Goal: Task Accomplishment & Management: Use online tool/utility

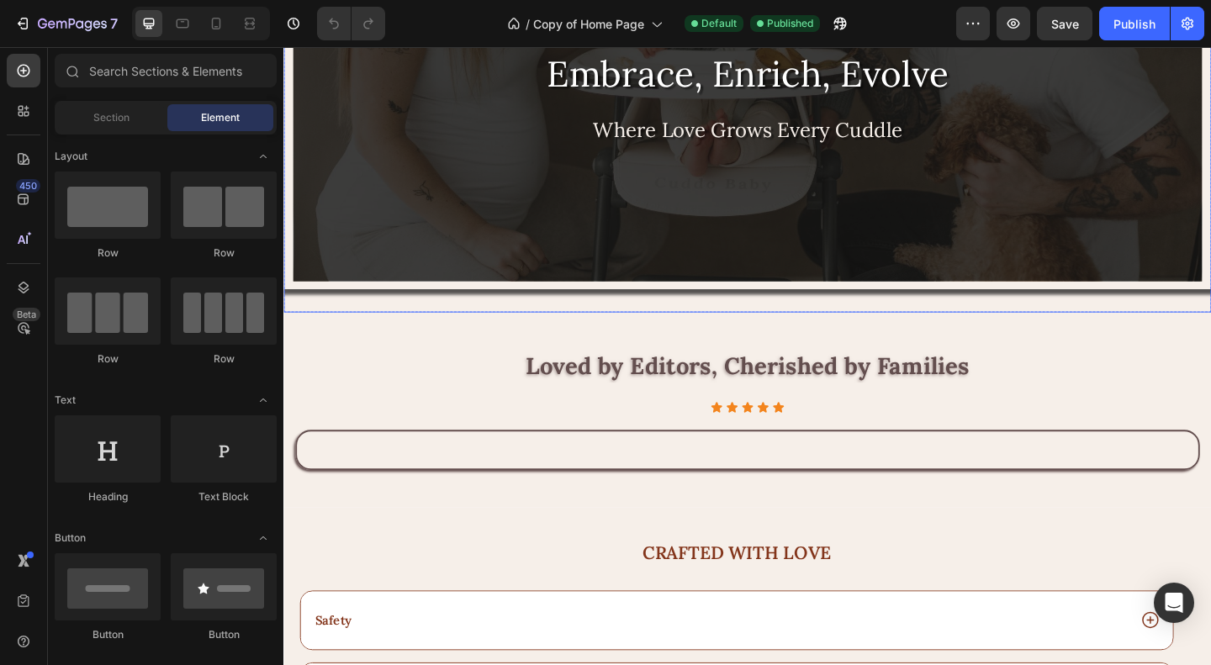
scroll to position [2522, 0]
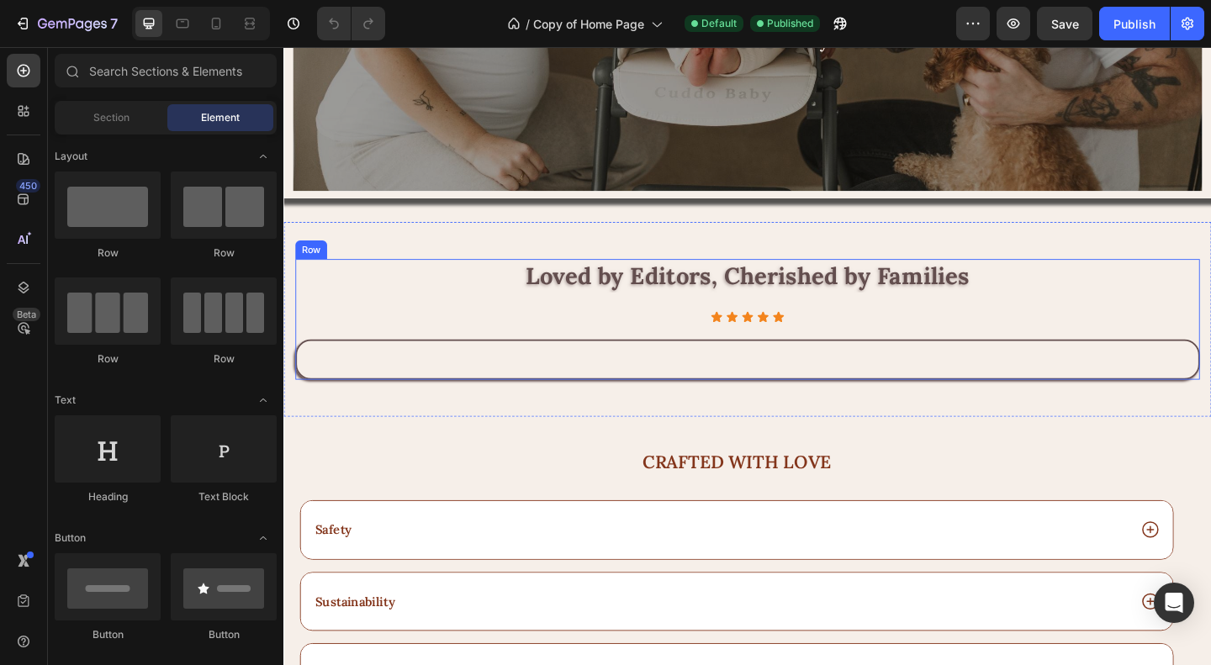
click at [449, 321] on div "Loved by Editors, Cherished by Families Heading Icon Icon Icon Icon Icon Icon L…" at bounding box center [788, 342] width 984 height 131
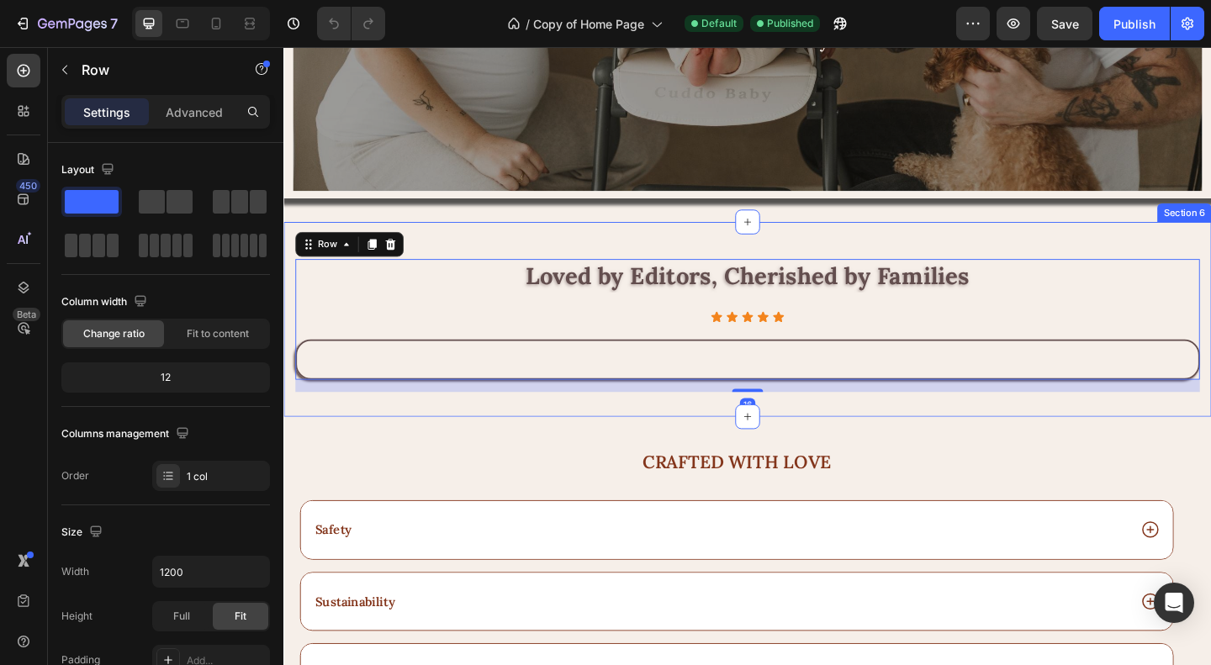
click at [503, 254] on div "Loved by Editors, Cherished by Families Heading Icon Icon Icon Icon Icon Icon L…" at bounding box center [787, 343] width 1009 height 212
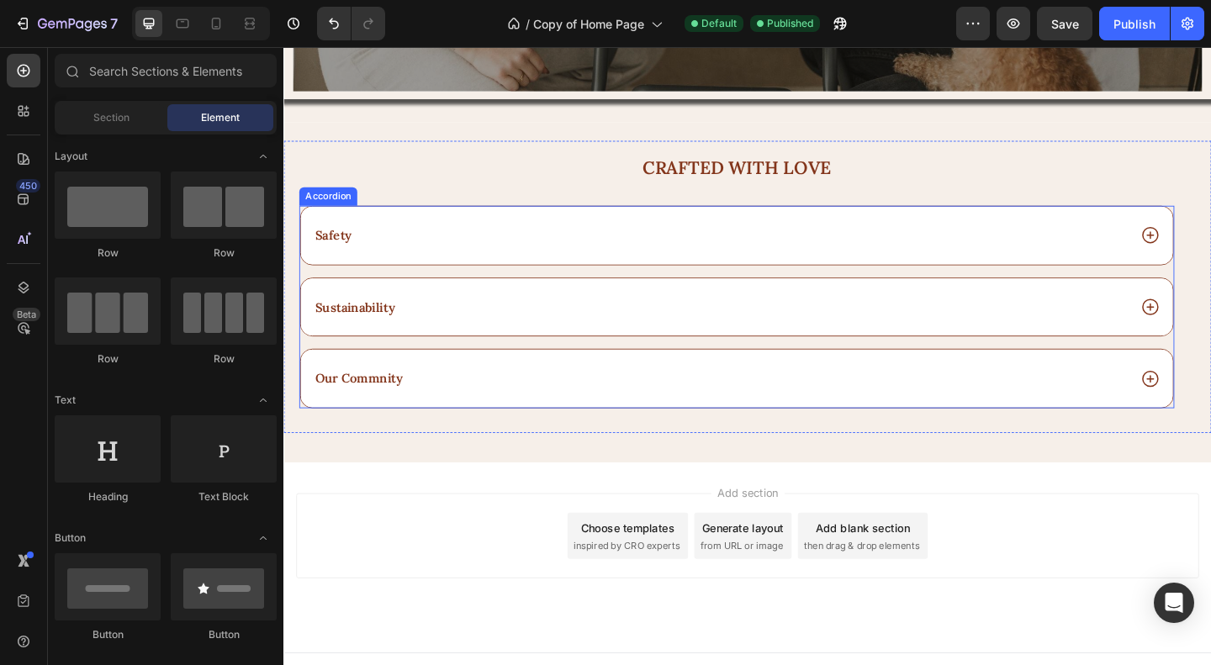
scroll to position [2643, 0]
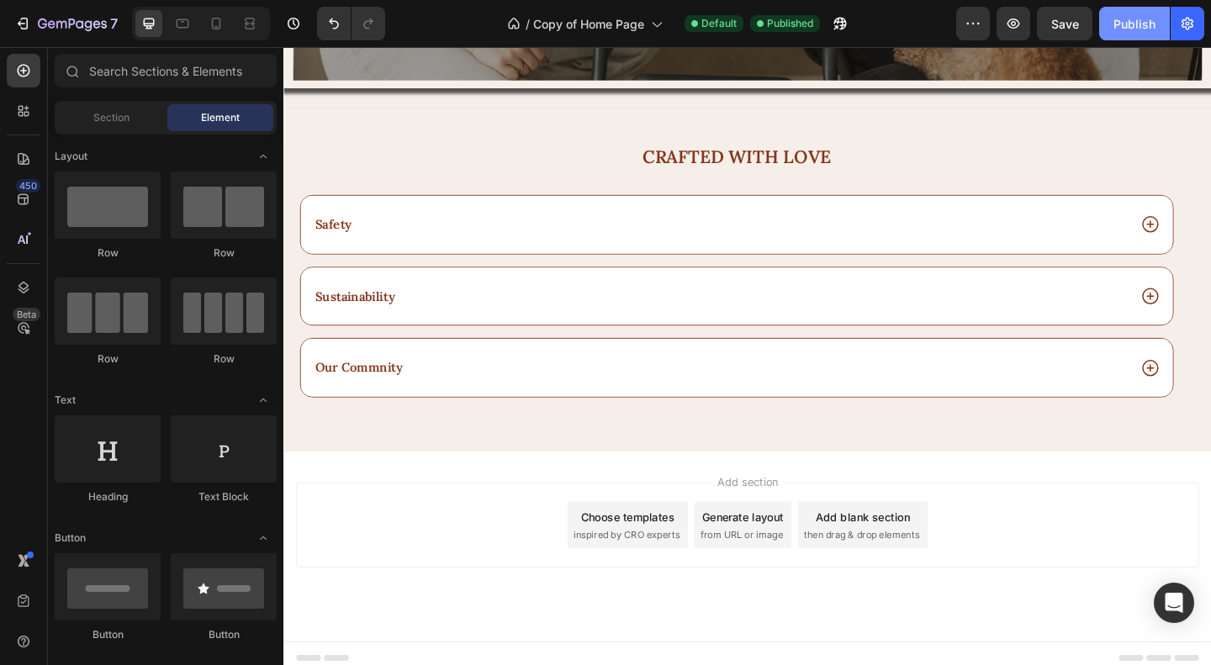
click at [1142, 22] on div "Publish" at bounding box center [1134, 24] width 42 height 18
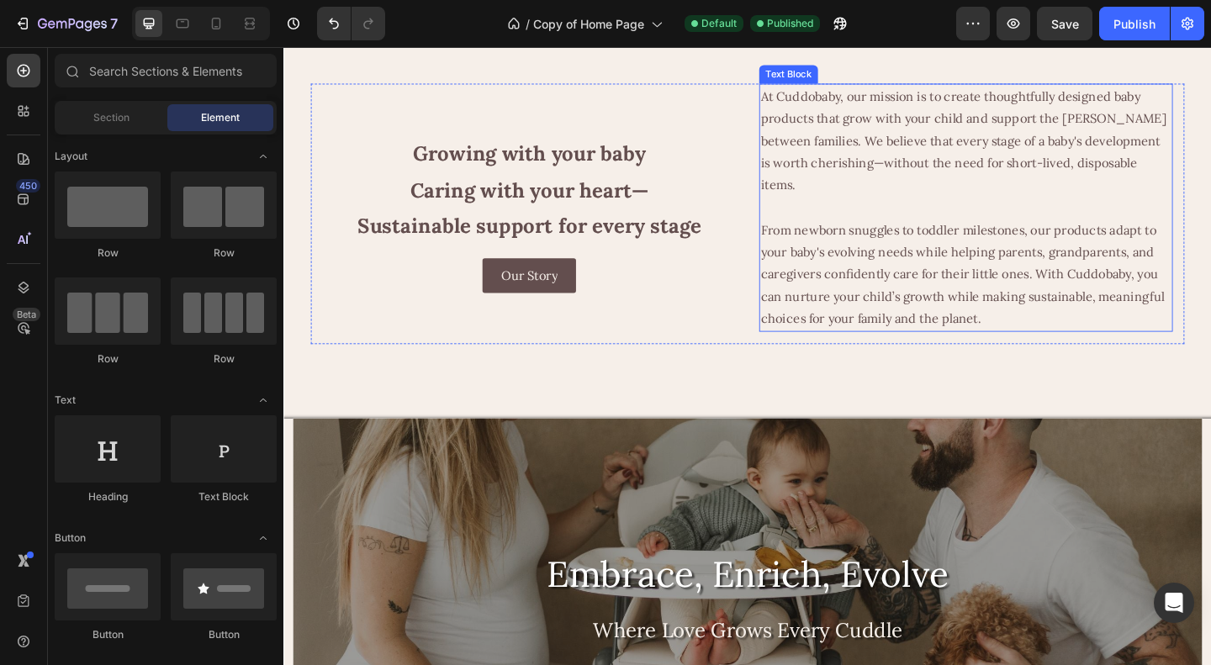
scroll to position [1634, 0]
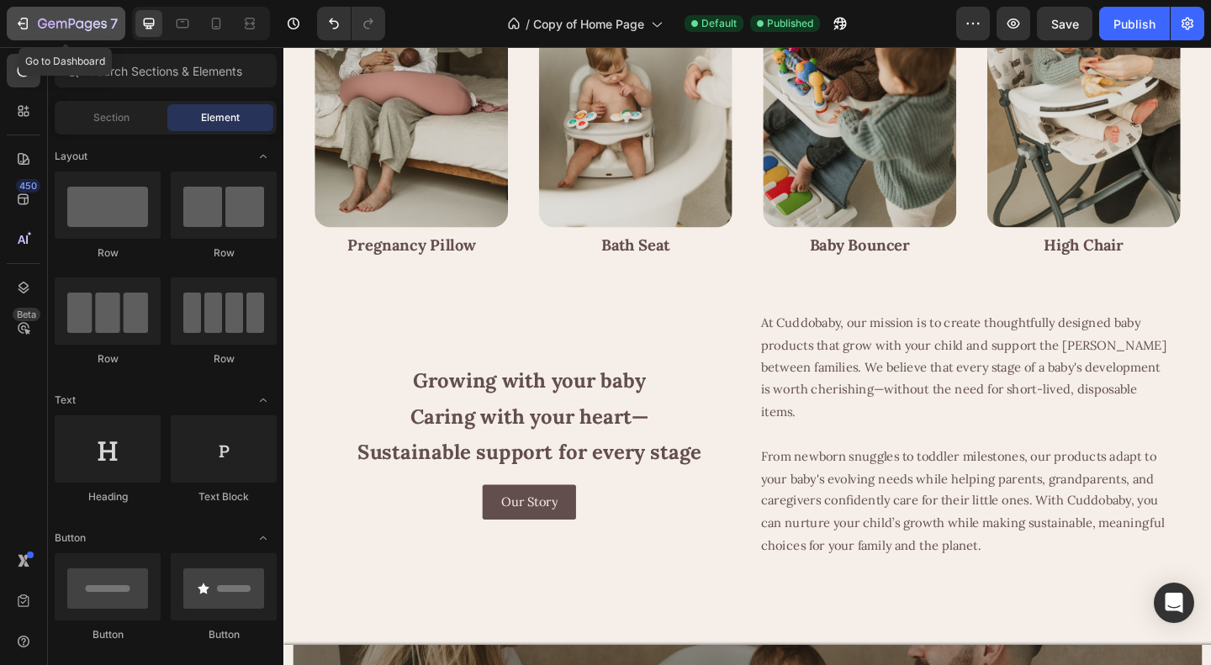
click at [64, 23] on icon "button" at bounding box center [72, 25] width 69 height 14
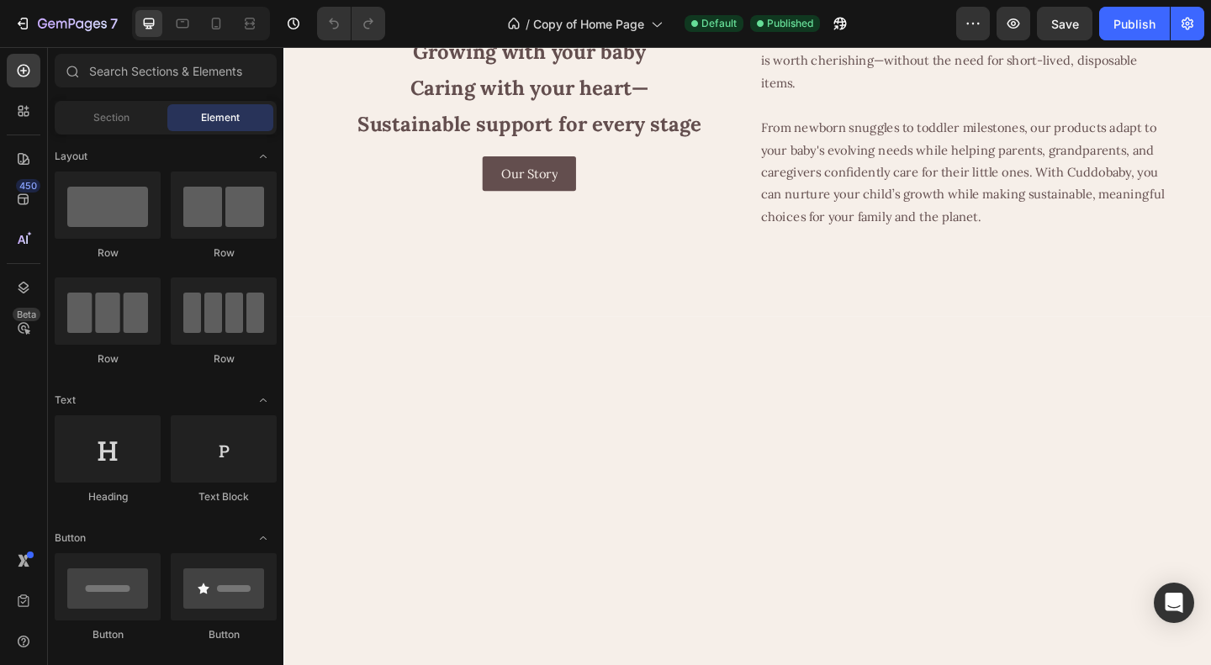
scroll to position [1429, 0]
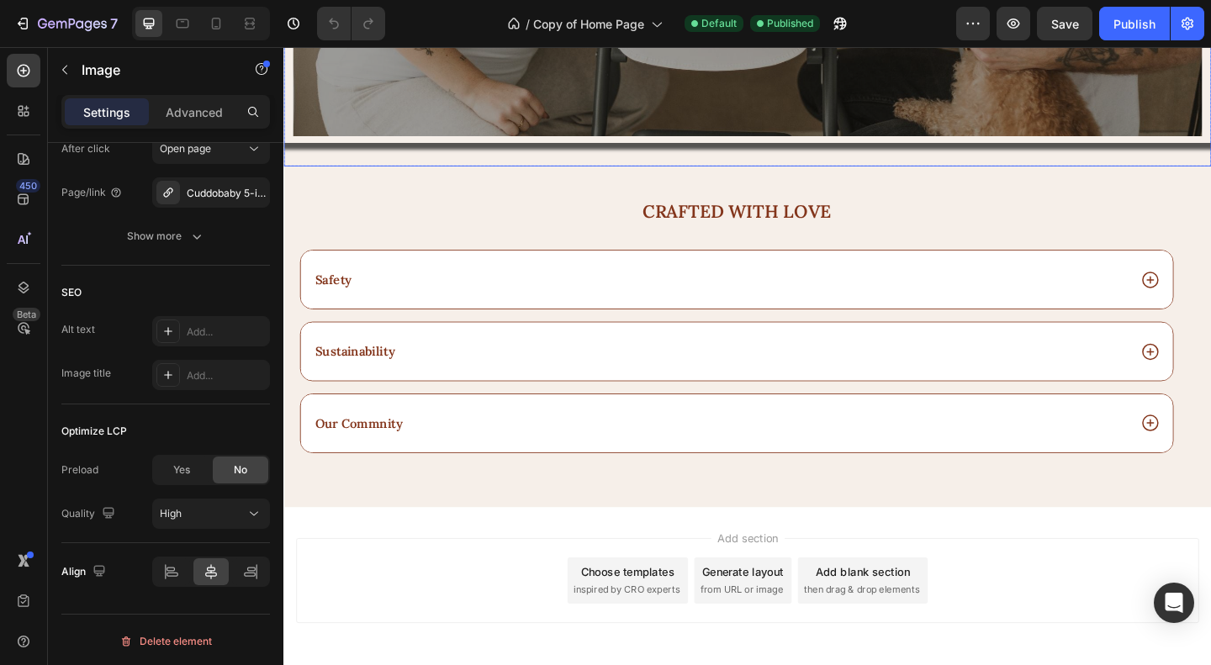
scroll to position [2102, 0]
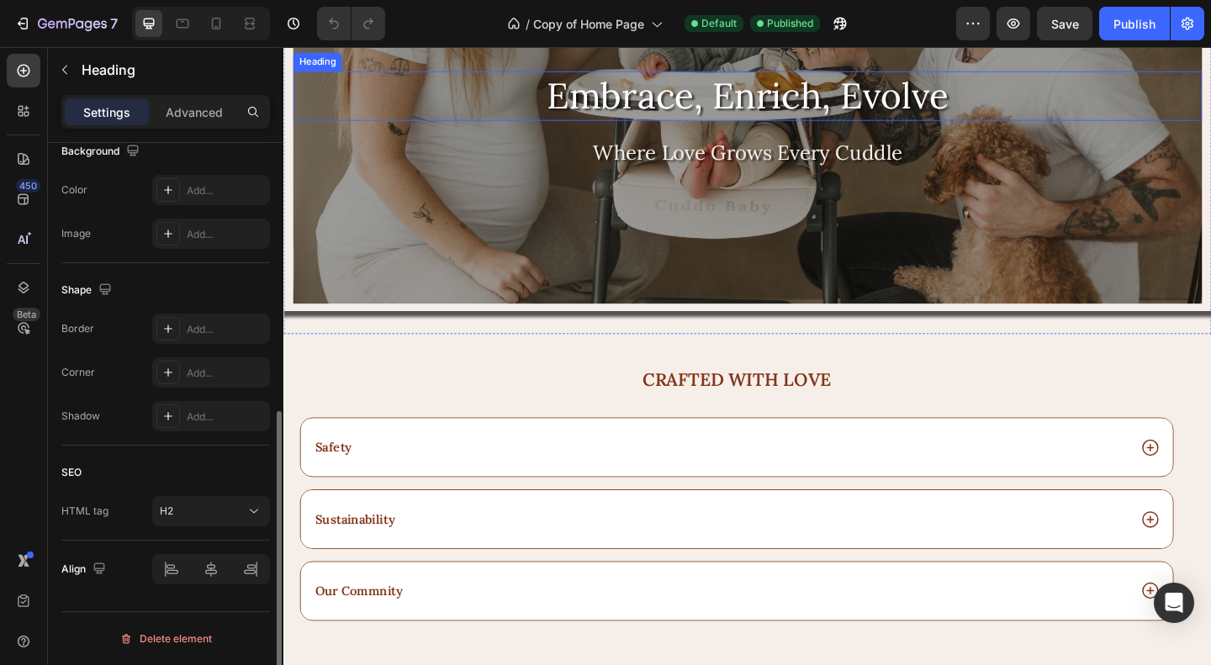
click at [694, 127] on h2 "Embrace, Enrich, Evolve" at bounding box center [787, 100] width 989 height 54
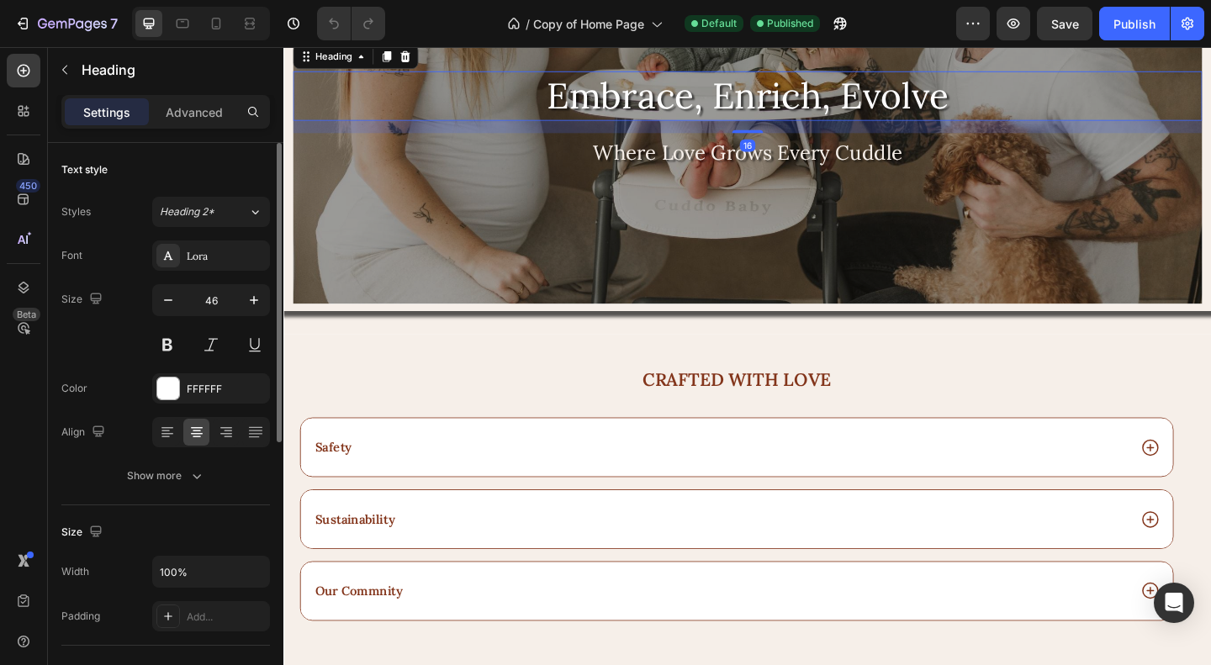
click at [737, 127] on h2 "Embrace, Enrich, Evolve" at bounding box center [787, 100] width 989 height 54
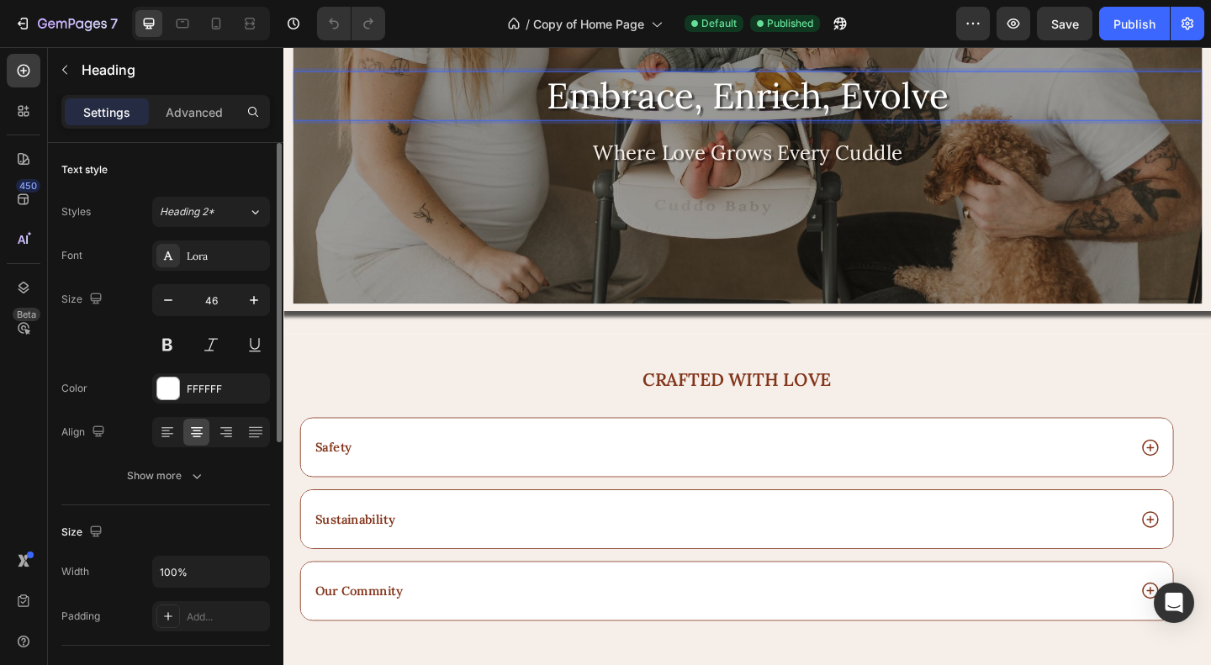
click at [737, 125] on p "Embrace, Enrich, Evolve" at bounding box center [787, 100] width 985 height 50
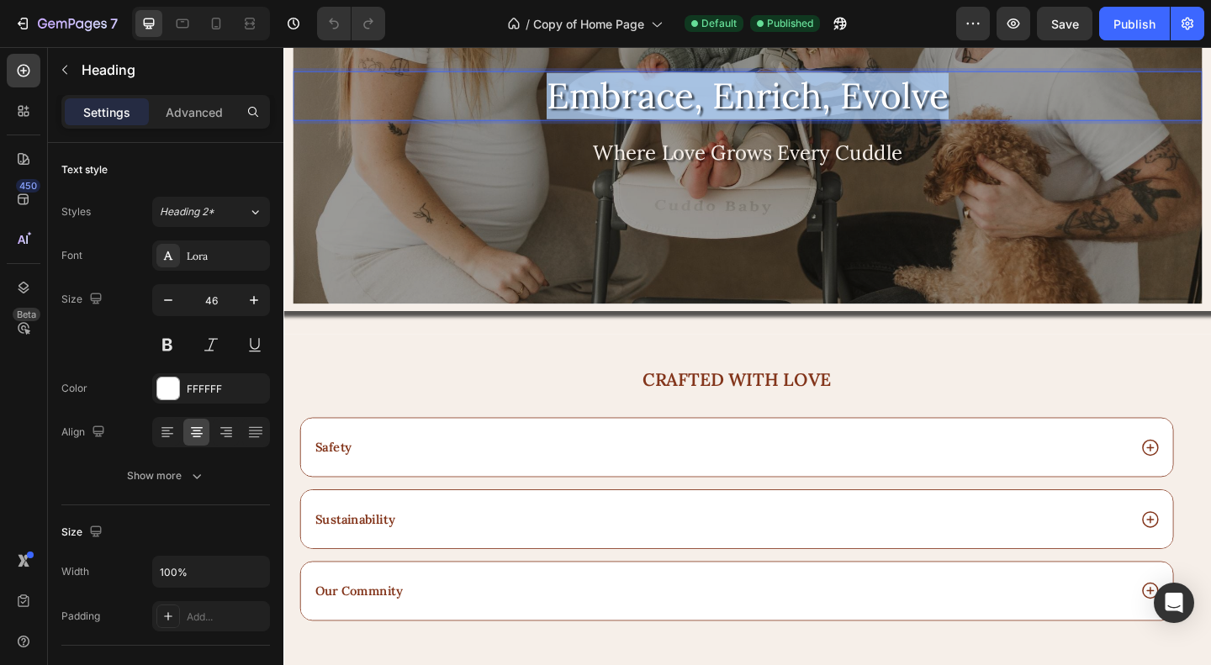
click at [737, 125] on p "Embrace, Enrich, Evolve" at bounding box center [787, 100] width 985 height 50
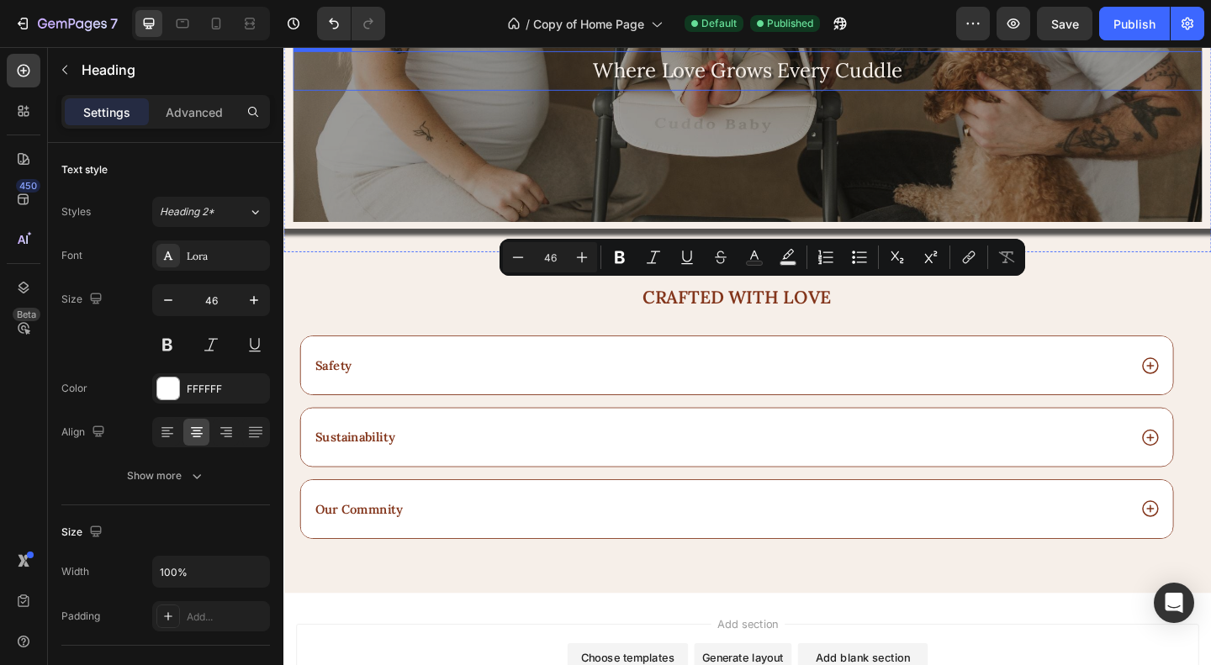
scroll to position [2186, 0]
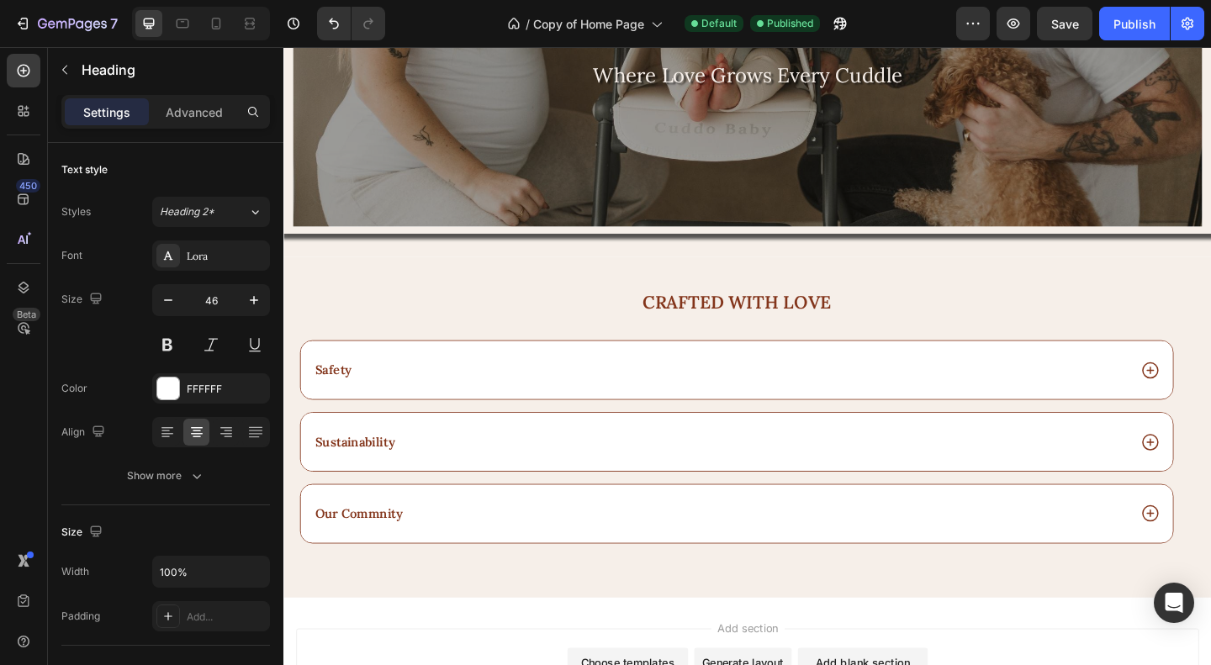
click at [651, 41] on p "Balance, freedom, and connection" at bounding box center [787, 16] width 985 height 50
click at [913, 41] on p "Balance, Freedom, and connection" at bounding box center [787, 16] width 985 height 50
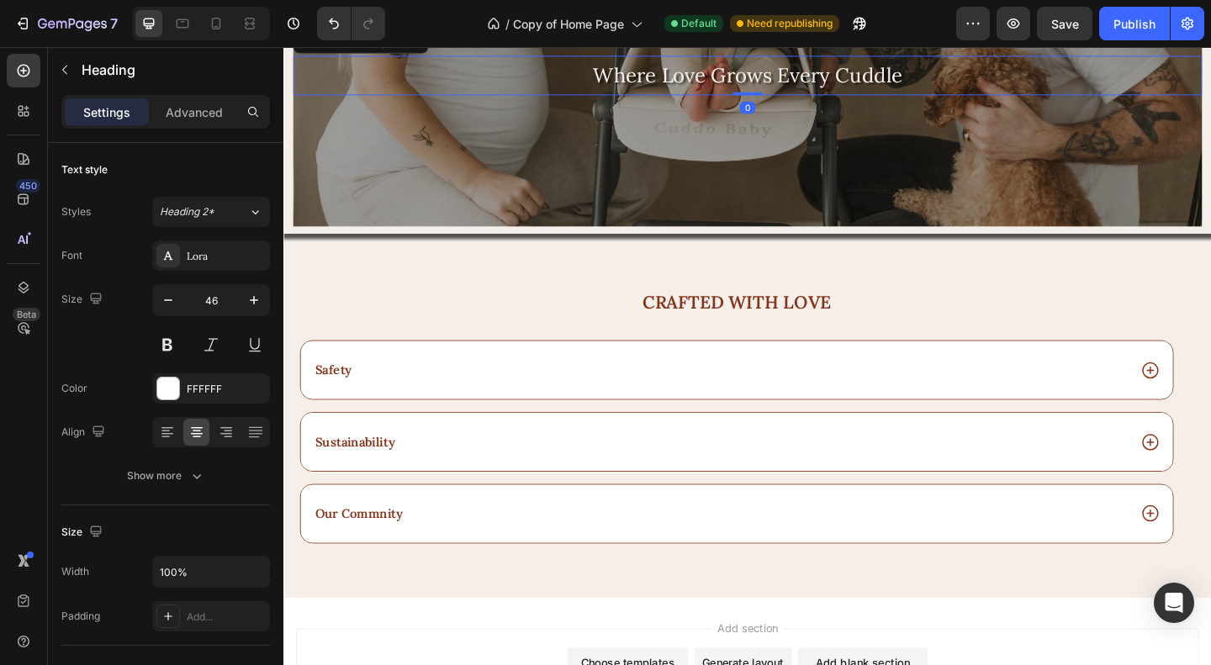
click at [908, 98] on p "Where Love Grows Every Cuddle" at bounding box center [787, 78] width 985 height 40
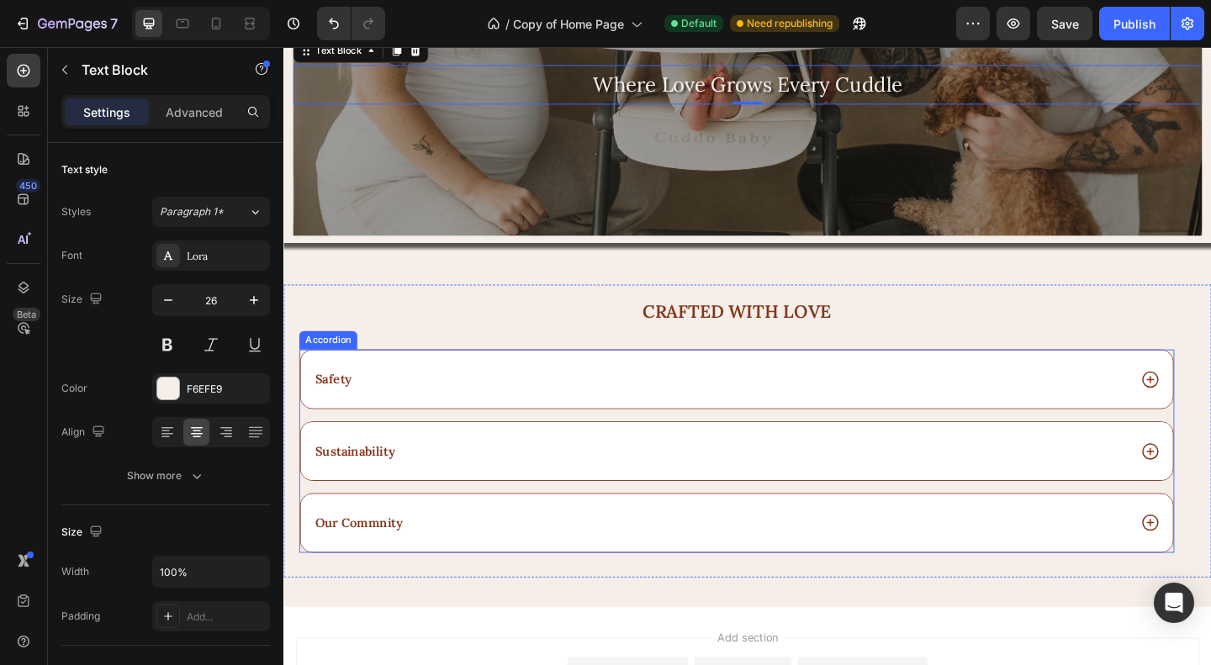
scroll to position [2018, 0]
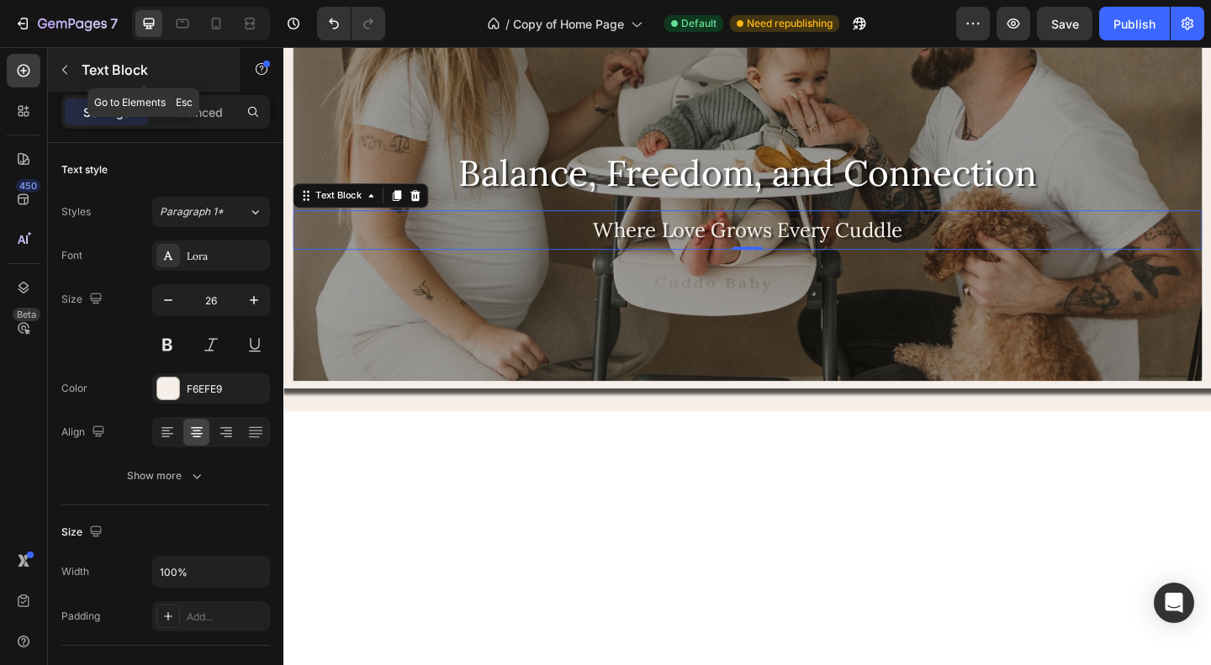
click at [61, 72] on icon "button" at bounding box center [64, 69] width 13 height 13
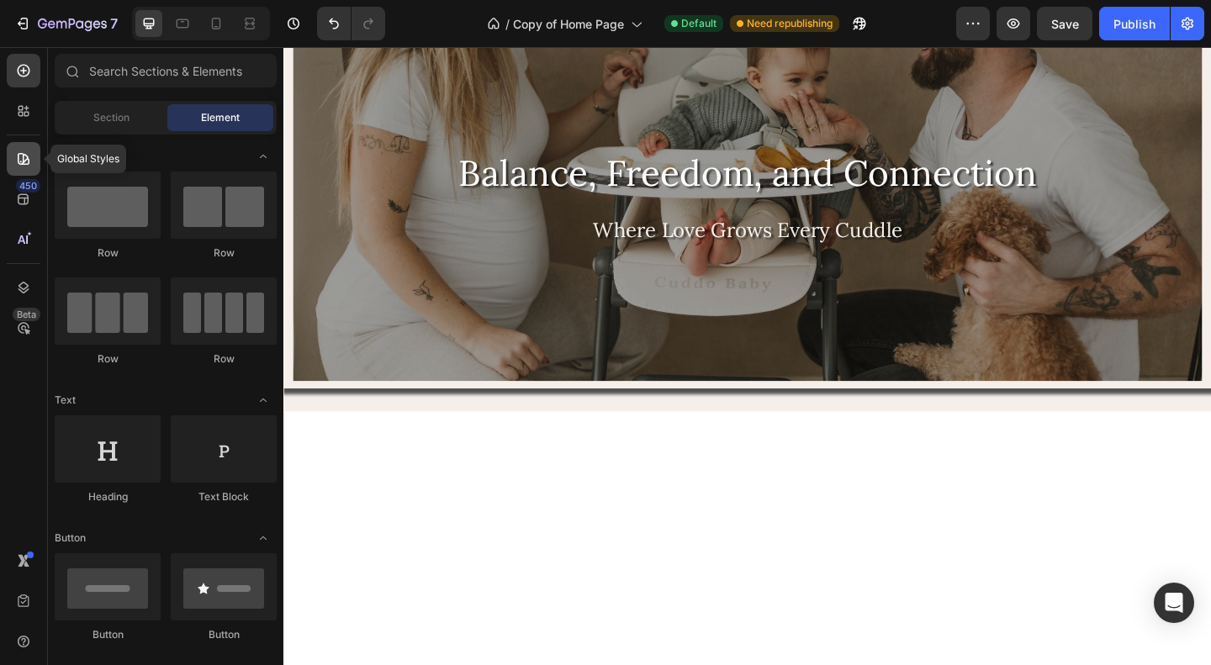
click at [20, 155] on icon at bounding box center [23, 159] width 17 height 17
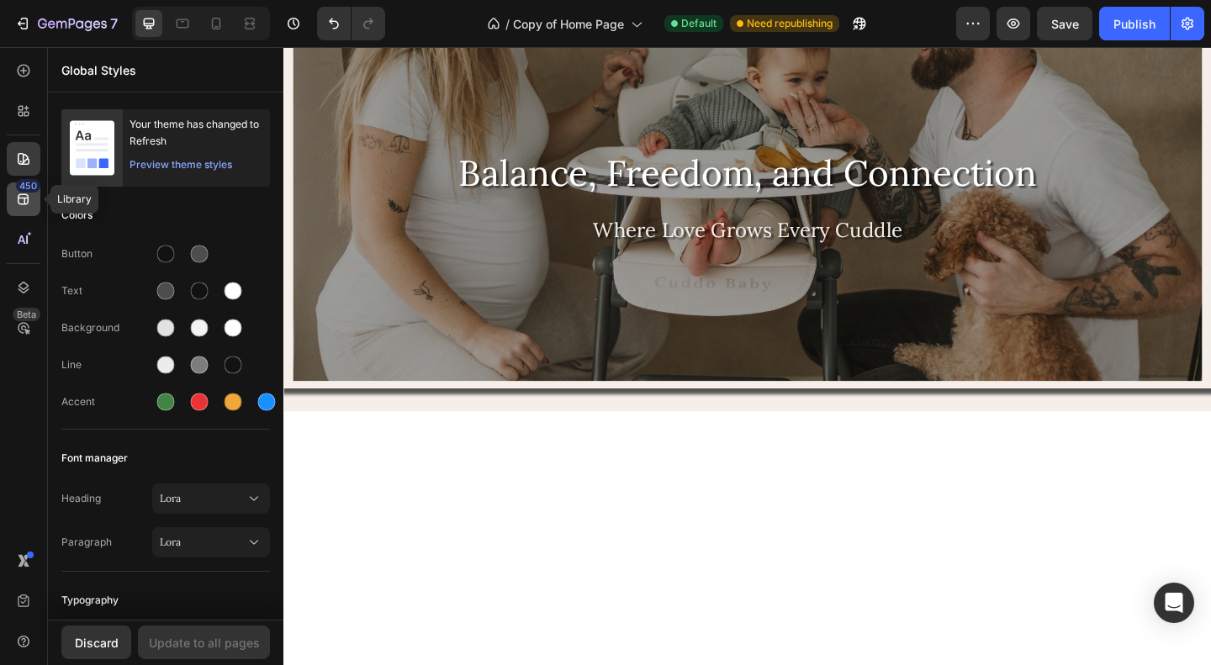
click at [20, 195] on icon at bounding box center [23, 199] width 17 height 17
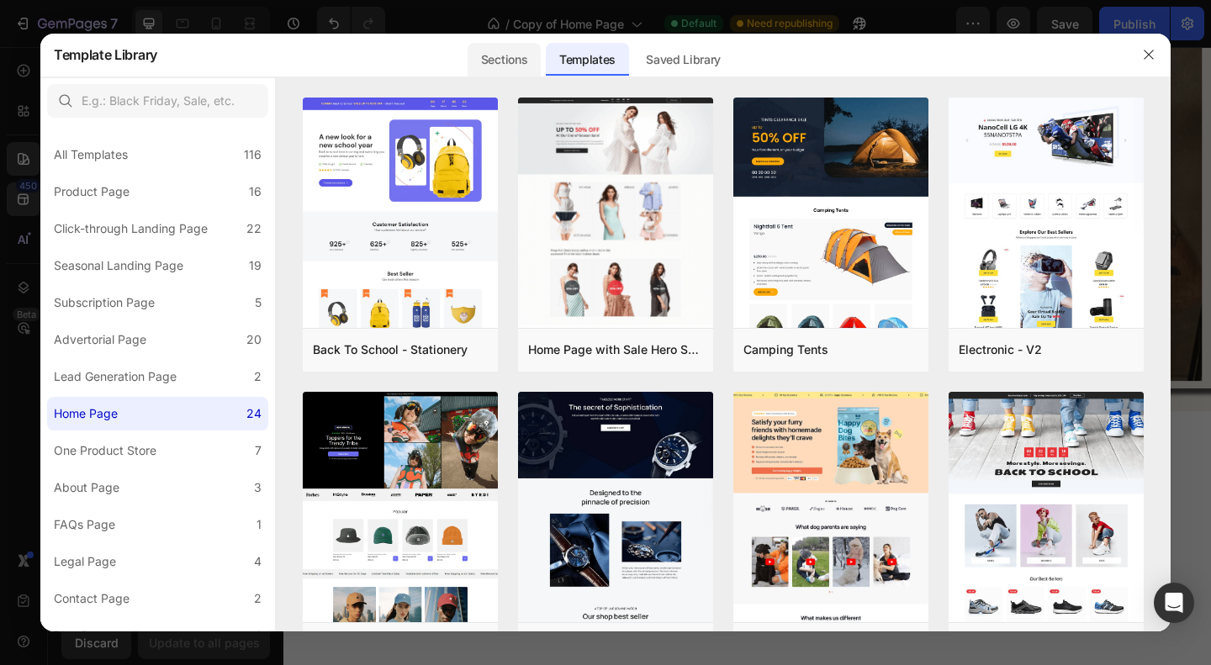
click at [504, 62] on div "Sections" at bounding box center [503, 60] width 73 height 34
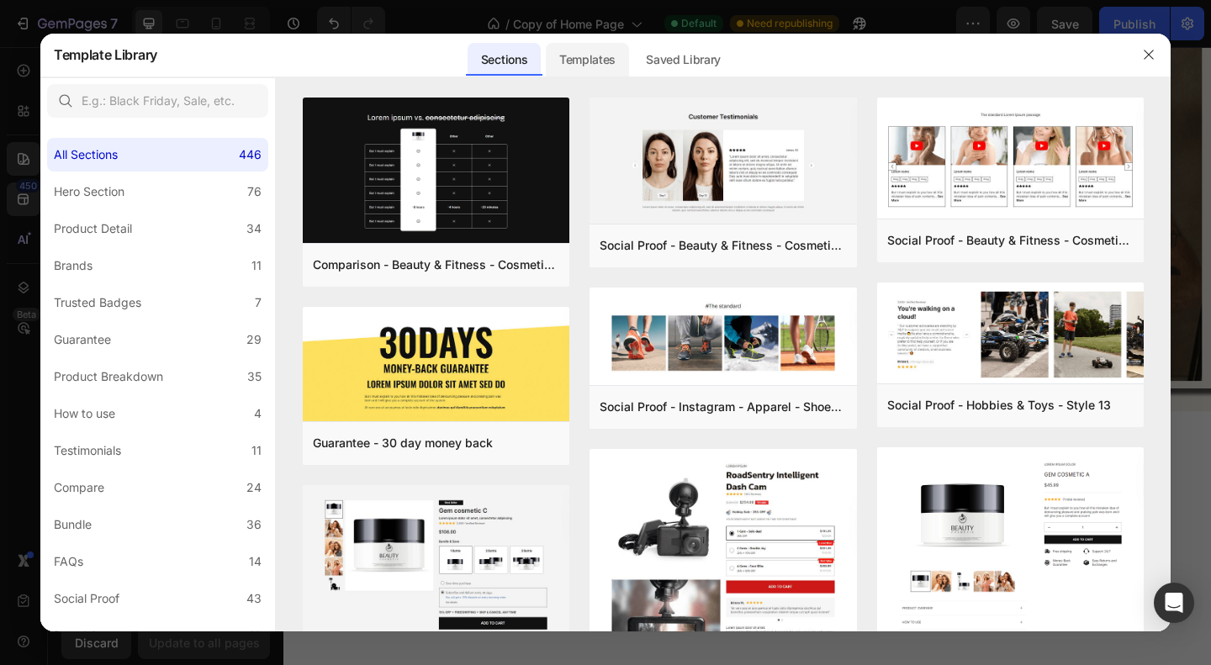
click at [587, 55] on div "Templates" at bounding box center [587, 60] width 83 height 34
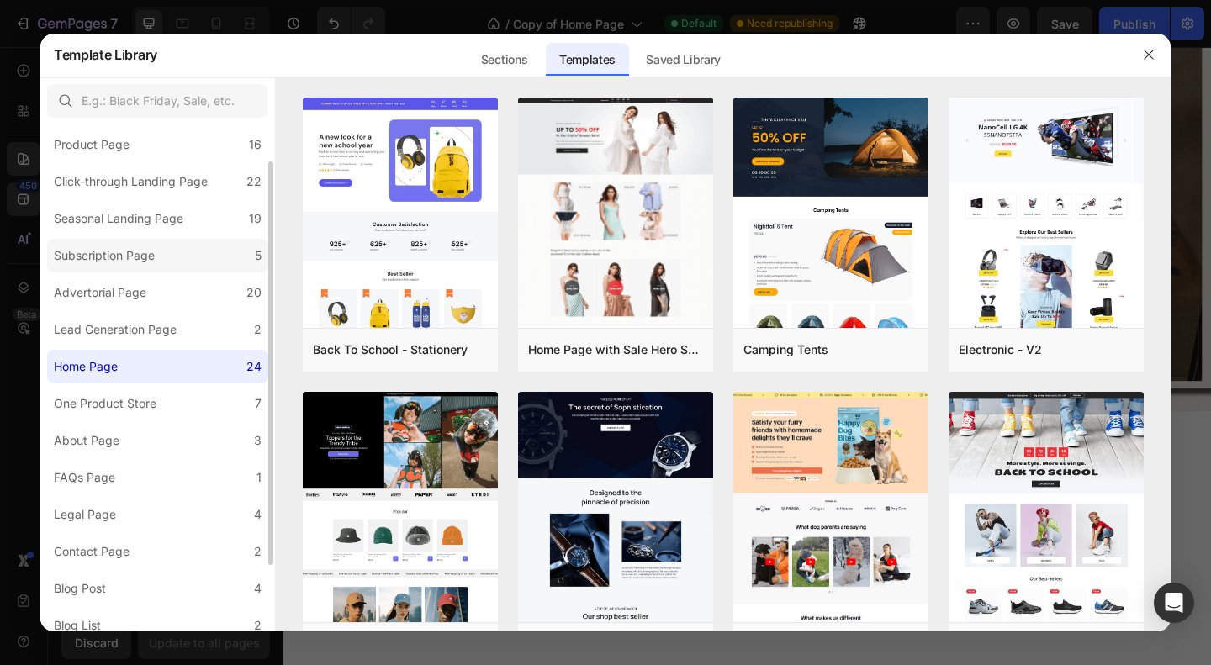
scroll to position [0, 0]
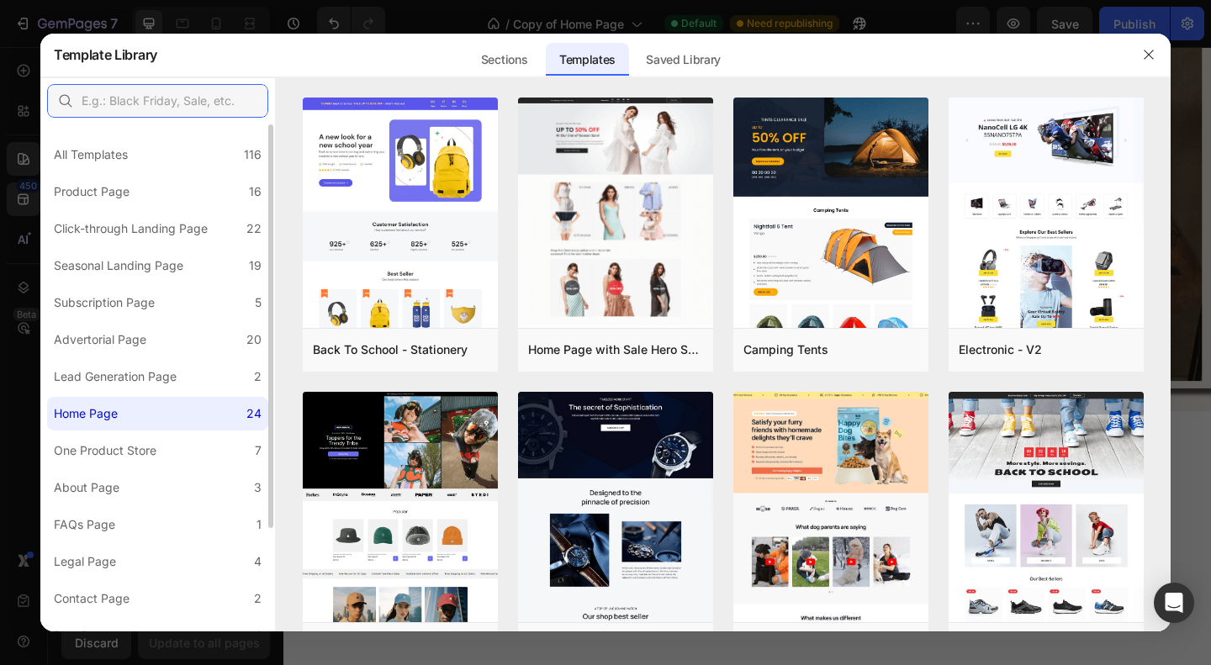
click at [173, 102] on input "text" at bounding box center [157, 101] width 221 height 34
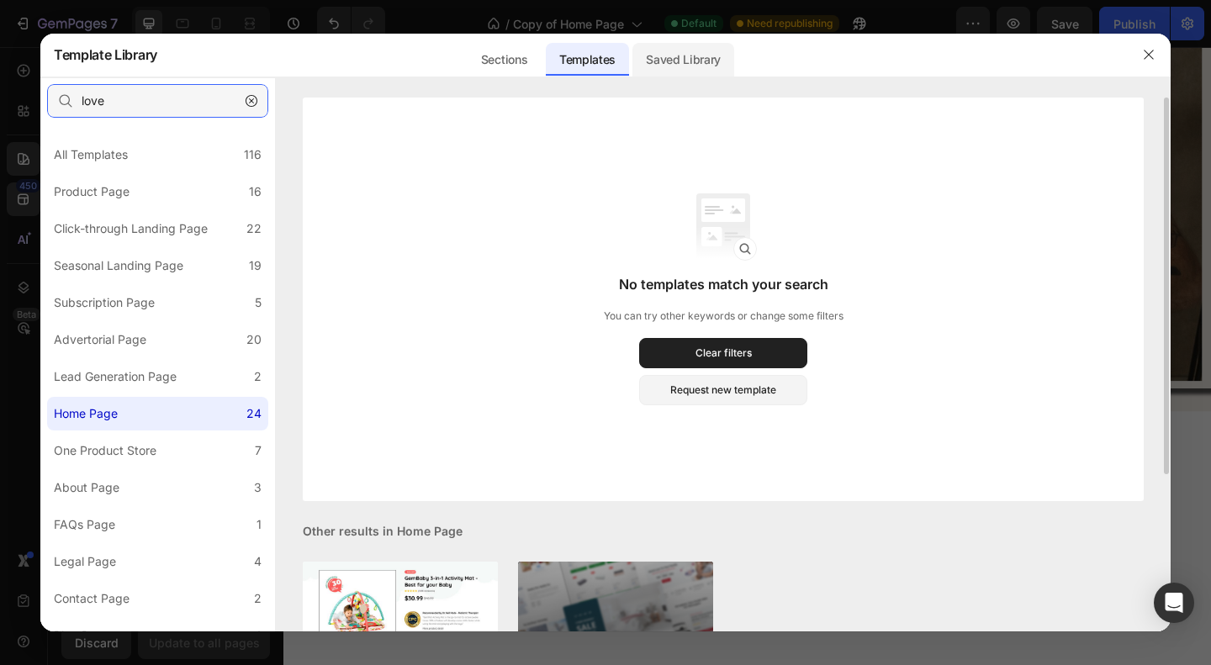
type input "love"
click at [671, 57] on div "Saved Library" at bounding box center [683, 60] width 102 height 34
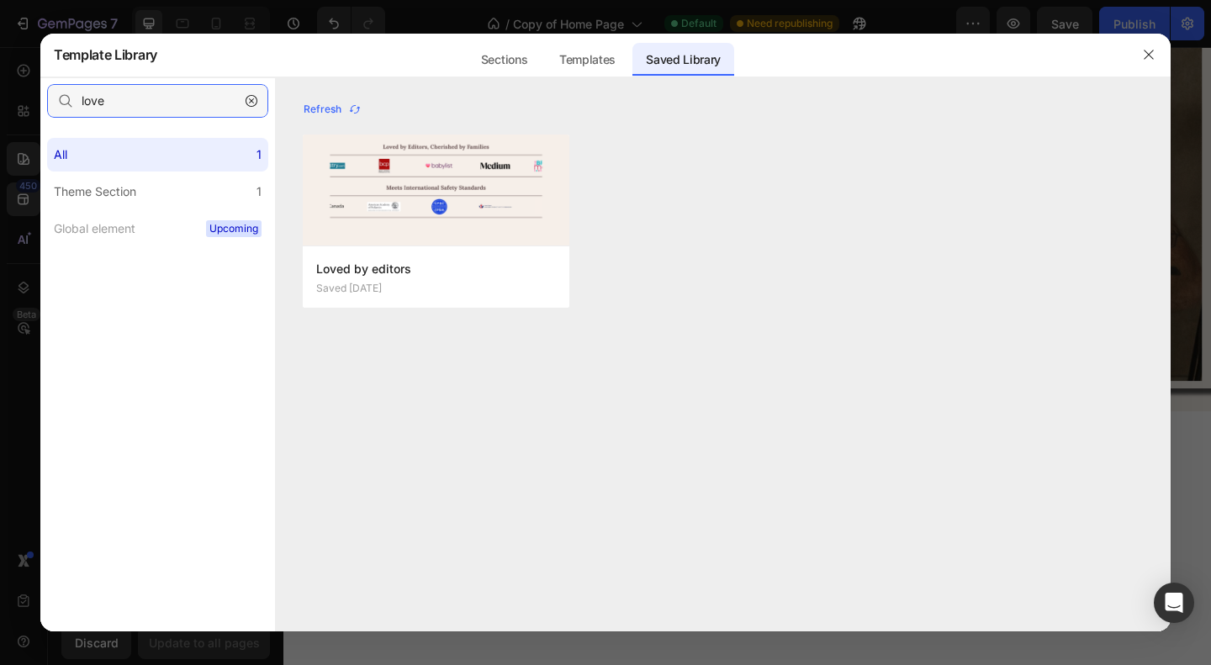
click at [148, 98] on input "love" at bounding box center [157, 101] width 221 height 34
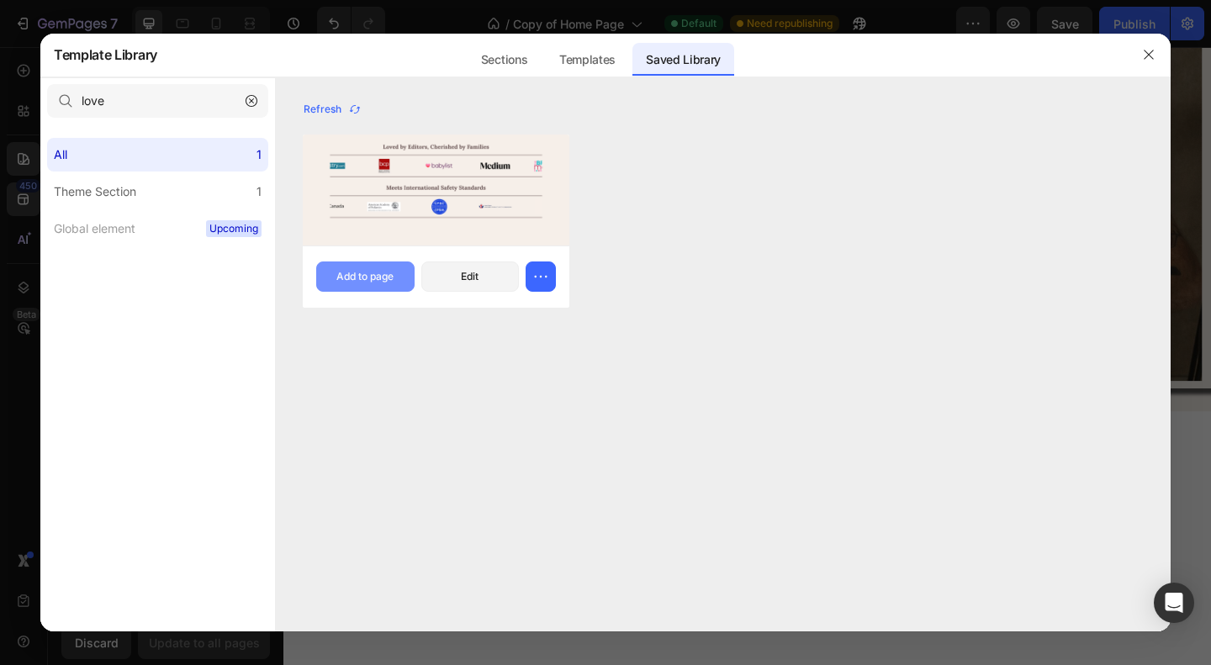
click at [367, 273] on div "Add to page" at bounding box center [364, 276] width 57 height 15
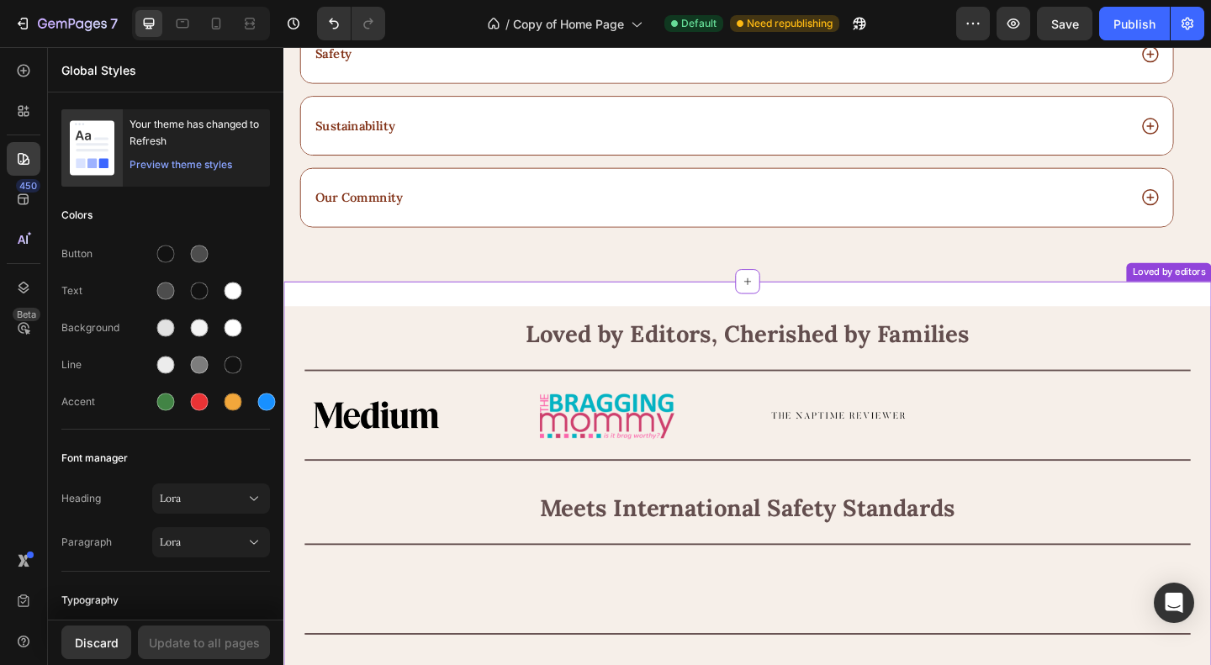
scroll to position [2839, 0]
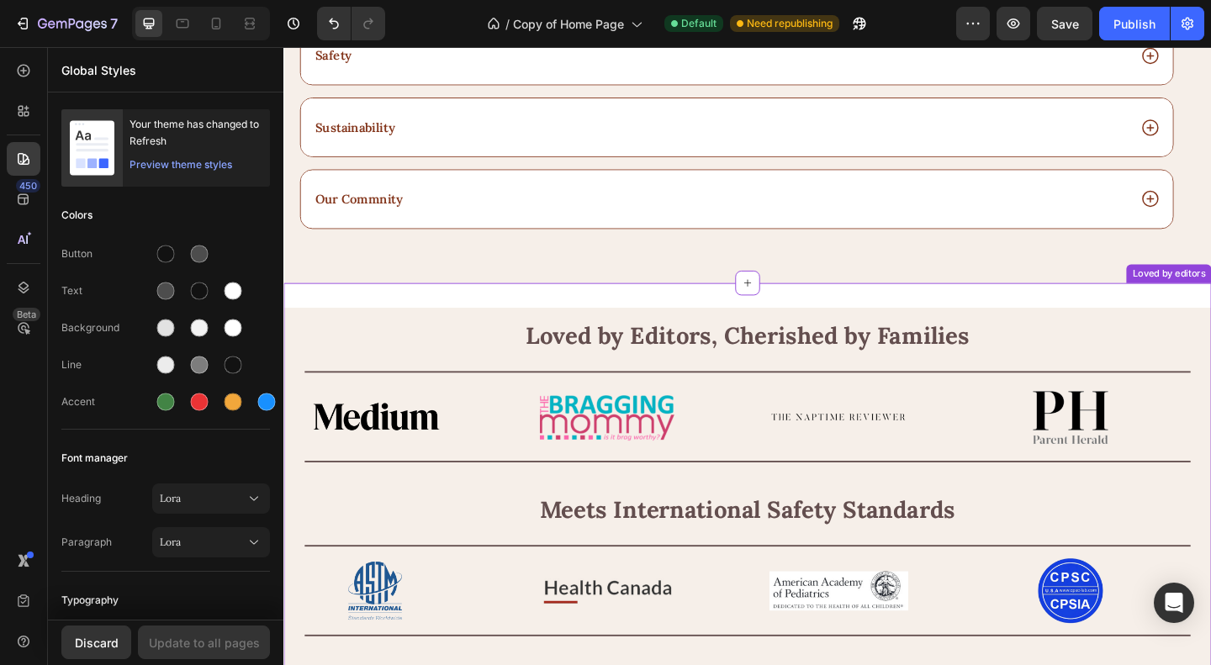
click at [422, 354] on h2 "Loved by Editors, Cherished by Families" at bounding box center [788, 361] width 964 height 36
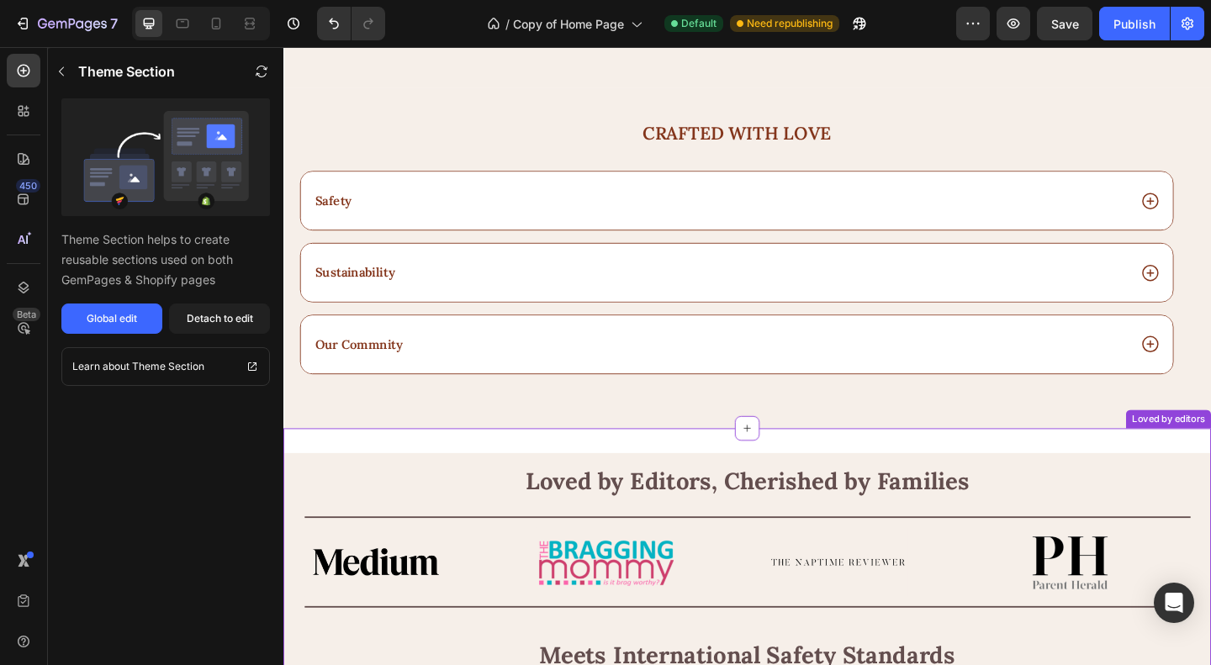
scroll to position [2755, 0]
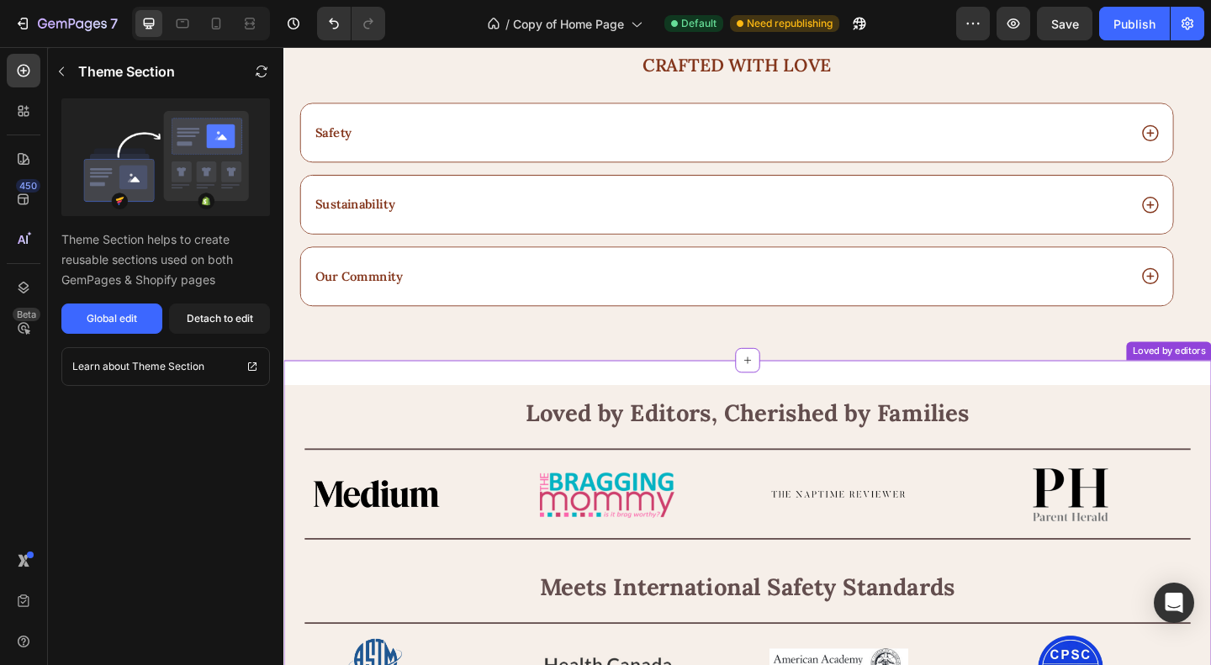
click at [475, 419] on div "Loved by Editors, Cherished by Families Heading Image Image Image Image Image I…" at bounding box center [787, 617] width 1009 height 404
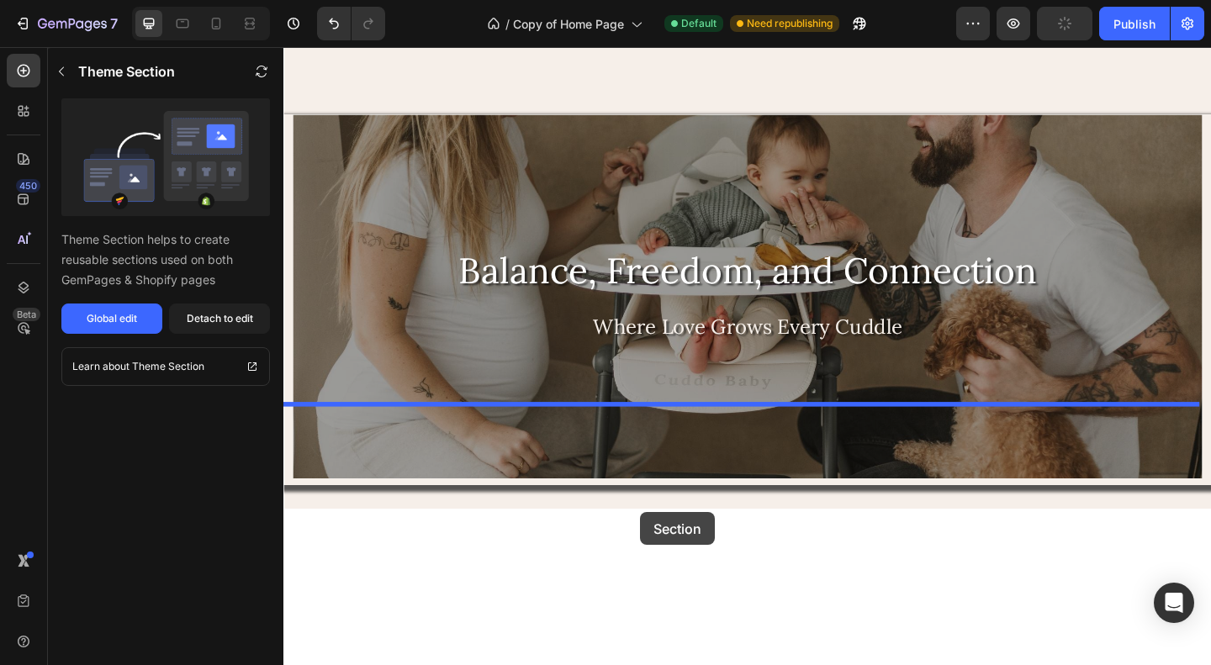
scroll to position [1922, 0]
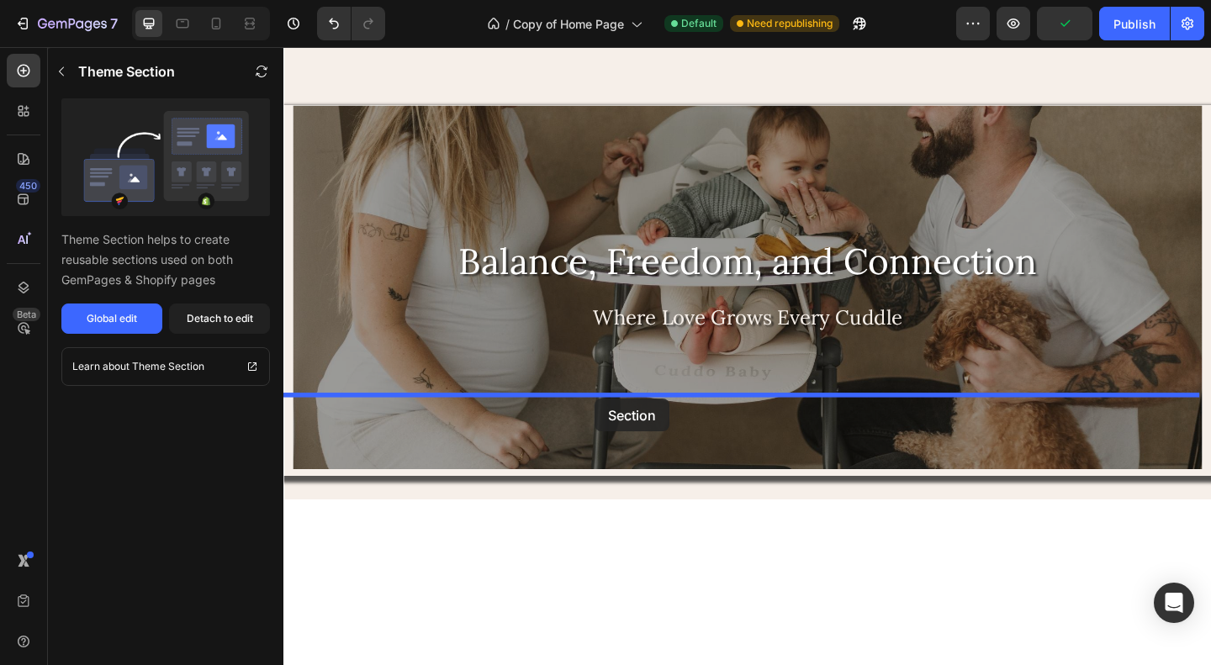
drag, startPoint x: 445, startPoint y: 418, endPoint x: 622, endPoint y: 430, distance: 177.8
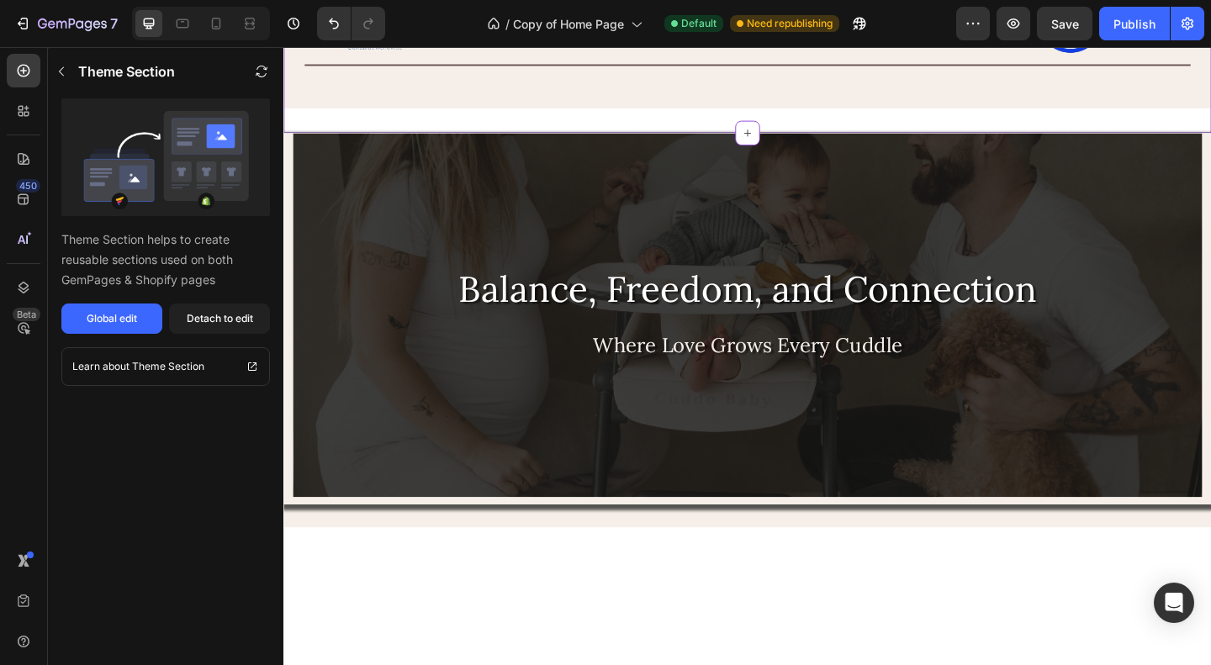
scroll to position [2427, 0]
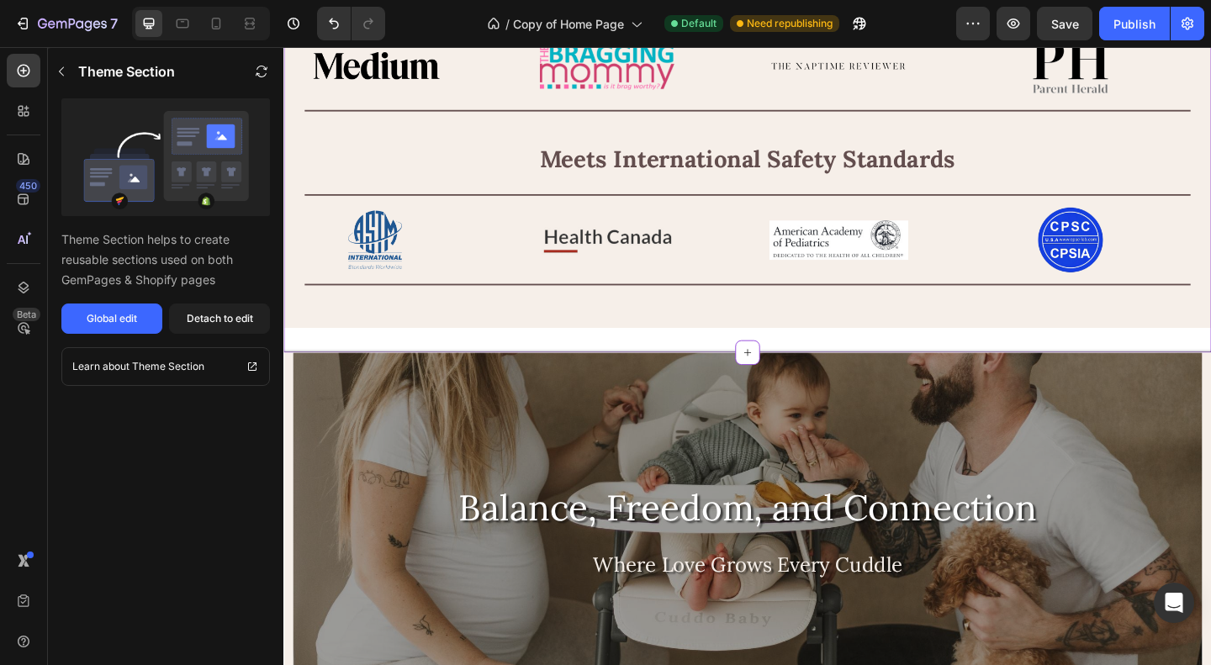
click at [586, 364] on div "Loved by Editors, Cherished by Families Heading Image Image Image Image Image I…" at bounding box center [787, 150] width 1009 height 457
click at [217, 318] on div "Detach to edit" at bounding box center [220, 318] width 66 height 15
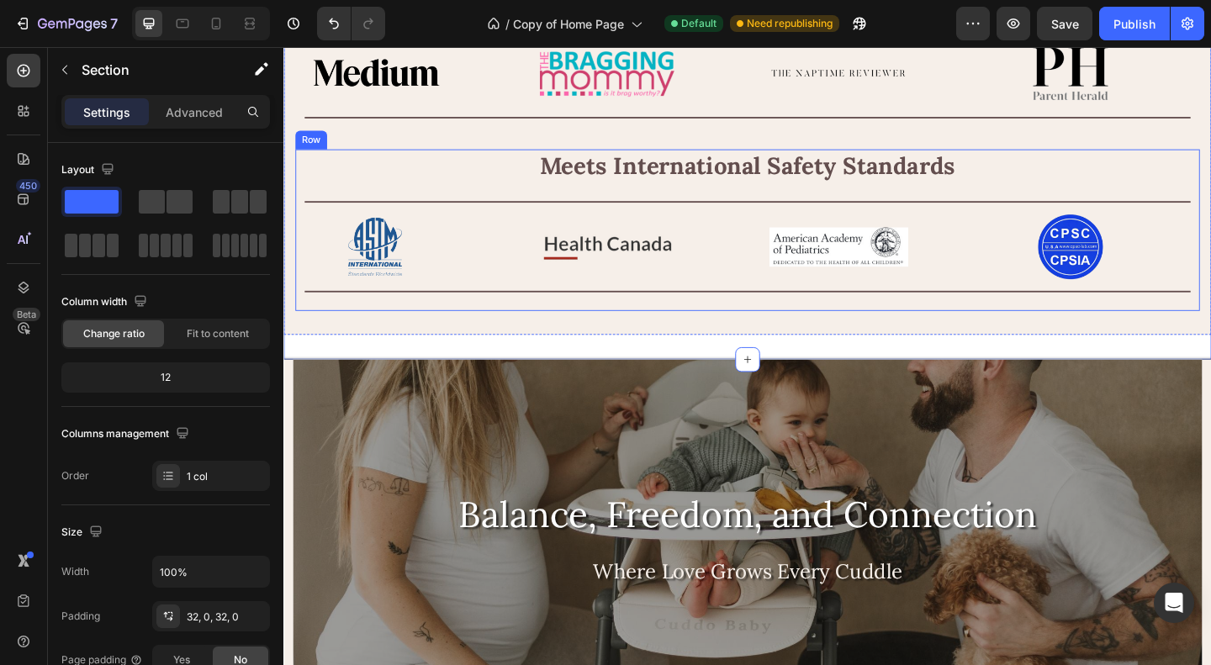
scroll to position [2090, 0]
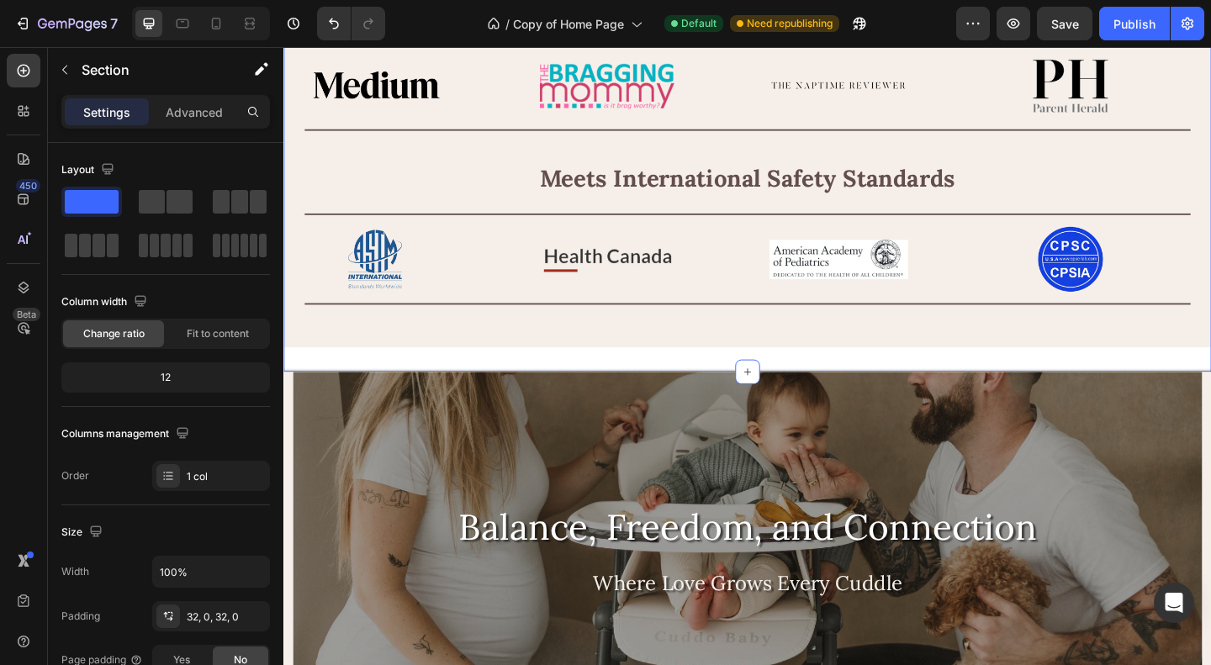
click at [557, 383] on div "Loved by Editors, Cherished by Families Heading Image Image Image Image Image I…" at bounding box center [787, 171] width 1009 height 457
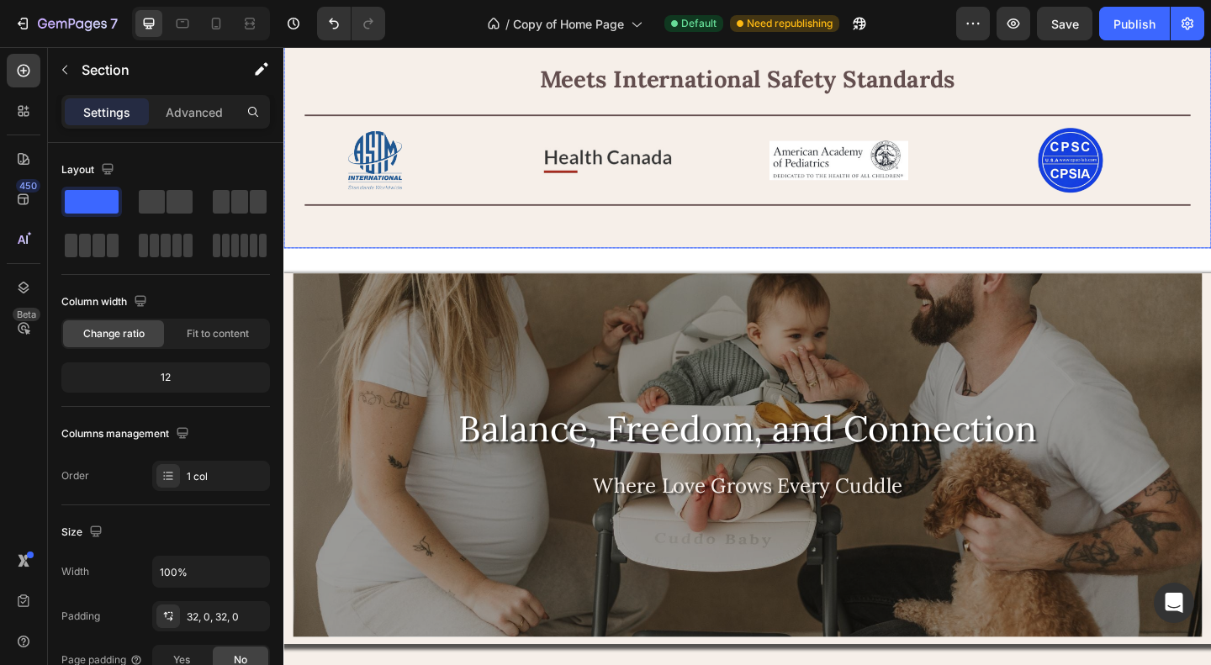
scroll to position [1984, 0]
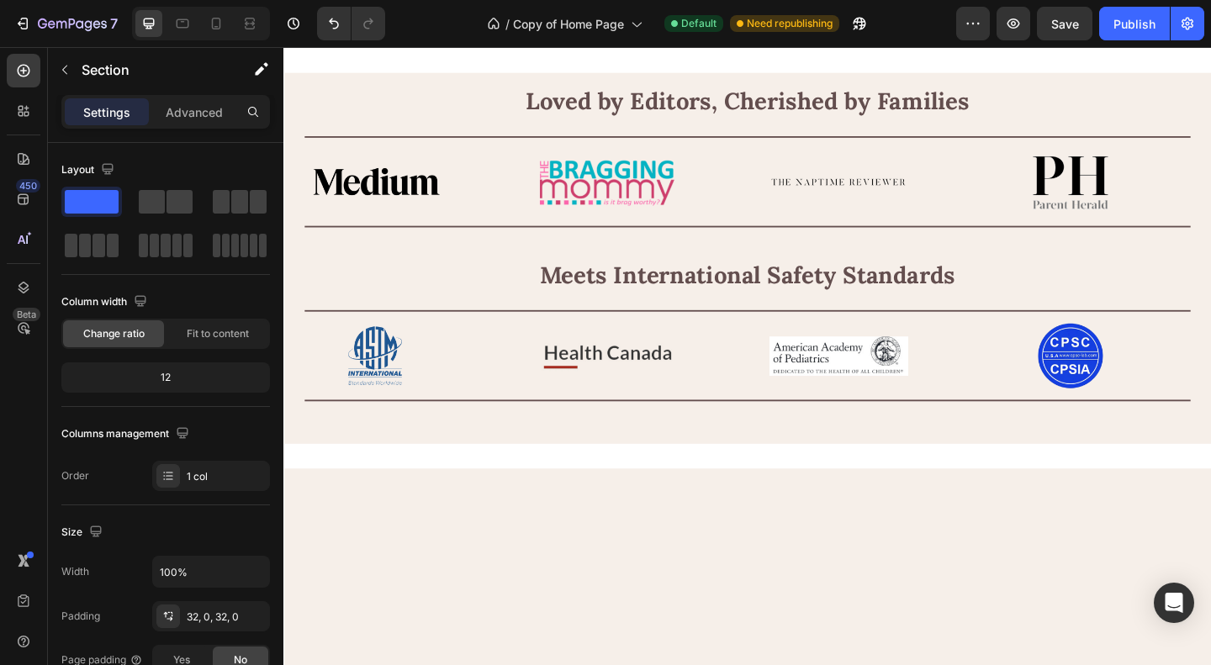
click at [426, 372] on div "Loved by Editors, Cherished by Families Heading Image Image Image Image Image I…" at bounding box center [787, 276] width 1009 height 457
click at [615, 379] on div "Loved by Editors, Cherished by Families Heading Image Image Image Image Image I…" at bounding box center [787, 276] width 1009 height 457
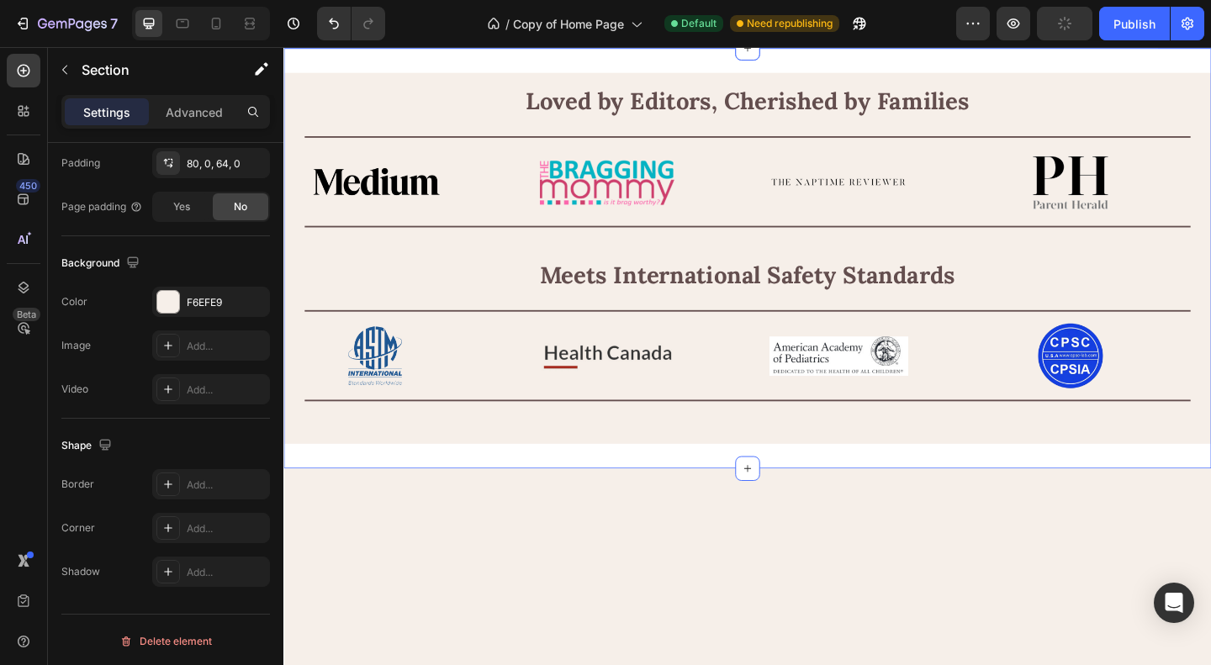
click at [619, 375] on div "Loved by Editors, Cherished by Families Heading Image Image Image Image Image I…" at bounding box center [787, 276] width 1009 height 457
click at [202, 297] on div "Add..." at bounding box center [226, 302] width 79 height 15
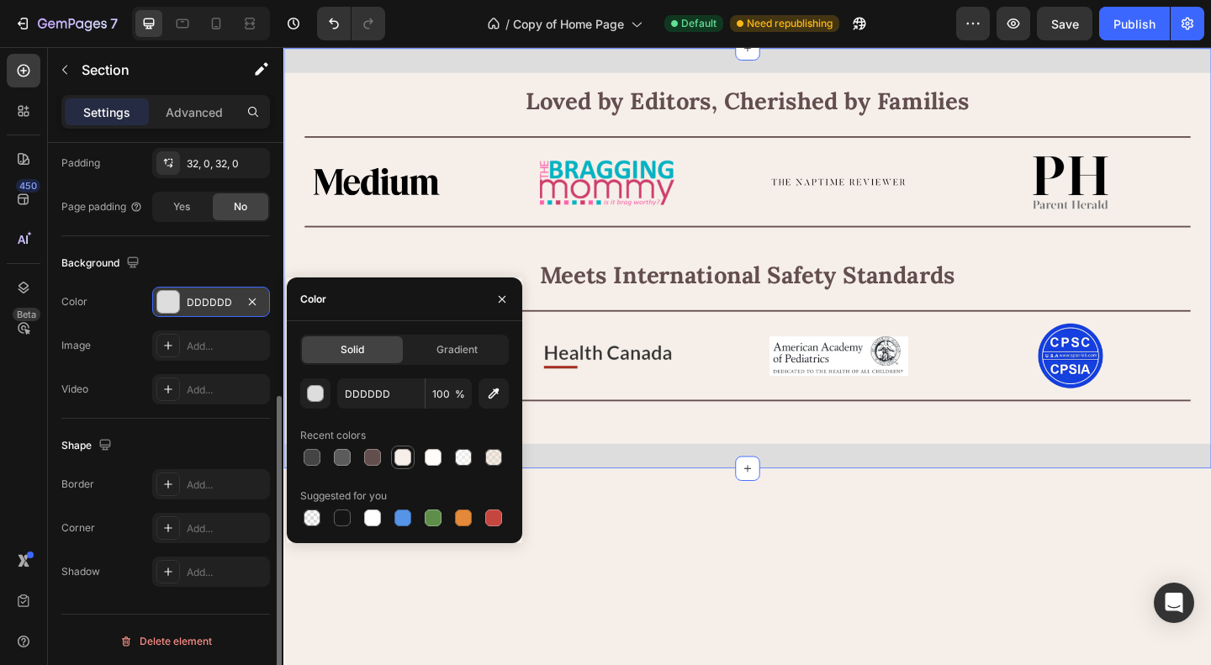
click at [407, 455] on div at bounding box center [402, 457] width 17 height 17
type input "F6EFE9"
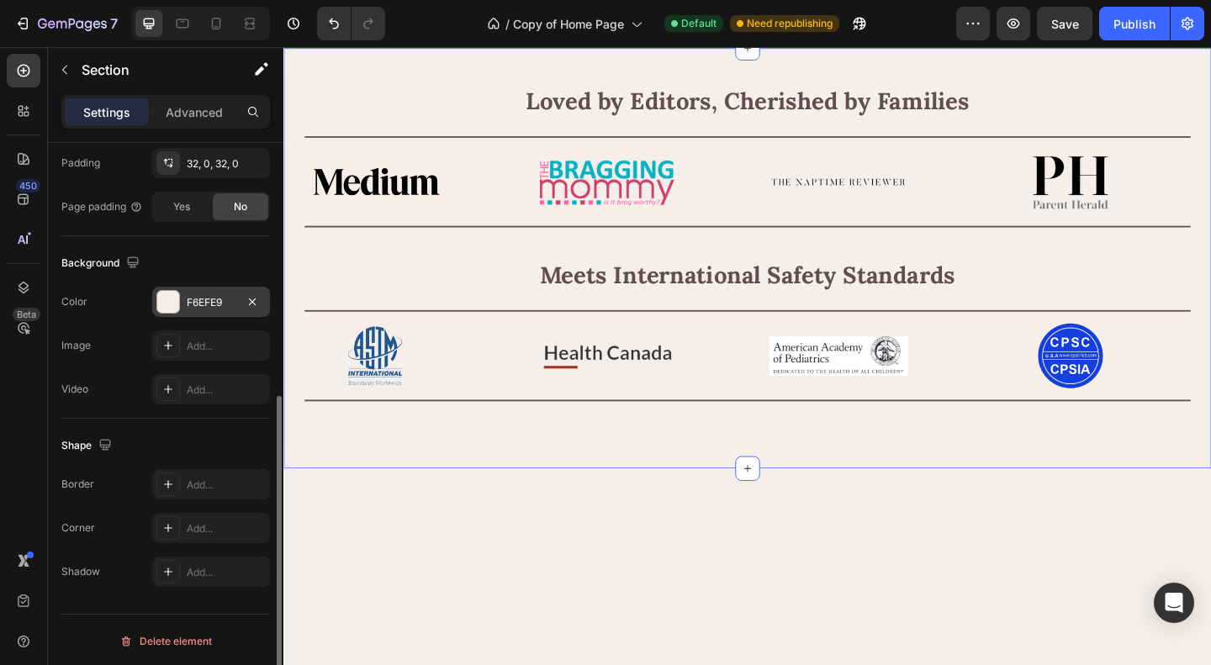
click at [193, 254] on div "Background" at bounding box center [165, 263] width 209 height 27
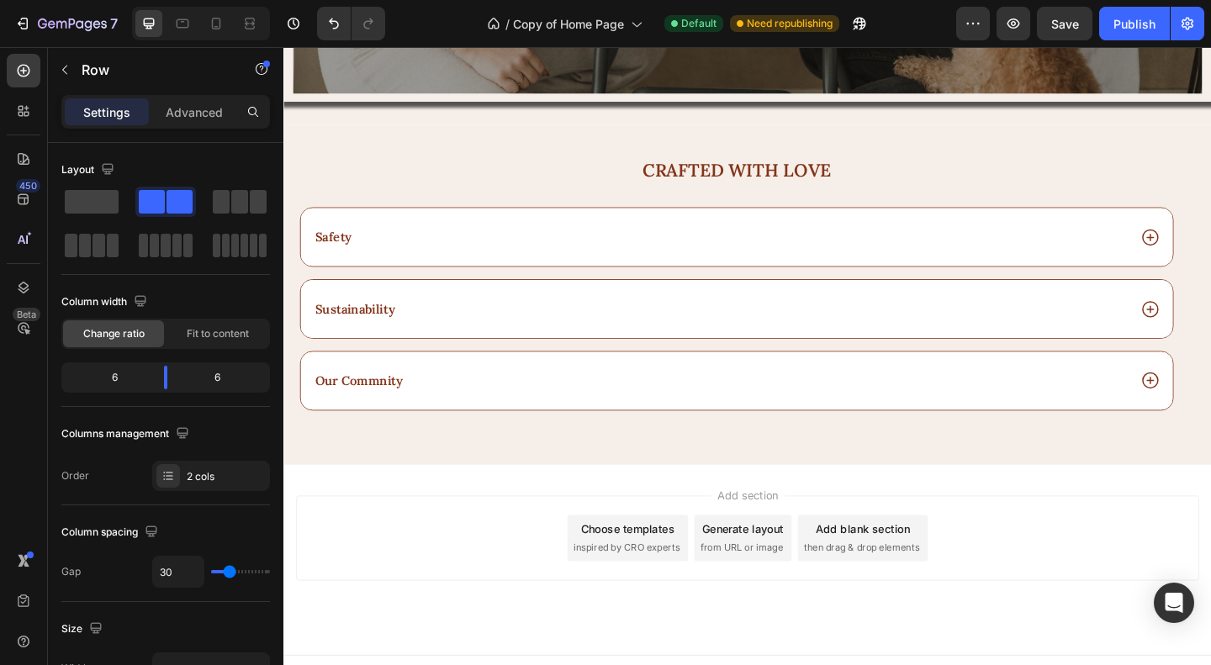
scroll to position [3118, 0]
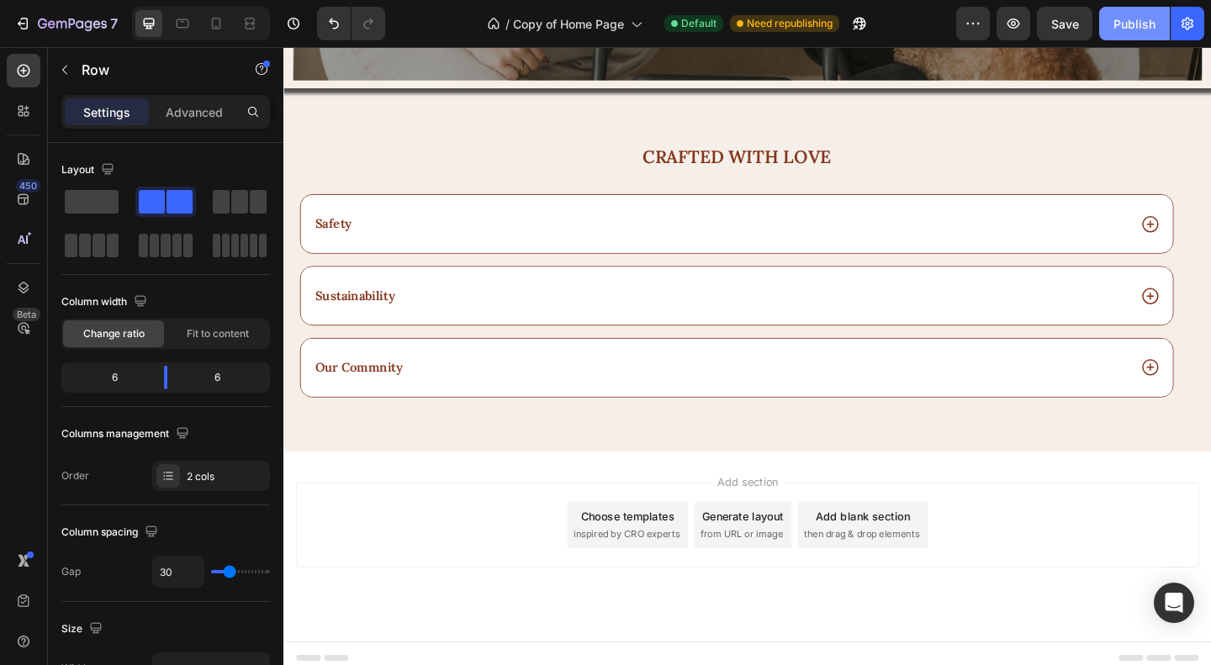
click at [1140, 21] on div "Publish" at bounding box center [1134, 24] width 42 height 18
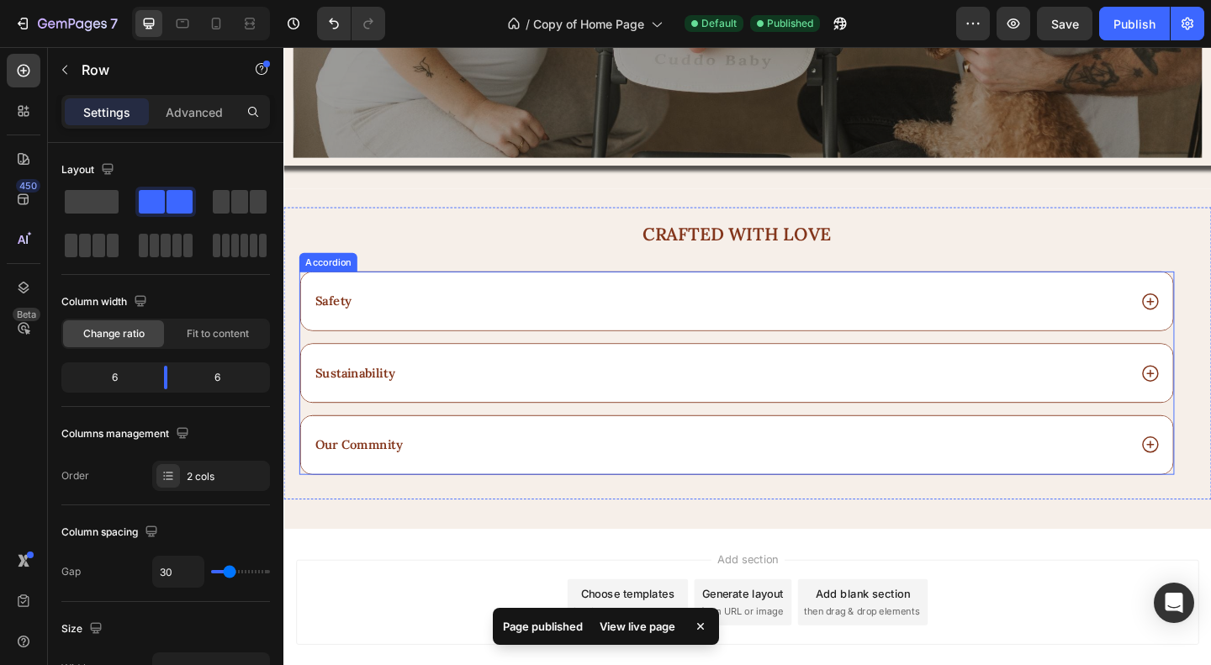
scroll to position [2529, 0]
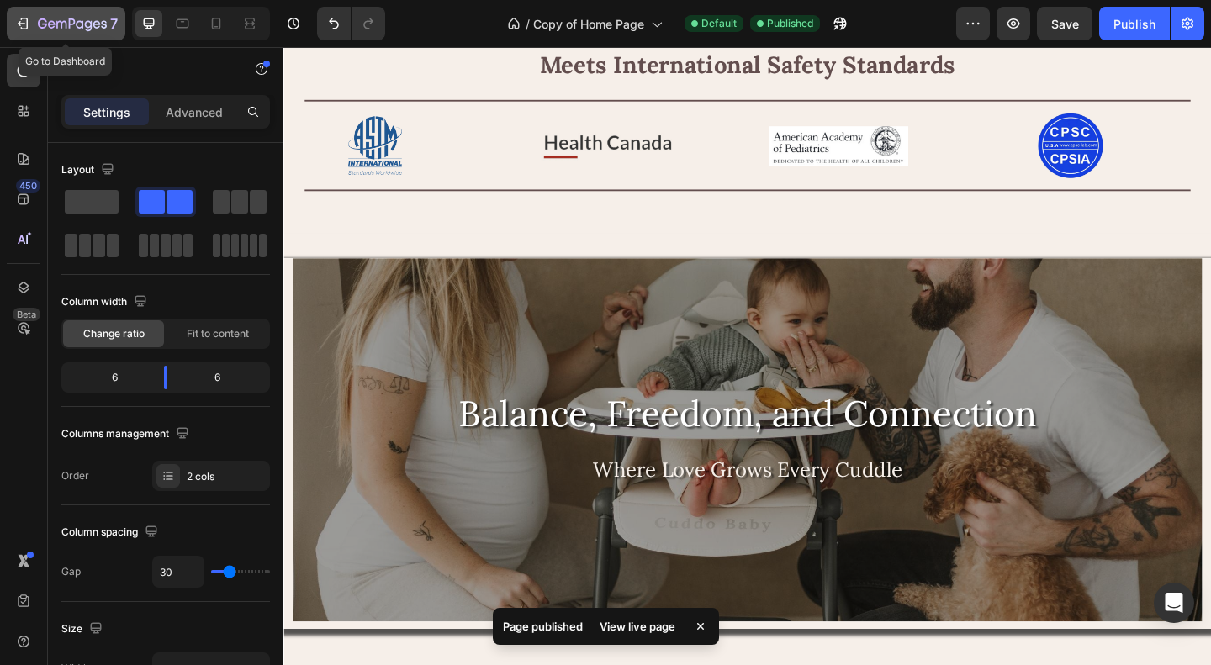
click at [36, 30] on div "7" at bounding box center [65, 23] width 103 height 20
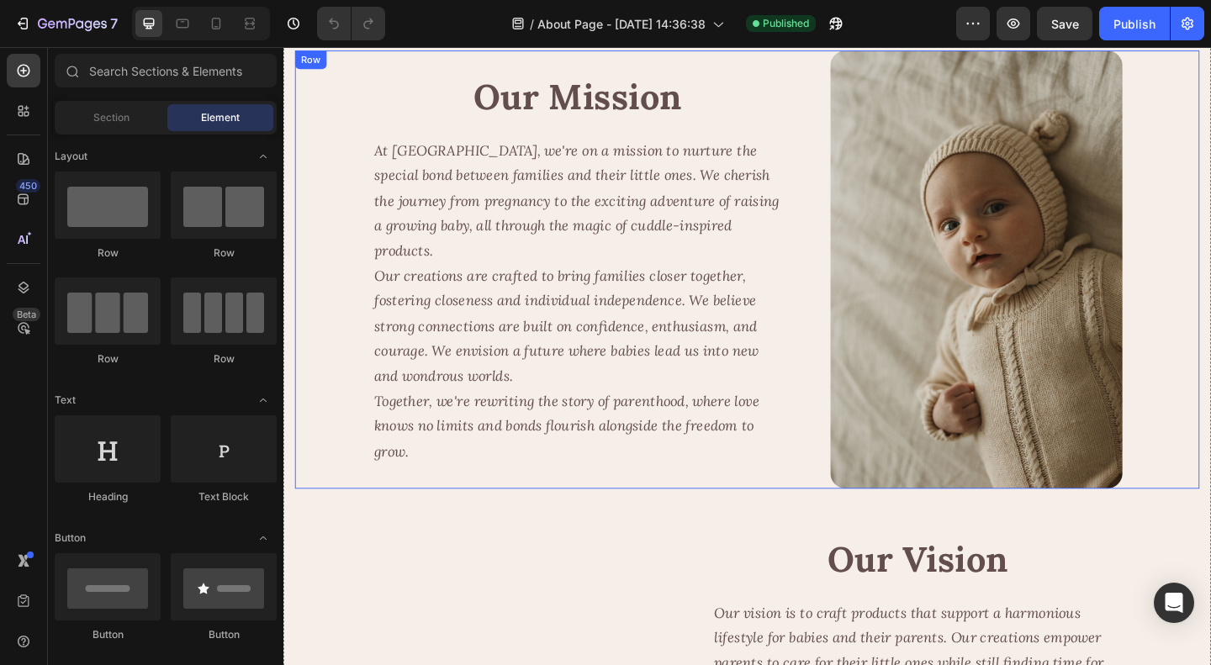
scroll to position [2305, 0]
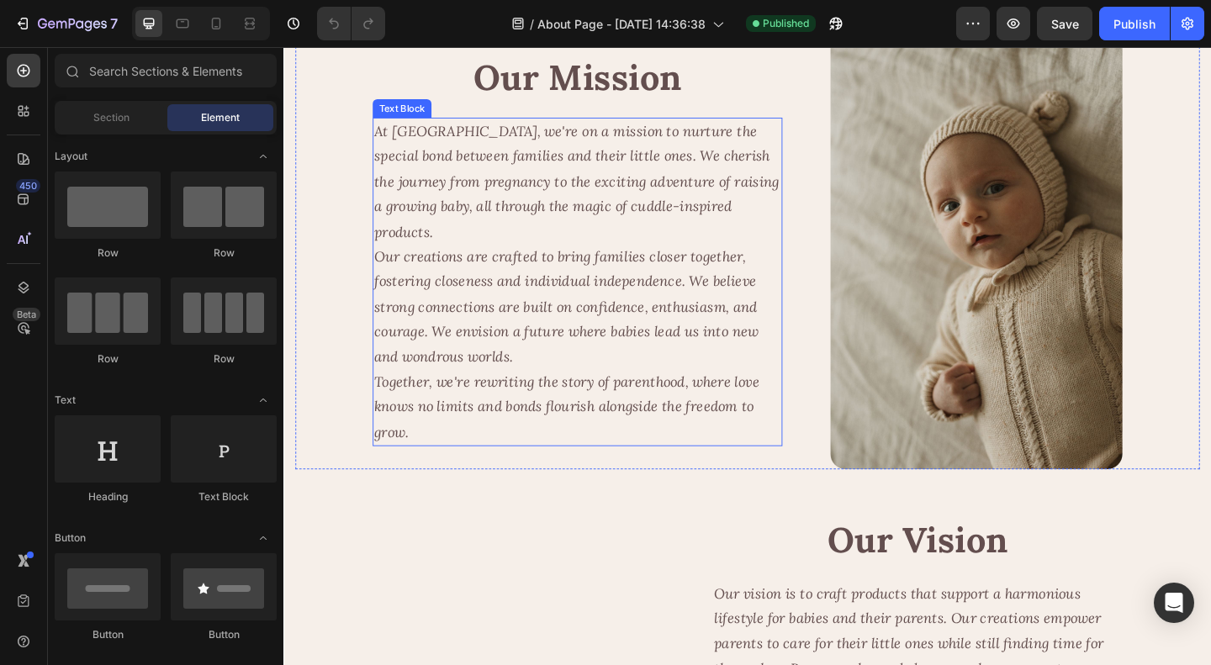
click at [658, 393] on p "Our creations are crafted to bring families closer together, fostering closenes…" at bounding box center [603, 329] width 442 height 136
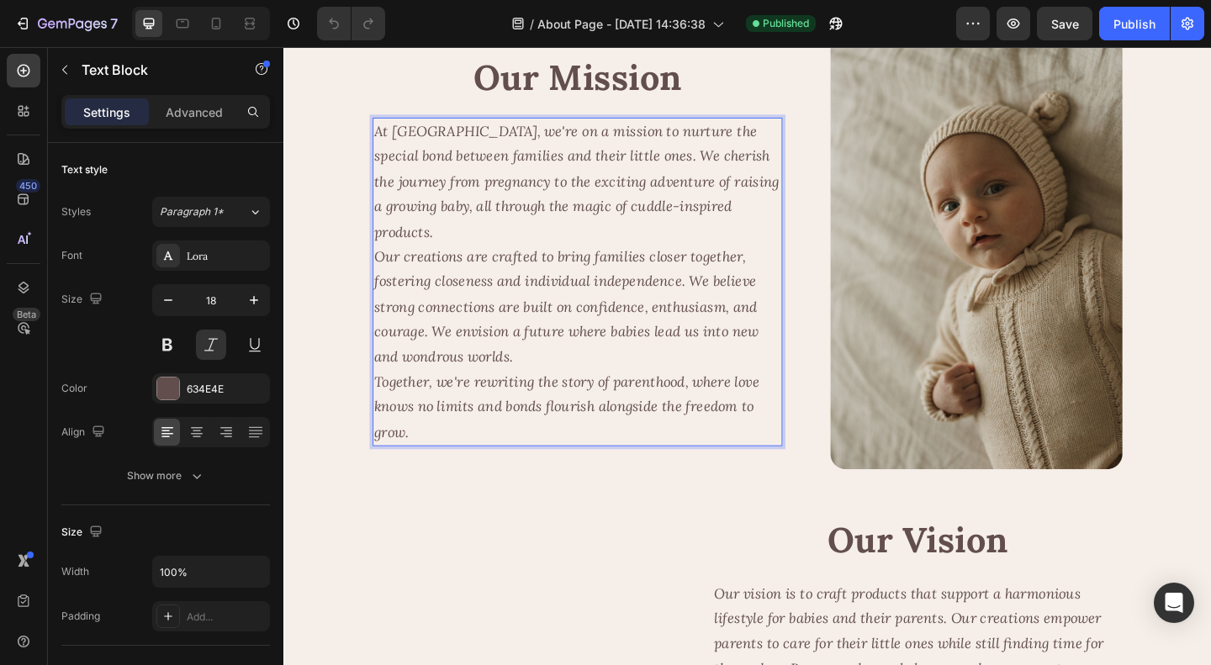
click at [547, 319] on p "Our creations are crafted to bring families closer together, fostering closenes…" at bounding box center [603, 329] width 442 height 136
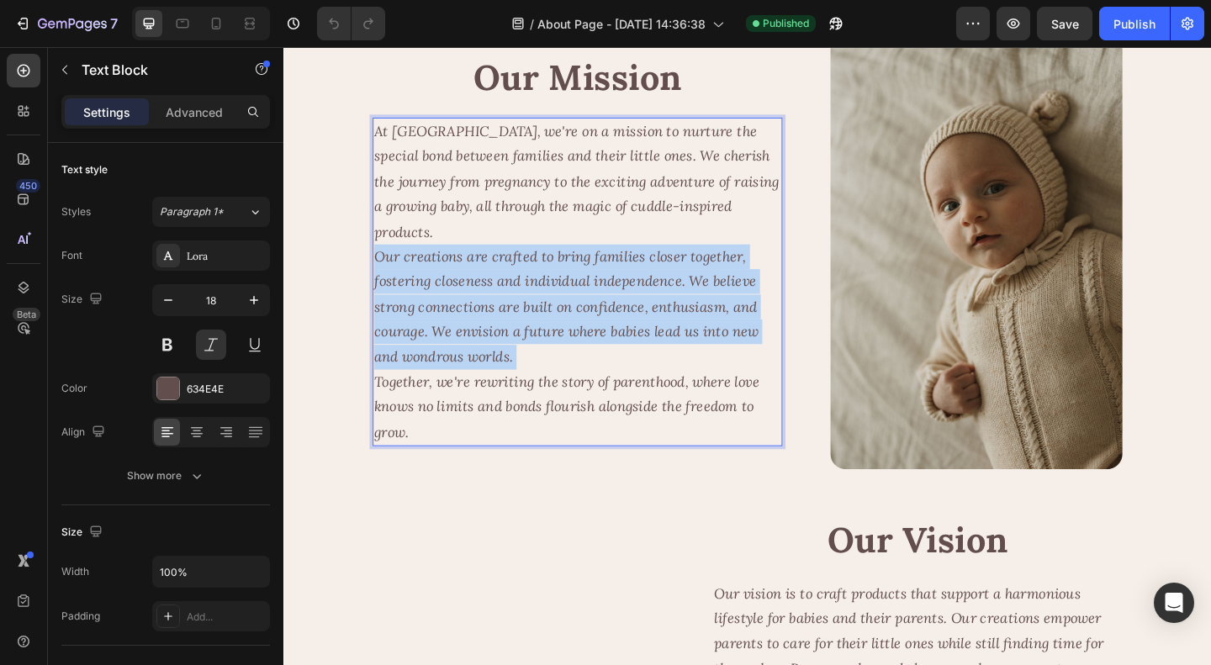
click at [547, 319] on p "Our creations are crafted to bring families closer together, fostering closenes…" at bounding box center [603, 329] width 442 height 136
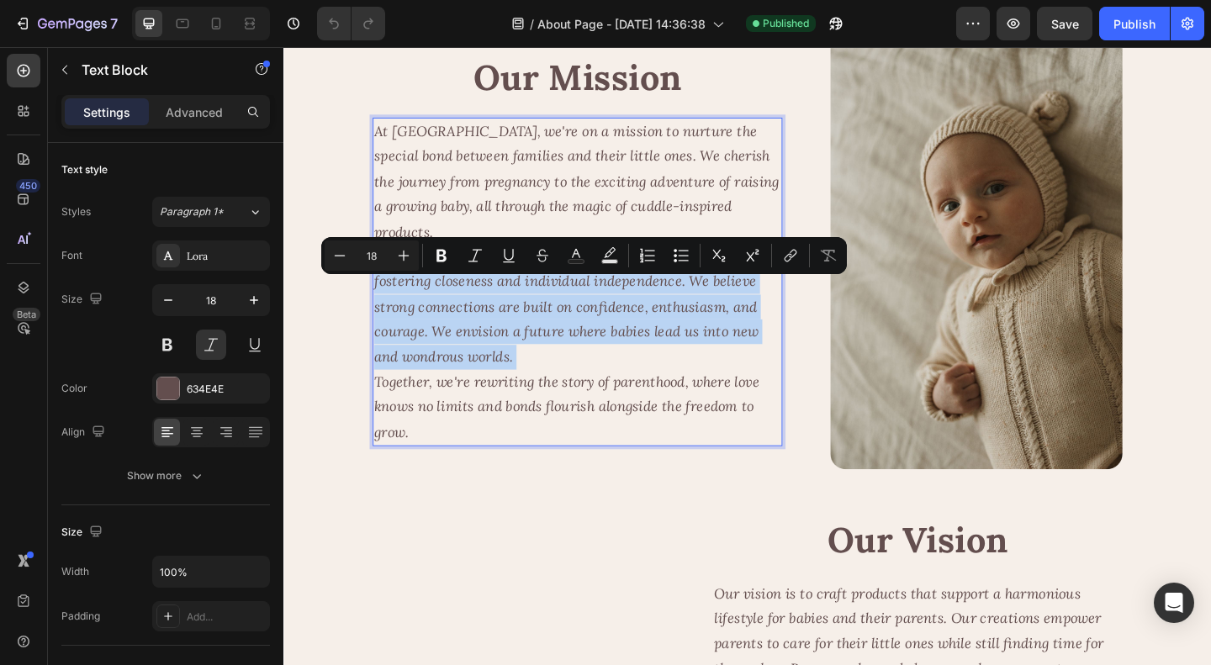
click at [616, 379] on p "Our creations are crafted to bring families closer together, fostering closenes…" at bounding box center [603, 329] width 442 height 136
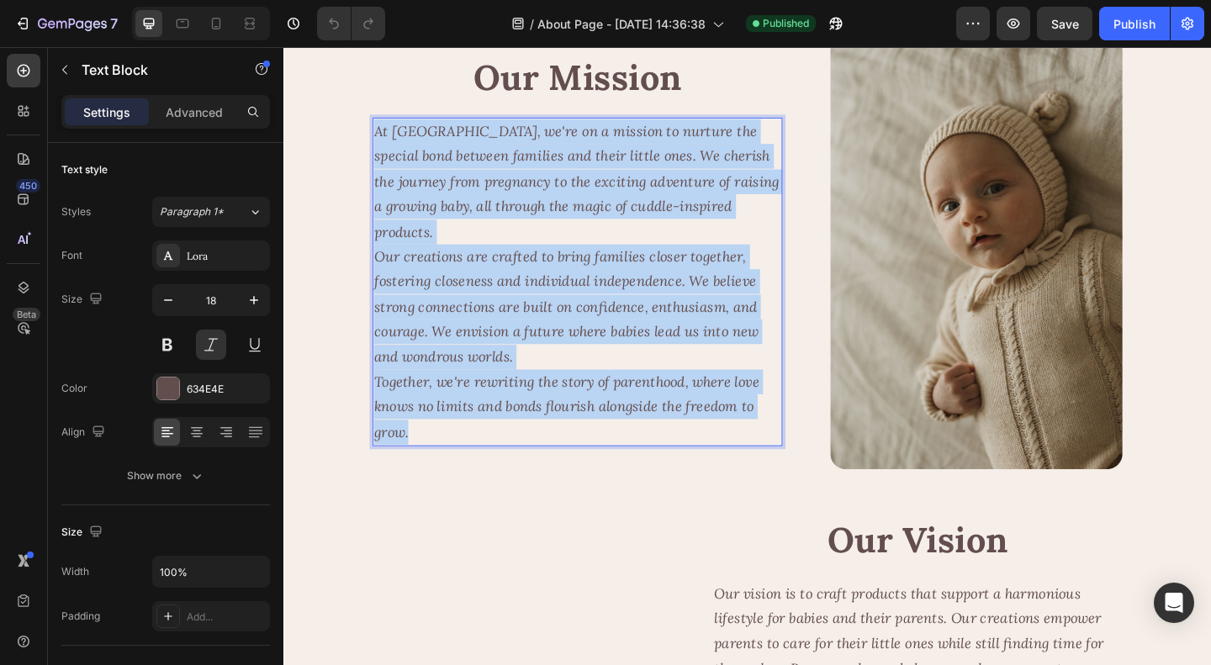
drag, startPoint x: 461, startPoint y: 501, endPoint x: 384, endPoint y: 210, distance: 300.8
click at [384, 210] on div "At Cuddobaby, we're on a mission to nurture the special bond between families a…" at bounding box center [603, 302] width 446 height 357
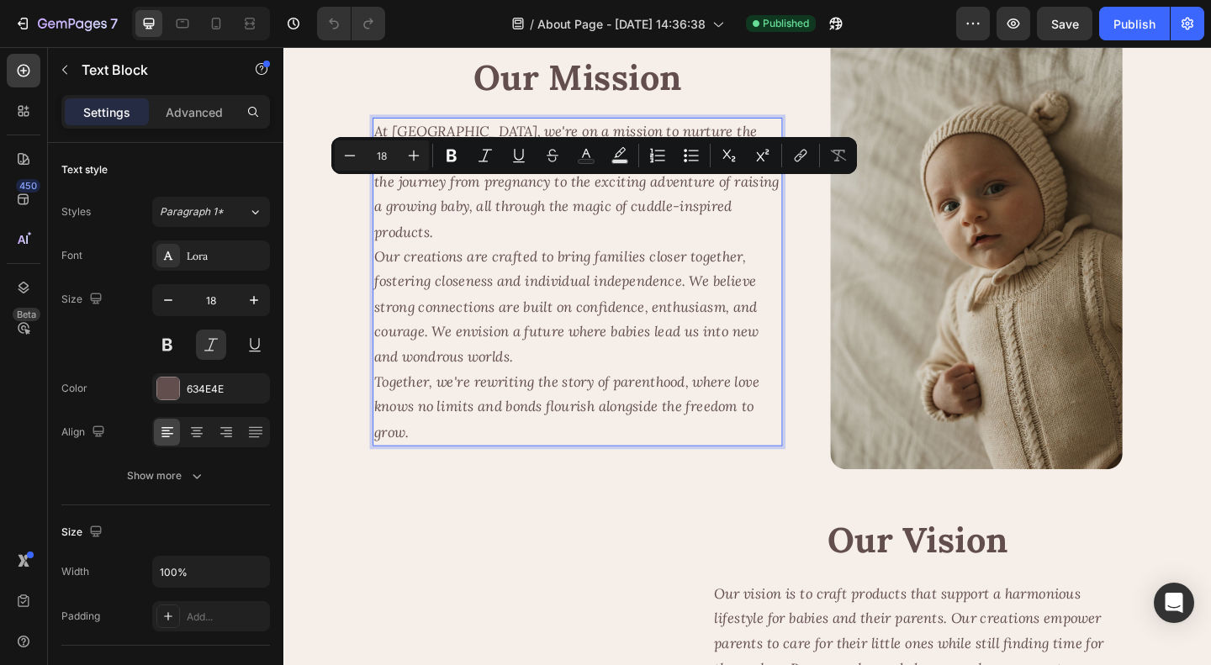
scroll to position [2373, 0]
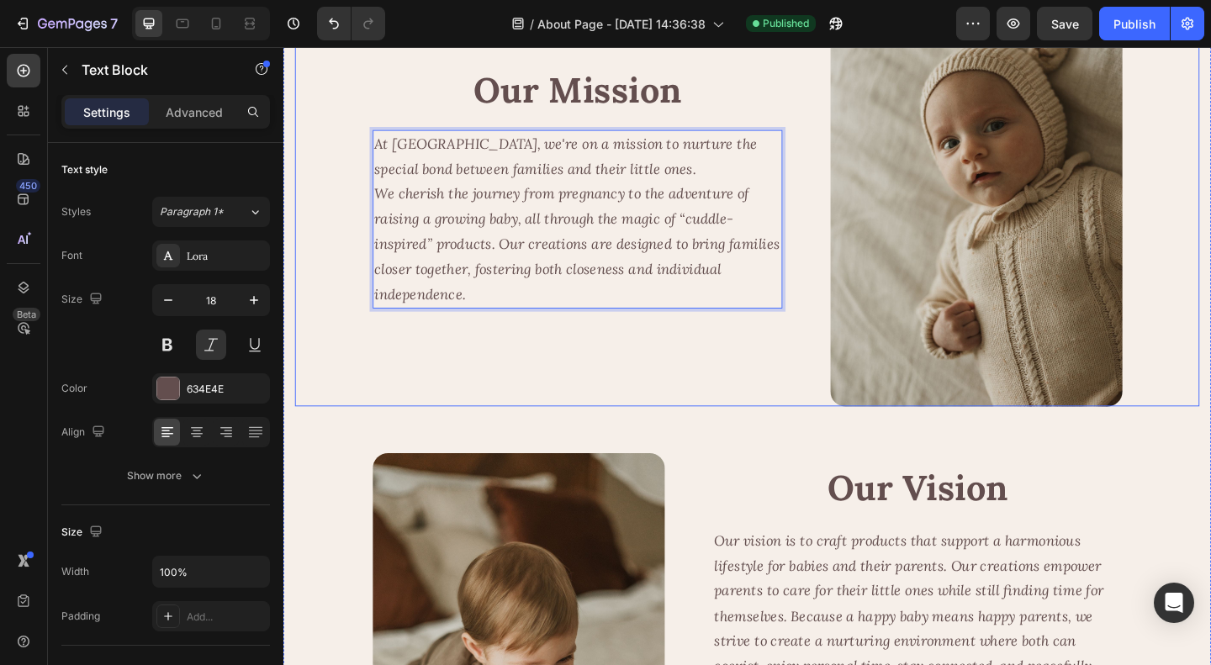
click at [720, 423] on div "Our Mission Heading At Cuddobaby, we're on a mission to nurture the special bon…" at bounding box center [603, 200] width 446 height 478
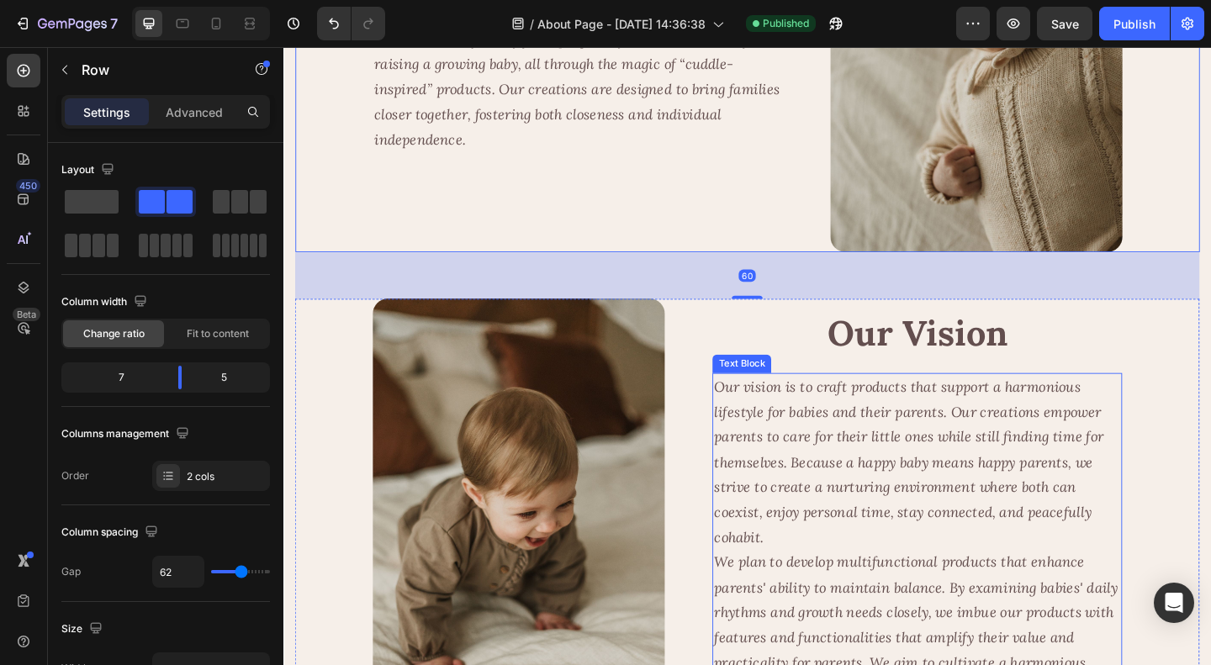
click at [965, 558] on p "Our vision is to craft products that support a harmonious lifestyle for babies …" at bounding box center [973, 498] width 442 height 191
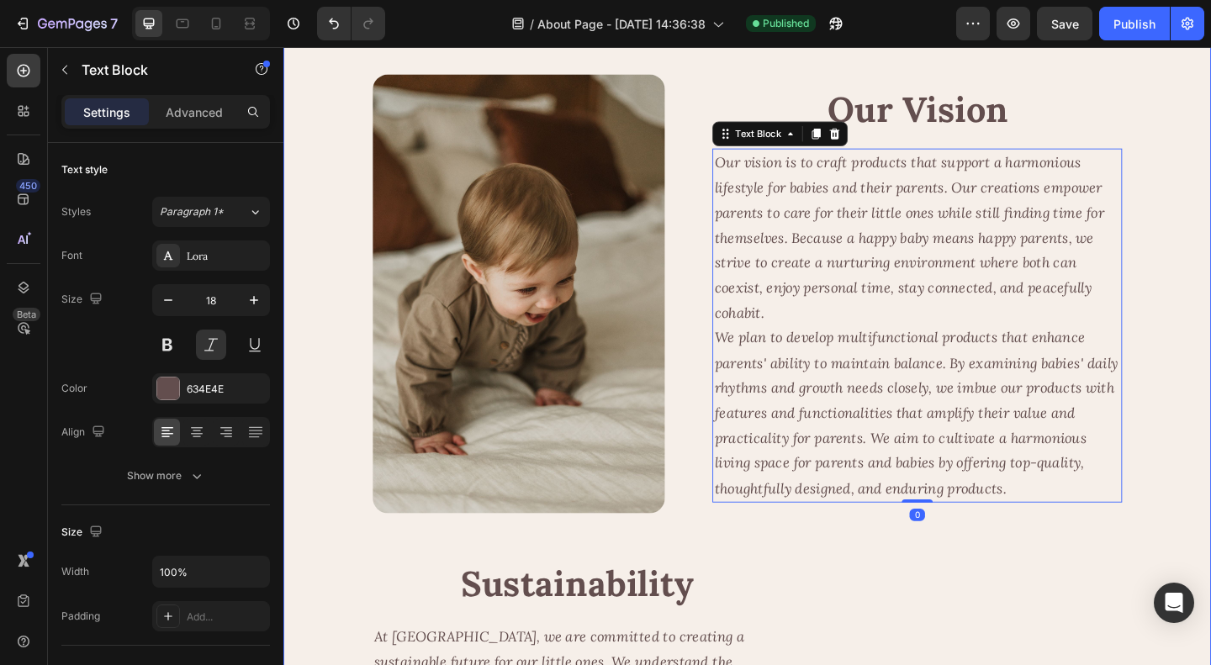
scroll to position [2877, 0]
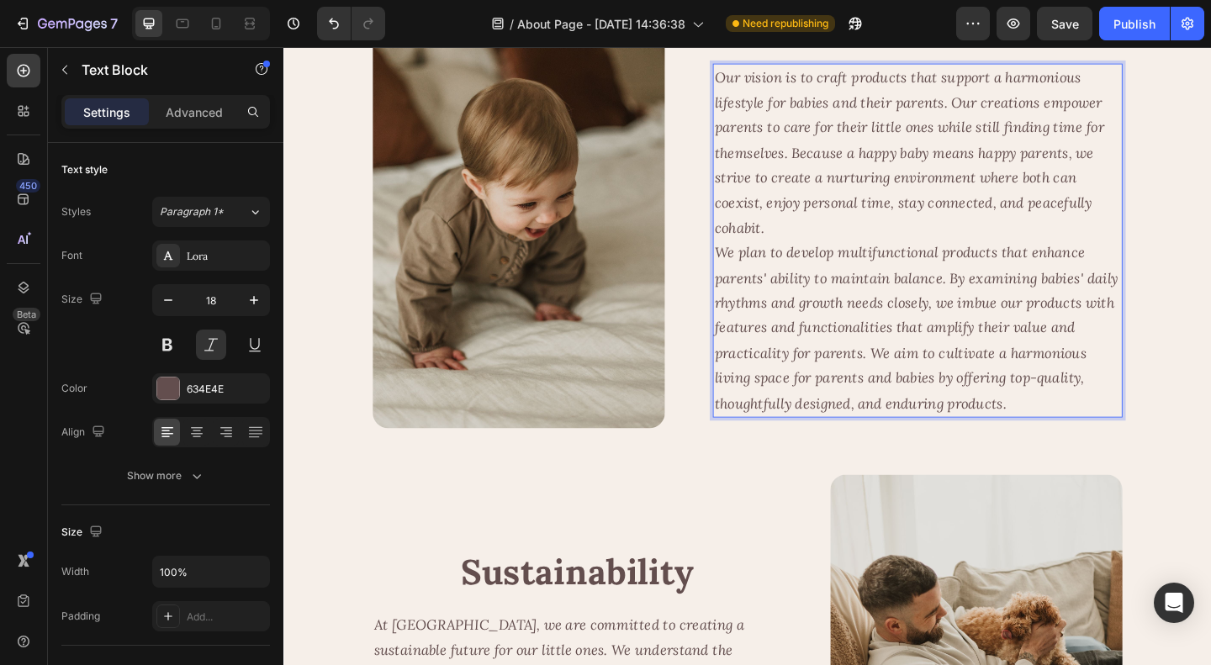
click at [987, 257] on p "Our vision is to craft products that support a harmonious lifestyle for babies …" at bounding box center [973, 161] width 442 height 191
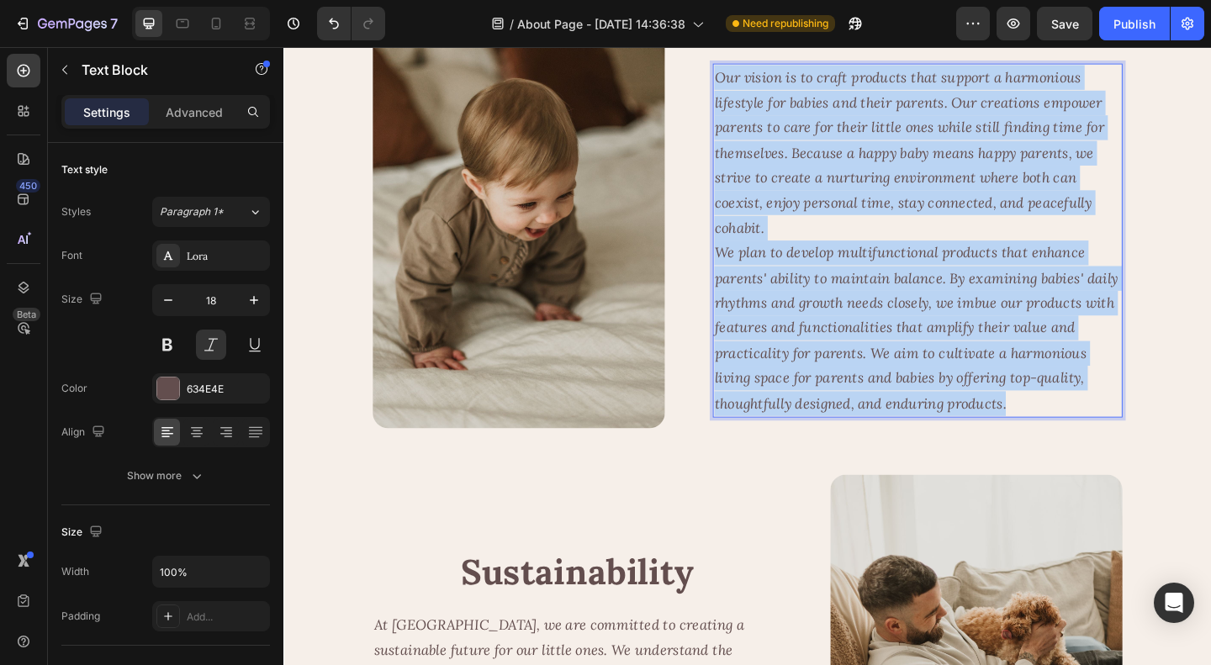
drag, startPoint x: 1072, startPoint y: 474, endPoint x: 745, endPoint y: 125, distance: 478.3
click at [750, 125] on div "Our vision is to craft products that support a harmonious lifestyle for babies …" at bounding box center [973, 257] width 446 height 385
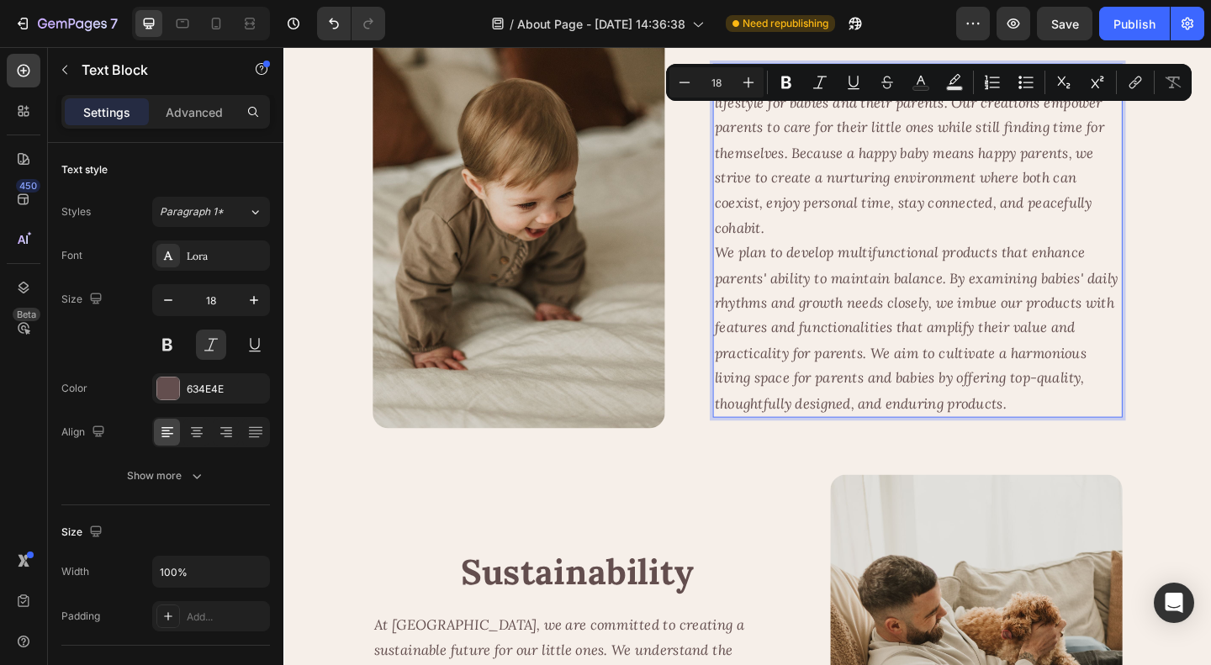
scroll to position [2959, 0]
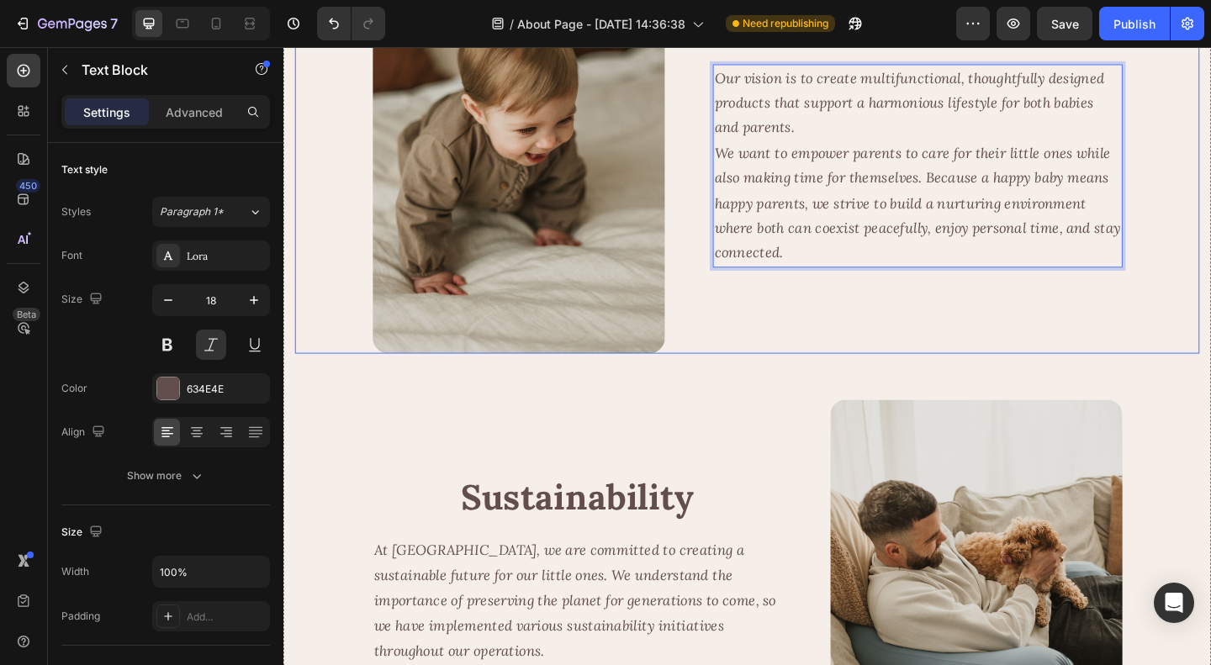
click at [964, 372] on div "Our Vision Heading Our vision is to create multifunctional, thoughtfully design…" at bounding box center [973, 141] width 446 height 478
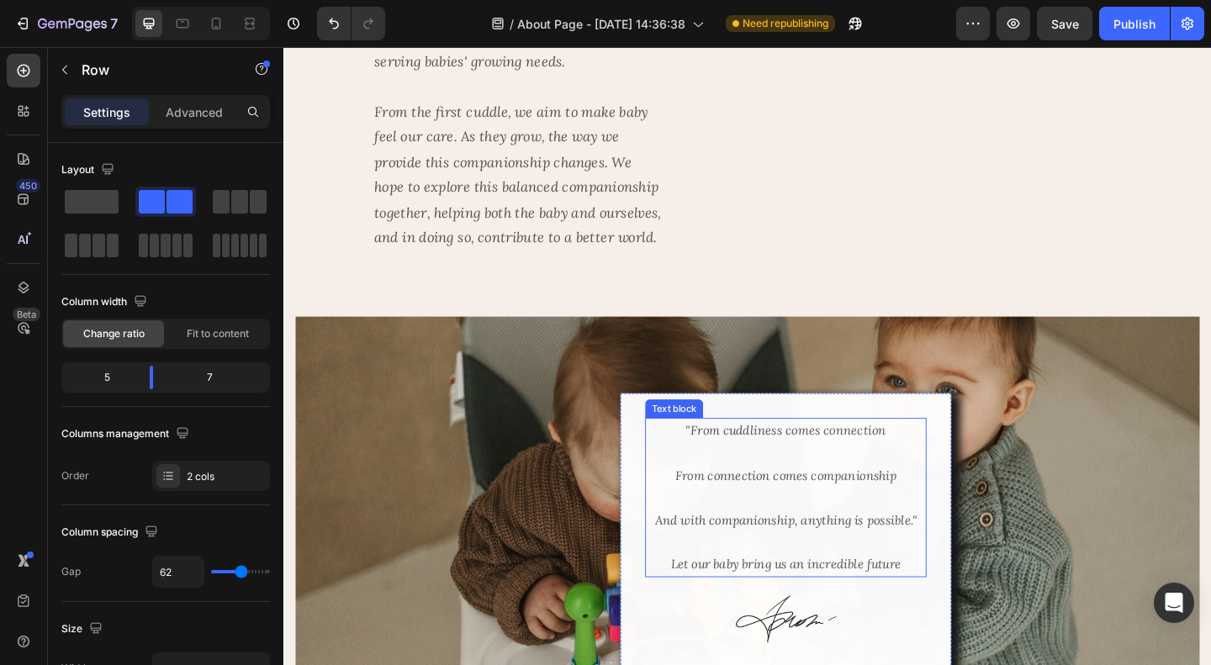
scroll to position [1614, 0]
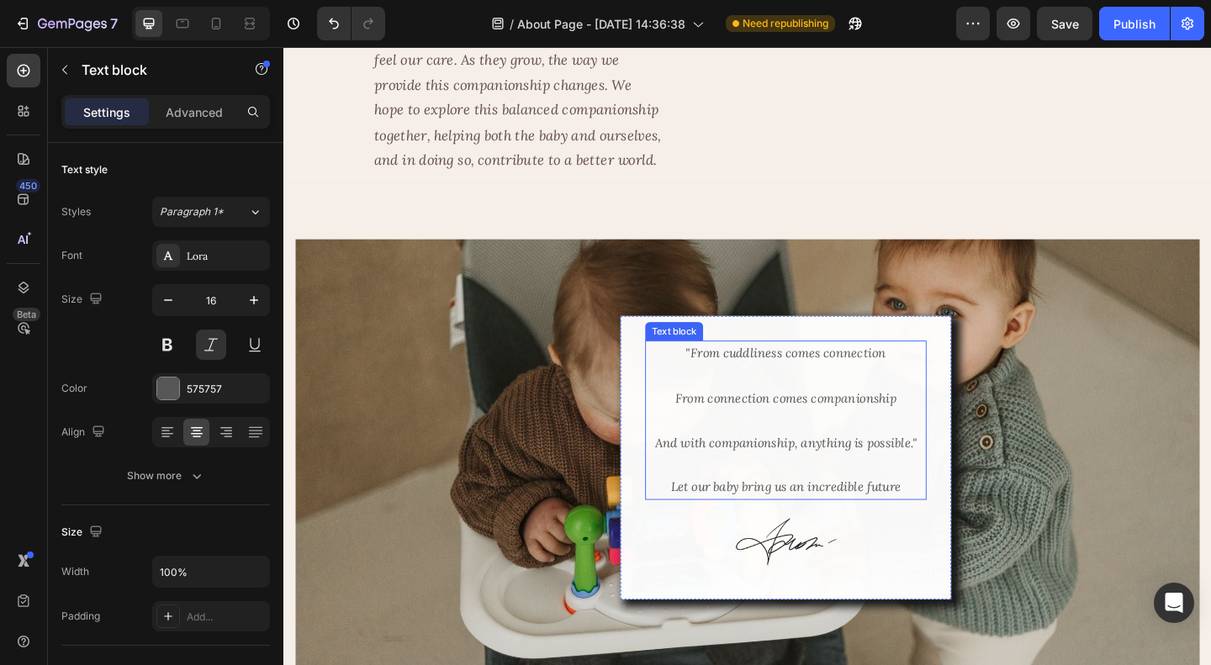
click at [828, 497] on p at bounding box center [830, 501] width 303 height 24
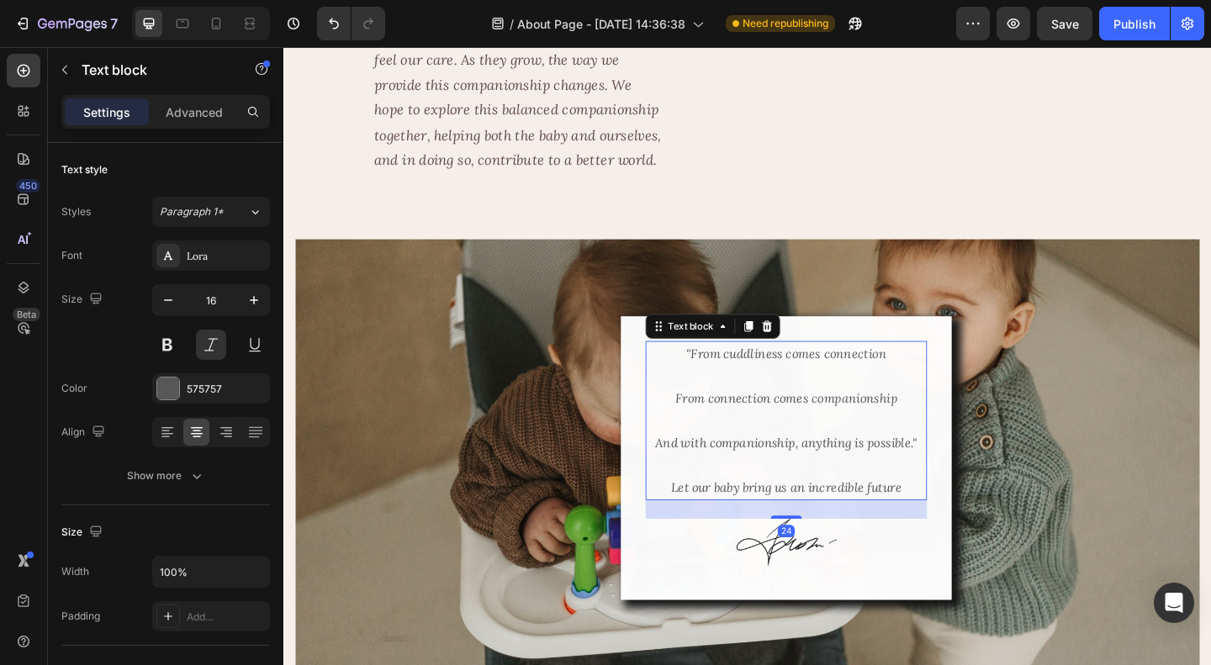
click at [941, 520] on p "Let our baby bring us an incredible future" at bounding box center [830, 526] width 303 height 24
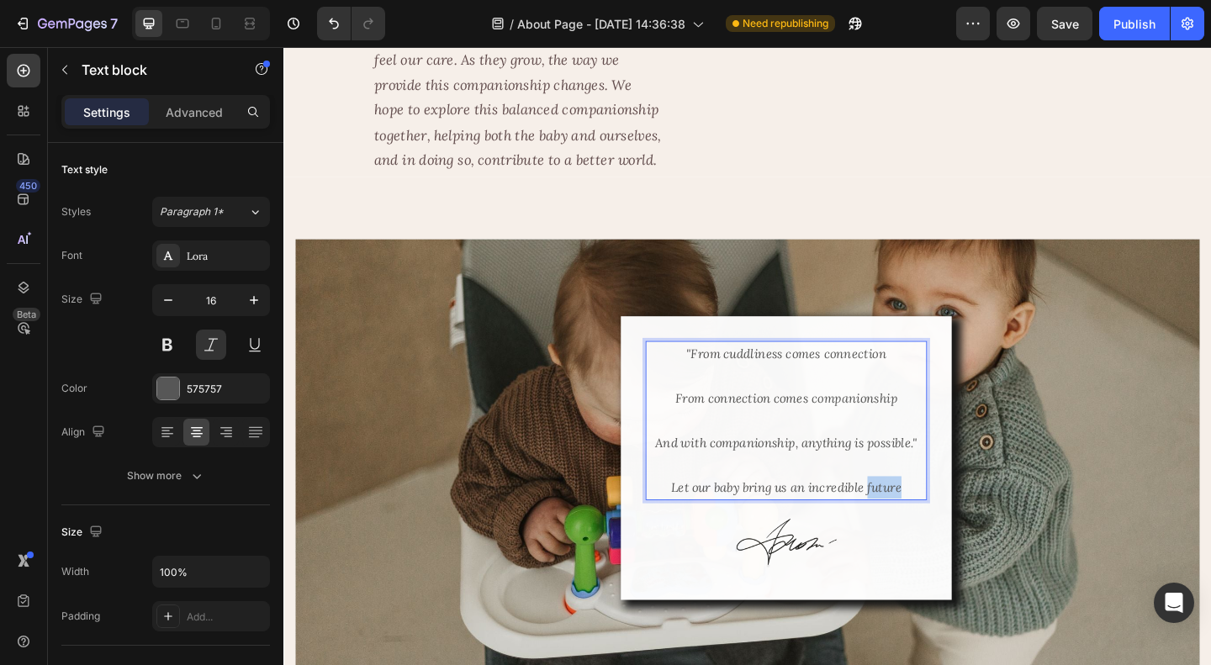
click at [941, 520] on p "Let our baby bring us an incredible future" at bounding box center [830, 526] width 303 height 24
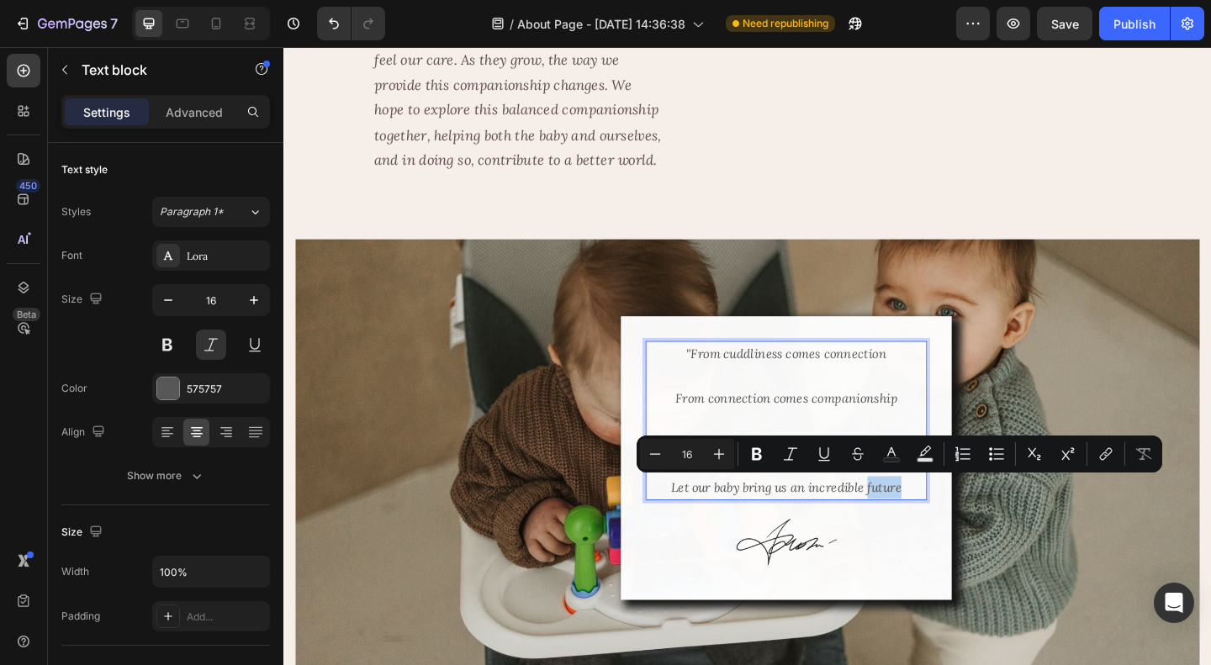
click at [956, 526] on p "Let our baby bring us an incredible future" at bounding box center [830, 526] width 303 height 24
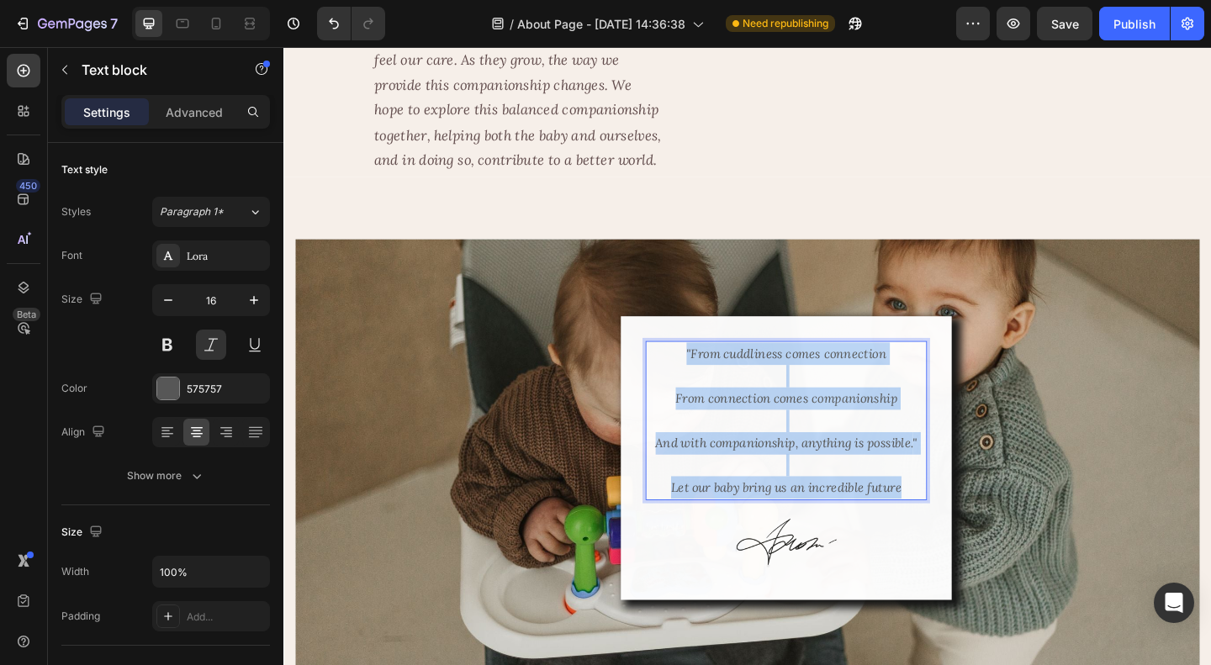
drag, startPoint x: 950, startPoint y: 520, endPoint x: 707, endPoint y: 379, distance: 281.1
click at [707, 379] on div ""From cuddliness comes connection From connection comes companionship And with …" at bounding box center [830, 453] width 306 height 173
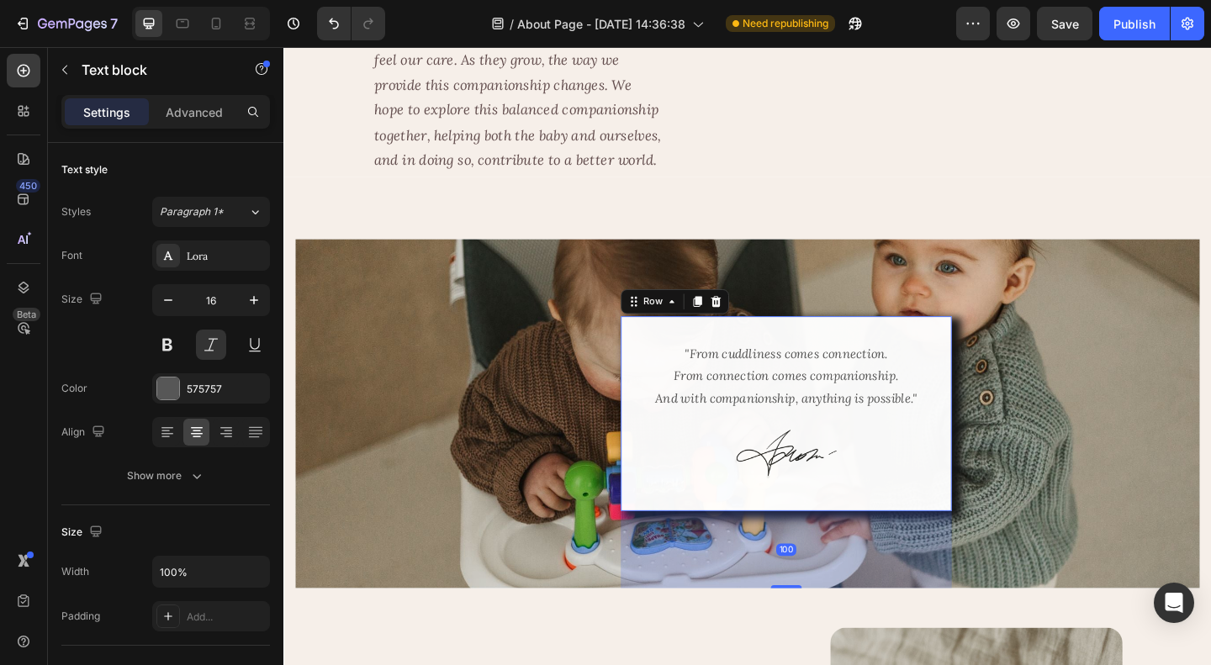
click at [985, 496] on div ""From cuddliness comes connection. From connection comes companionship. And wit…" at bounding box center [830, 445] width 360 height 211
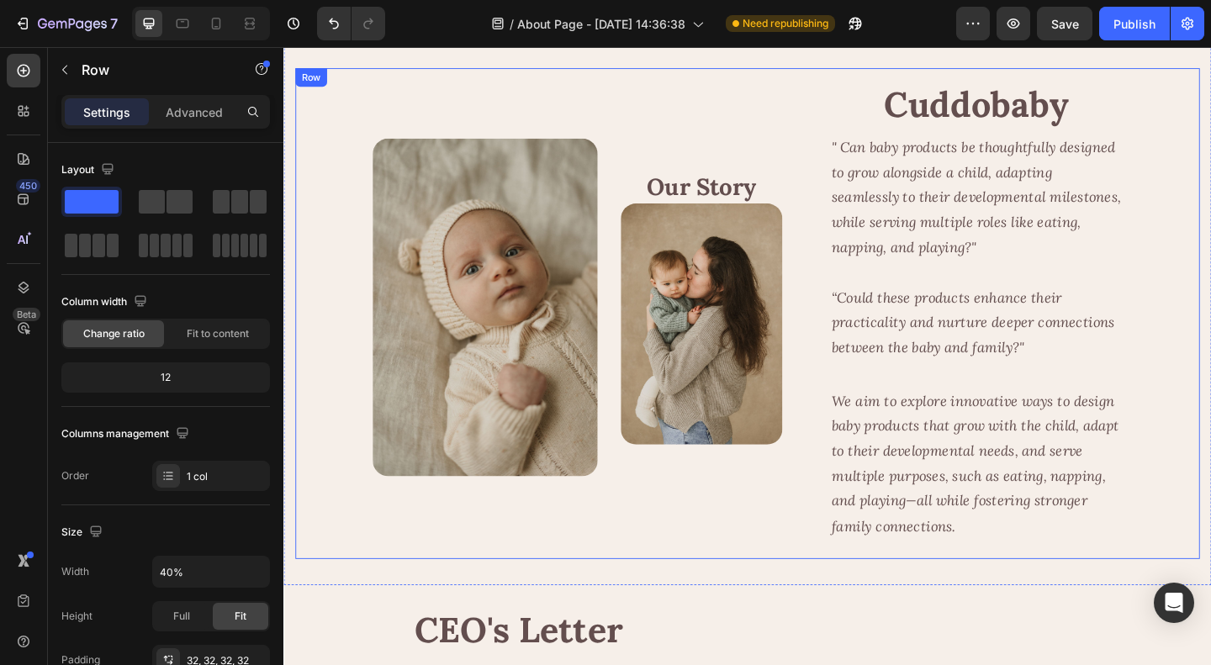
scroll to position [0, 0]
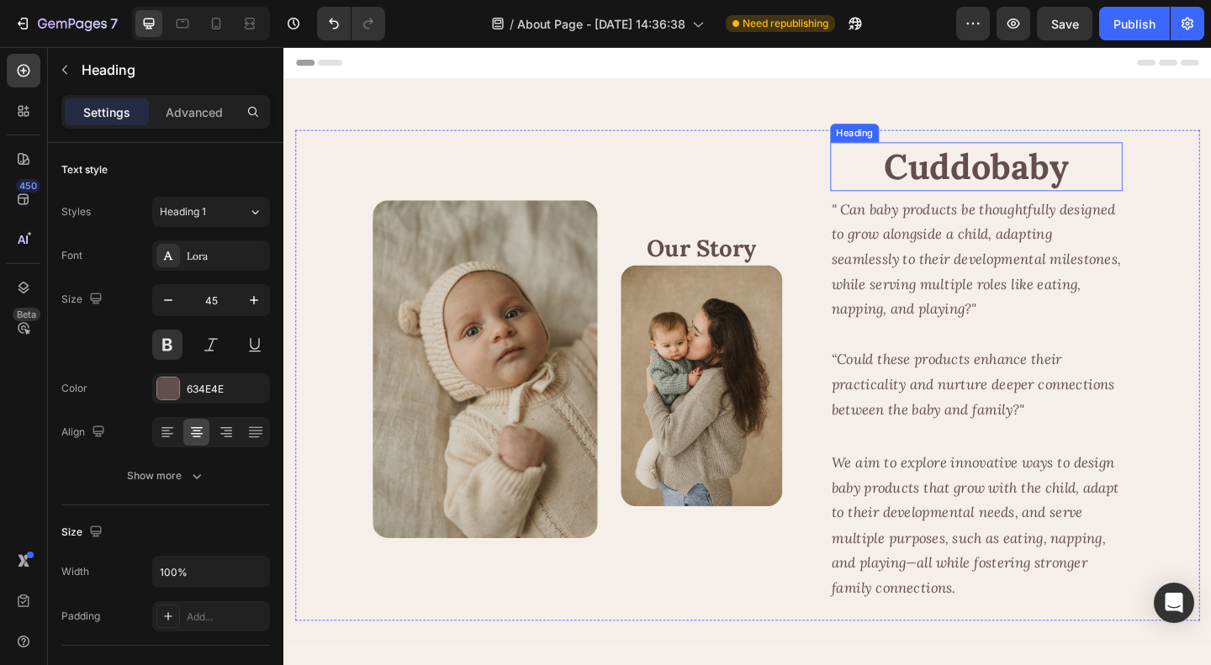
click at [1037, 178] on h2 "Cuddobaby" at bounding box center [1037, 177] width 318 height 53
click at [1000, 185] on h2 "Cuddobaby" at bounding box center [1037, 177] width 318 height 53
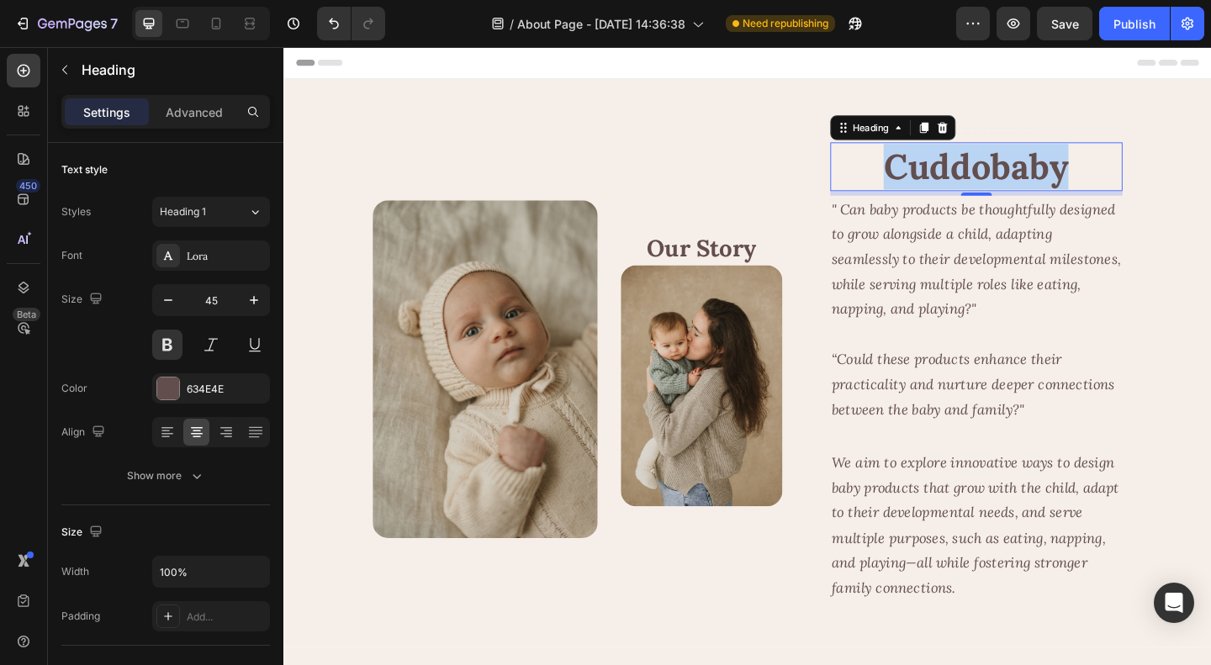
click at [1000, 185] on p "Cuddobaby" at bounding box center [1036, 177] width 314 height 50
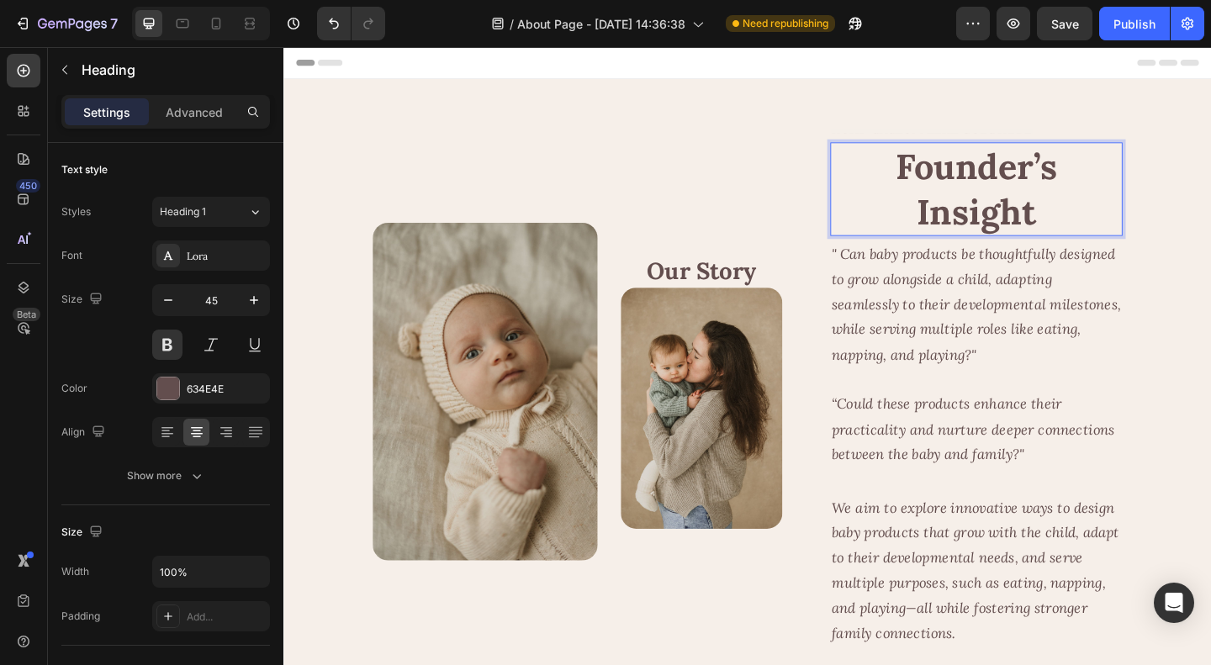
click at [948, 211] on p "Founder’s Insight" at bounding box center [1036, 201] width 314 height 98
click at [1000, 346] on icon "" Can baby products be thoughtfully designed to grow alongside a child, adaptin…" at bounding box center [1036, 326] width 314 height 129
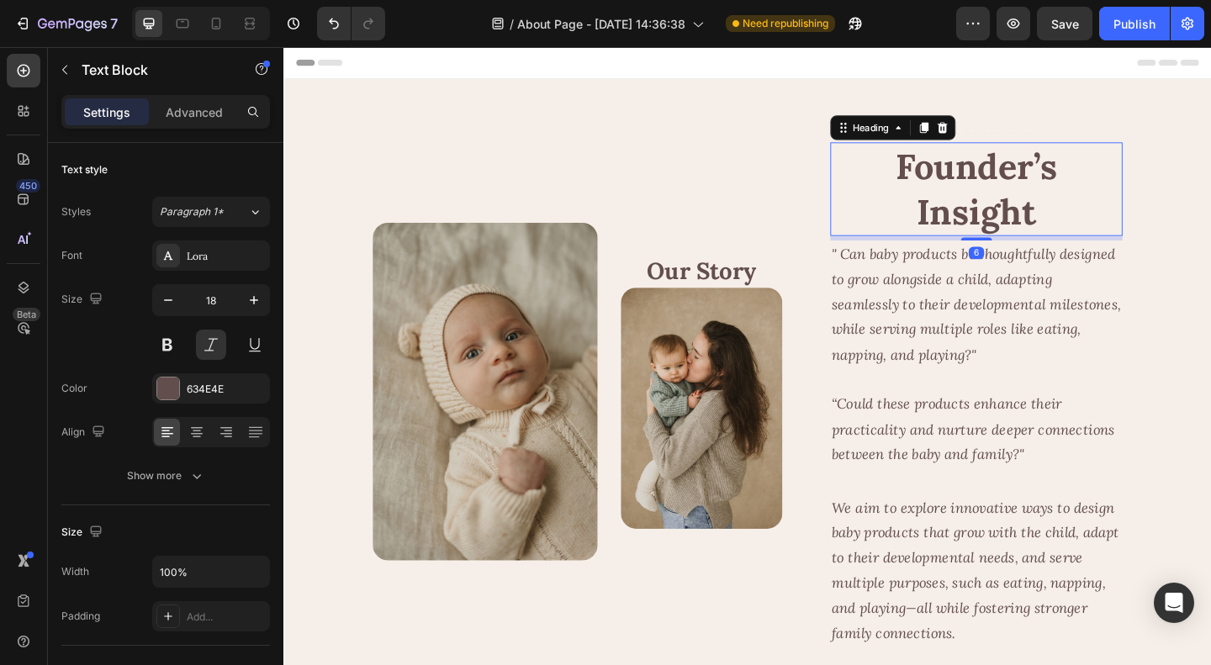
click at [1026, 213] on p "Founder’s Insight" at bounding box center [1036, 201] width 314 height 98
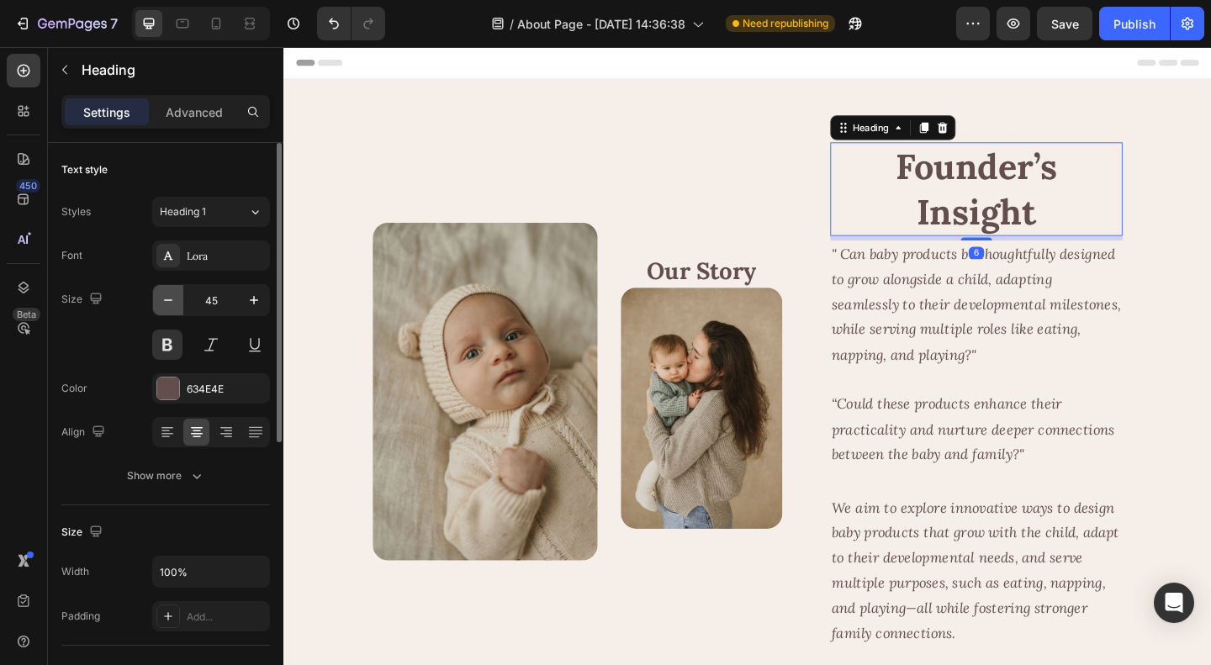
click at [166, 302] on icon "button" at bounding box center [168, 300] width 17 height 17
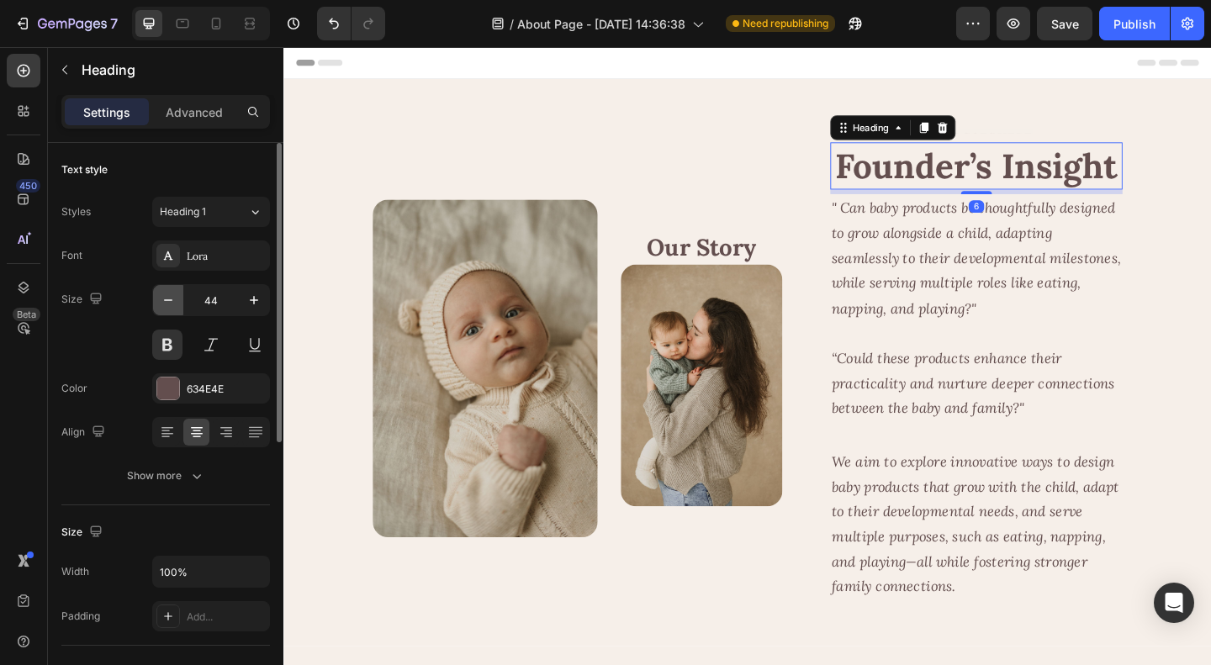
click at [166, 302] on icon "button" at bounding box center [168, 300] width 17 height 17
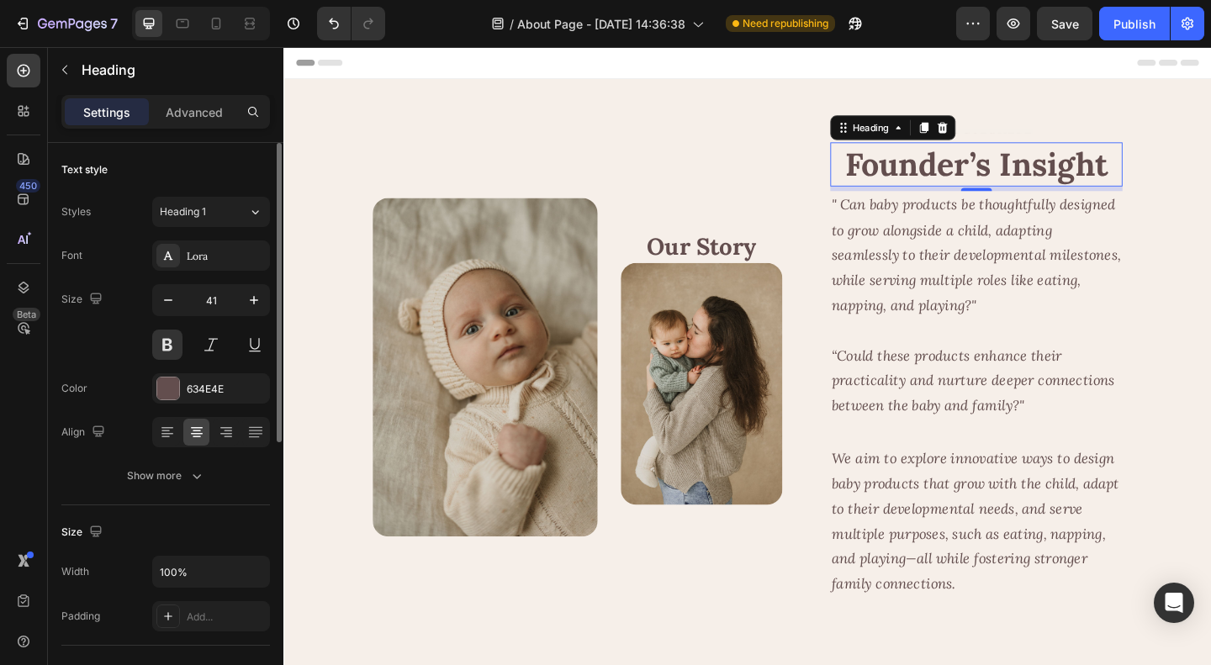
type input "40"
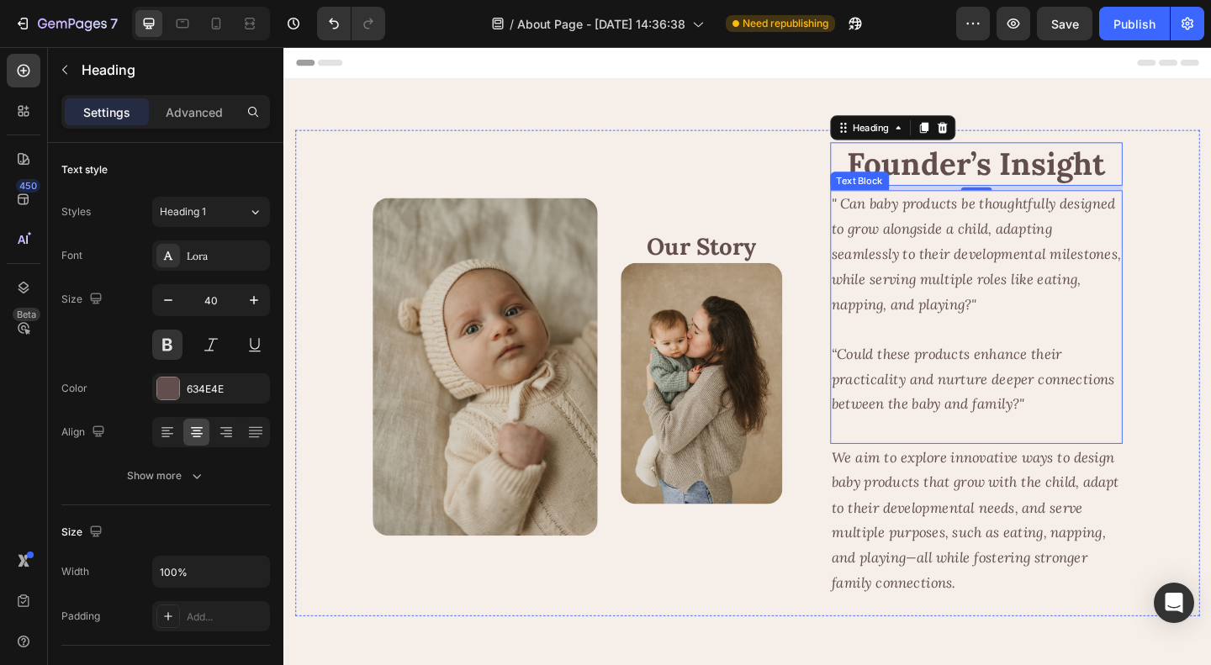
click at [1027, 431] on icon "“Could these products enhance their practicality and nurture deeper connections…" at bounding box center [1033, 408] width 308 height 74
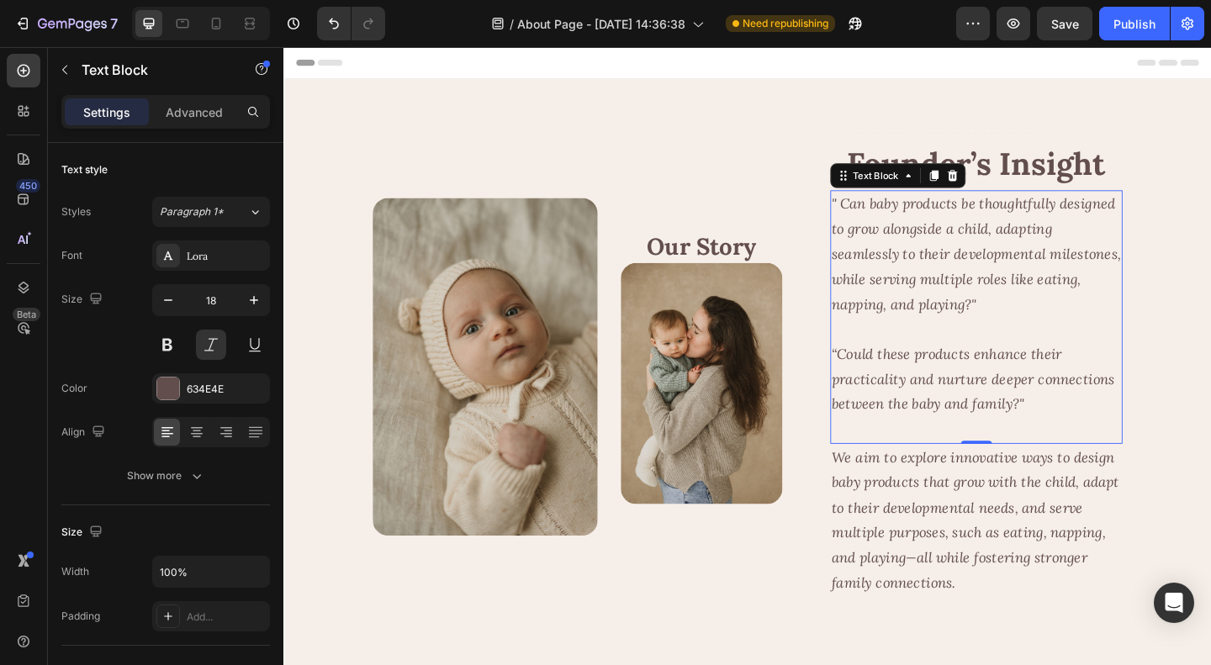
click at [1054, 307] on icon "" Can baby products be thoughtfully designed to grow alongside a child, adaptin…" at bounding box center [1036, 272] width 314 height 129
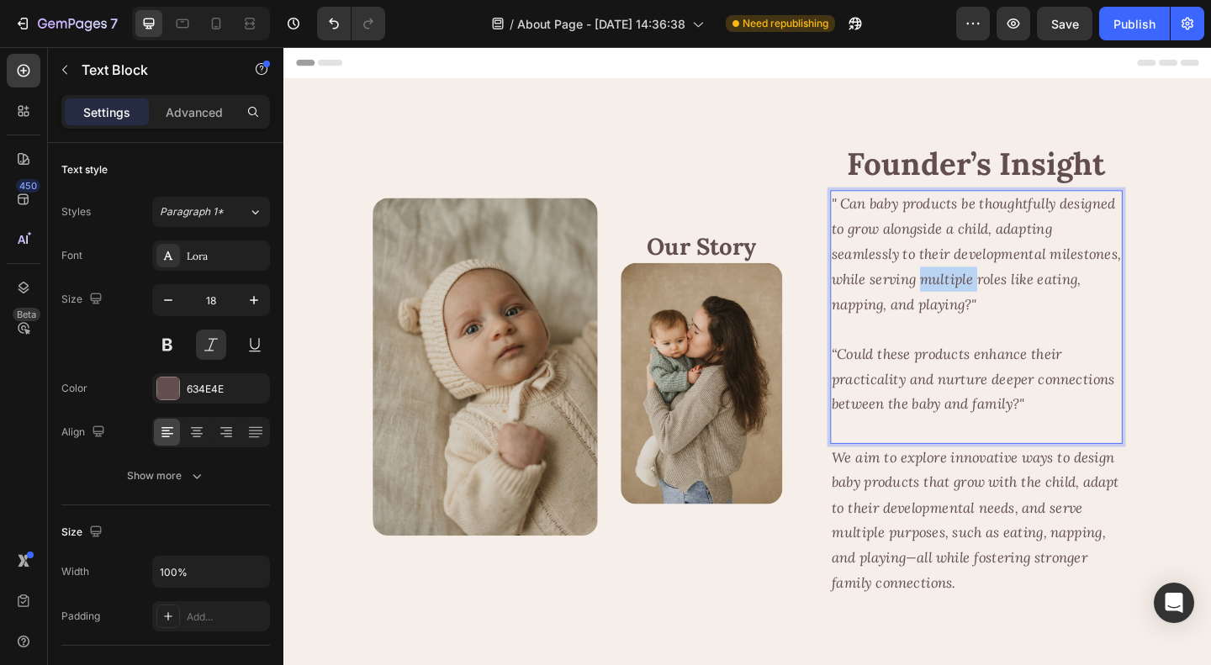
click at [1054, 307] on icon "" Can baby products be thoughtfully designed to grow alongside a child, adaptin…" at bounding box center [1036, 272] width 314 height 129
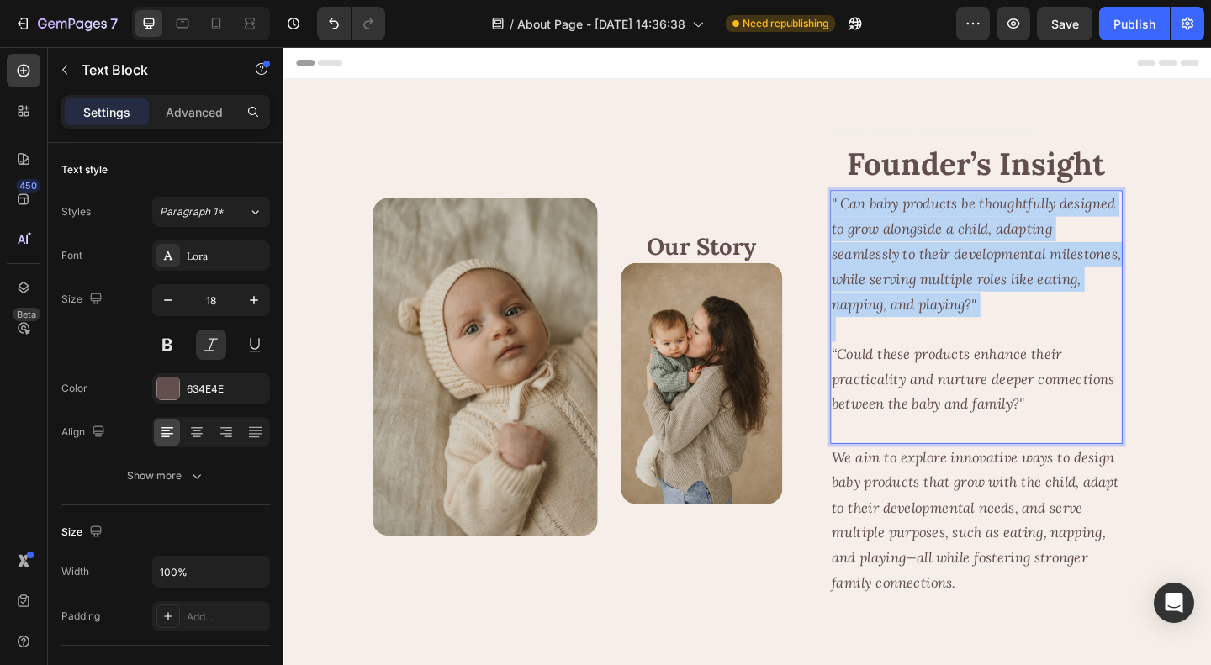
click at [1054, 307] on icon "" Can baby products be thoughtfully designed to grow alongside a child, adaptin…" at bounding box center [1036, 272] width 314 height 129
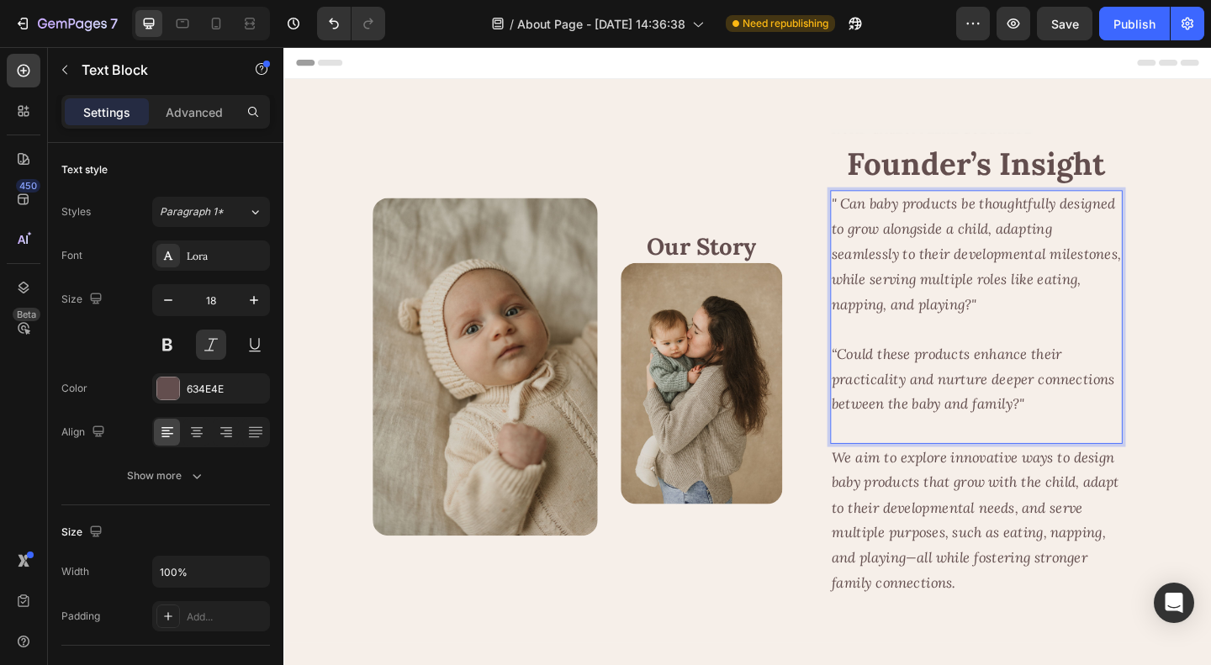
click at [1046, 374] on icon "“Could these products enhance their practicality and nurture deeper connections…" at bounding box center [1033, 408] width 308 height 74
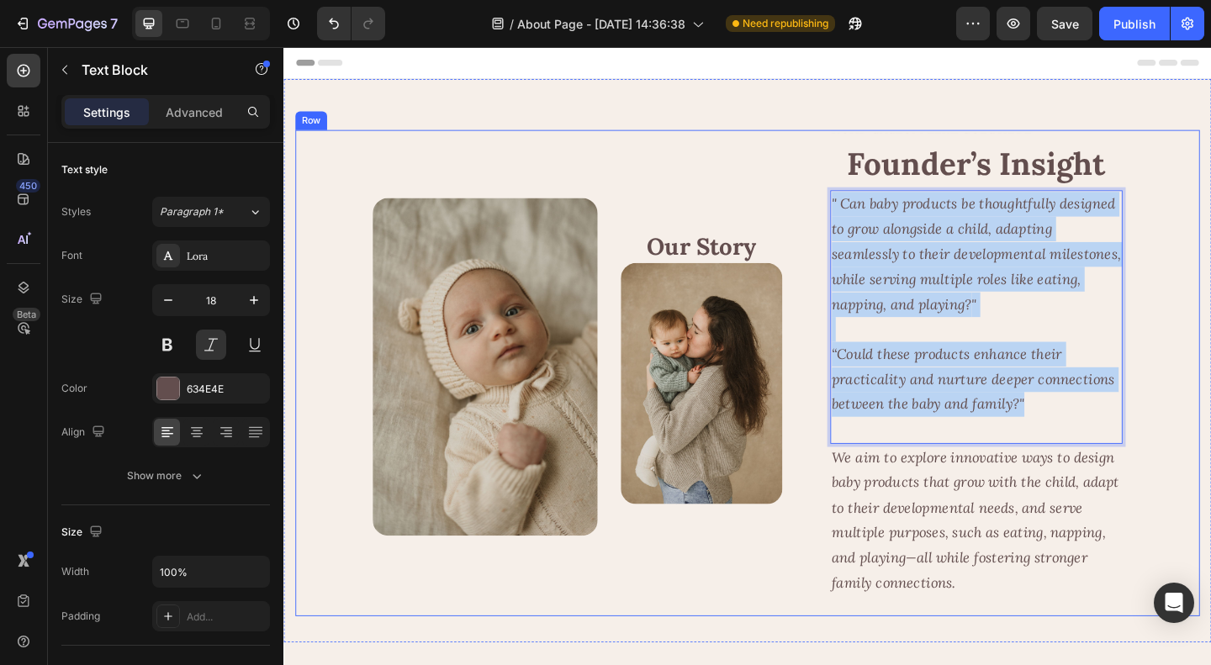
drag, startPoint x: 1098, startPoint y: 442, endPoint x: 868, endPoint y: 223, distance: 318.2
click at [868, 223] on div "Image Our Story Heading Image Row Text Block Founder’s Insight Heading " Can ba…" at bounding box center [788, 401] width 984 height 529
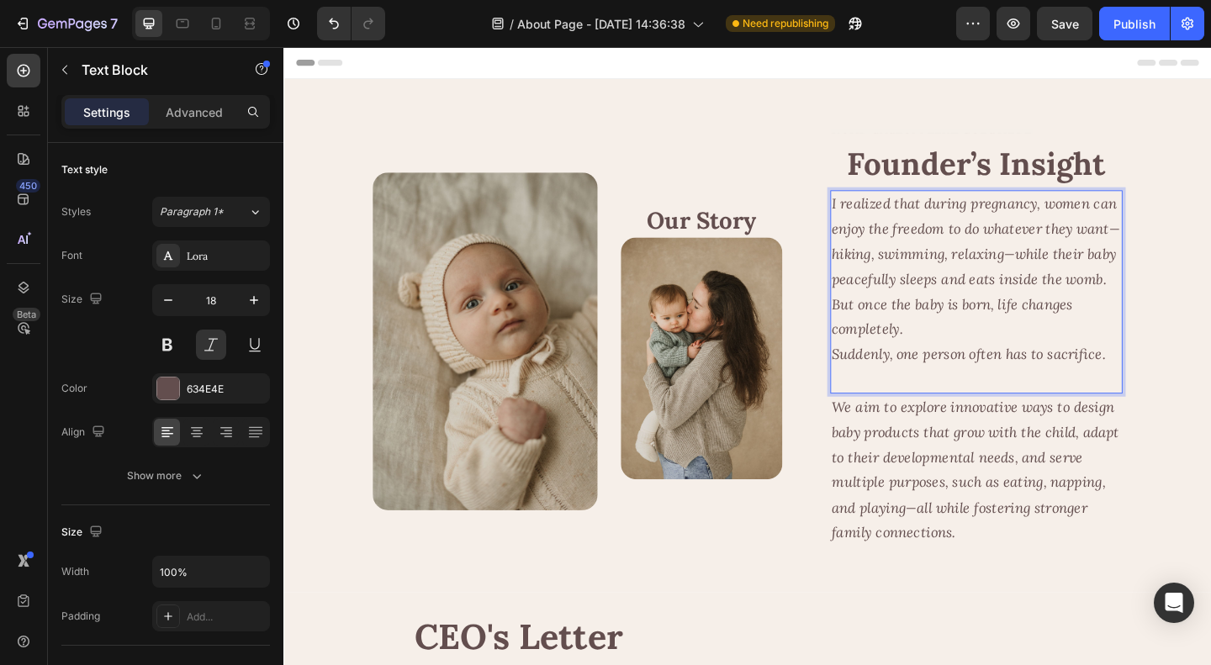
click at [1056, 406] on p "Rich Text Editor. Editing area: main" at bounding box center [1036, 408] width 314 height 27
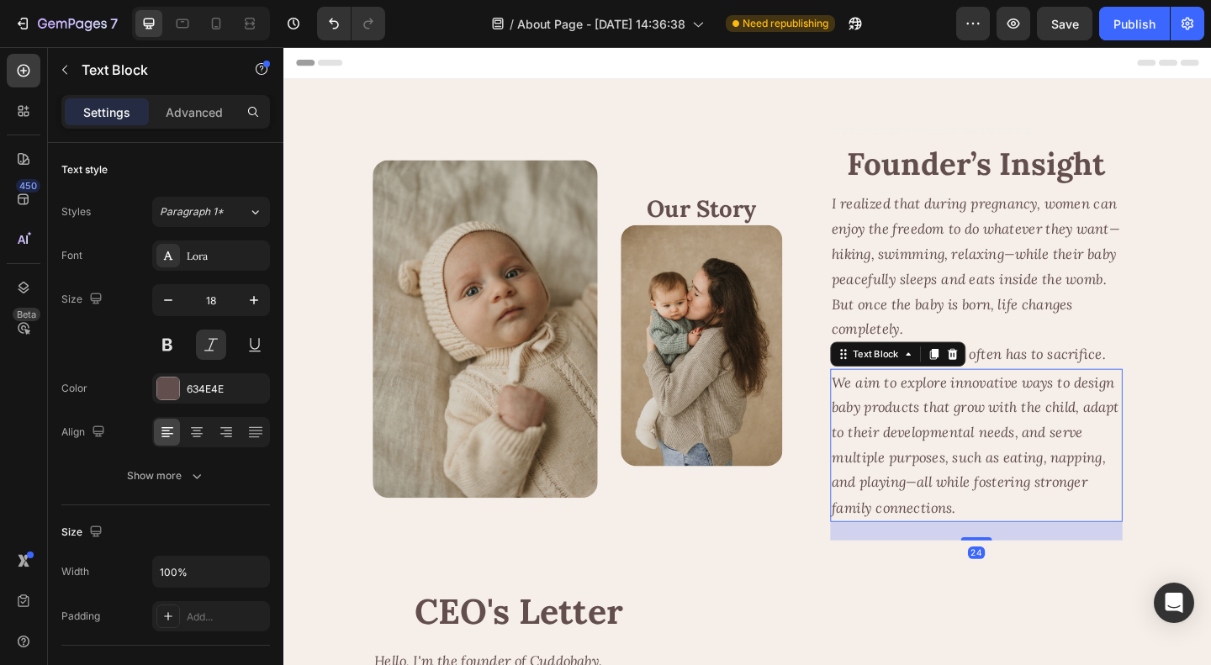
click at [1043, 455] on p "We aim to explore innovative ways to design baby products that grow with the ch…" at bounding box center [1036, 480] width 314 height 163
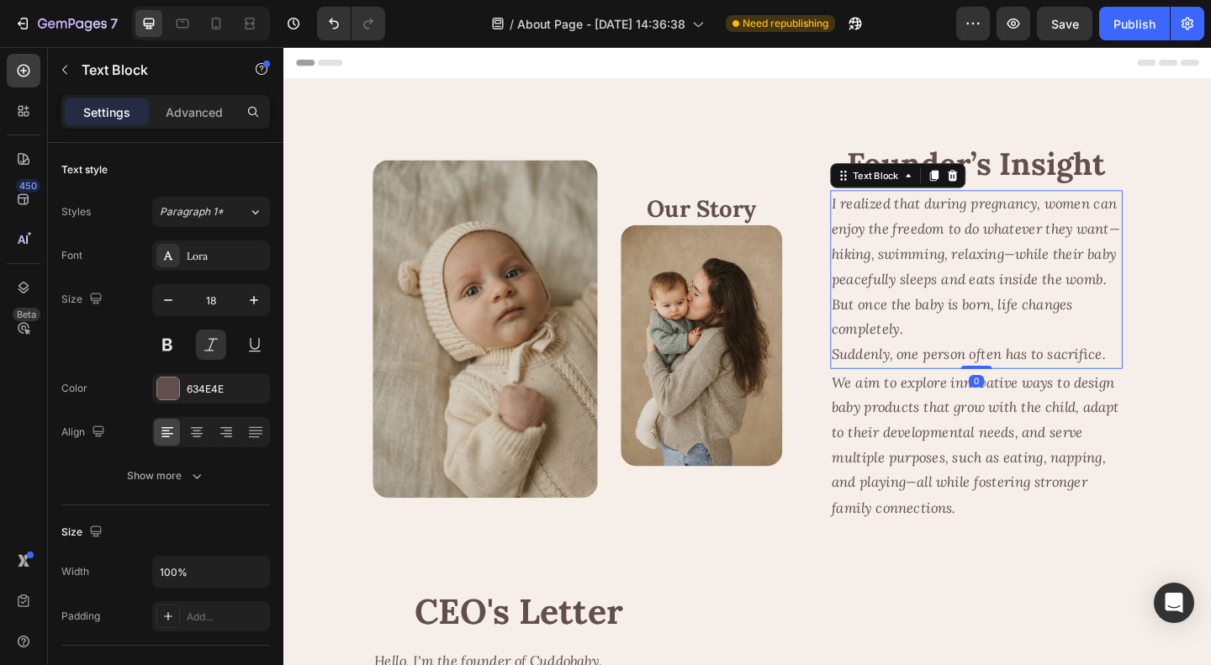
click at [1078, 379] on icon "Suddenly, one person often has to sacrifice." at bounding box center [1028, 380] width 298 height 19
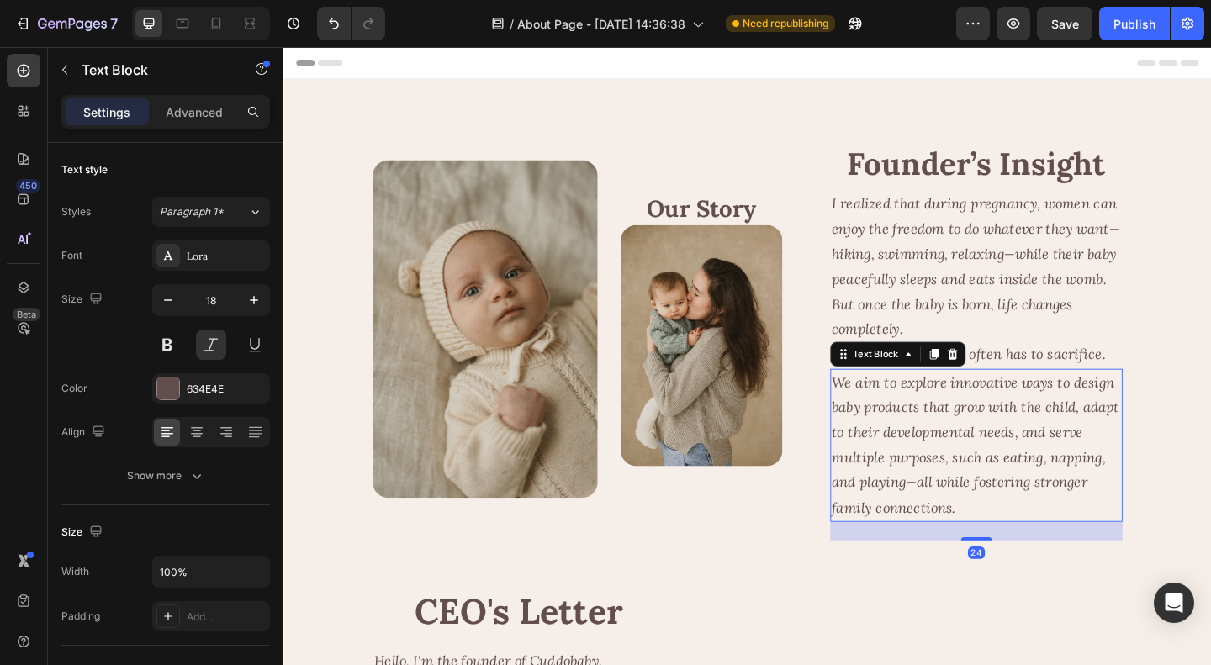
click at [1006, 494] on icon "We aim to explore innovative ways to design baby products that grow with the ch…" at bounding box center [1035, 480] width 313 height 156
click at [1000, 461] on icon "We aim to explore innovative ways to design baby products that grow with the ch…" at bounding box center [1035, 480] width 313 height 156
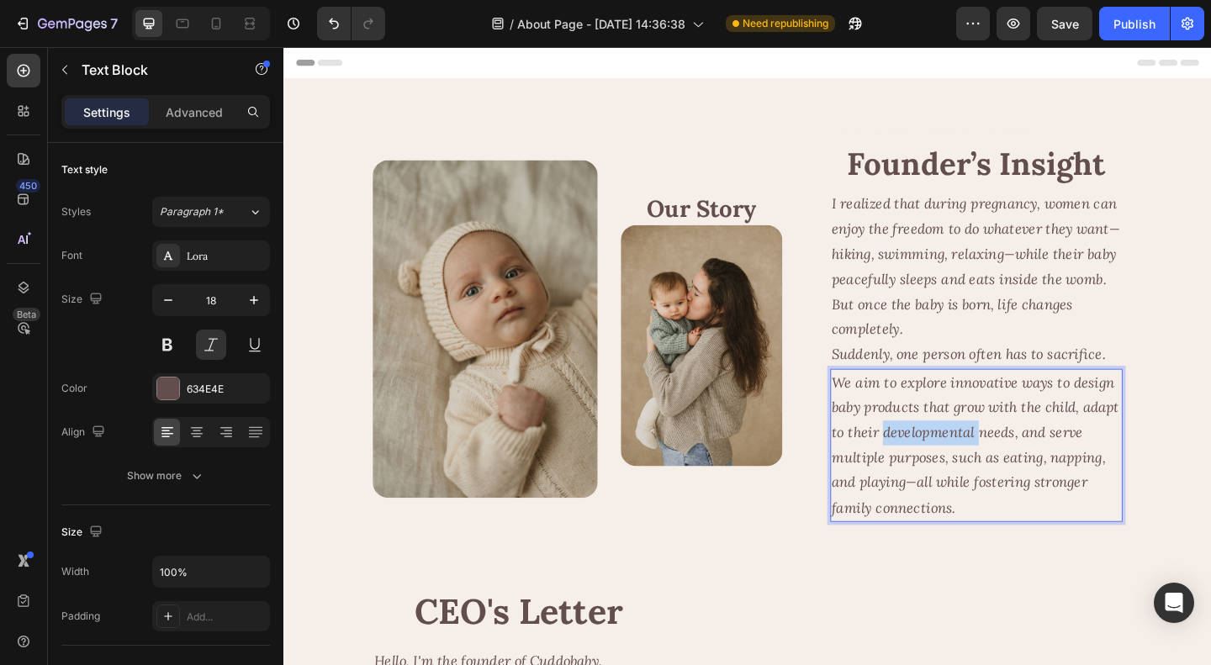
click at [1000, 461] on icon "We aim to explore innovative ways to design baby products that grow with the ch…" at bounding box center [1035, 480] width 313 height 156
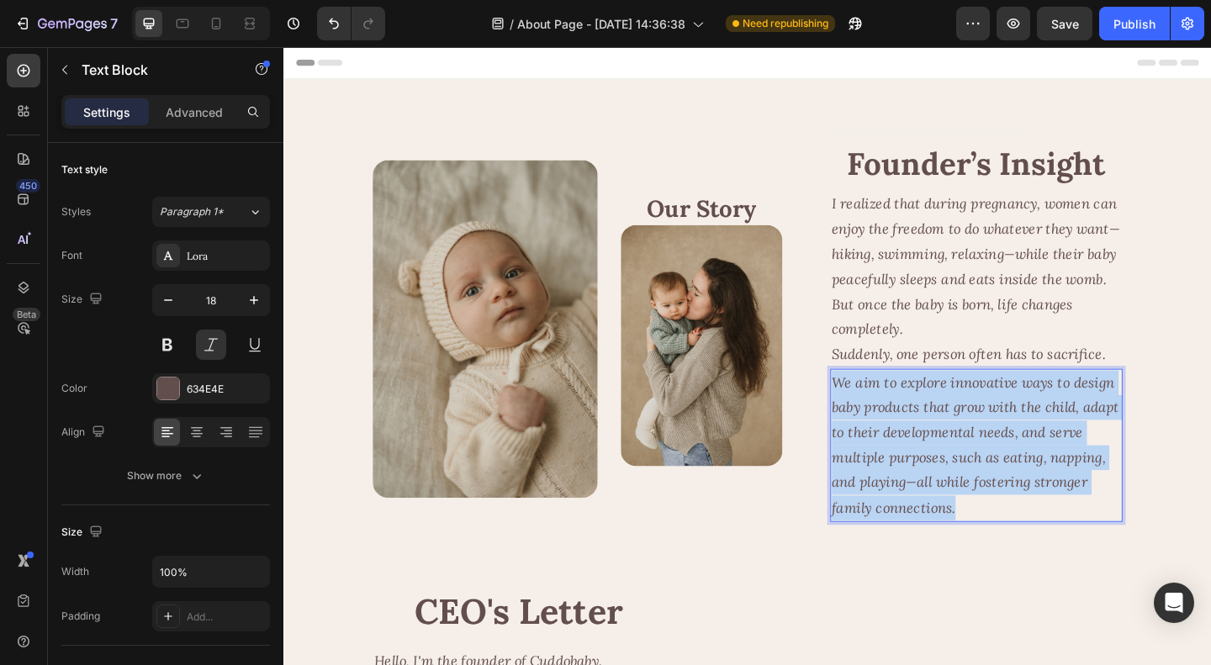
click at [1000, 461] on icon "We aim to explore innovative ways to design baby products that grow with the ch…" at bounding box center [1035, 480] width 313 height 156
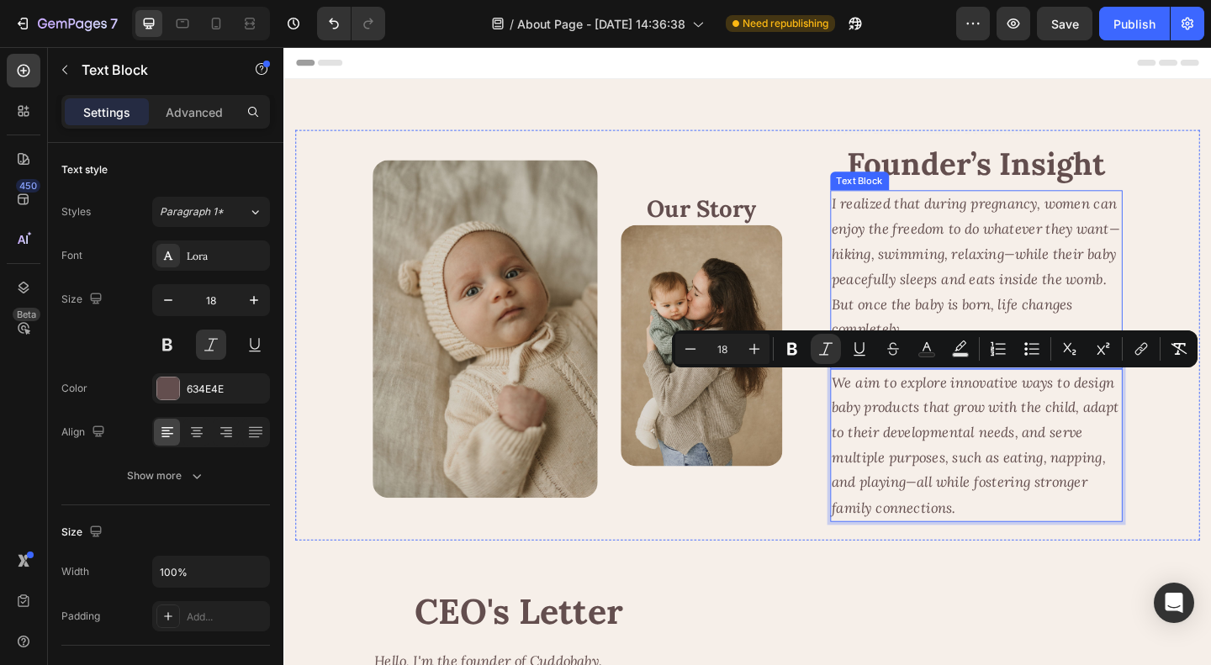
click at [1015, 288] on p "I realized that during pregnancy, women can enjoy the freedom to do whatever th…" at bounding box center [1036, 299] width 314 height 191
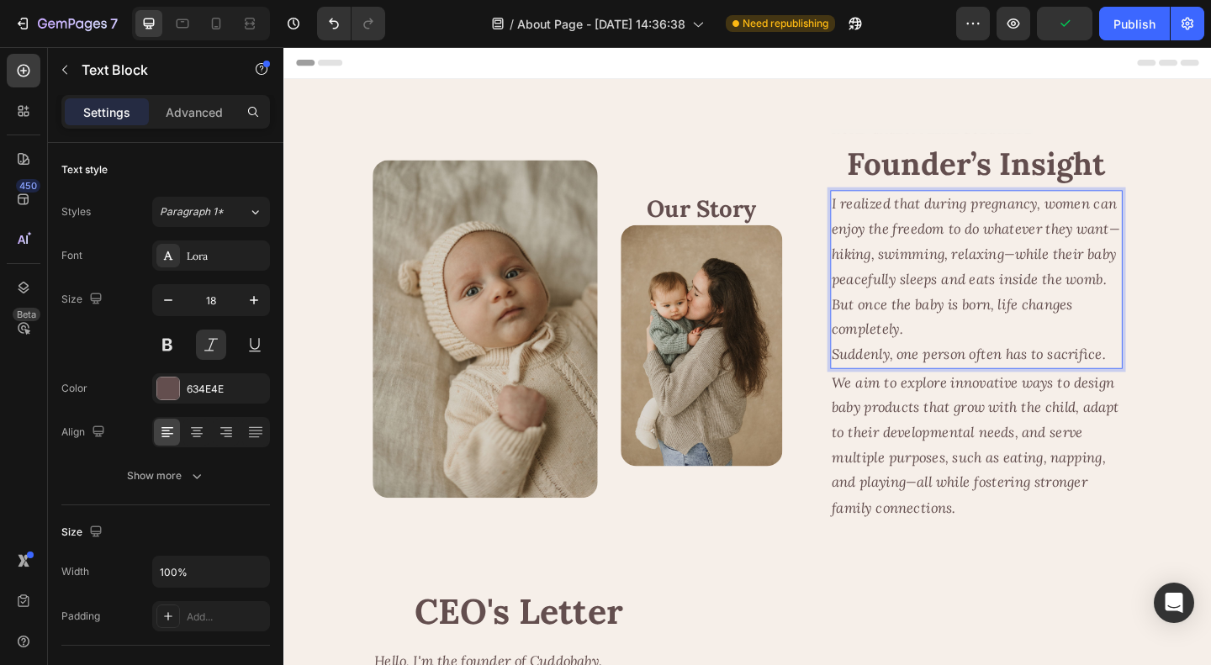
click at [1169, 383] on p "I realized that during pregnancy, women can enjoy the freedom to do whatever th…" at bounding box center [1036, 299] width 314 height 191
click at [1170, 383] on p "I realized that during pregnancy, women can enjoy the freedom to do whatever th…" at bounding box center [1036, 299] width 314 height 191
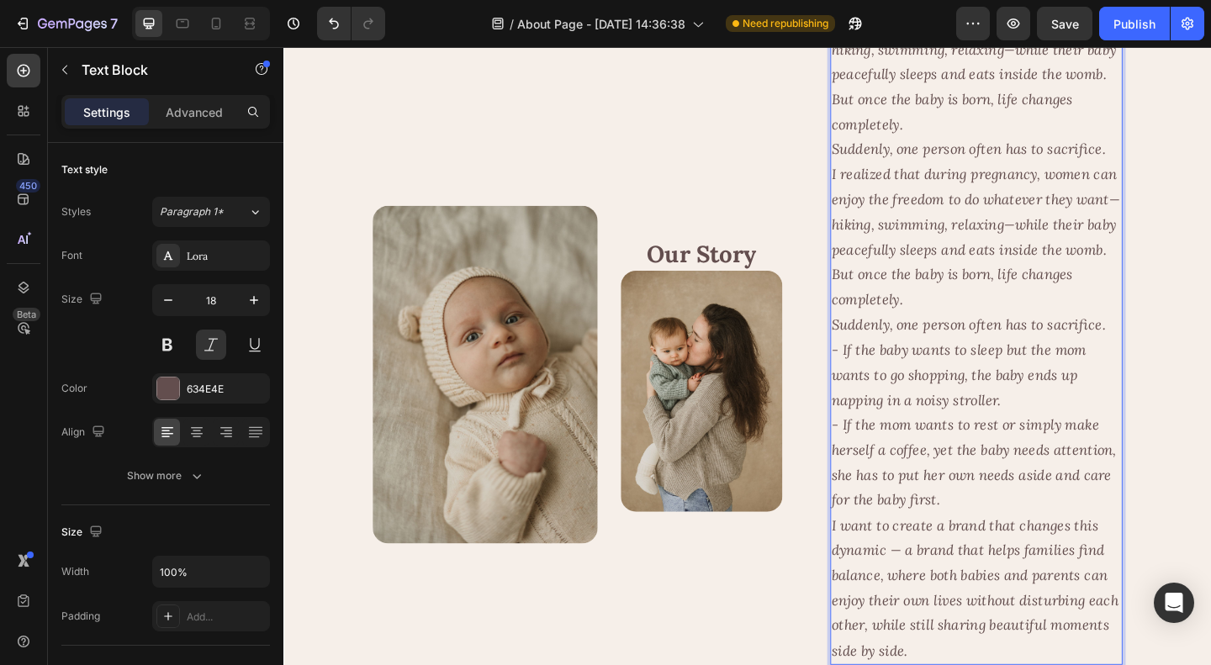
scroll to position [233, 0]
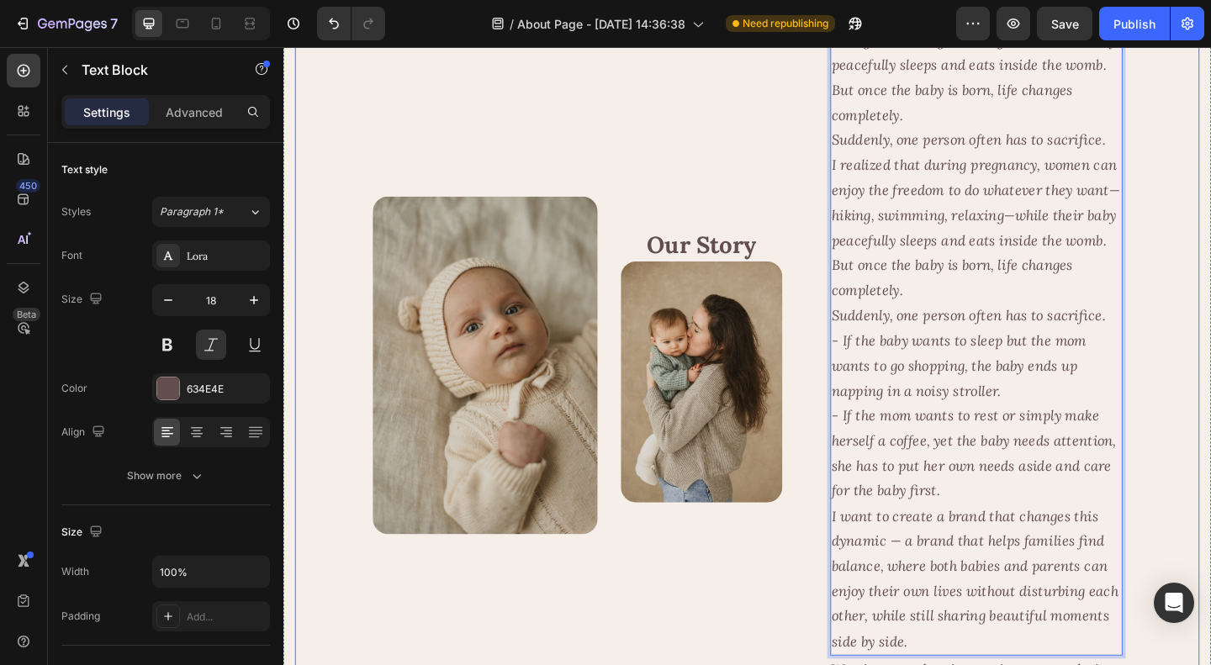
click at [1210, 510] on div "Image Our Story Heading Image Row Text Block Founder’s Insight Heading I realiz…" at bounding box center [788, 399] width 984 height 991
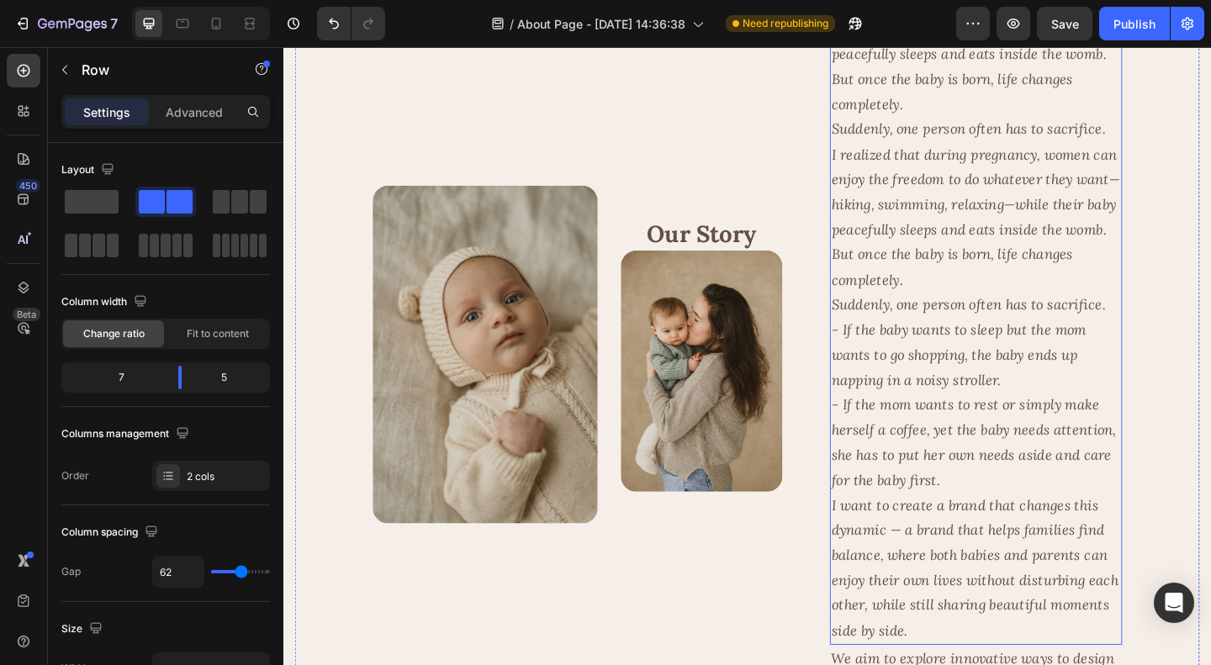
scroll to position [653, 0]
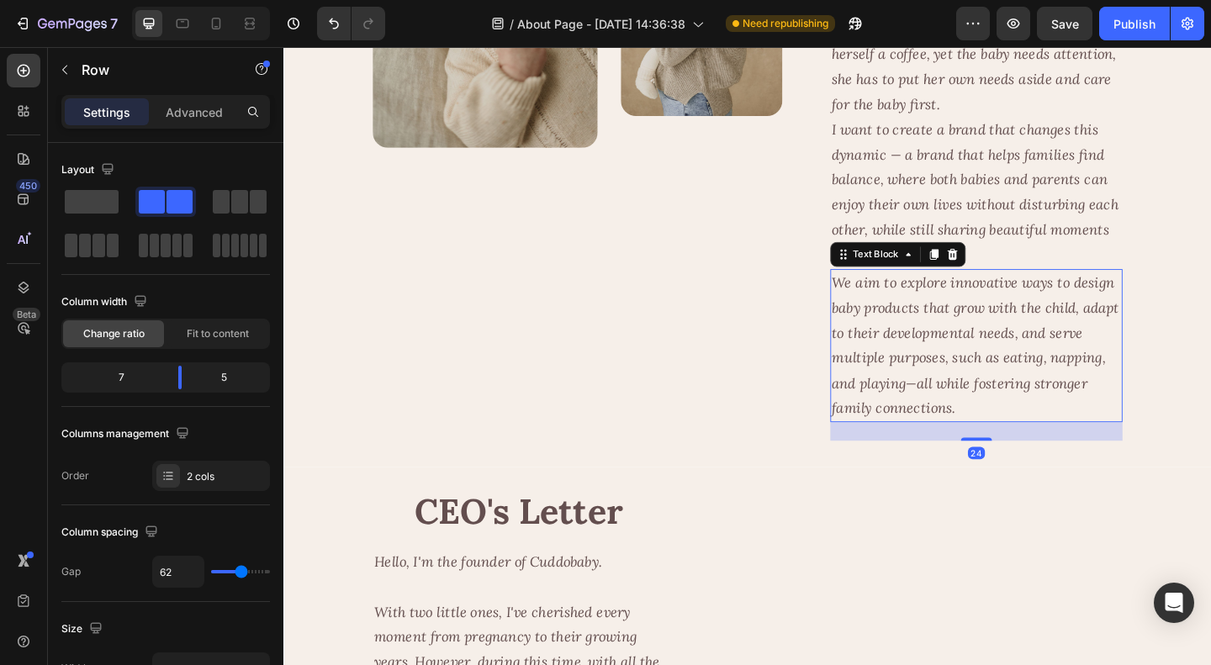
click at [1044, 354] on icon "We aim to explore innovative ways to design baby products that grow with the ch…" at bounding box center [1035, 371] width 313 height 156
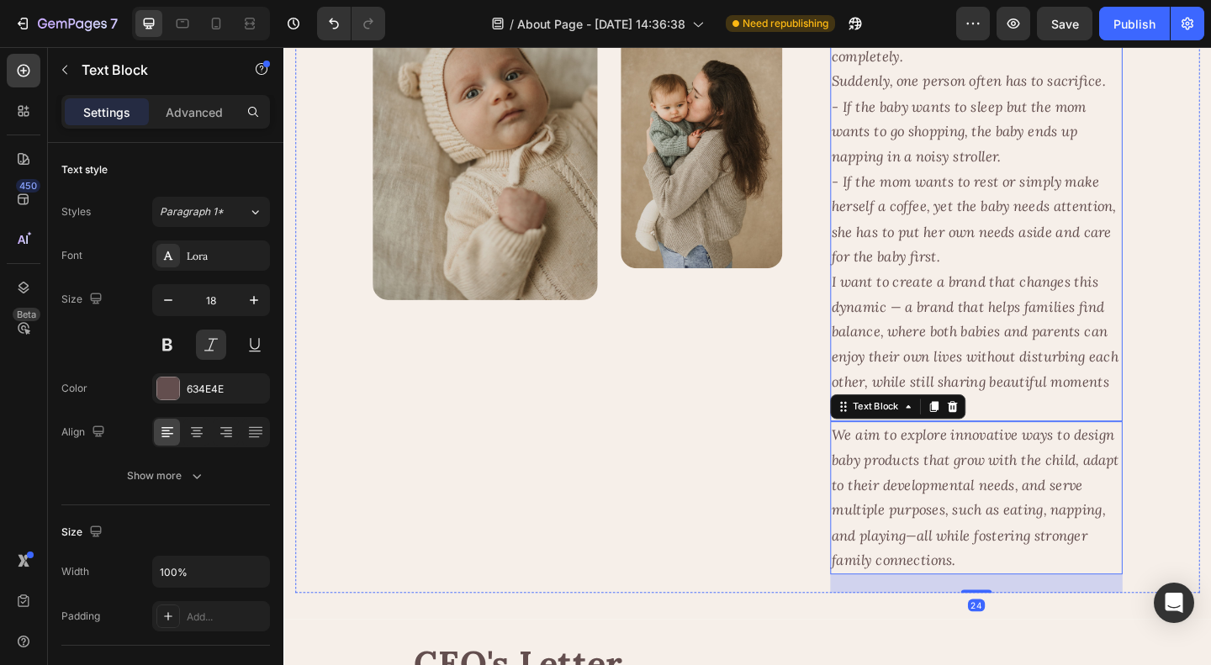
scroll to position [485, 0]
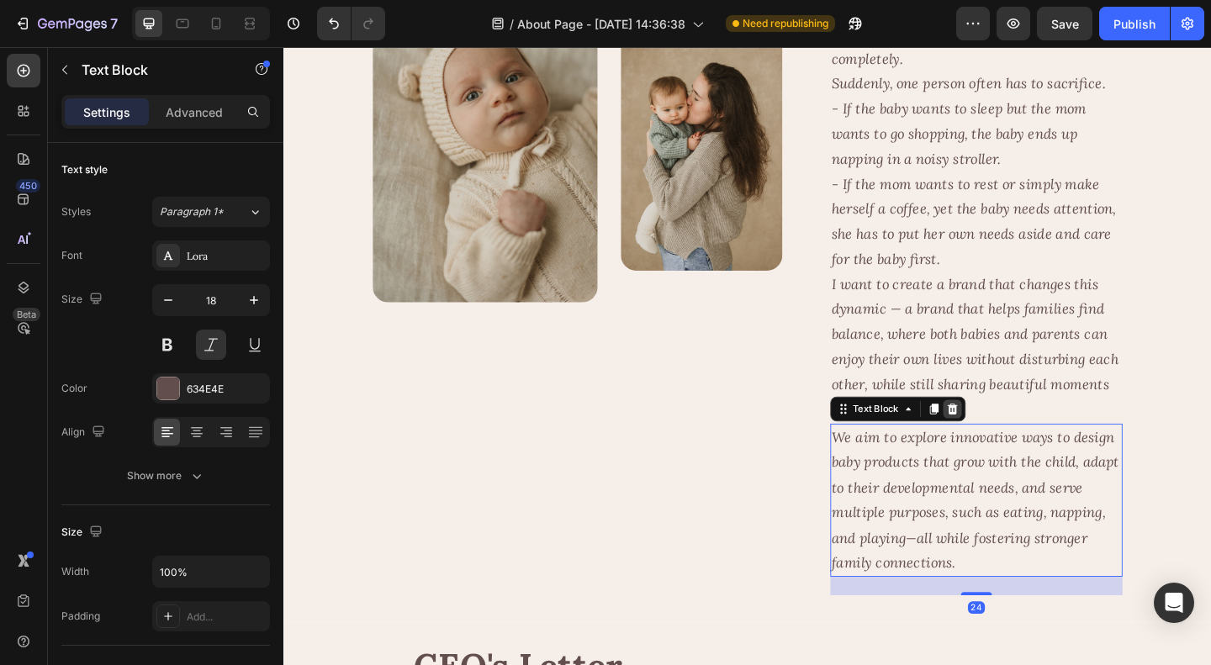
click at [1005, 445] on icon at bounding box center [1010, 441] width 11 height 12
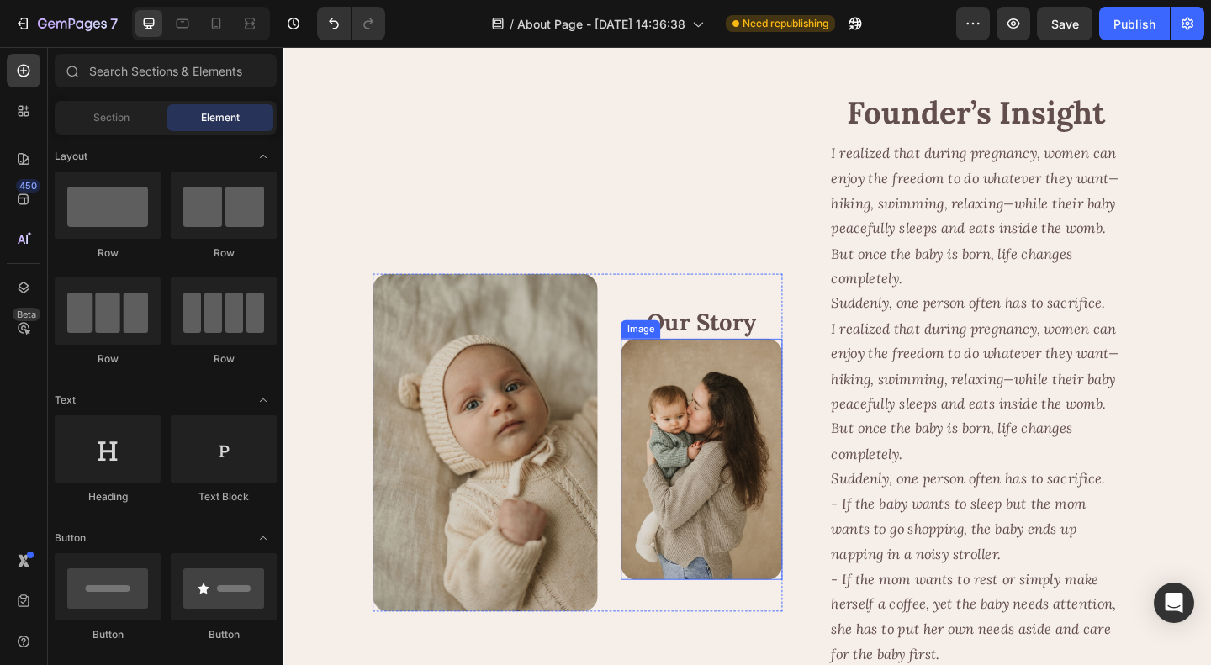
scroll to position [224, 0]
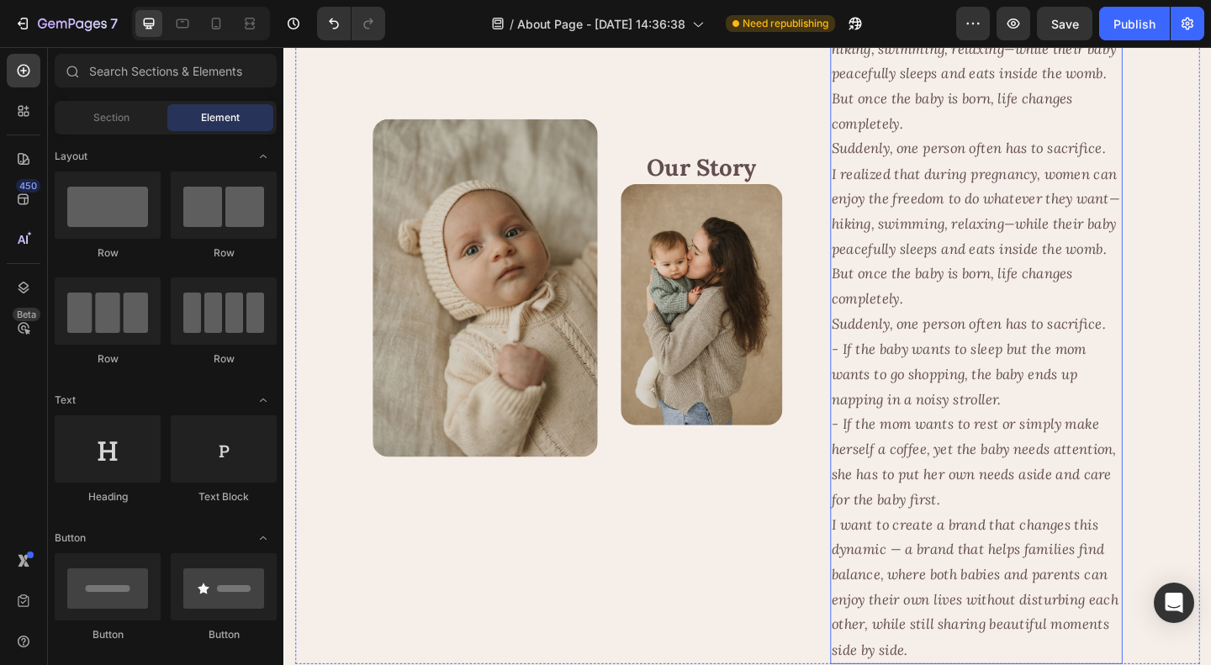
click at [970, 346] on icon "Suddenly, one person often has to sacrifice." at bounding box center [1028, 347] width 298 height 19
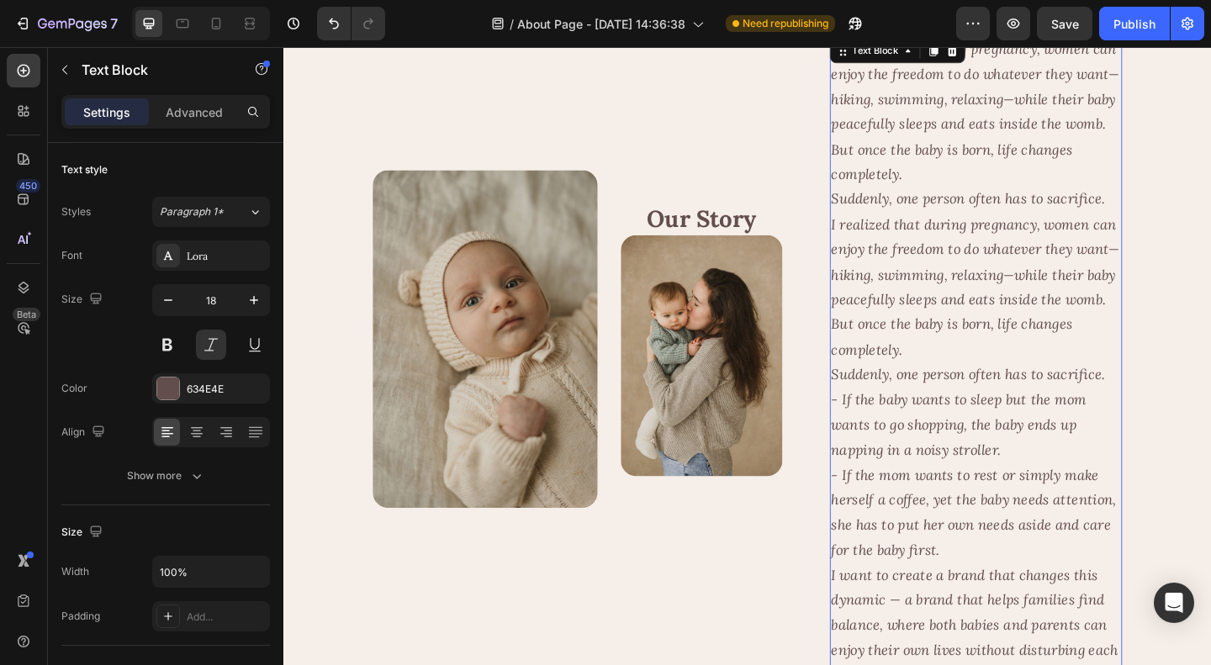
scroll to position [0, 0]
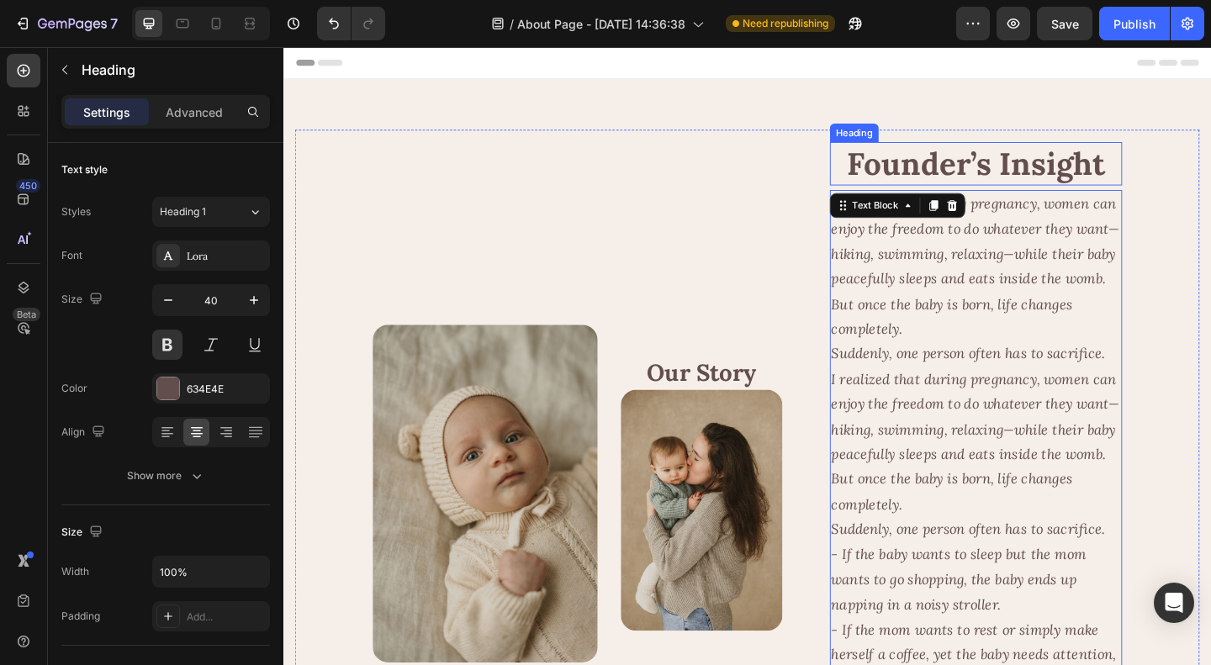
click at [1019, 180] on p "Founder’s Insight" at bounding box center [1036, 174] width 314 height 44
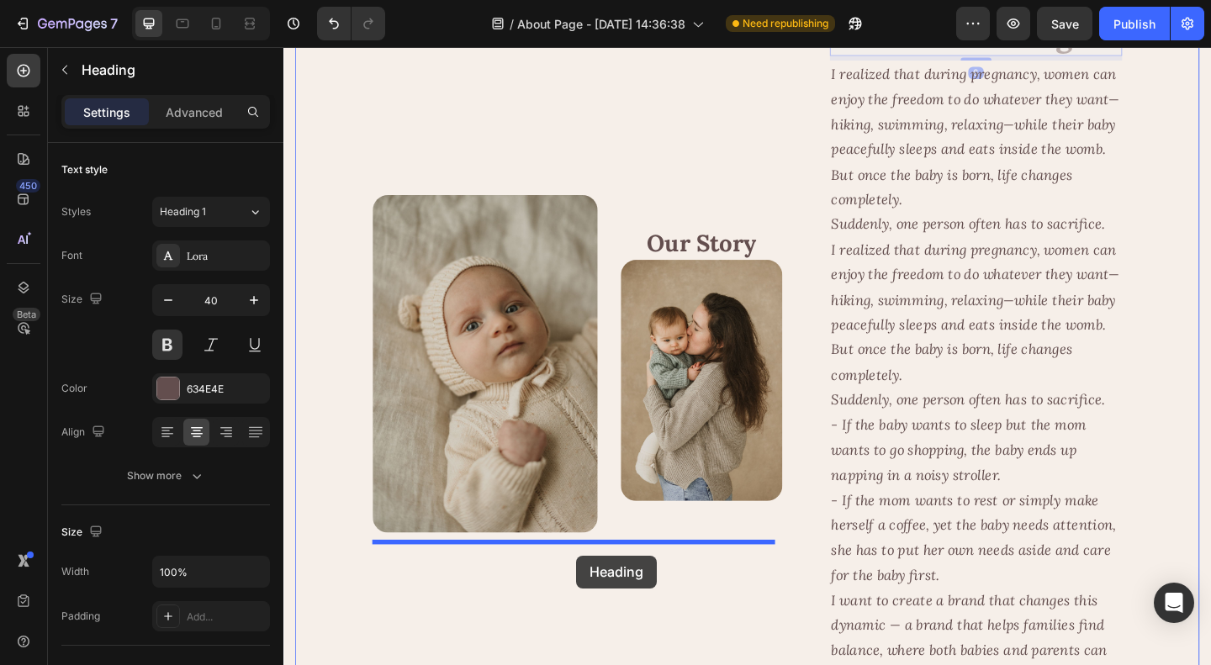
drag, startPoint x: 886, startPoint y: 140, endPoint x: 599, endPoint y: 605, distance: 547.4
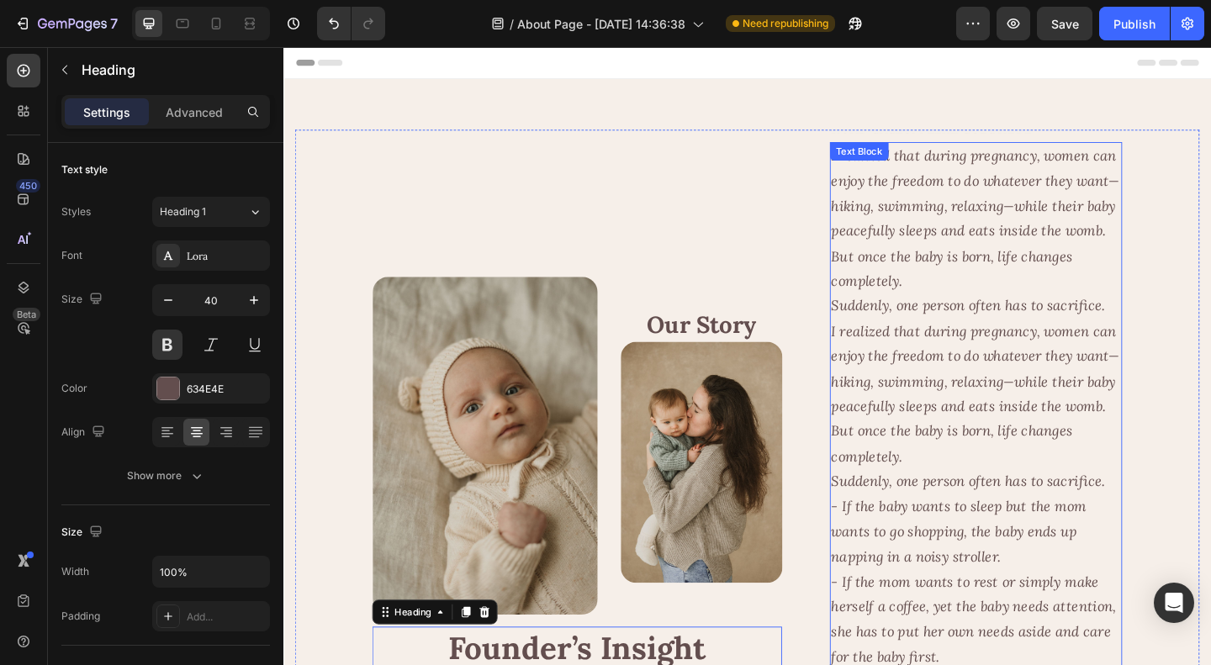
click at [1005, 444] on icon "I realized that during pregnancy, women can enjoy the freedom to do whatever th…" at bounding box center [1036, 424] width 314 height 156
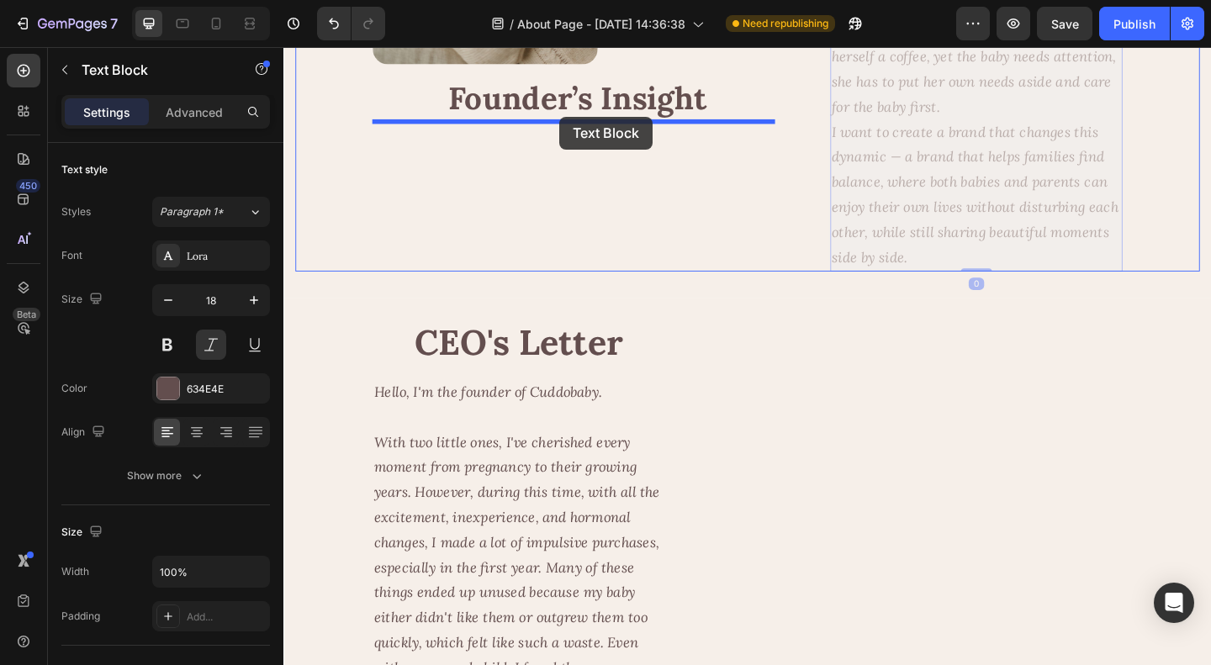
drag, startPoint x: 881, startPoint y: 133, endPoint x: 586, endPoint y: 140, distance: 295.2
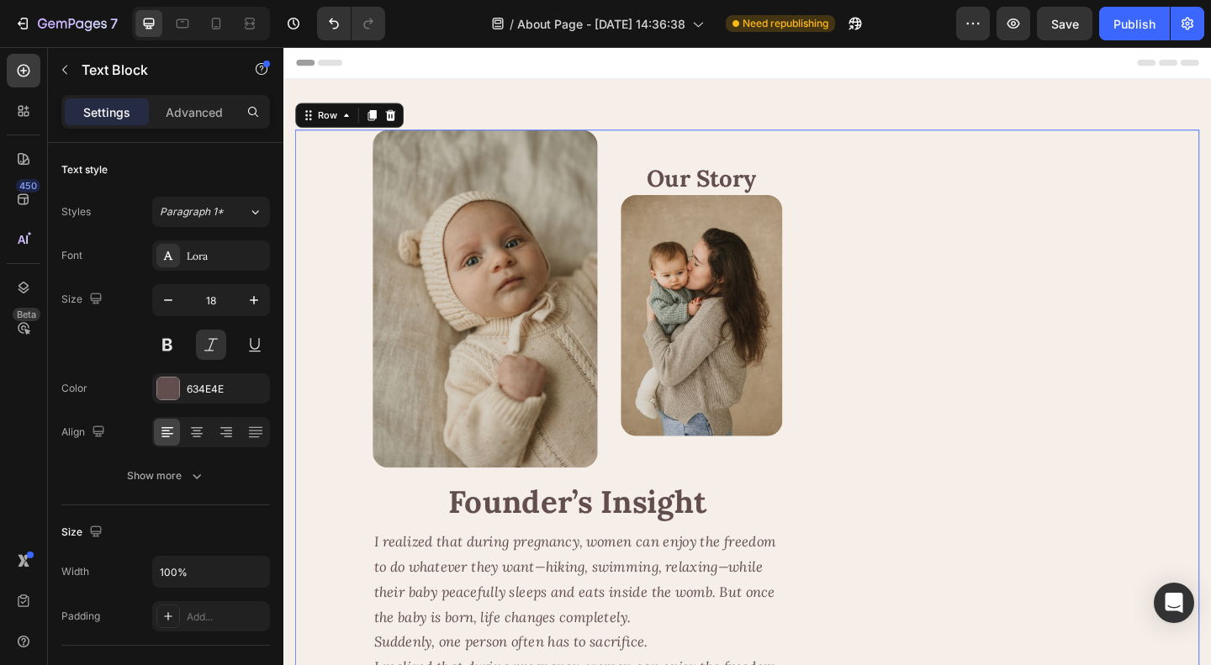
click at [1030, 307] on div "Text Block" at bounding box center [1037, 614] width 318 height 954
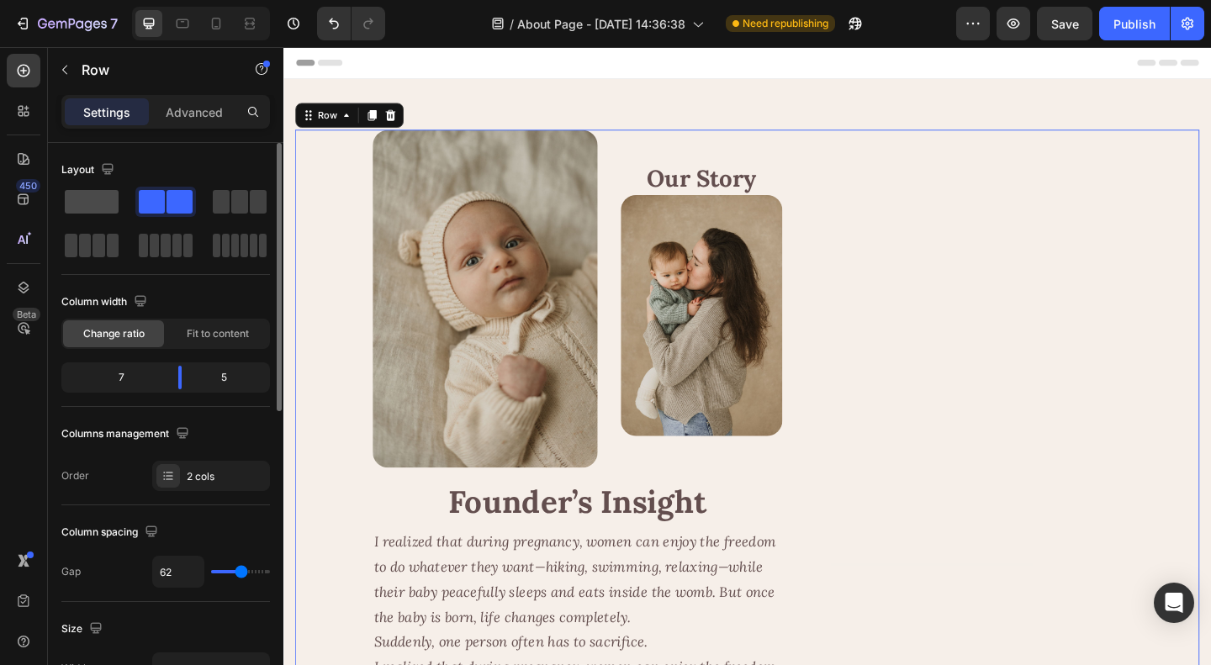
click at [96, 199] on span at bounding box center [92, 202] width 54 height 24
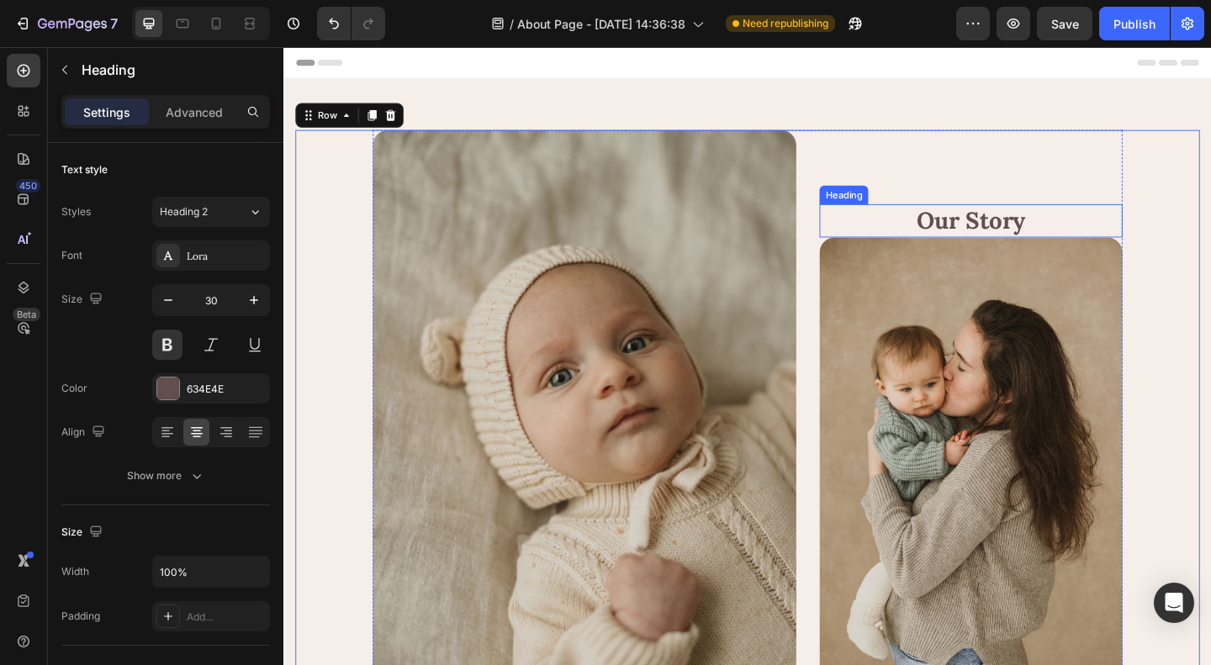
click at [990, 227] on h2 "Our Story" at bounding box center [1031, 236] width 330 height 36
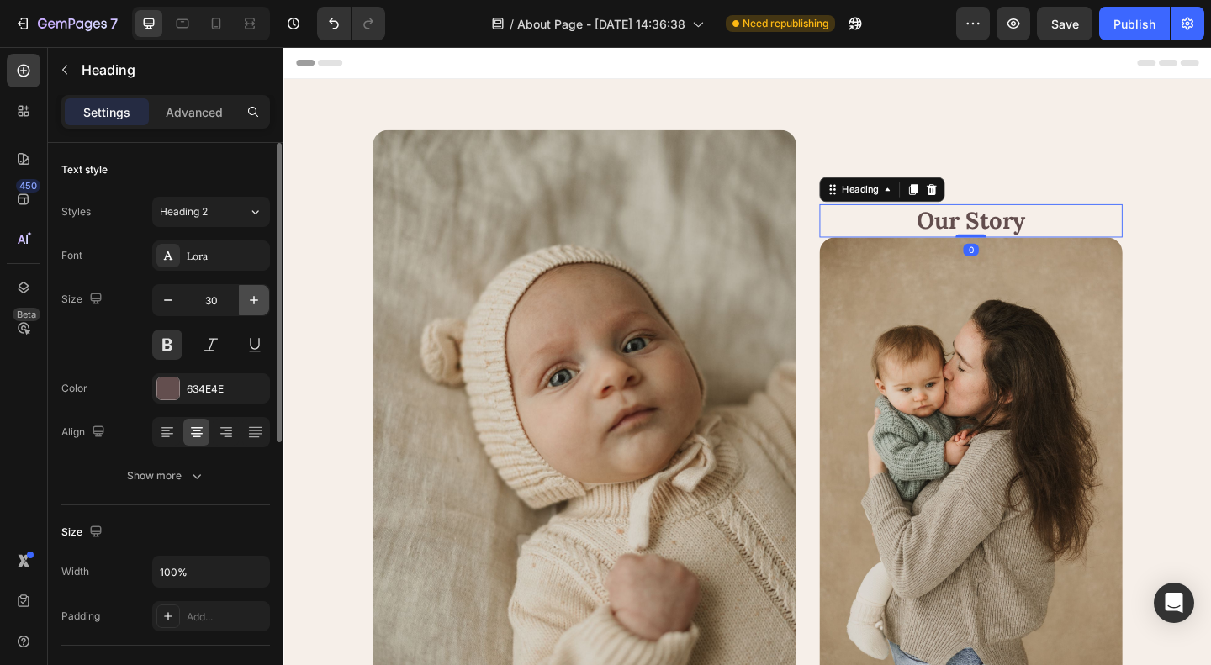
click at [260, 296] on icon "button" at bounding box center [254, 300] width 17 height 17
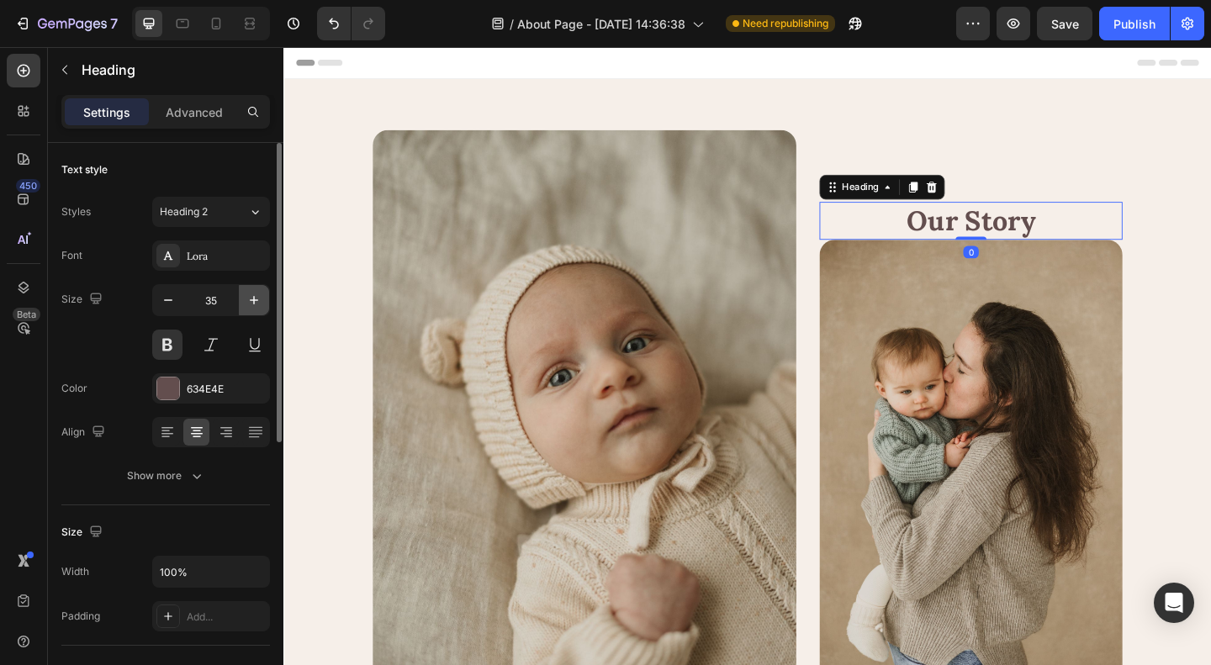
click at [260, 296] on icon "button" at bounding box center [254, 300] width 17 height 17
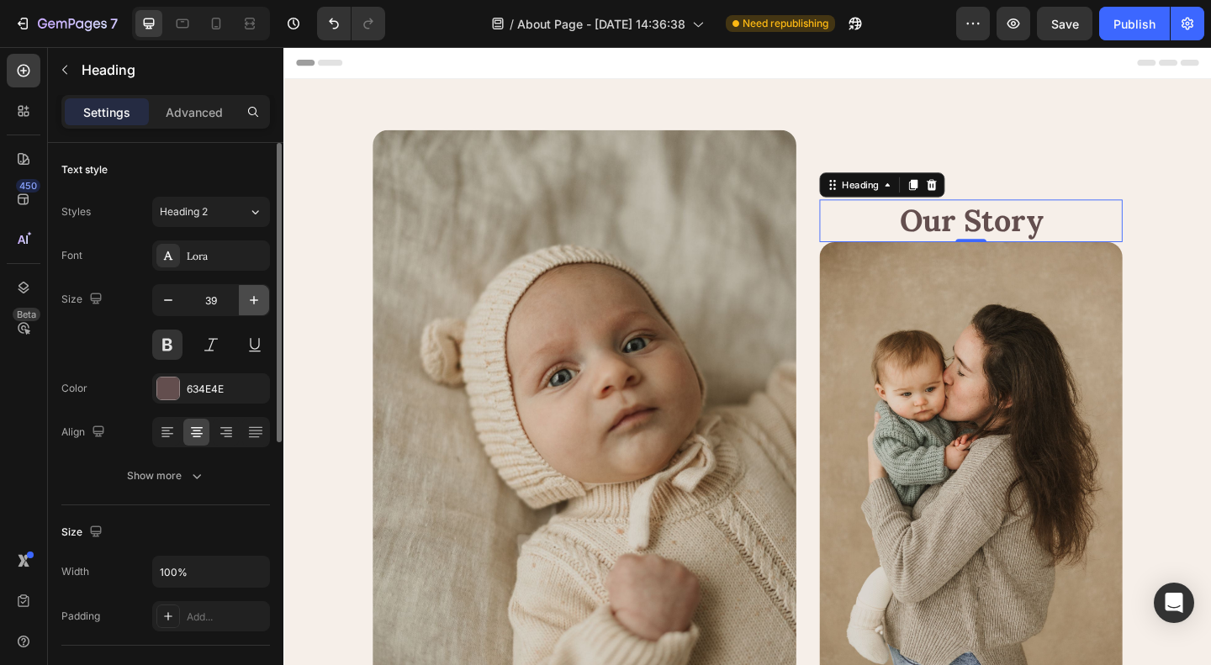
click at [260, 296] on icon "button" at bounding box center [254, 300] width 17 height 17
type input "40"
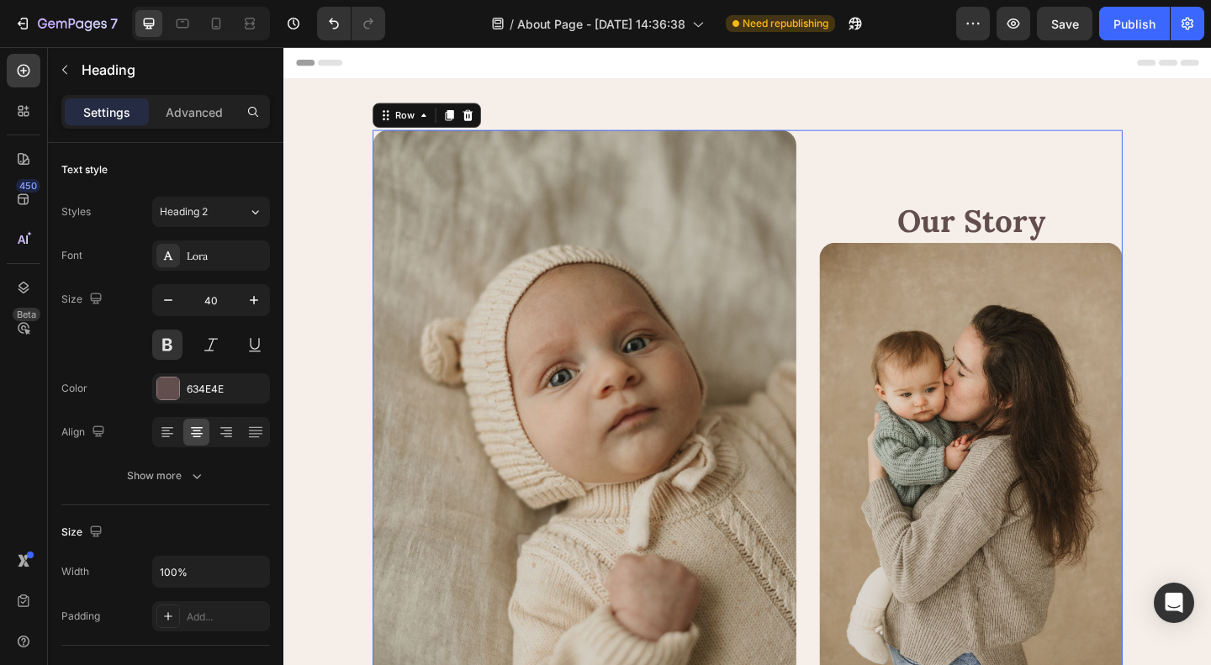
click at [1060, 158] on div "Our Story Heading Image" at bounding box center [1031, 483] width 330 height 692
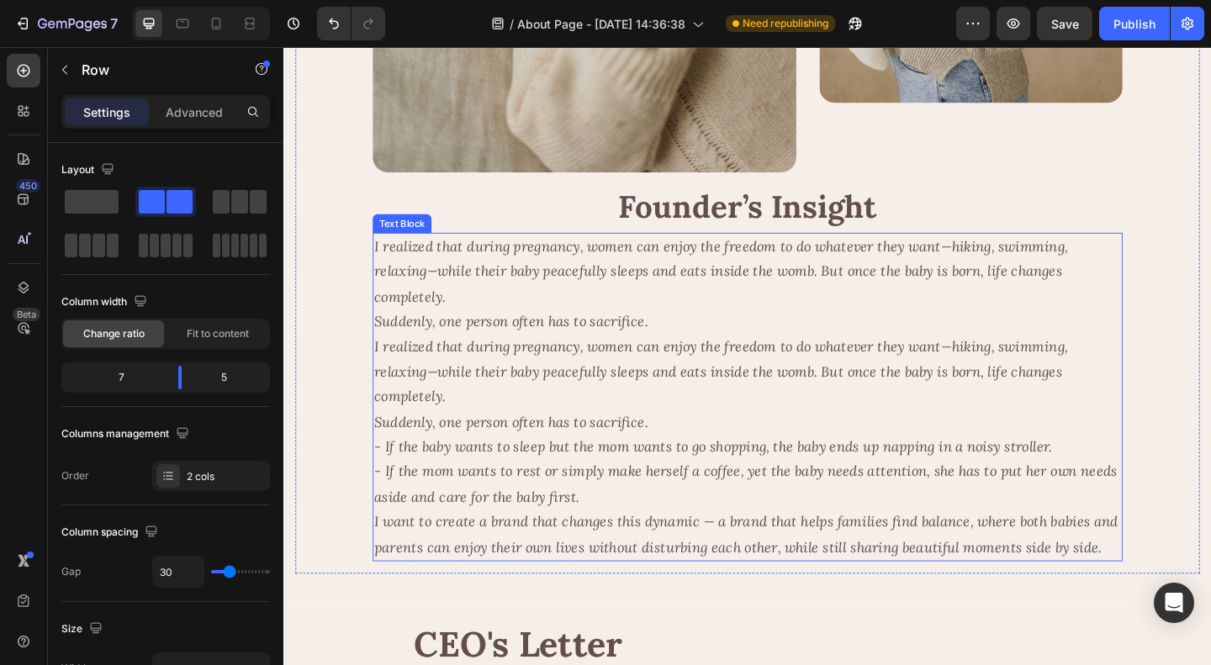
scroll to position [841, 0]
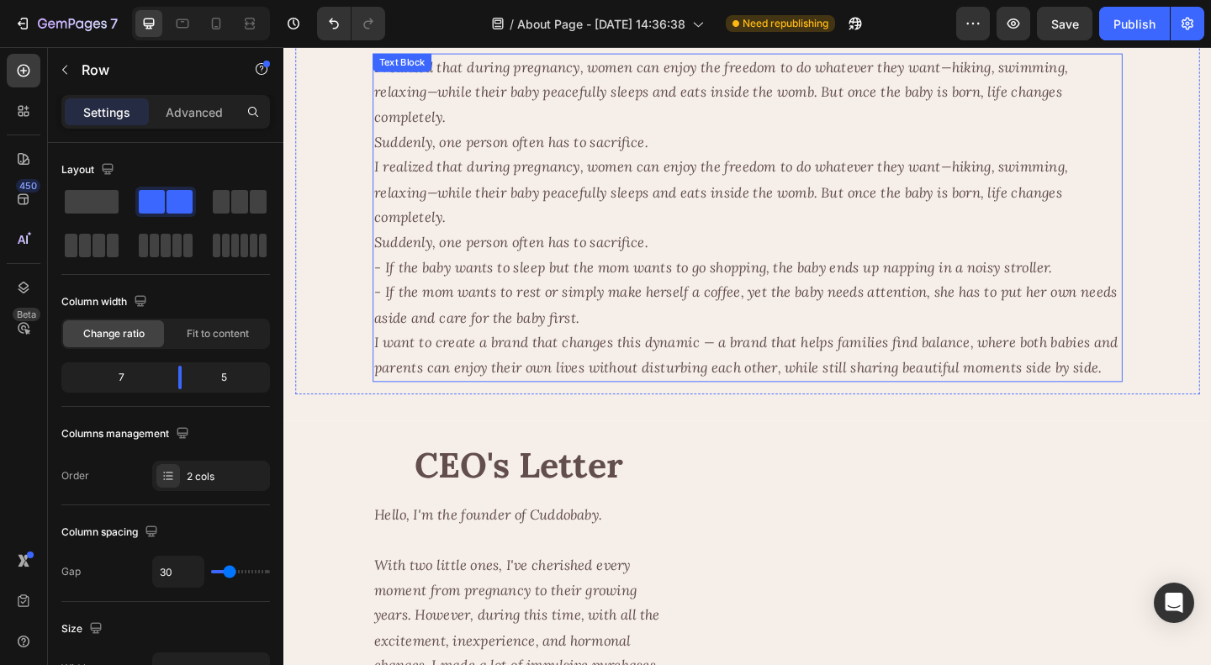
click at [867, 277] on icon "- If the baby wants to sleep but the mom wants to go shopping, the baby ends up…" at bounding box center [750, 286] width 737 height 19
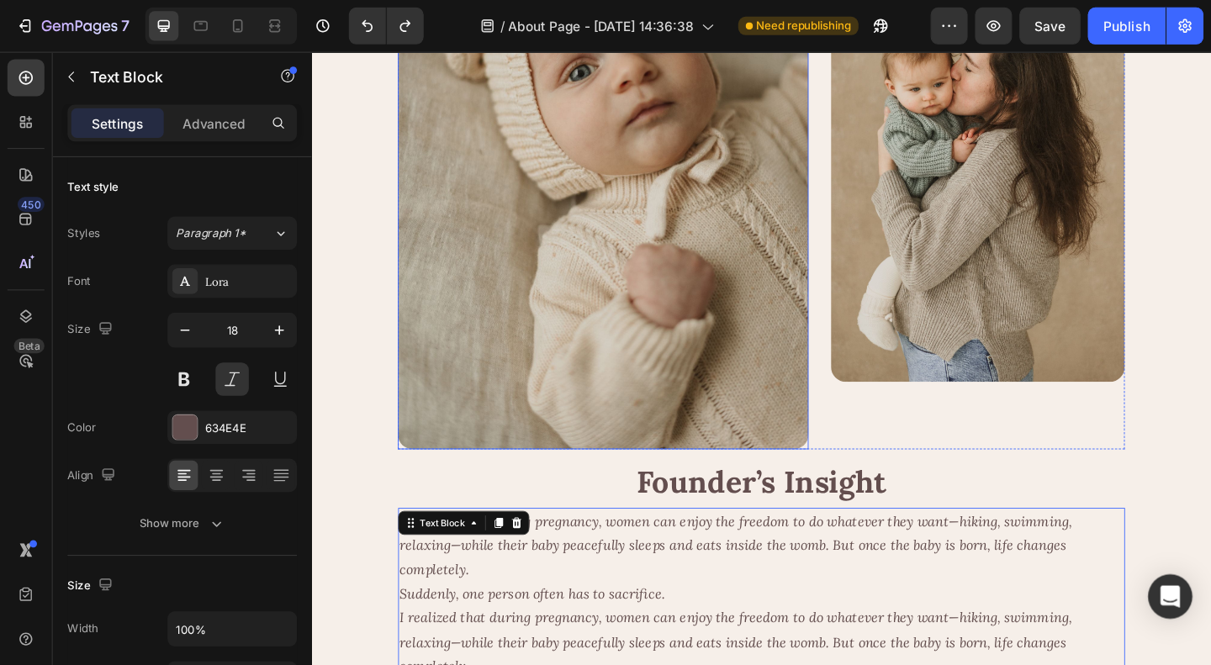
scroll to position [336, 0]
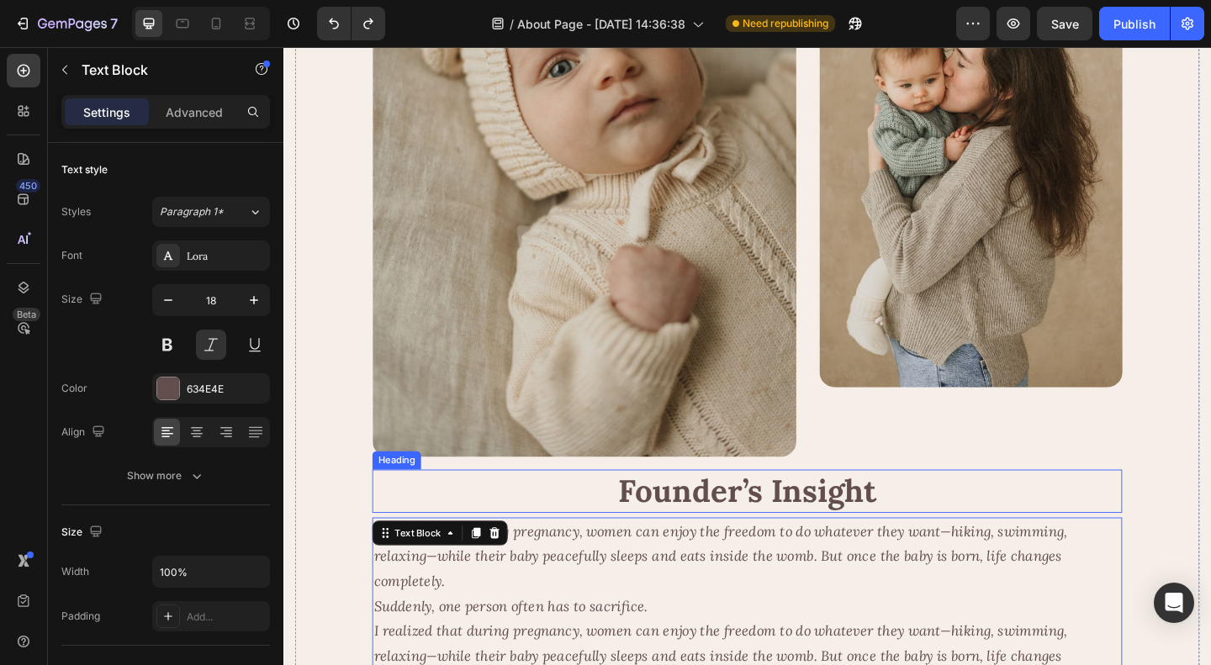
click at [985, 506] on h2 "Founder’s Insight" at bounding box center [788, 529] width 816 height 47
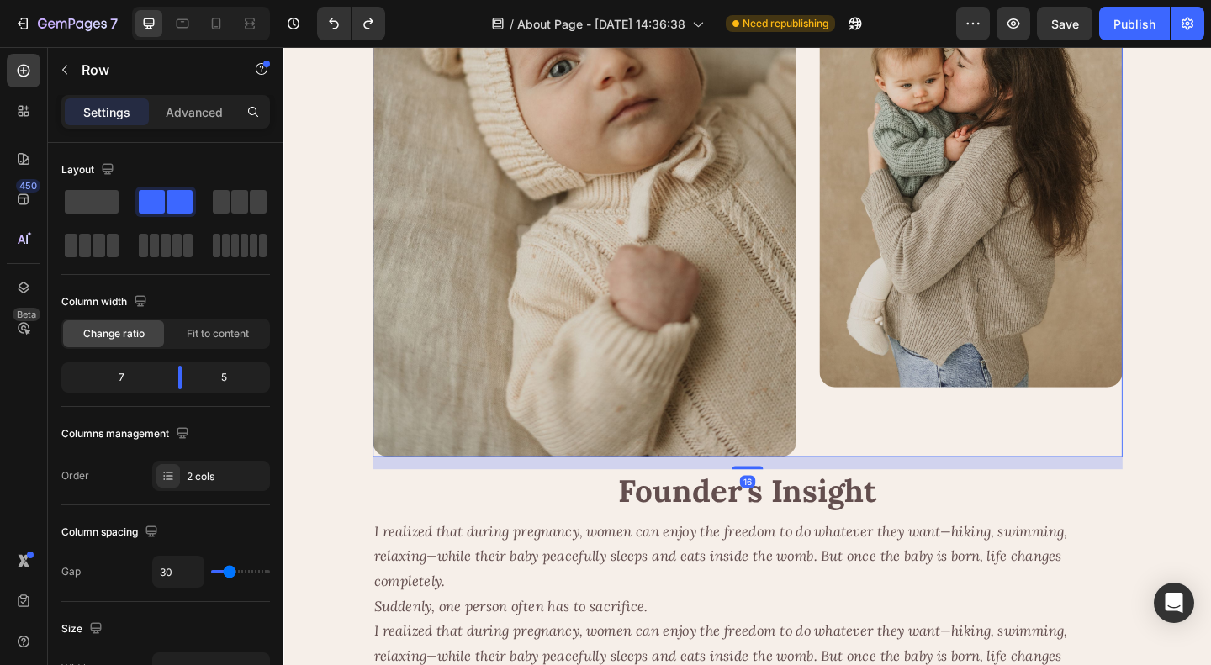
click at [909, 450] on div "Our Story Heading Image" at bounding box center [1031, 147] width 330 height 692
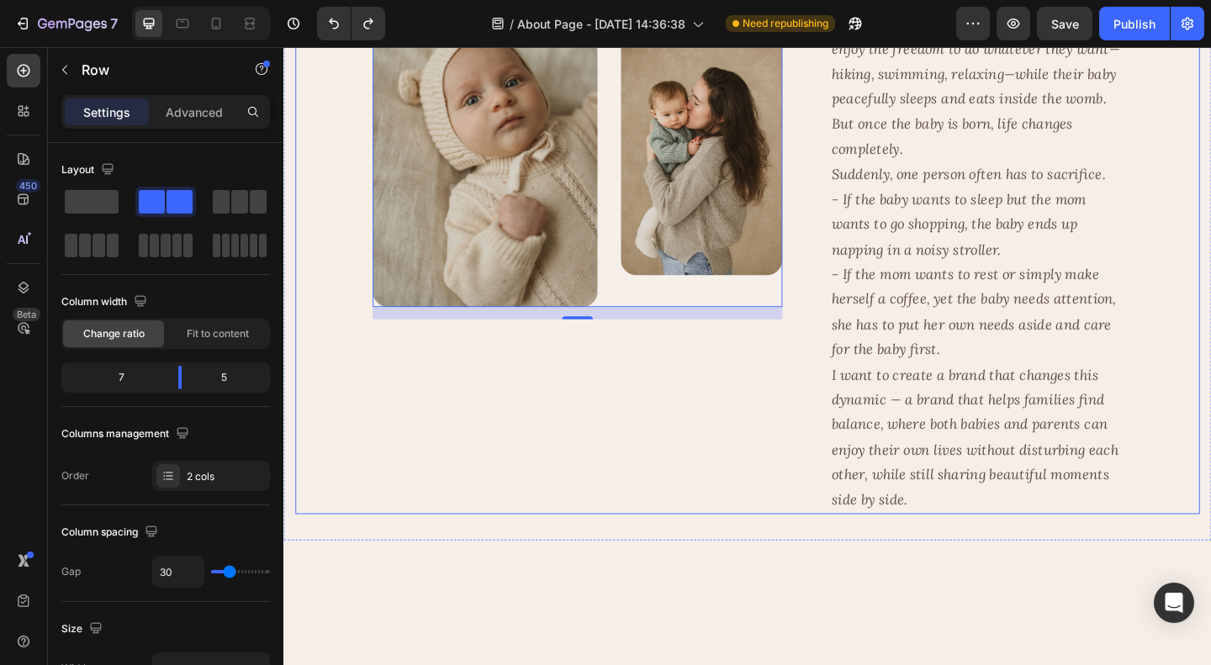
scroll to position [388, 0]
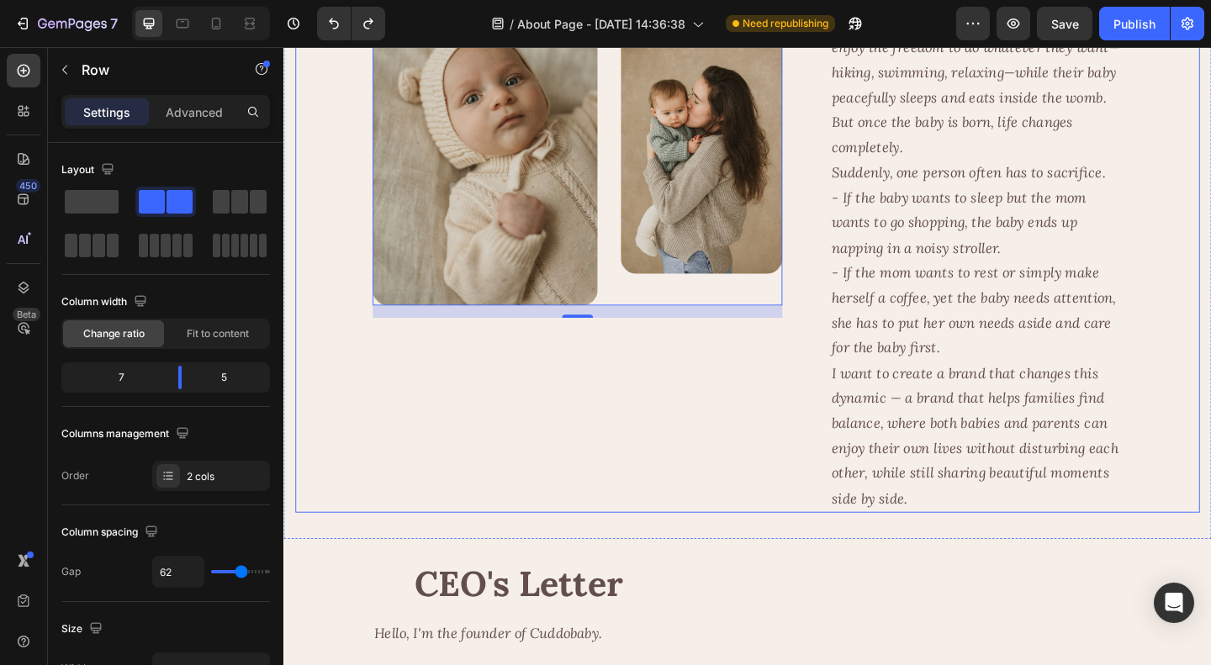
click at [811, 429] on div "Image Our Story Heading Image Row 16" at bounding box center [603, 151] width 446 height 805
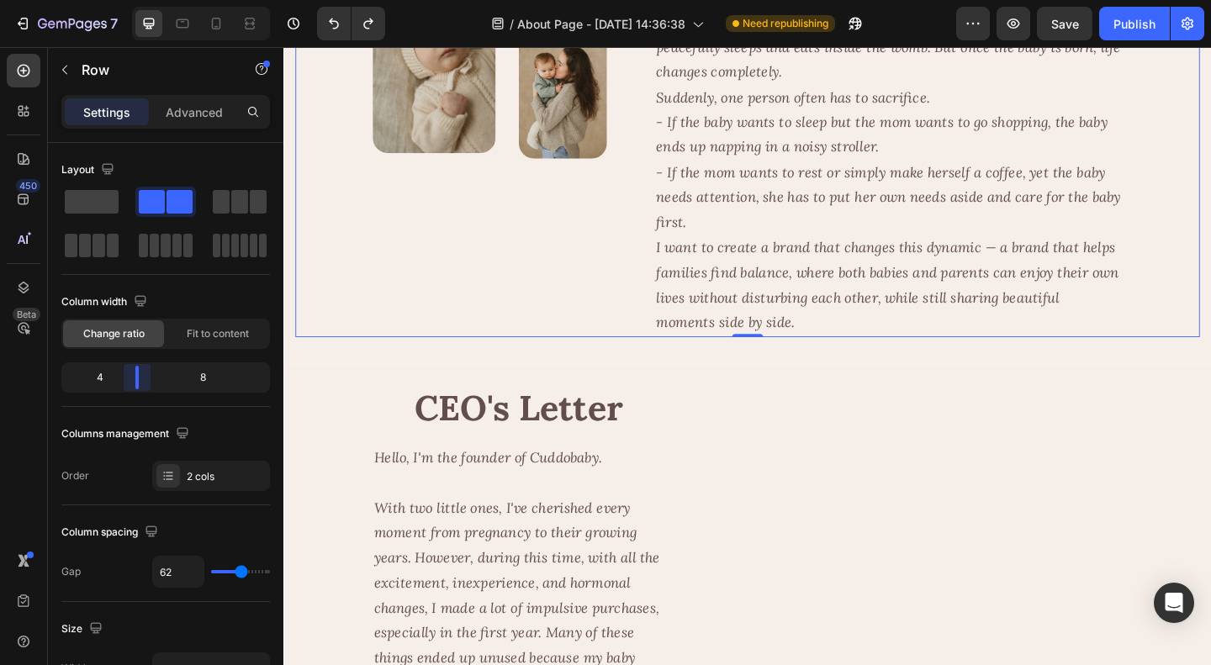
drag, startPoint x: 177, startPoint y: 379, endPoint x: 71, endPoint y: 367, distance: 105.9
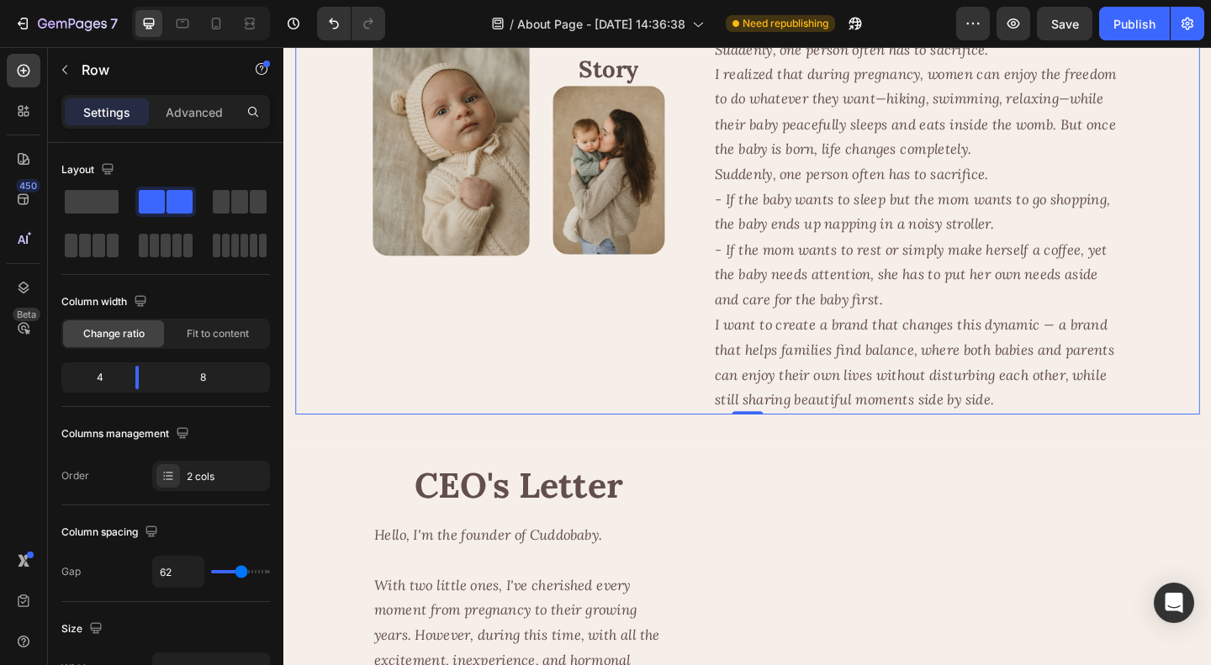
scroll to position [251, 0]
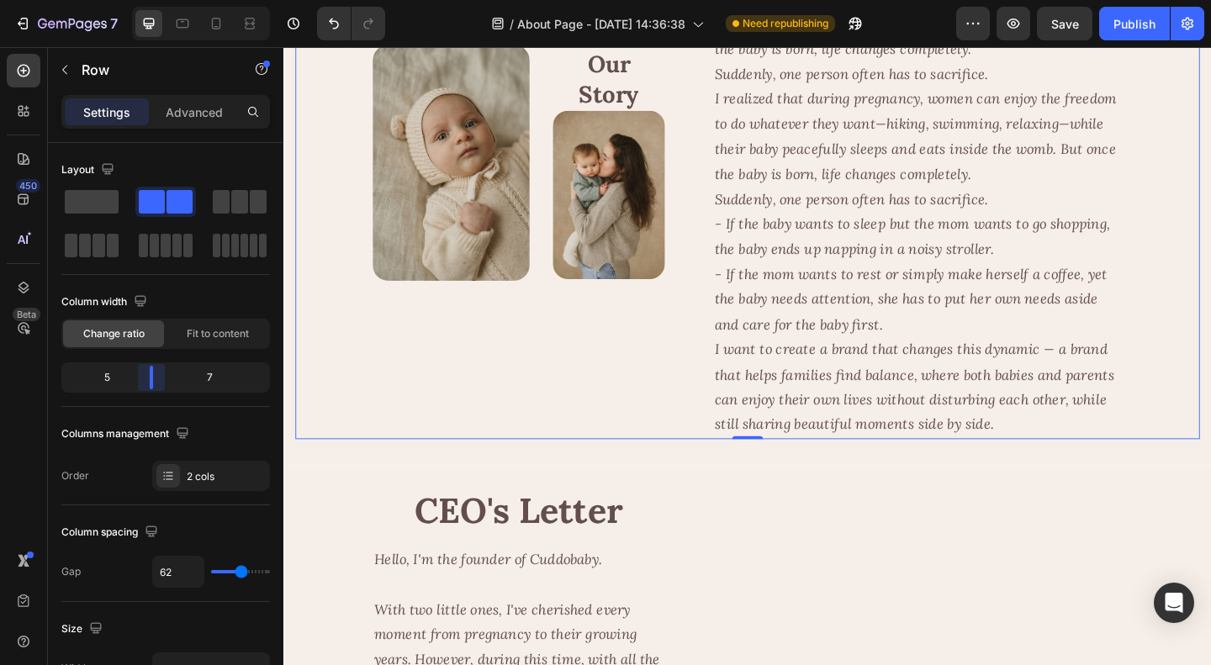
drag, startPoint x: 140, startPoint y: 376, endPoint x: 154, endPoint y: 377, distance: 13.5
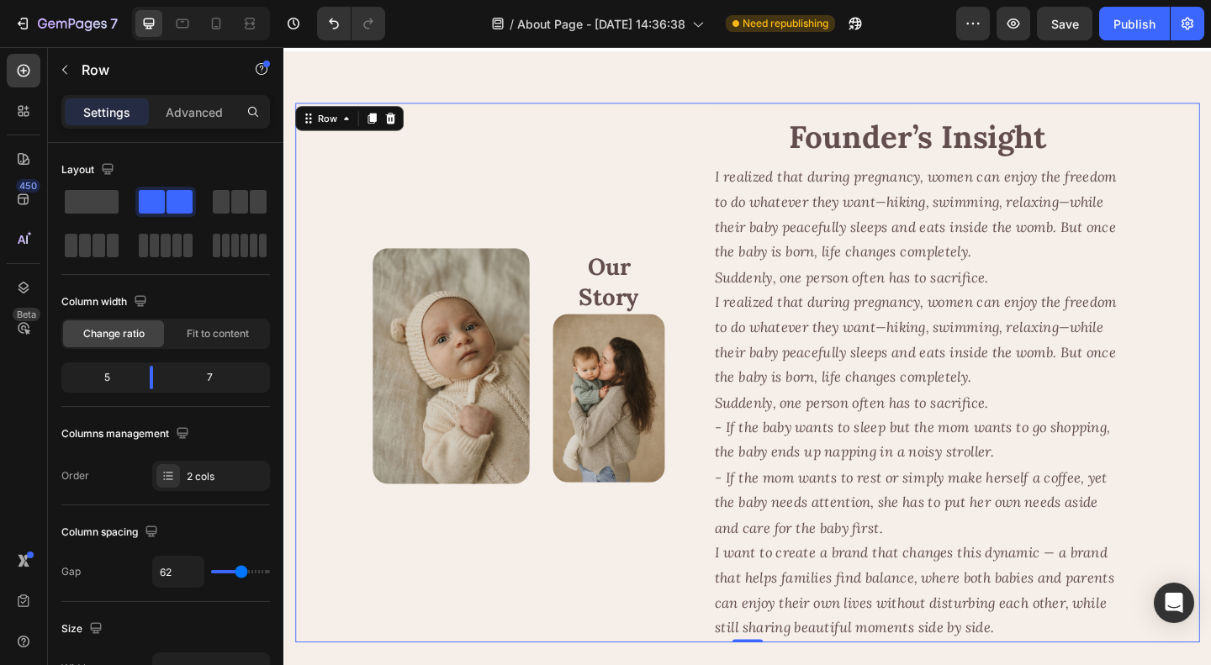
scroll to position [0, 0]
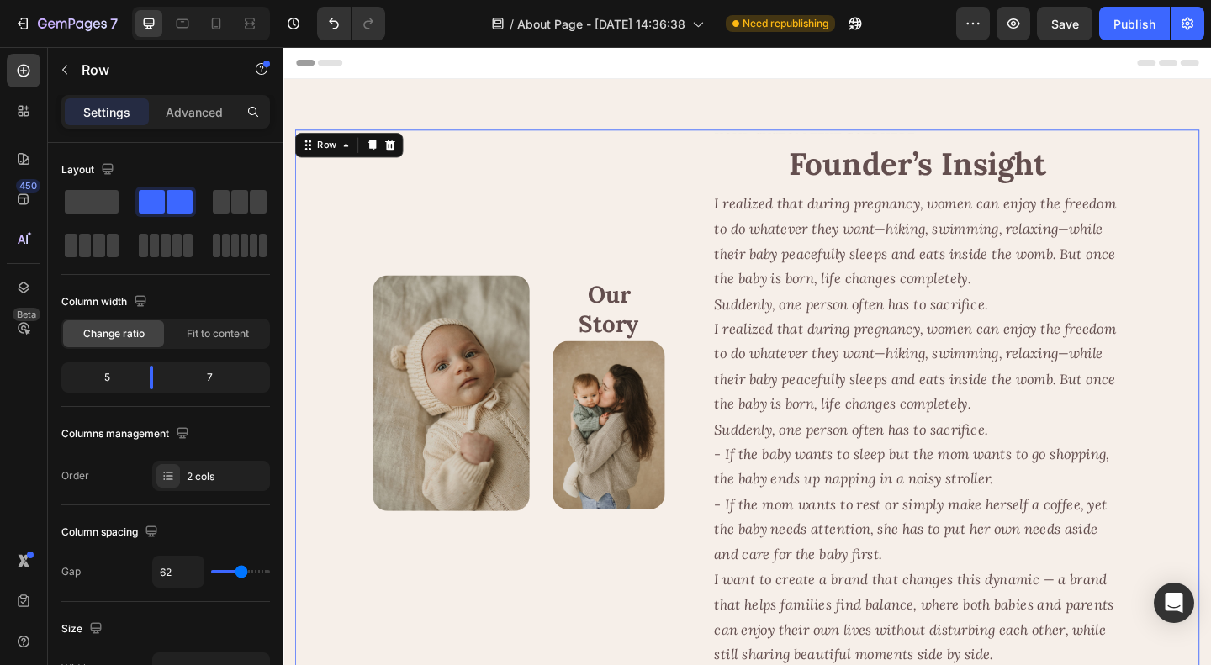
click at [1210, 335] on div "Image Our Story Heading Image Row Text Block Founder’s Insight Heading I realiz…" at bounding box center [788, 430] width 984 height 587
click at [196, 111] on p "Advanced" at bounding box center [194, 112] width 57 height 18
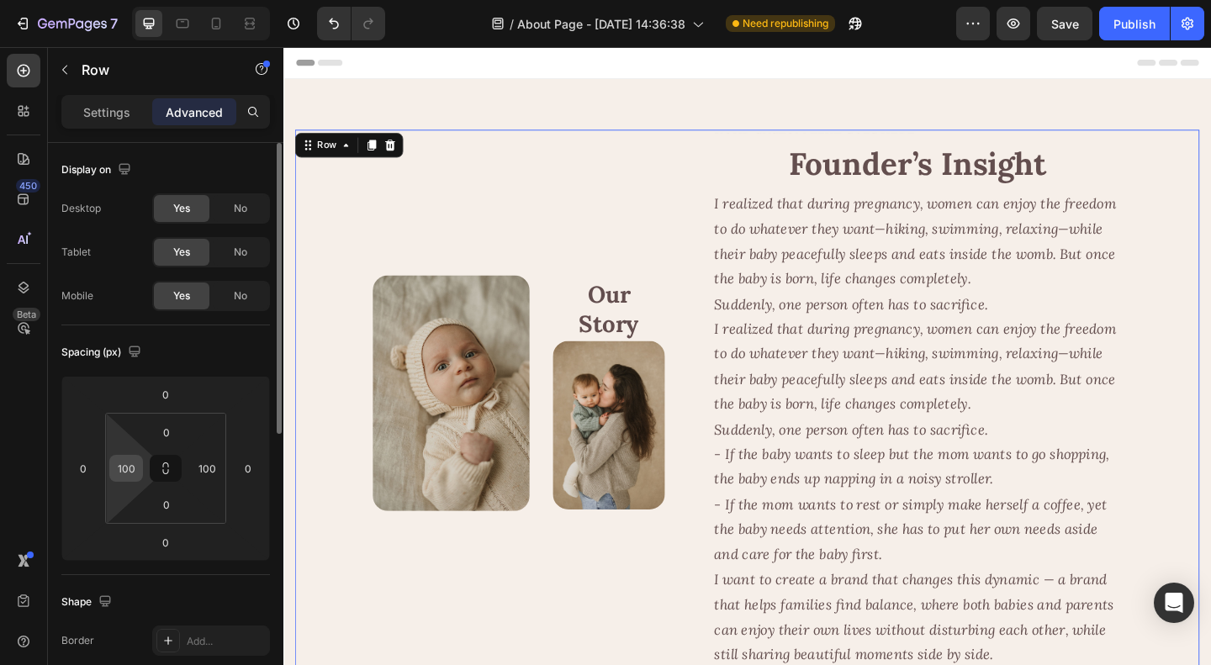
click at [132, 459] on input "100" at bounding box center [126, 468] width 25 height 25
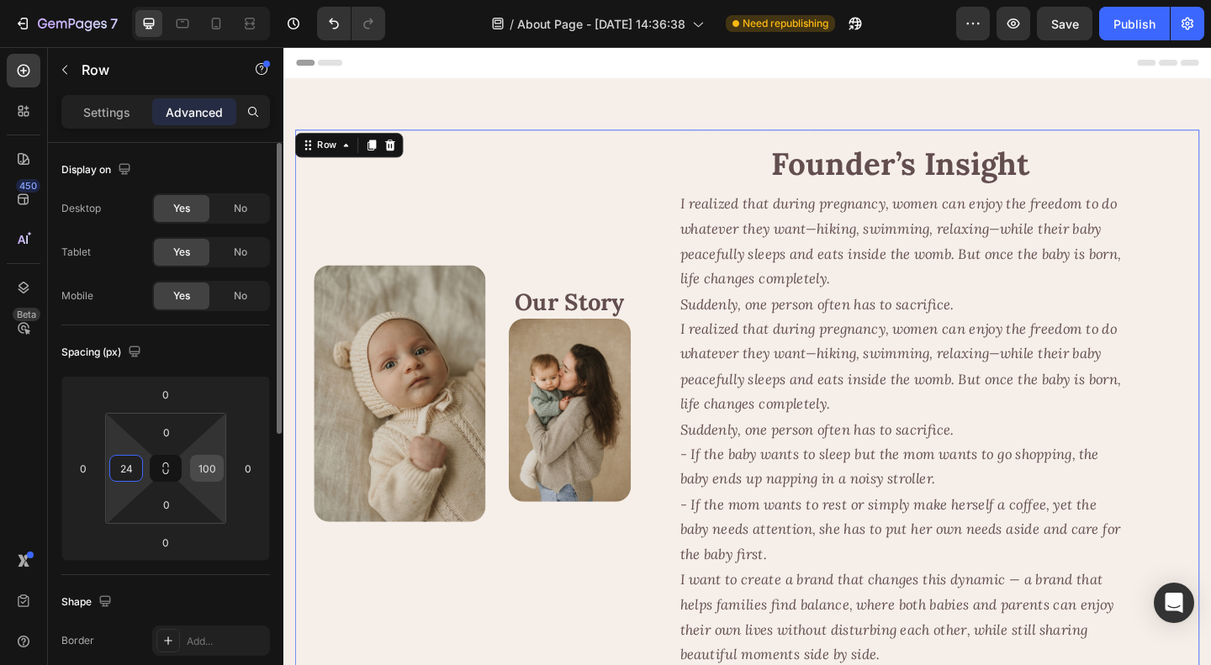
type input "24"
click at [215, 465] on input "100" at bounding box center [206, 468] width 25 height 25
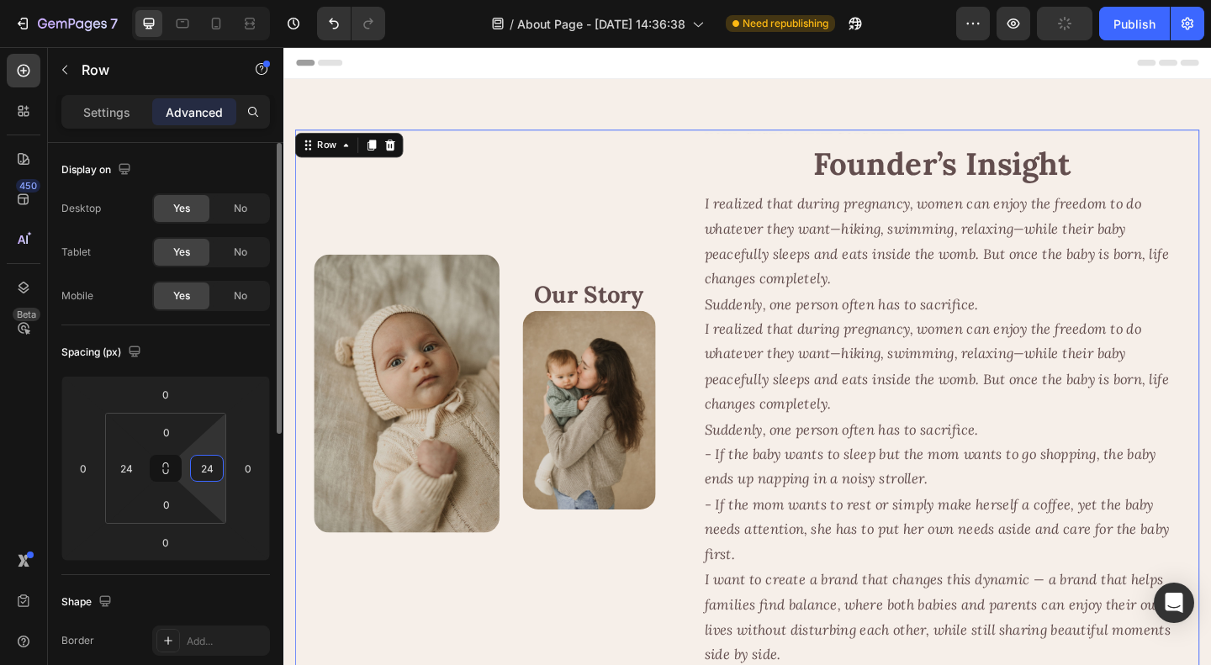
type input "24"
click at [234, 351] on div "Spacing (px)" at bounding box center [165, 352] width 209 height 27
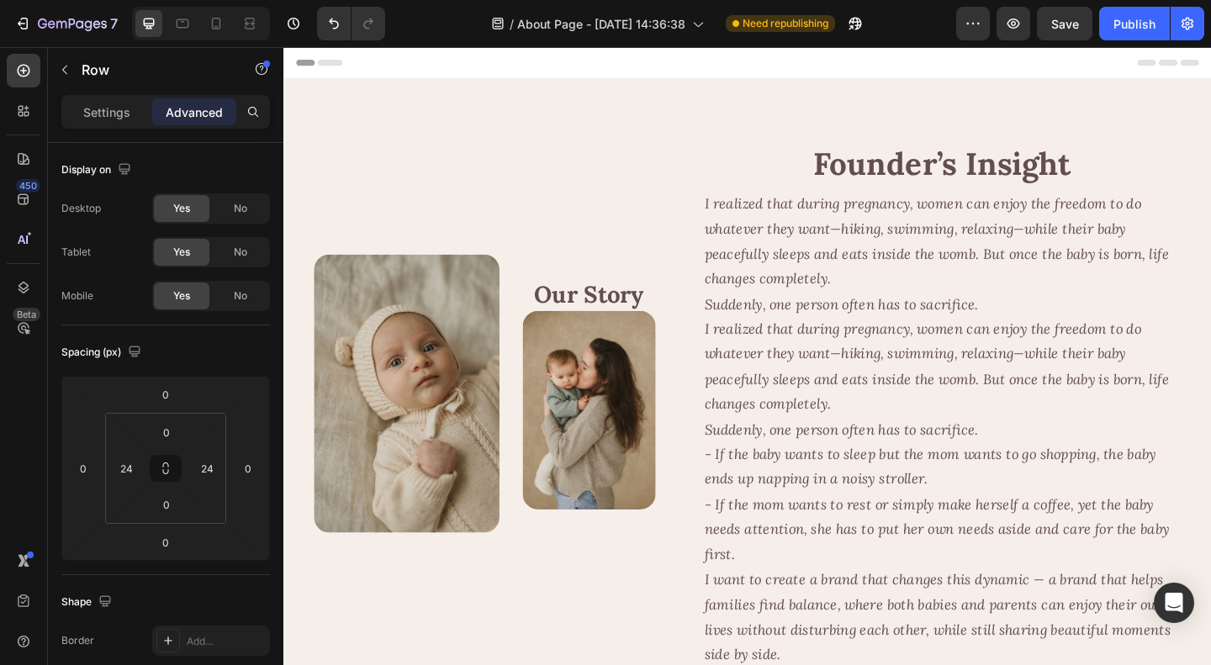
click at [632, 219] on div "Image Our Story Heading Image Row" at bounding box center [502, 430] width 372 height 587
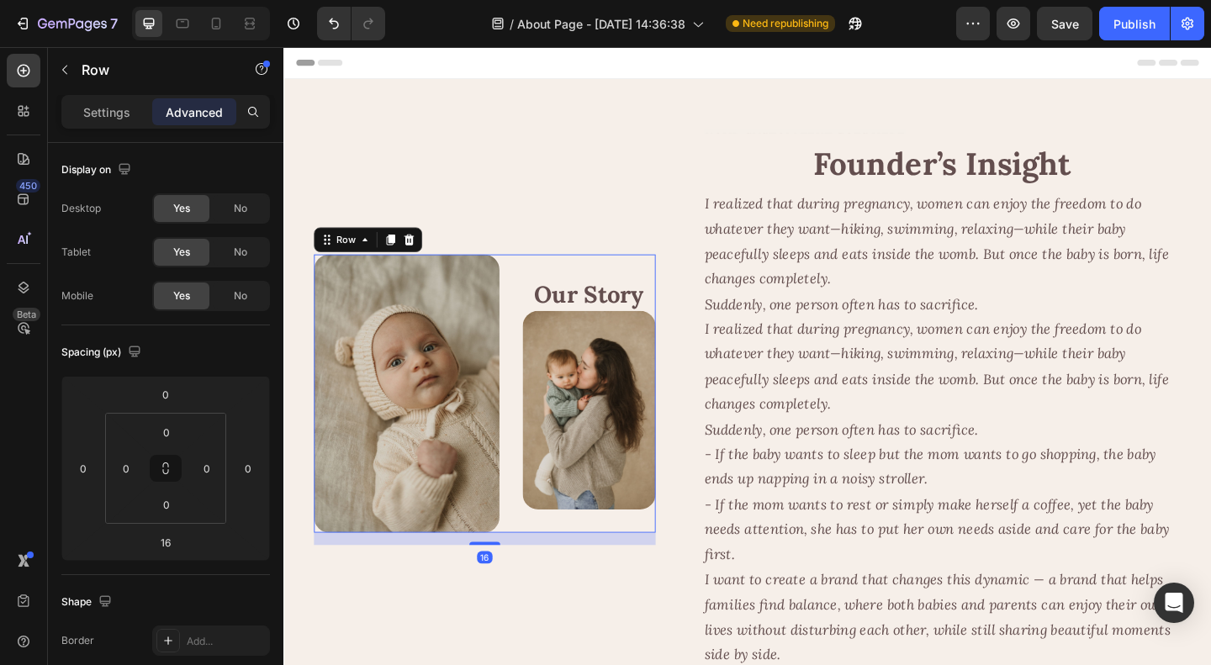
click at [525, 419] on div "Image Our Story Heading Image Row 16" at bounding box center [502, 423] width 372 height 303
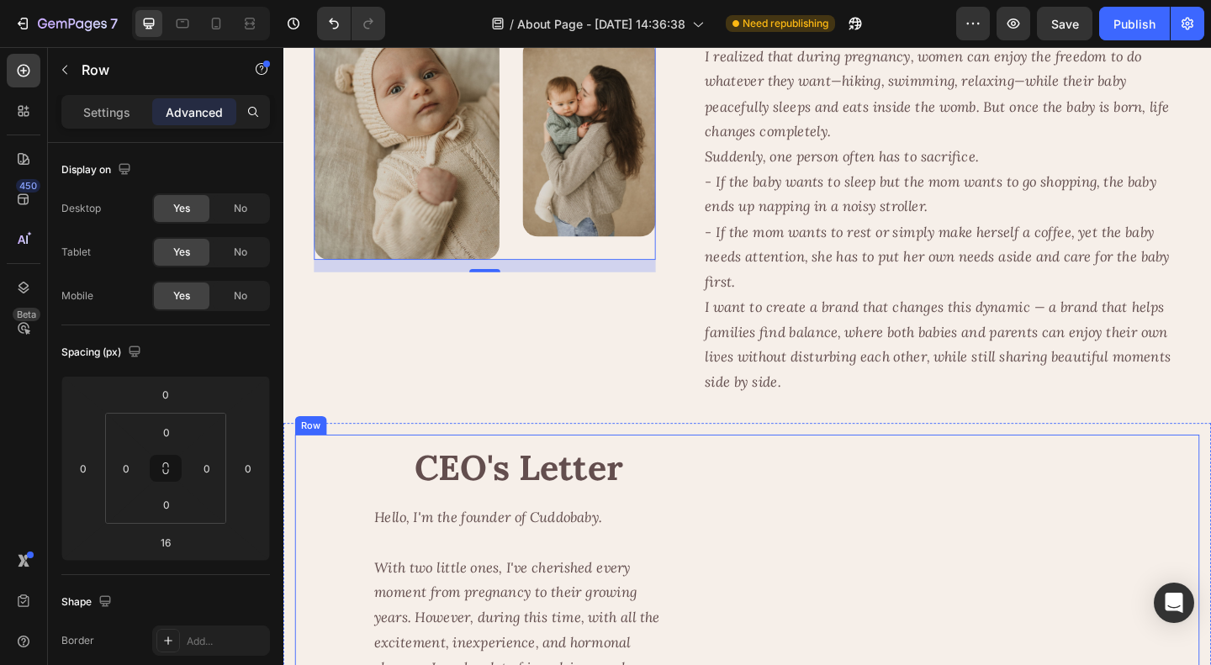
scroll to position [336, 0]
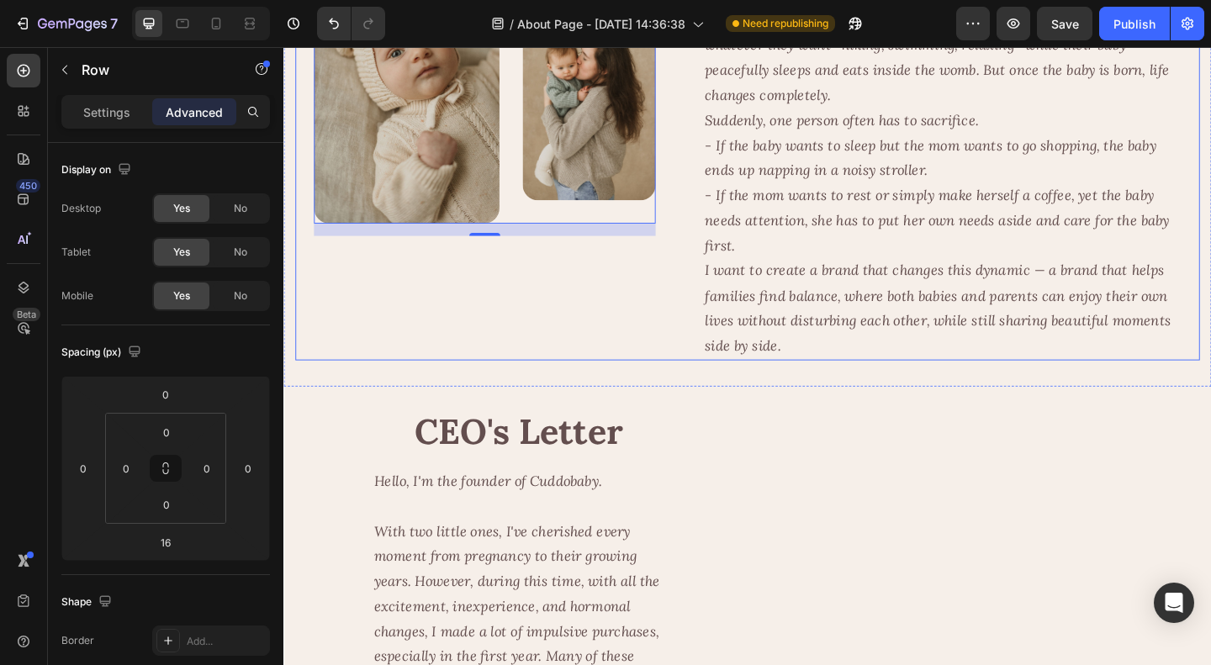
click at [688, 361] on div "Image Our Story Heading Image Row 16 Text Block Founder’s Insight Heading I rea…" at bounding box center [788, 94] width 984 height 587
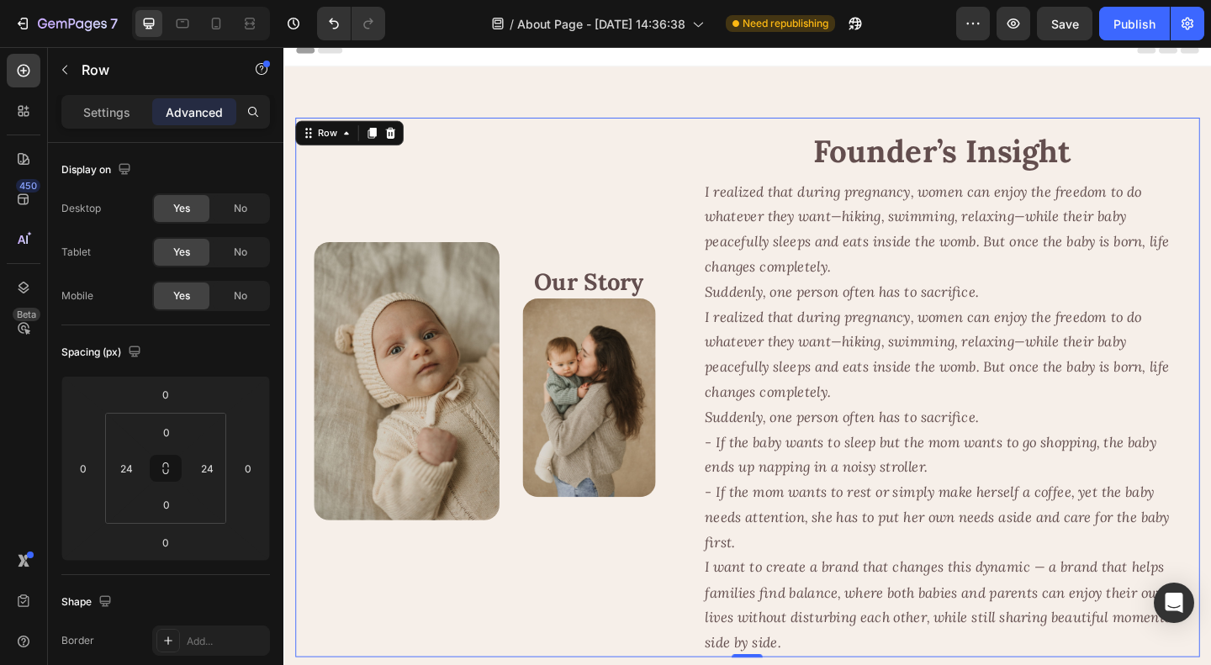
scroll to position [168, 0]
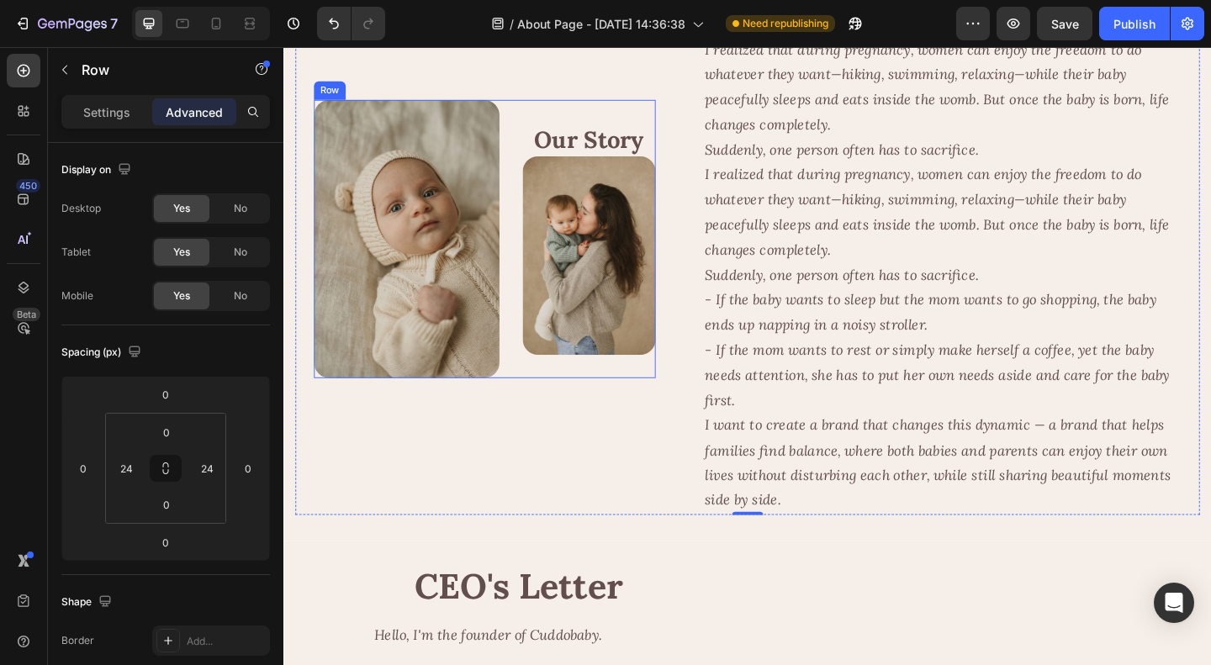
click at [531, 263] on div "Image Our Story Heading Image Row" at bounding box center [502, 255] width 372 height 303
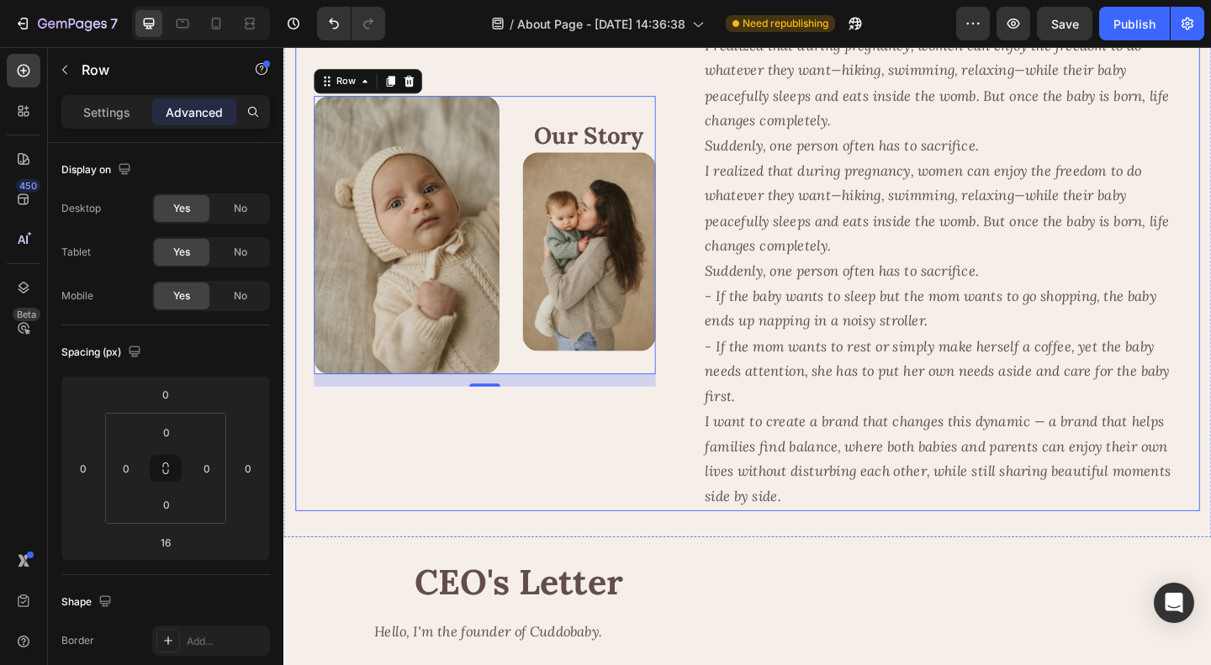
scroll to position [84, 0]
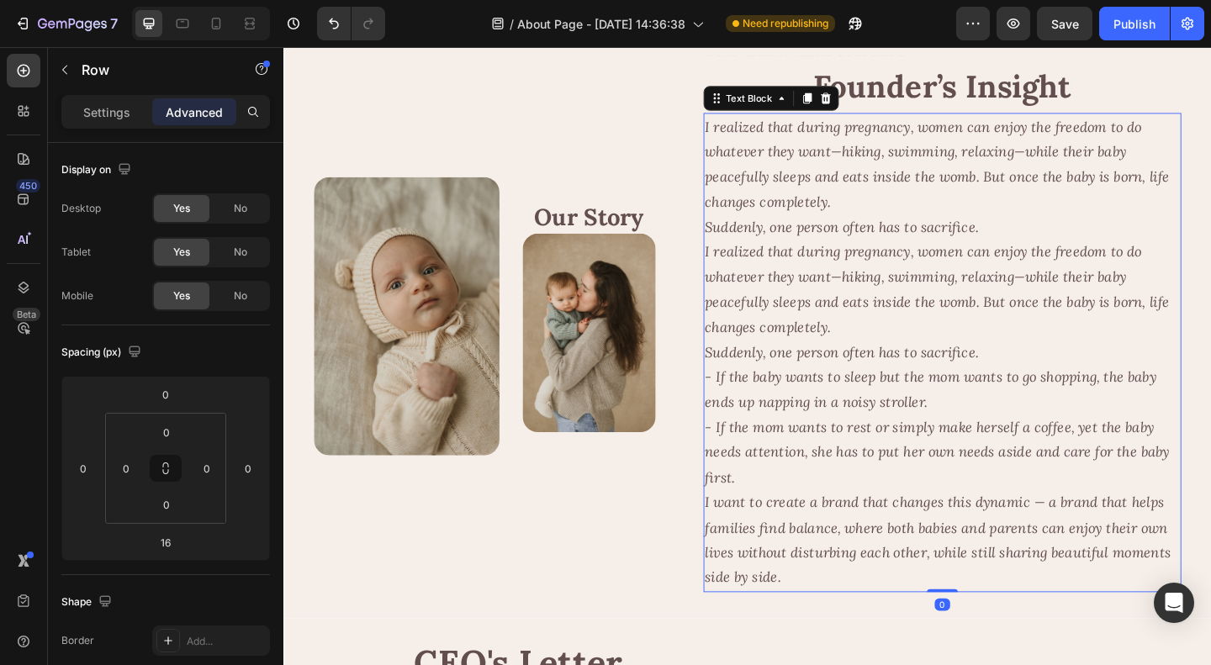
click at [1046, 430] on p "I realized that during pregnancy, women can enjoy the freedom to do whatever th…" at bounding box center [1000, 447] width 516 height 382
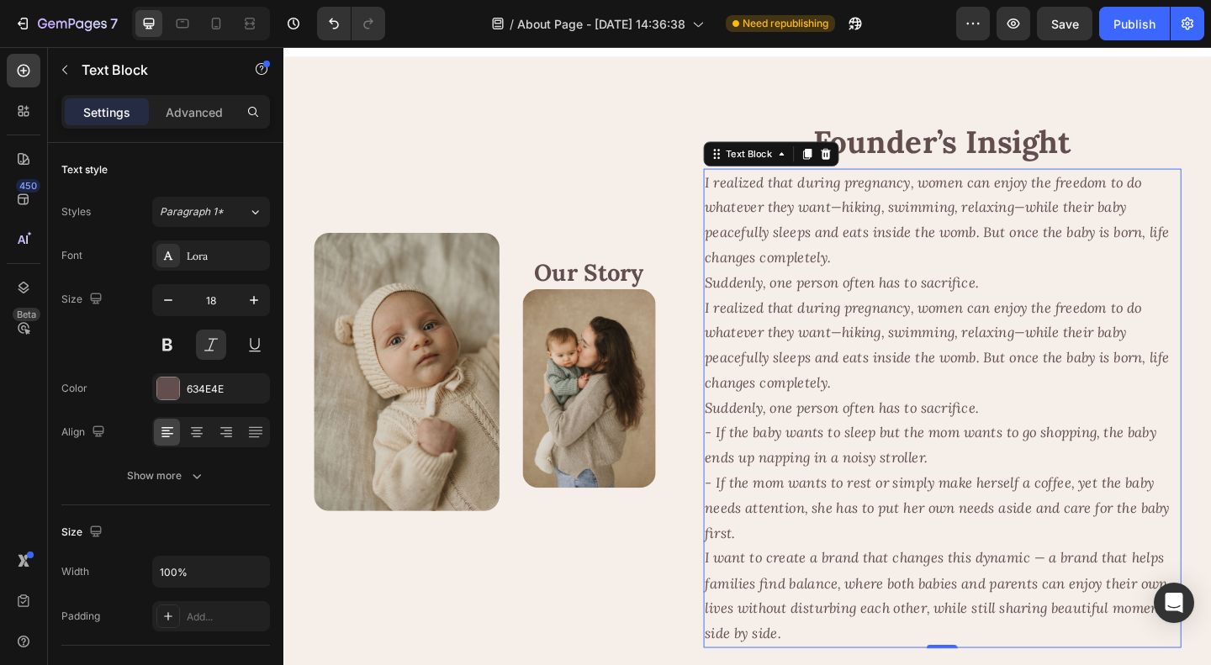
scroll to position [0, 0]
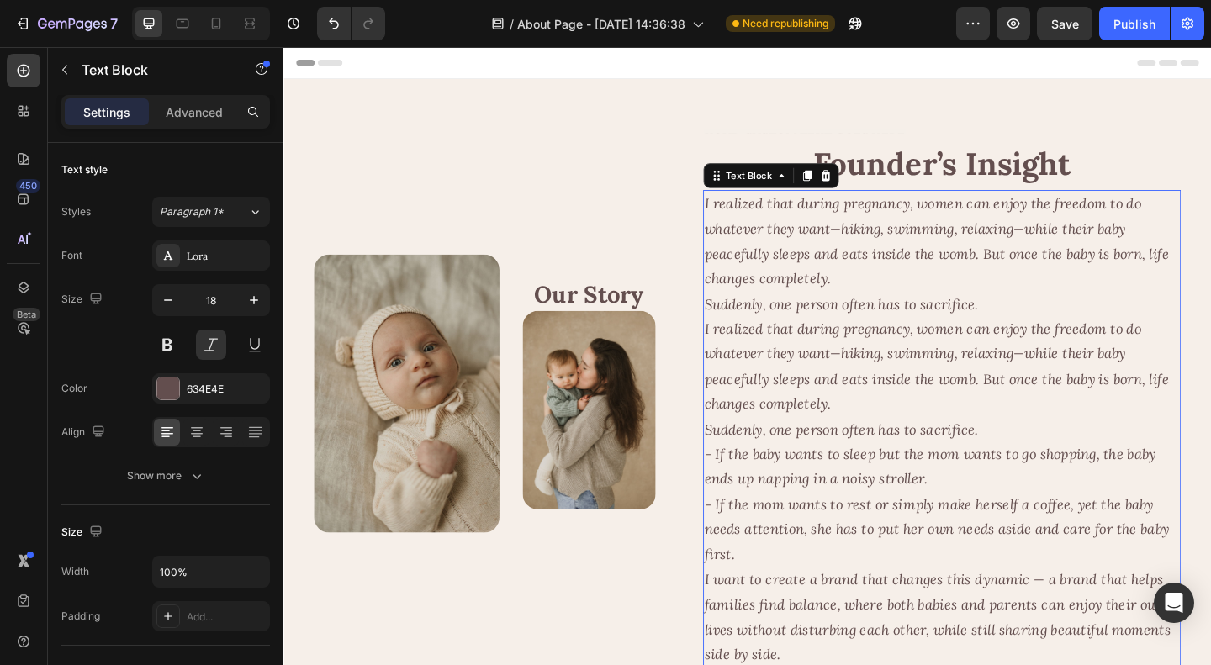
click at [942, 463] on icon "Suddenly, one person often has to sacrifice." at bounding box center [891, 462] width 298 height 19
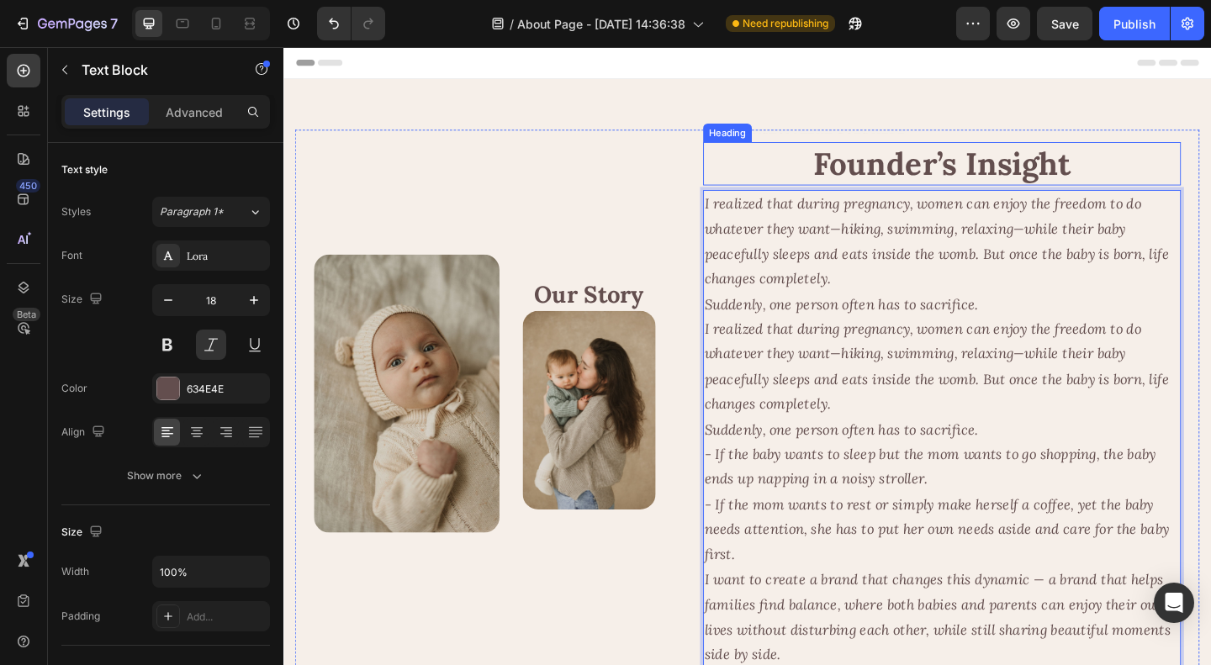
click at [970, 172] on h2 "Founder’s Insight" at bounding box center [1000, 174] width 520 height 47
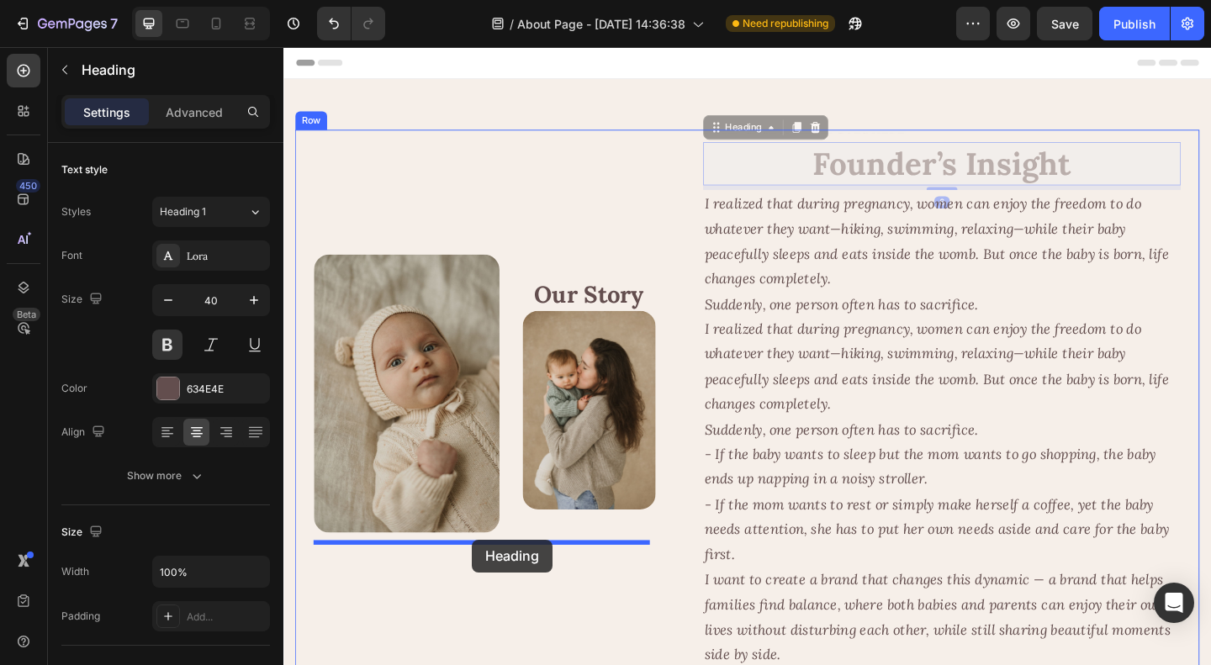
drag, startPoint x: 750, startPoint y: 140, endPoint x: 489, endPoint y: 583, distance: 513.8
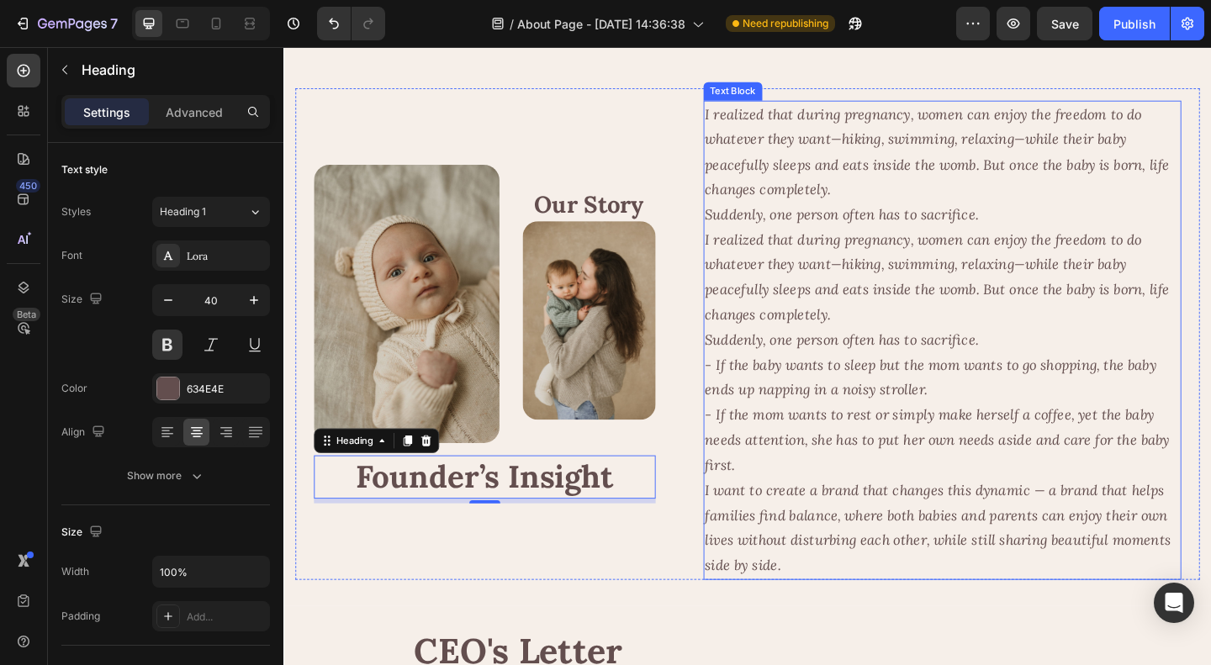
scroll to position [84, 0]
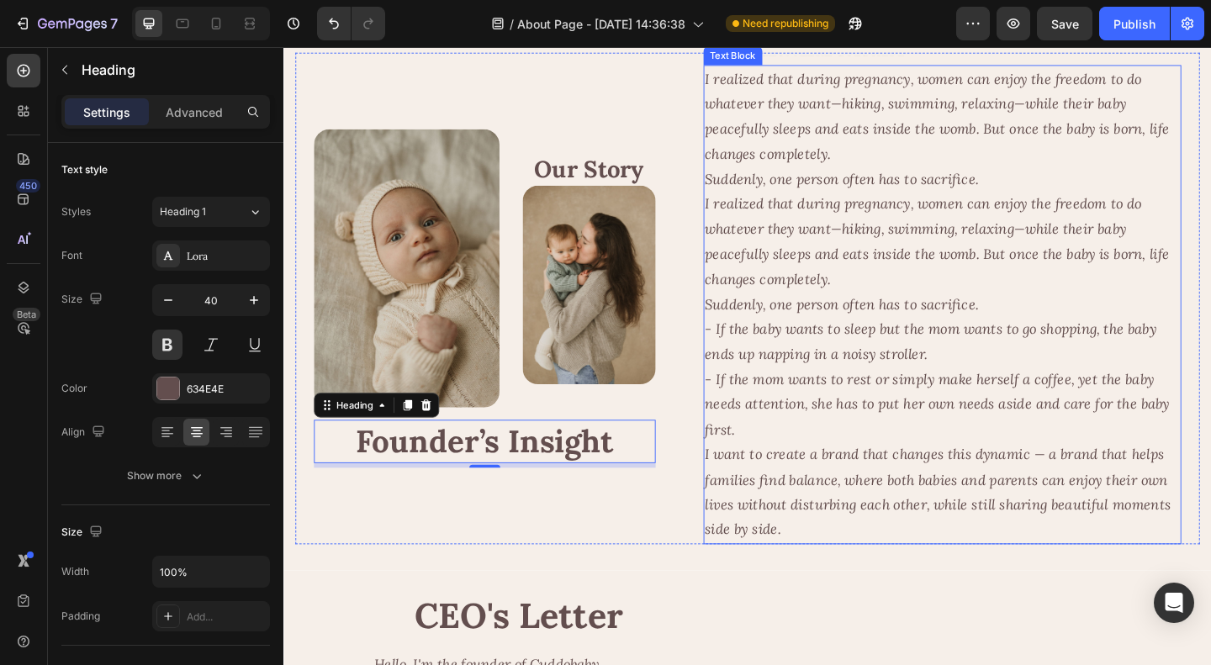
click at [923, 303] on p "I realized that during pregnancy, women can enjoy the freedom to do whatever th…" at bounding box center [1000, 395] width 516 height 382
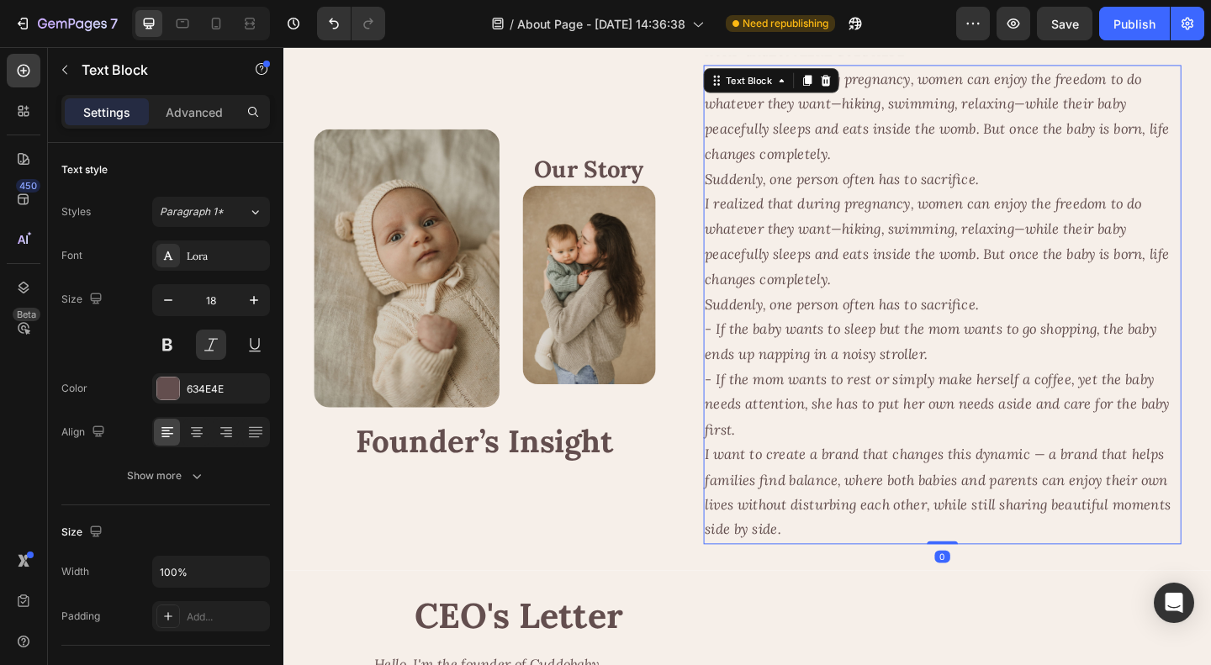
scroll to position [0, 0]
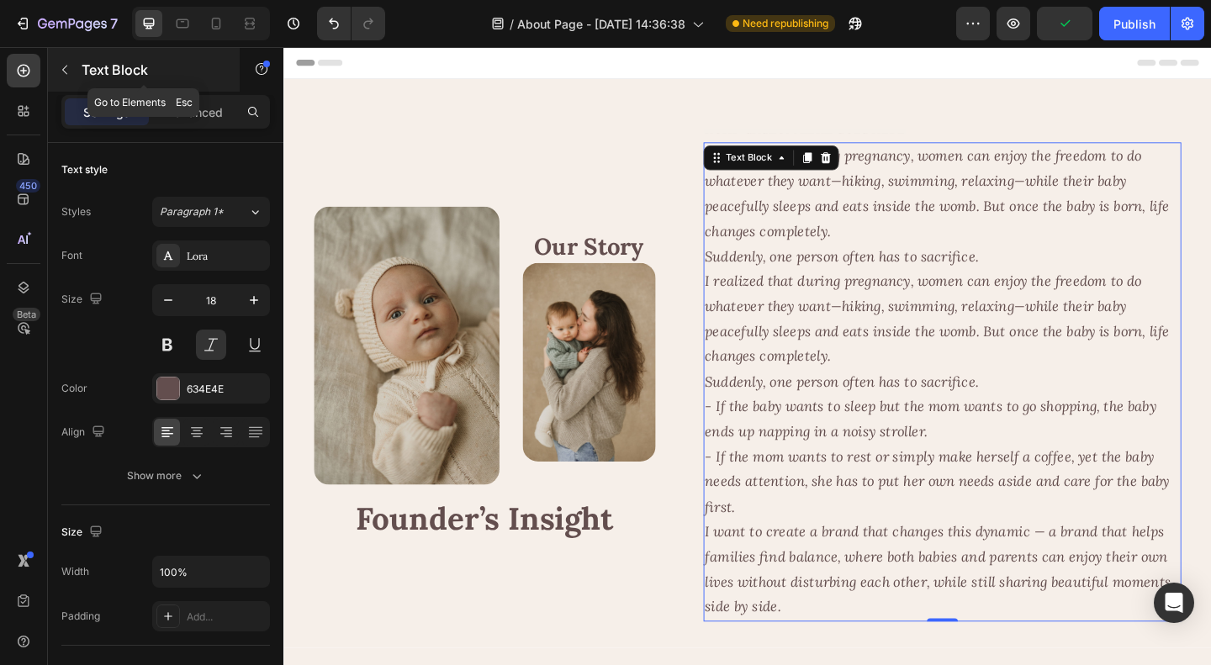
click at [91, 67] on p "Text Block" at bounding box center [153, 70] width 143 height 20
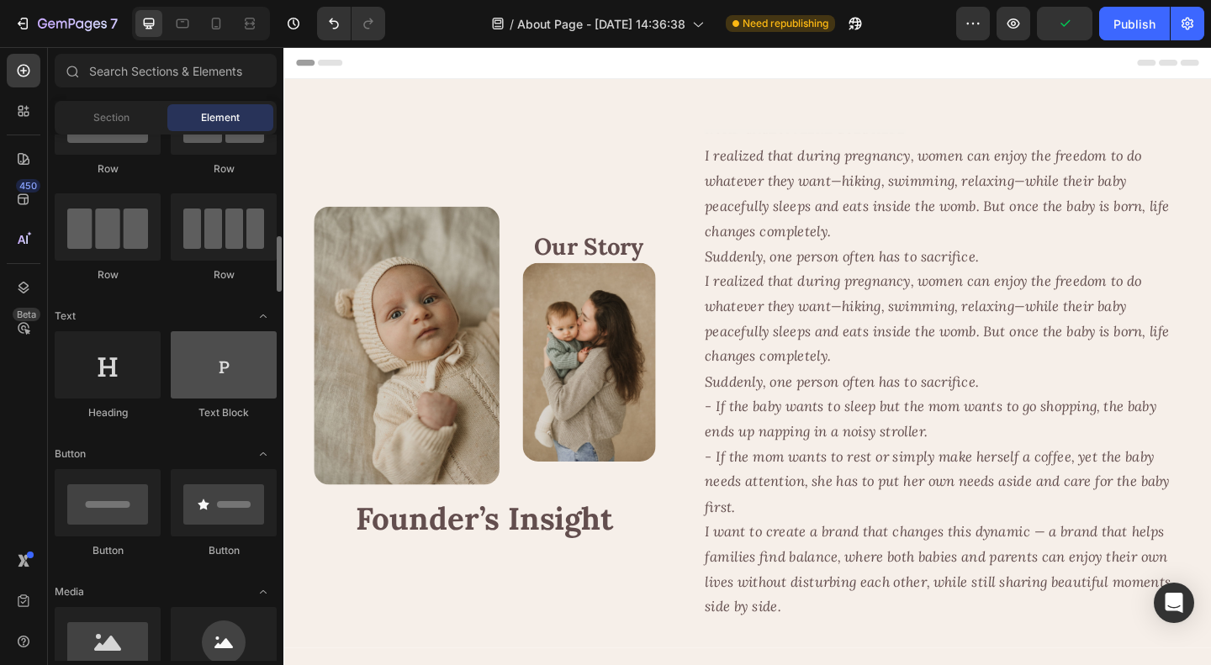
scroll to position [168, 0]
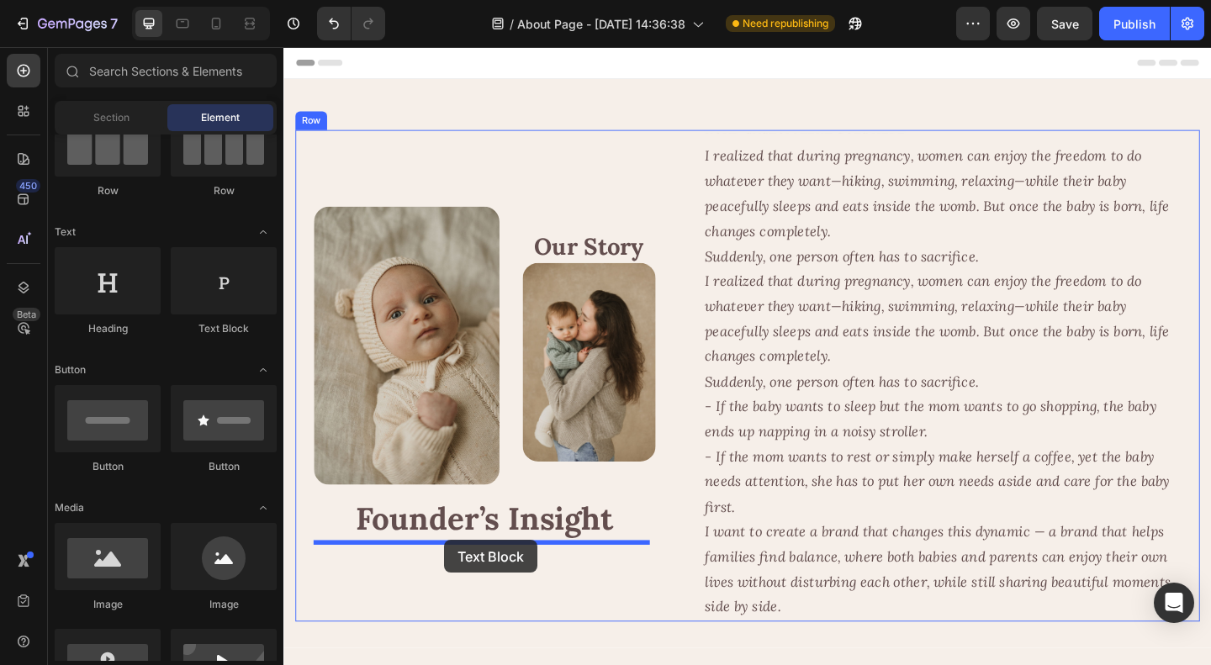
drag, startPoint x: 507, startPoint y: 352, endPoint x: 458, endPoint y: 584, distance: 236.3
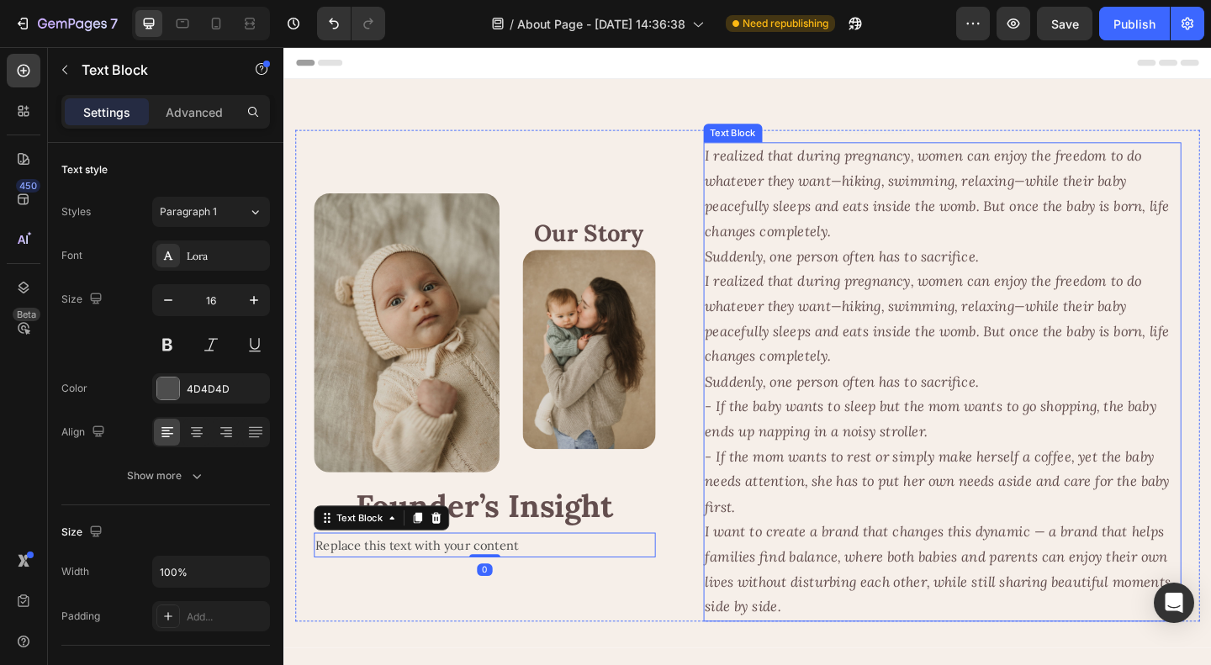
click at [853, 233] on p "I realized that during pregnancy, women can enjoy the freedom to do whatever th…" at bounding box center [1000, 220] width 516 height 136
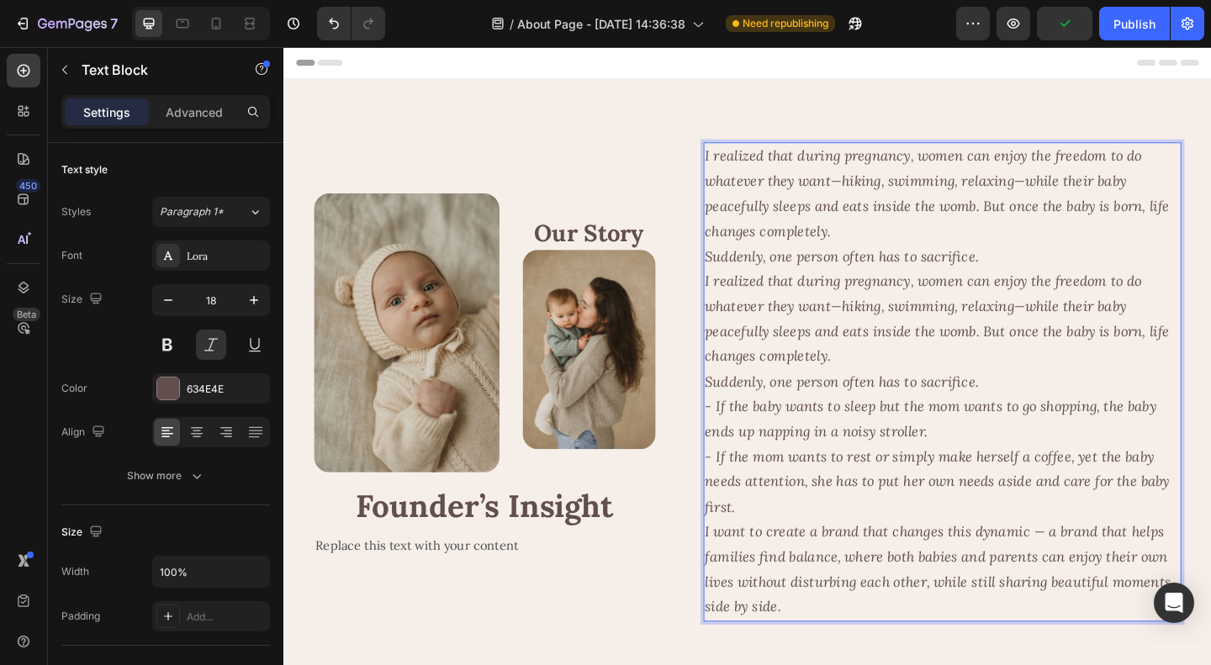
click at [876, 421] on p "I realized that during pregnancy, women can enjoy the freedom to do whatever th…" at bounding box center [1000, 479] width 516 height 382
click at [970, 516] on icon "- If the mom wants to rest or simply make herself a coffee, yet the baby needs …" at bounding box center [994, 520] width 505 height 74
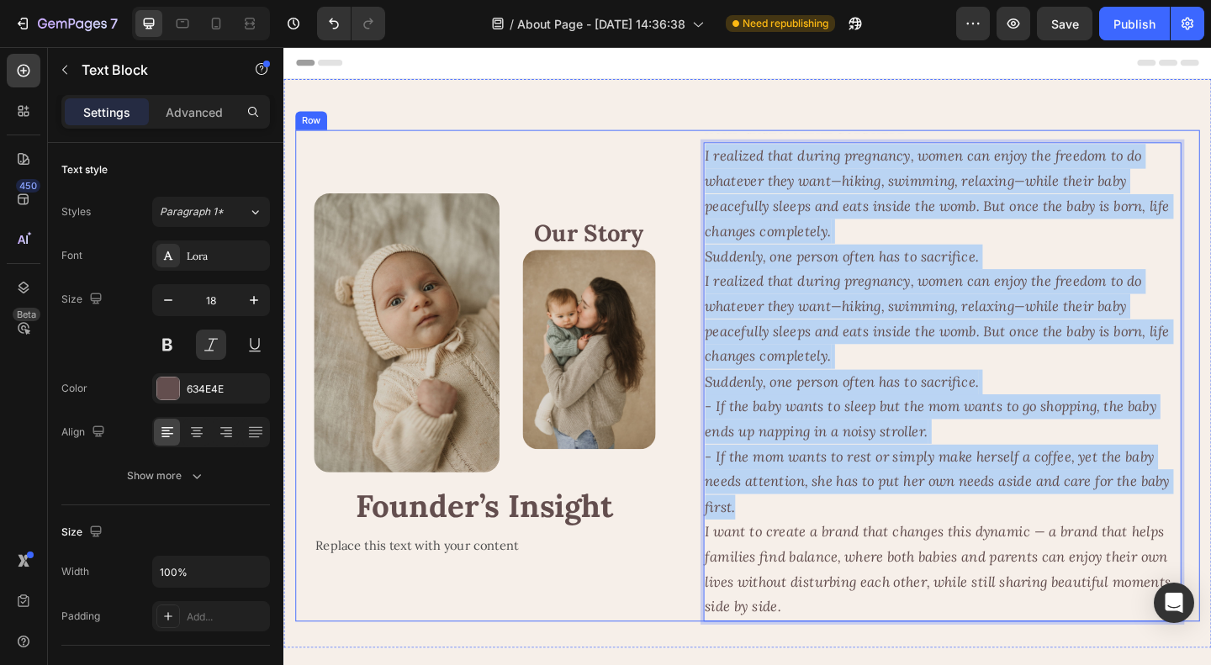
drag, startPoint x: 793, startPoint y: 548, endPoint x: 726, endPoint y: 167, distance: 386.6
click at [726, 167] on div "Image Our Story Heading Image Row Founder’s Insight Heading Replace this text w…" at bounding box center [788, 404] width 984 height 535
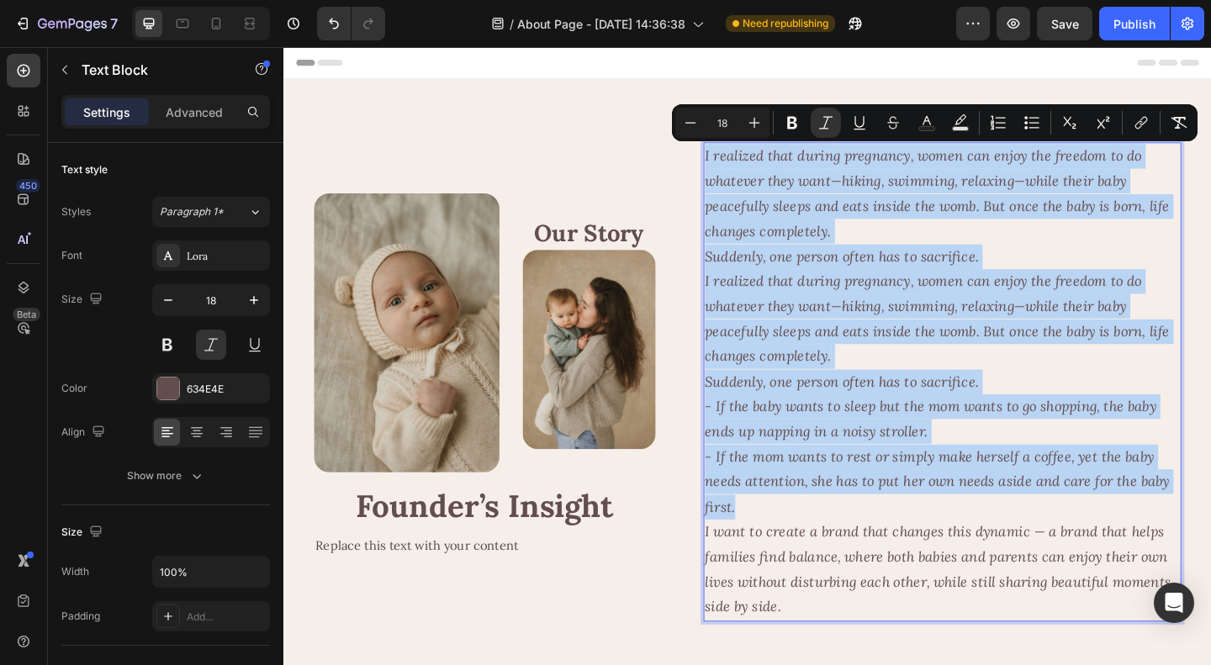
copy div "I realized that during pregnancy, women can enjoy the freedom to do whatever th…"
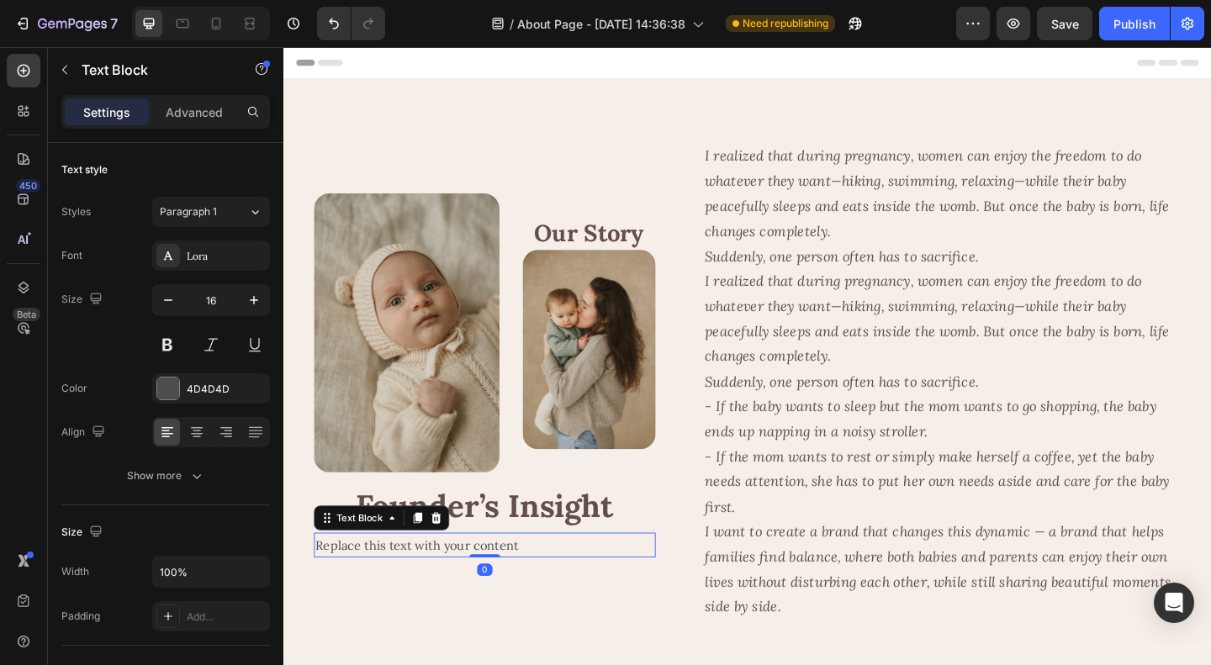
click at [491, 585] on div "Replace this text with your content" at bounding box center [502, 589] width 372 height 28
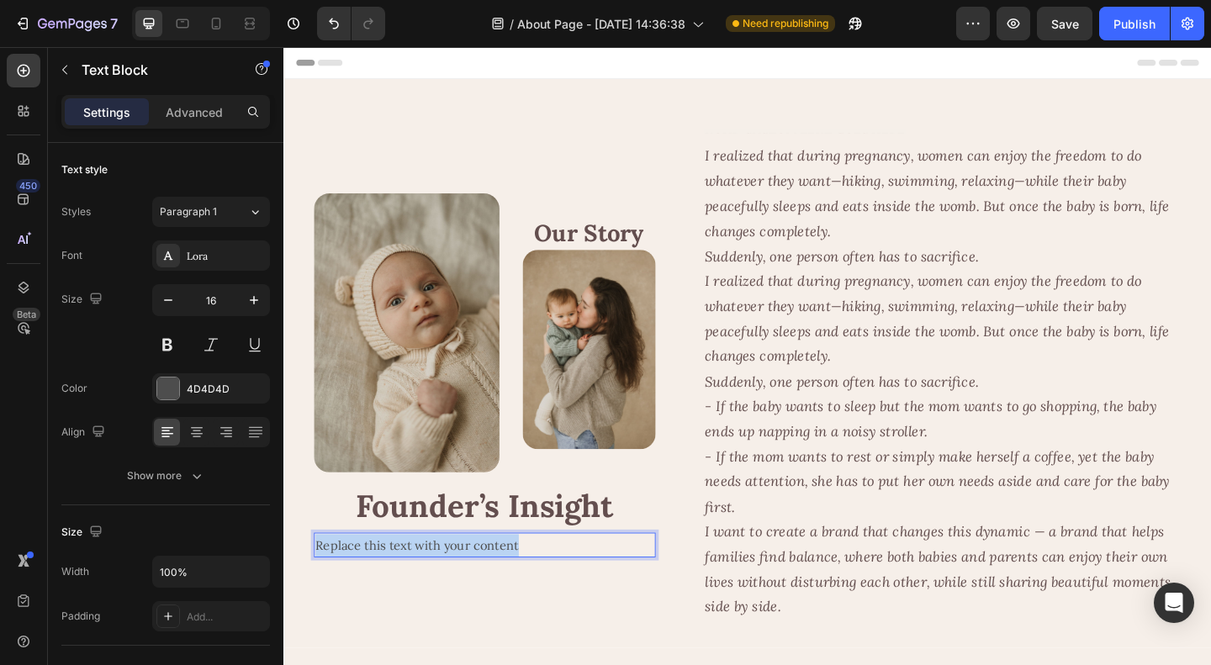
click at [491, 585] on p "Replace this text with your content" at bounding box center [502, 589] width 368 height 24
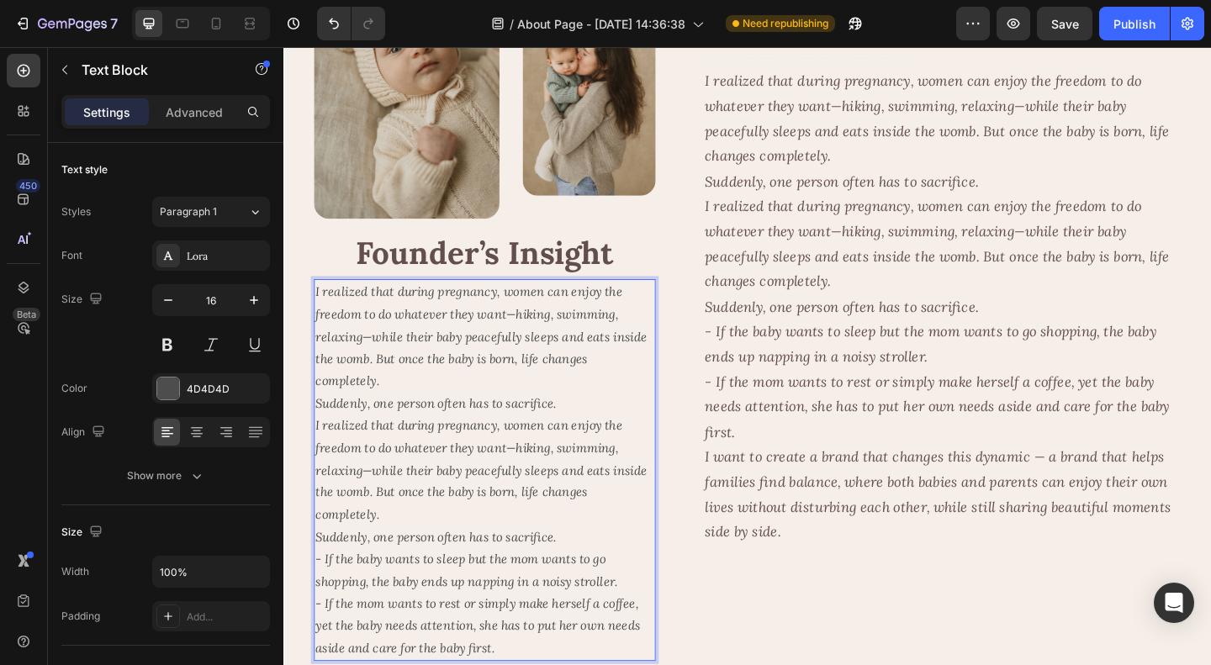
scroll to position [209, 0]
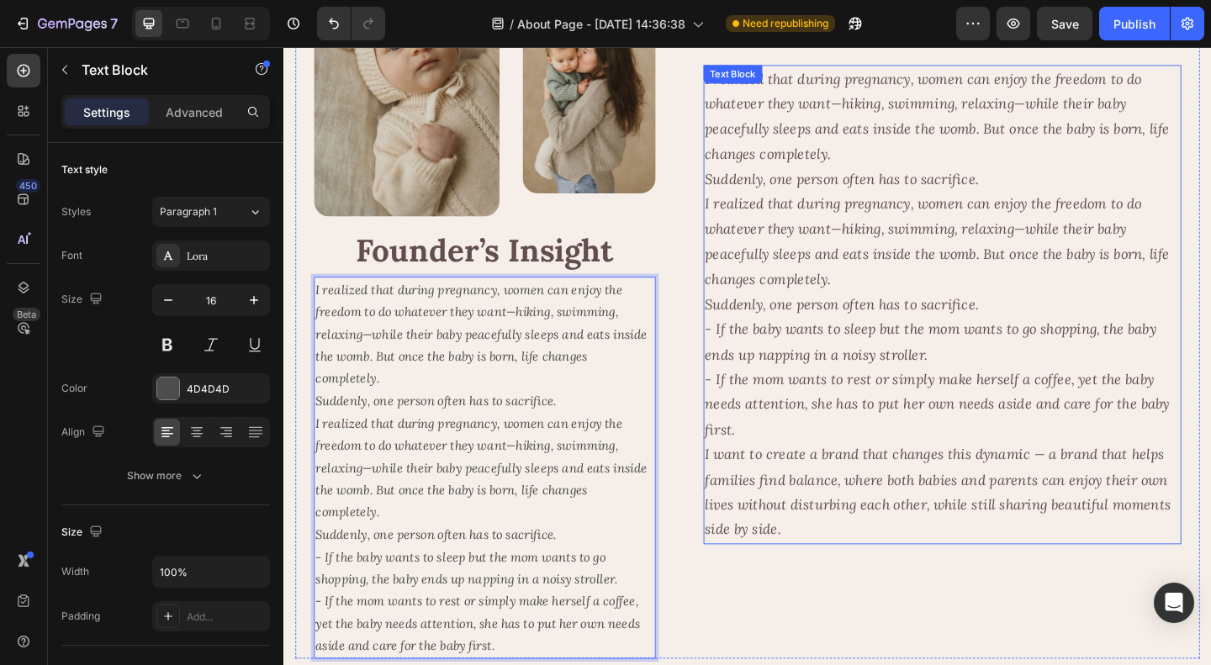
click at [895, 524] on icon "I want to create a brand that changes this dynamic — a brand that helps familie…" at bounding box center [995, 530] width 507 height 101
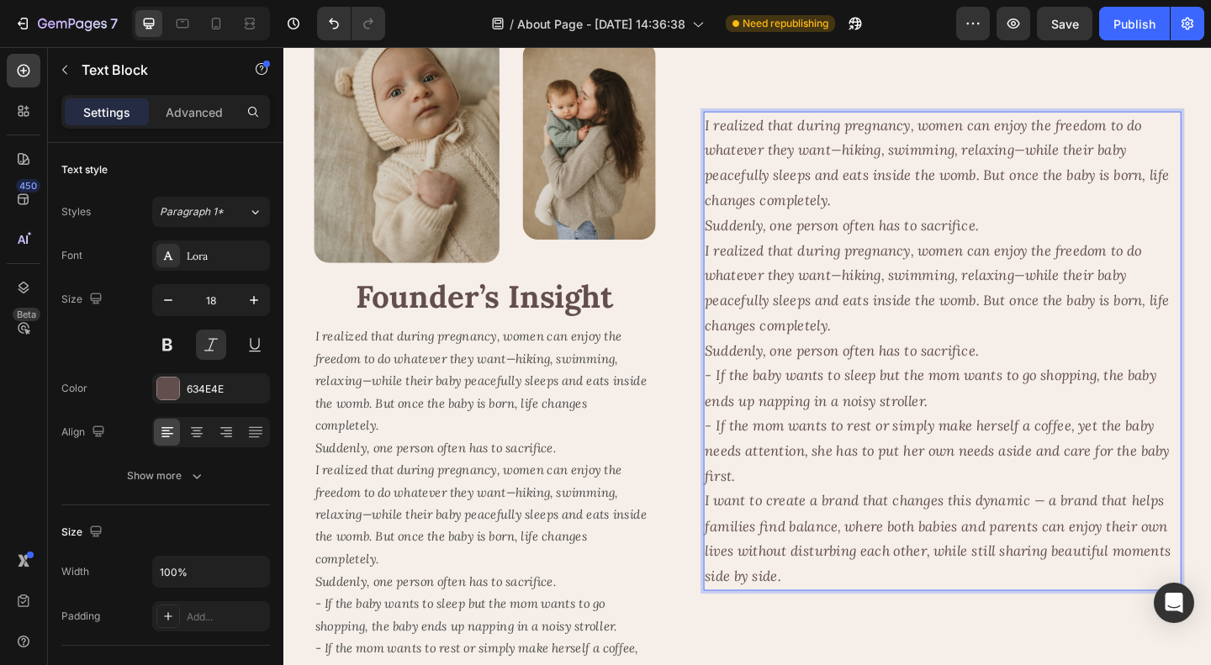
scroll to position [124, 0]
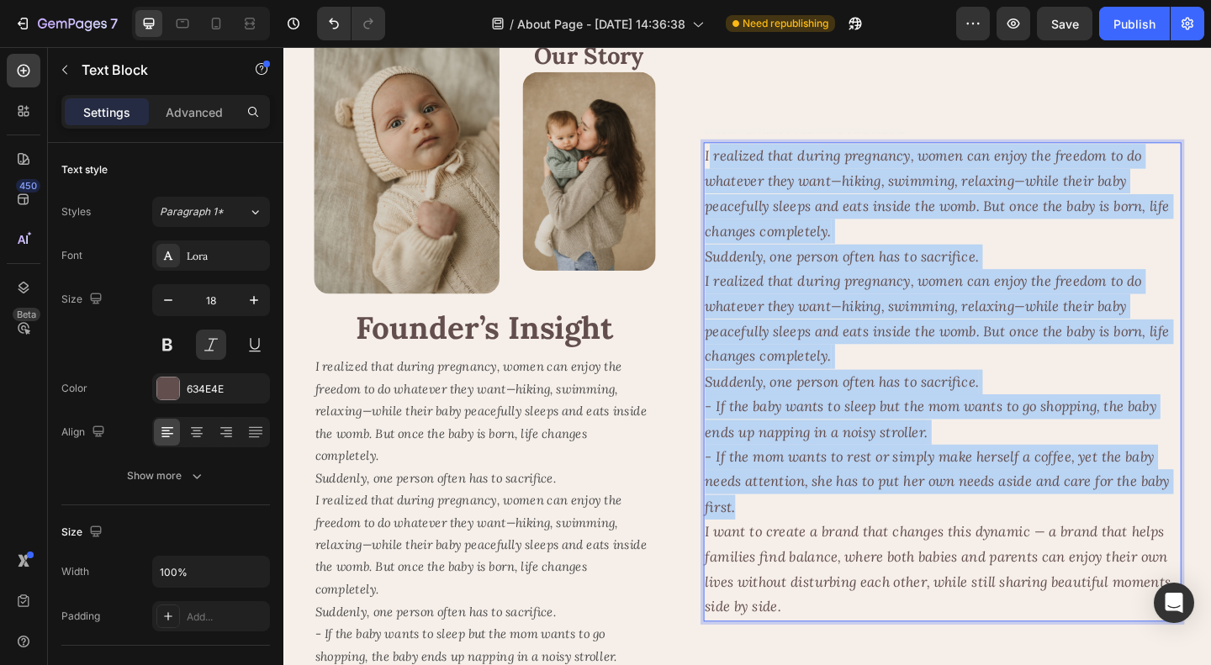
drag, startPoint x: 799, startPoint y: 545, endPoint x: 738, endPoint y: 170, distance: 379.9
click at [740, 170] on div "I realized that during pregnancy, women can enjoy the freedom to do whatever th…" at bounding box center [1000, 411] width 520 height 521
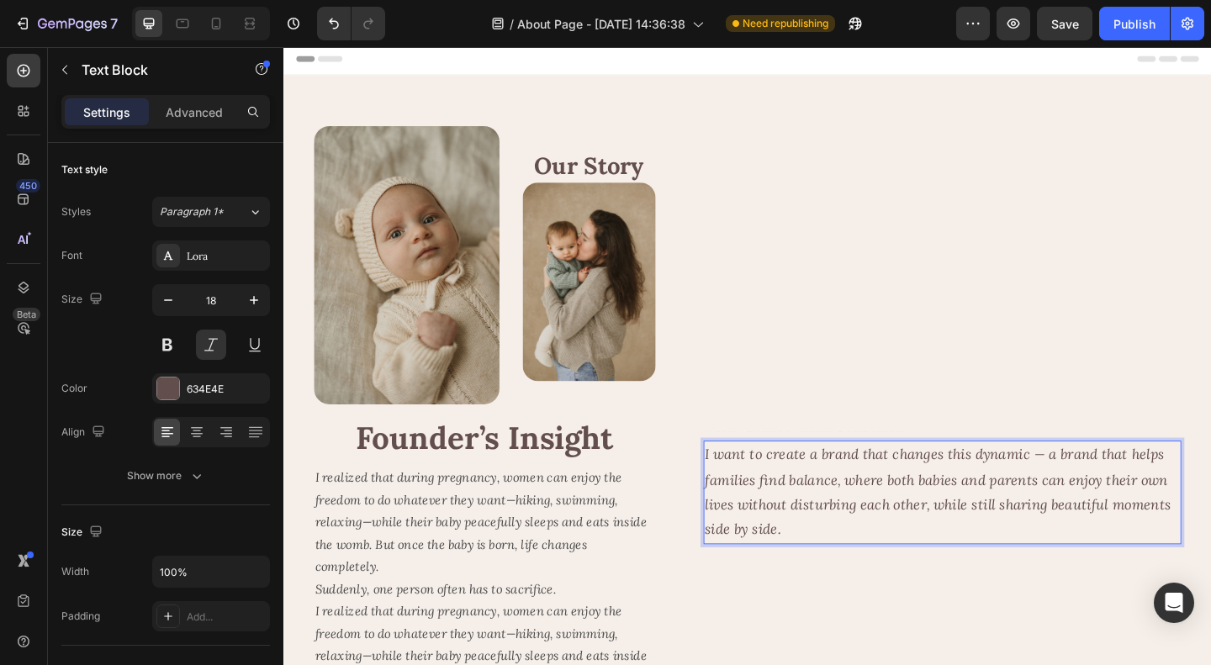
scroll to position [0, 0]
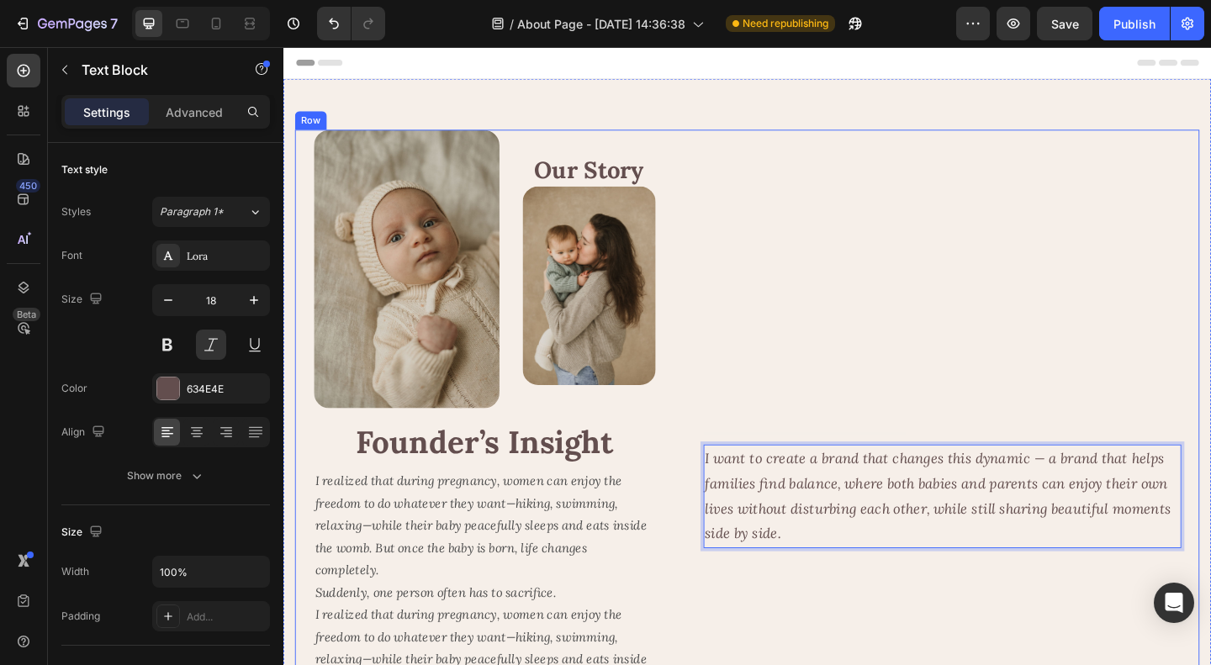
click at [1011, 334] on div "Text Block I want to create a brand that changes this dynamic — a brand that he…" at bounding box center [1000, 529] width 520 height 784
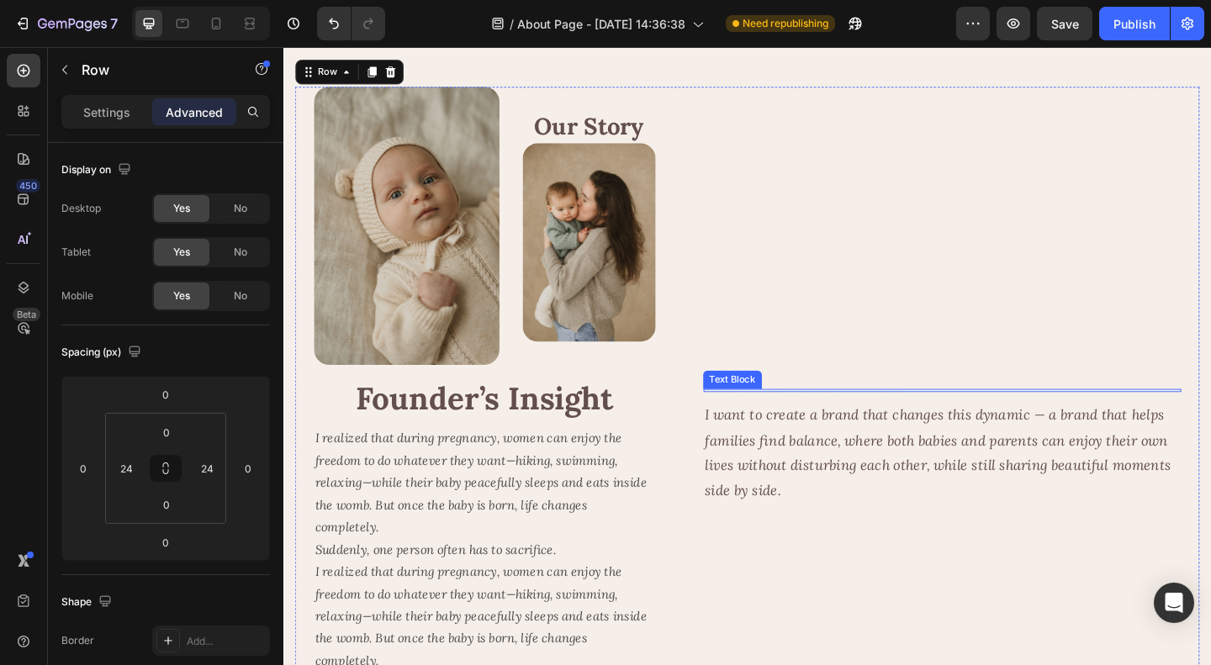
scroll to position [84, 0]
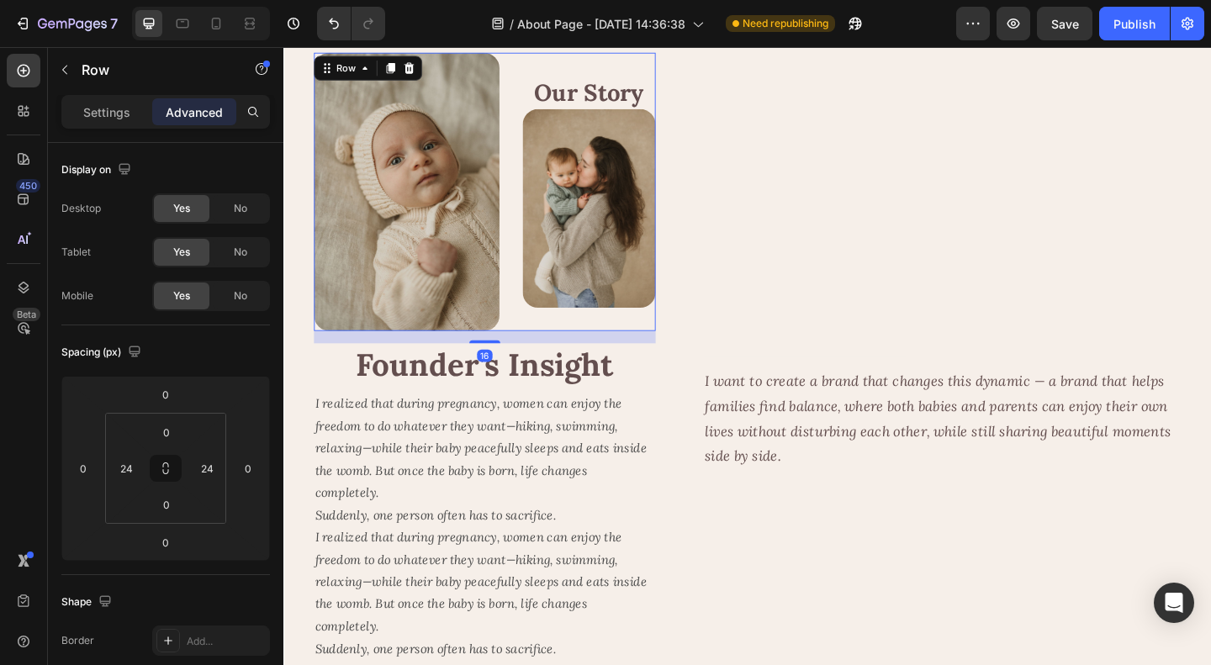
click at [524, 218] on div "Image Our Story Heading Image Row 16" at bounding box center [502, 204] width 372 height 303
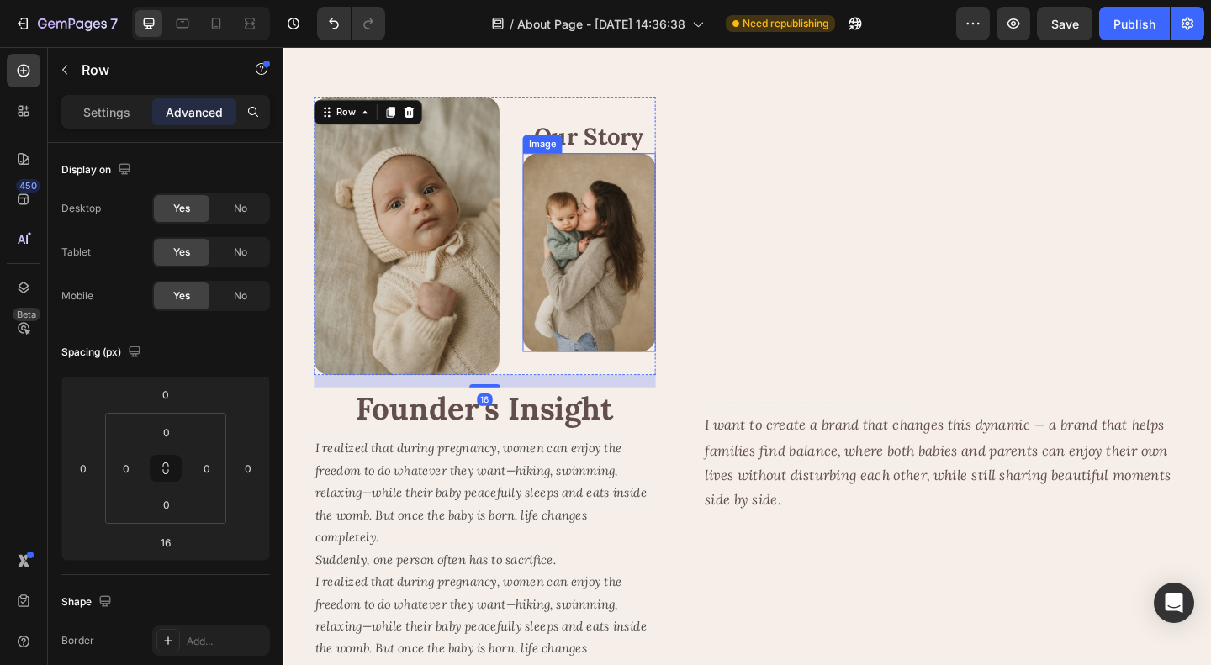
scroll to position [0, 0]
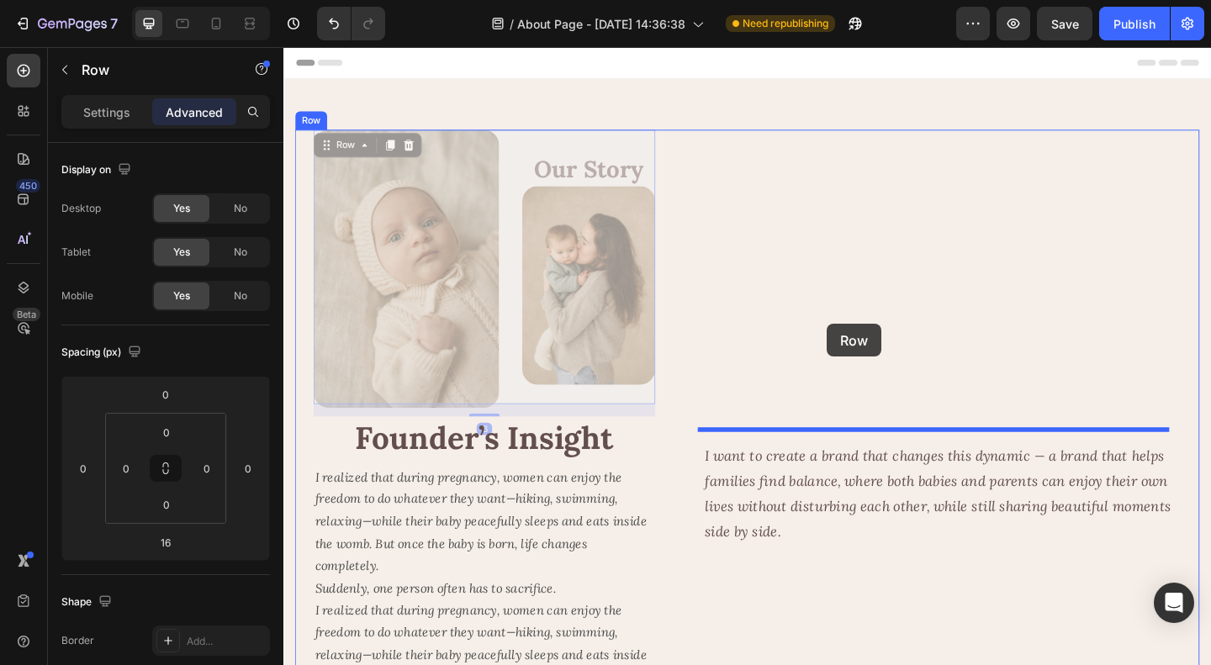
drag, startPoint x: 333, startPoint y: 160, endPoint x: 874, endPoint y: 348, distance: 573.3
type input "12"
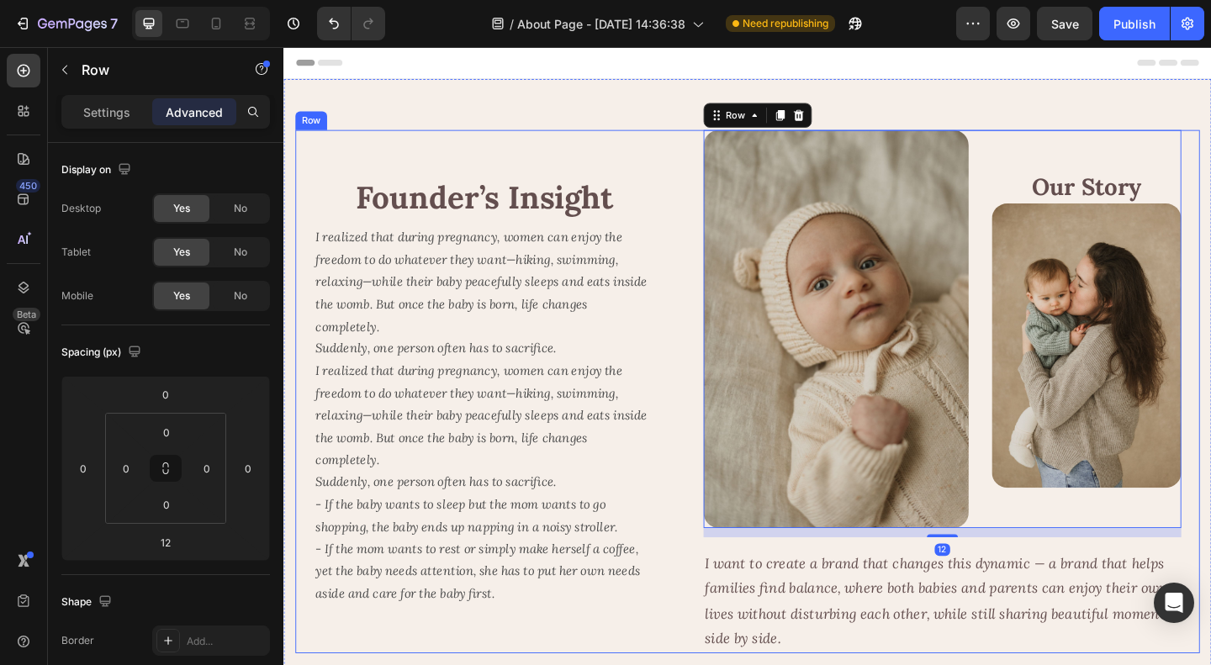
click at [701, 513] on div "Founder’s Insight Heading I realized that during pregnancy, women can enjoy the…" at bounding box center [788, 421] width 984 height 569
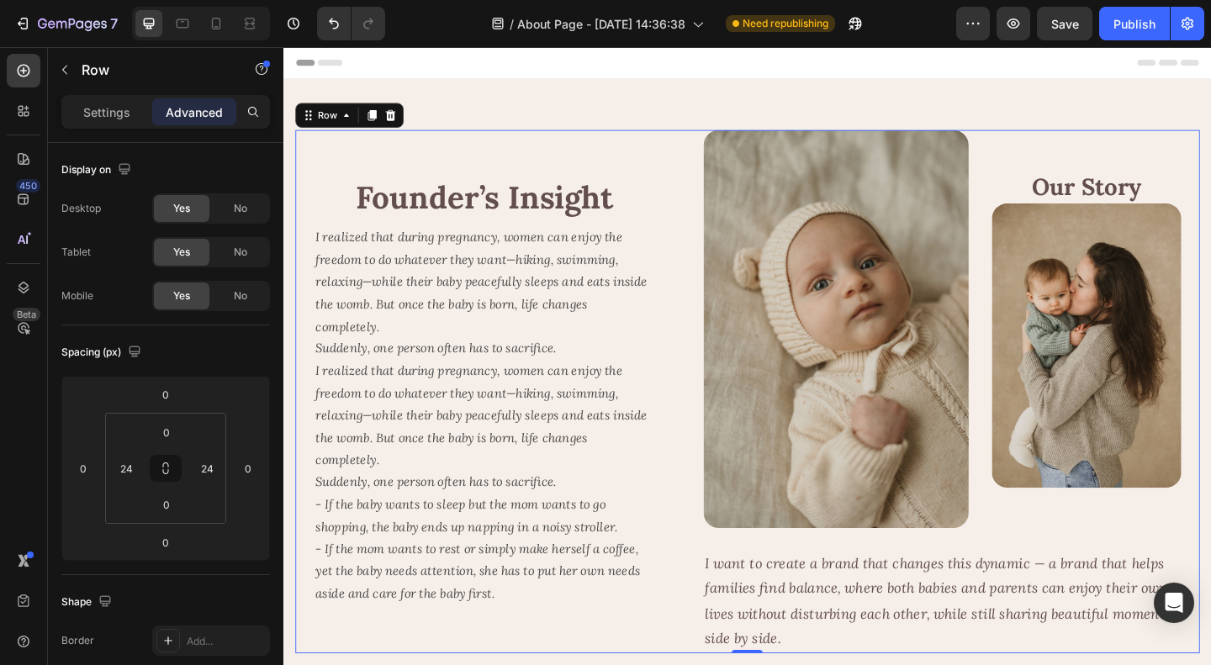
click at [728, 484] on div "Founder’s Insight Heading I realized that during pregnancy, women can enjoy the…" at bounding box center [788, 421] width 984 height 569
click at [693, 483] on div "Founder’s Insight Heading I realized that during pregnancy, women can enjoy the…" at bounding box center [788, 421] width 984 height 569
click at [94, 108] on p "Settings" at bounding box center [106, 112] width 47 height 18
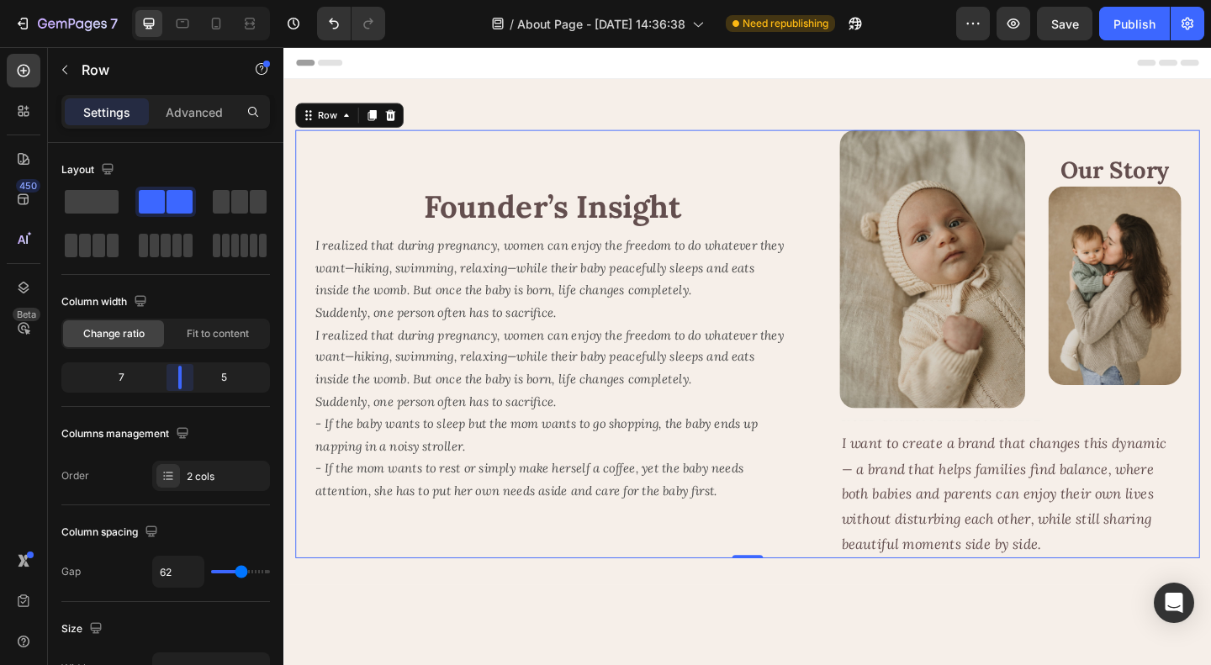
drag, startPoint x: 146, startPoint y: 383, endPoint x: 191, endPoint y: 383, distance: 44.6
click at [837, 551] on div "Founder’s Insight Heading I realized that during pregnancy, women can enjoy the…" at bounding box center [788, 370] width 984 height 466
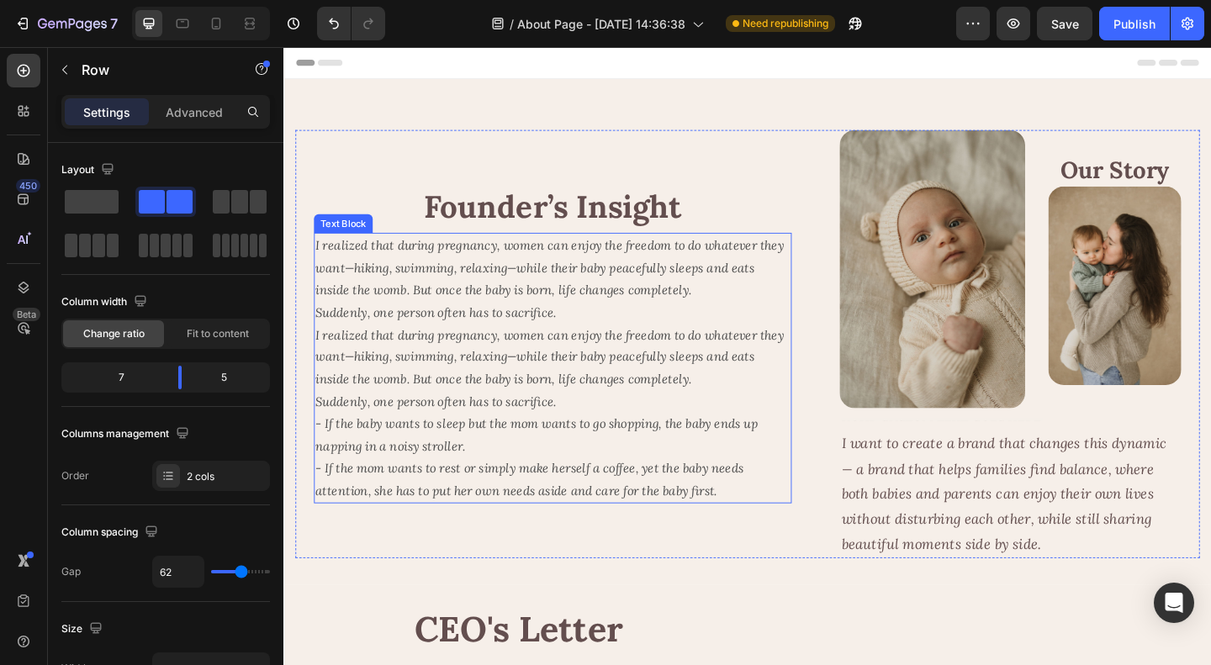
click at [594, 329] on p "I realized that during pregnancy, women can enjoy the freedom to do whatever th…" at bounding box center [576, 299] width 516 height 97
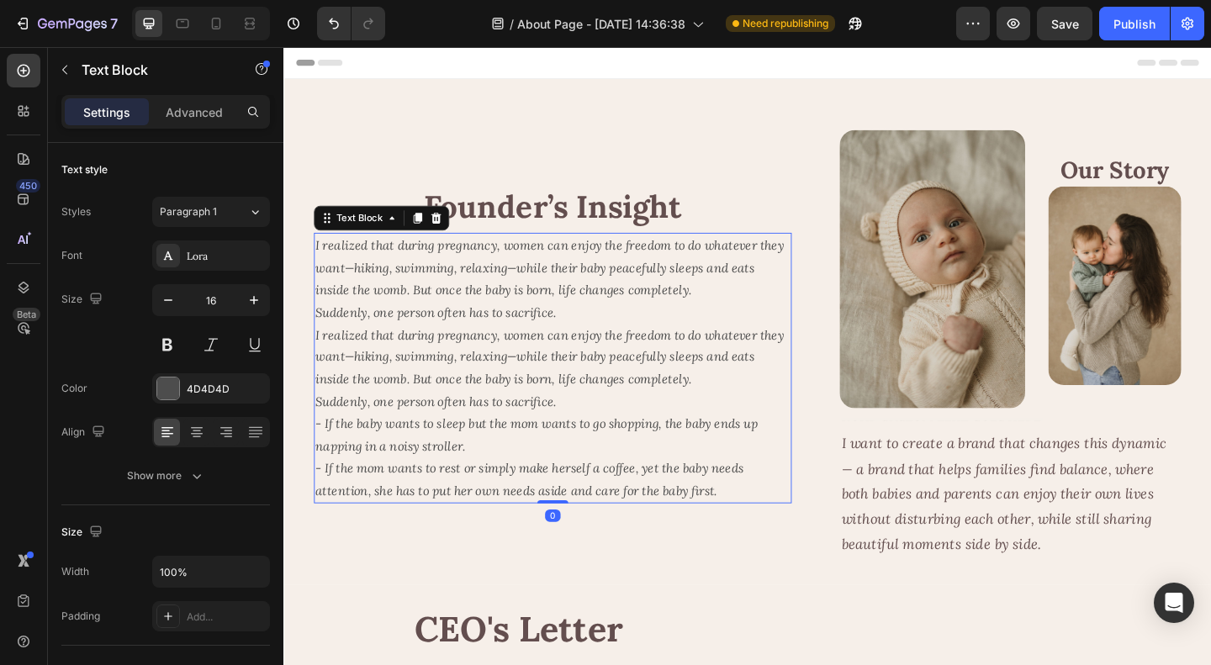
click at [606, 332] on p "I realized that during pregnancy, women can enjoy the freedom to do whatever th…" at bounding box center [576, 299] width 516 height 97
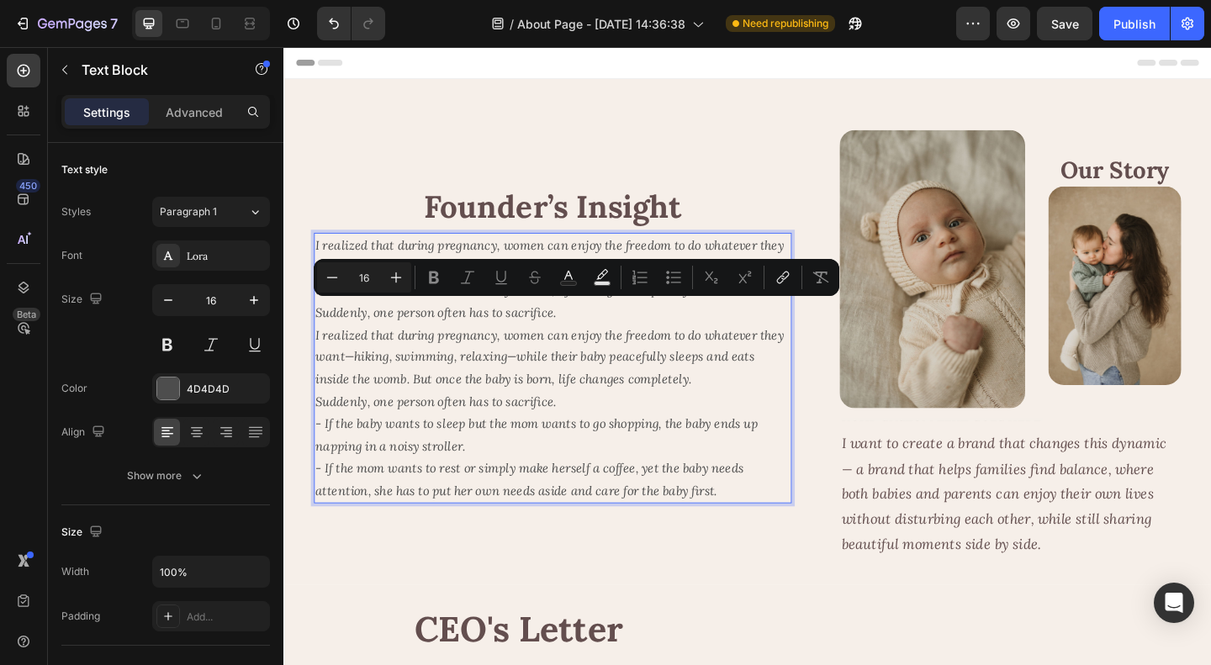
click at [584, 348] on p "I realized that during pregnancy, women can enjoy the freedom to do whatever th…" at bounding box center [576, 444] width 516 height 193
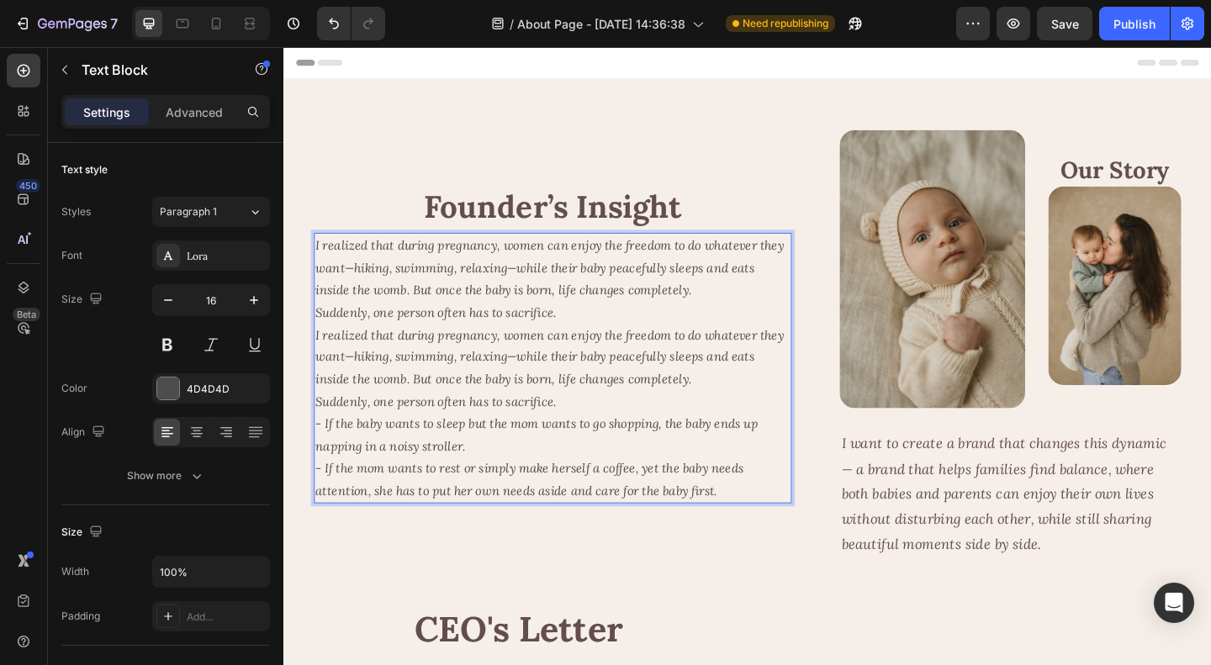
click at [600, 328] on p "I realized that during pregnancy, women can enjoy the freedom to do whatever th…" at bounding box center [576, 299] width 516 height 97
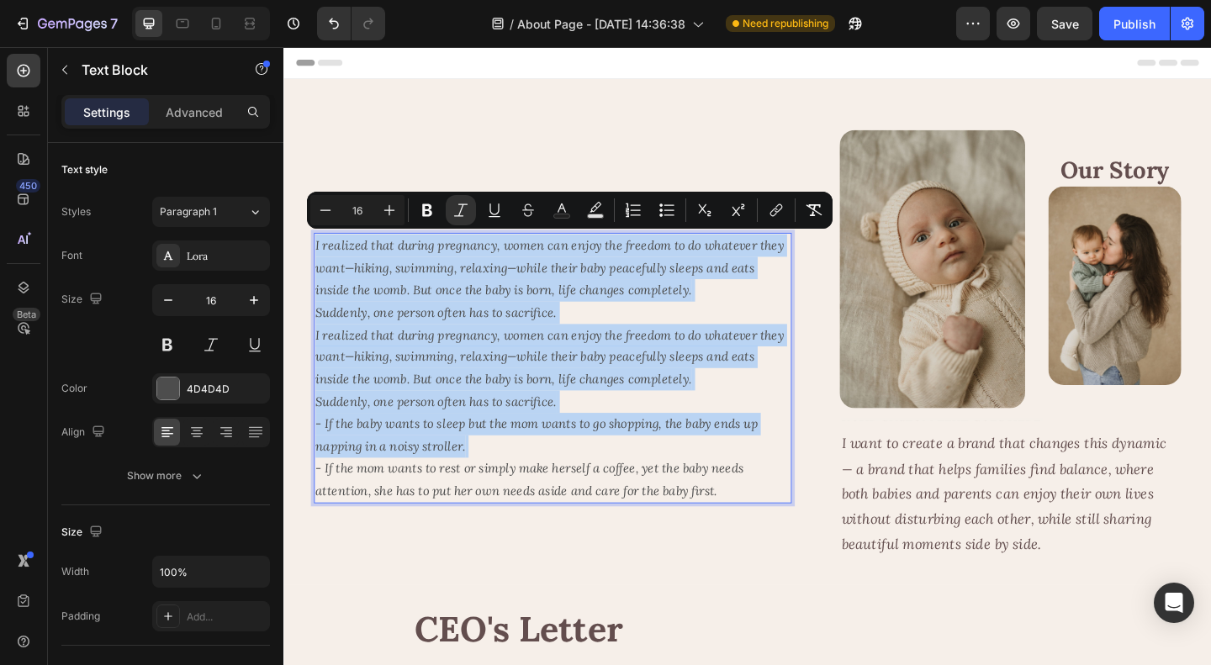
click at [617, 379] on icon "I realized that during pregnancy, women can enjoy the freedom to do whatever th…" at bounding box center [573, 384] width 510 height 66
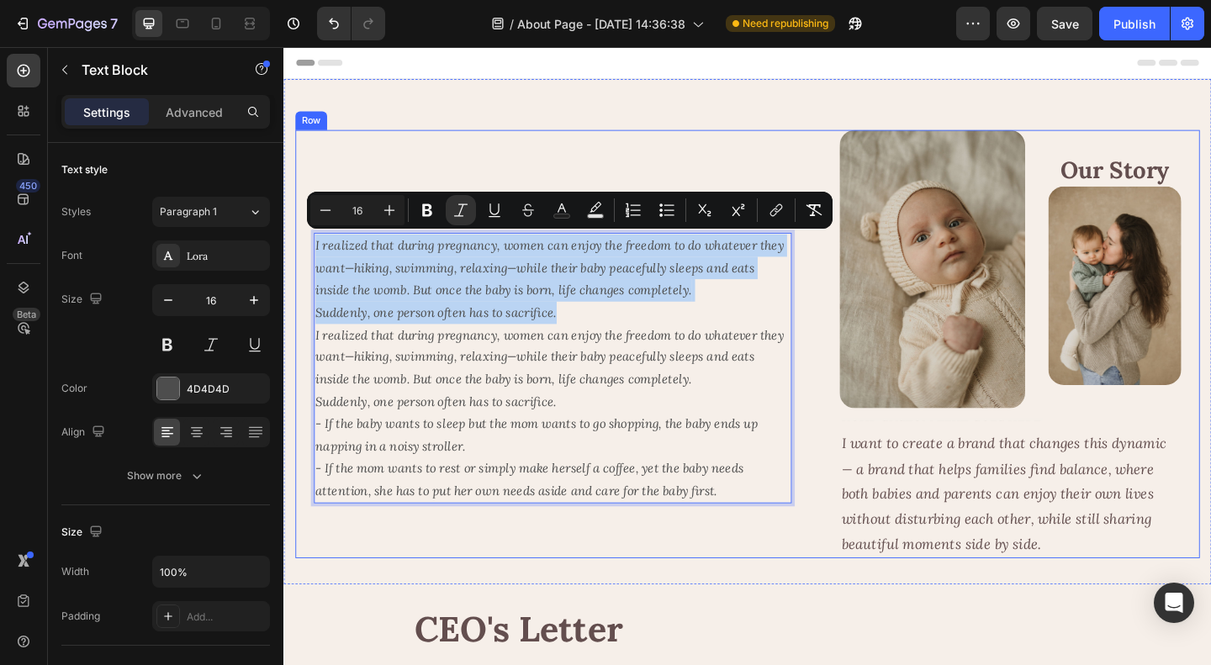
drag, startPoint x: 591, startPoint y: 332, endPoint x: 313, endPoint y: 266, distance: 286.1
click at [313, 266] on div "Founder’s Insight Heading I realized that during pregnancy, women can enjoy the…" at bounding box center [788, 370] width 984 height 466
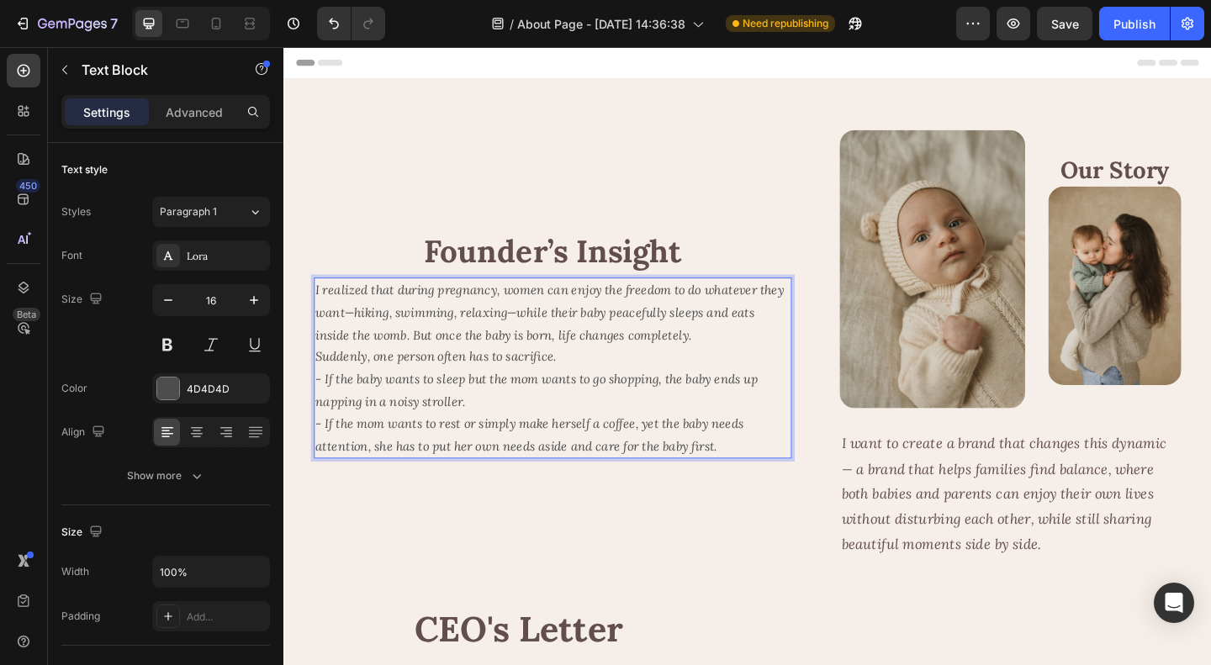
click at [685, 431] on p "I realized that during pregnancy, women can enjoy the freedom to do whatever th…" at bounding box center [576, 395] width 516 height 193
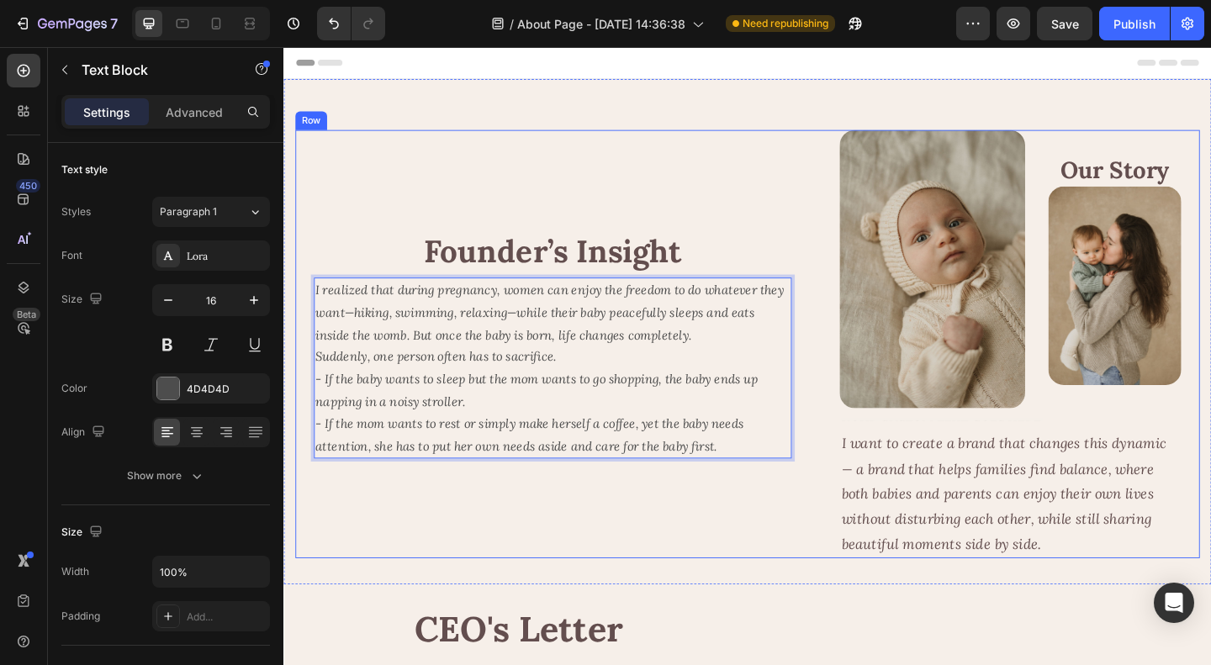
click at [768, 563] on div "Founder’s Insight Heading I realized that during pregnancy, women can enjoy the…" at bounding box center [576, 370] width 520 height 466
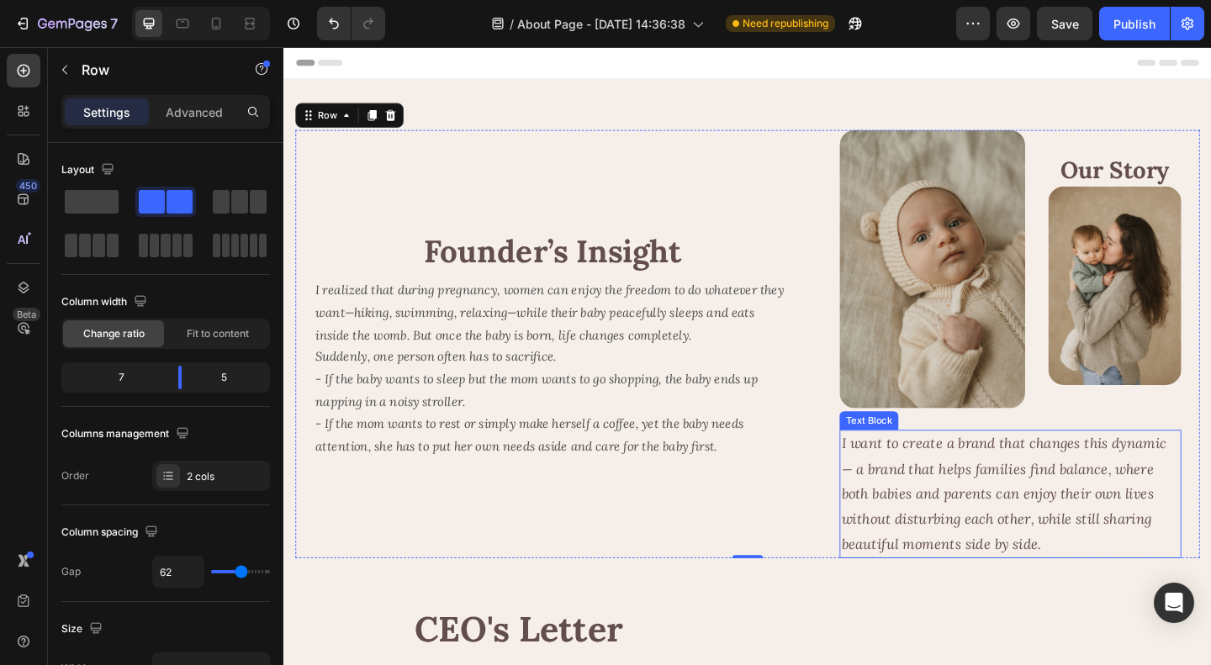
click at [1026, 523] on icon "I want to create a brand that changes this dynamic — a brand that helps familie…" at bounding box center [1067, 532] width 354 height 129
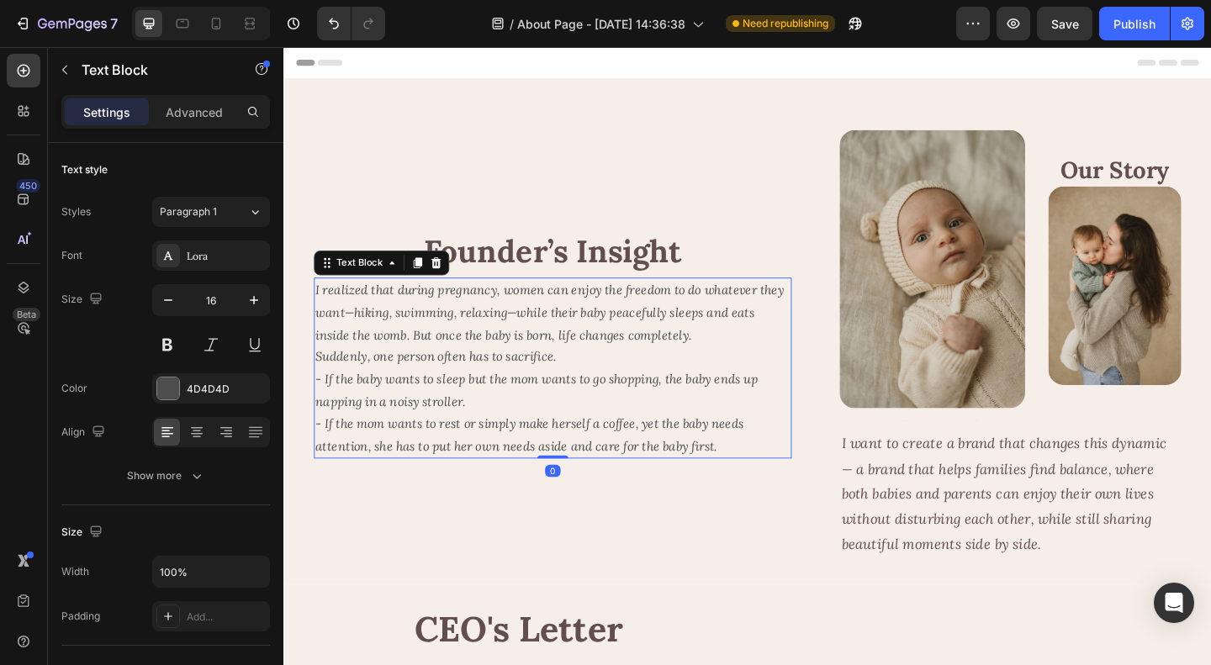
click at [547, 423] on p "I realized that during pregnancy, women can enjoy the freedom to do whatever th…" at bounding box center [576, 395] width 516 height 193
click at [642, 325] on icon "I realized that during pregnancy, women can enjoy the freedom to do whatever th…" at bounding box center [573, 336] width 510 height 66
click at [783, 483] on p "I realized that during pregnancy, women can enjoy the freedom to do whatever th…" at bounding box center [576, 395] width 516 height 193
click at [497, 361] on icon "I realized that during pregnancy, women can enjoy the freedom to do whatever th…" at bounding box center [573, 336] width 510 height 66
click at [486, 350] on icon "I realized that during pregnancy, women can enjoy the freedom to do whatever th…" at bounding box center [573, 336] width 510 height 66
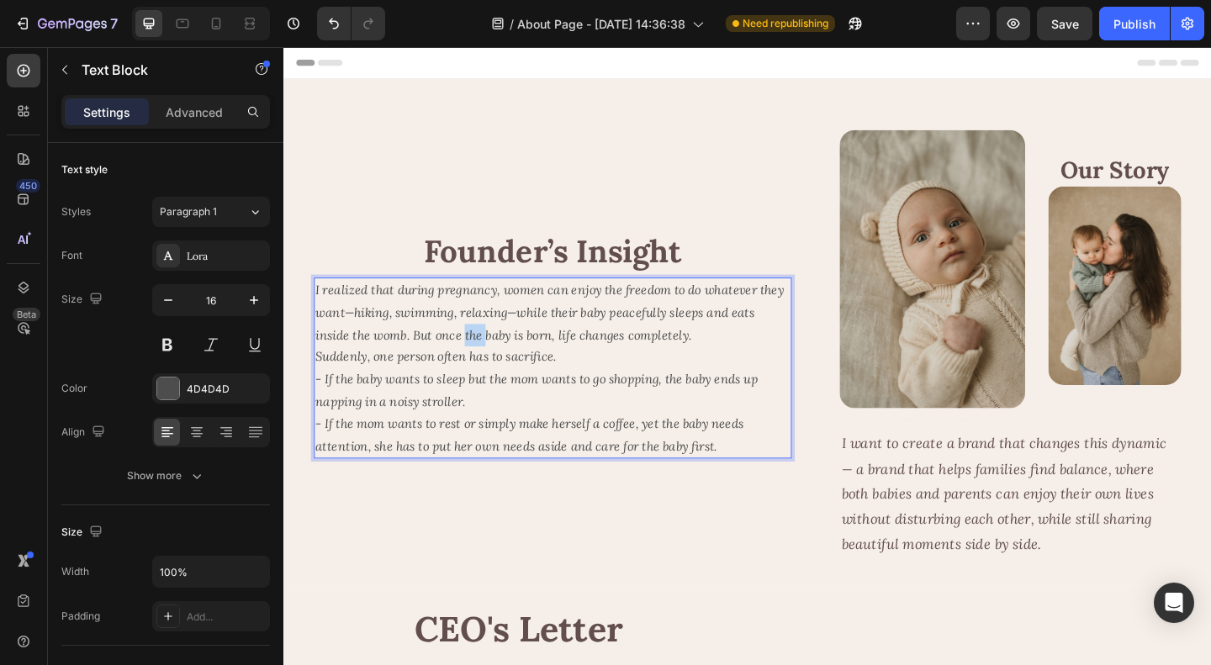
click at [486, 350] on icon "I realized that during pregnancy, women can enjoy the freedom to do whatever th…" at bounding box center [573, 336] width 510 height 66
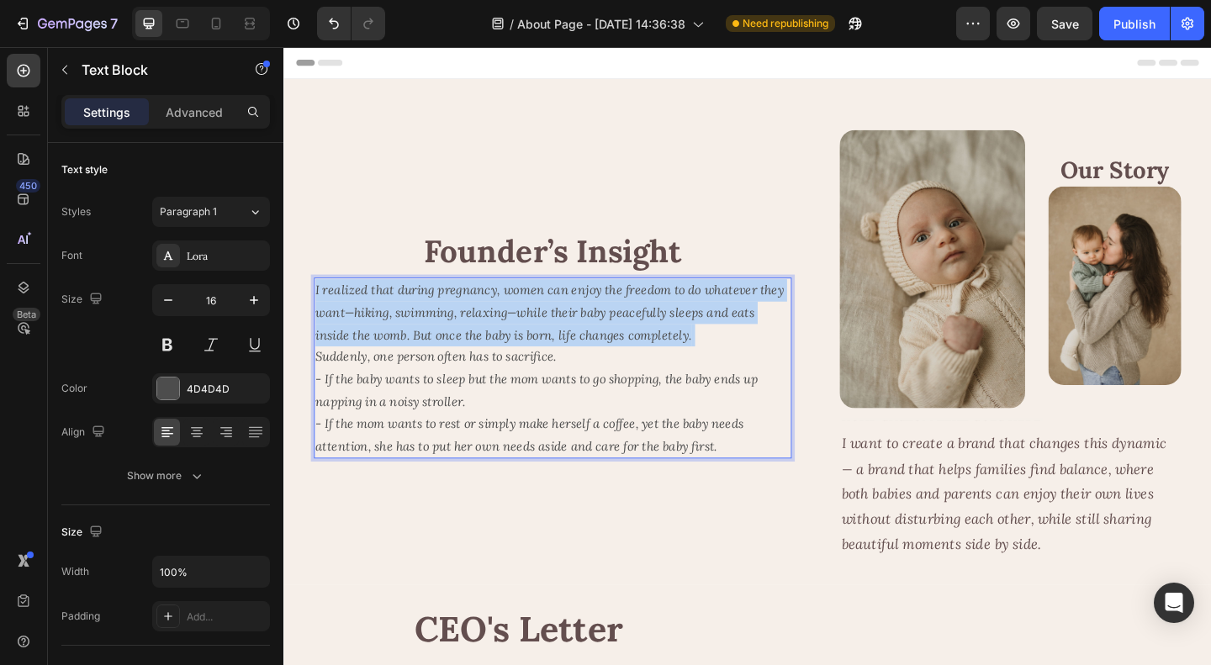
click at [486, 350] on icon "I realized that during pregnancy, women can enjoy the freedom to do whatever th…" at bounding box center [573, 336] width 510 height 66
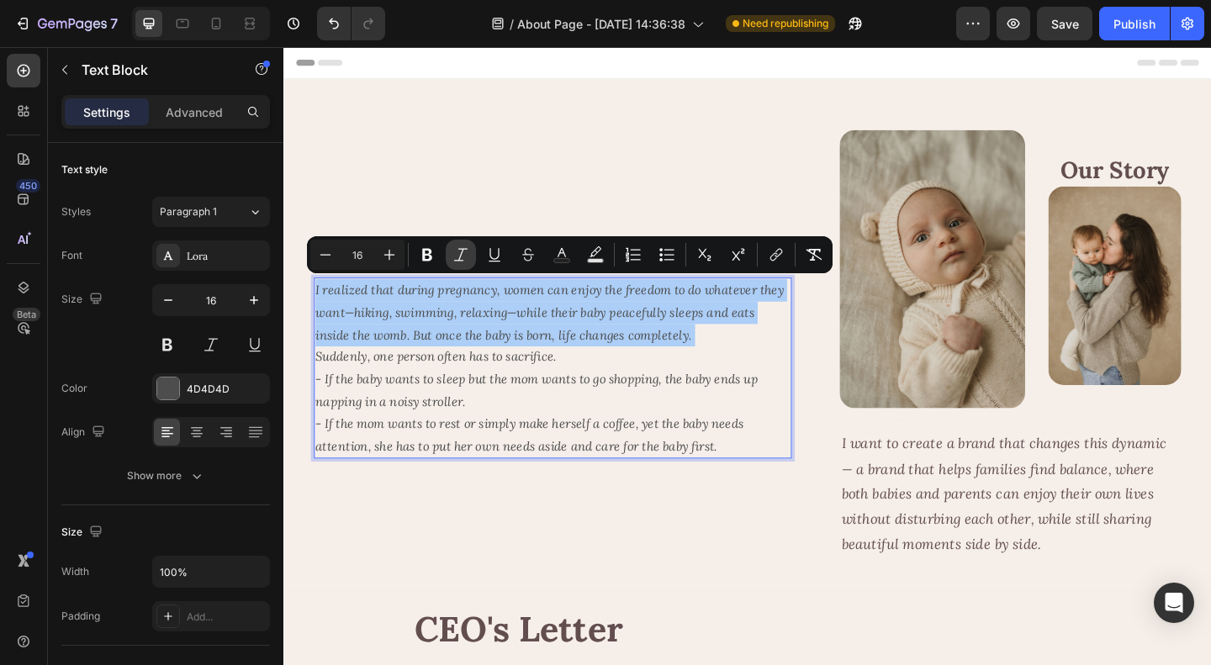
click at [458, 254] on icon "Editor contextual toolbar" at bounding box center [460, 254] width 17 height 17
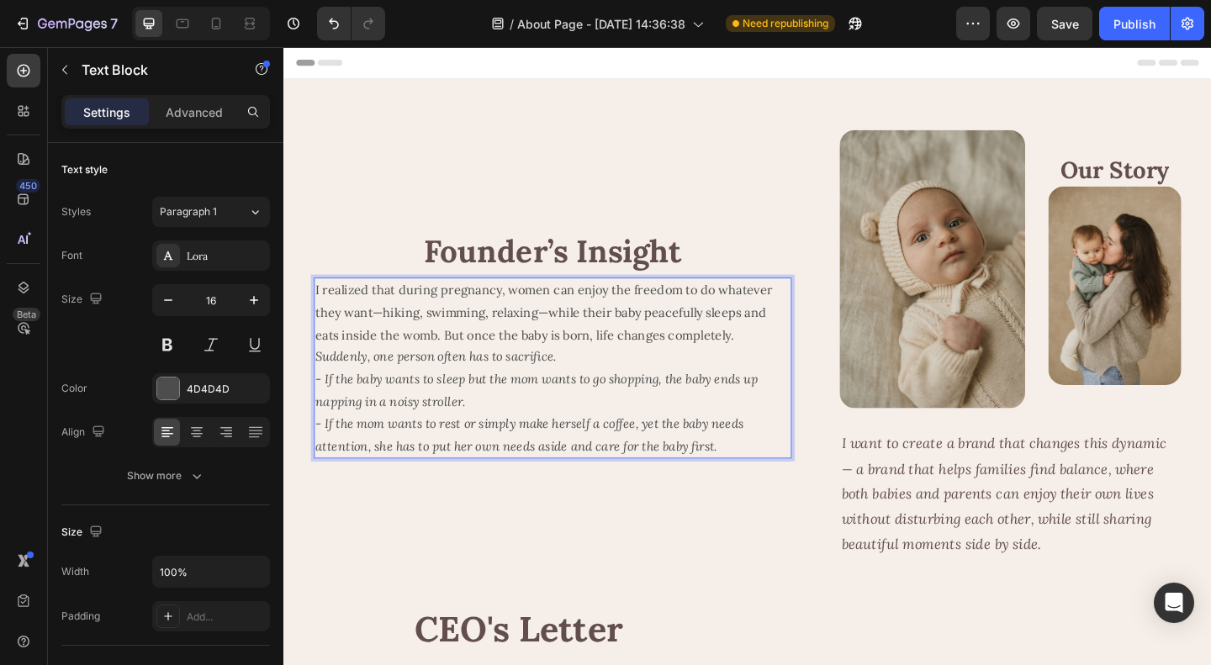
click at [495, 408] on icon "- If the baby wants to sleep but the mom wants to go shopping, the baby ends up…" at bounding box center [558, 419] width 481 height 41
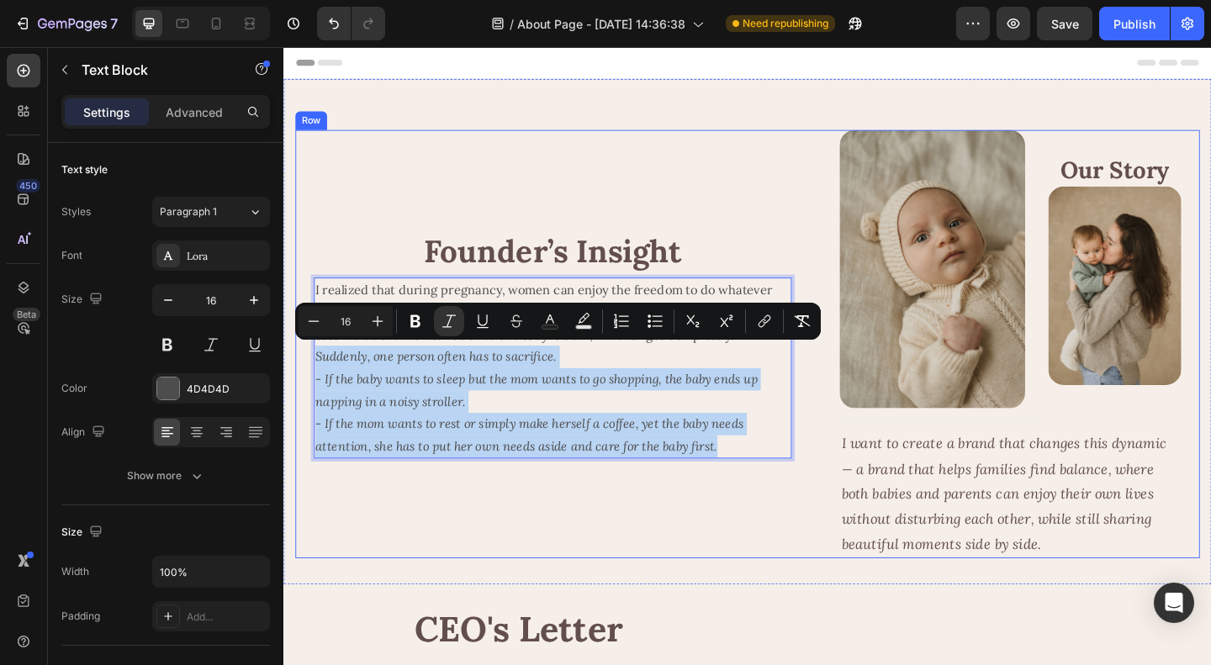
drag, startPoint x: 769, startPoint y: 478, endPoint x: 304, endPoint y: 392, distance: 472.1
click at [304, 392] on div "Founder’s Insight Heading I realized that during pregnancy, women can enjoy the…" at bounding box center [788, 370] width 984 height 466
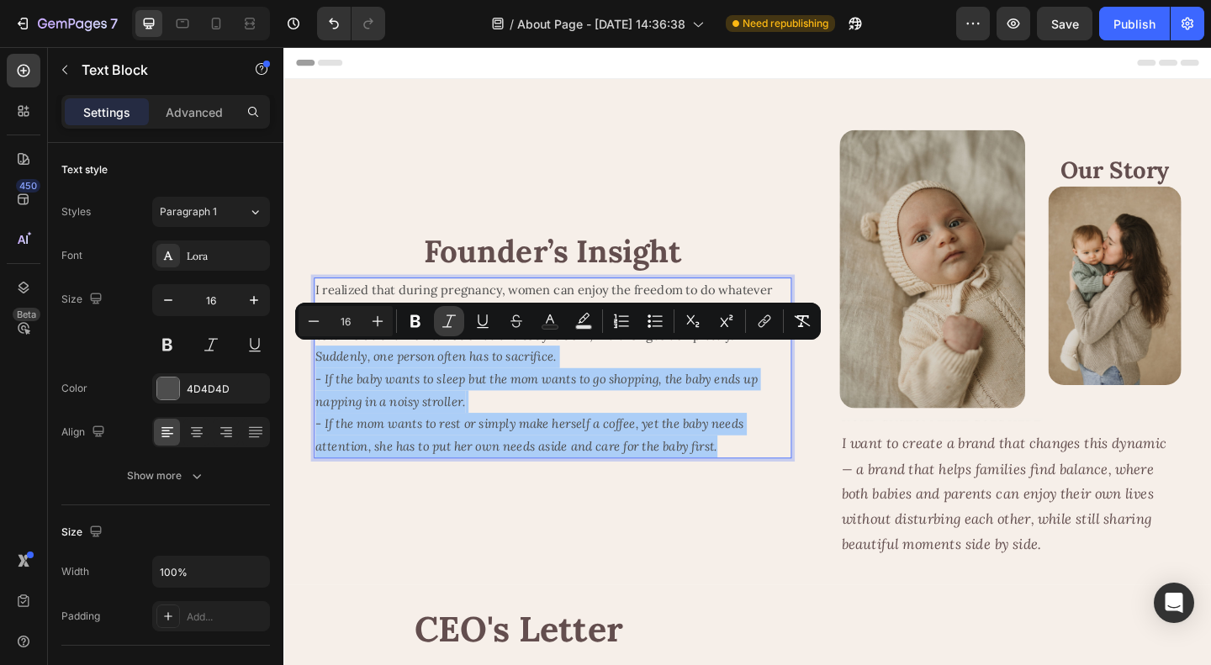
click at [441, 319] on icon "Editor contextual toolbar" at bounding box center [449, 321] width 17 height 17
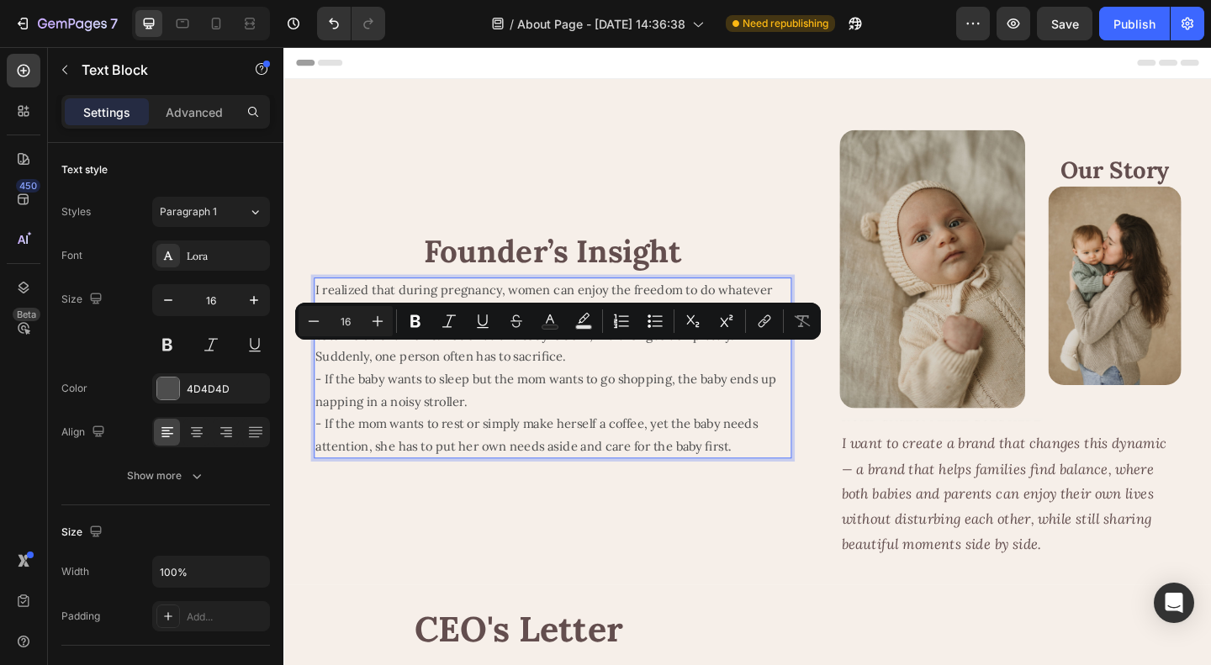
click at [612, 436] on p "I realized that during pregnancy, women can enjoy the freedom to do whatever th…" at bounding box center [576, 395] width 516 height 193
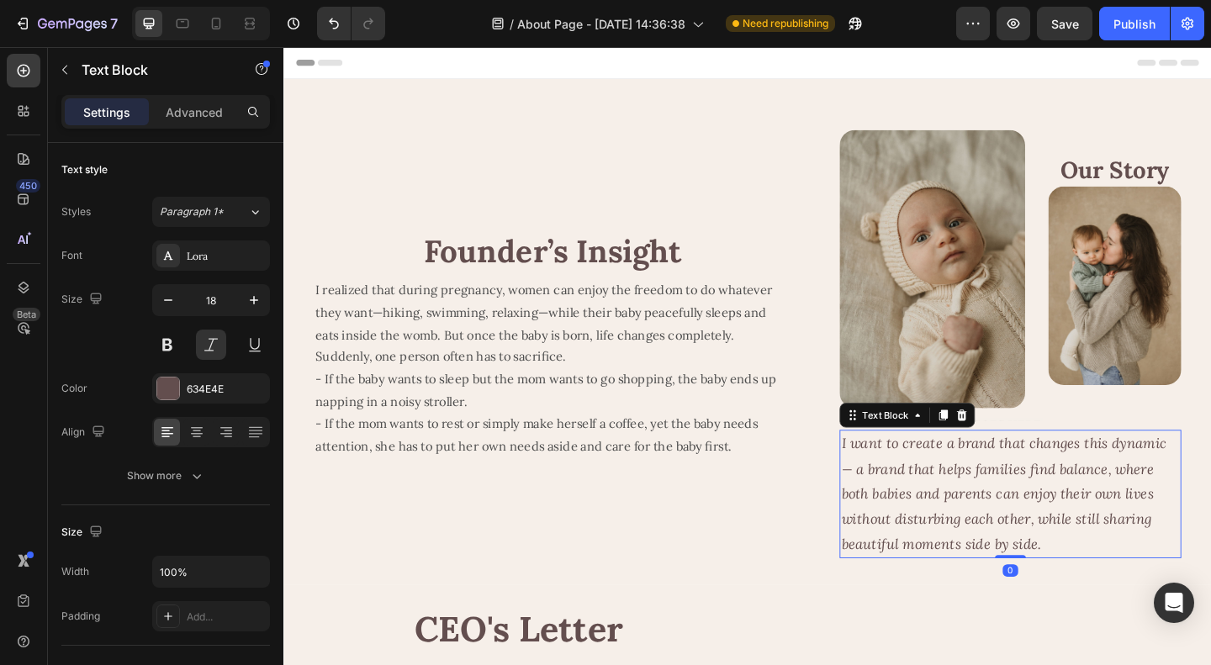
click at [988, 520] on icon "I want to create a brand that changes this dynamic — a brand that helps familie…" at bounding box center [1067, 532] width 354 height 129
click at [1096, 578] on p "I want to create a brand that changes this dynamic — a brand that helps familie…" at bounding box center [1074, 533] width 368 height 136
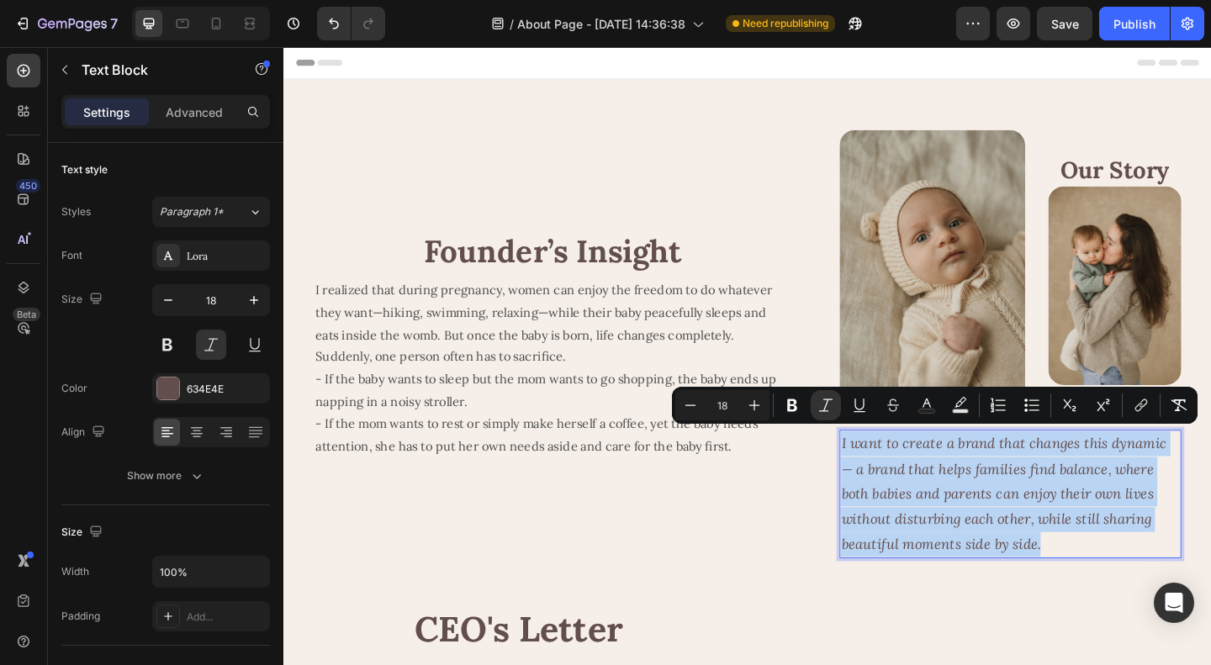
drag, startPoint x: 1105, startPoint y: 592, endPoint x: 879, endPoint y: 473, distance: 255.4
click at [879, 473] on div "Founder’s Insight Heading I realized that during pregnancy, women can enjoy the…" at bounding box center [788, 370] width 984 height 466
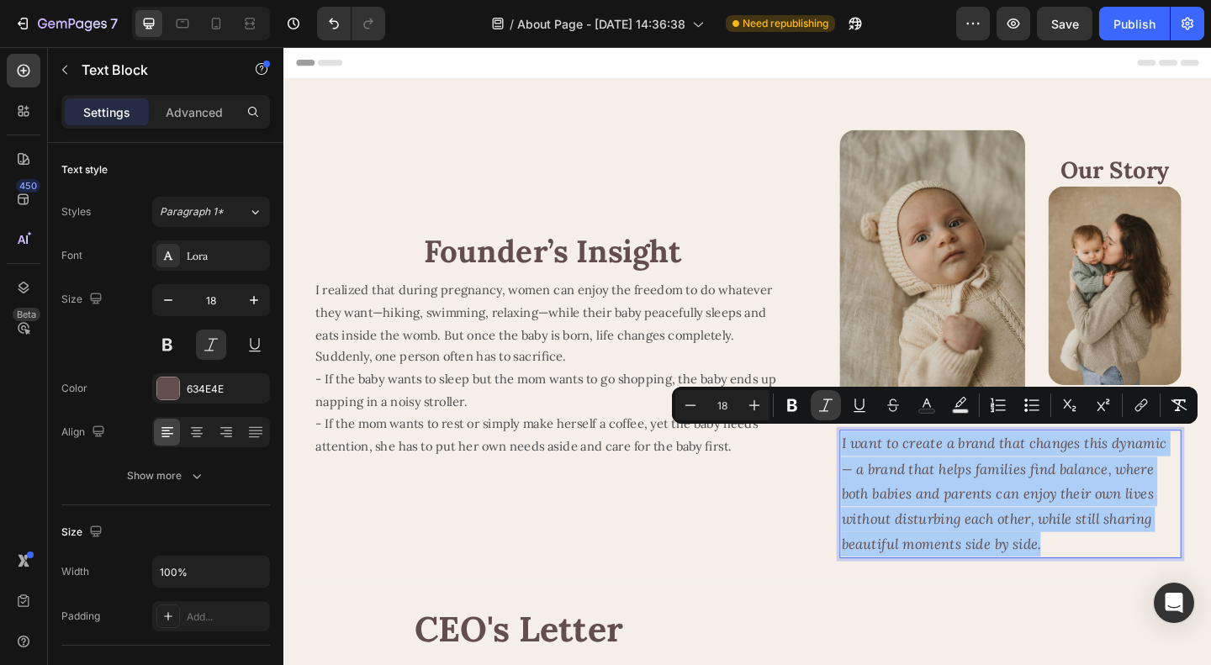
click at [821, 399] on icon "Editor contextual toolbar" at bounding box center [825, 405] width 17 height 17
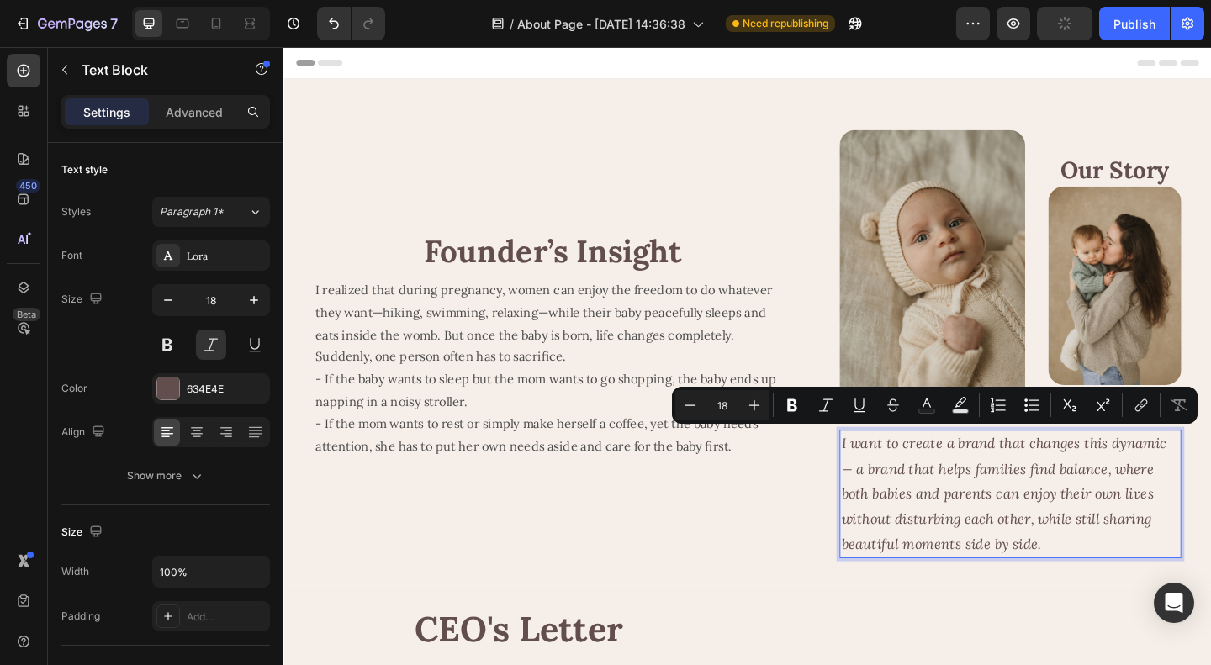
click at [1010, 534] on p "I want to create a brand that changes this dynamic — a brand that helps familie…" at bounding box center [1074, 533] width 368 height 136
click at [827, 408] on icon "Editor contextual toolbar" at bounding box center [825, 405] width 17 height 17
click at [826, 409] on icon "Editor contextual toolbar" at bounding box center [825, 405] width 17 height 17
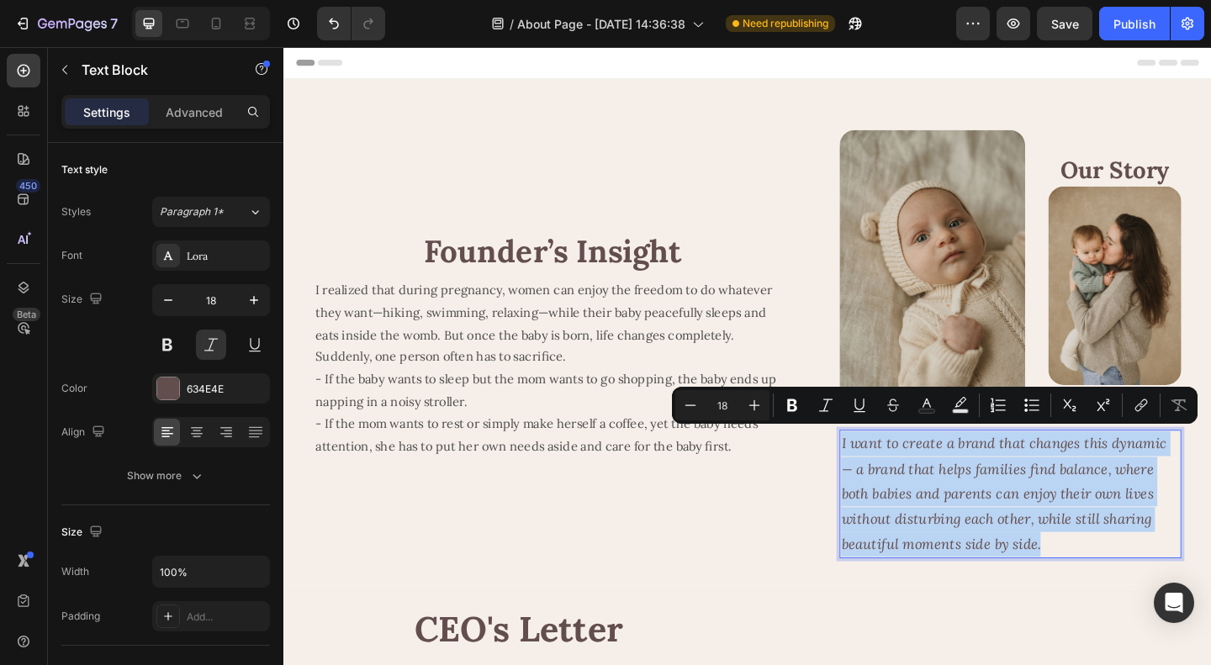
click at [1118, 557] on p "I want to create a brand that changes this dynamic — a brand that helps familie…" at bounding box center [1074, 533] width 368 height 136
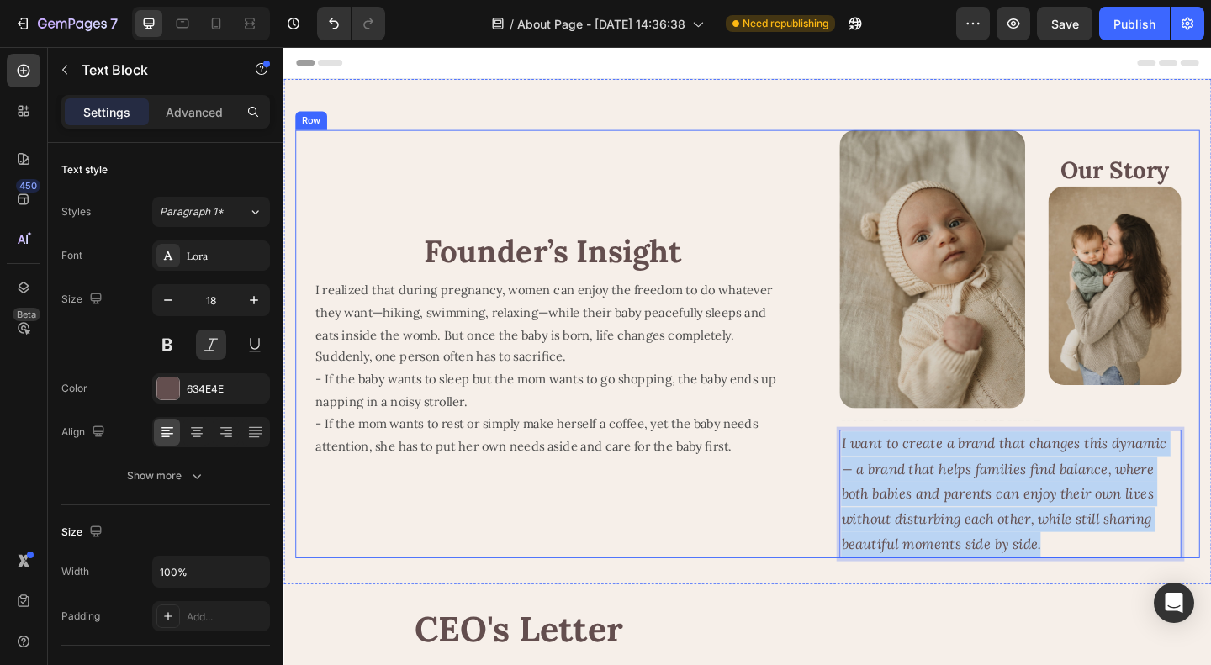
drag, startPoint x: 1122, startPoint y: 584, endPoint x: 852, endPoint y: 485, distance: 287.6
click at [852, 485] on div "Founder’s Insight Heading I realized that during pregnancy, women can enjoy the…" at bounding box center [788, 370] width 984 height 466
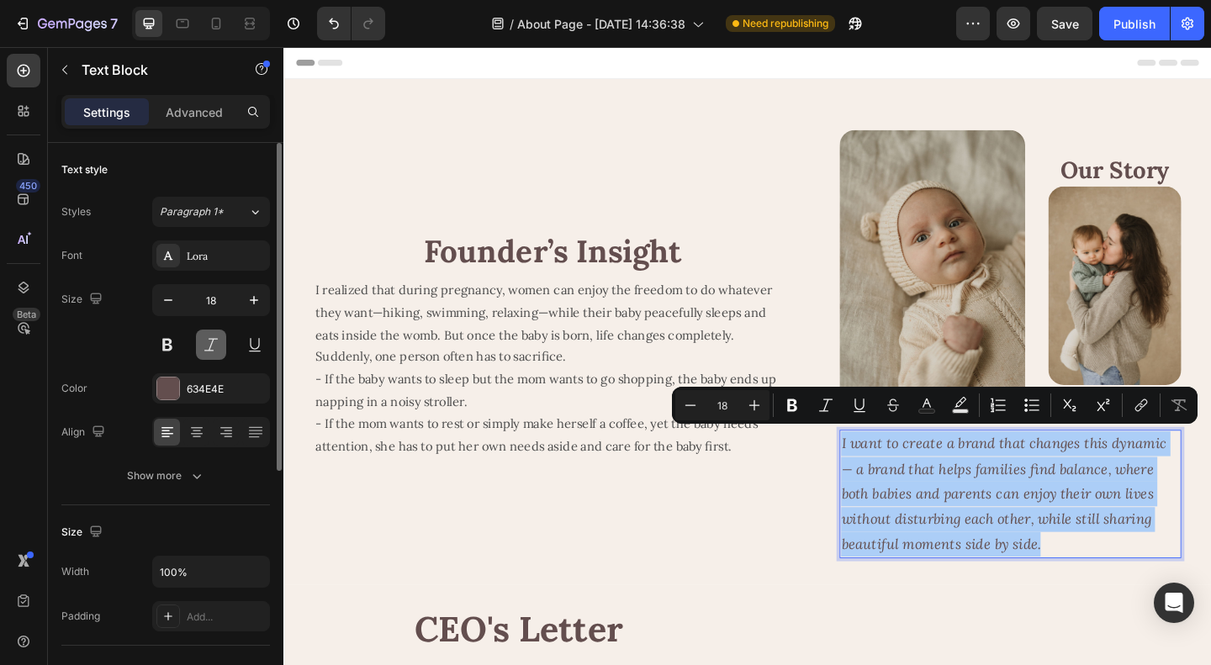
drag, startPoint x: 212, startPoint y: 341, endPoint x: 356, endPoint y: 366, distance: 146.0
click at [212, 341] on button at bounding box center [211, 345] width 30 height 30
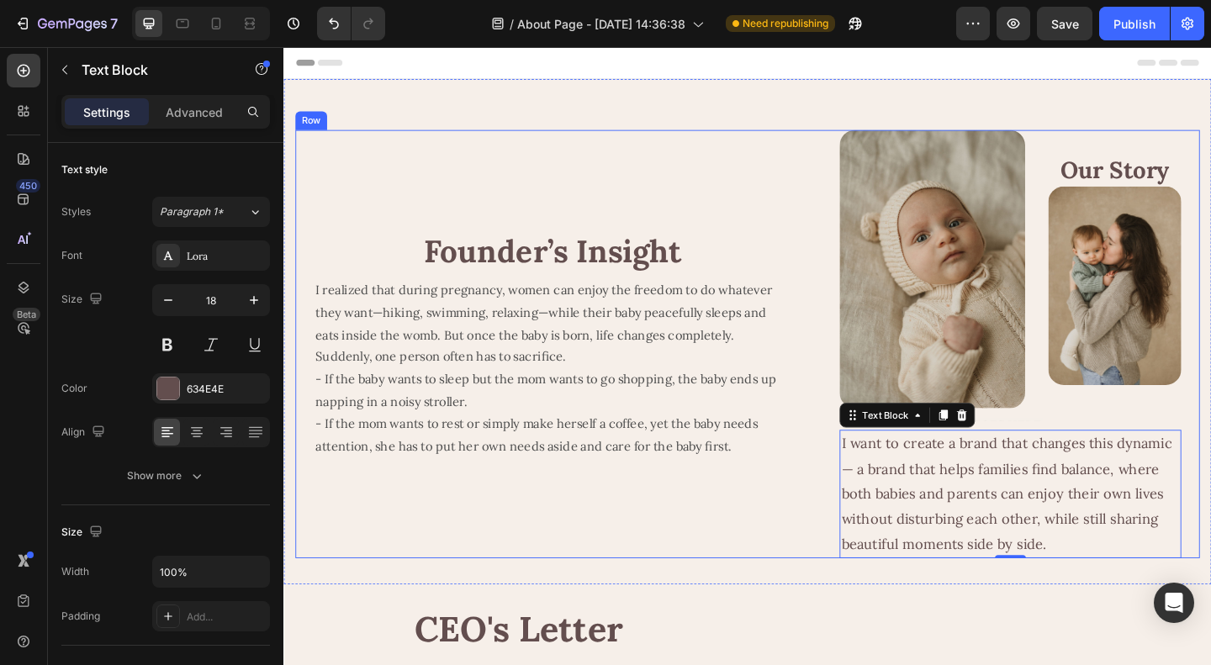
click at [863, 568] on div "Founder’s Insight Heading I realized that during pregnancy, women can enjoy the…" at bounding box center [788, 370] width 984 height 466
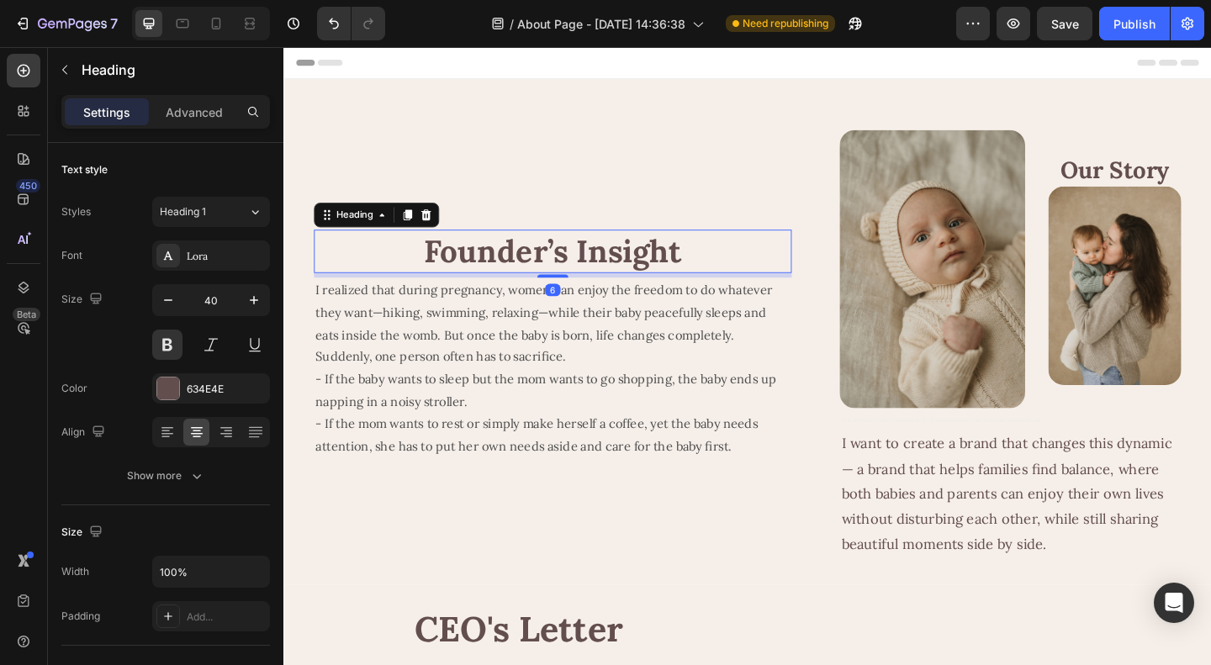
click at [584, 274] on h2 "Founder’s Insight" at bounding box center [576, 269] width 520 height 47
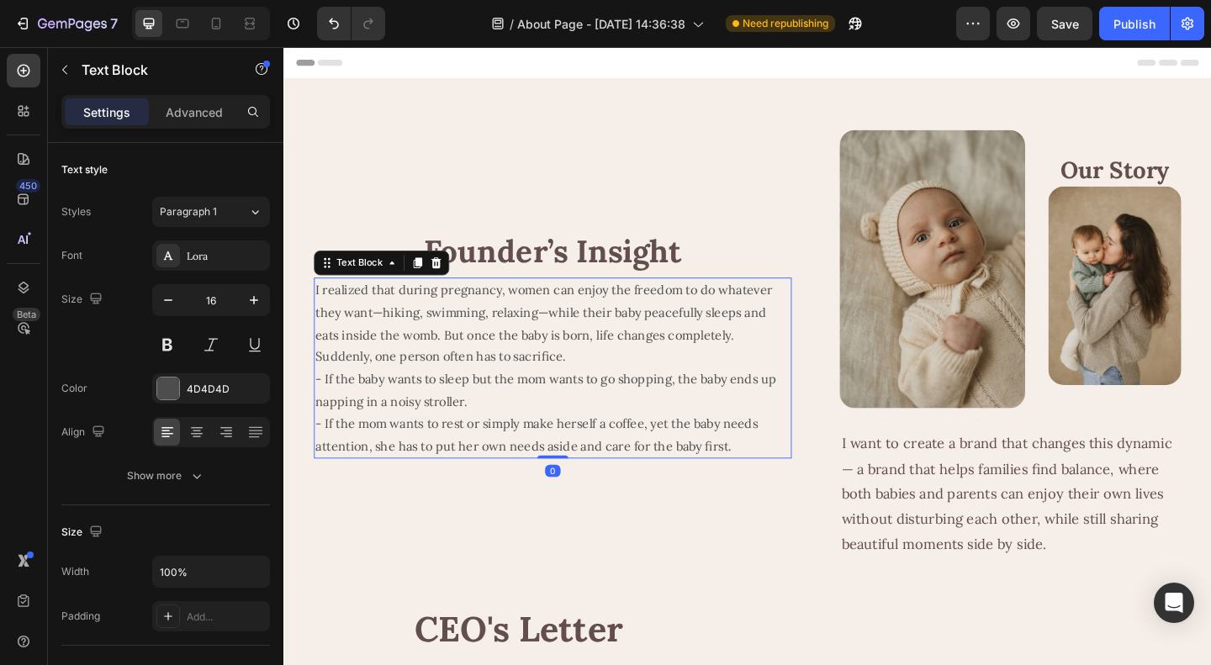
click at [586, 357] on p "I realized that during pregnancy, women can enjoy the freedom to do whatever th…" at bounding box center [576, 395] width 516 height 193
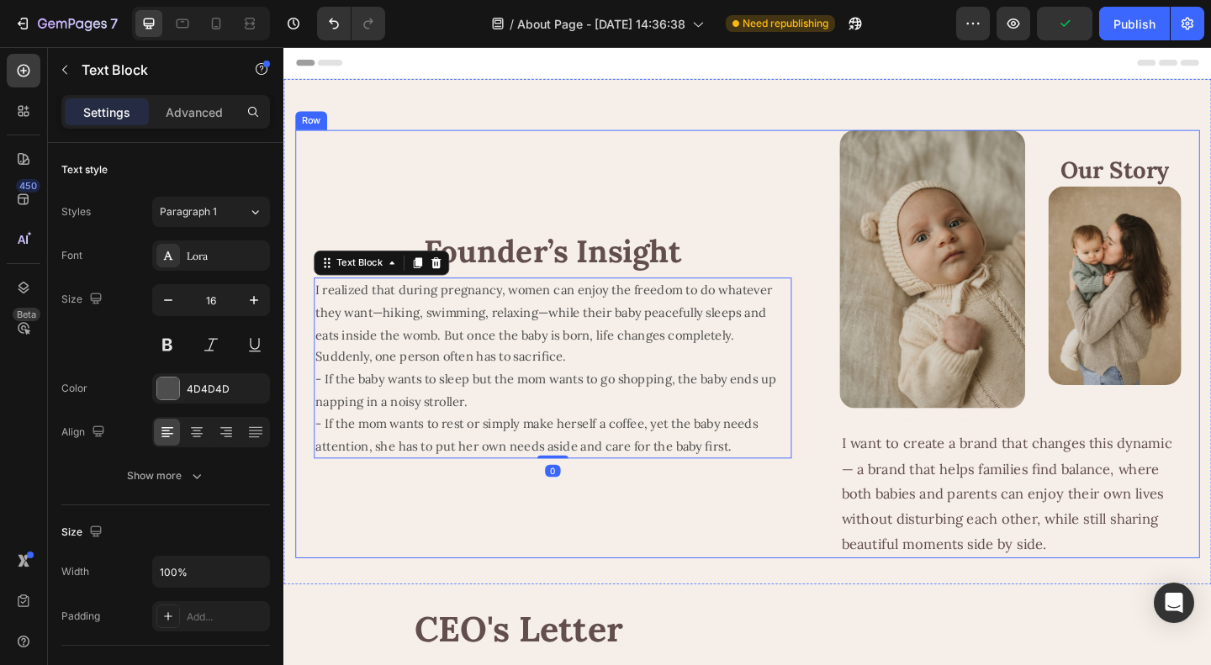
click at [653, 531] on div "Founder’s Insight Heading I realized that during pregnancy, women can enjoy the…" at bounding box center [576, 370] width 520 height 466
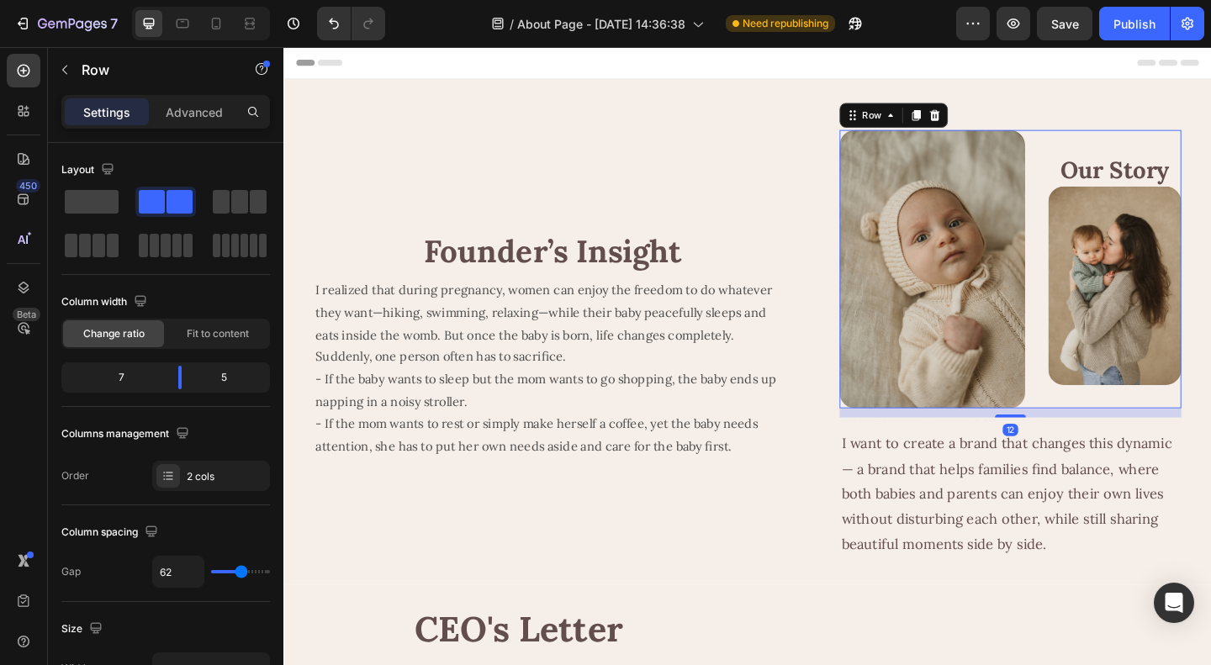
click at [1086, 342] on div "Image Our Story Heading Image Row 12" at bounding box center [1074, 288] width 372 height 303
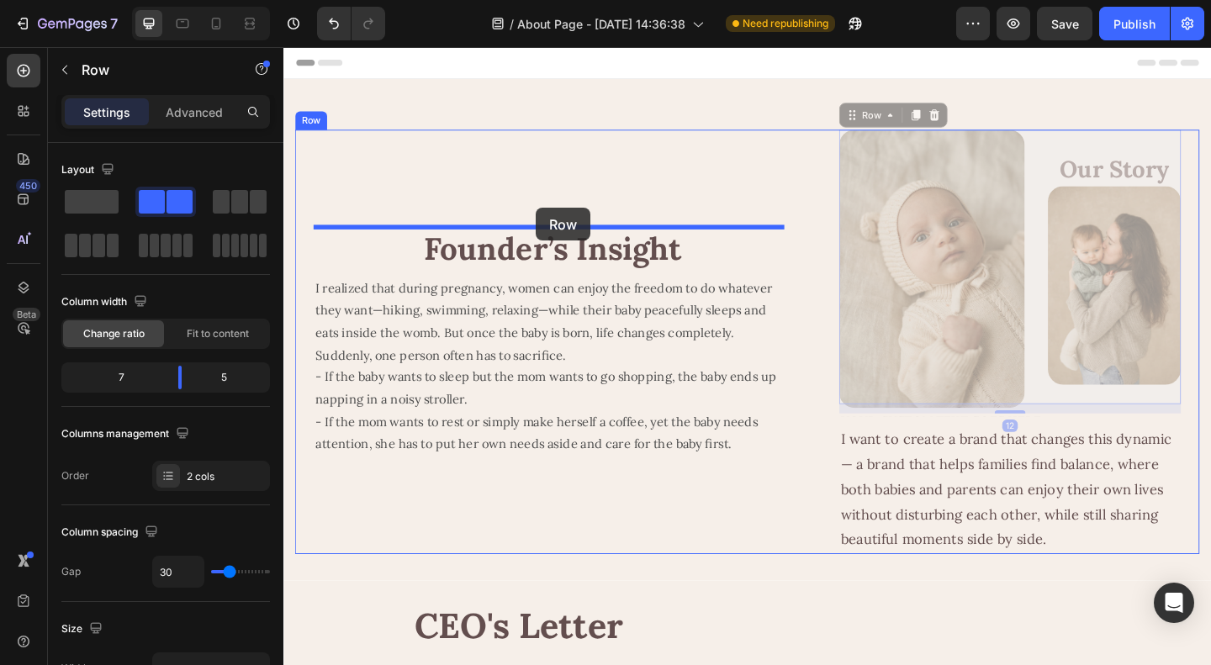
drag, startPoint x: 895, startPoint y: 123, endPoint x: 557, endPoint y: 222, distance: 351.5
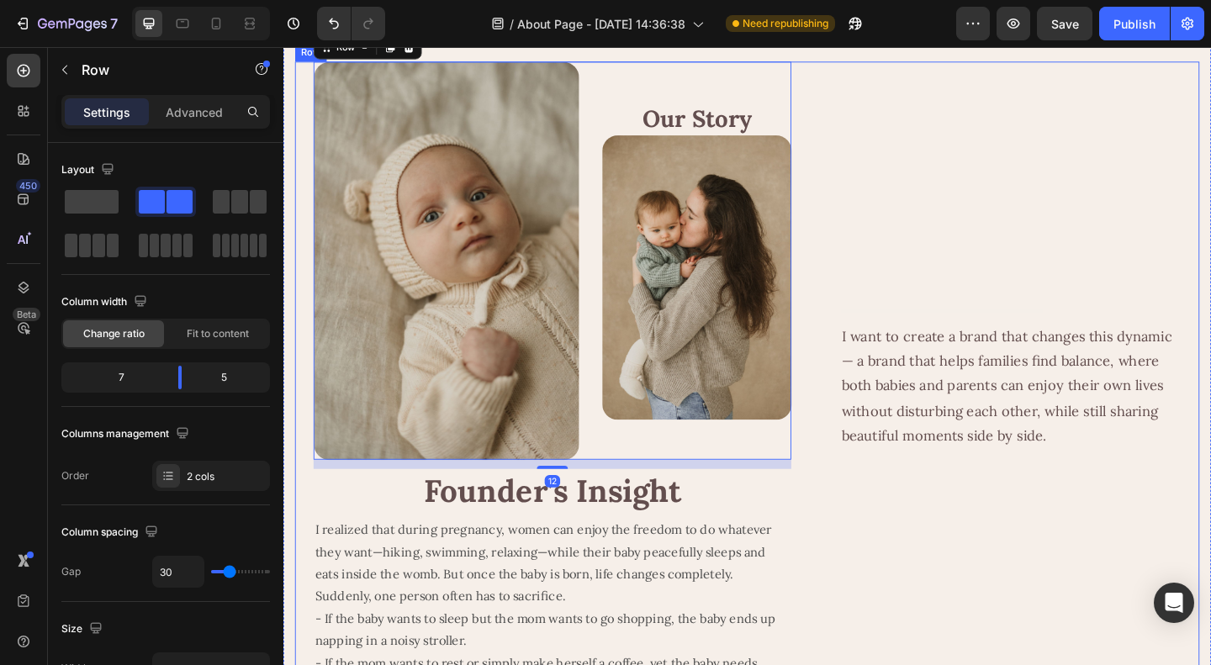
scroll to position [168, 0]
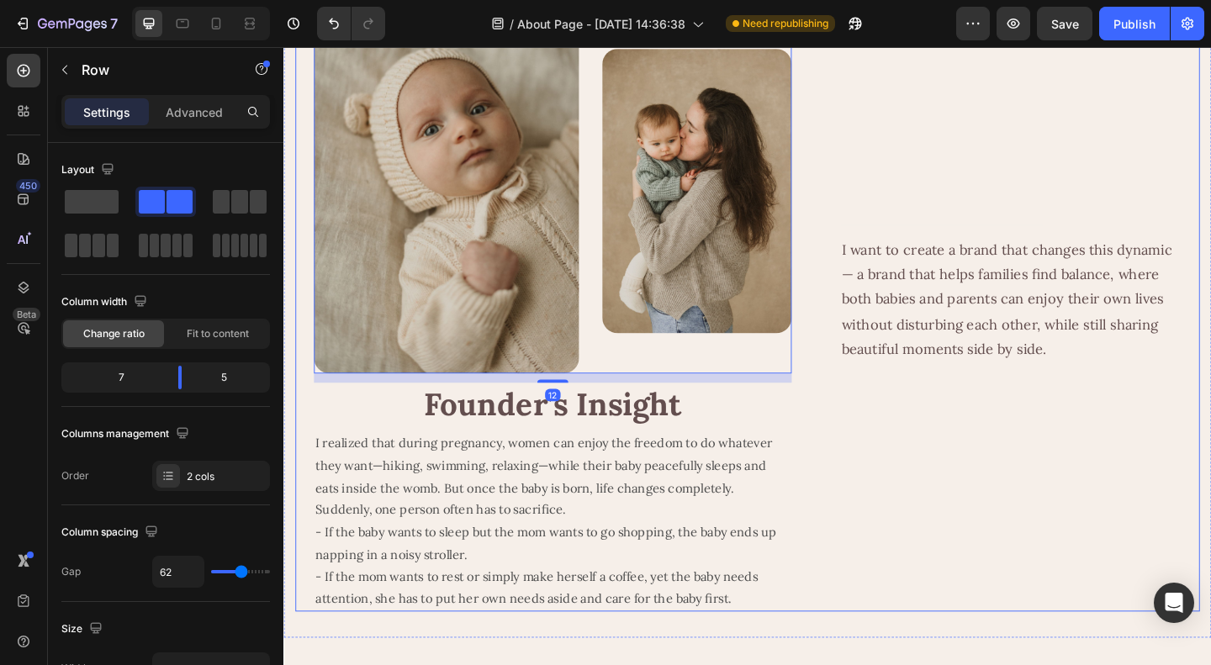
click at [1049, 562] on div "Text Block I want to create a brand that changes this dynamic — a brand that he…" at bounding box center [1074, 315] width 372 height 692
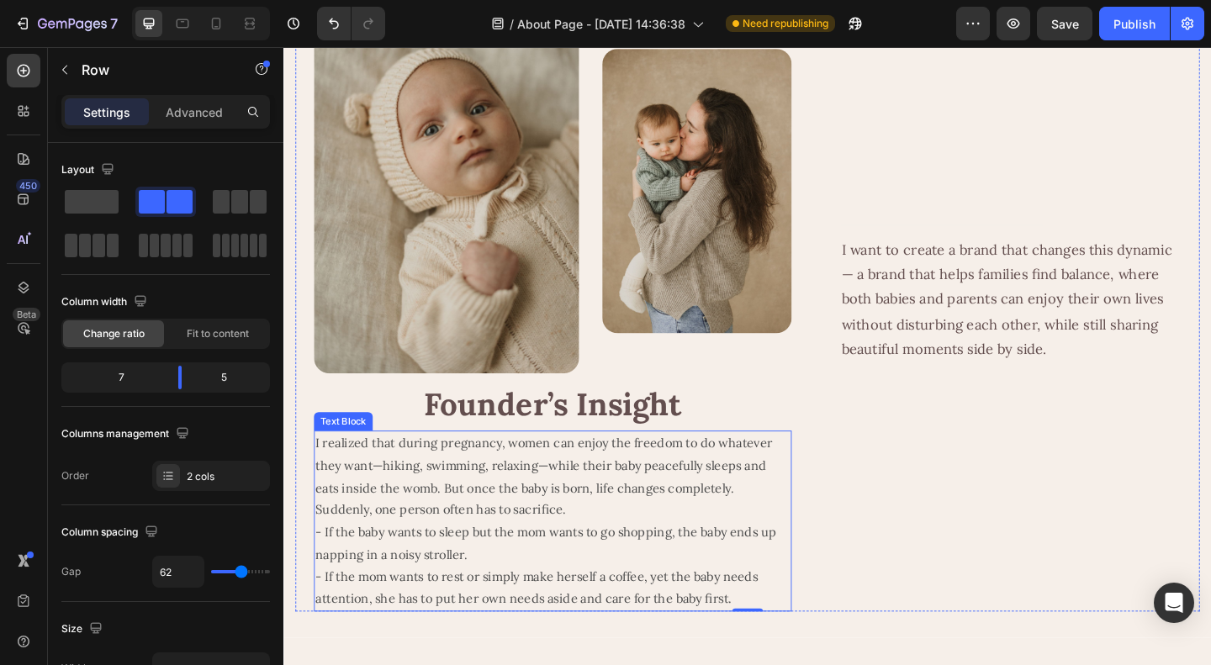
click at [663, 523] on p "I realized that during pregnancy, women can enjoy the freedom to do whatever th…" at bounding box center [576, 562] width 516 height 193
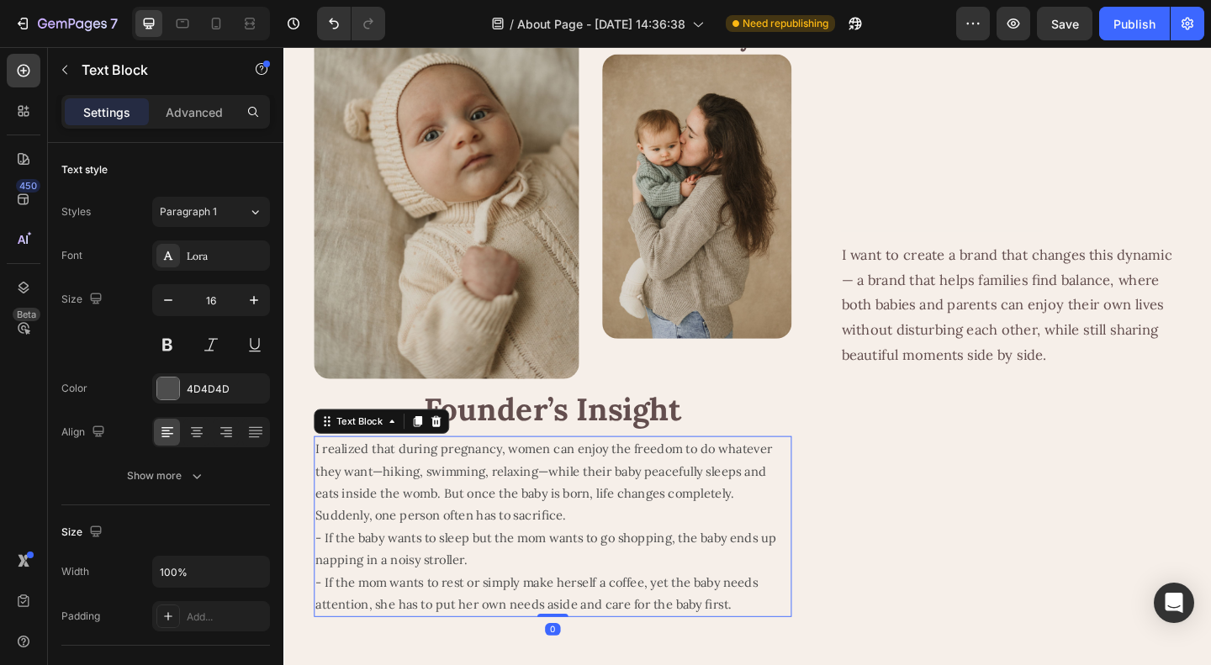
scroll to position [84, 0]
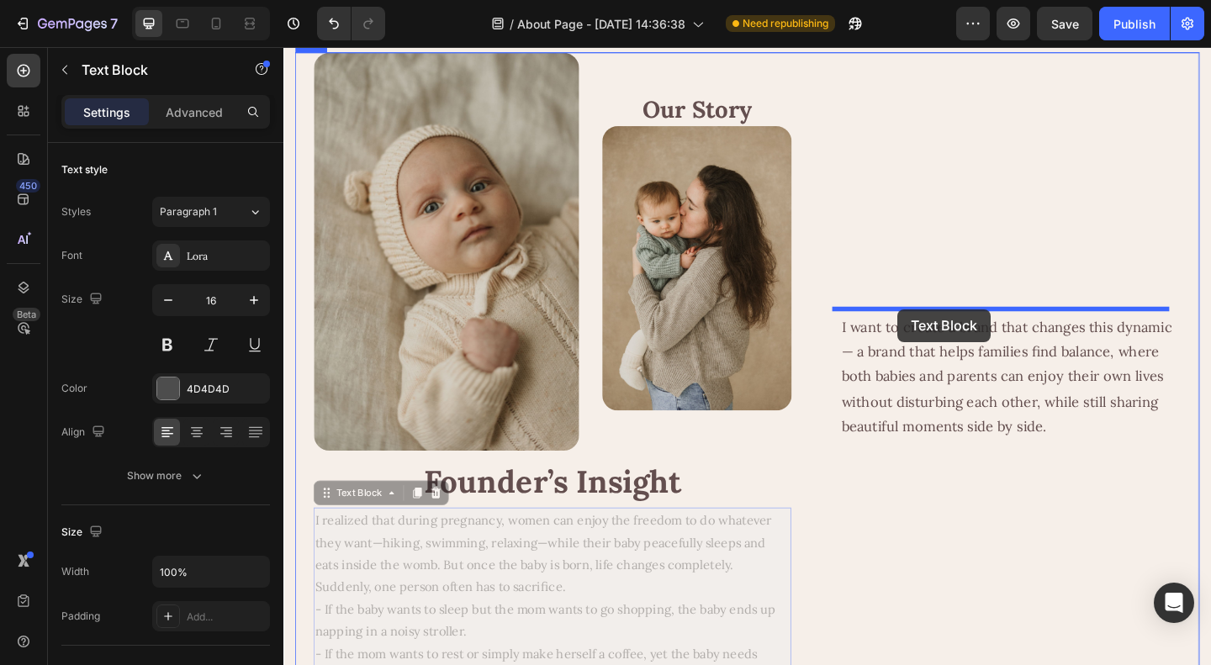
drag, startPoint x: 333, startPoint y: 527, endPoint x: 951, endPoint y: 332, distance: 648.1
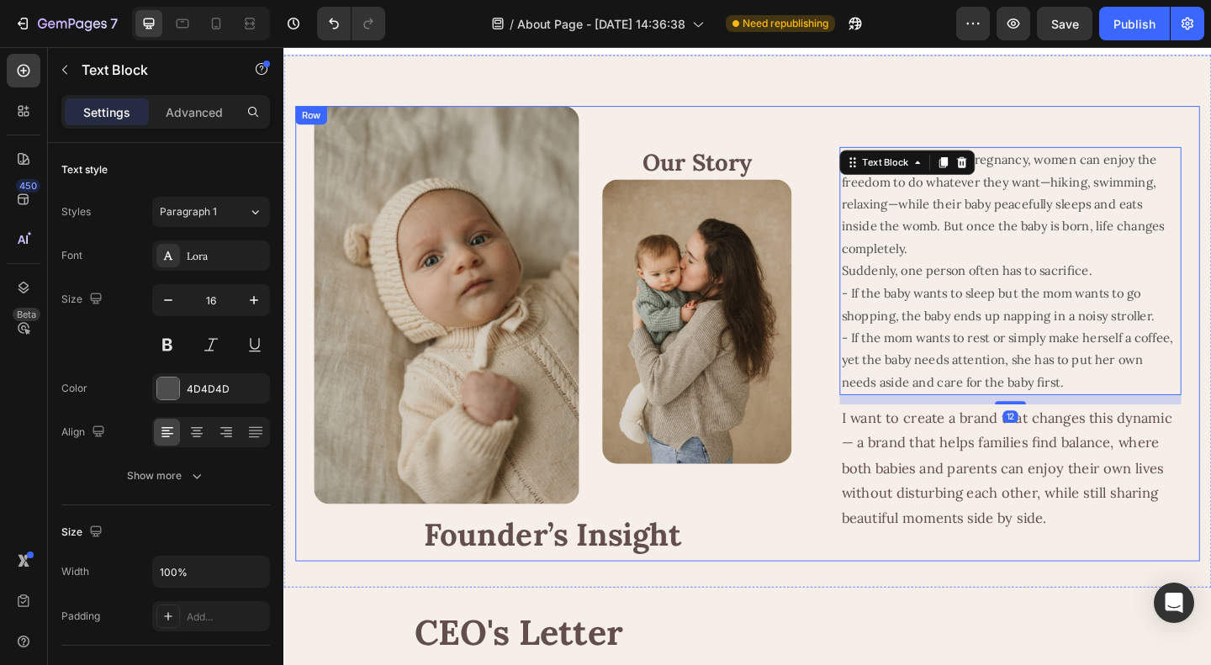
scroll to position [0, 0]
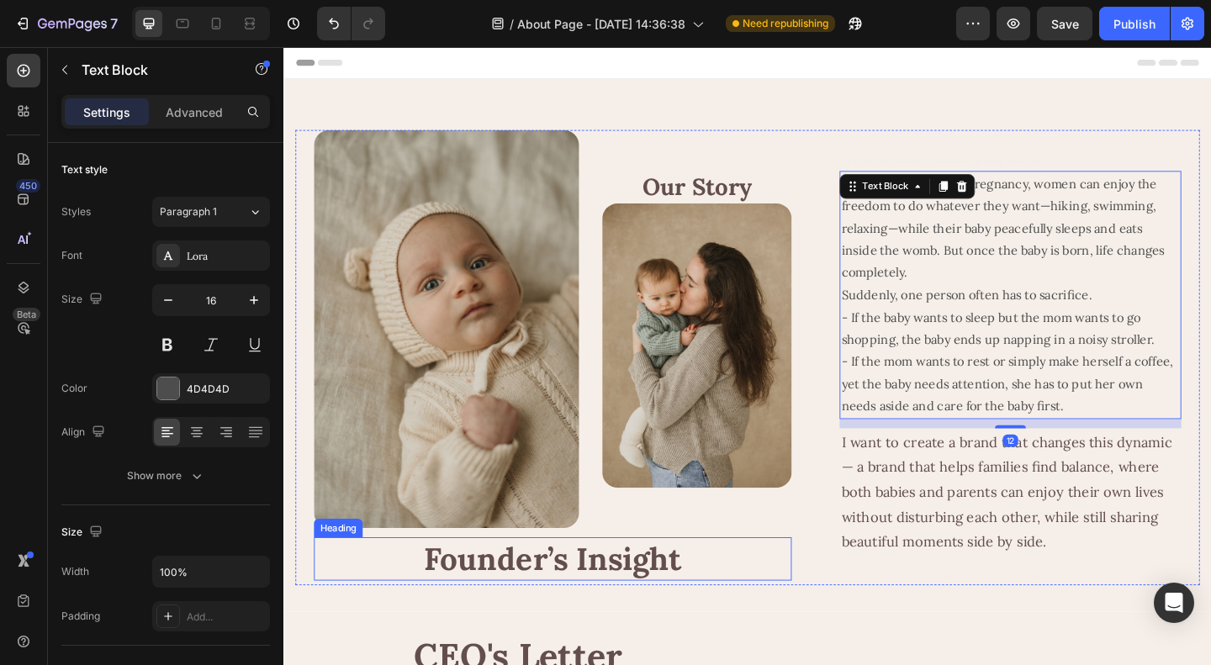
click at [839, 577] on div "Image Our Story Heading Image Row Founder’s Insight Heading Text Block I realiz…" at bounding box center [788, 384] width 984 height 495
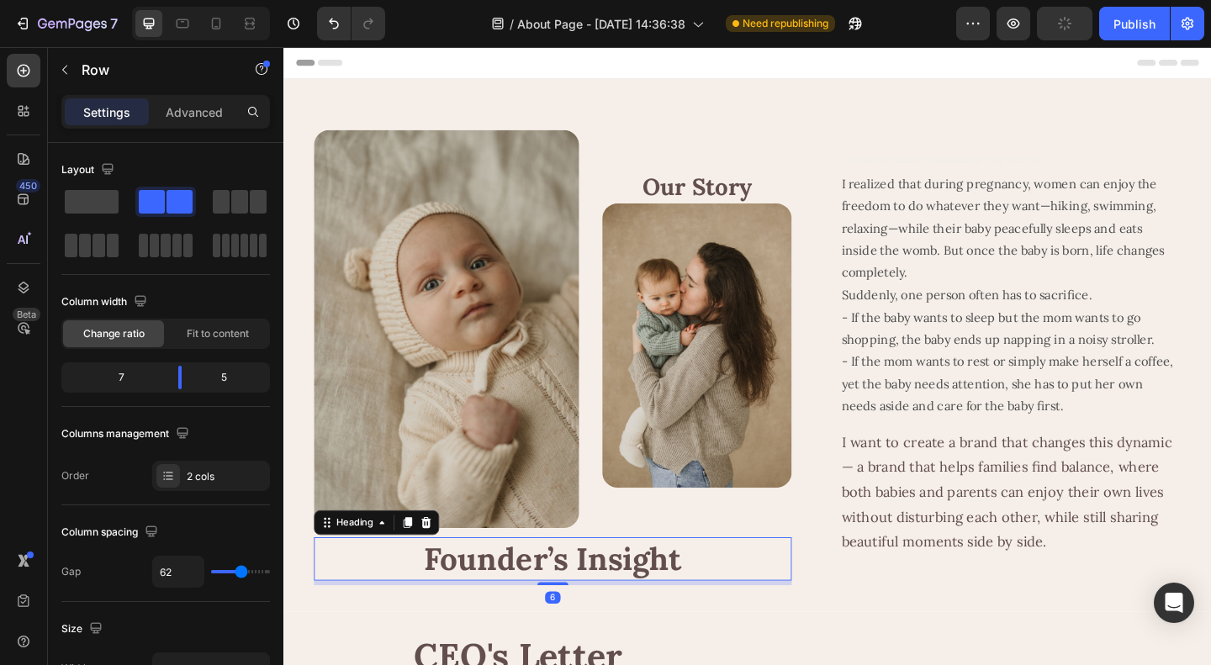
click at [607, 594] on h2 "Founder’s Insight" at bounding box center [576, 603] width 520 height 47
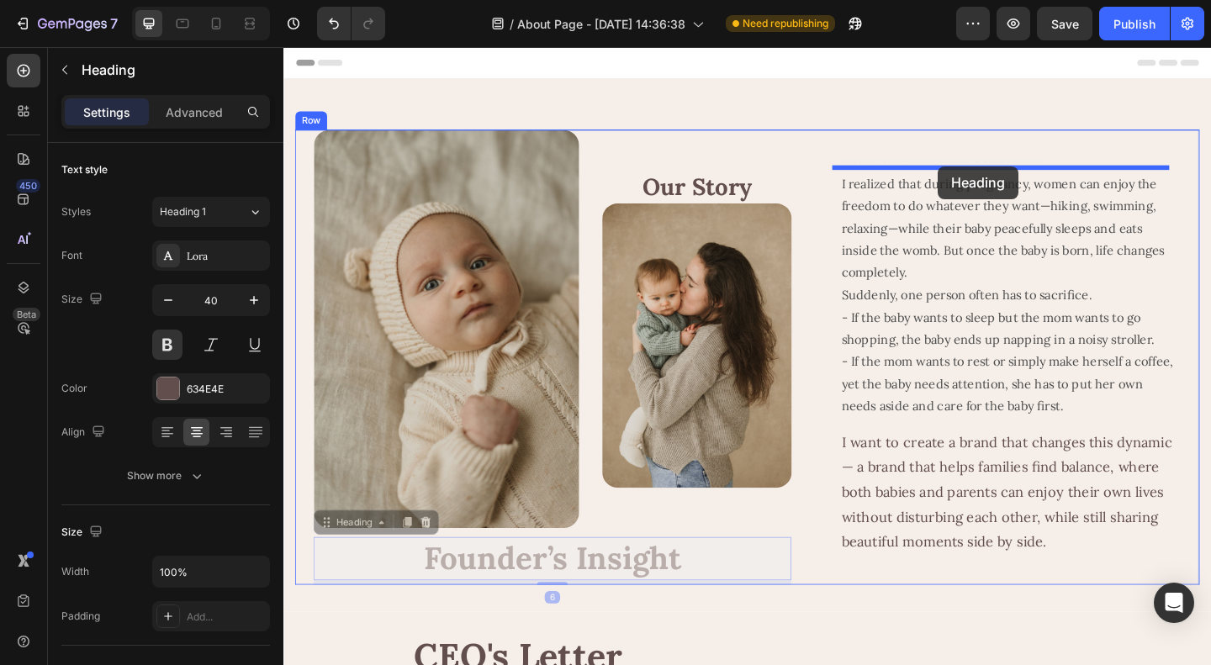
drag, startPoint x: 332, startPoint y: 562, endPoint x: 995, endPoint y: 177, distance: 766.4
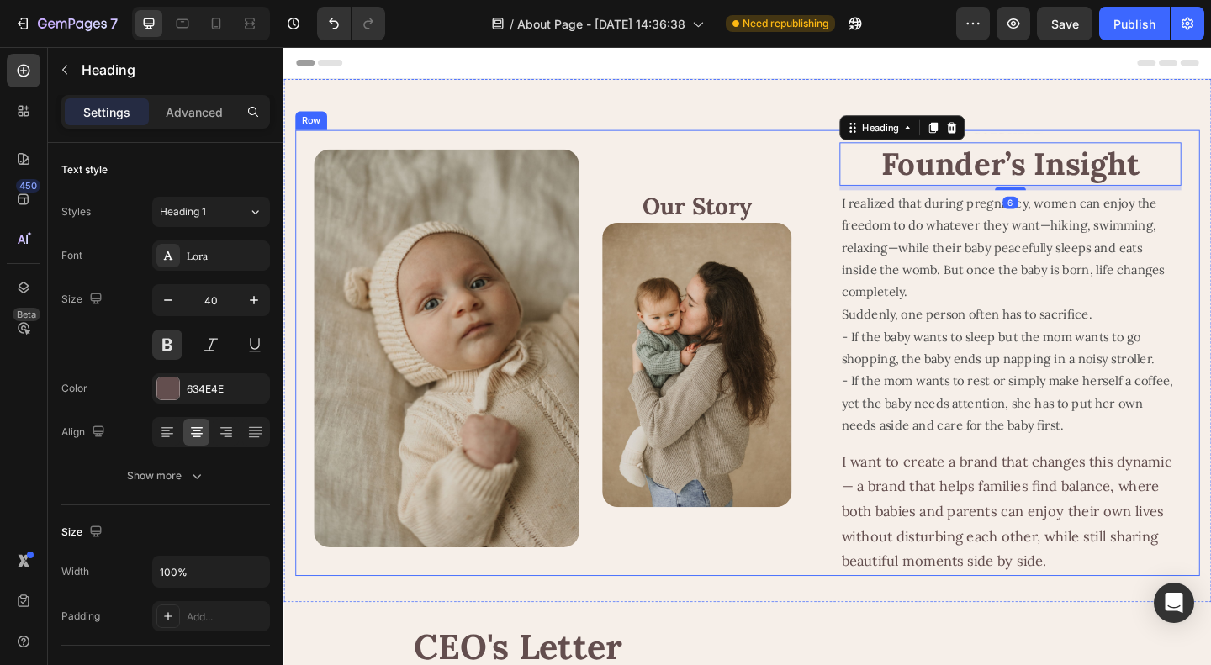
click at [827, 584] on div "Our Story Heading Image" at bounding box center [733, 374] width 206 height 433
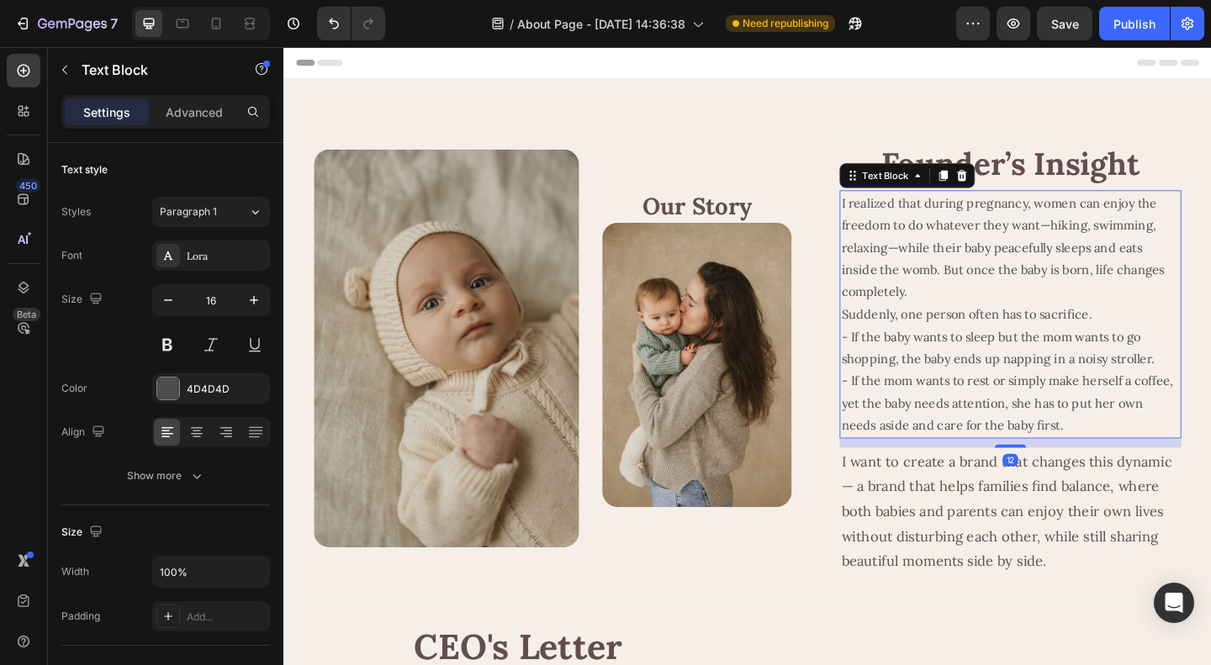
click at [1023, 246] on p "I realized that during pregnancy, women can enjoy the freedom to do whatever th…" at bounding box center [1074, 337] width 368 height 267
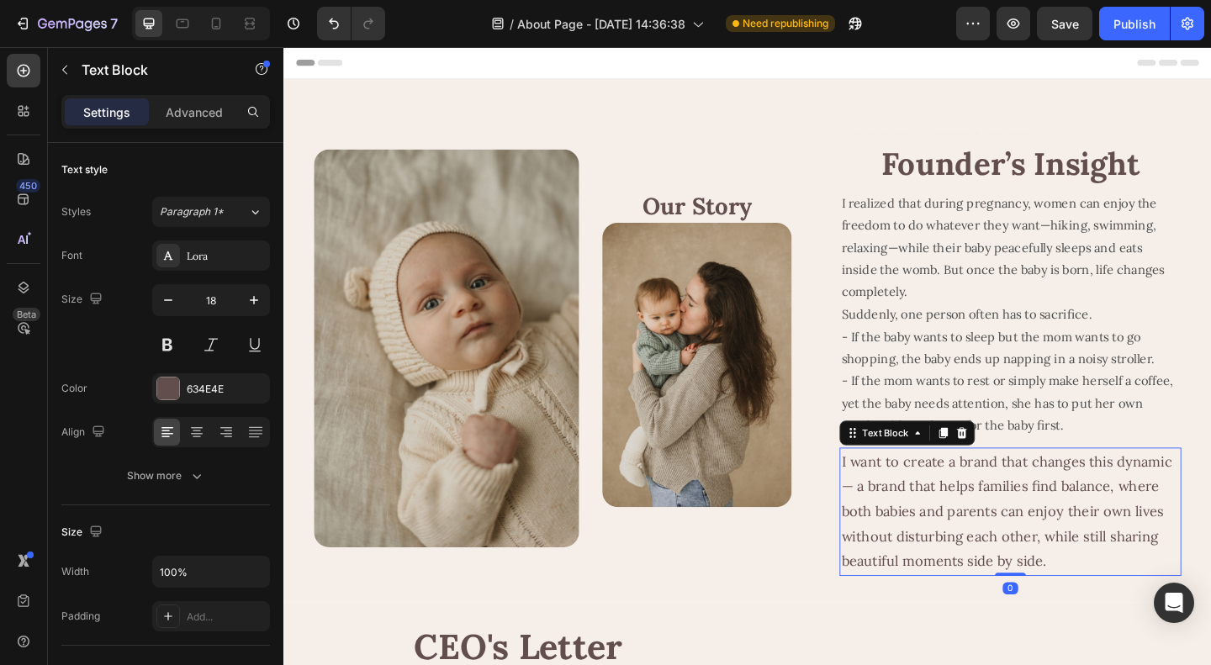
click at [1062, 535] on p "I want to create a brand that changes this dynamic — a brand that helps familie…" at bounding box center [1074, 552] width 368 height 136
click at [163, 297] on icon "button" at bounding box center [168, 300] width 17 height 17
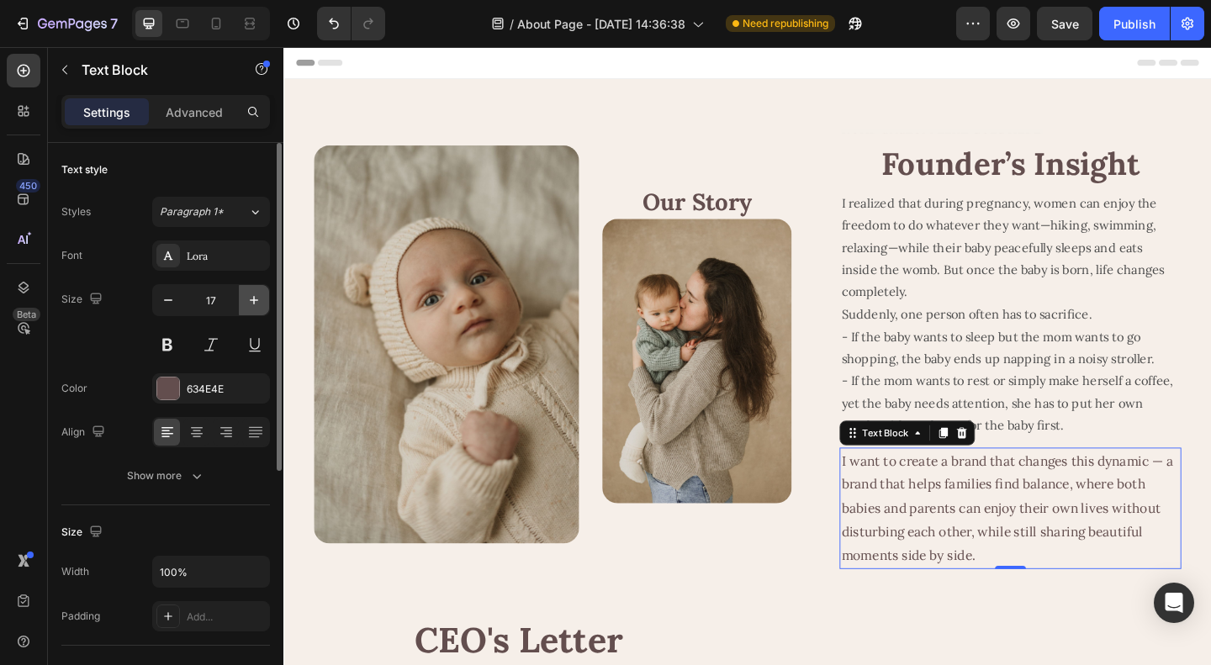
type input "16"
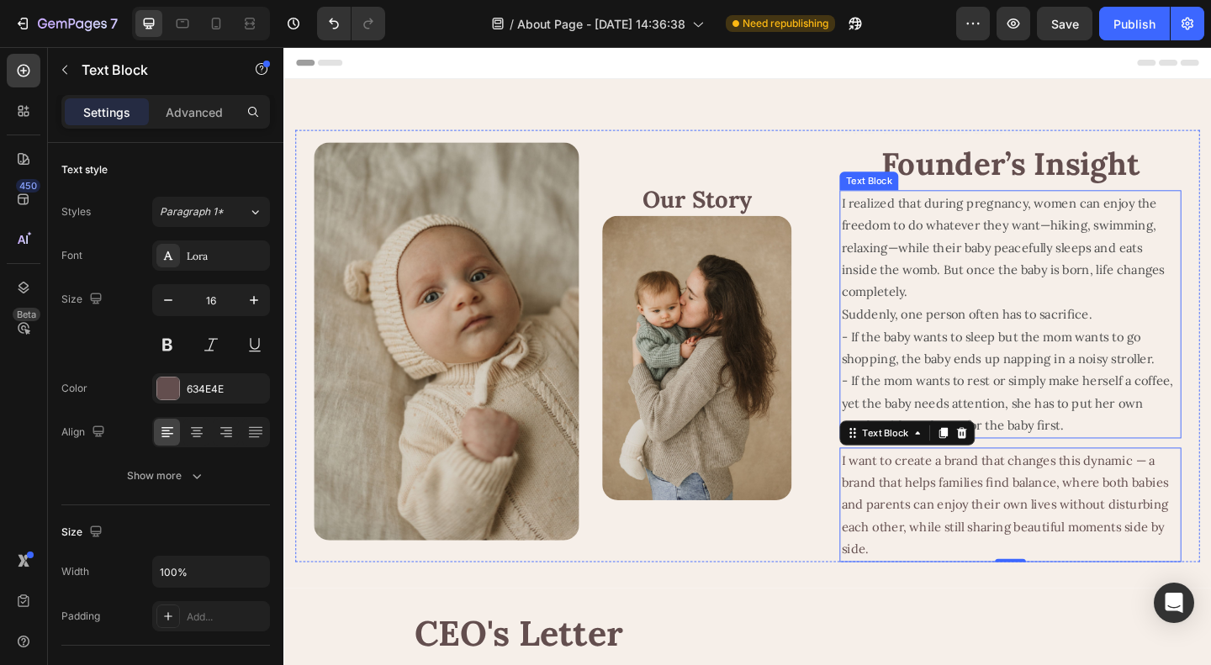
click at [1153, 444] on p "I realized that during pregnancy, women can enjoy the freedom to do whatever th…" at bounding box center [1074, 337] width 368 height 267
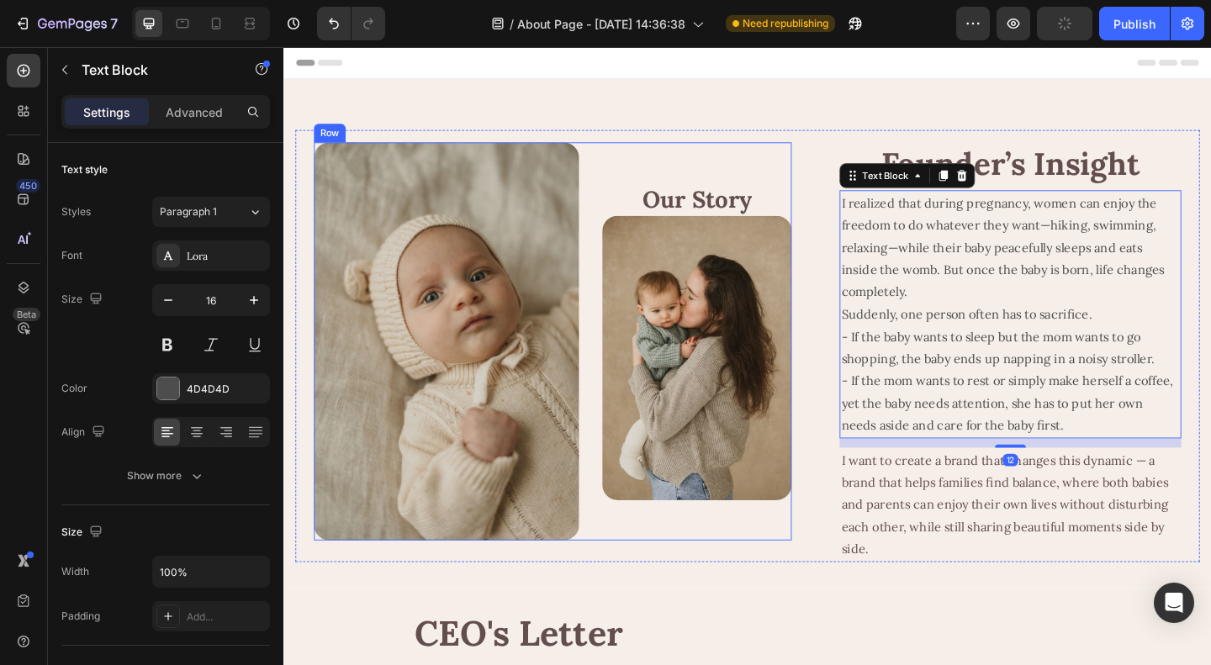
click at [801, 578] on div "Our Story Heading Image" at bounding box center [733, 367] width 206 height 433
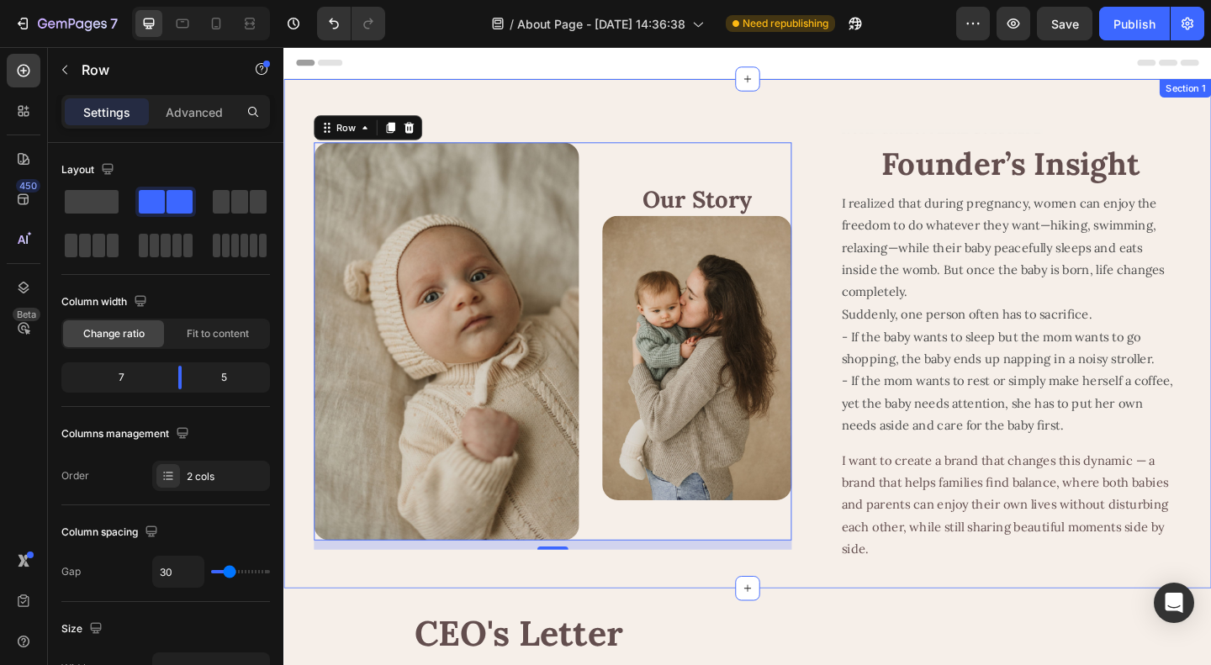
click at [854, 115] on div "Image Our Story Heading Image Row 12 Text Block Founder’s Insight Heading I rea…" at bounding box center [787, 359] width 1009 height 554
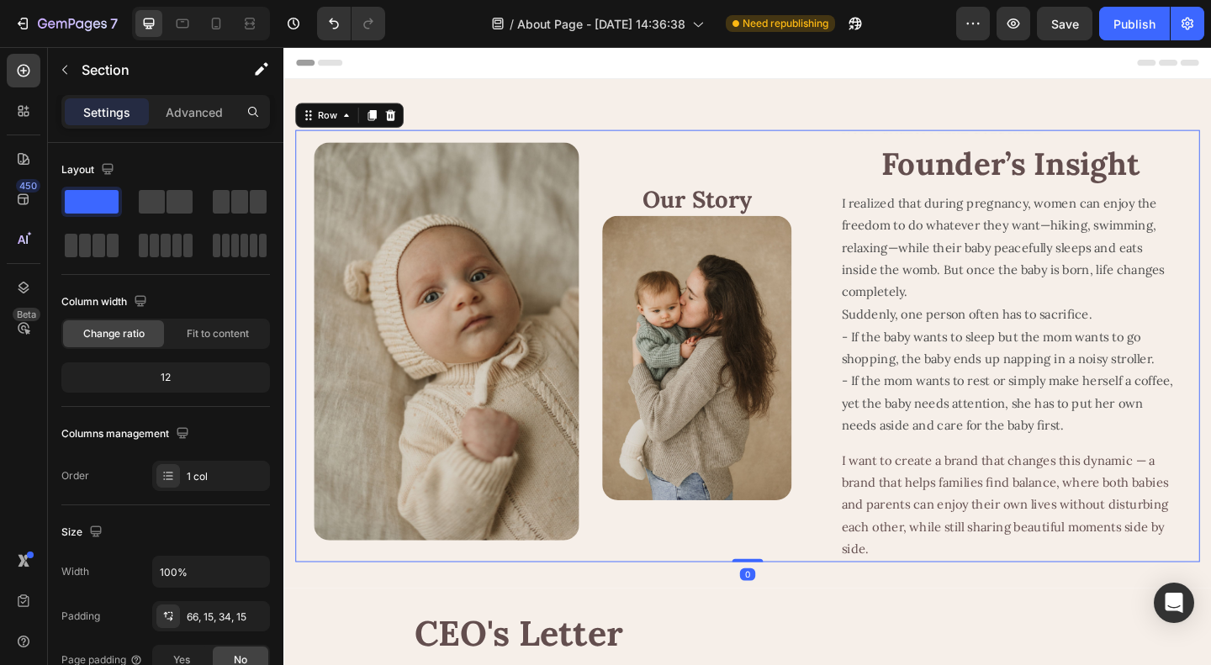
click at [859, 457] on div "Image Our Story Heading Image Row Text Block Founder’s Insight Heading I realiz…" at bounding box center [788, 372] width 984 height 470
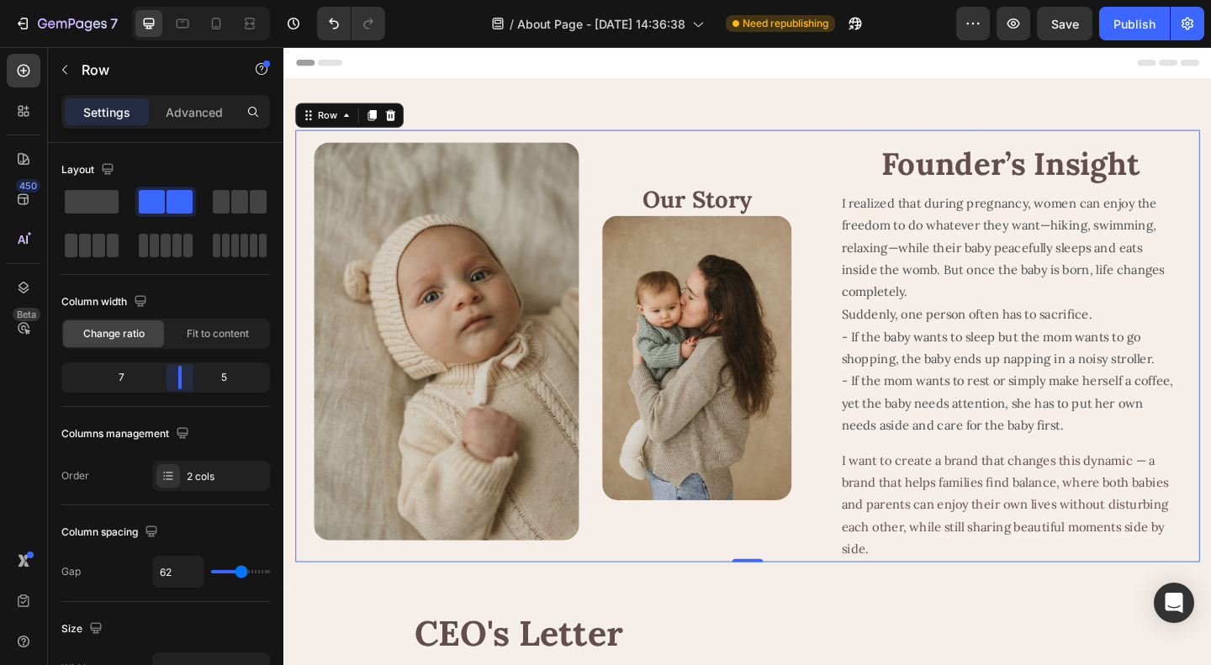
click at [858, 569] on div "Image Our Story Heading Image Row Text Block Founder’s Insight Heading I realiz…" at bounding box center [788, 372] width 984 height 470
click at [189, 114] on p "Advanced" at bounding box center [194, 112] width 57 height 18
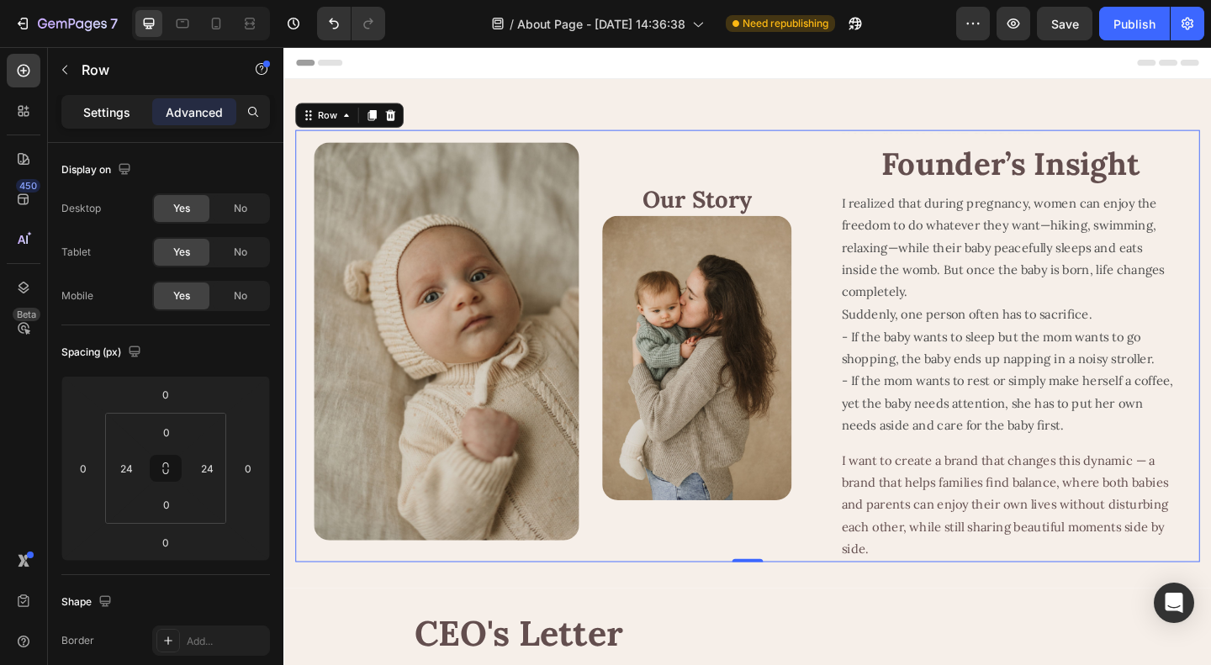
click at [89, 113] on p "Settings" at bounding box center [106, 112] width 47 height 18
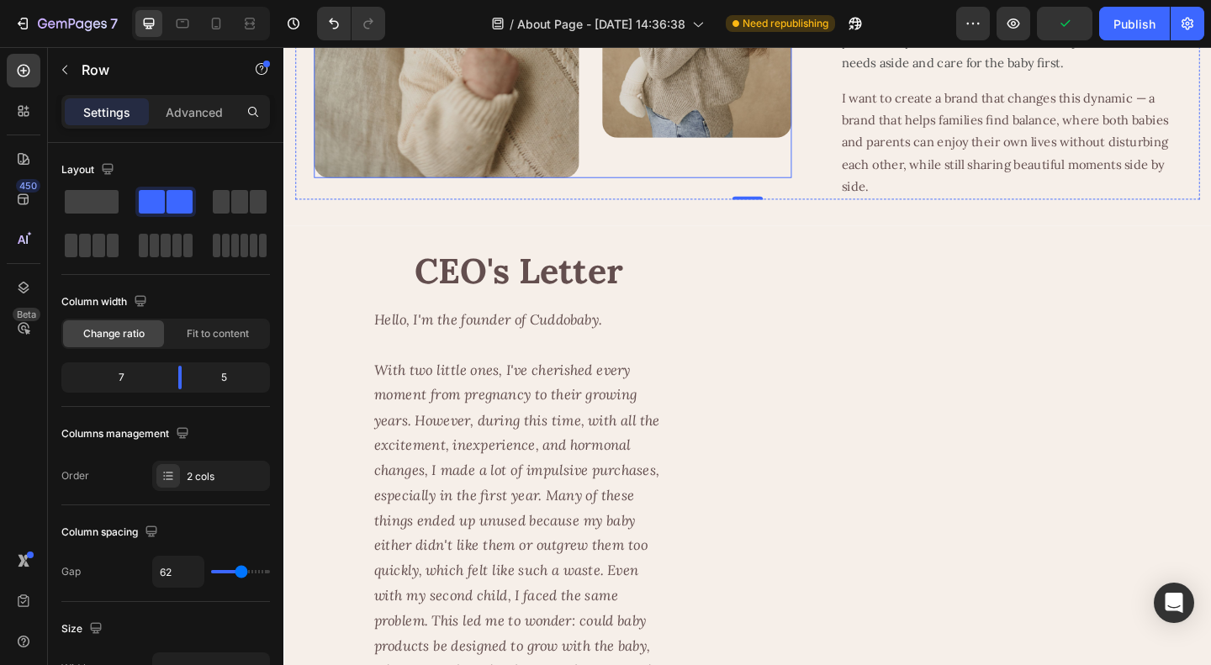
scroll to position [420, 0]
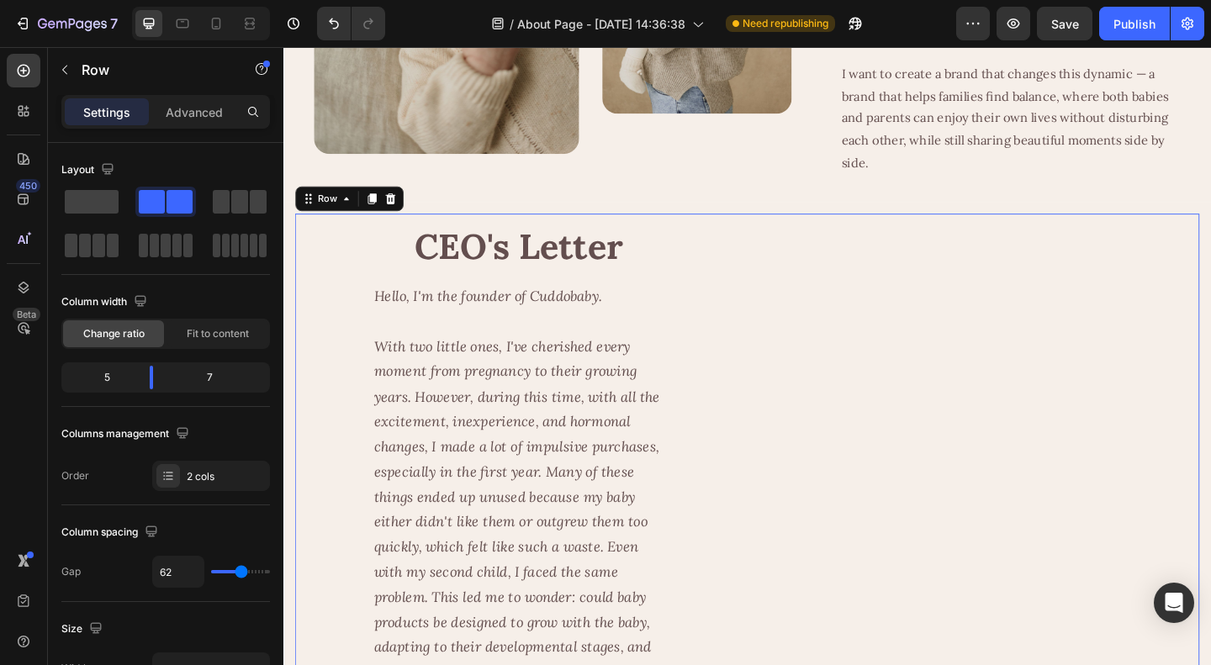
click at [192, 112] on p "Advanced" at bounding box center [194, 112] width 57 height 18
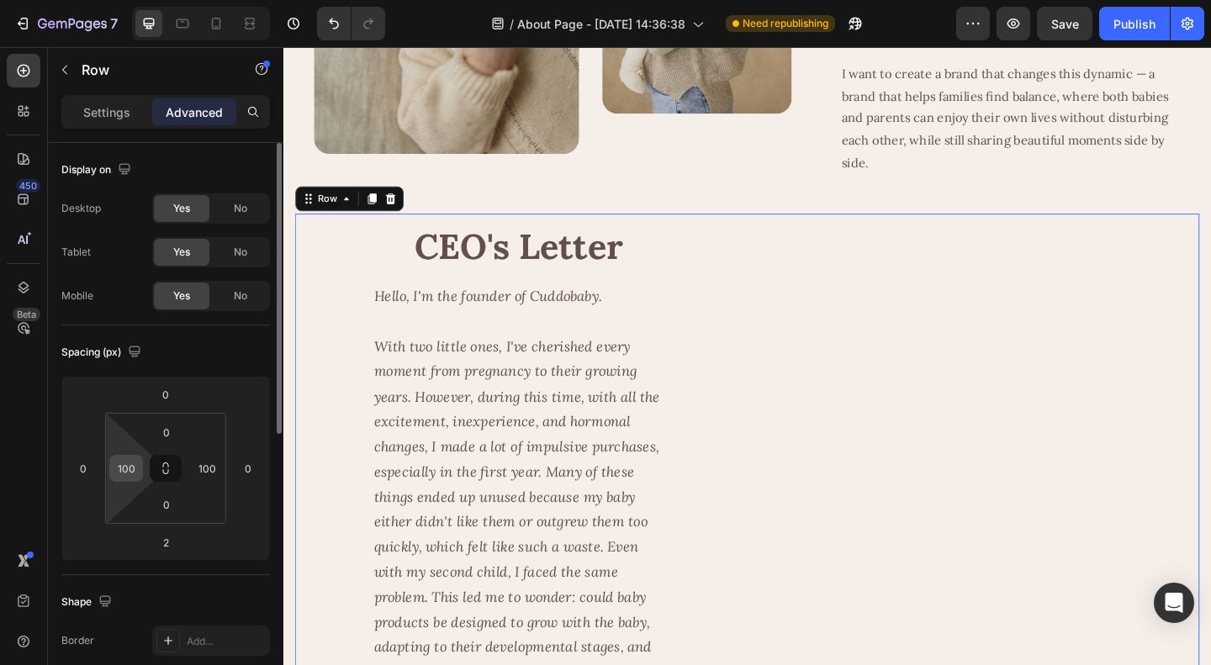
click at [129, 465] on input "100" at bounding box center [126, 468] width 25 height 25
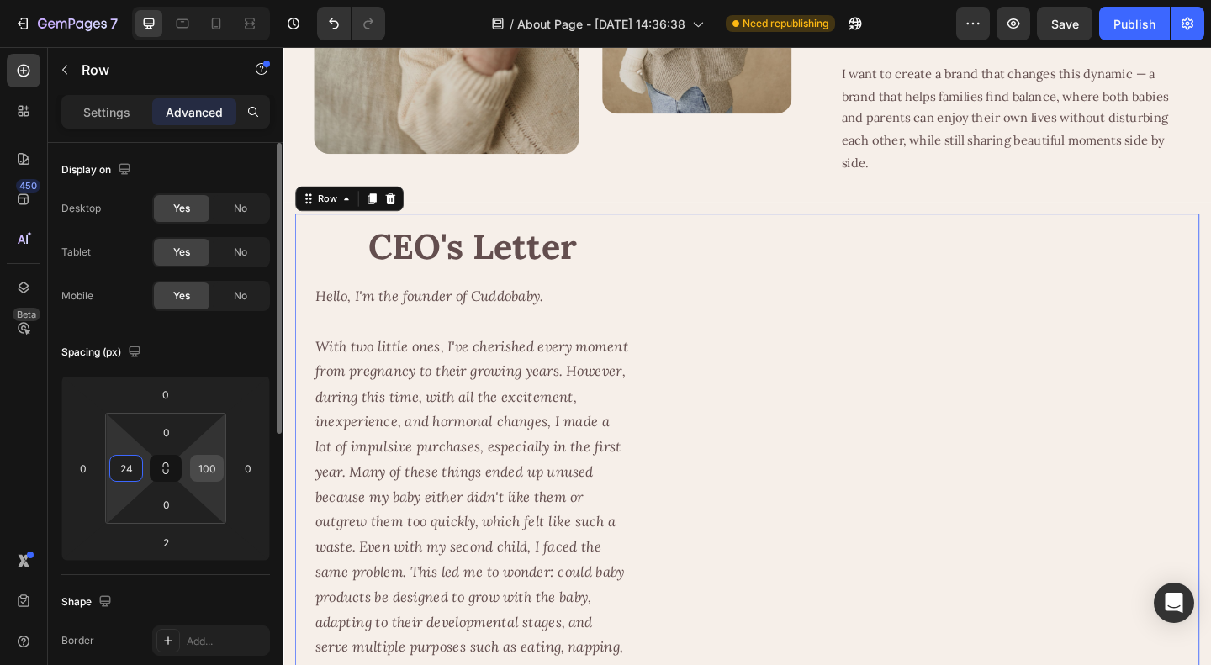
type input "24"
click at [201, 462] on input "100" at bounding box center [206, 468] width 25 height 25
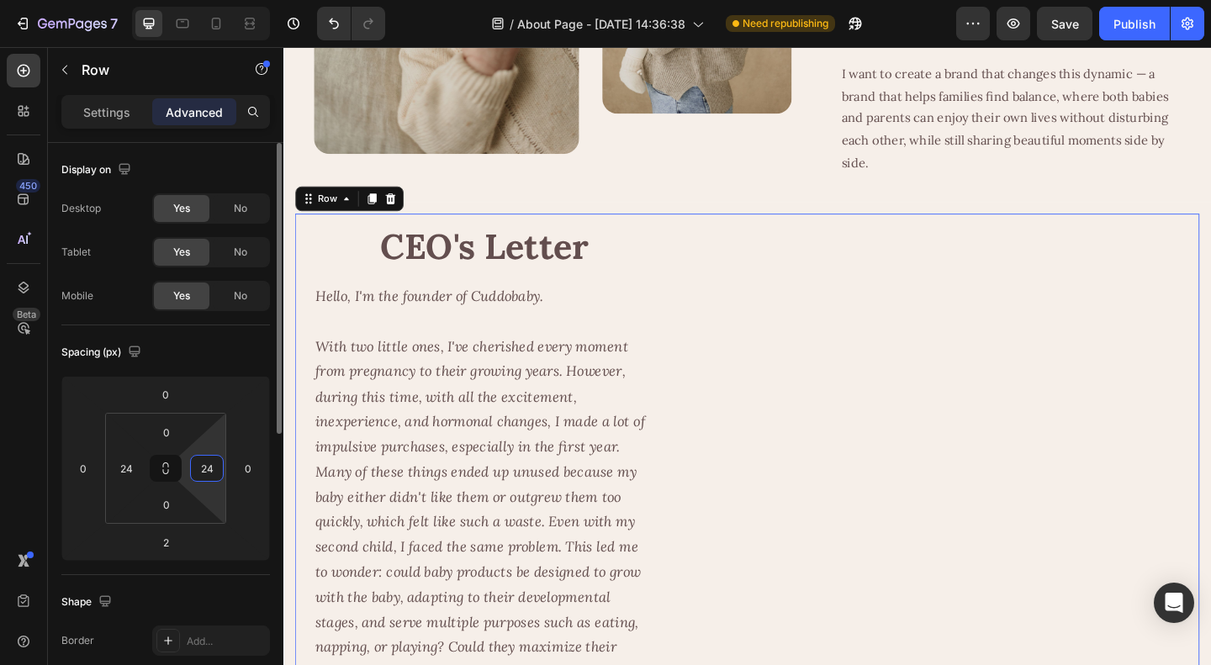
type input "24"
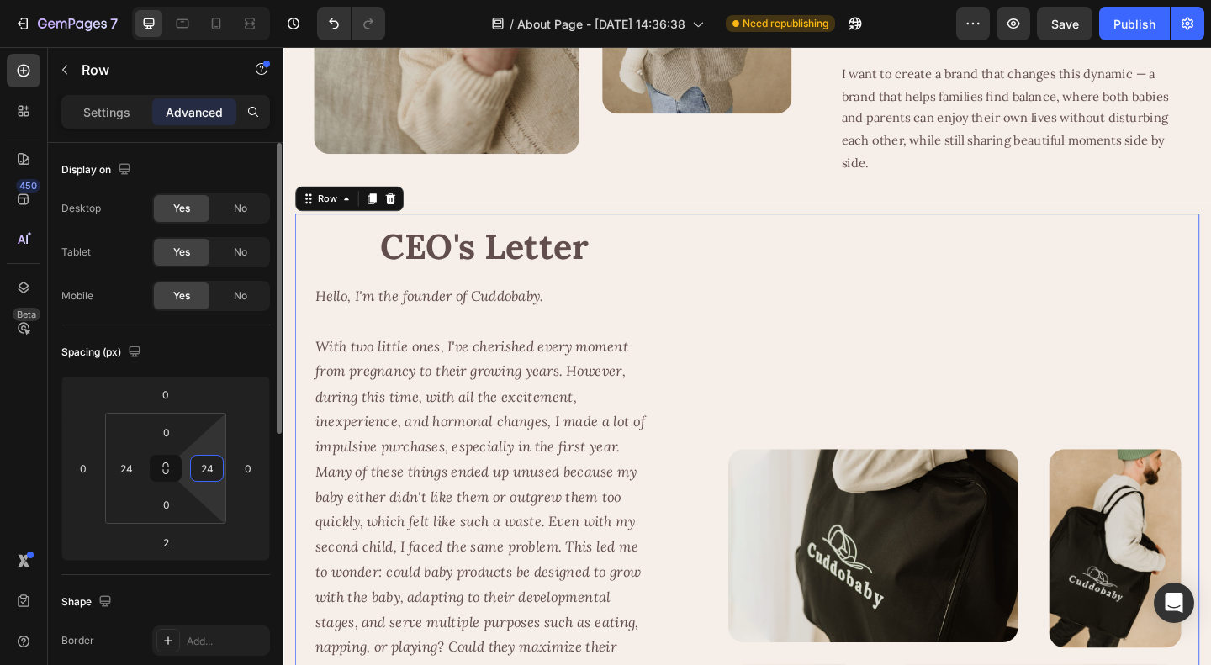
click at [204, 350] on div "Spacing (px)" at bounding box center [165, 352] width 209 height 27
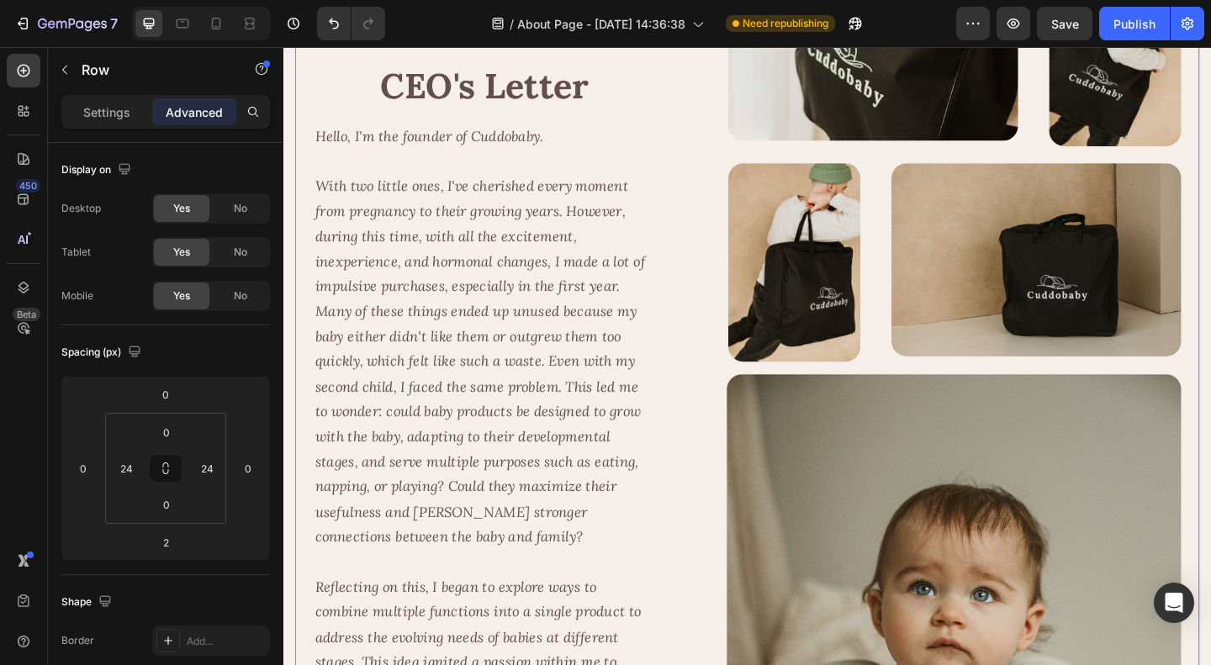
scroll to position [504, 0]
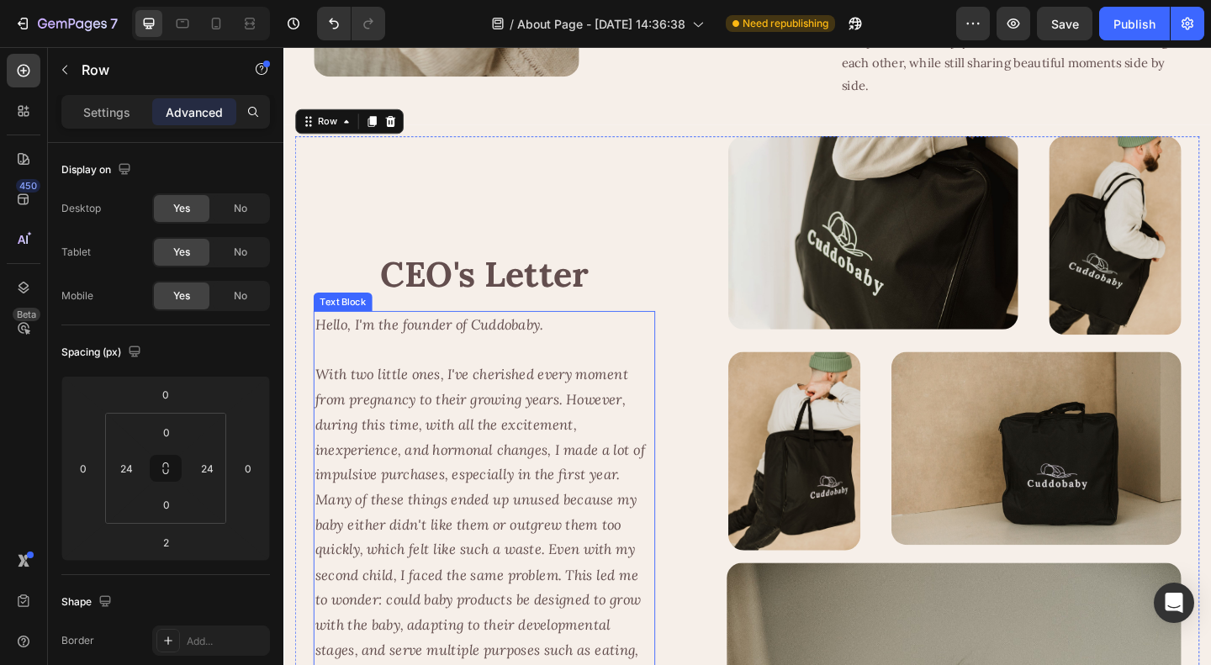
click at [481, 478] on p "With two little ones, I've cherished every moment from pregnancy to their growi…" at bounding box center [502, 593] width 368 height 409
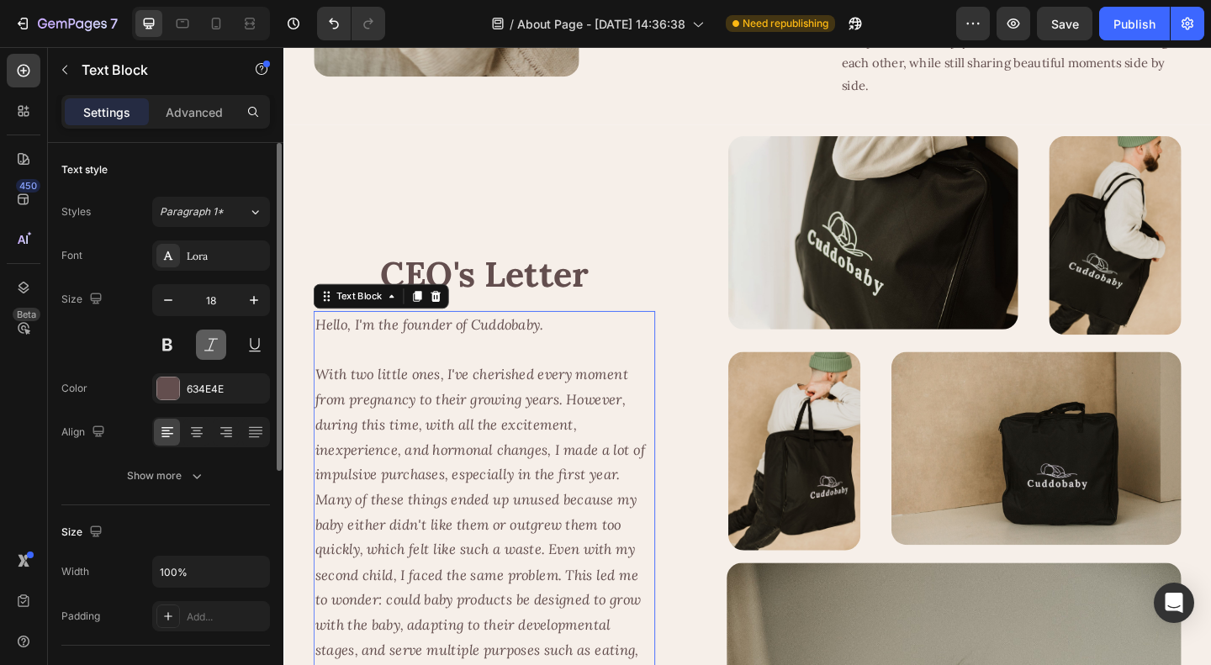
click at [217, 342] on button at bounding box center [211, 345] width 30 height 30
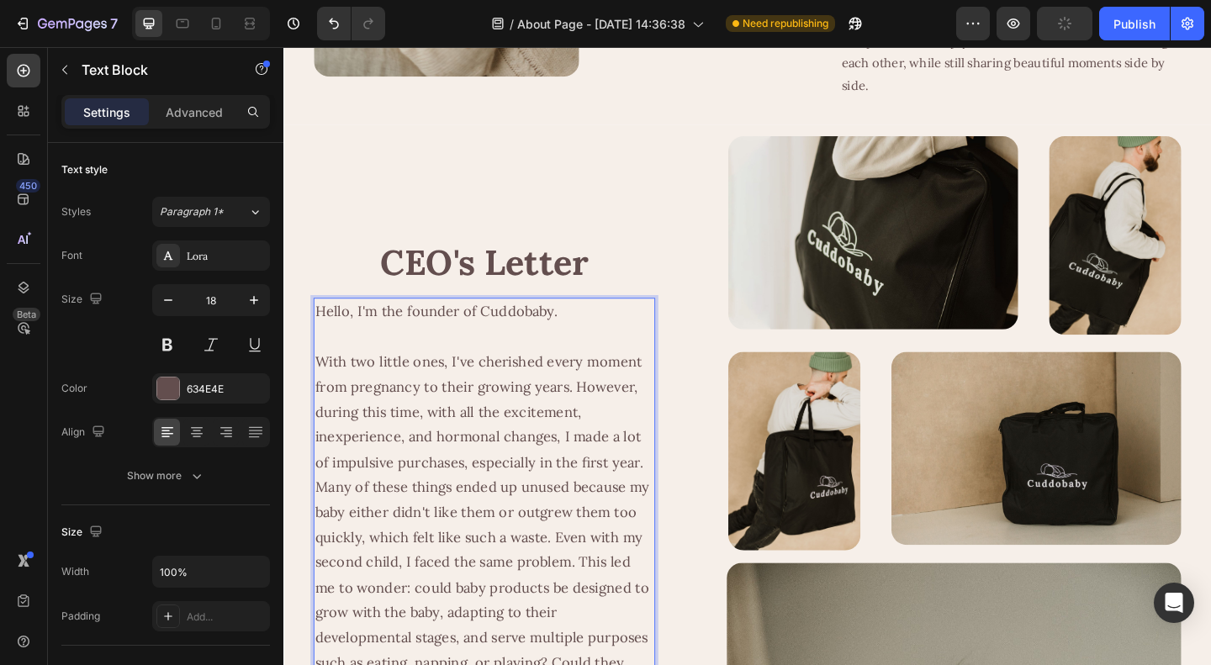
click at [485, 371] on p "Rich Text Editor. Editing area: main" at bounding box center [502, 362] width 368 height 27
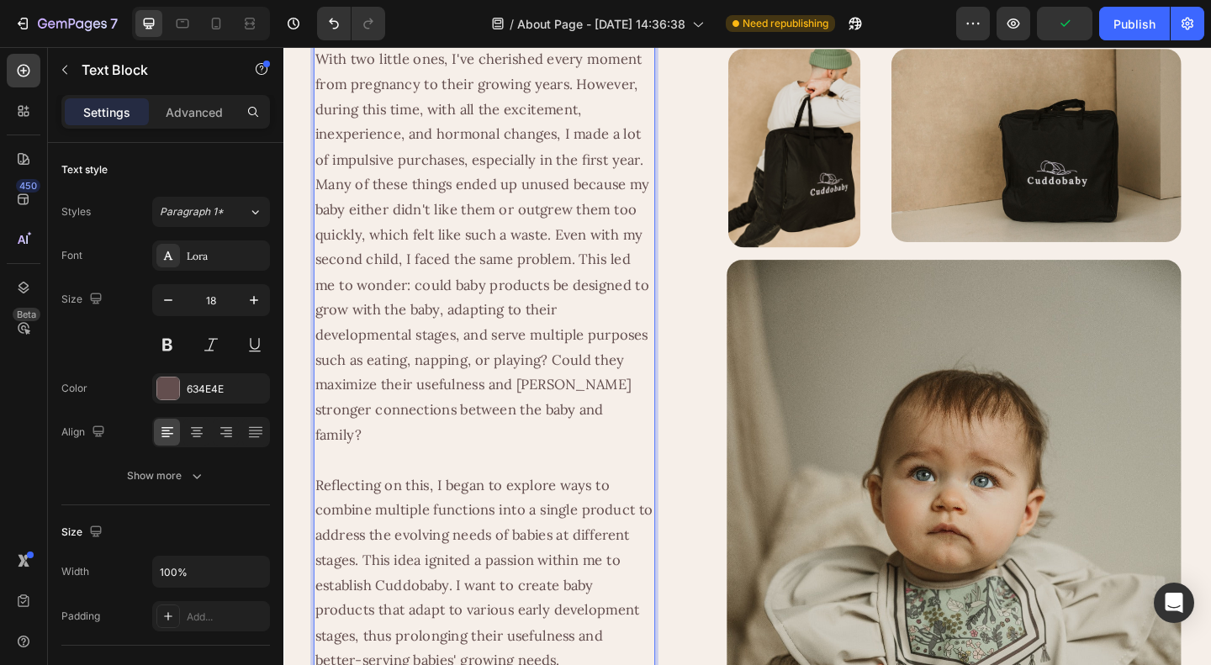
scroll to position [841, 0]
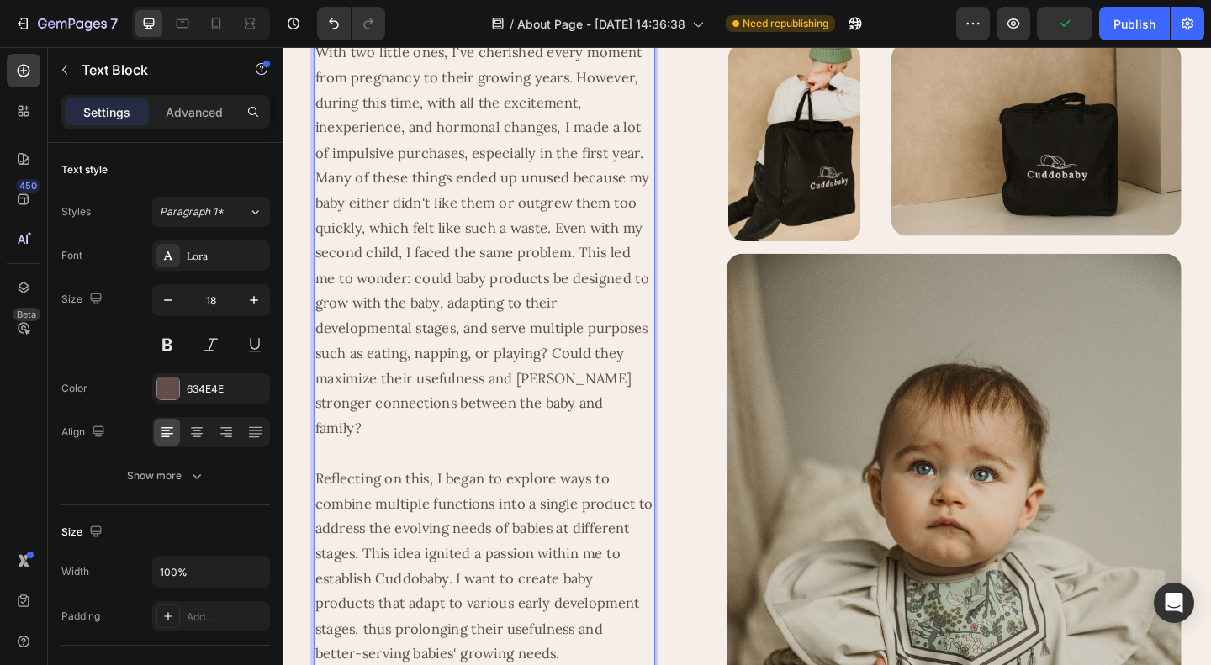
click at [446, 476] on p "Rich Text Editor. Editing area: main" at bounding box center [502, 489] width 368 height 27
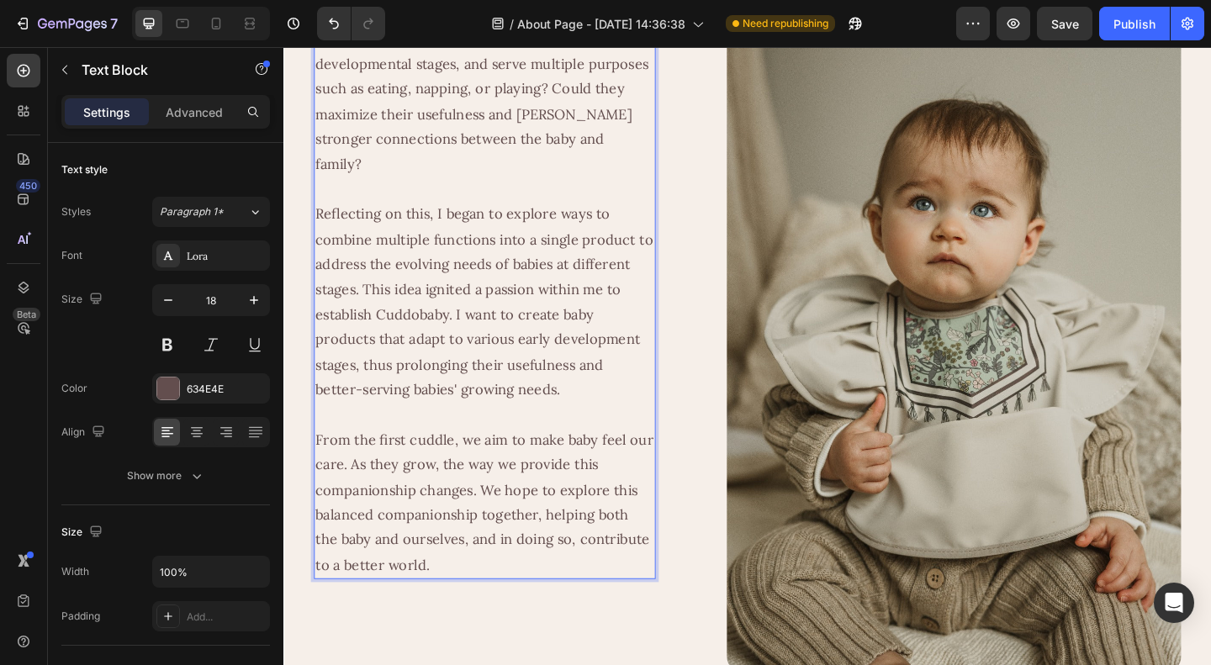
scroll to position [1177, 0]
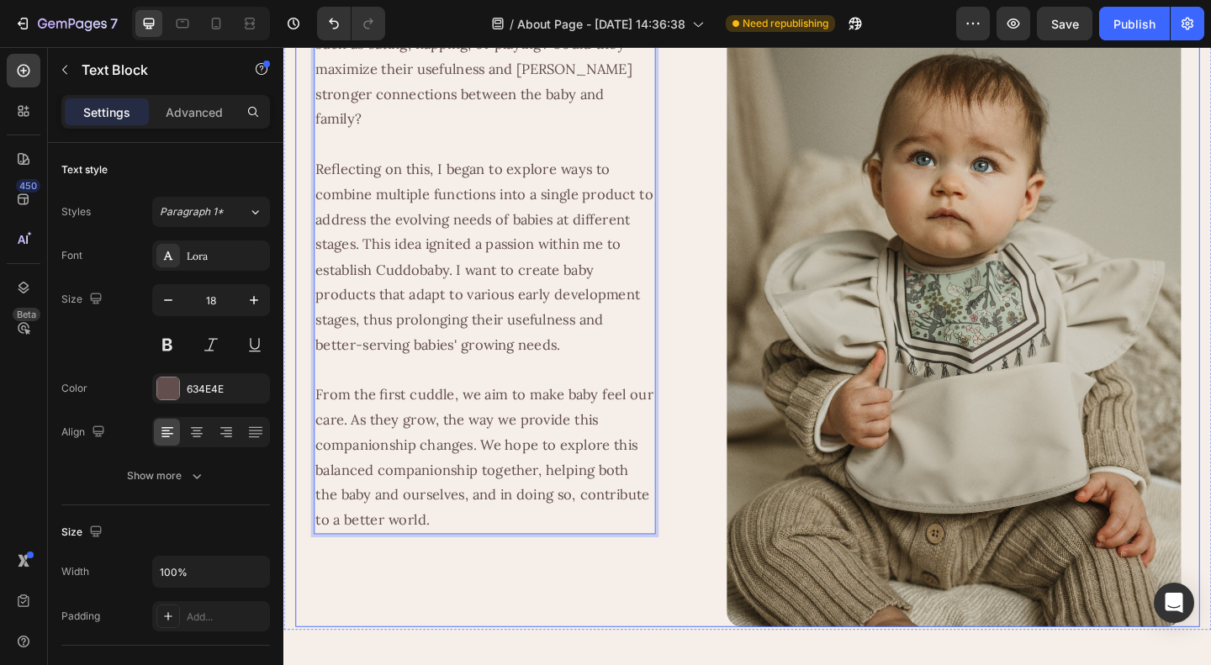
click at [626, 599] on div "CEO's Letter Heading Hello, I'm the founder of Cuddobaby. With two little ones,…" at bounding box center [502, 74] width 372 height 1207
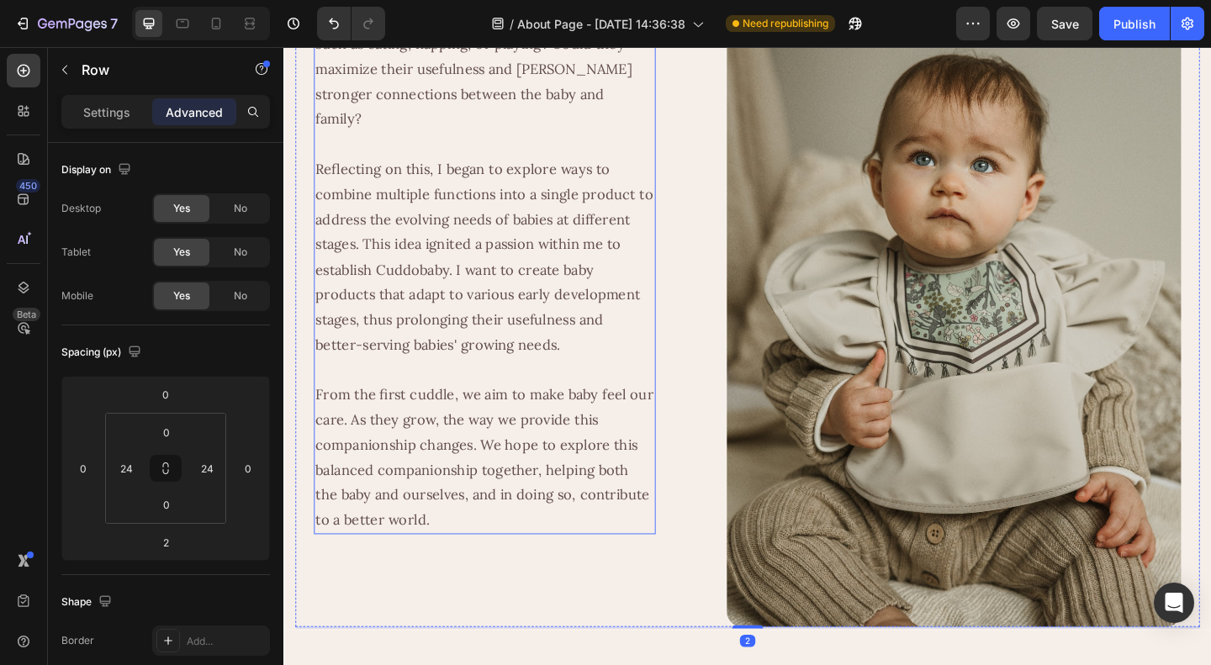
click at [552, 436] on p "From the first cuddle, we aim to make baby feel our care. As they grow, the way…" at bounding box center [502, 493] width 368 height 163
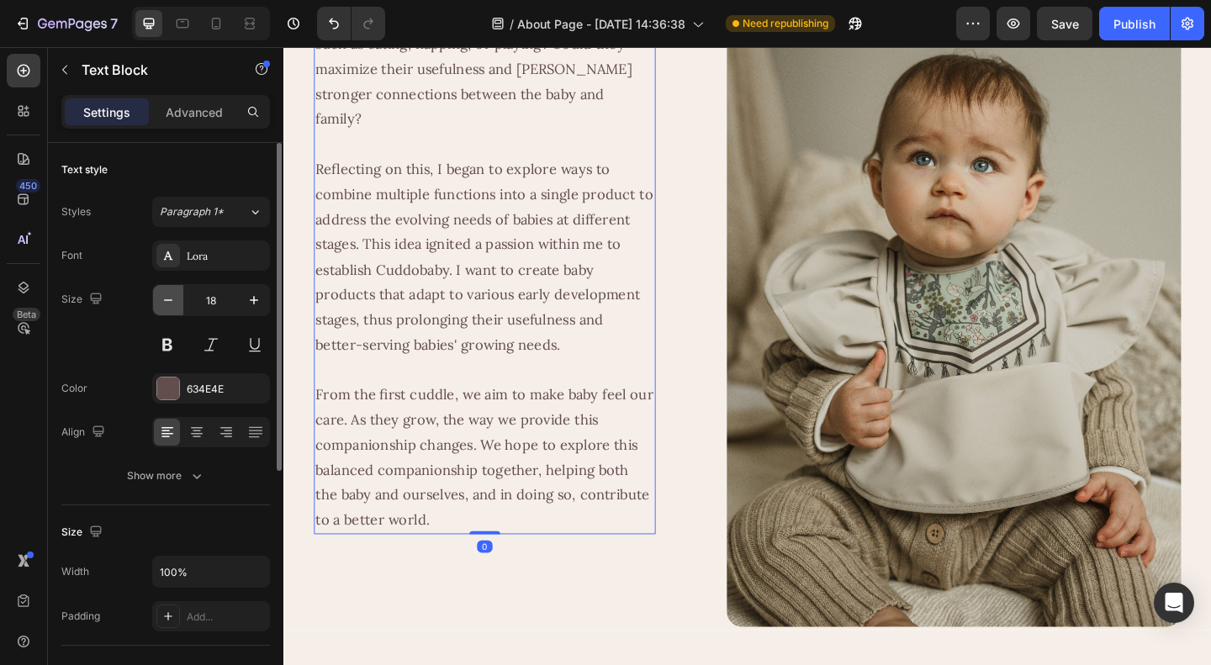
click at [164, 304] on icon "button" at bounding box center [168, 300] width 17 height 17
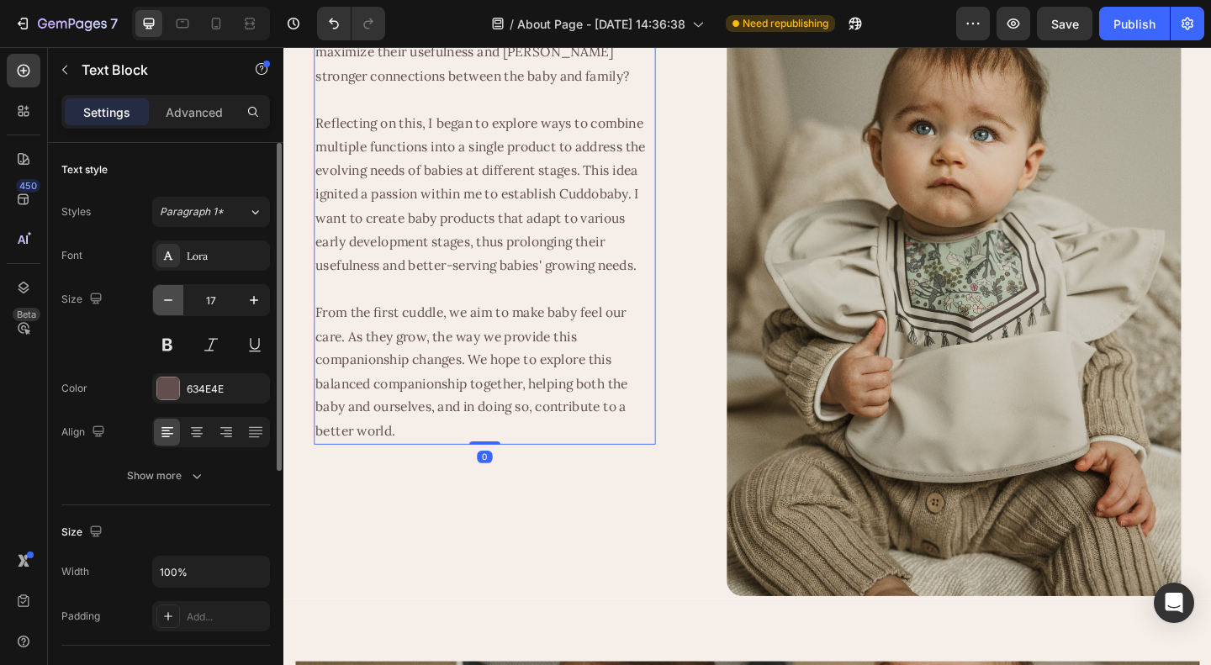
click at [164, 304] on icon "button" at bounding box center [168, 300] width 17 height 17
type input "16"
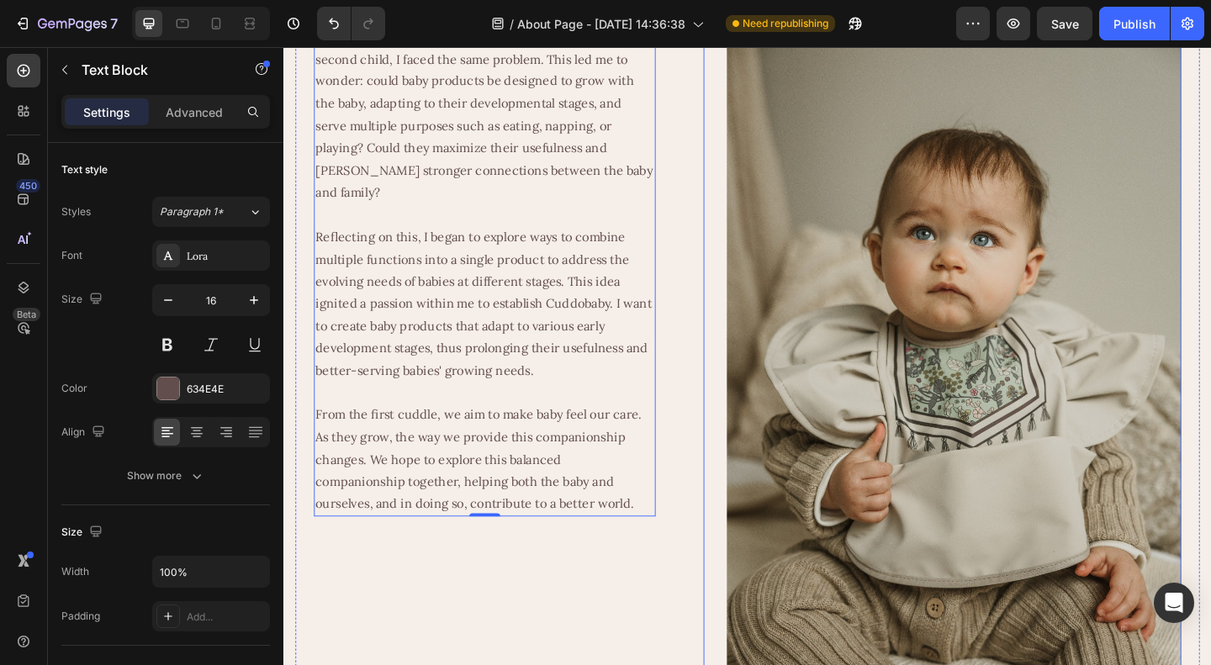
scroll to position [848, 0]
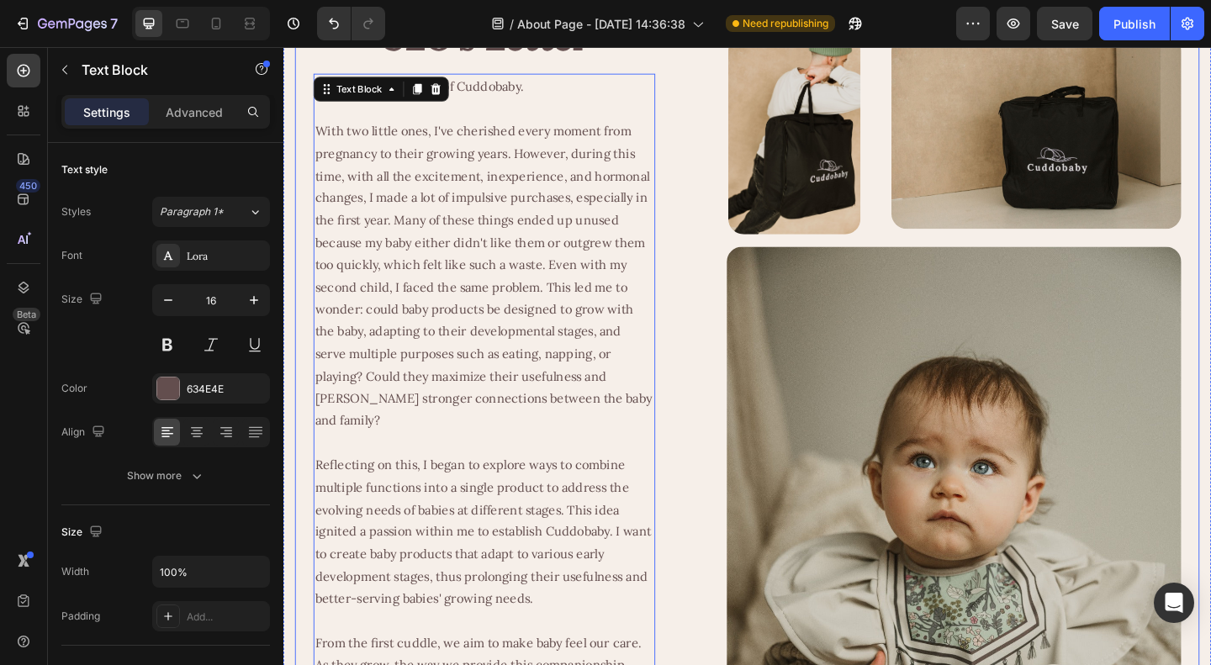
click at [700, 392] on div "CEO's Letter Heading Hello, I'm the founder of Cuddobaby. With two little ones,…" at bounding box center [788, 403] width 984 height 1207
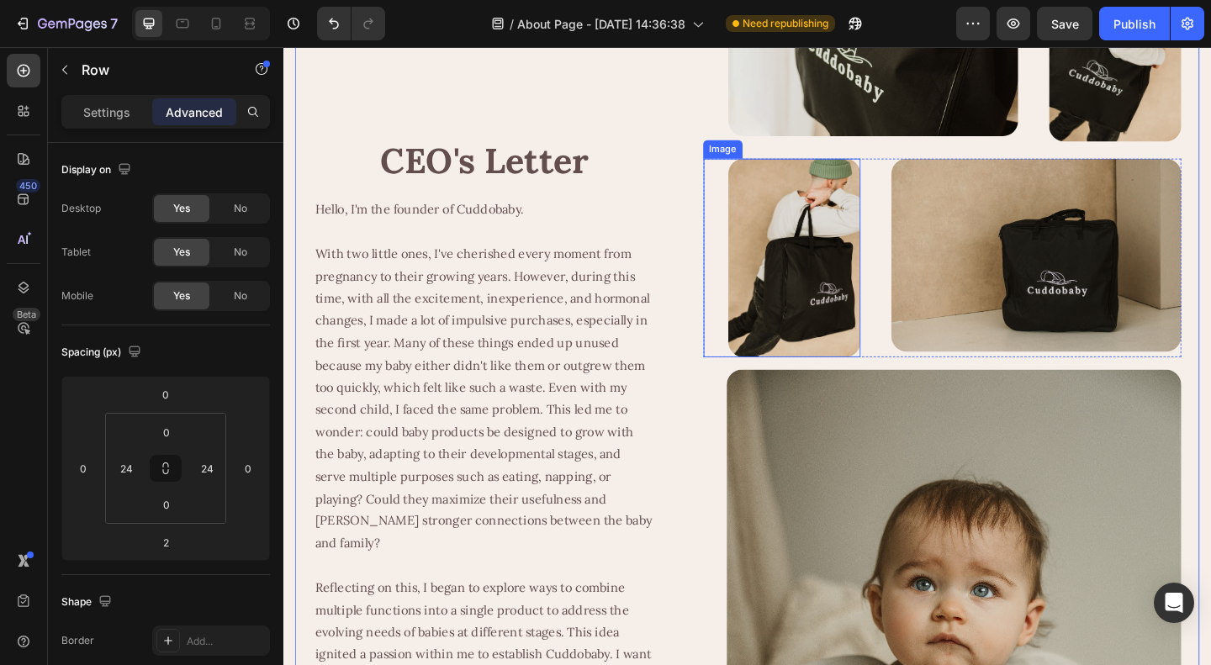
scroll to position [512, 0]
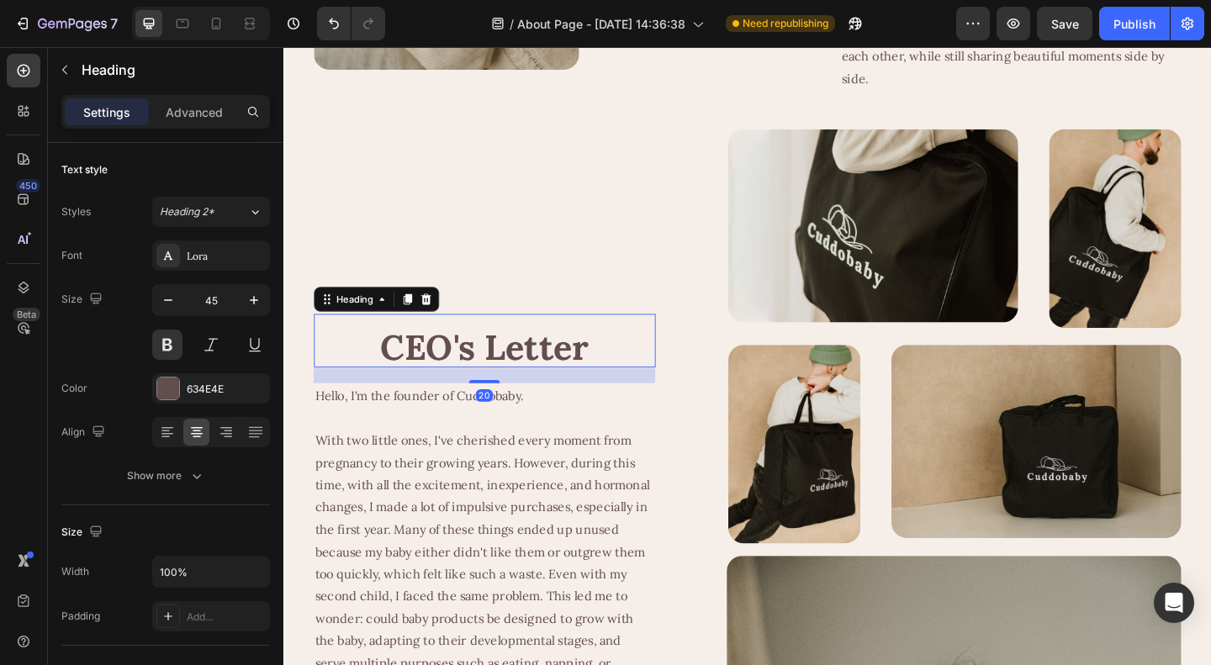
click at [539, 372] on h2 "CEO's Letter" at bounding box center [502, 373] width 372 height 45
click at [168, 305] on icon "button" at bounding box center [168, 300] width 17 height 17
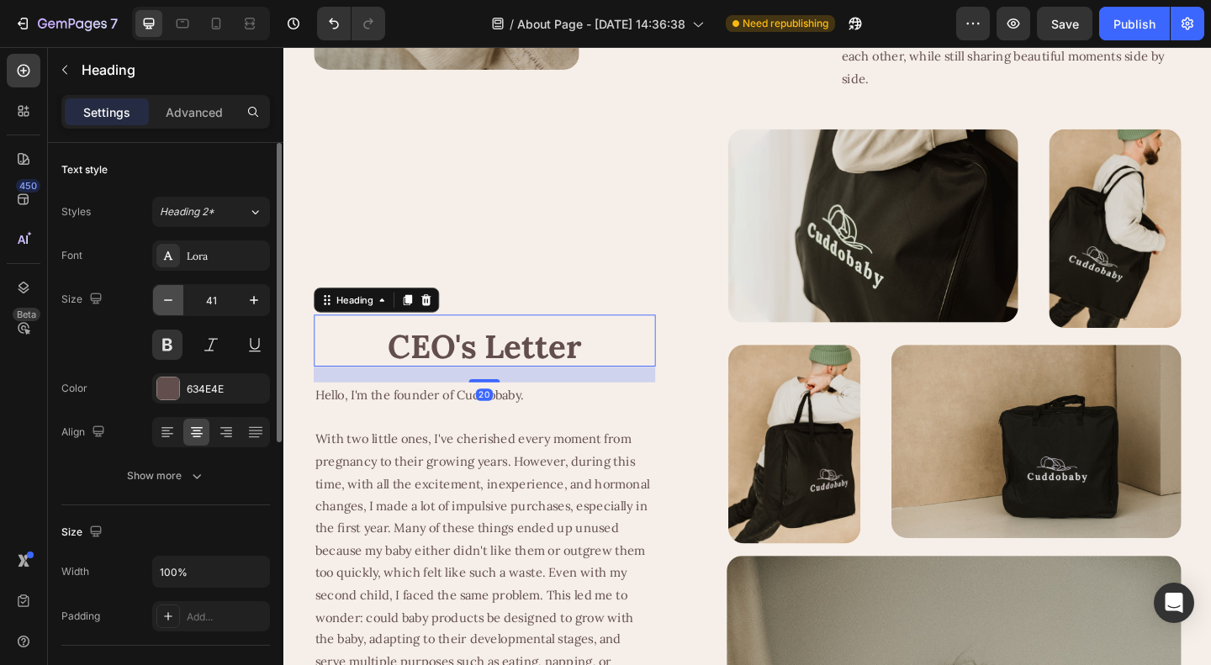
click at [168, 305] on icon "button" at bounding box center [168, 300] width 17 height 17
click at [254, 300] on icon "button" at bounding box center [254, 300] width 8 height 8
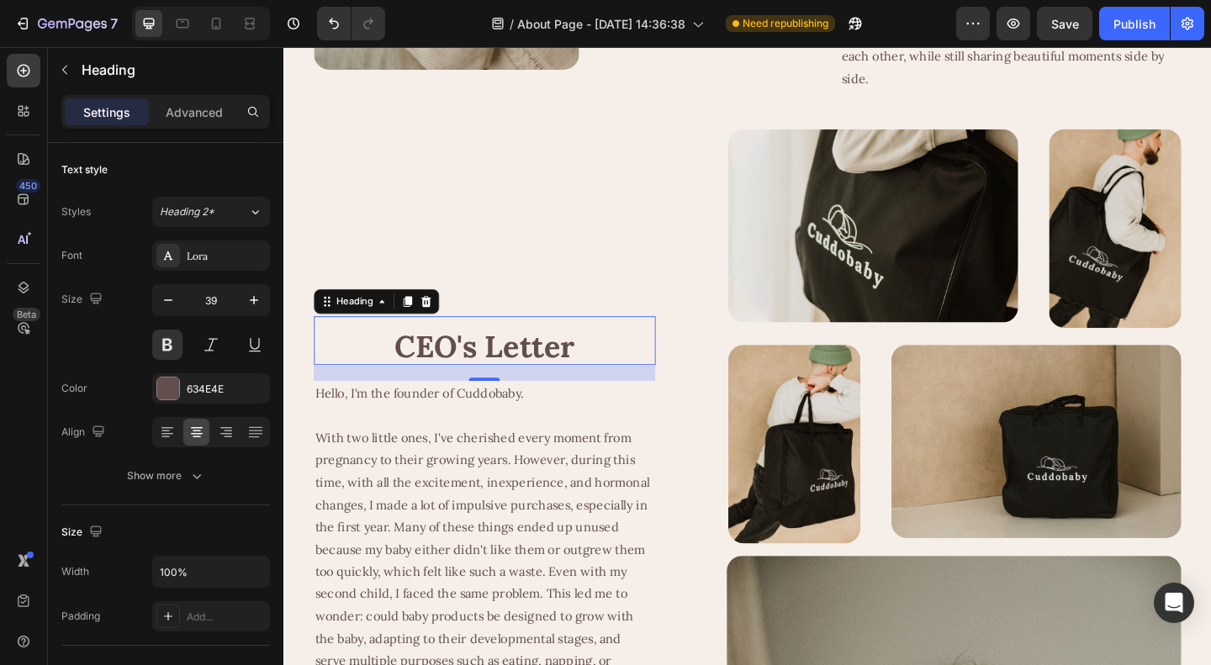
type input "40"
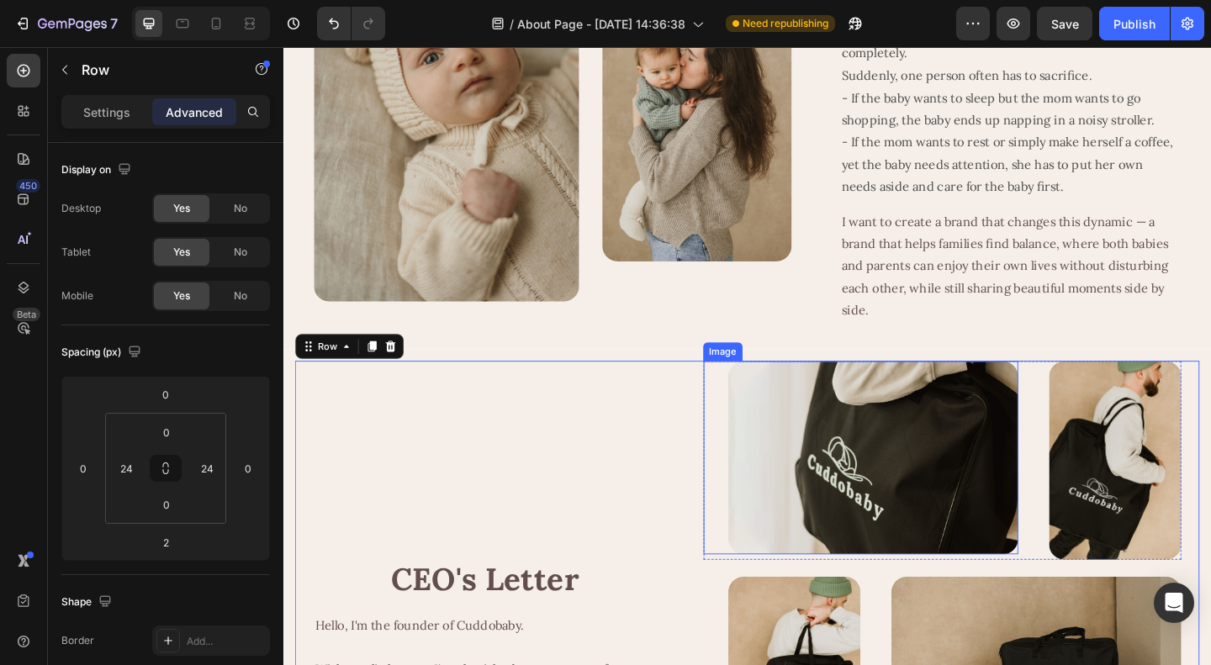
click at [837, 552] on img at bounding box center [924, 493] width 315 height 210
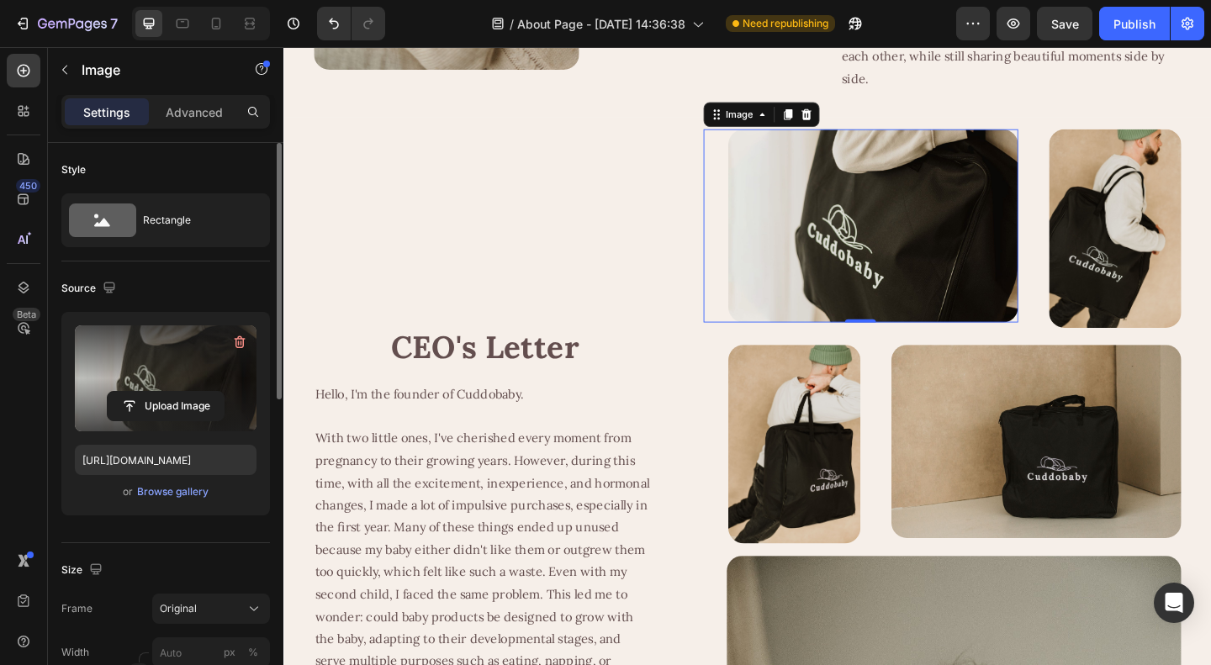
scroll to position [336, 0]
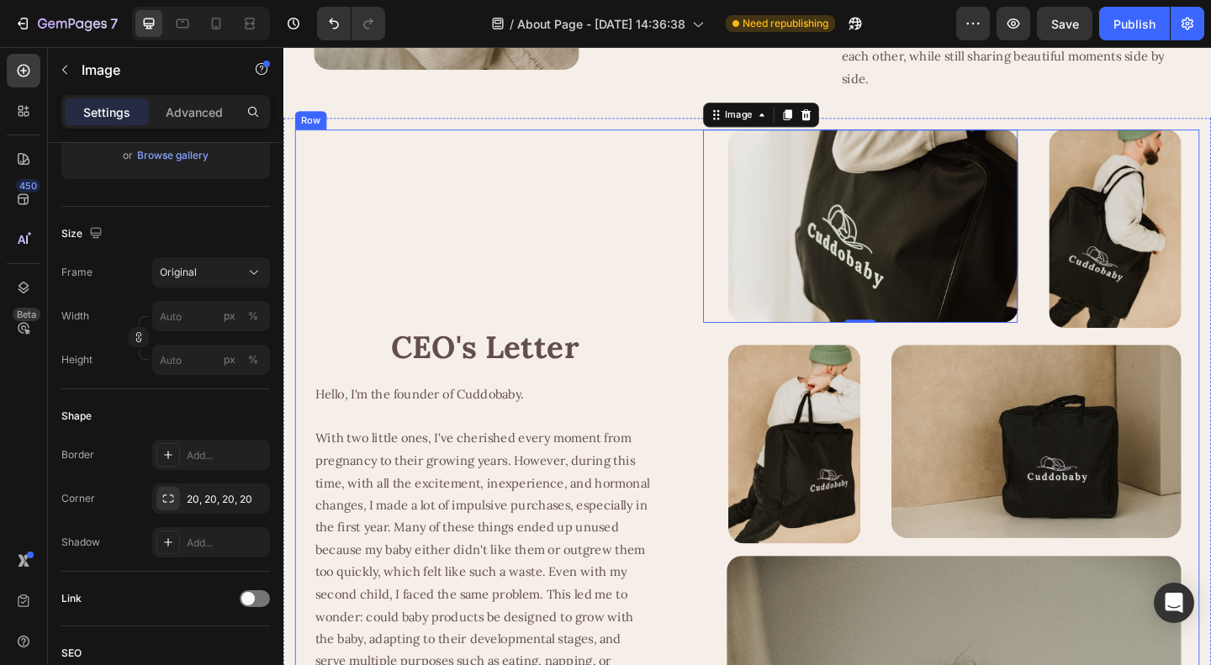
click at [679, 457] on p "Rich Text Editor. Editing area: main" at bounding box center [502, 448] width 368 height 24
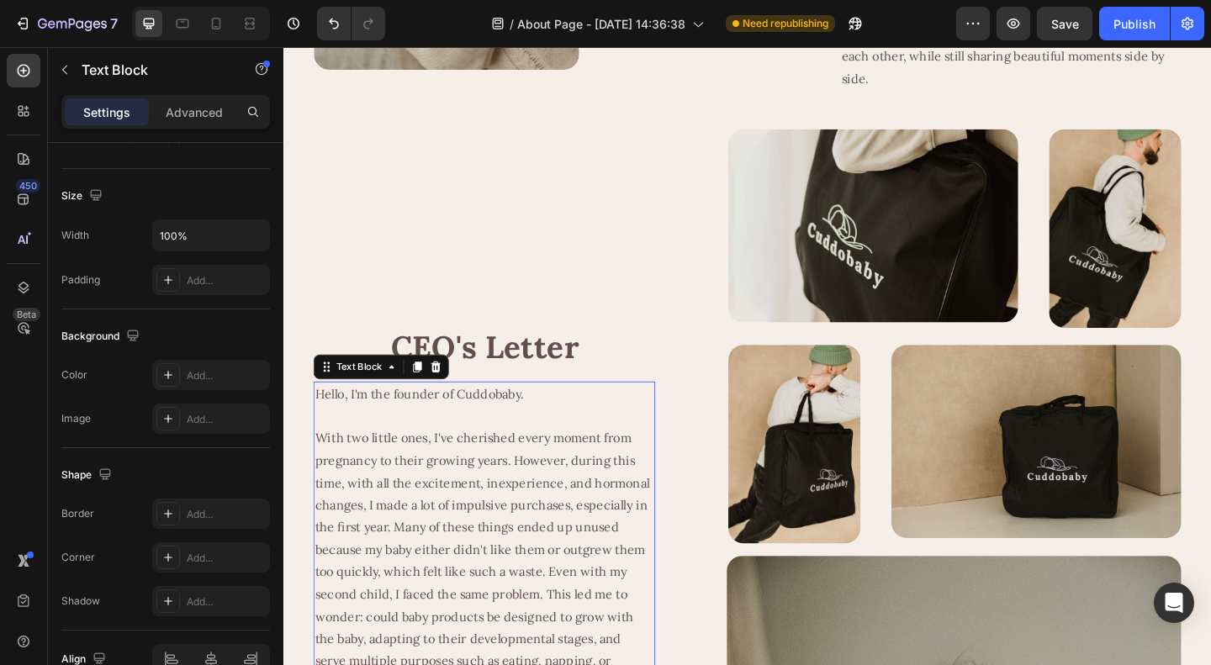
scroll to position [0, 0]
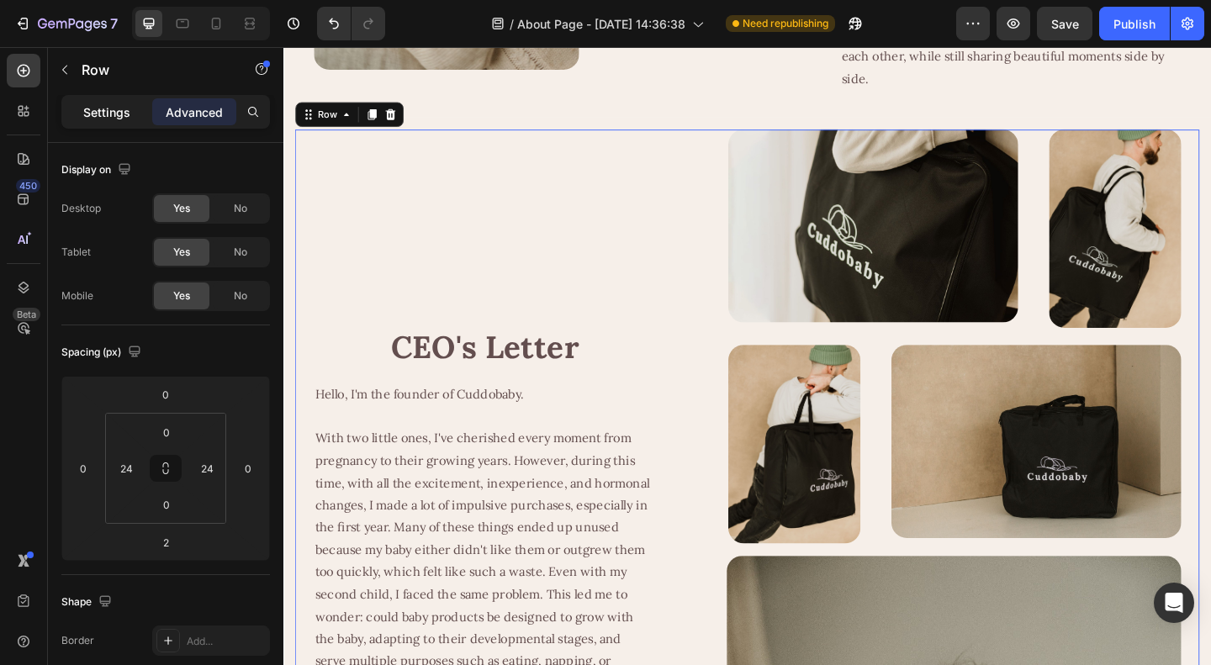
click at [81, 112] on div "Settings" at bounding box center [107, 111] width 84 height 27
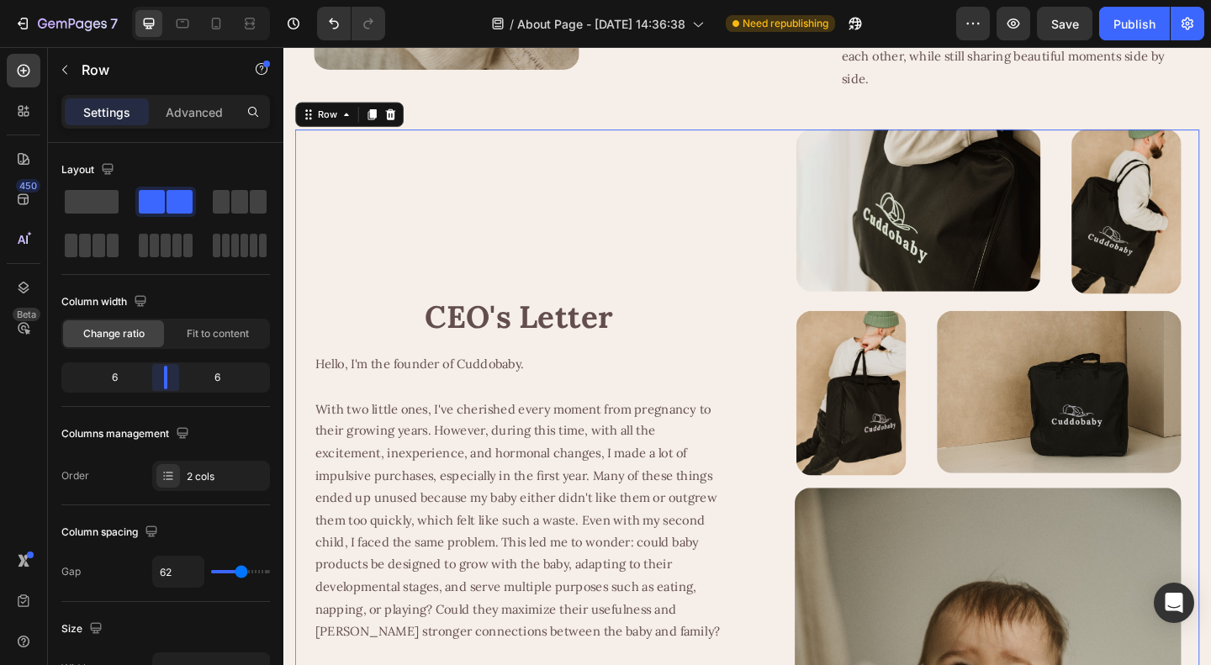
drag, startPoint x: 154, startPoint y: 379, endPoint x: 325, endPoint y: 391, distance: 171.1
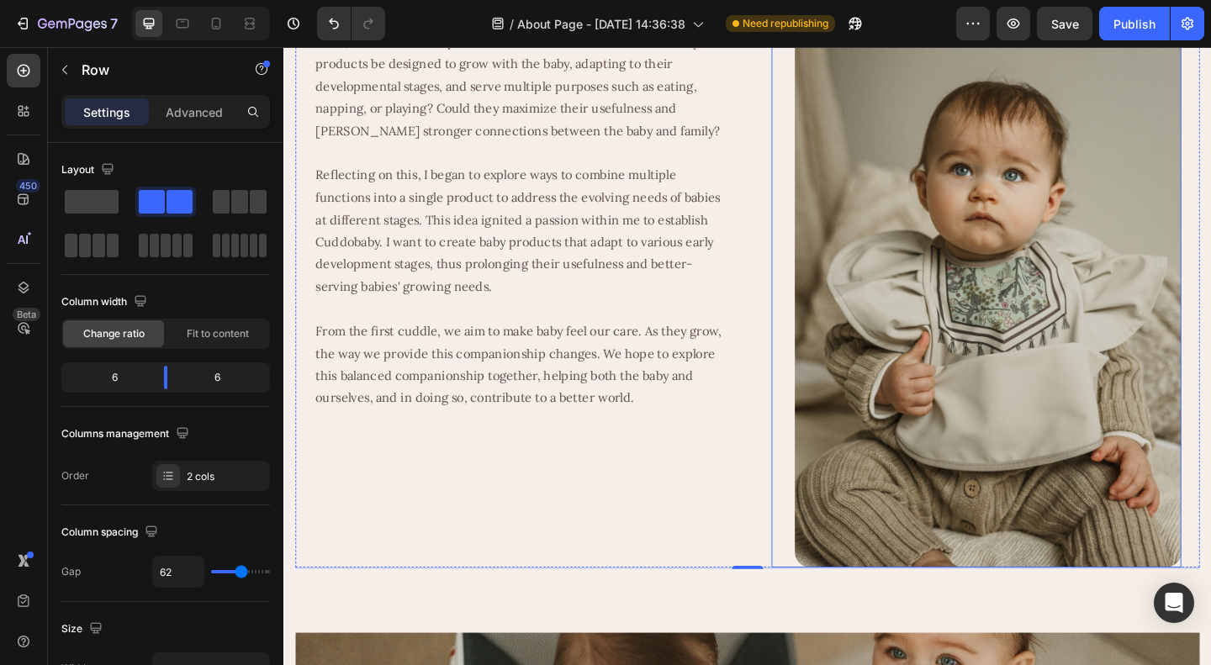
scroll to position [932, 0]
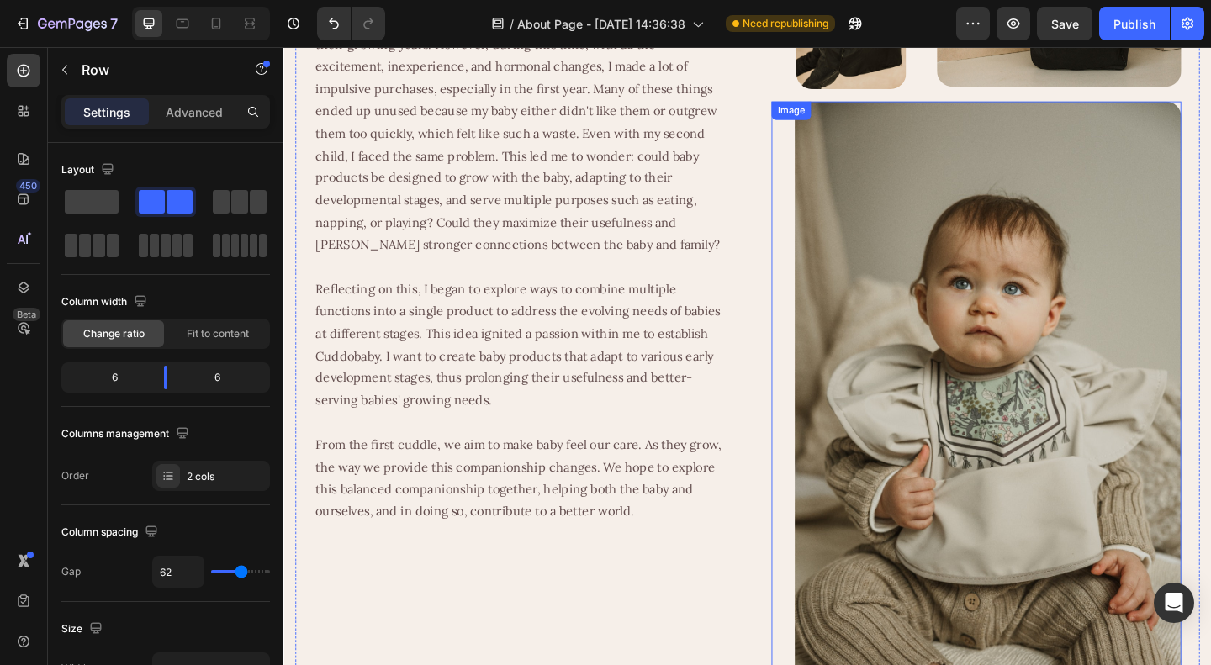
click at [1112, 409] on img at bounding box center [1049, 421] width 420 height 631
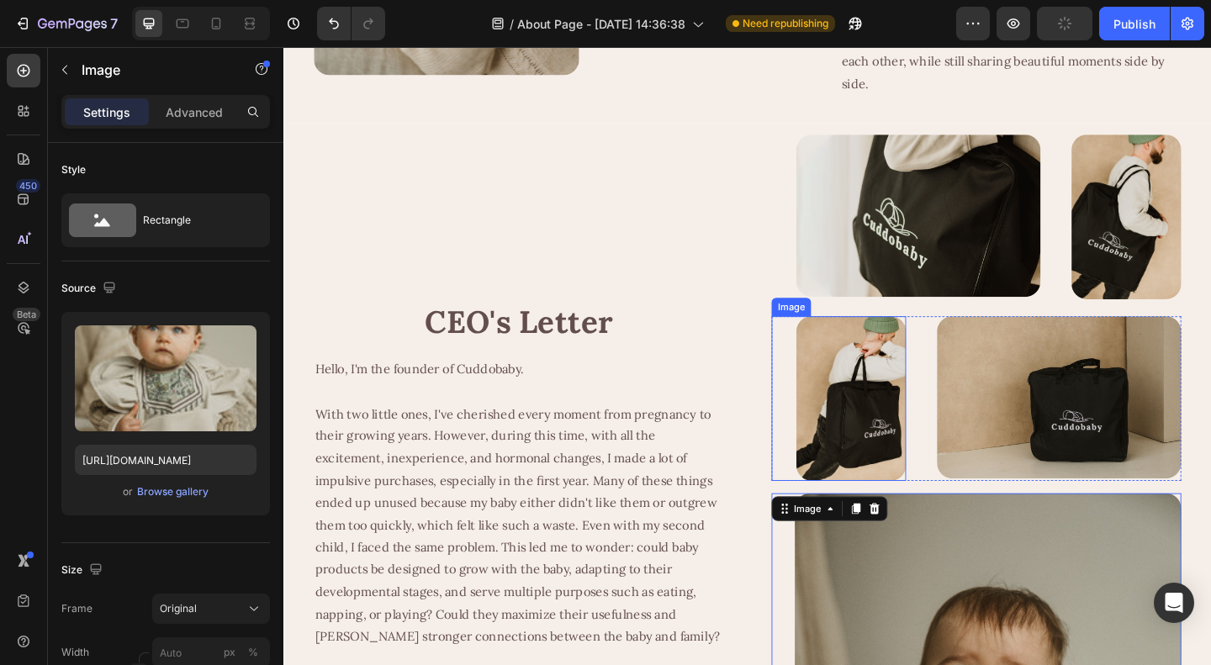
scroll to position [512, 0]
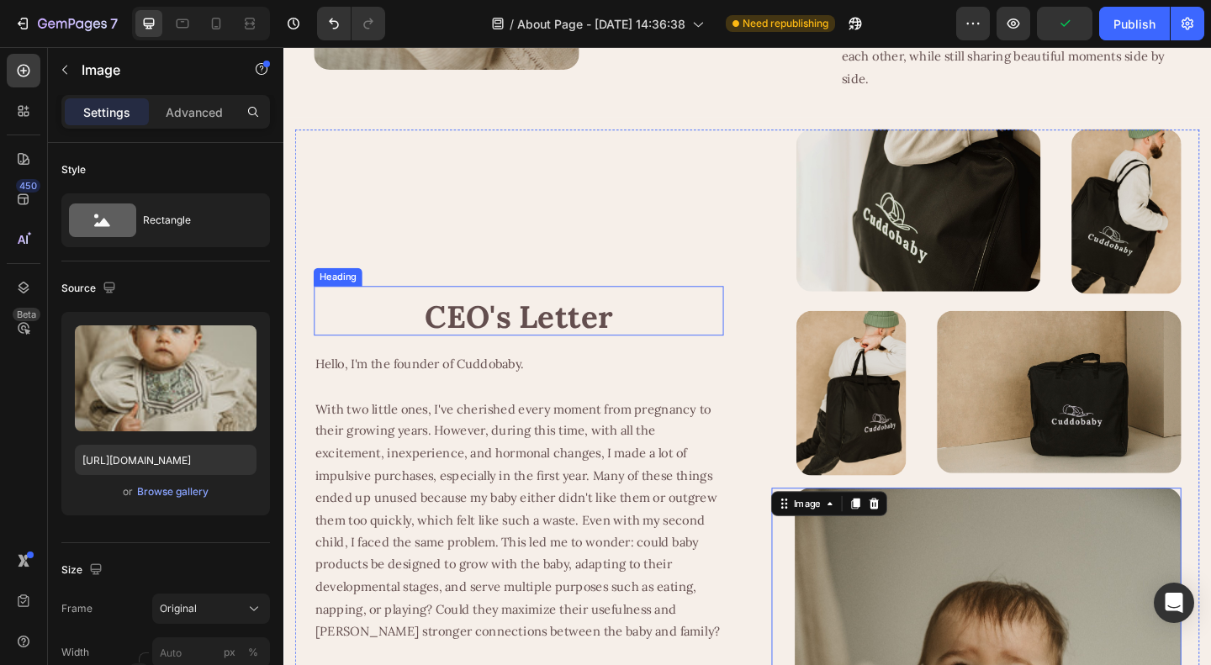
click at [746, 320] on h2 "CEO's Letter" at bounding box center [539, 340] width 446 height 40
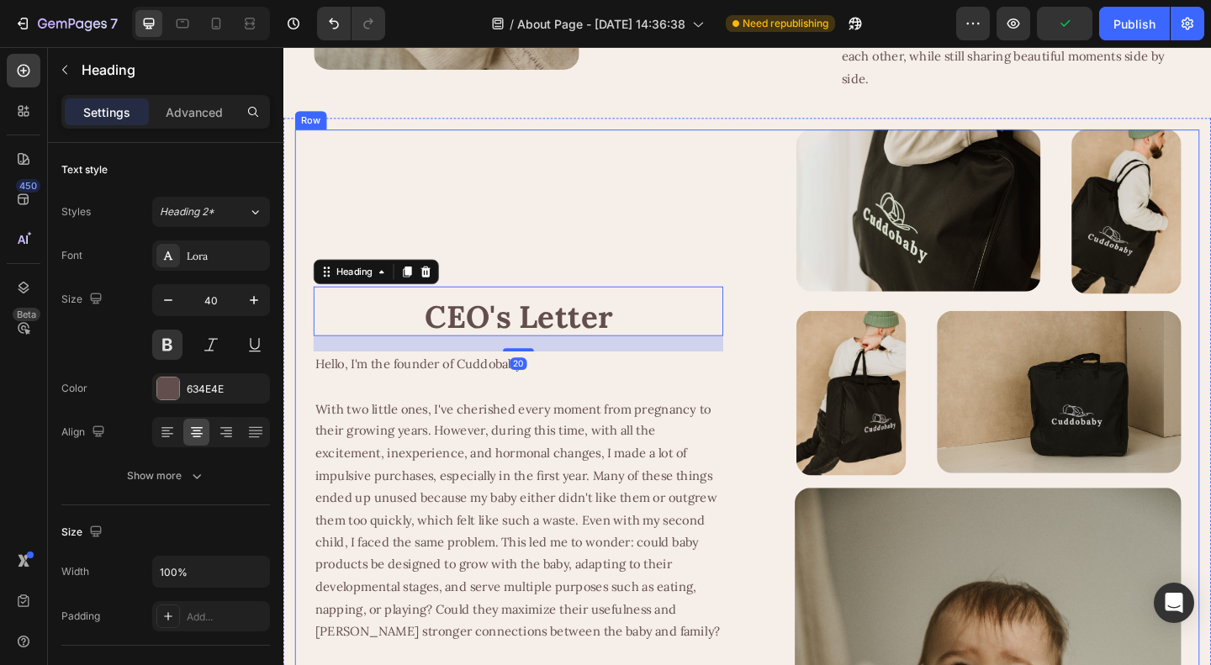
click at [792, 522] on div "CEO's Letter Heading 20 Hello, I'm the founder of Cuddobaby. With two little on…" at bounding box center [788, 647] width 984 height 1022
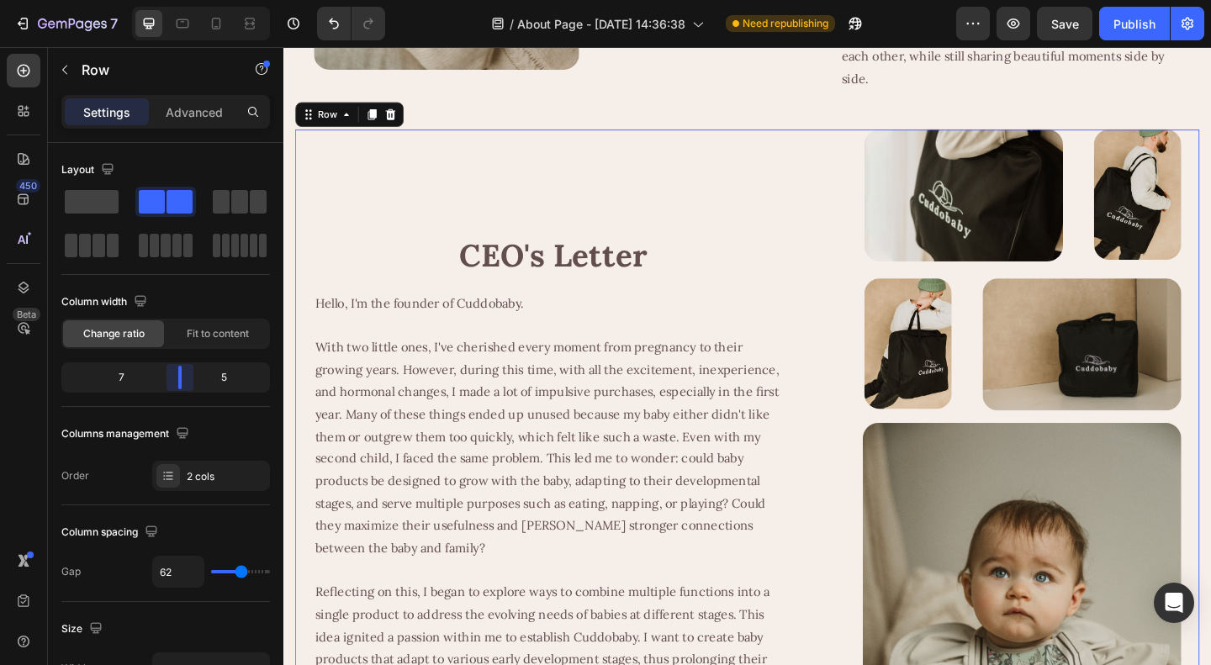
drag, startPoint x: 166, startPoint y: 381, endPoint x: 217, endPoint y: 376, distance: 51.5
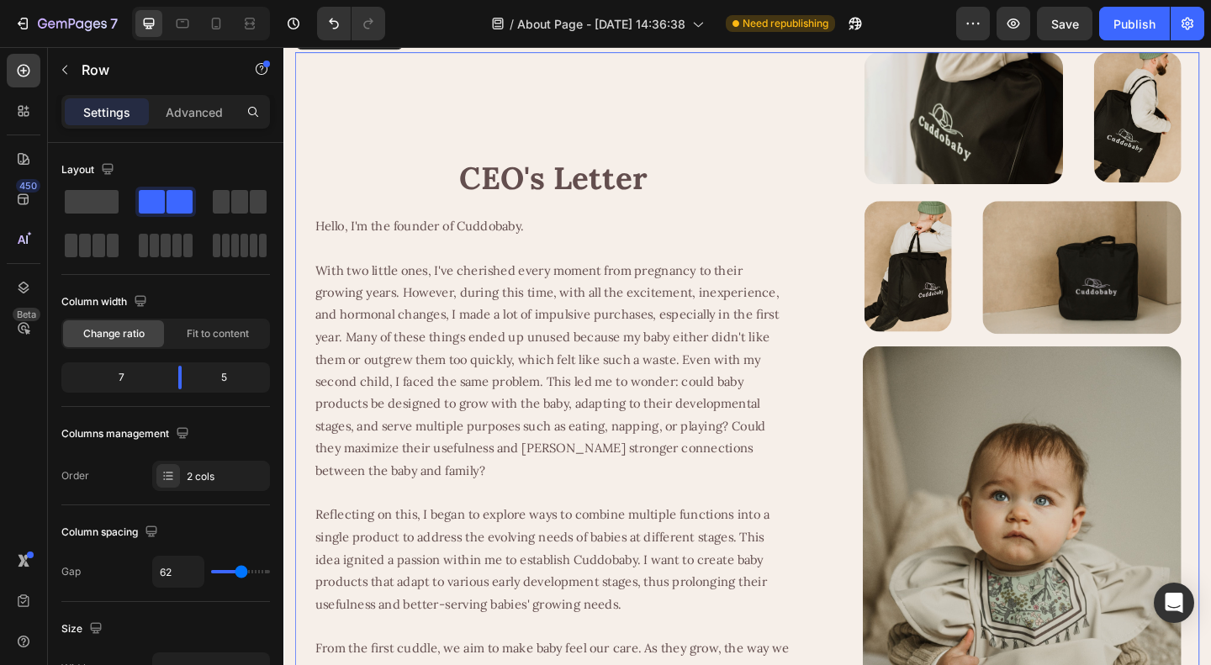
click at [864, 451] on div "CEO's Letter Heading Hello, I'm the founder of Cuddobaby. With two little ones,…" at bounding box center [788, 472] width 984 height 840
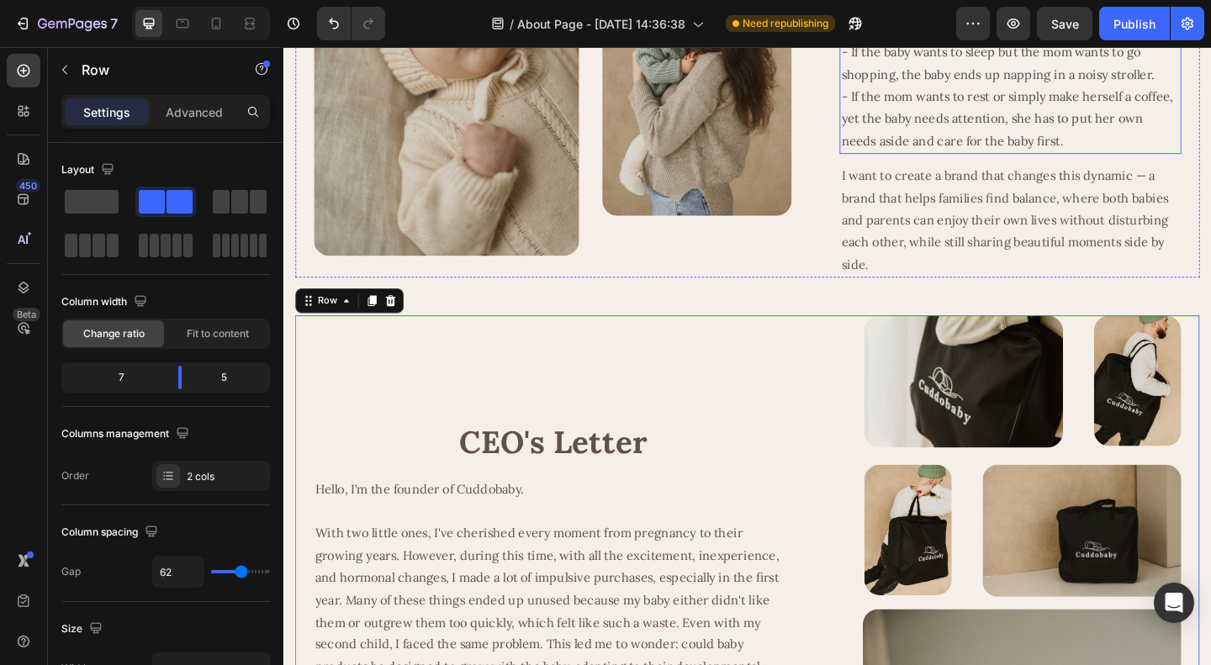
scroll to position [344, 0]
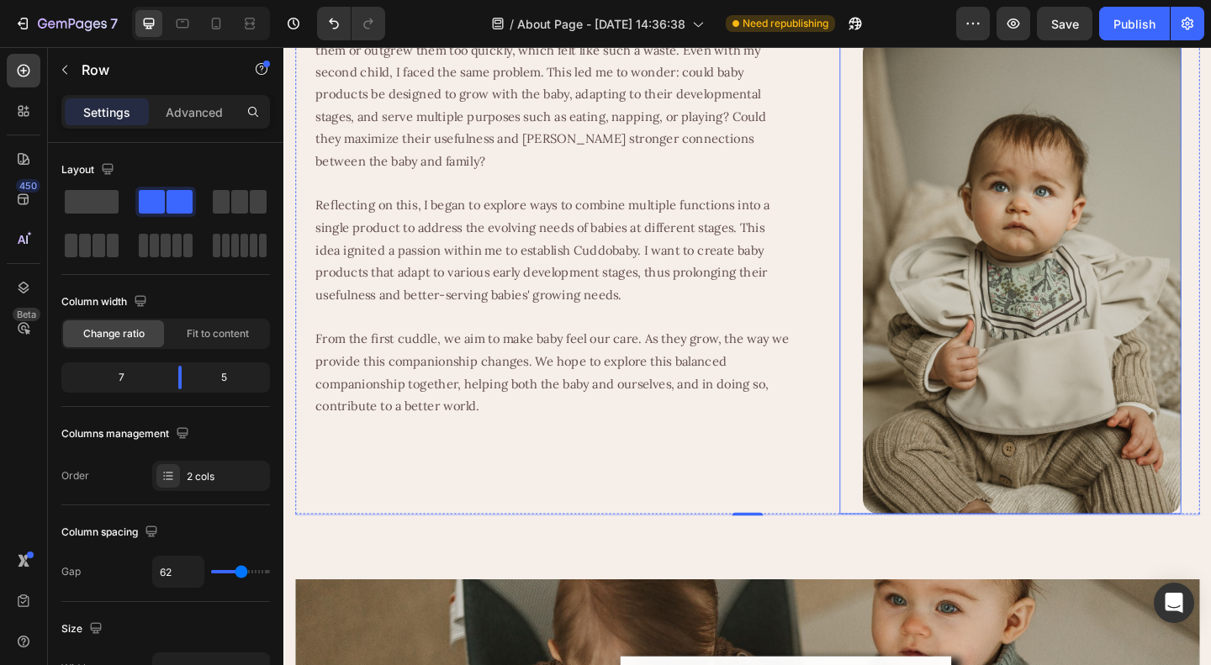
scroll to position [512, 0]
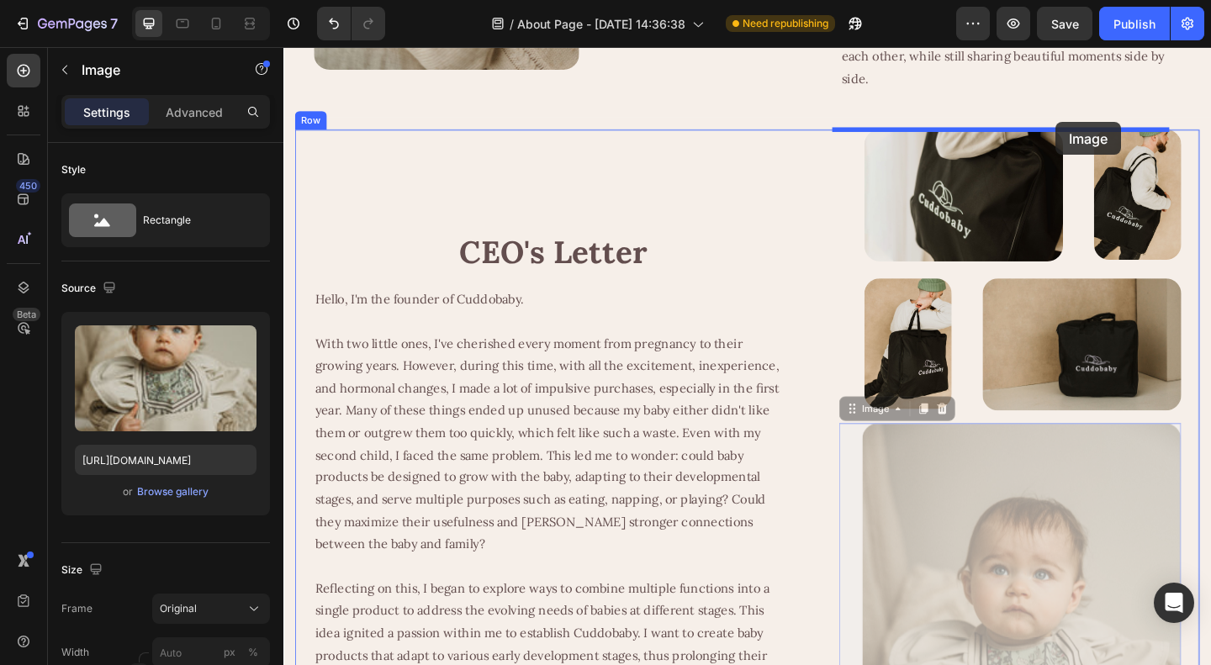
drag, startPoint x: 895, startPoint y: 442, endPoint x: 1123, endPoint y: 129, distance: 387.7
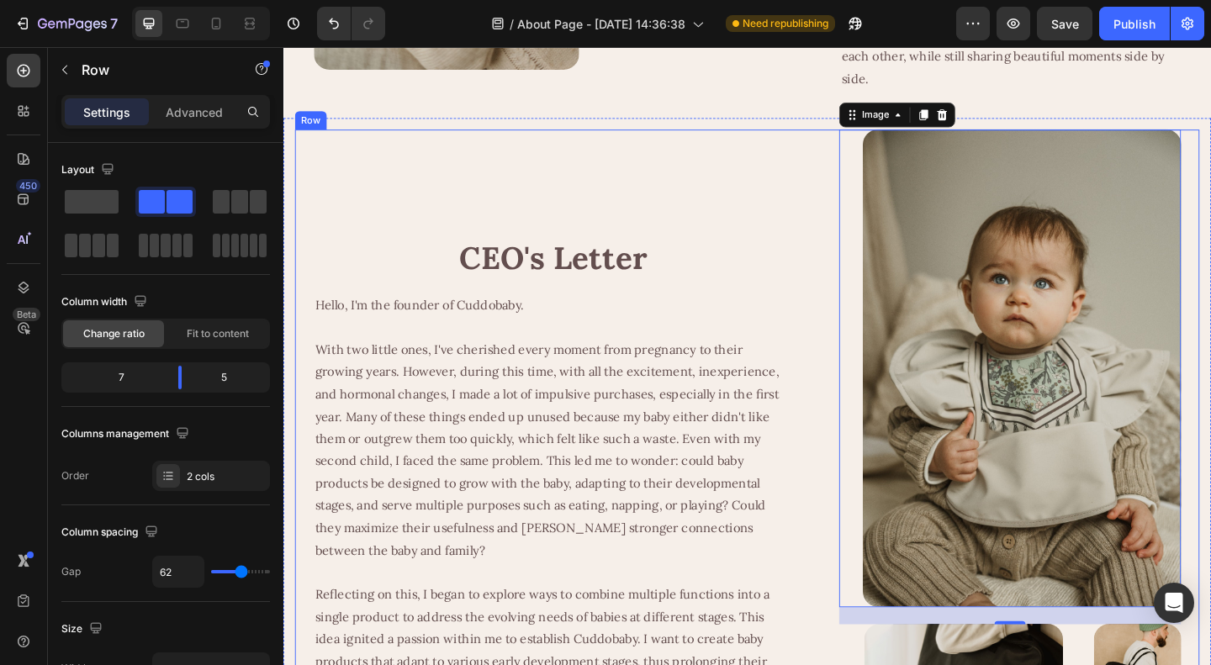
click at [839, 272] on div "CEO's Letter Heading Hello, I'm the founder of Cuddobaby. With two little ones,…" at bounding box center [788, 558] width 984 height 845
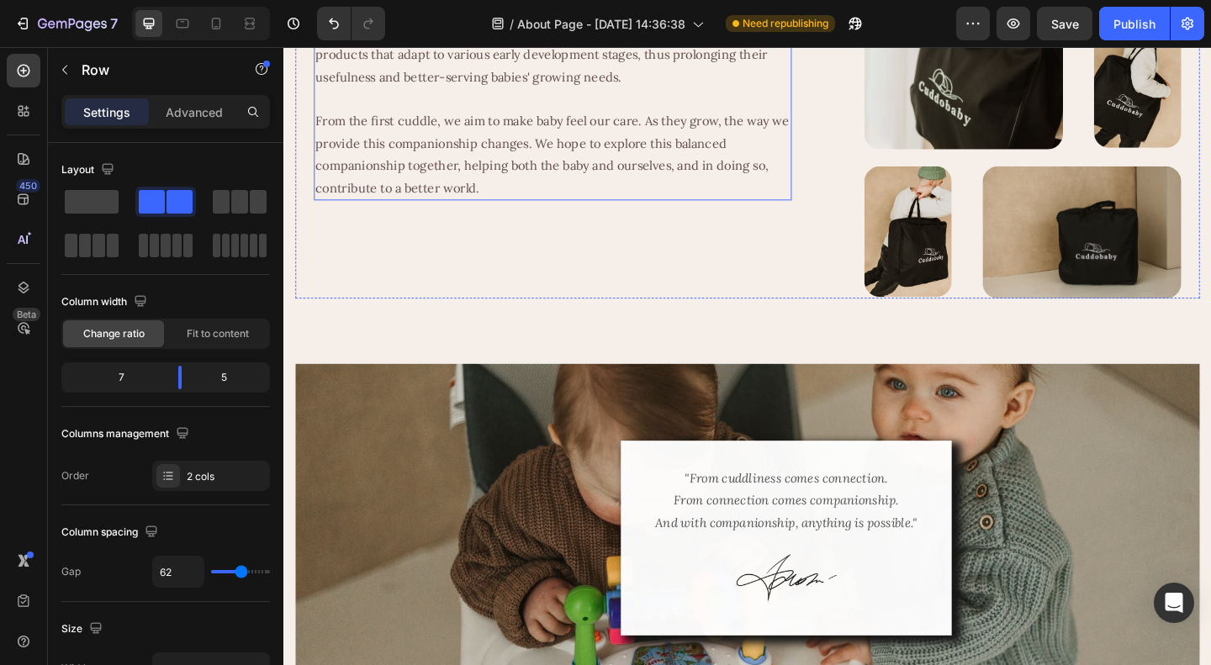
scroll to position [1177, 0]
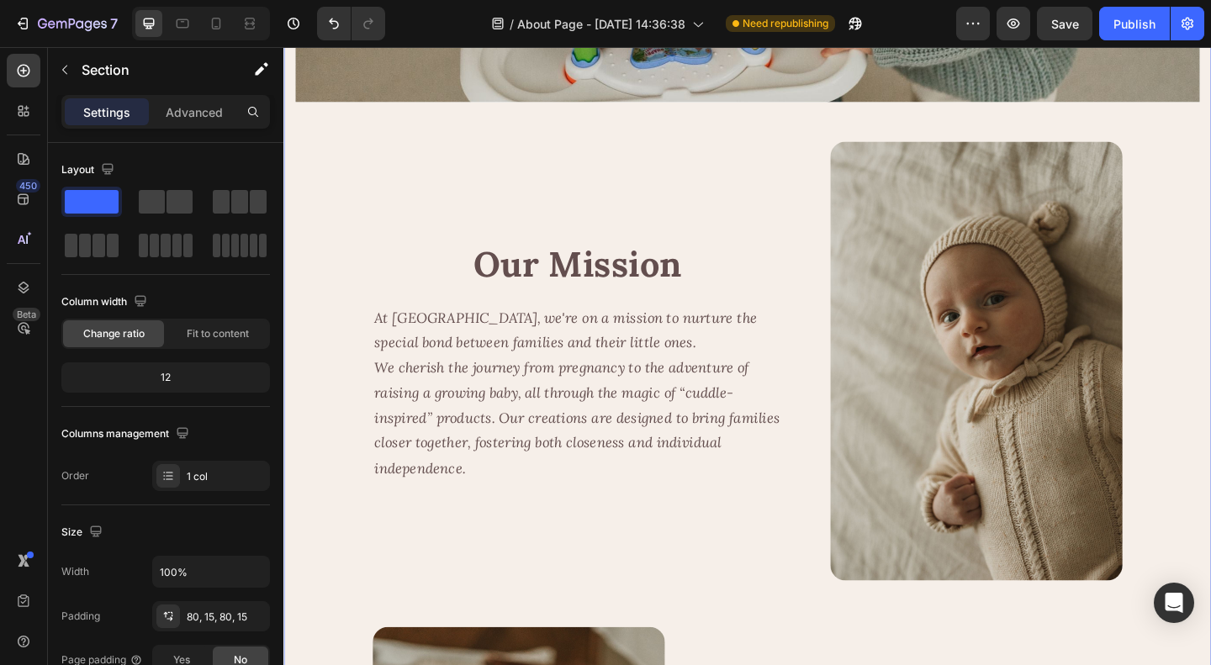
scroll to position [1850, 0]
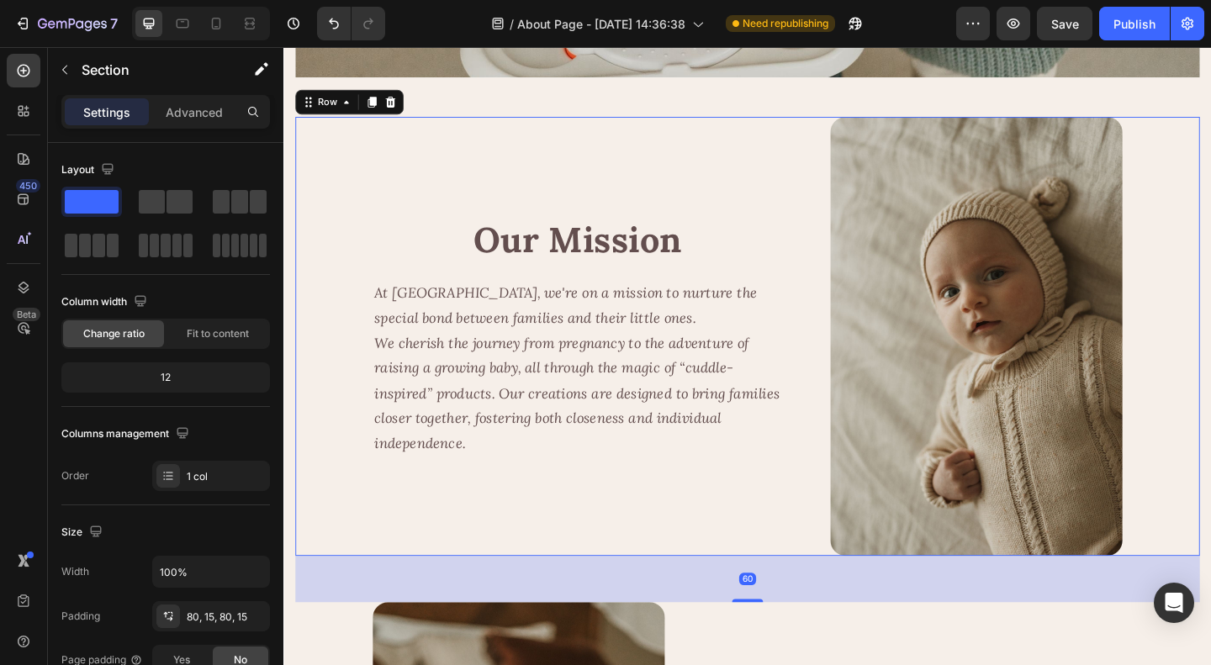
click at [833, 530] on div "Our Mission Heading At Cuddobaby, we're on a mission to nurture the special bon…" at bounding box center [788, 362] width 984 height 478
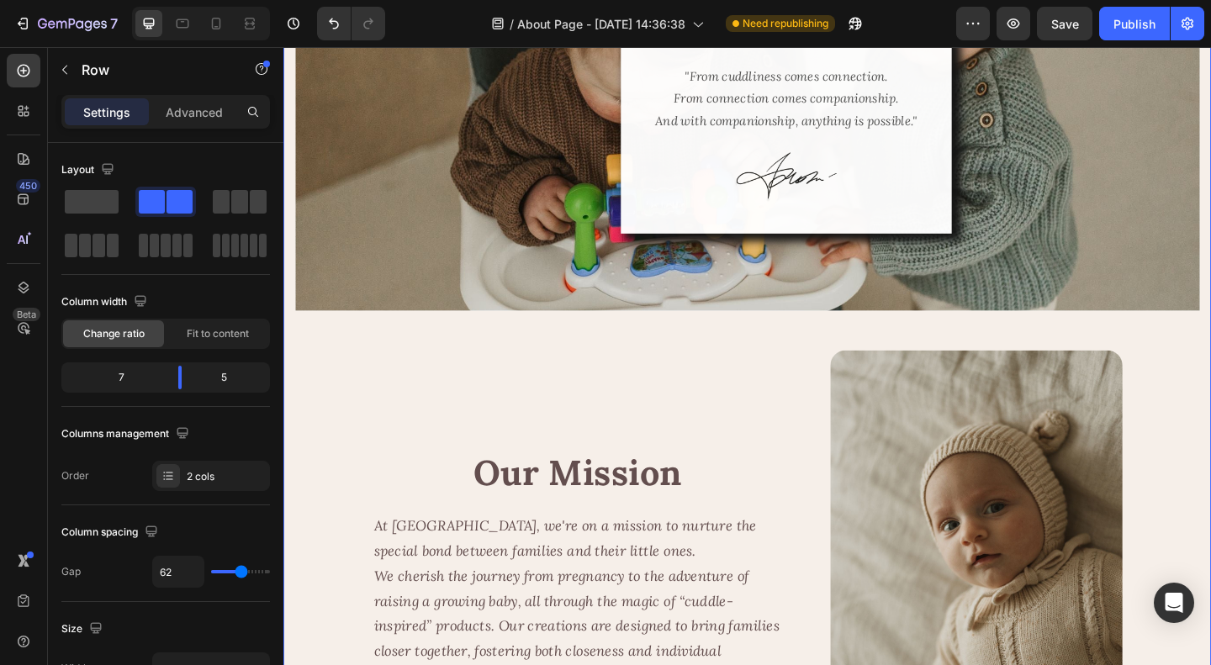
scroll to position [1682, 0]
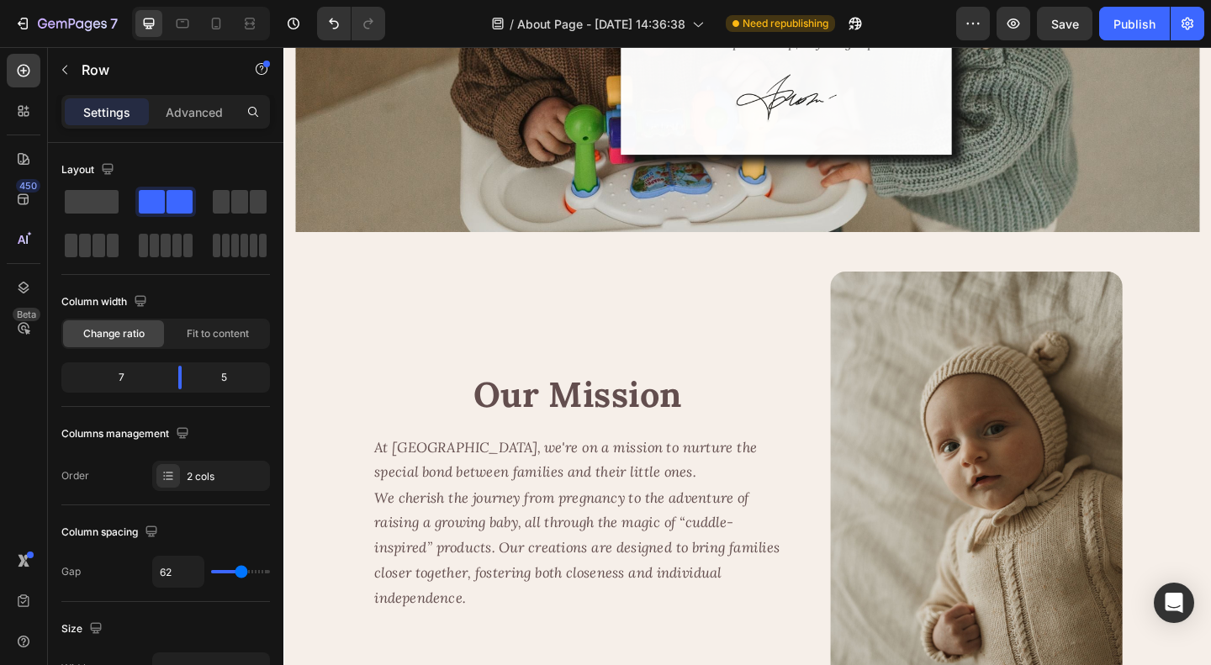
click at [649, 315] on div "Our Mission Heading At Cuddobaby, we're on a mission to nurture the special bon…" at bounding box center [603, 530] width 446 height 478
click at [843, 348] on div "Our Mission Heading At Cuddobaby, we're on a mission to nurture the special bon…" at bounding box center [788, 530] width 984 height 478
click at [851, 414] on div "Our Mission Heading At Cuddobaby, we're on a mission to nurture the special bon…" at bounding box center [788, 530] width 984 height 478
click at [398, 343] on div "Our Mission Heading At Cuddobaby, we're on a mission to nurture the special bon…" at bounding box center [603, 530] width 446 height 478
click at [362, 367] on div "Our Mission Heading At Cuddobaby, we're on a mission to nurture the special bon…" at bounding box center [788, 530] width 984 height 478
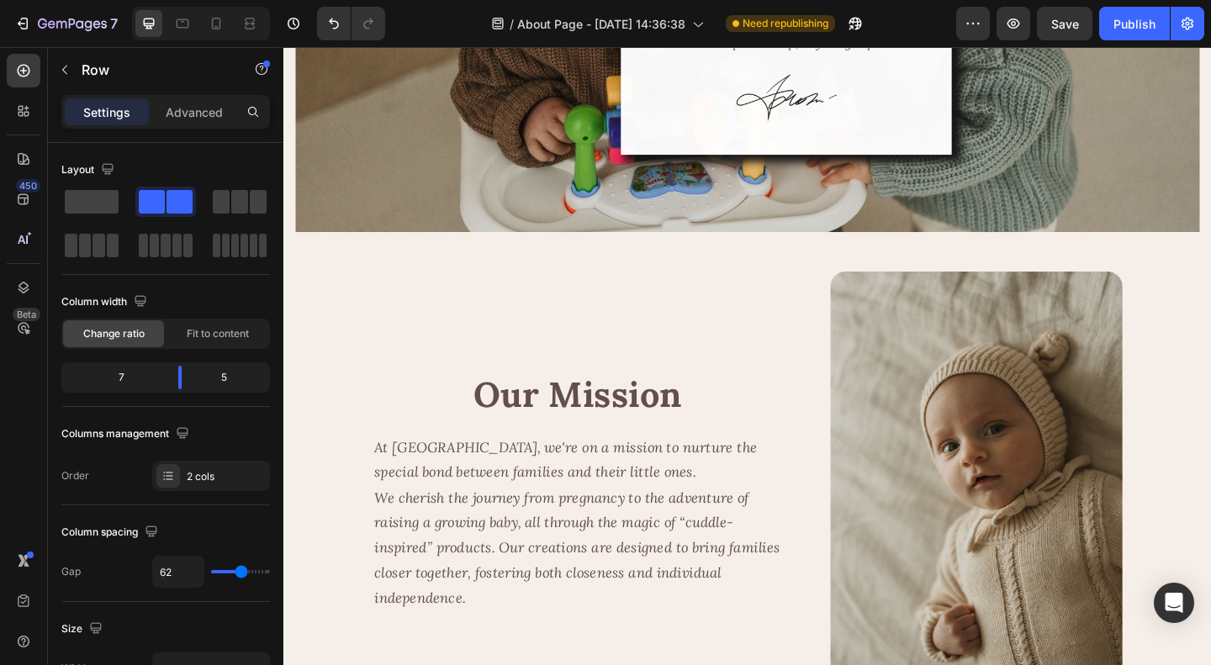
drag, startPoint x: 851, startPoint y: 416, endPoint x: 842, endPoint y: 415, distance: 9.3
click at [850, 416] on div "Our Mission Heading At Cuddobaby, we're on a mission to nurture the special bon…" at bounding box center [788, 530] width 984 height 478
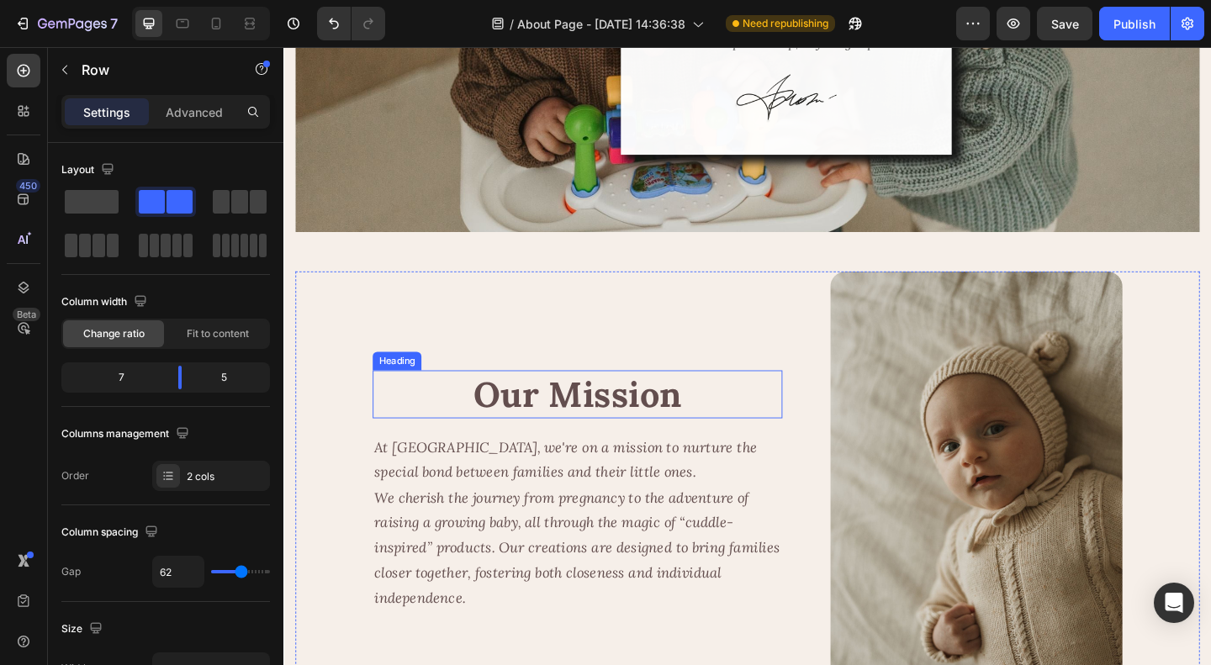
click at [621, 430] on p "Our Mission" at bounding box center [603, 425] width 442 height 50
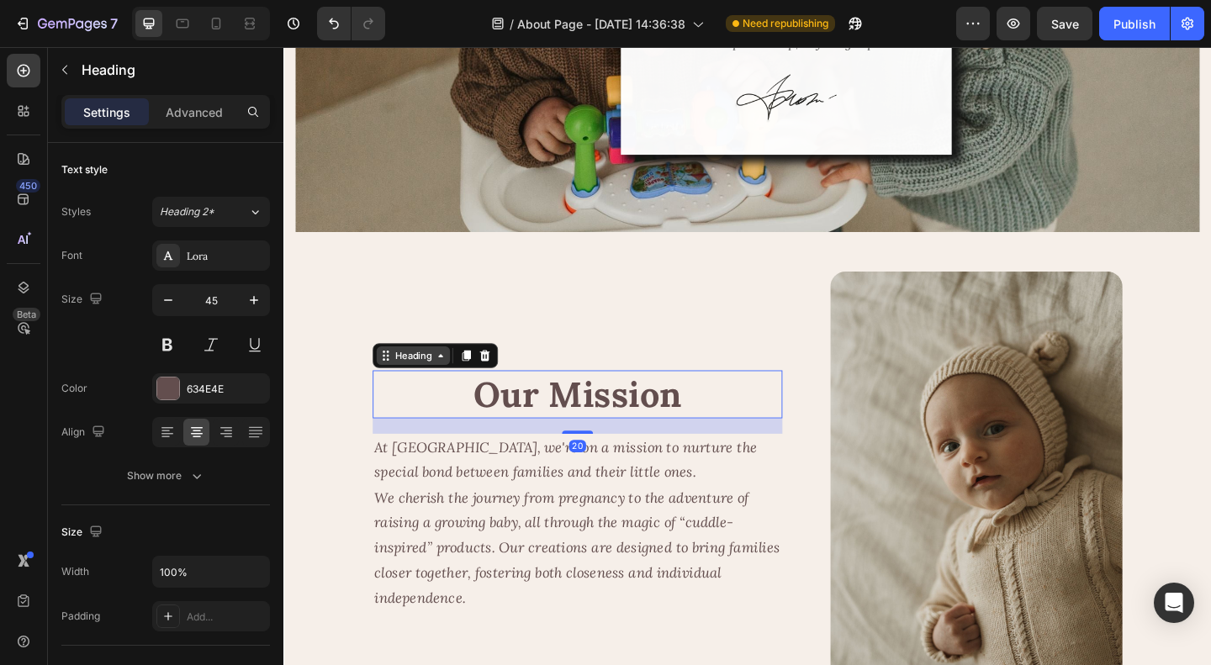
click at [442, 375] on div "Heading" at bounding box center [424, 382] width 46 height 15
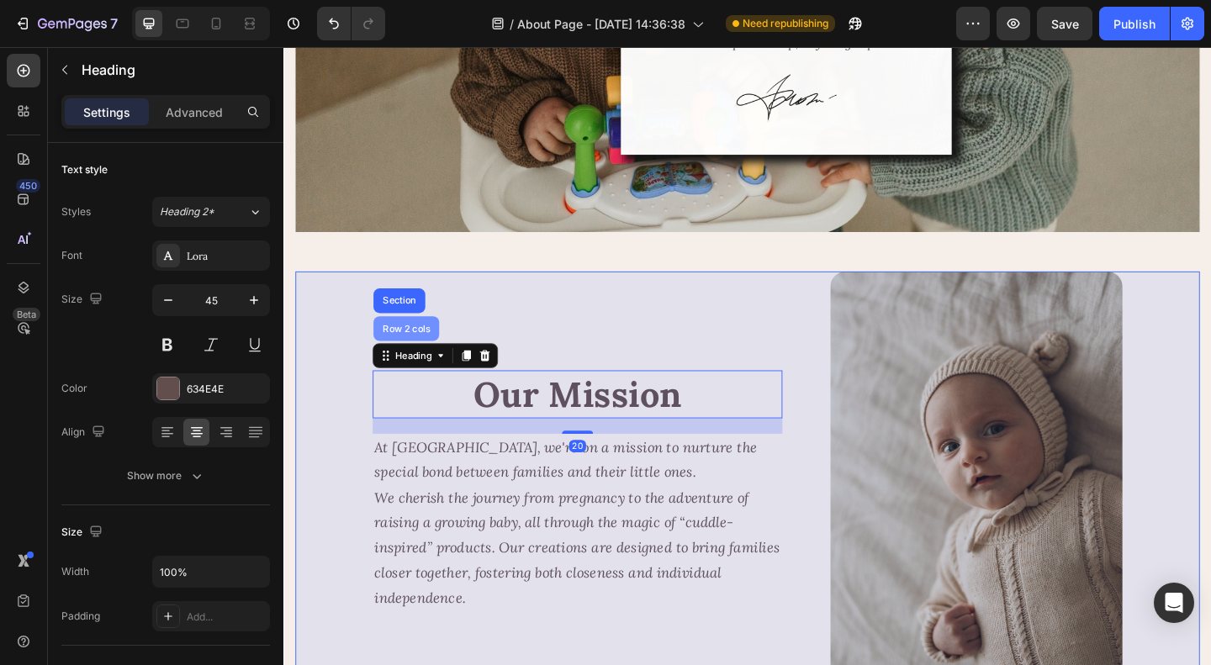
click at [424, 348] on div "Row 2 cols" at bounding box center [417, 353] width 58 height 10
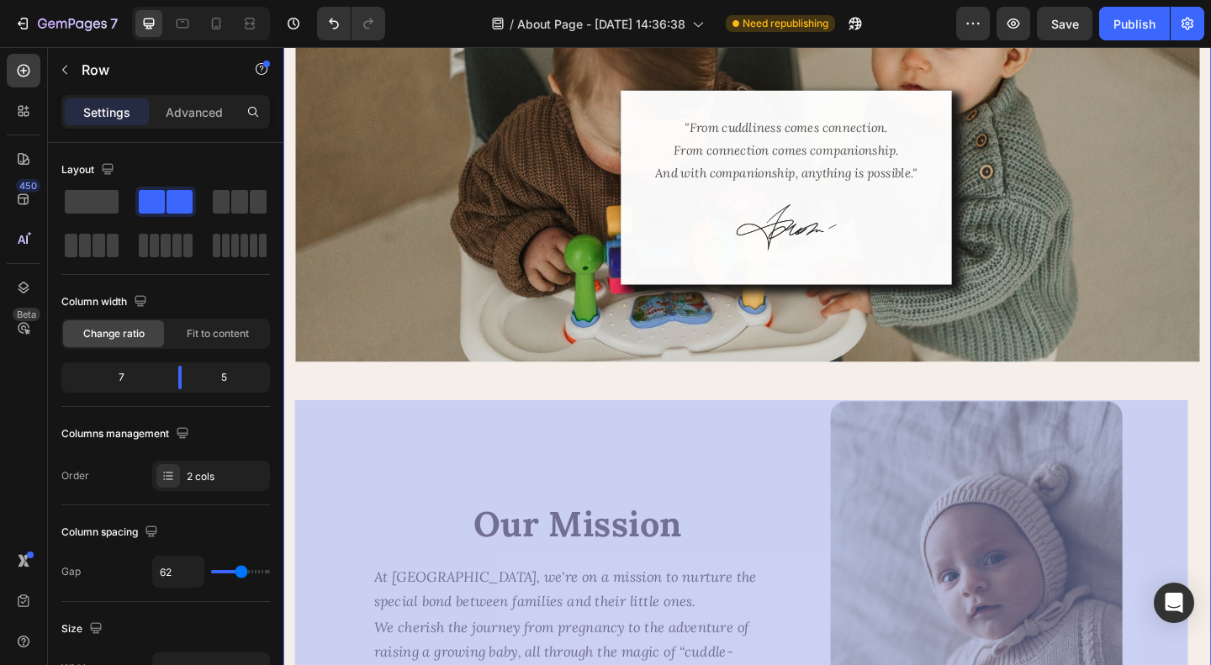
scroll to position [1659, 0]
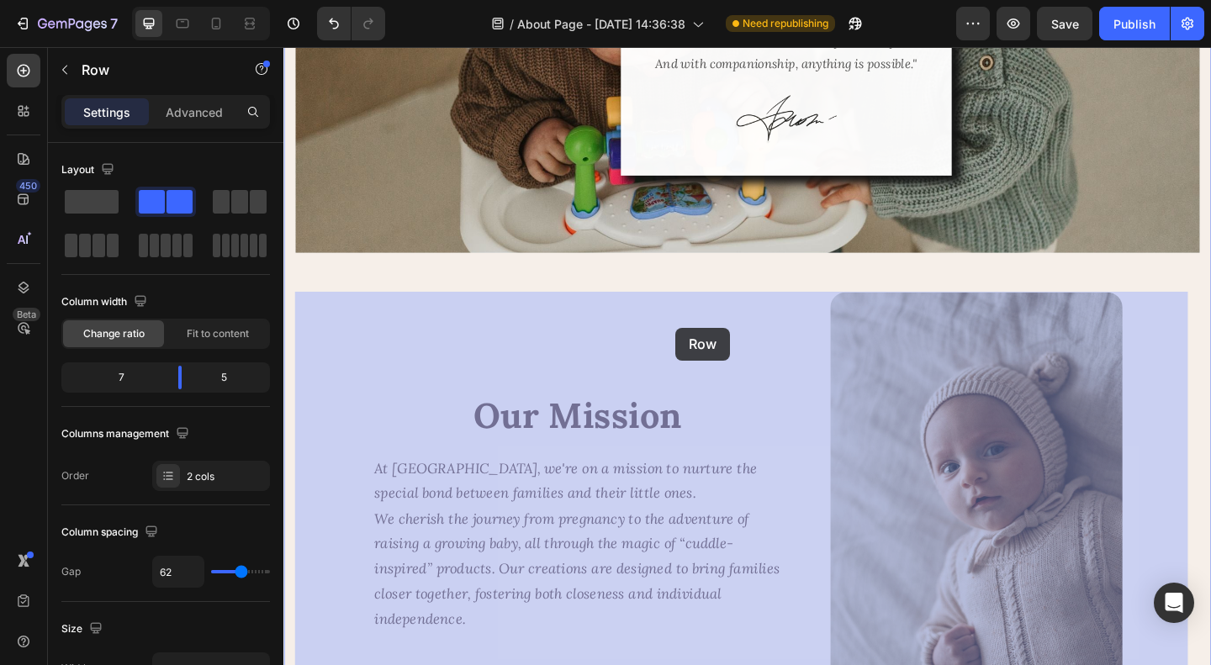
drag, startPoint x: 307, startPoint y: 443, endPoint x: 701, endPoint y: 382, distance: 399.1
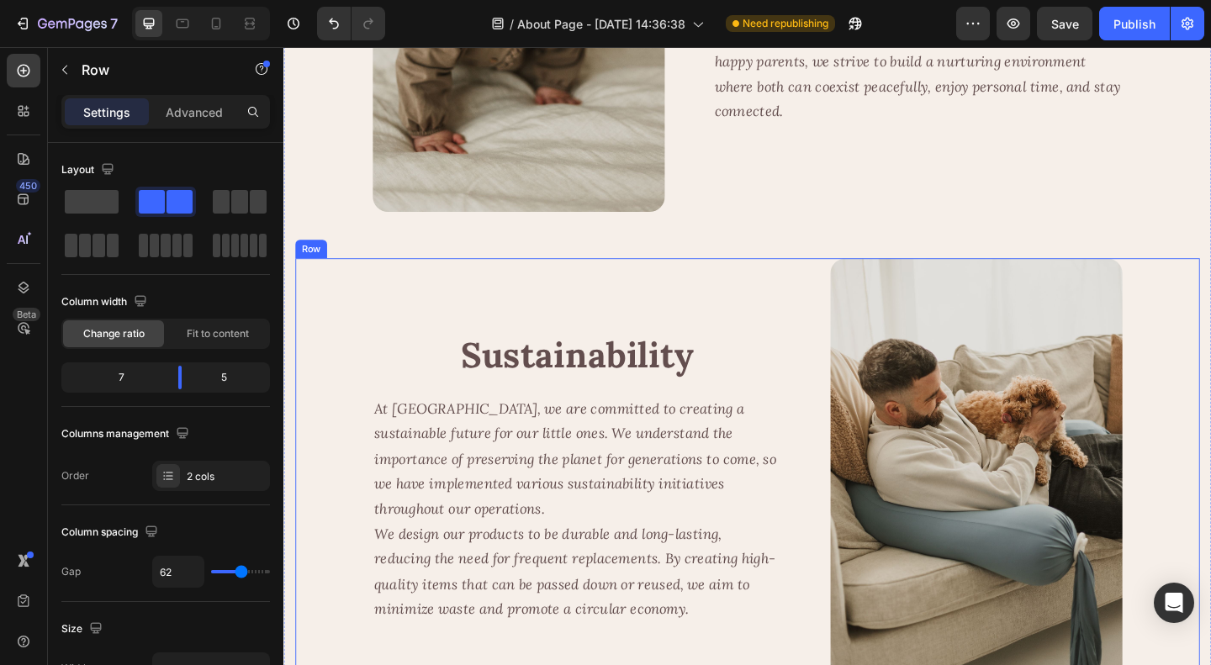
scroll to position [3088, 0]
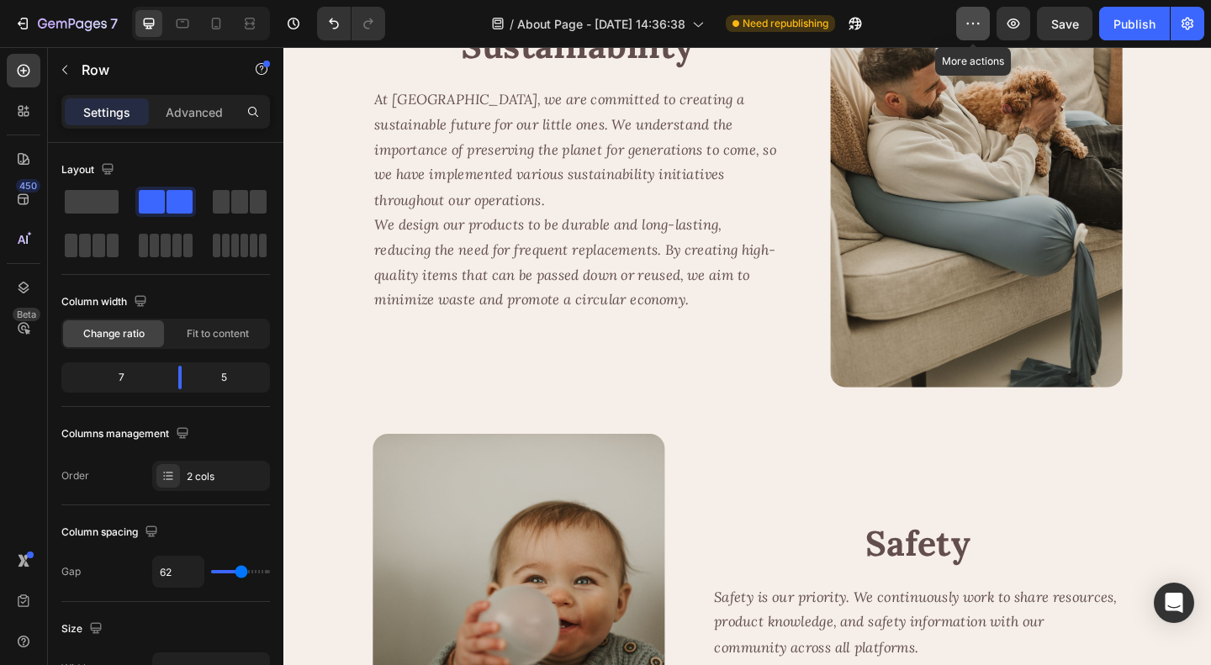
click at [964, 18] on button "button" at bounding box center [973, 24] width 34 height 34
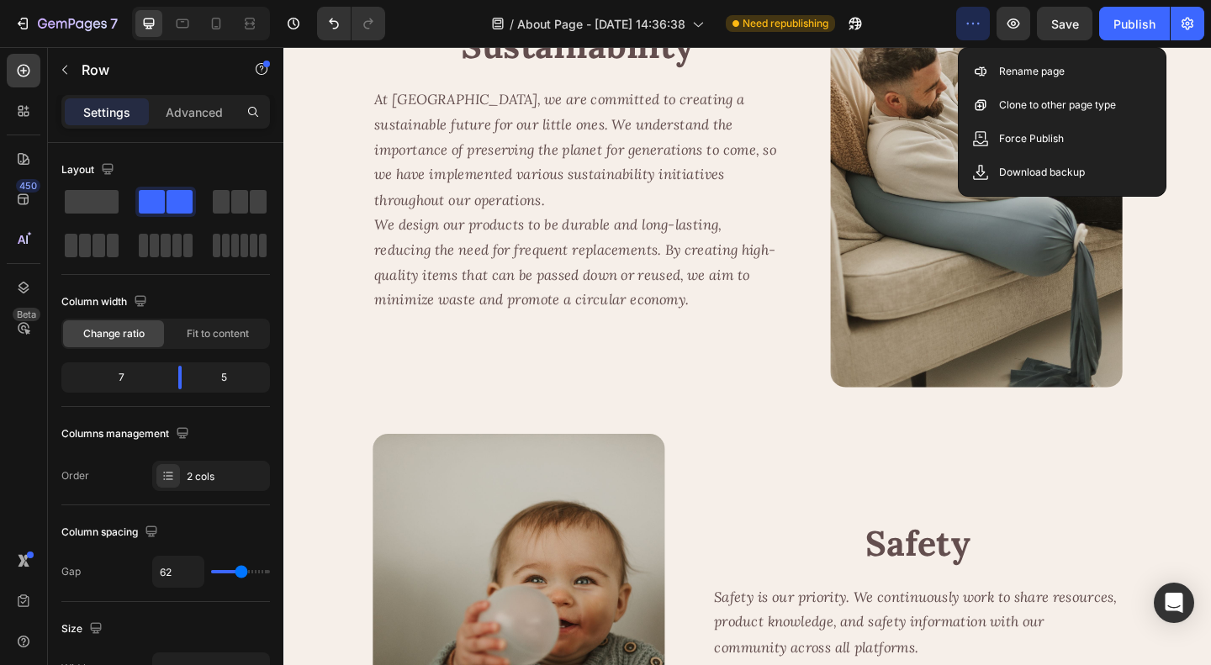
click at [970, 21] on icon "button" at bounding box center [972, 23] width 17 height 17
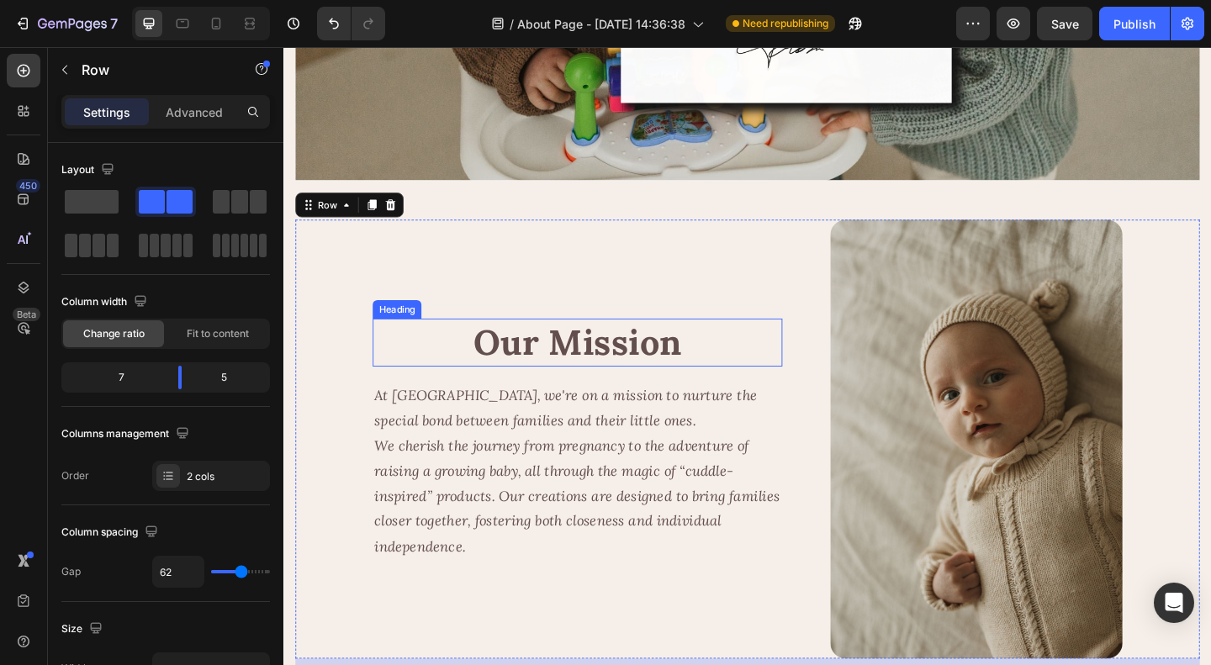
scroll to position [1743, 0]
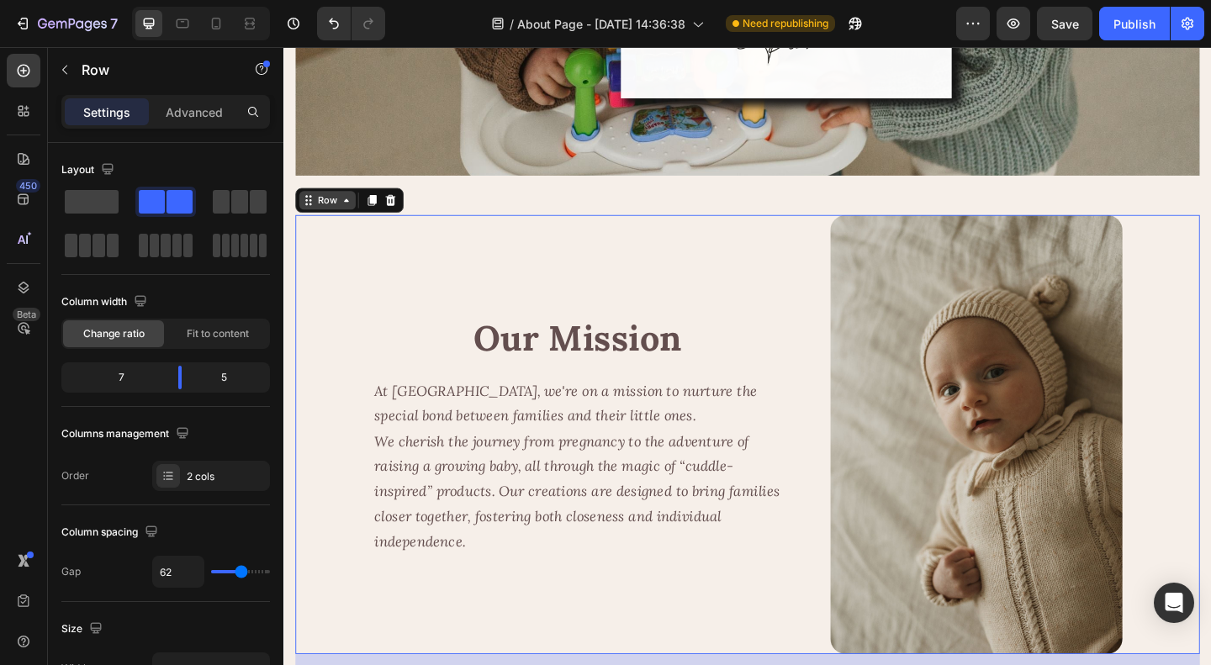
click at [342, 214] on div "Row" at bounding box center [331, 213] width 28 height 15
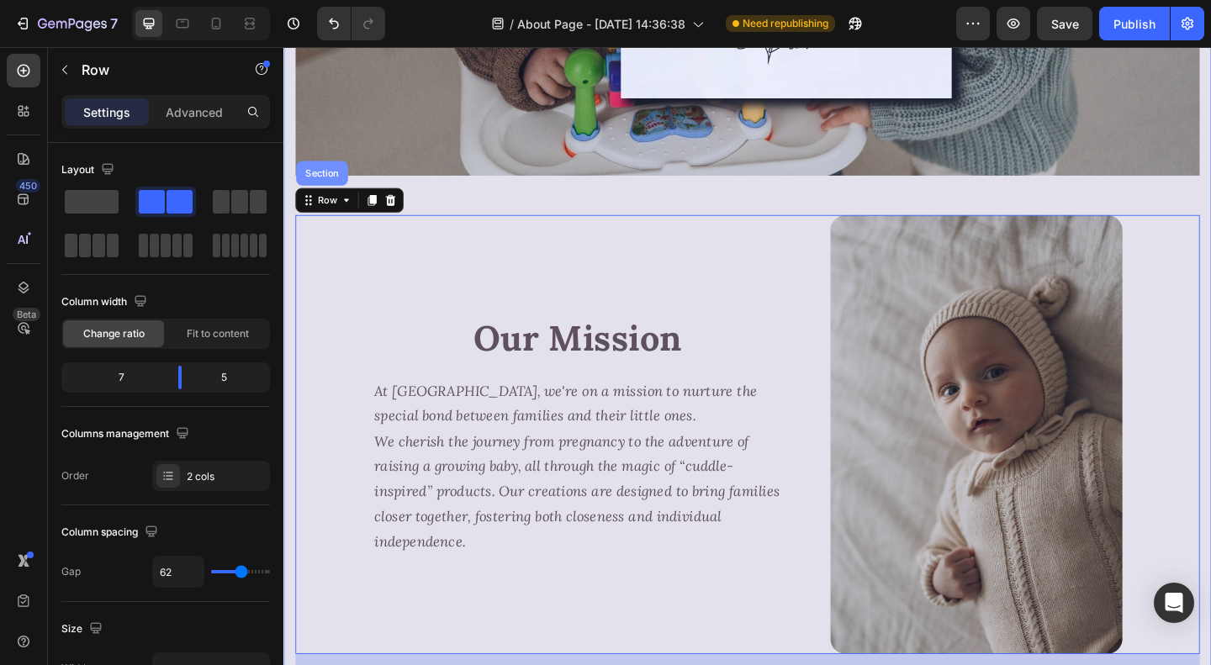
click at [324, 188] on div "Section" at bounding box center [325, 184] width 56 height 27
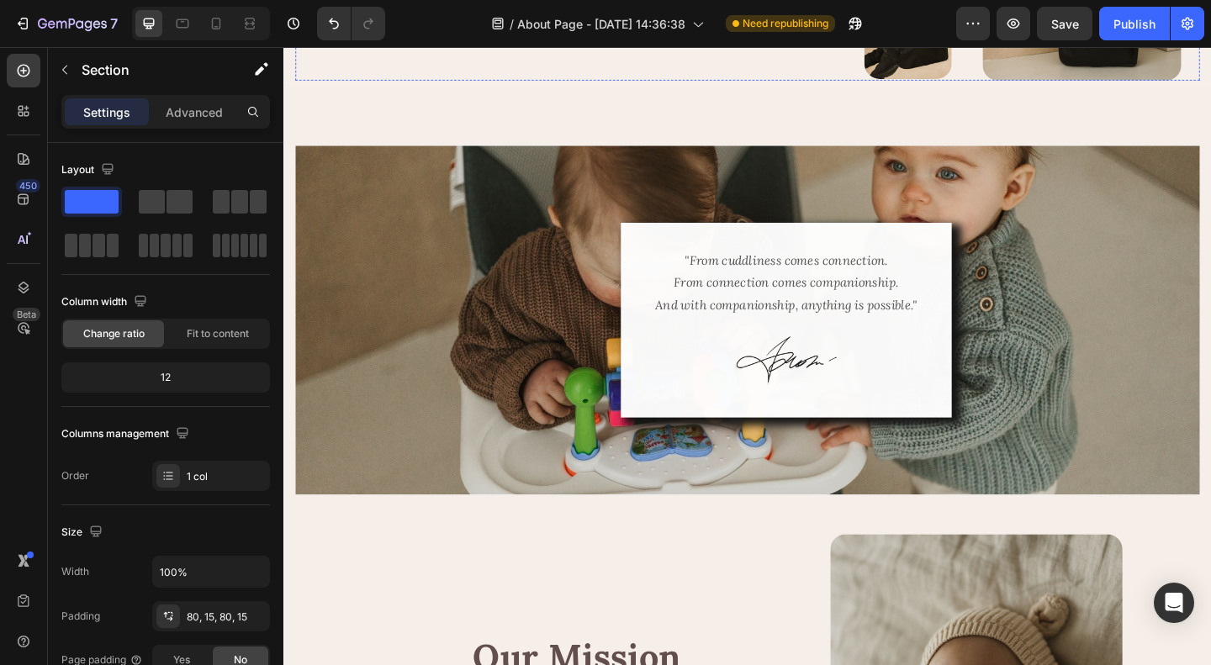
scroll to position [1598, 0]
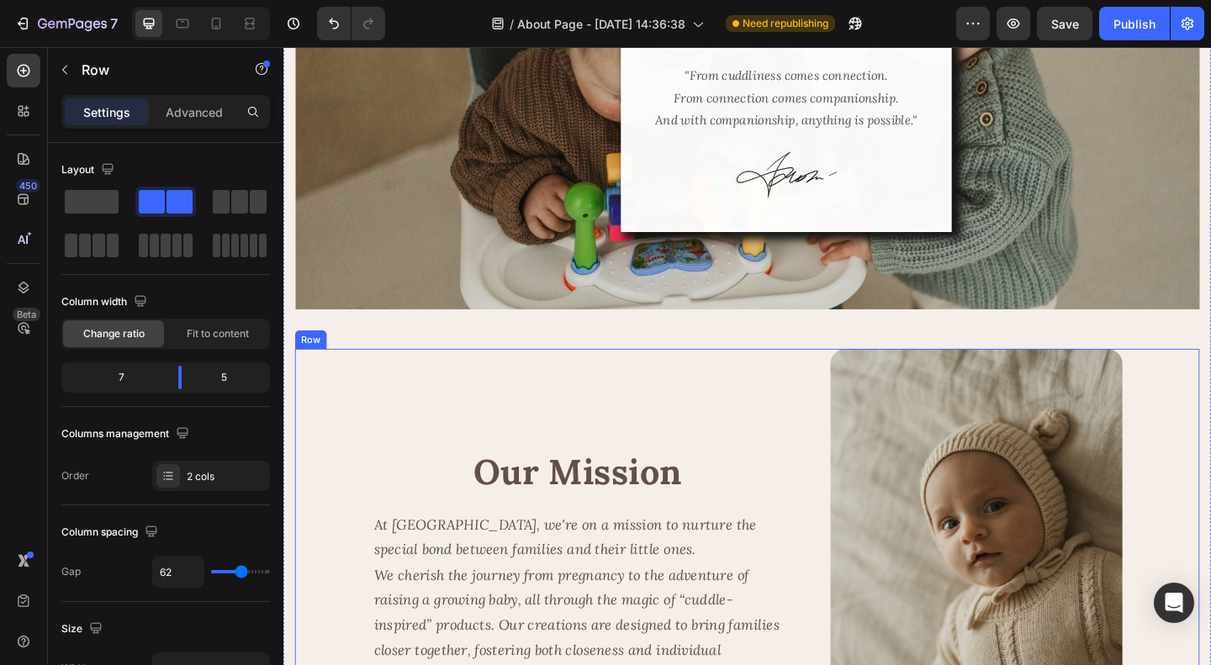
click at [850, 425] on div "Our Mission Heading At Cuddobaby, we're on a mission to nurture the special bon…" at bounding box center [788, 614] width 984 height 478
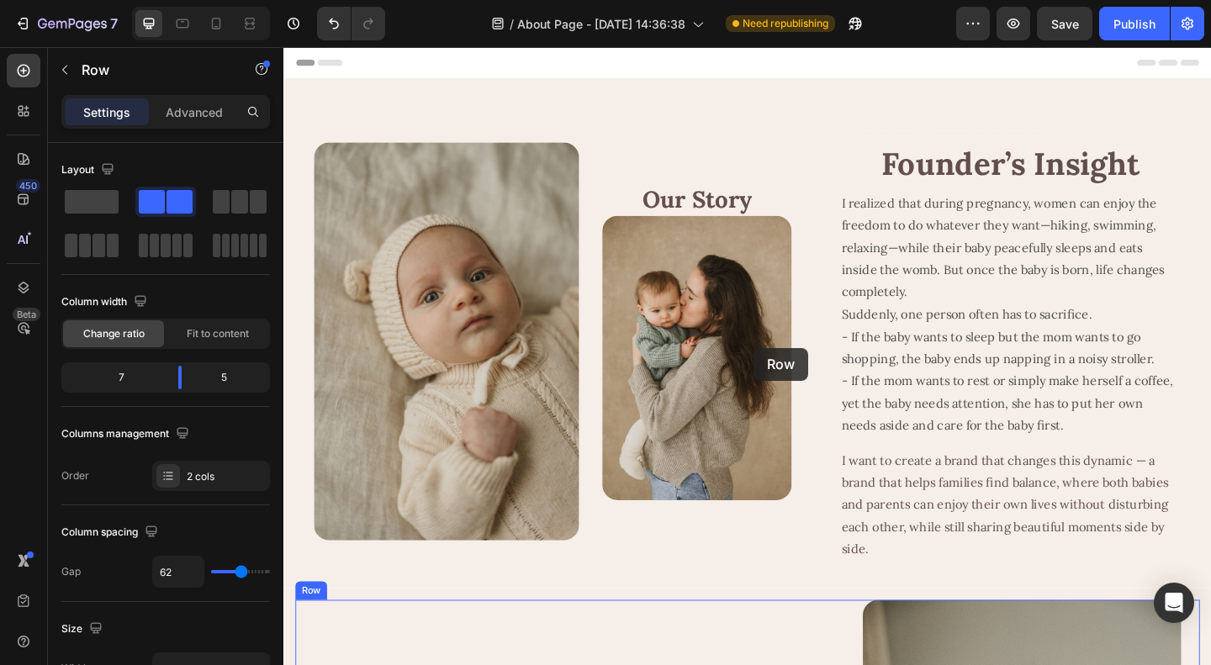
scroll to position [313, 0]
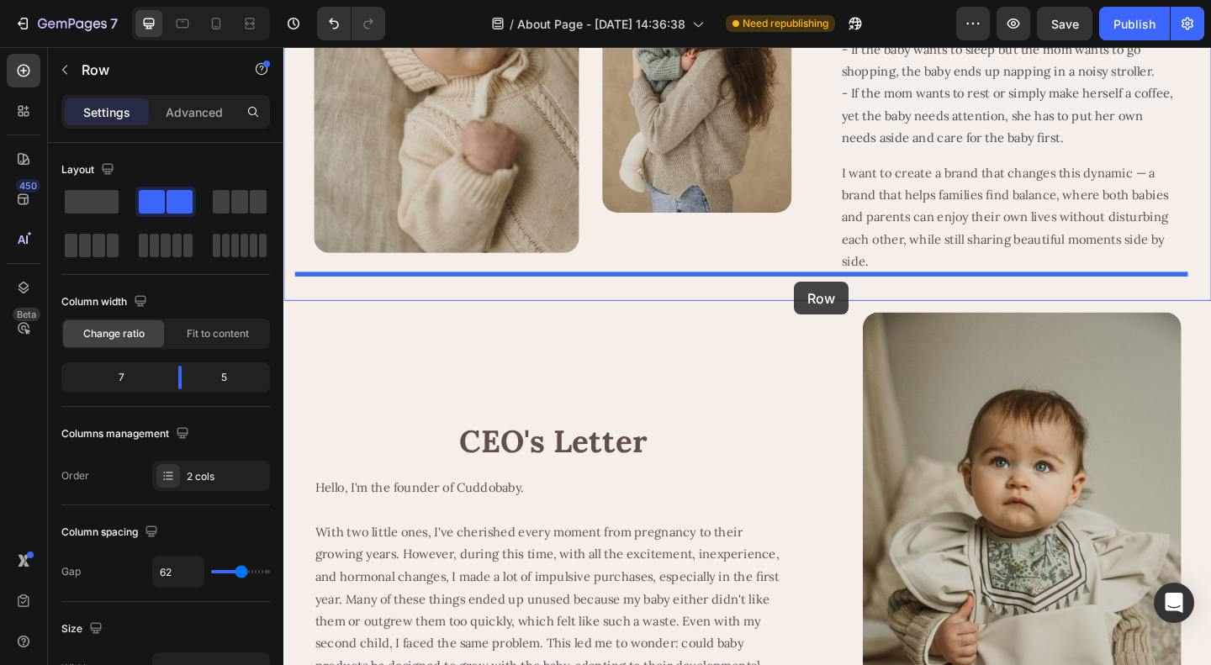
drag, startPoint x: 307, startPoint y: 534, endPoint x: 838, endPoint y: 303, distance: 579.5
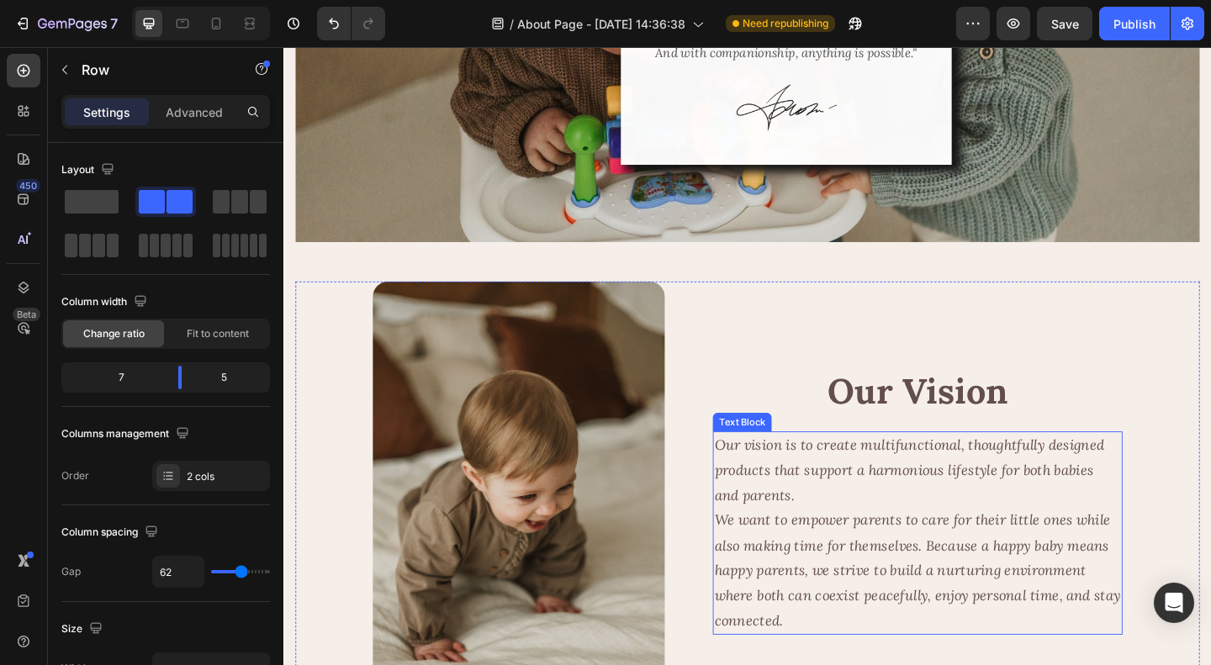
scroll to position [2331, 0]
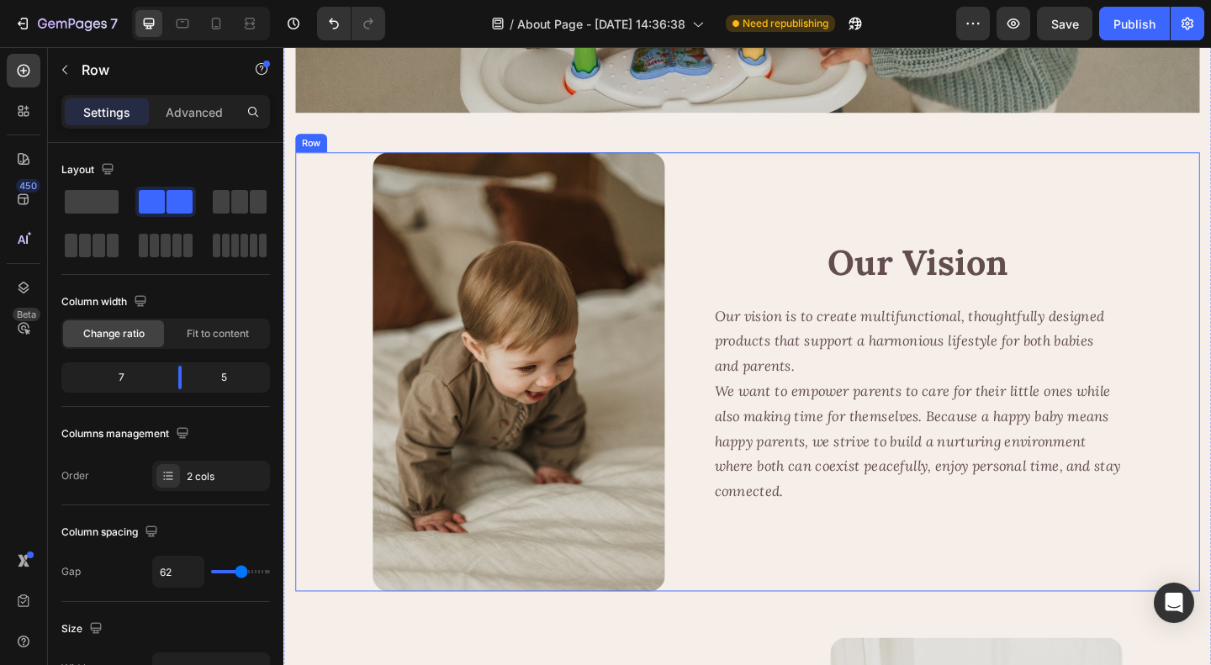
click at [722, 512] on div "Image Our Vision Heading Our vision is to create multifunctional, thoughtfully …" at bounding box center [788, 400] width 984 height 478
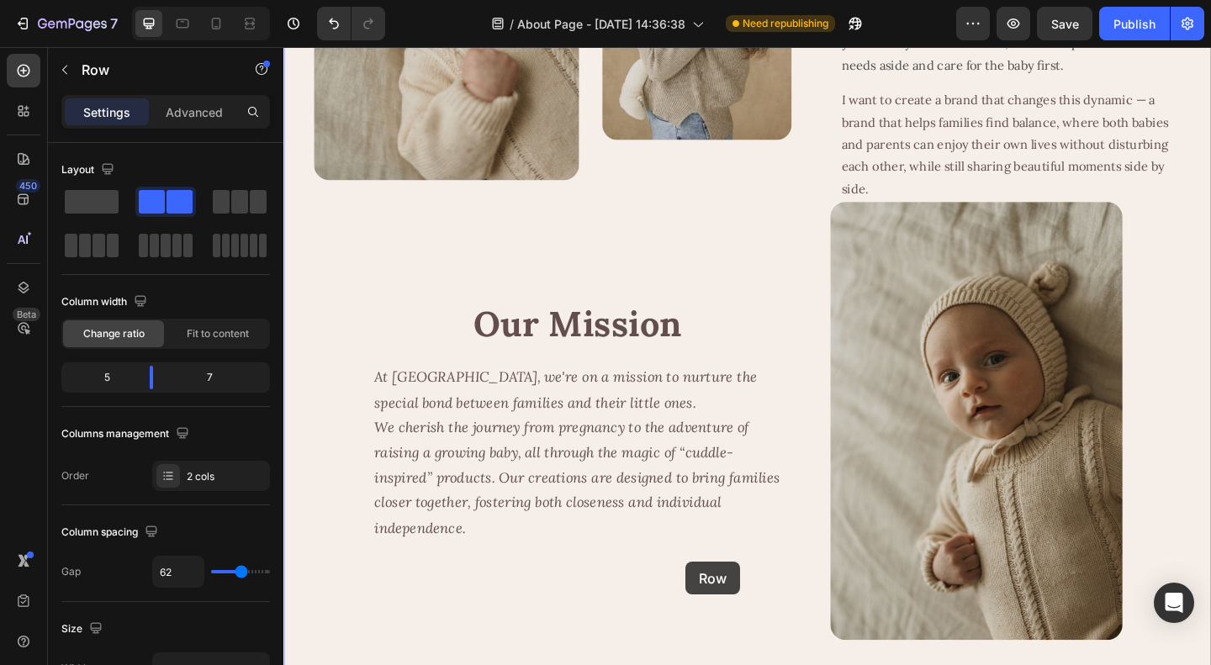
scroll to position [805, 0]
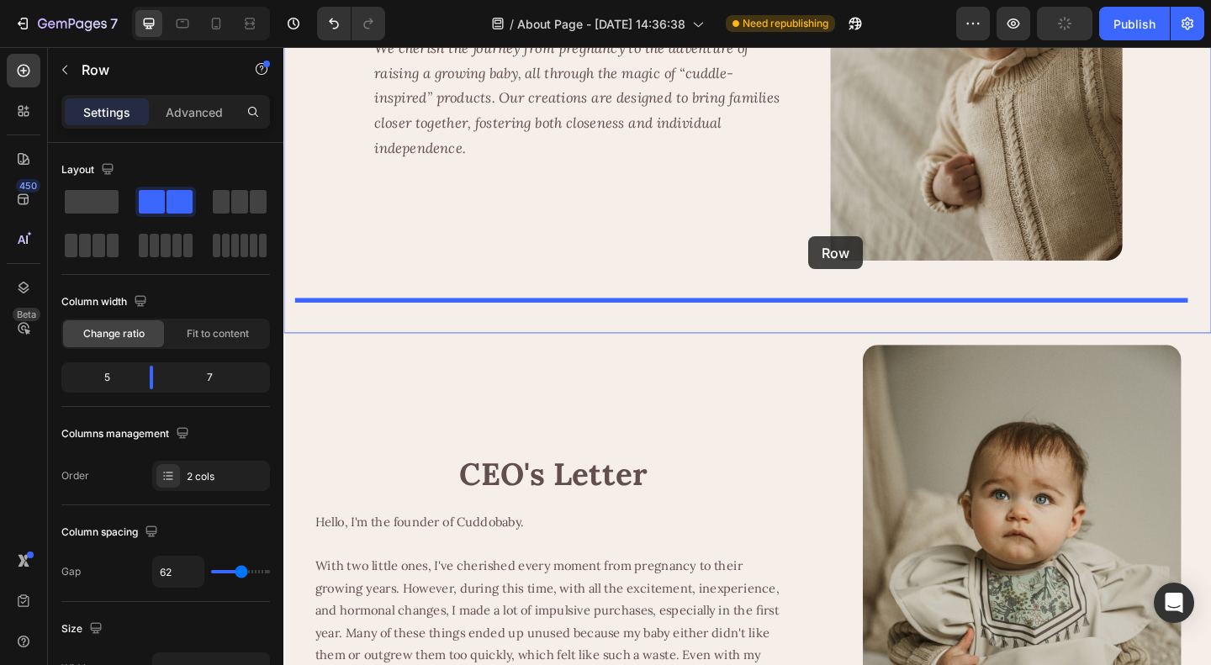
drag, startPoint x: 313, startPoint y: 399, endPoint x: 854, endPoint y: 253, distance: 560.7
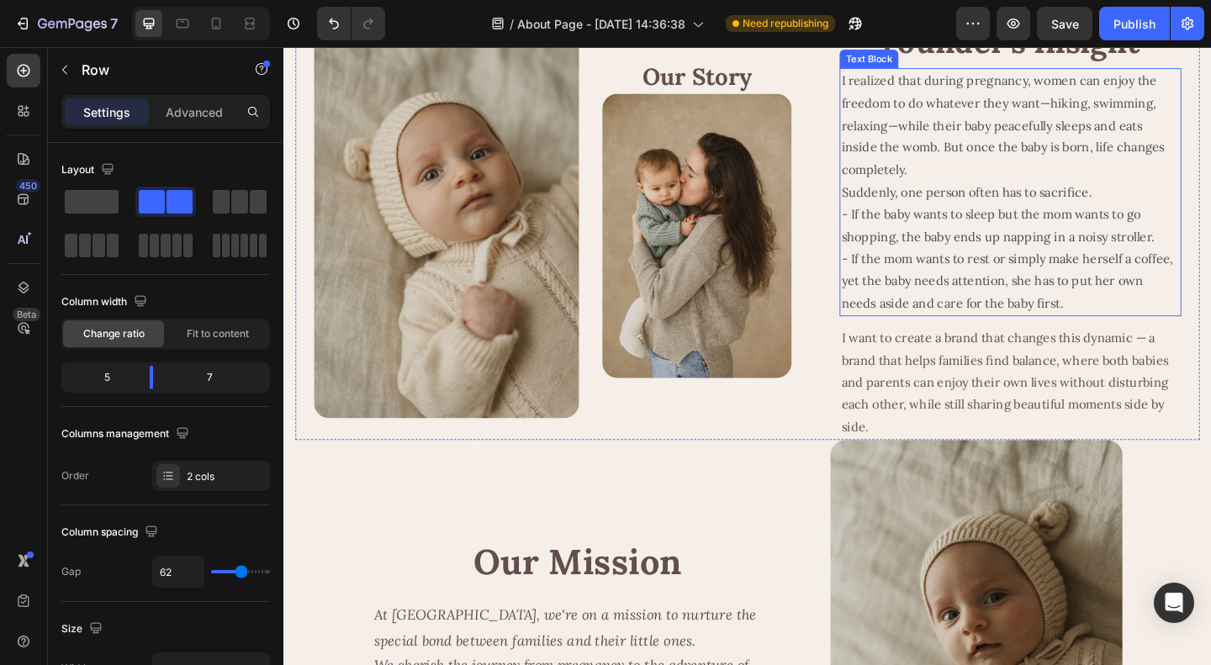
scroll to position [336, 0]
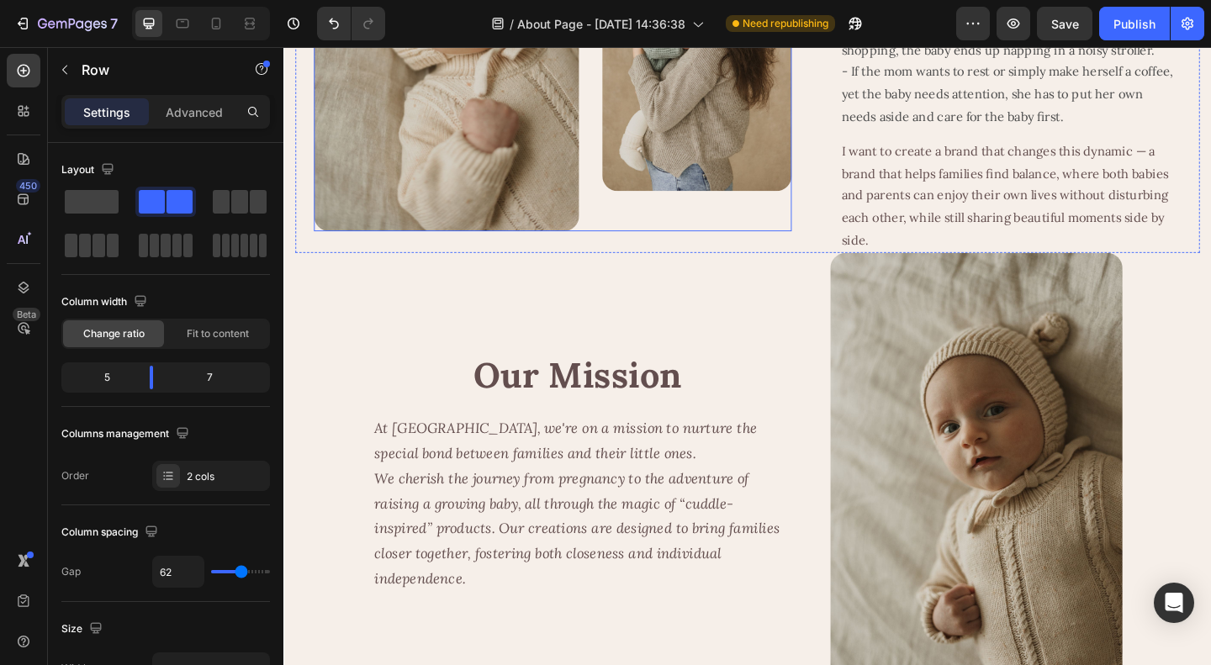
click at [808, 237] on div "Our Story Heading Image" at bounding box center [733, 30] width 206 height 433
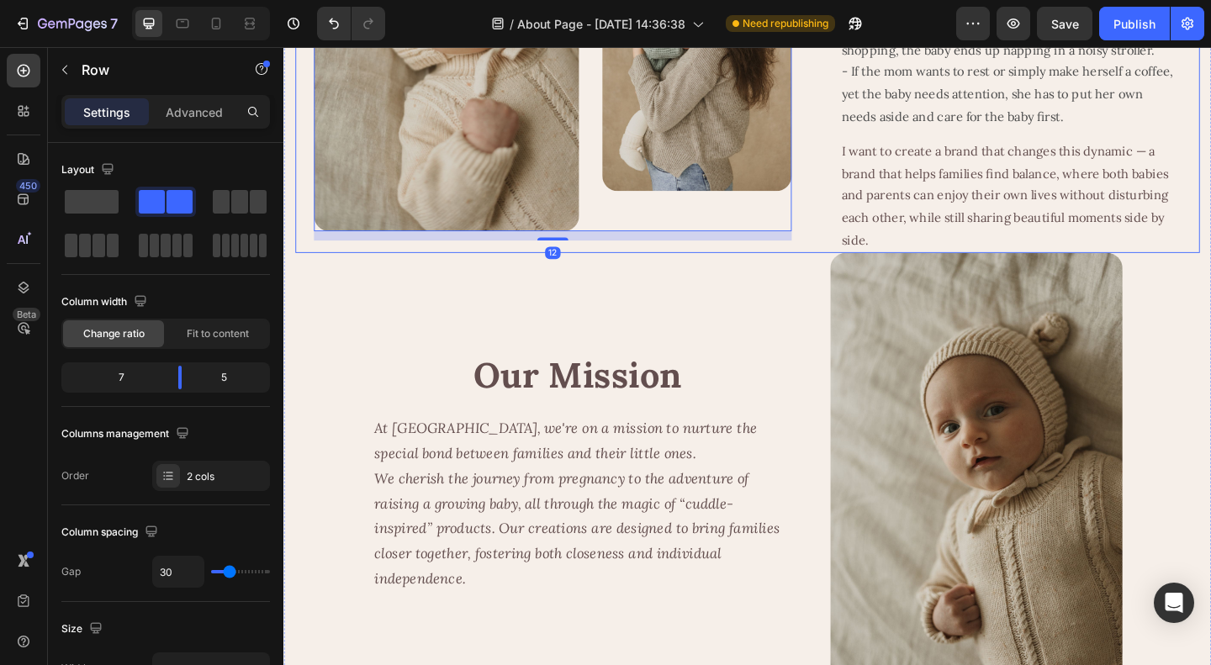
click at [859, 246] on div "Image Our Story Heading Image Row 12 Text Block Founder’s Insight Heading I rea…" at bounding box center [788, 36] width 984 height 470
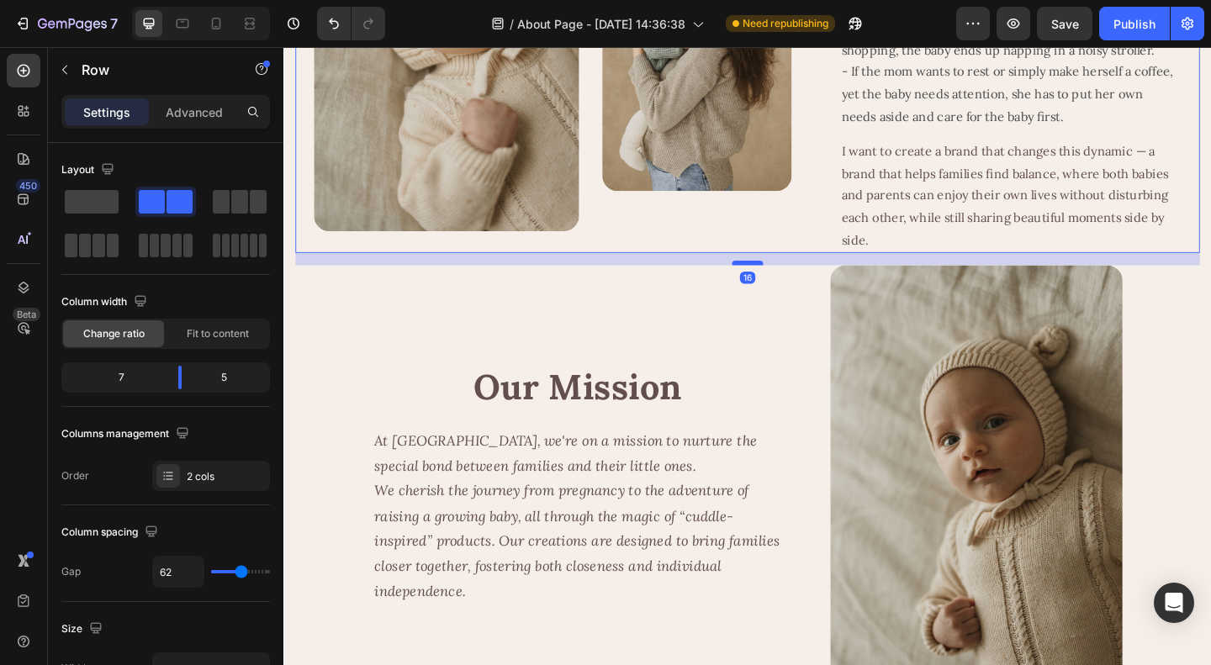
drag, startPoint x: 790, startPoint y: 265, endPoint x: 792, endPoint y: 278, distance: 13.6
click at [792, 279] on div at bounding box center [788, 281] width 34 height 5
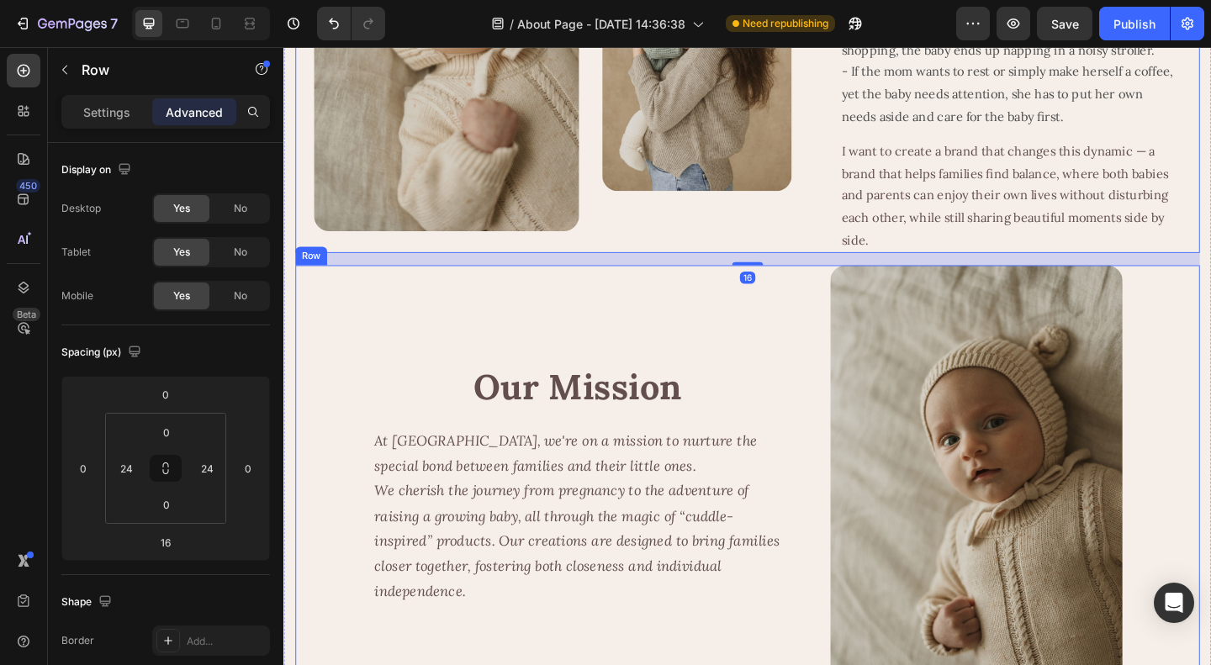
click at [854, 381] on div "Our Mission Heading At Cuddobaby, we're on a mission to nurture the special bon…" at bounding box center [788, 523] width 984 height 478
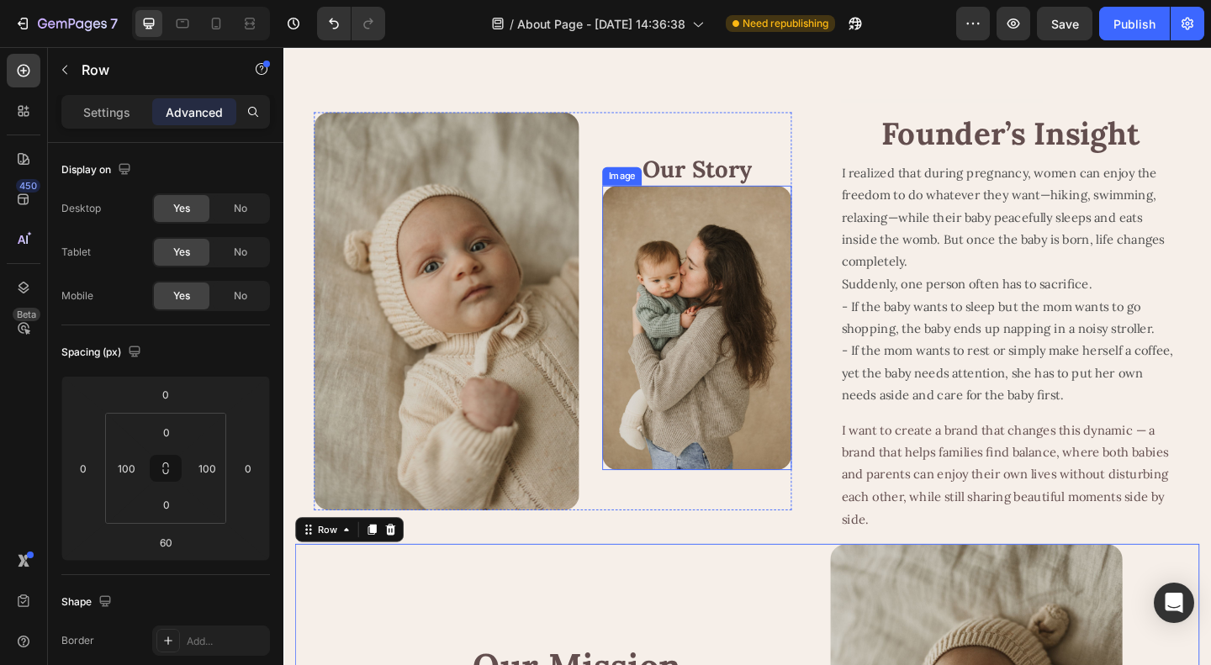
scroll to position [0, 0]
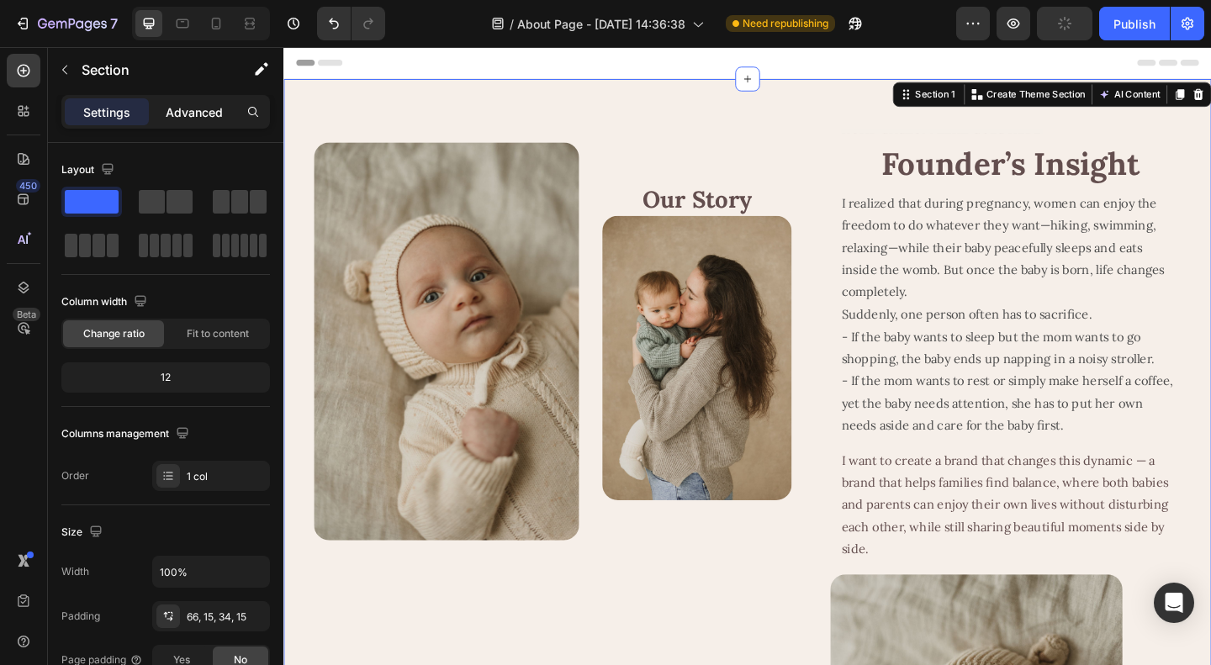
click at [191, 112] on p "Advanced" at bounding box center [194, 112] width 57 height 18
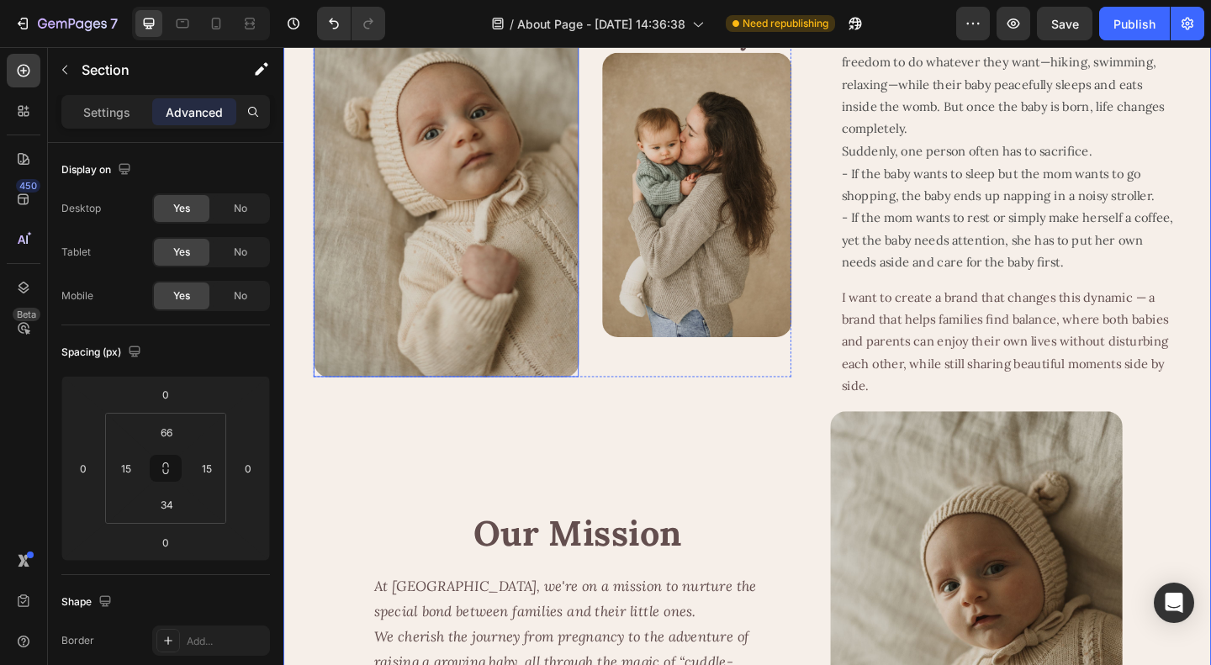
scroll to position [84, 0]
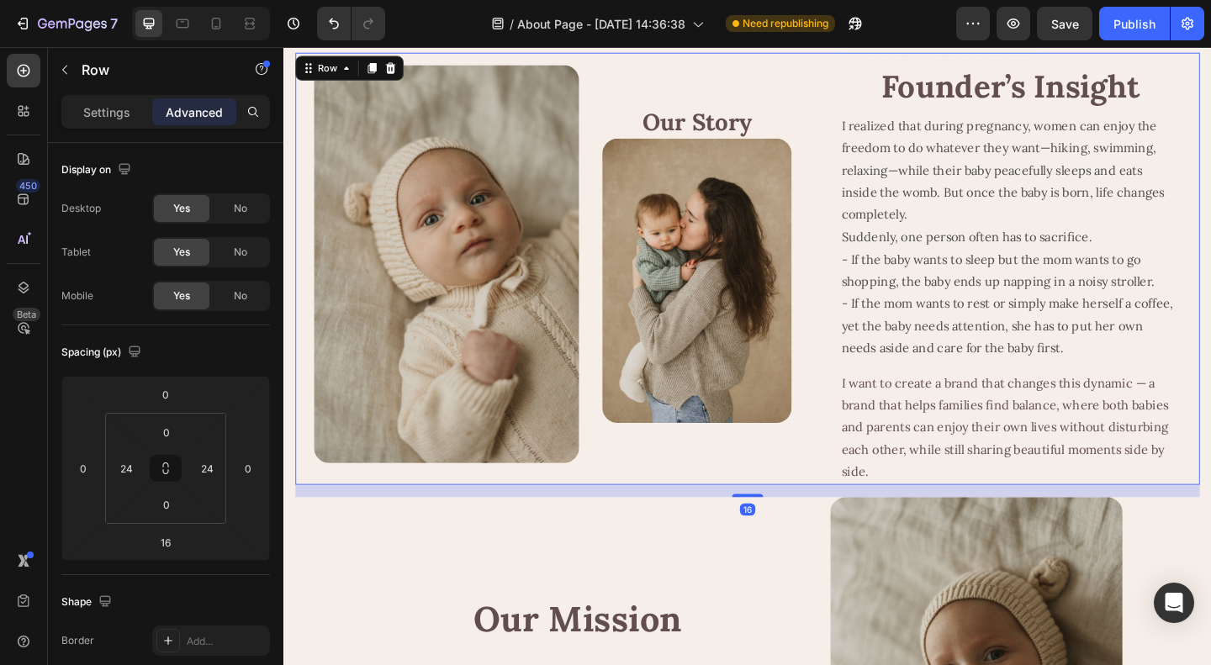
click at [850, 357] on div "Image Our Story Heading Image Row Text Block Founder’s Insight Heading I realiz…" at bounding box center [788, 288] width 984 height 470
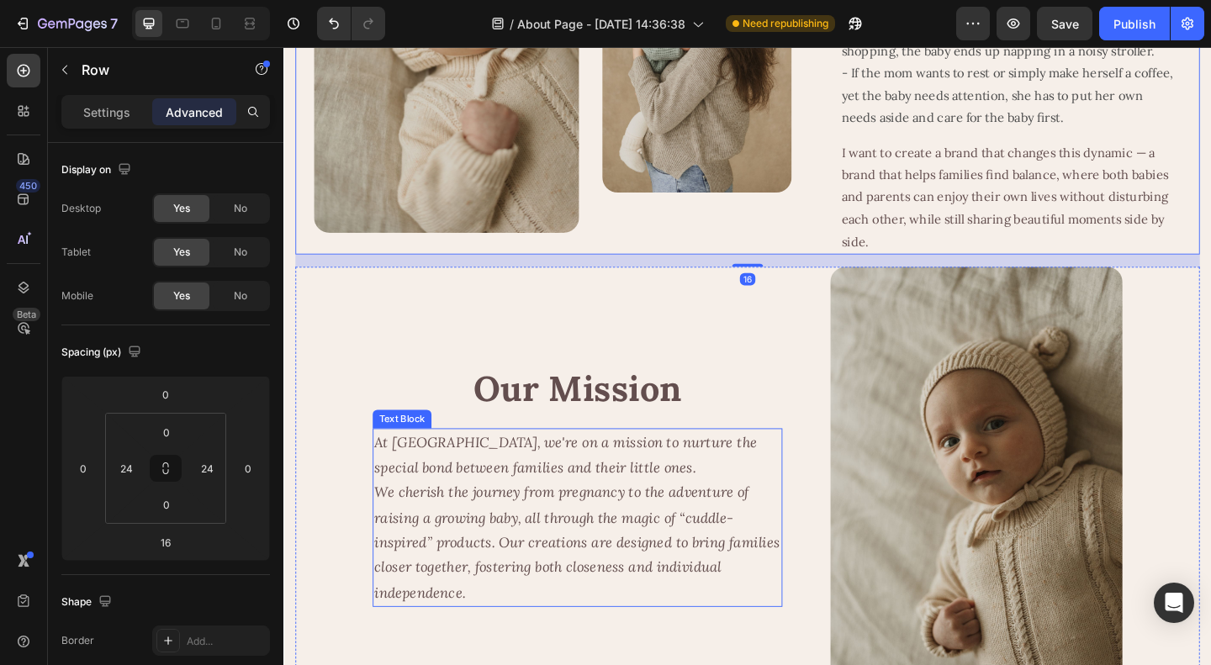
scroll to position [336, 0]
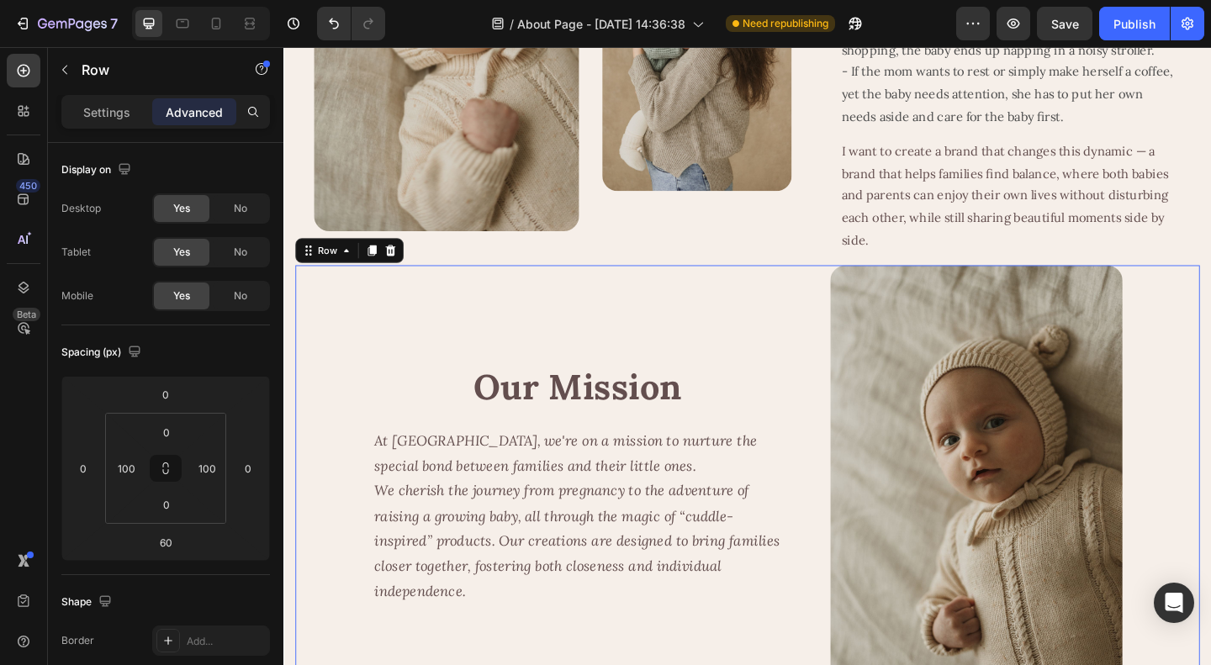
click at [622, 348] on div "Our Mission Heading At Cuddobaby, we're on a mission to nurture the special bon…" at bounding box center [603, 523] width 446 height 478
click at [124, 467] on input "100" at bounding box center [126, 468] width 25 height 25
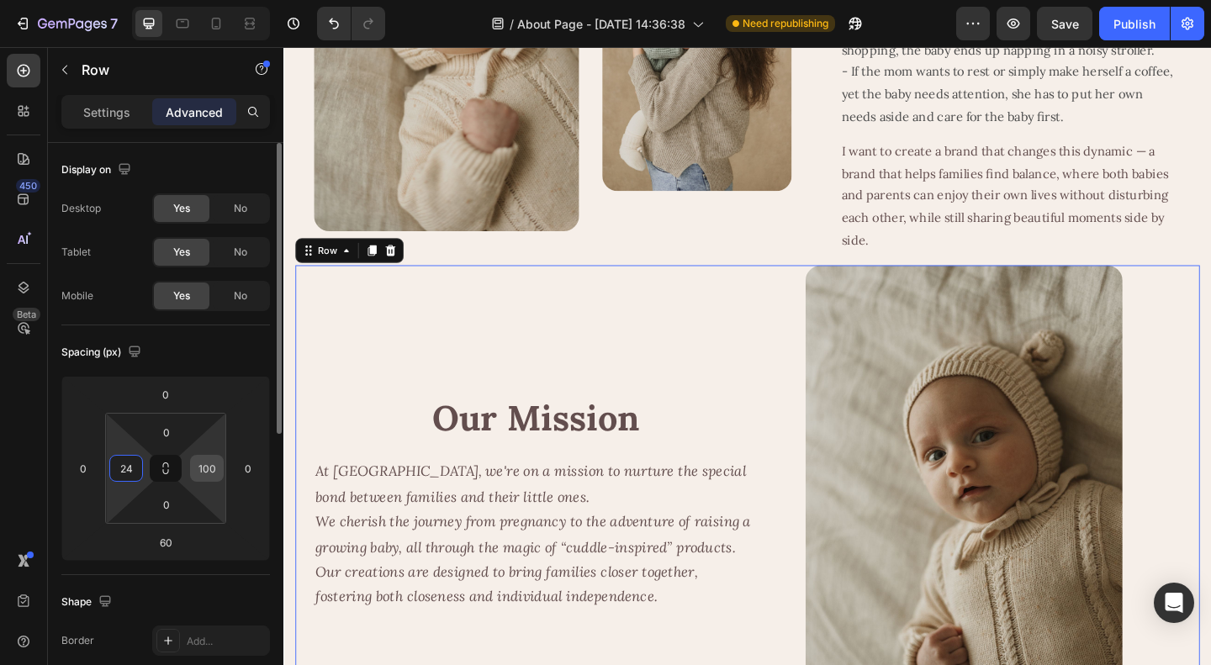
type input "24"
click at [204, 466] on input "100" at bounding box center [206, 468] width 25 height 25
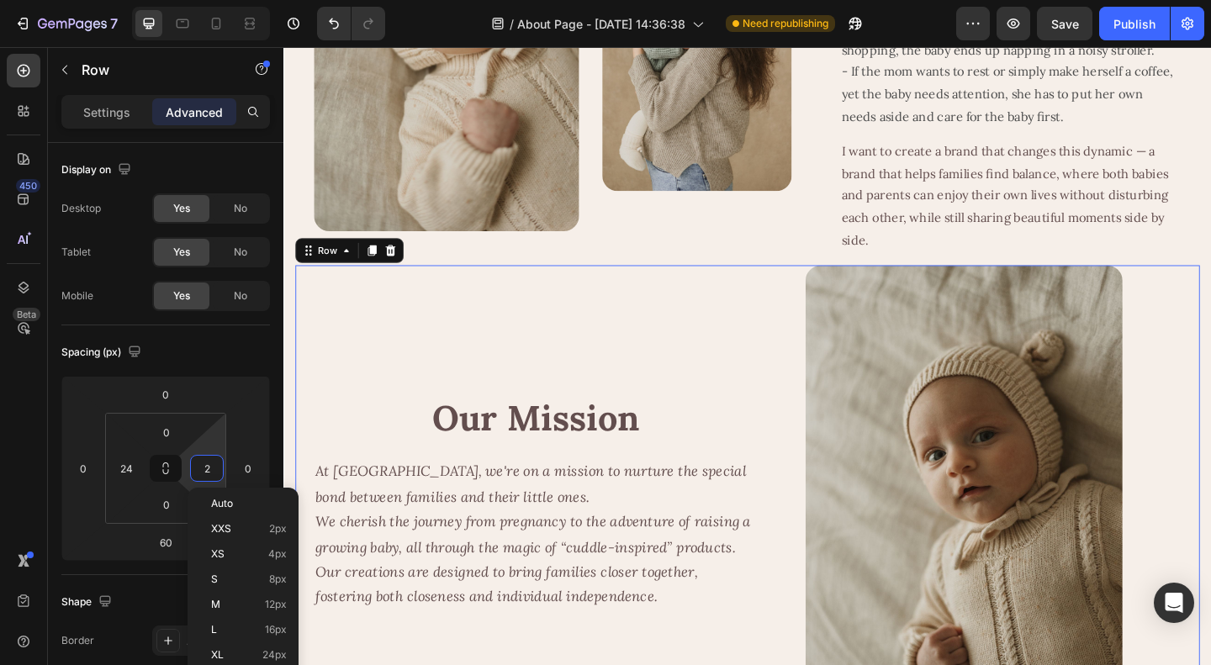
type input "24"
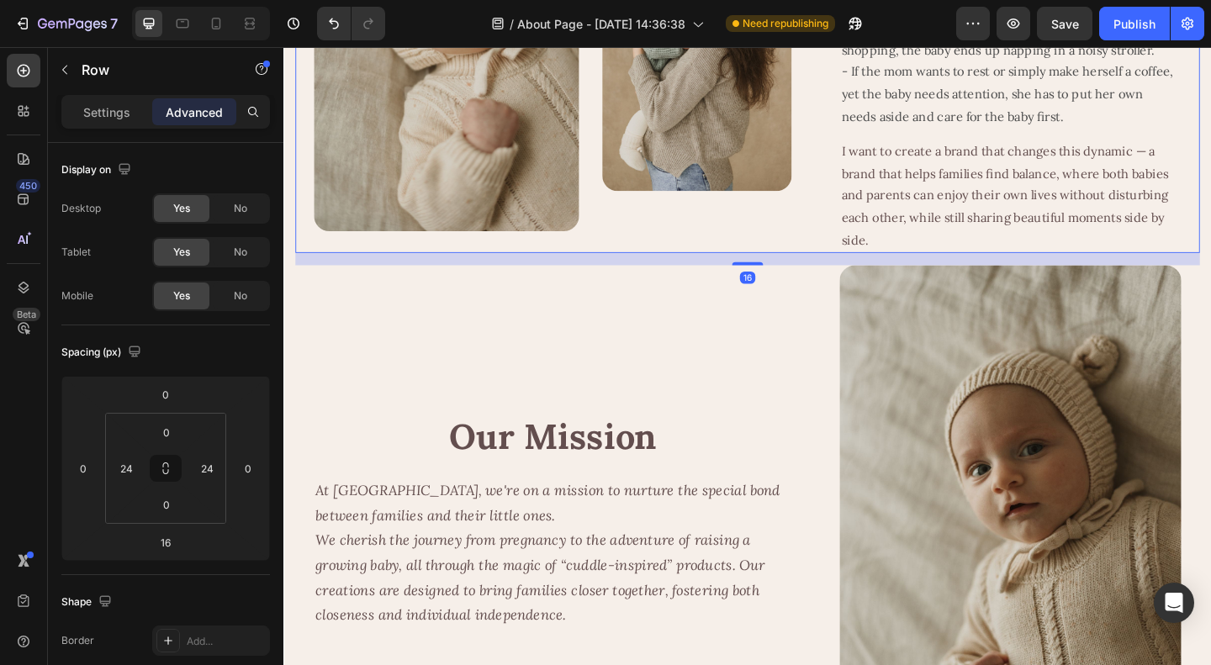
click at [692, 259] on div "Image Our Story Heading Image Row" at bounding box center [576, 36] width 520 height 470
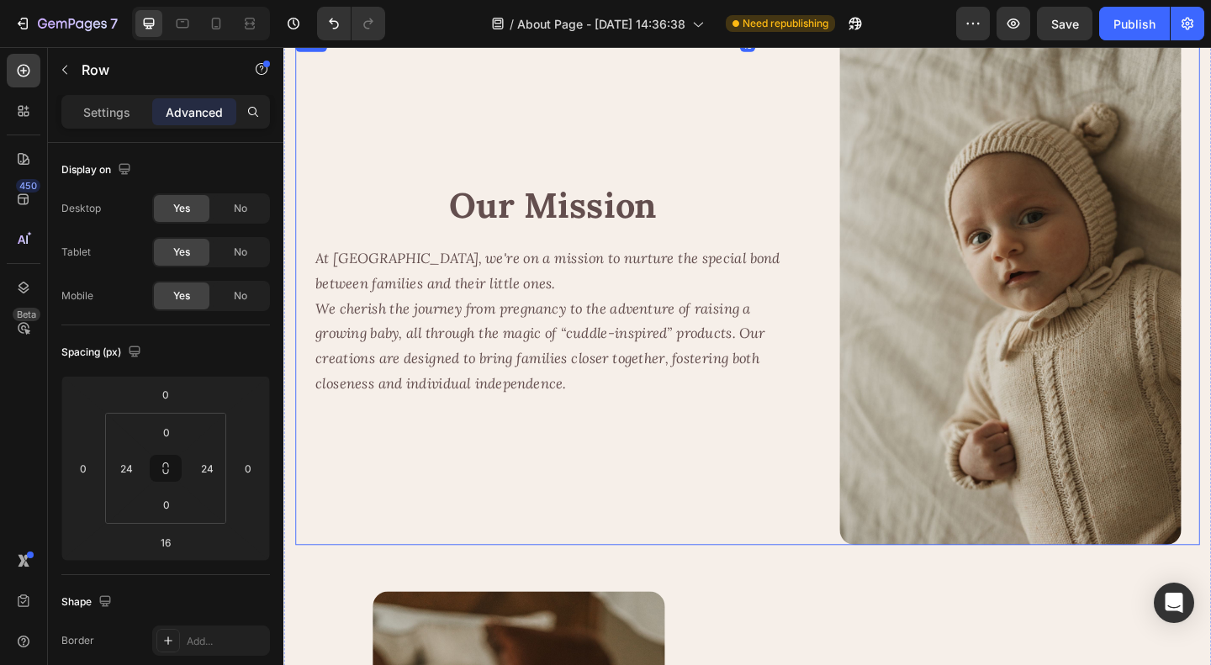
click at [816, 474] on div "Our Mission Heading At Cuddobaby, we're on a mission to nurture the special bon…" at bounding box center [576, 310] width 520 height 557
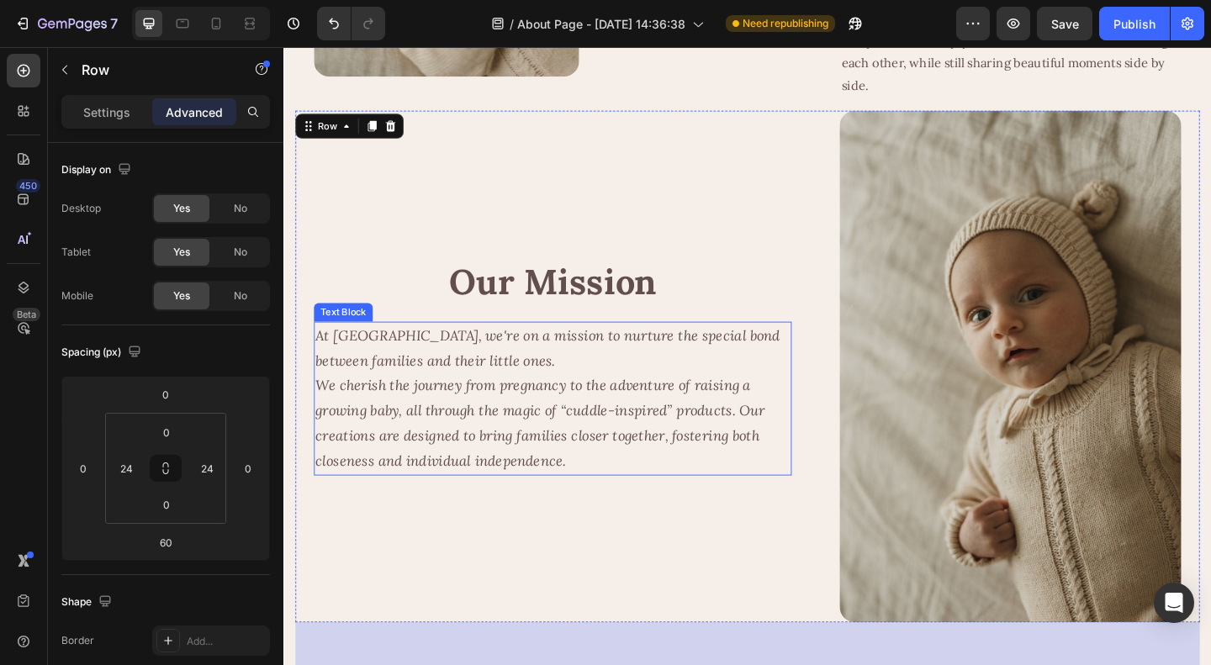
scroll to position [420, 0]
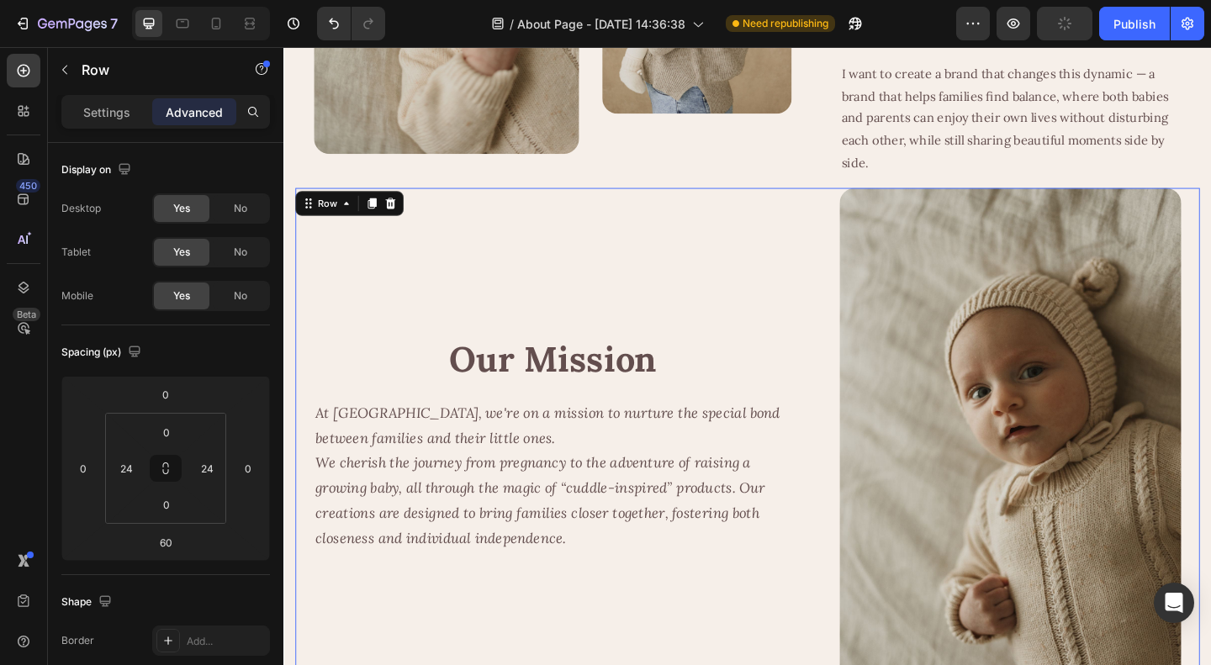
click at [823, 323] on div "Our Mission Heading At Cuddobaby, we're on a mission to nurture the special bon…" at bounding box center [576, 478] width 520 height 557
click at [95, 102] on div "Settings" at bounding box center [107, 111] width 84 height 27
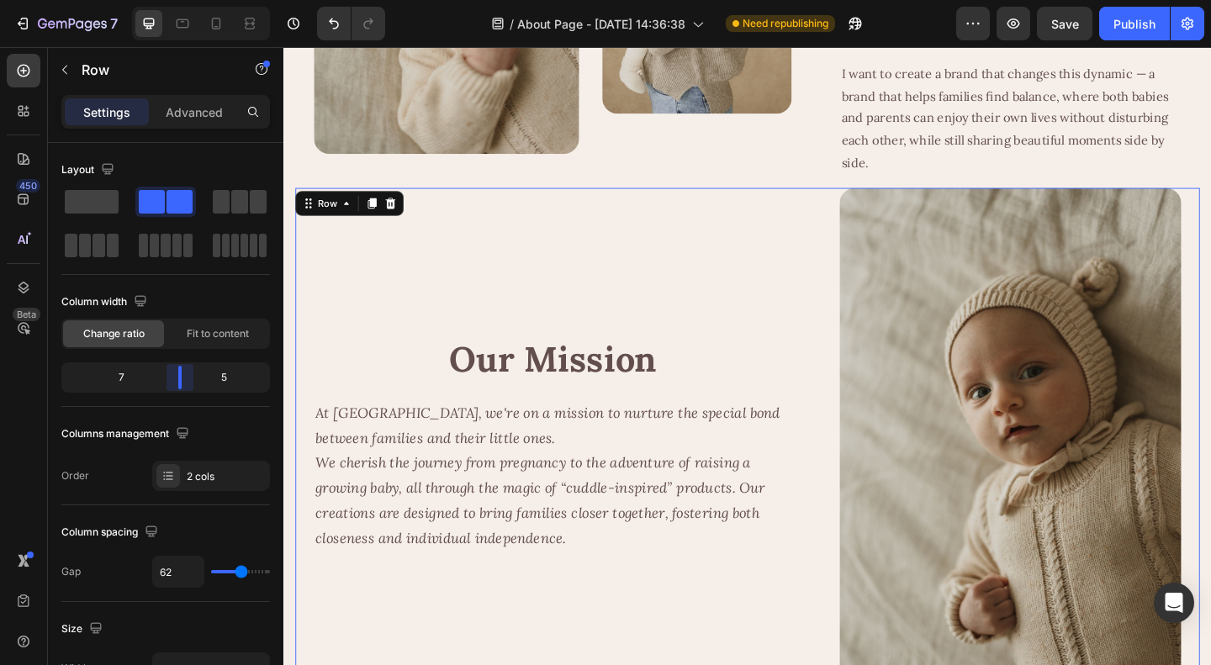
click at [195, 107] on p "Advanced" at bounding box center [194, 112] width 57 height 18
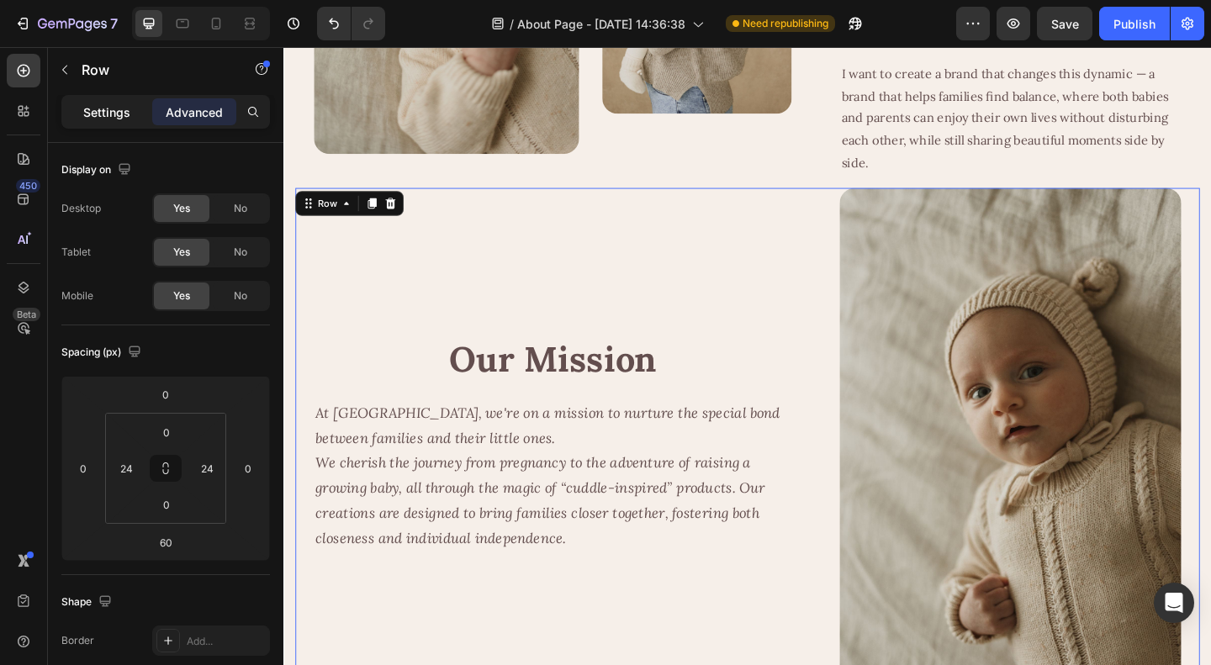
click at [93, 108] on p "Settings" at bounding box center [106, 112] width 47 height 18
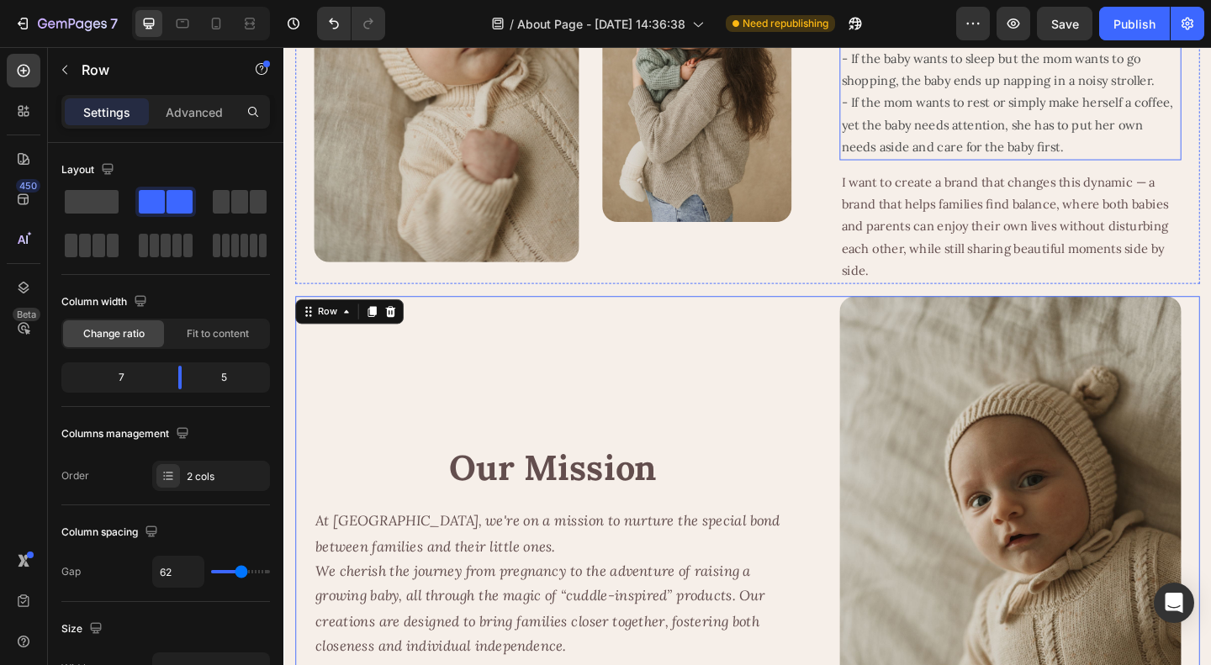
scroll to position [252, 0]
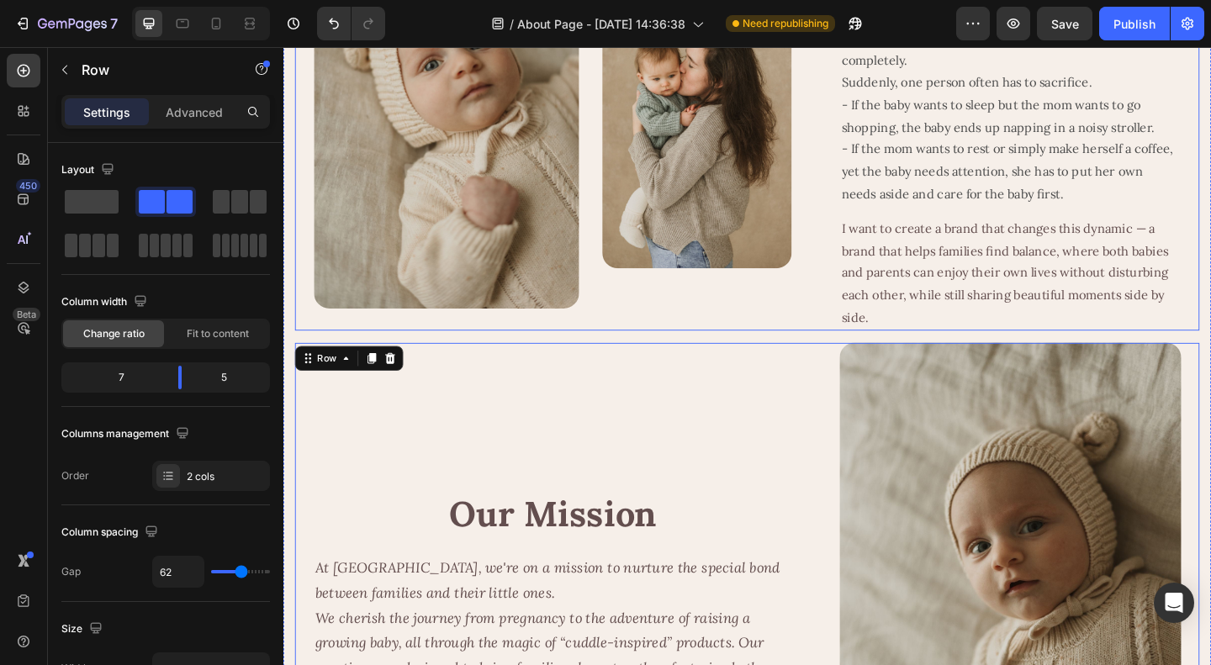
click at [848, 298] on div "Image Our Story Heading Image Row Text Block Founder’s Insight Heading I realiz…" at bounding box center [788, 120] width 984 height 470
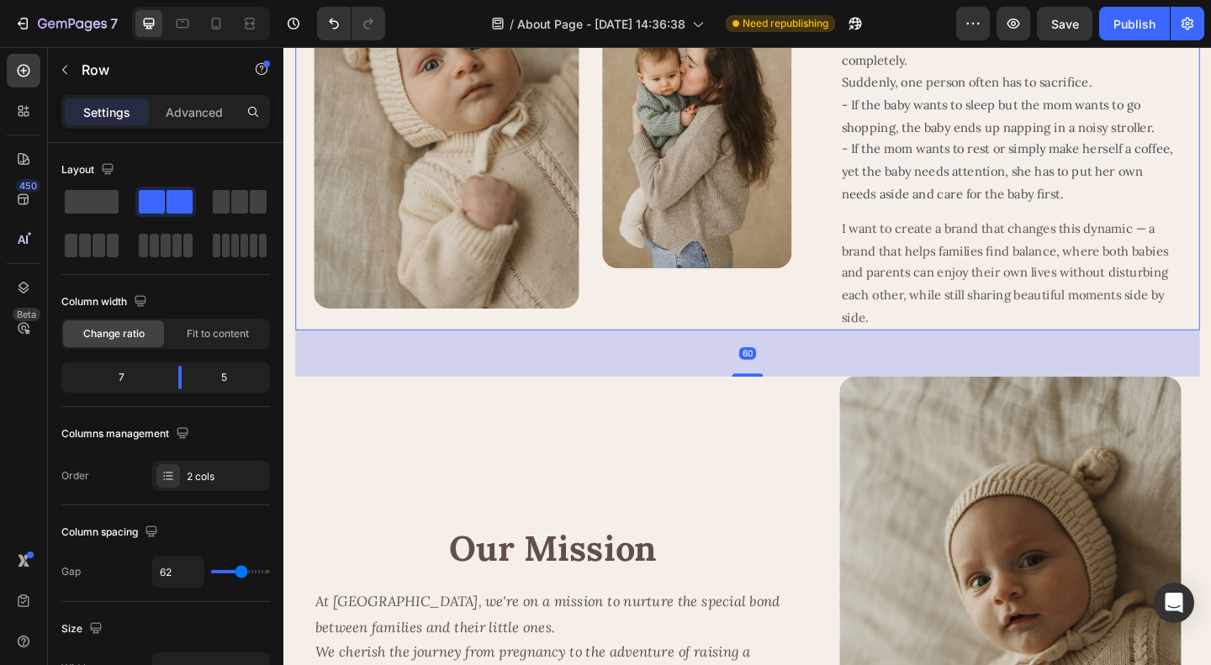
drag, startPoint x: 785, startPoint y: 367, endPoint x: 800, endPoint y: 404, distance: 40.0
click at [800, 355] on div "60" at bounding box center [788, 355] width 984 height 0
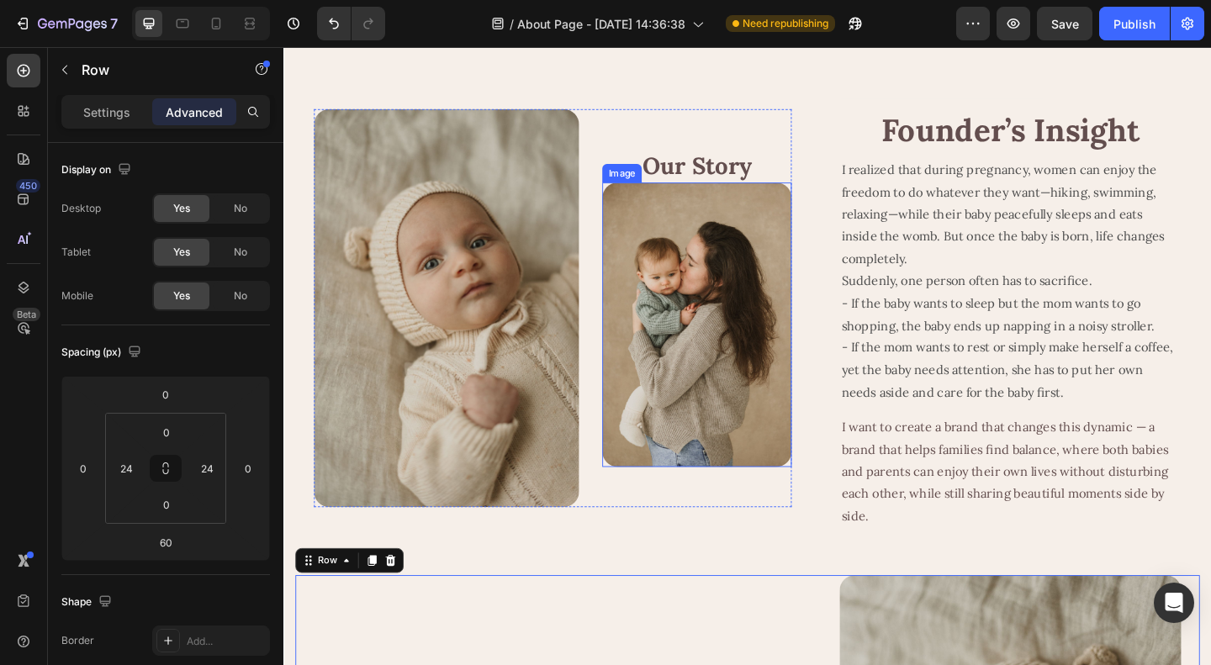
scroll to position [0, 0]
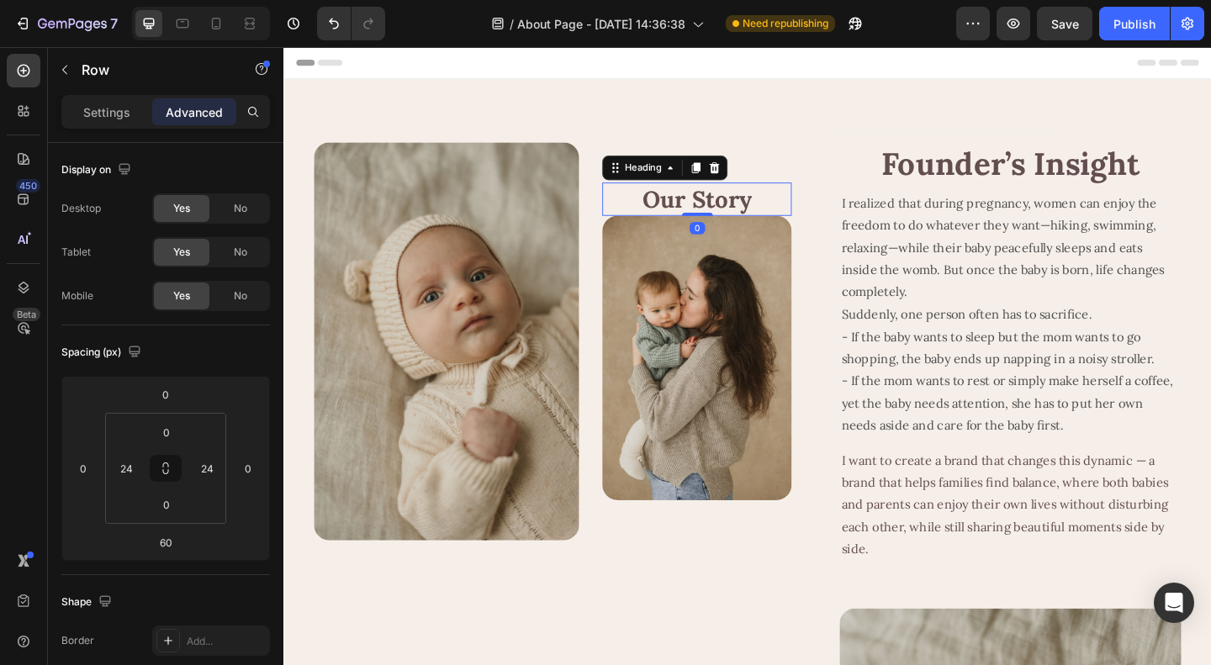
click at [723, 219] on h2 "Our Story" at bounding box center [733, 212] width 206 height 36
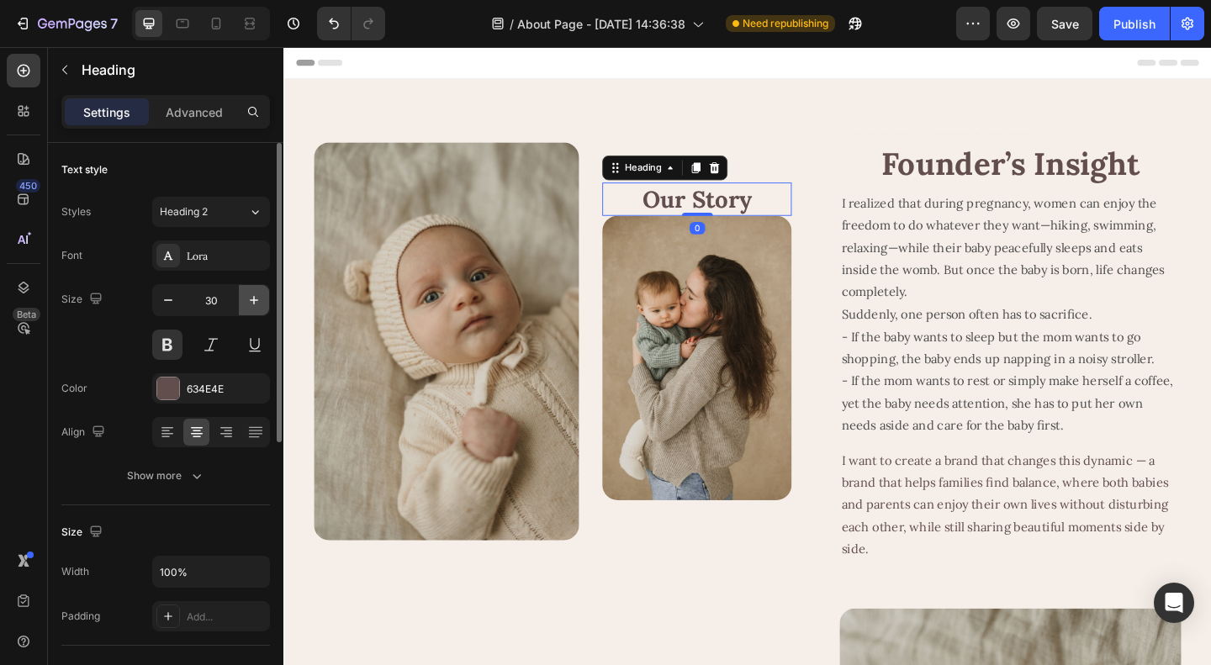
click at [256, 299] on icon "button" at bounding box center [254, 300] width 8 height 8
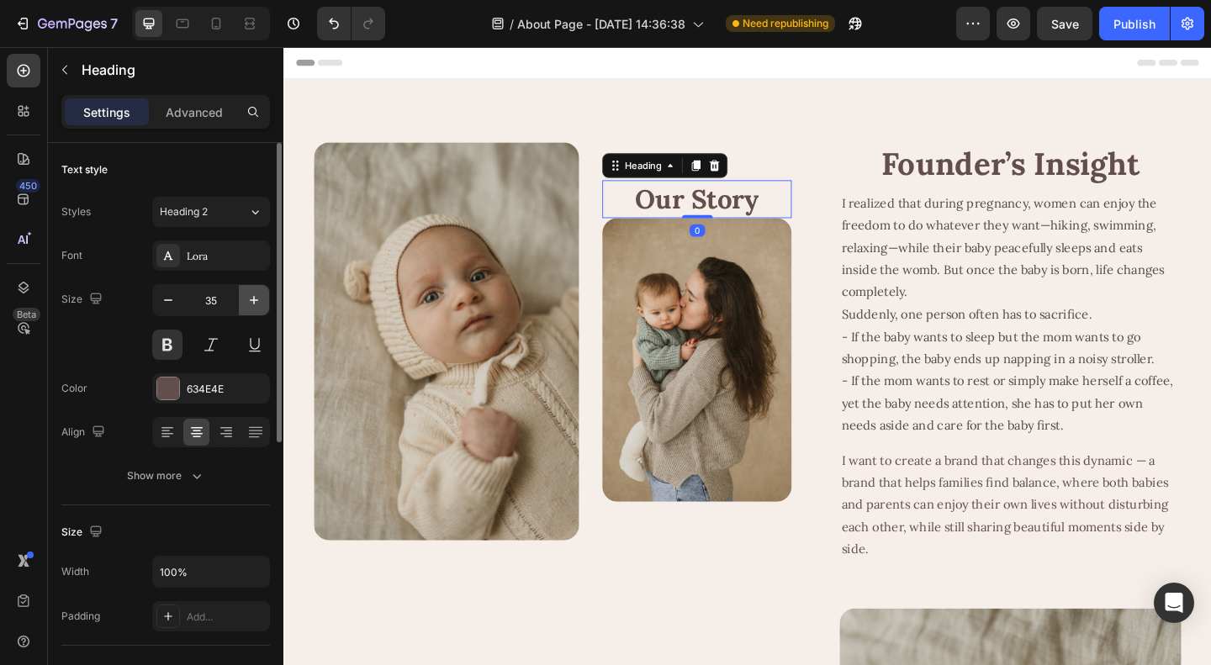
click at [256, 299] on icon "button" at bounding box center [254, 300] width 8 height 8
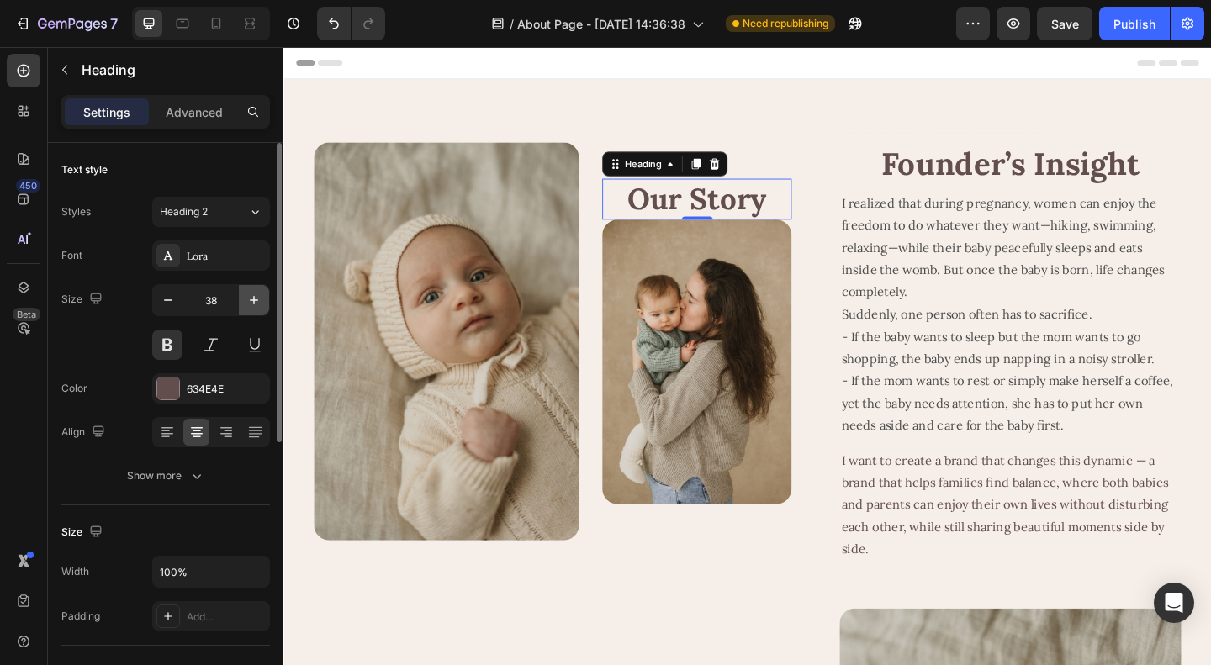
click at [256, 299] on icon "button" at bounding box center [254, 300] width 8 height 8
type input "40"
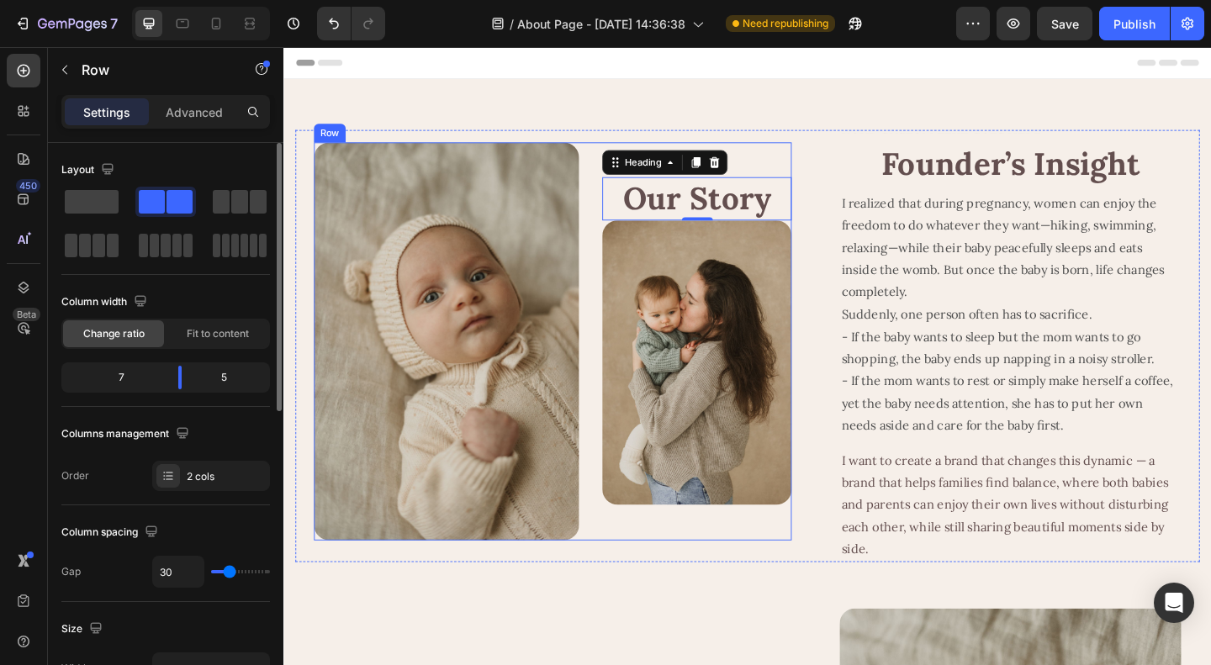
click at [753, 557] on div "Our Story Heading 0 Image" at bounding box center [733, 367] width 206 height 433
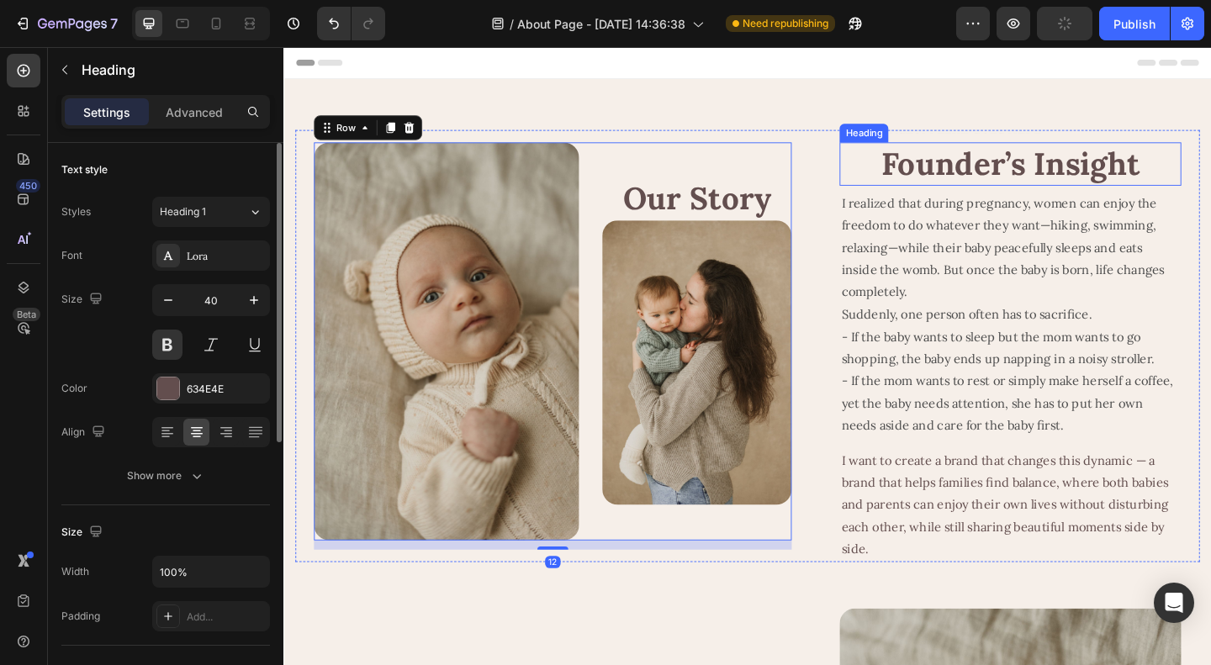
click at [1033, 182] on h2 "Founder’s Insight" at bounding box center [1074, 174] width 372 height 47
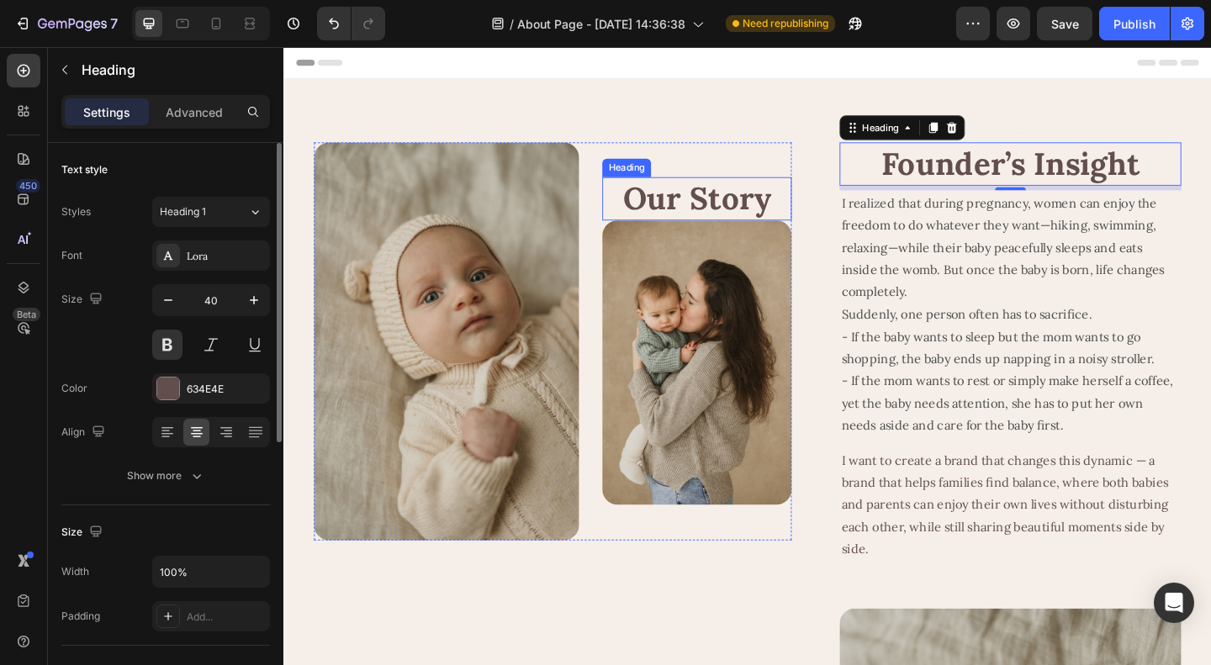
click at [745, 212] on h2 "Our Story" at bounding box center [733, 211] width 206 height 47
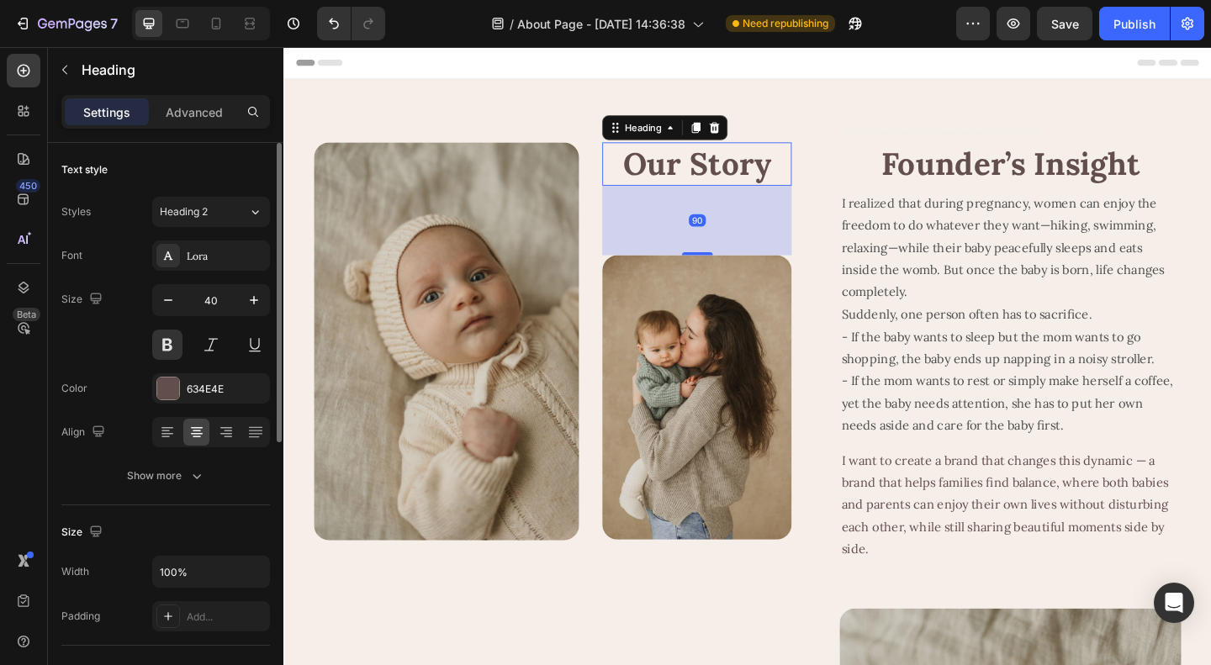
drag, startPoint x: 725, startPoint y: 236, endPoint x: 729, endPoint y: 312, distance: 75.8
click at [729, 312] on div "Our Story Heading 90 Image" at bounding box center [733, 367] width 206 height 433
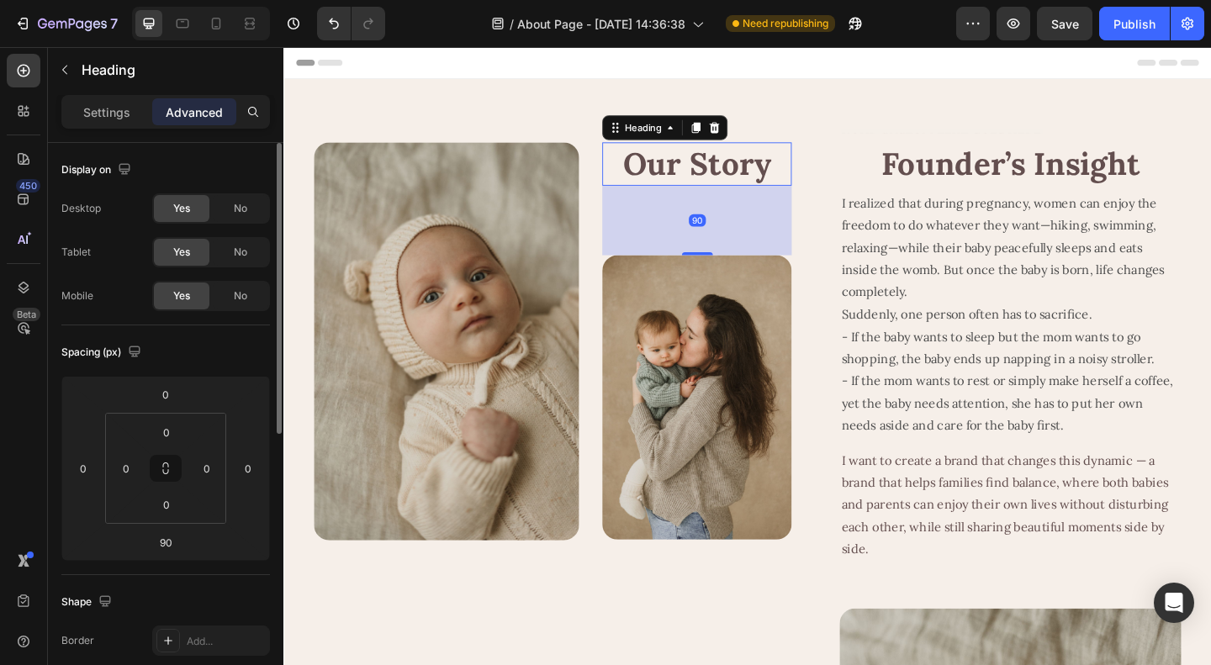
click at [722, 168] on h2 "Our Story" at bounding box center [733, 174] width 206 height 47
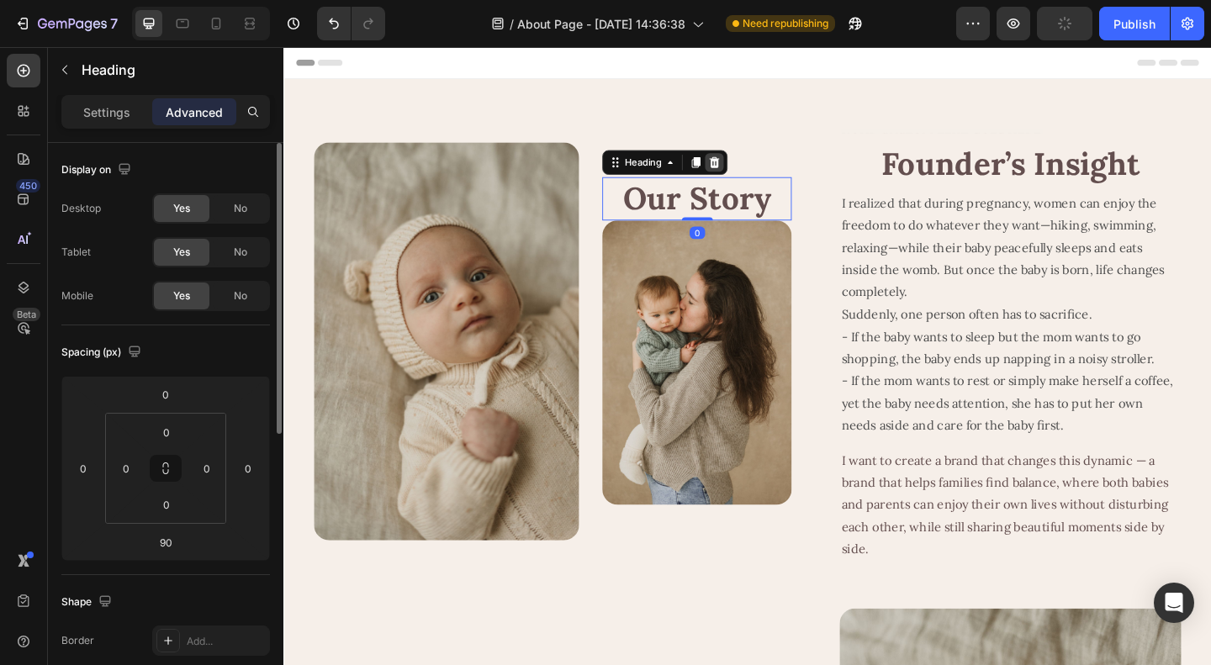
drag, startPoint x: 731, startPoint y: 272, endPoint x: 754, endPoint y: 179, distance: 96.3
click at [753, 188] on div "Our Story Heading 0" at bounding box center [733, 211] width 206 height 47
type input "0"
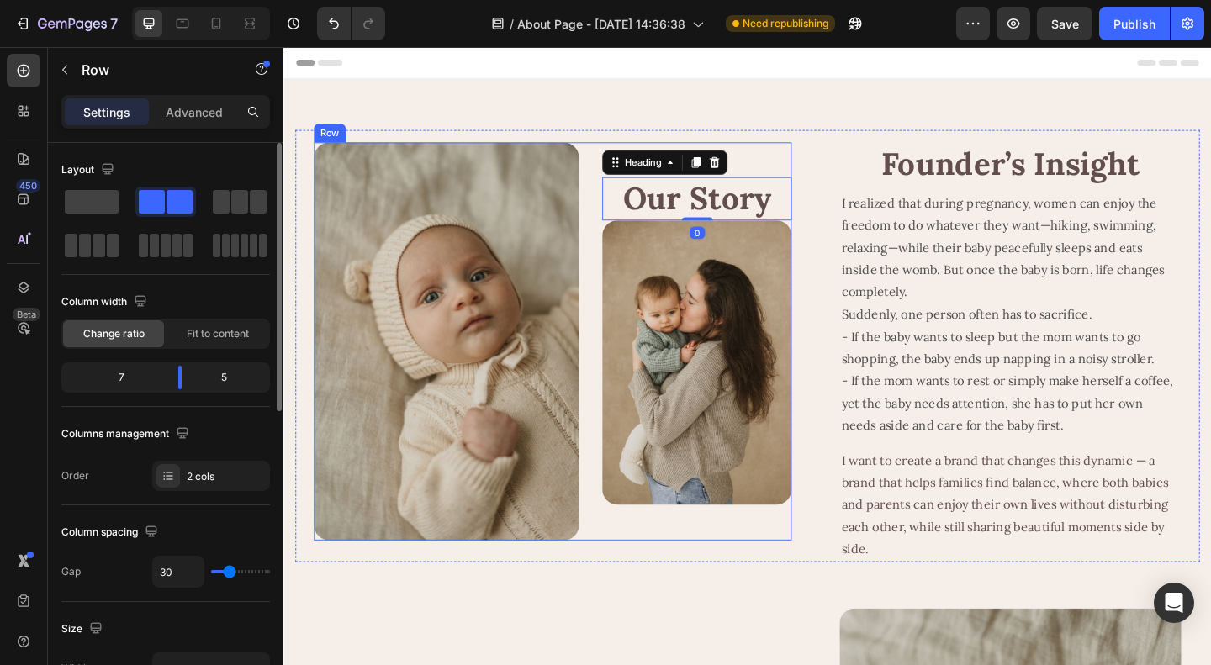
click at [610, 363] on div "Image Our Story Heading 0 Image Row" at bounding box center [576, 367] width 520 height 433
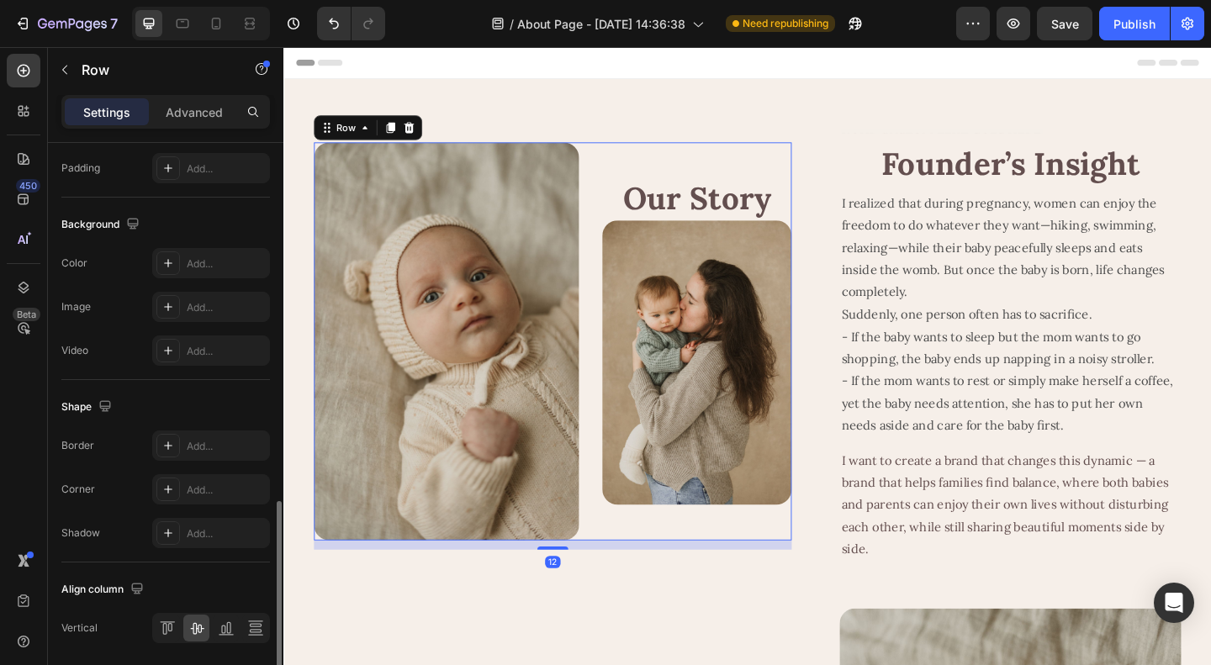
scroll to position [644, 0]
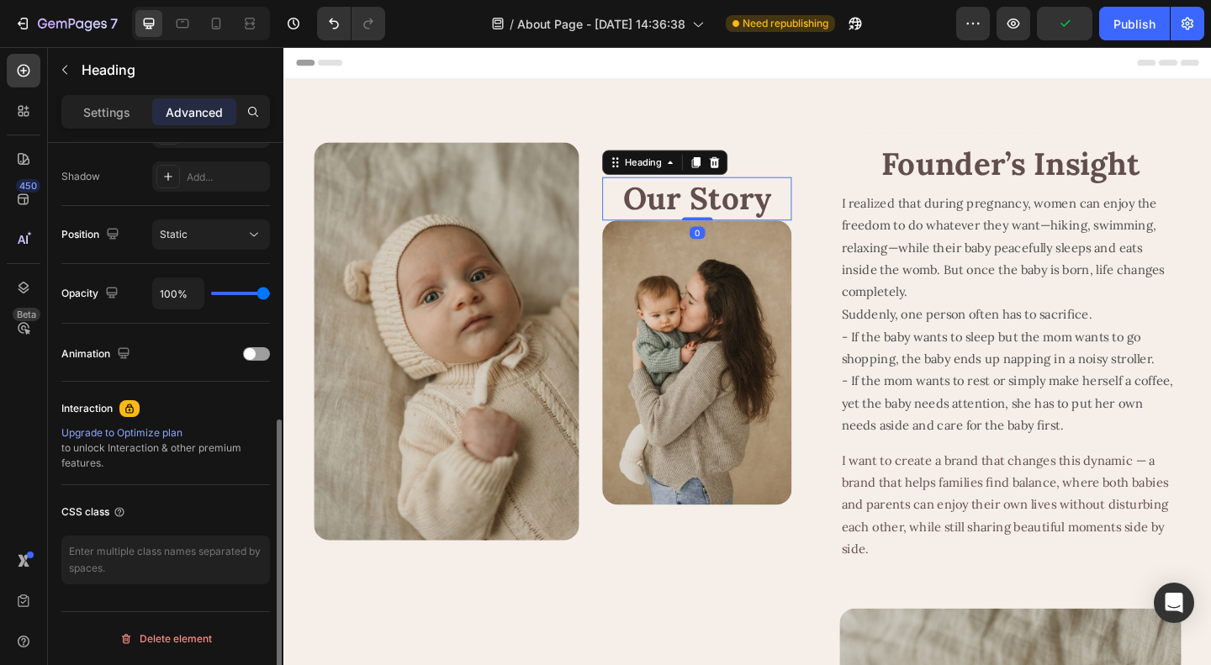
click at [719, 208] on h2 "Our Story" at bounding box center [733, 211] width 206 height 47
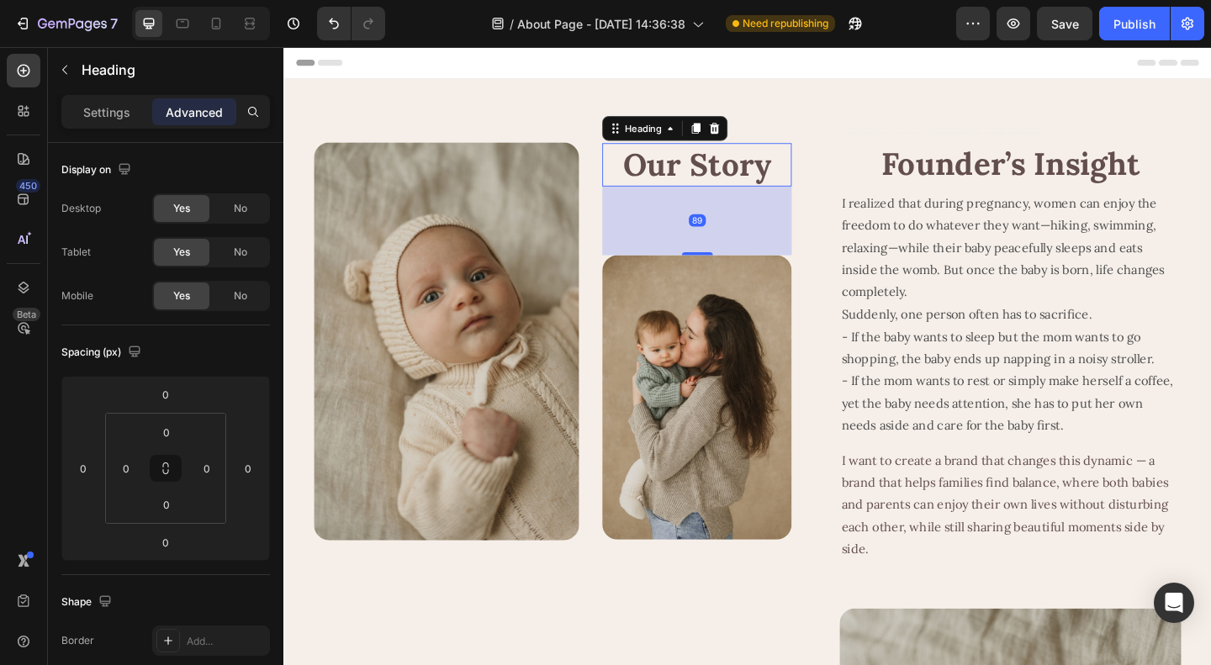
drag, startPoint x: 732, startPoint y: 235, endPoint x: 768, endPoint y: 309, distance: 83.1
click at [768, 309] on div "Our Story Heading 89 Image" at bounding box center [733, 367] width 206 height 433
type input "89"
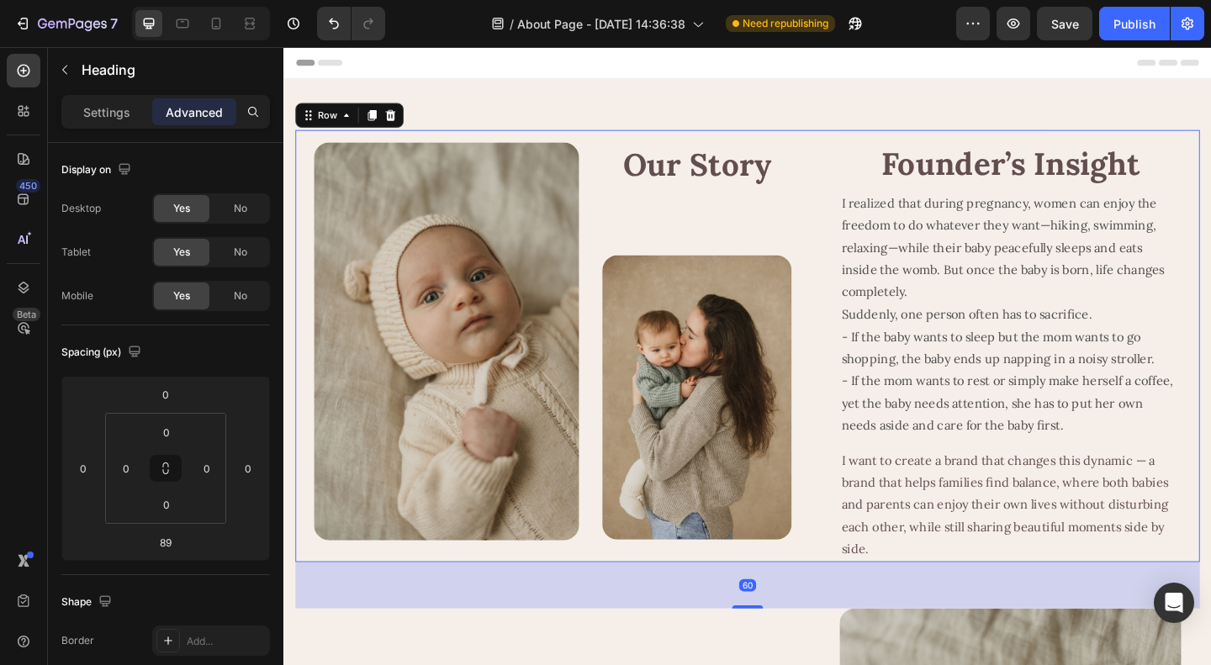
click at [842, 277] on div "Image Our Story Heading Image Row Text Block Founder’s Insight Heading I realiz…" at bounding box center [788, 372] width 984 height 470
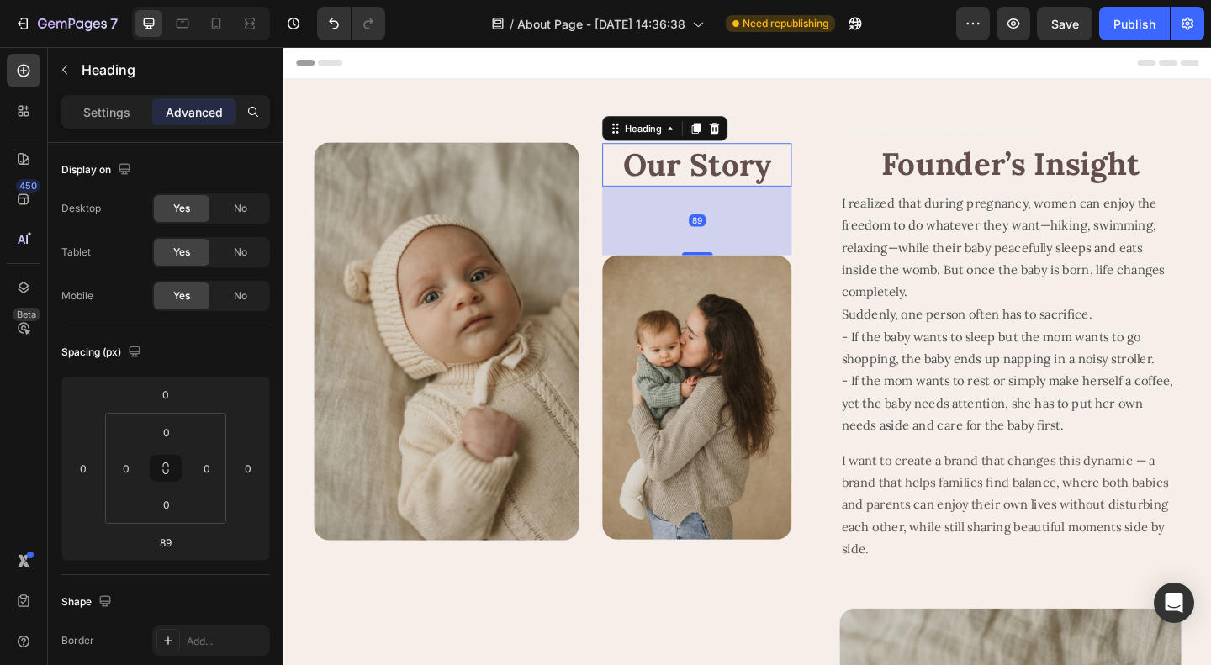
click at [742, 178] on h2 "Our Story" at bounding box center [733, 174] width 206 height 47
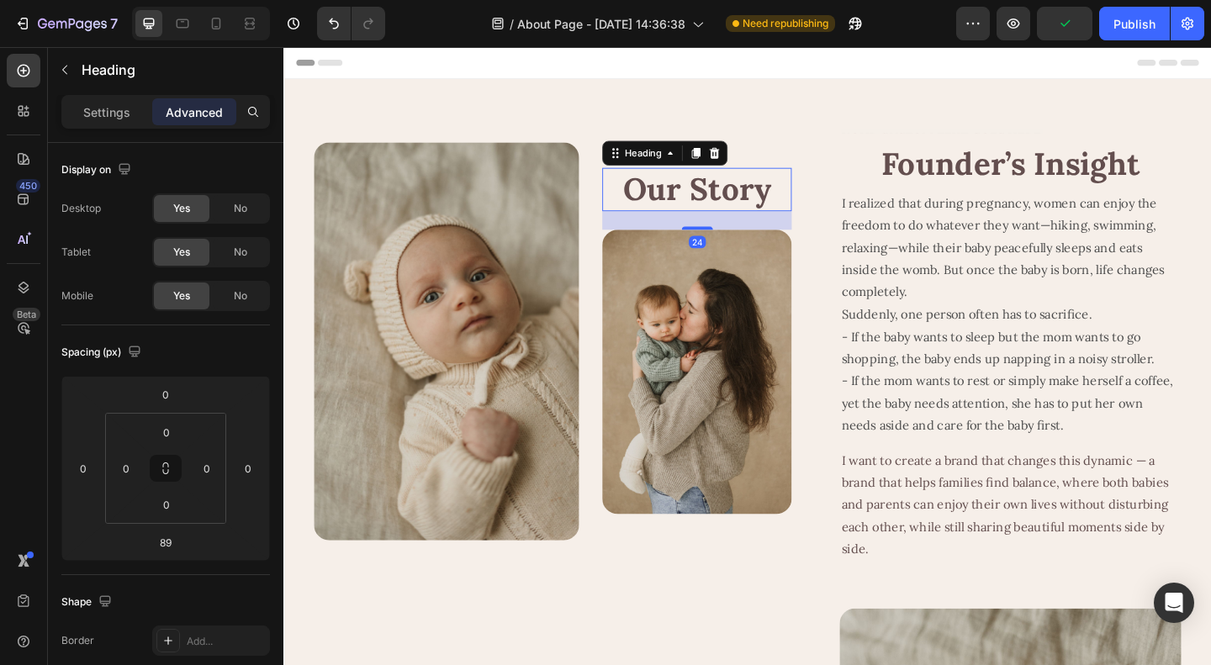
drag, startPoint x: 737, startPoint y: 273, endPoint x: 748, endPoint y: 219, distance: 55.9
click at [748, 219] on div "Our Story Heading 24" at bounding box center [733, 201] width 206 height 47
type input "24"
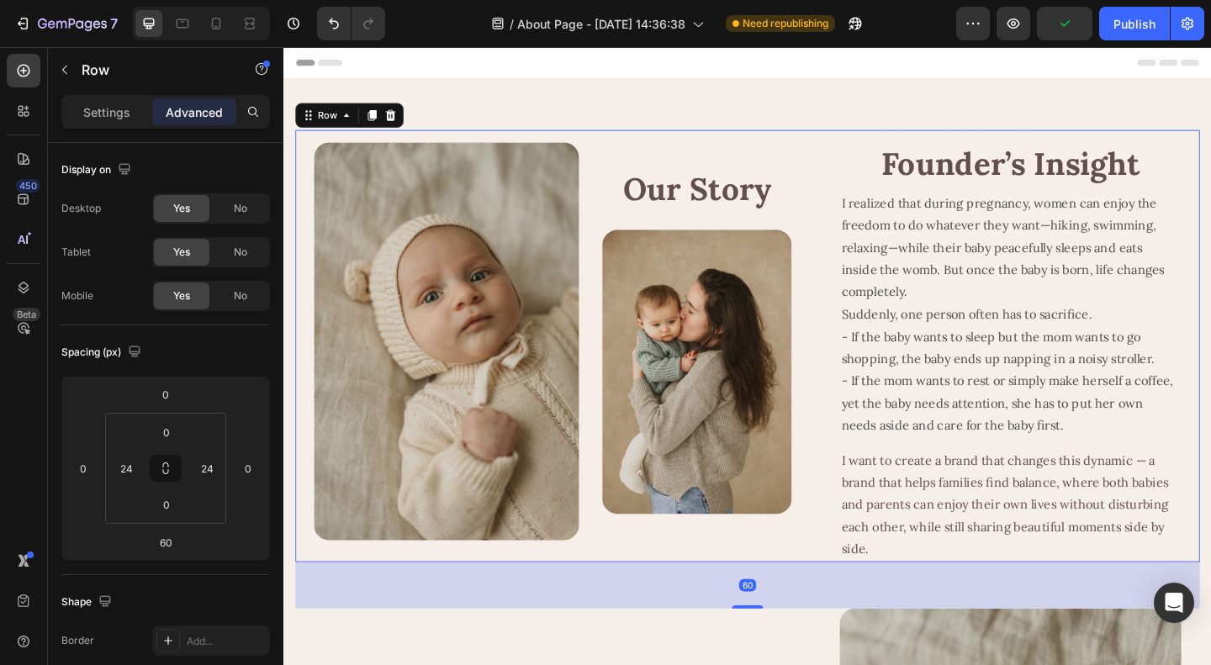
click at [858, 478] on div "Image Our Story Heading Image Row Text Block Founder’s Insight Heading I realiz…" at bounding box center [788, 372] width 984 height 470
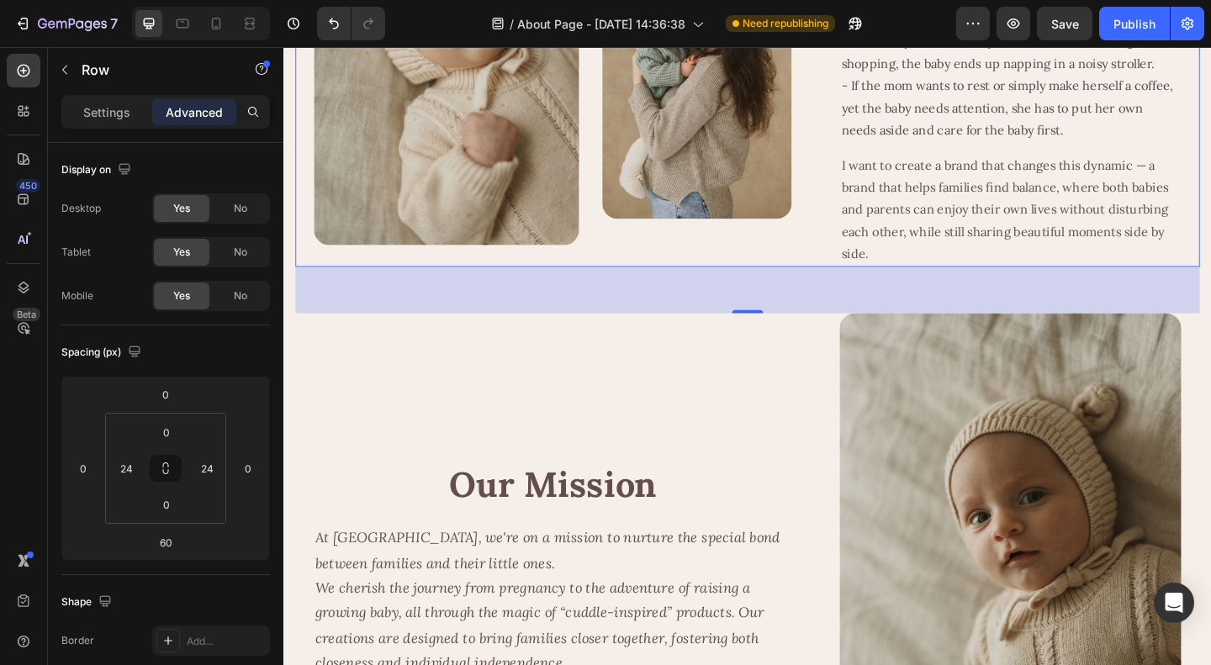
scroll to position [336, 0]
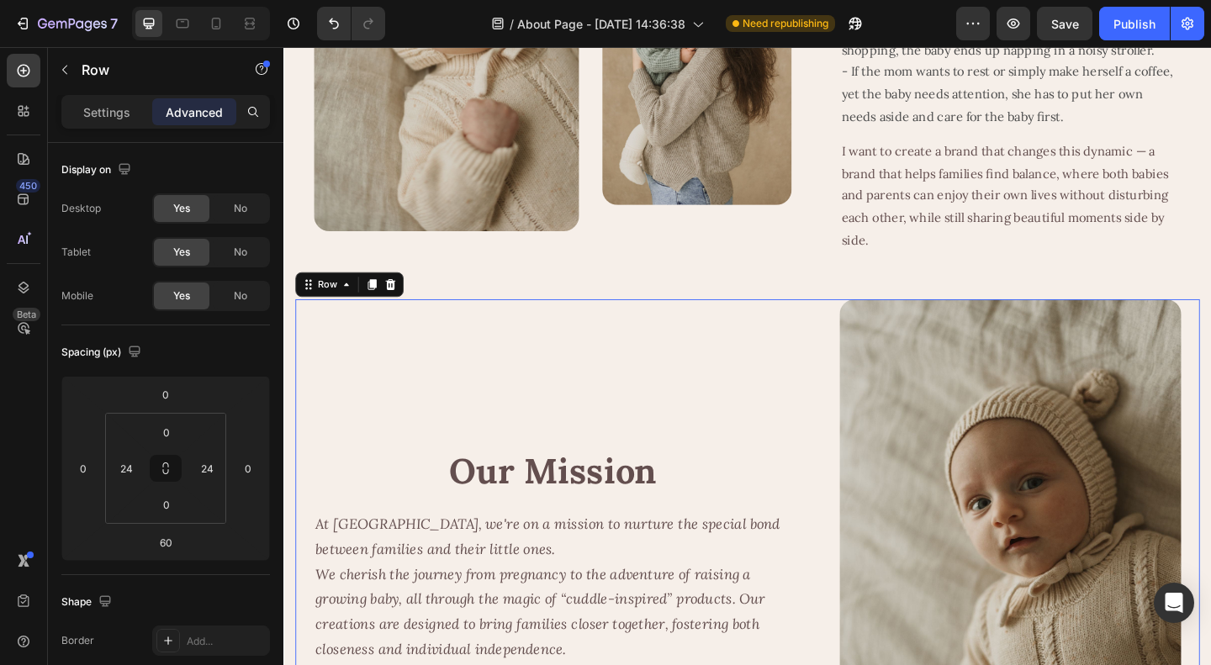
click at [779, 419] on div "Our Mission Heading At Cuddobaby, we're on a mission to nurture the special bon…" at bounding box center [576, 599] width 520 height 557
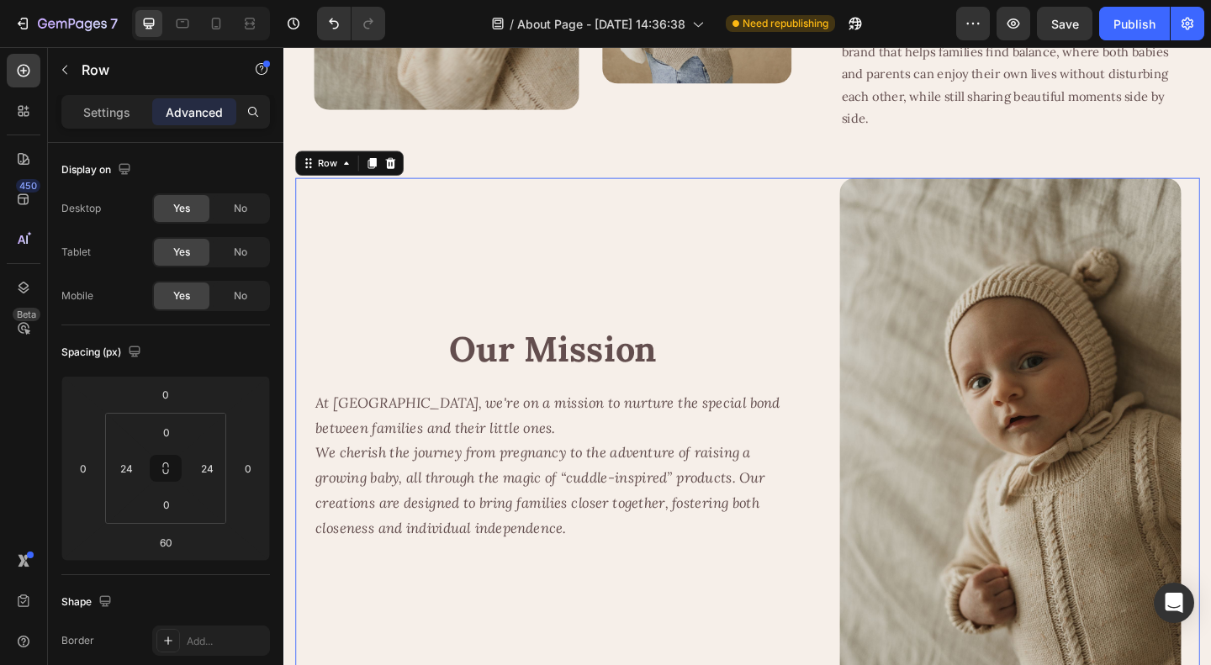
scroll to position [673, 0]
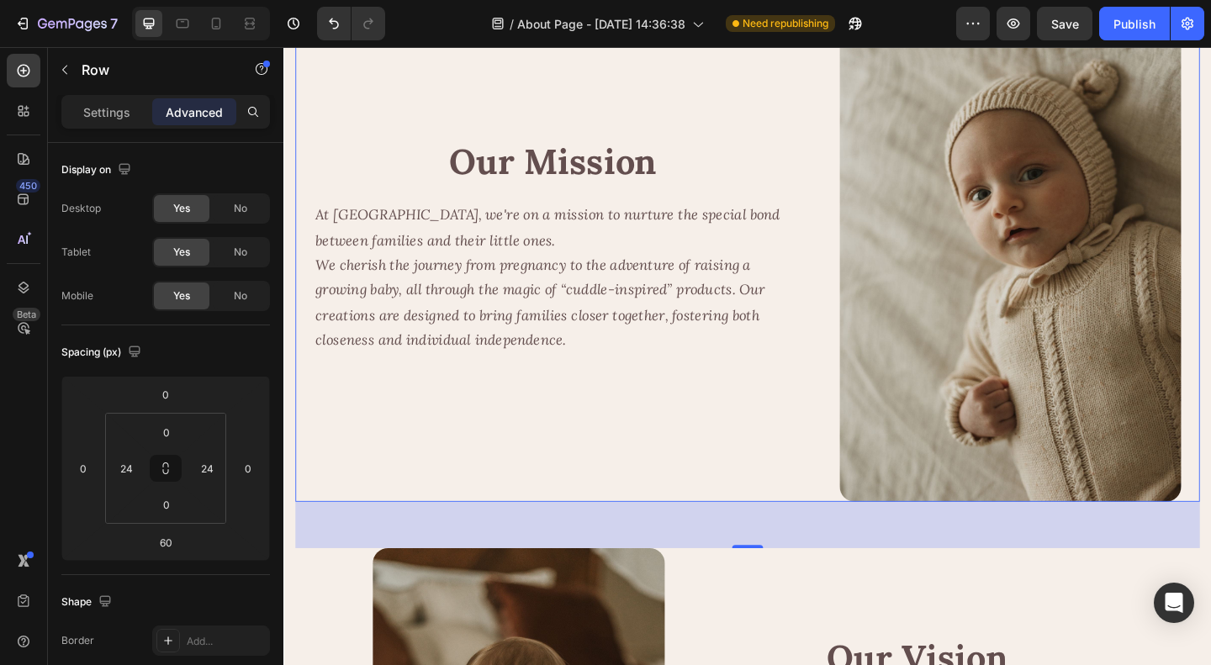
click at [848, 326] on div "Our Mission Heading At Cuddobaby, we're on a mission to nurture the special bon…" at bounding box center [788, 263] width 984 height 557
click at [114, 118] on p "Settings" at bounding box center [106, 112] width 47 height 18
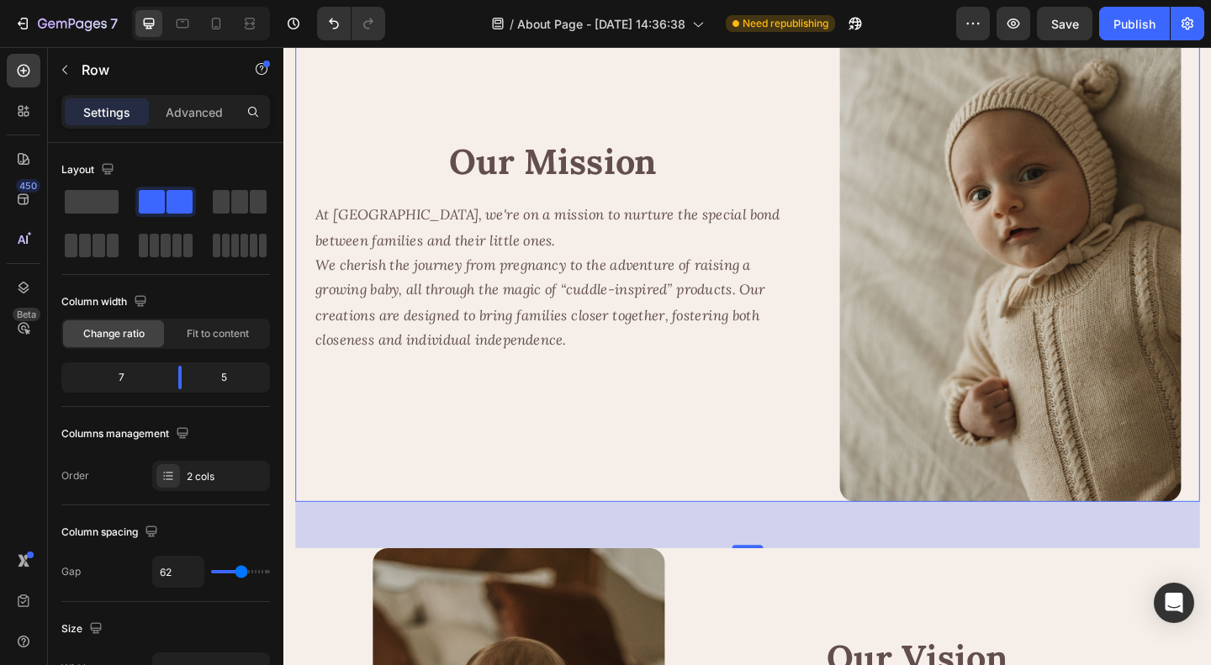
scroll to position [168, 0]
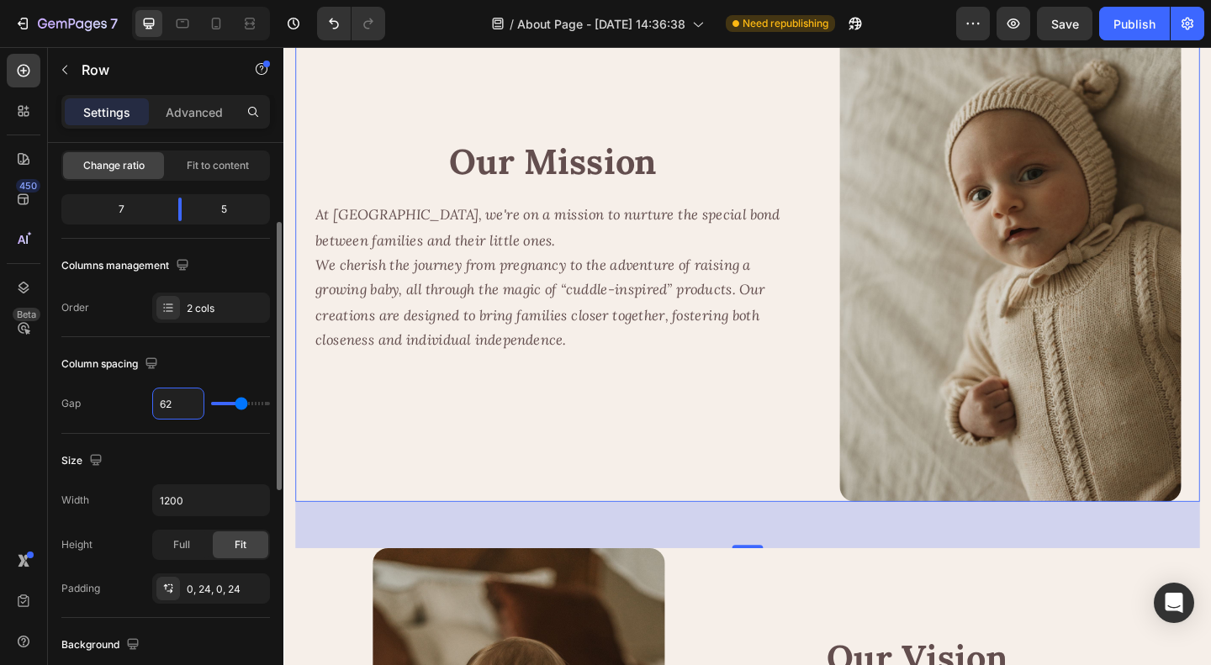
click at [171, 402] on input "62" at bounding box center [178, 403] width 50 height 30
type input "3"
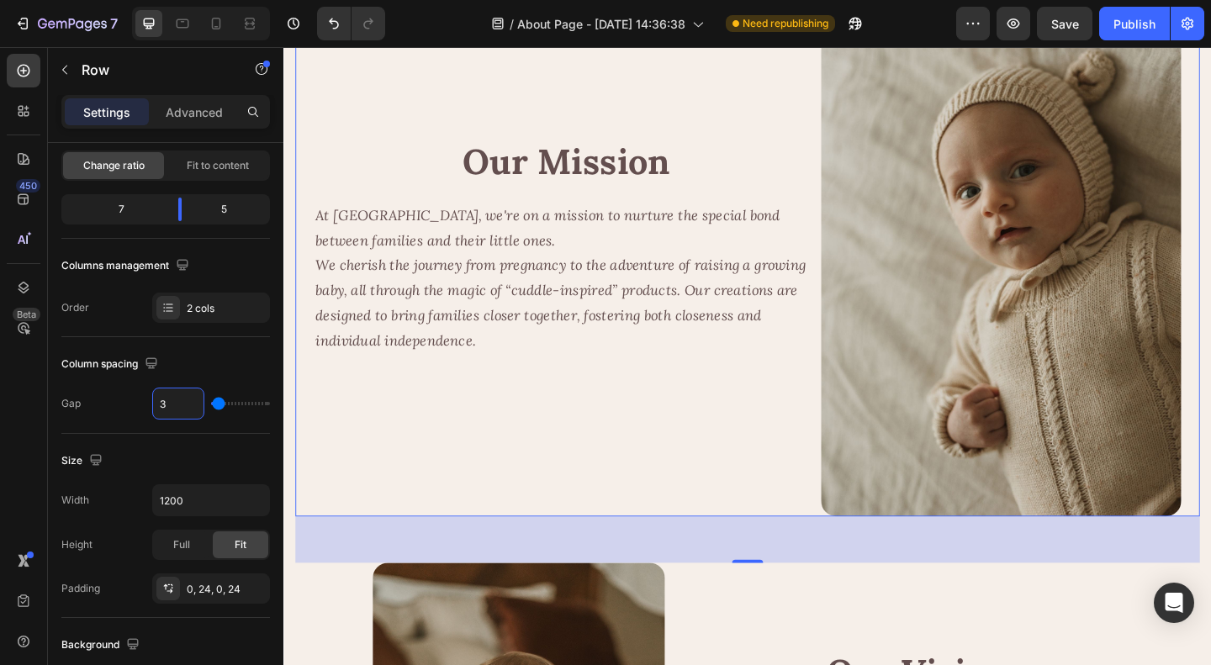
type input "30"
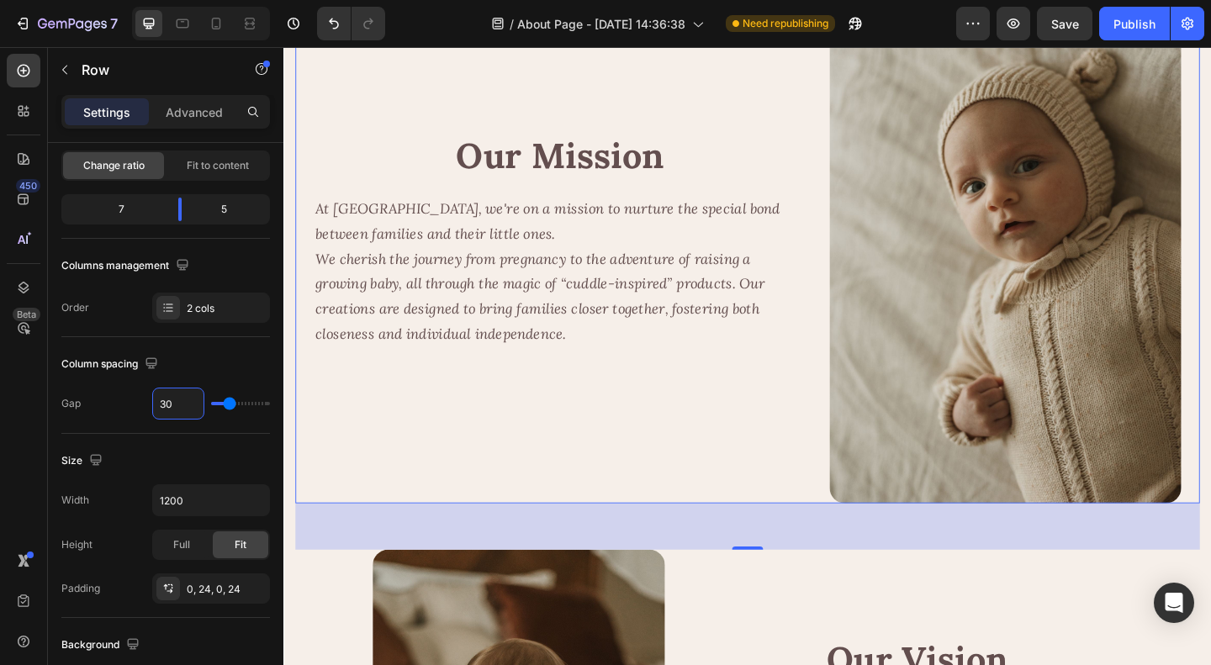
scroll to position [681, 0]
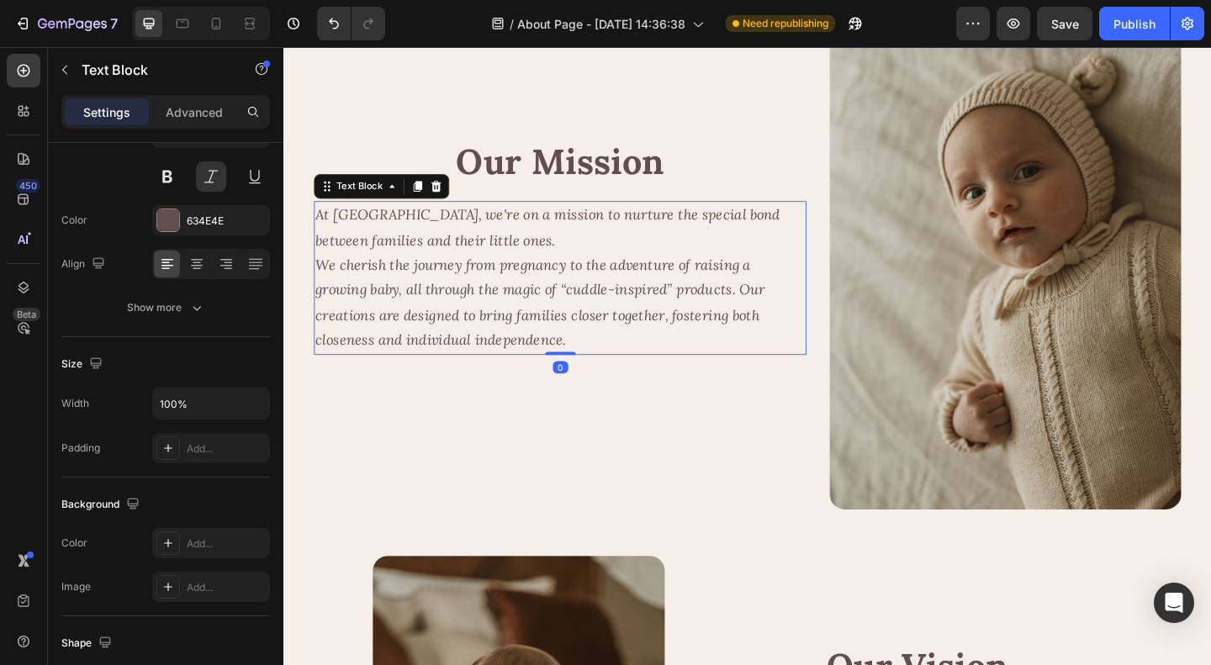
click at [688, 354] on p "At Cuddobaby, we're on a mission to nurture the special bond between families a…" at bounding box center [584, 297] width 532 height 163
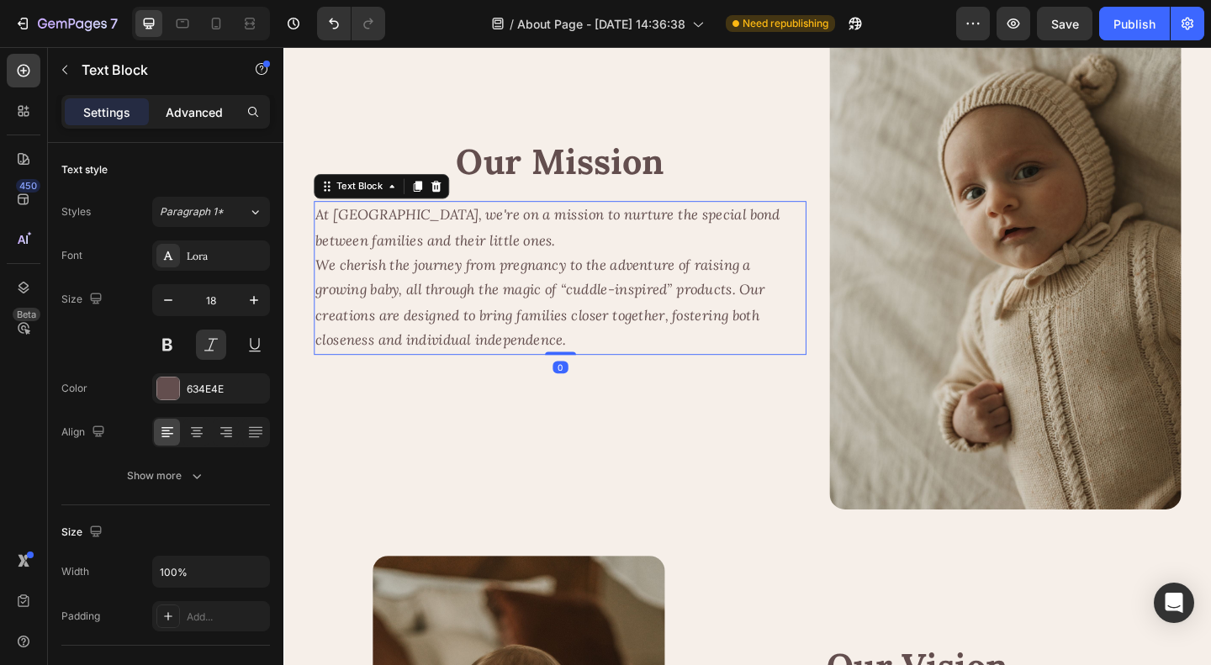
click at [190, 115] on p "Advanced" at bounding box center [194, 112] width 57 height 18
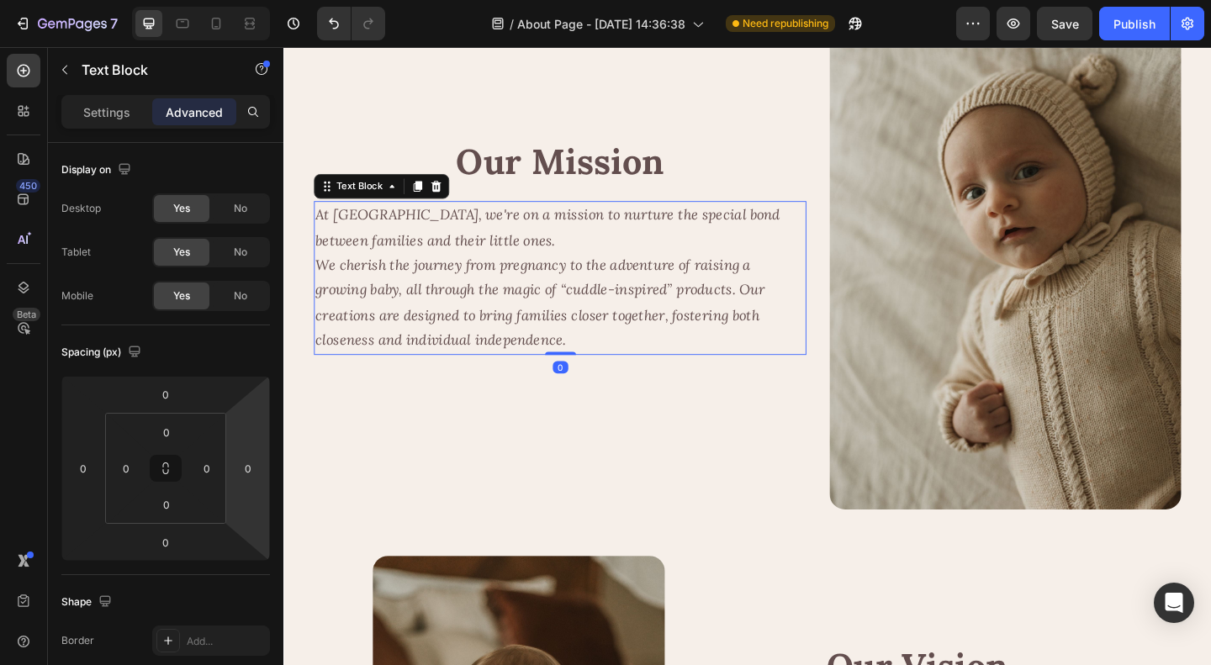
click at [670, 300] on p "At Cuddobaby, we're on a mission to nurture the special bond between families a…" at bounding box center [584, 297] width 532 height 163
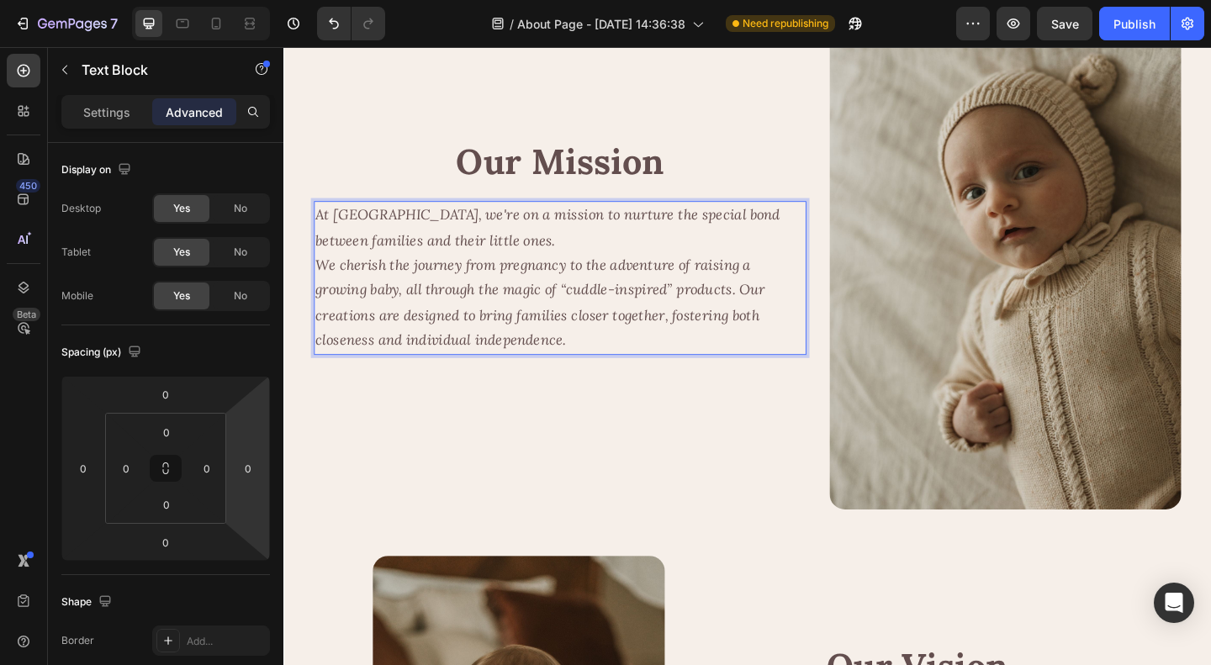
click at [827, 287] on p "At Cuddobaby, we're on a mission to nurture the special bond between families a…" at bounding box center [584, 297] width 532 height 163
click at [820, 235] on p "At Cuddobaby, we're on a mission to nurture the special bond between families a…" at bounding box center [584, 297] width 532 height 163
click at [821, 273] on p "At Cuddobaby, we're on a mission to nurture the special bond between families a…" at bounding box center [584, 297] width 532 height 163
click at [823, 312] on p "At Cuddobaby, we're on a mission to nurture the special bond between families a…" at bounding box center [584, 297] width 532 height 163
click at [808, 342] on p "At Cuddobaby, we're on a mission to nurture the special bond between families a…" at bounding box center [584, 297] width 532 height 163
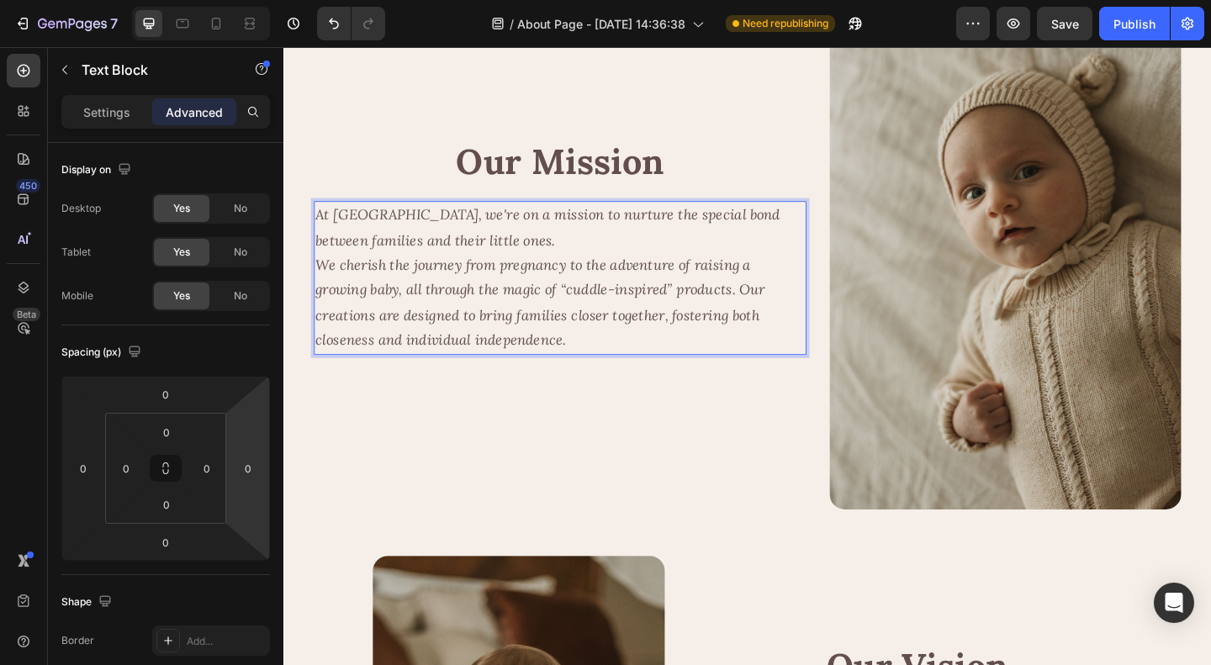
click at [664, 364] on p "At Cuddobaby, we're on a mission to nurture the special bond between families a…" at bounding box center [584, 297] width 532 height 163
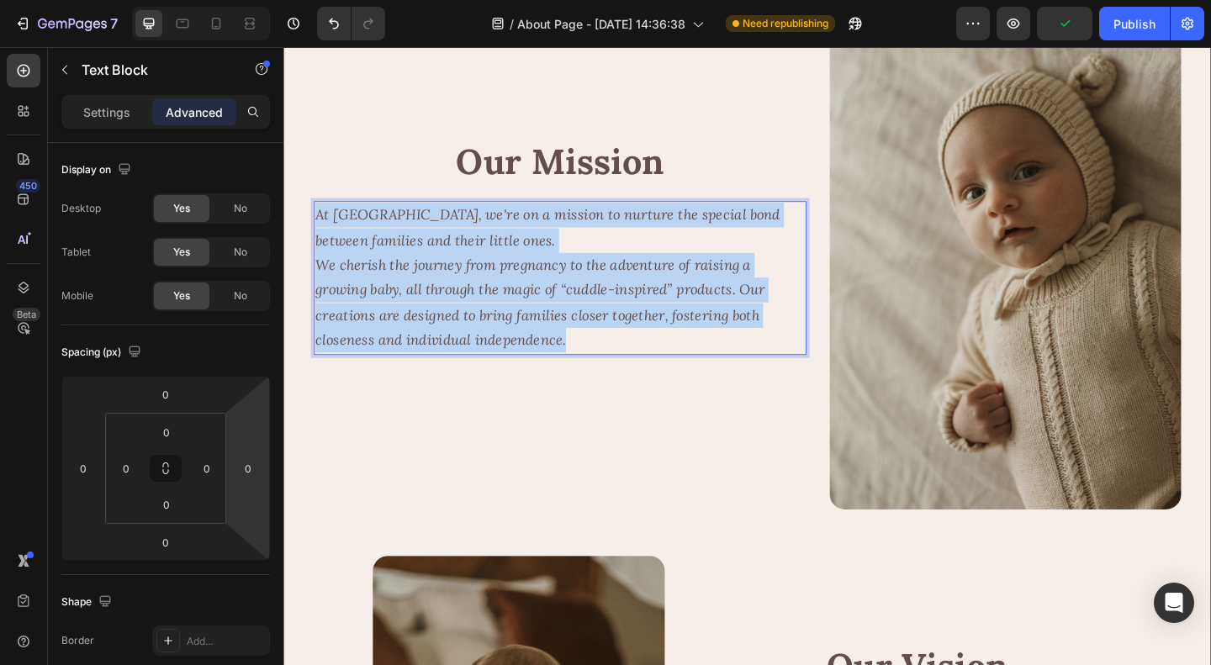
drag, startPoint x: 628, startPoint y: 366, endPoint x: 284, endPoint y: 232, distance: 369.0
click at [284, 232] on div "Image Our Story Heading Image Row Text Block Founder’s Insight Heading I realiz…" at bounding box center [787, 278] width 1009 height 1756
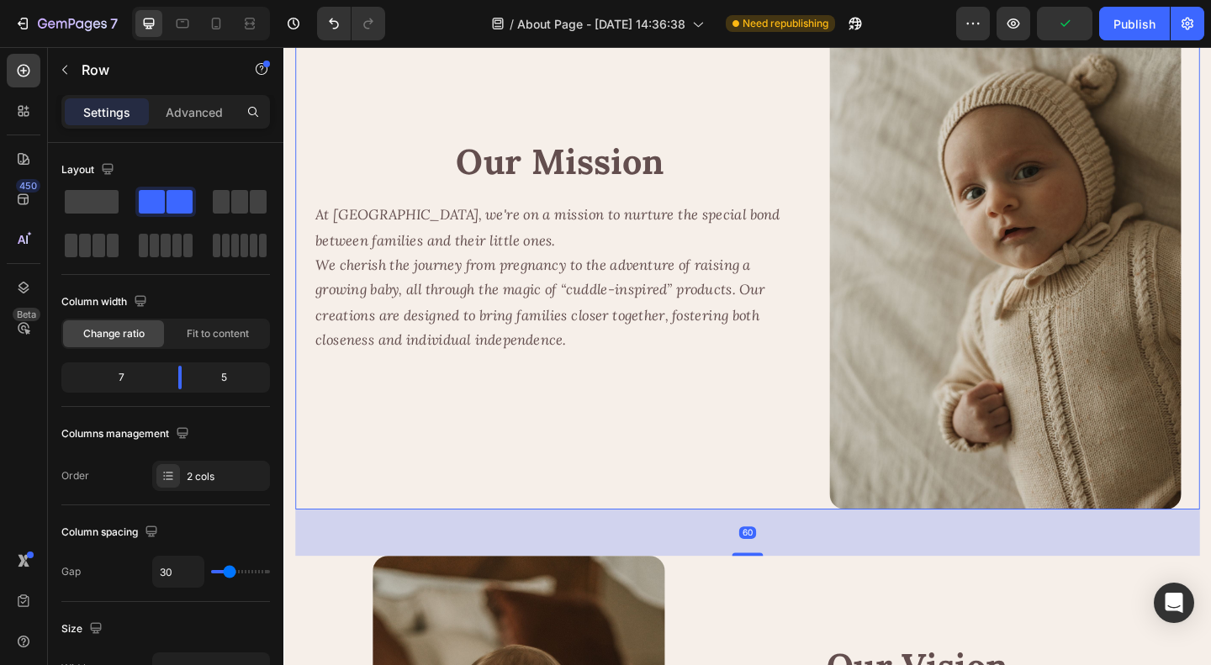
click at [732, 428] on div "Our Mission Heading At Cuddobaby, we're on a mission to nurture the special bon…" at bounding box center [584, 263] width 536 height 574
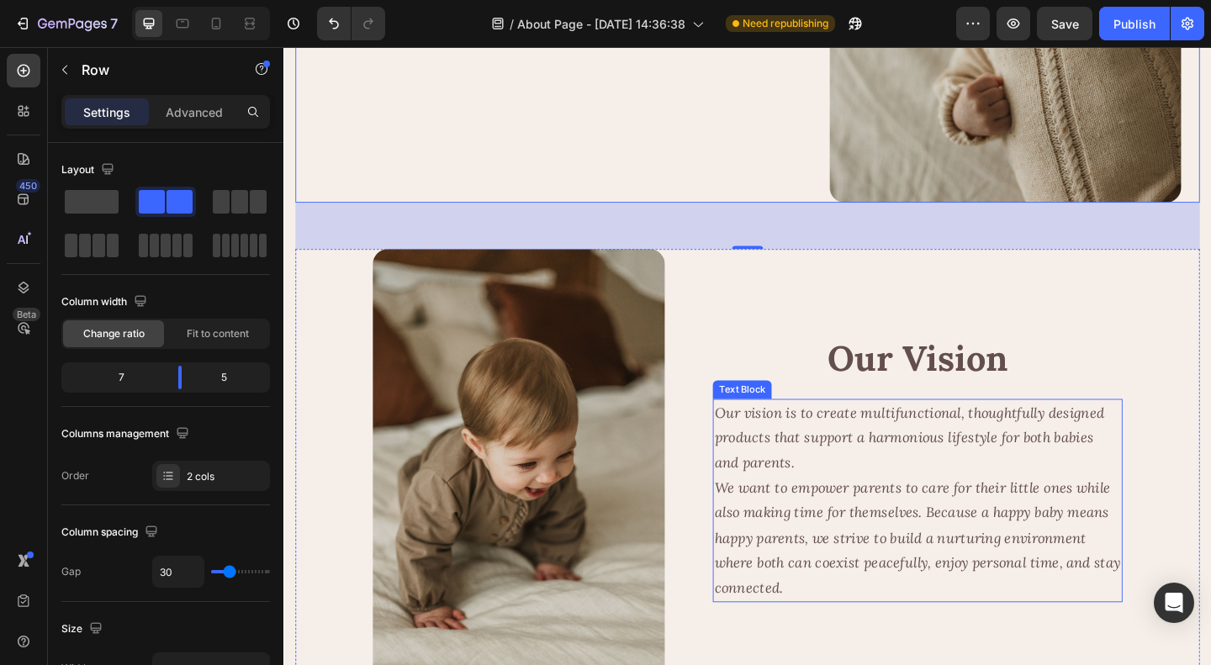
scroll to position [1017, 0]
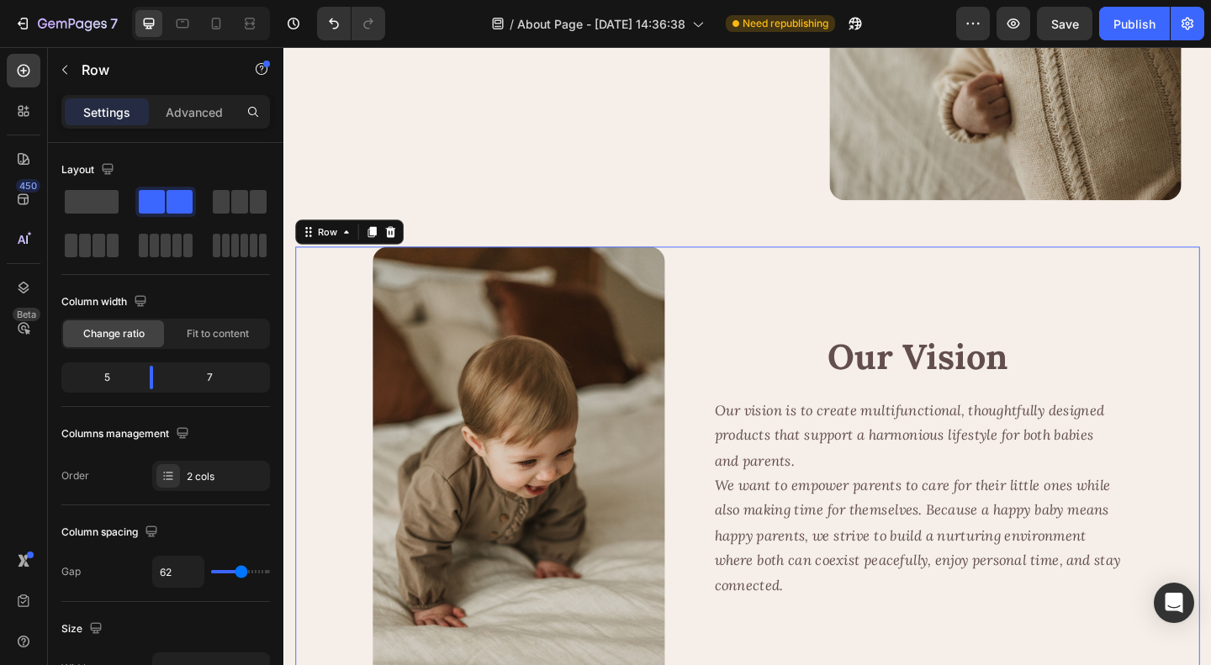
click at [726, 394] on div "Image Our Vision Heading Our vision is to create multifunctional, thoughtfully …" at bounding box center [788, 503] width 984 height 478
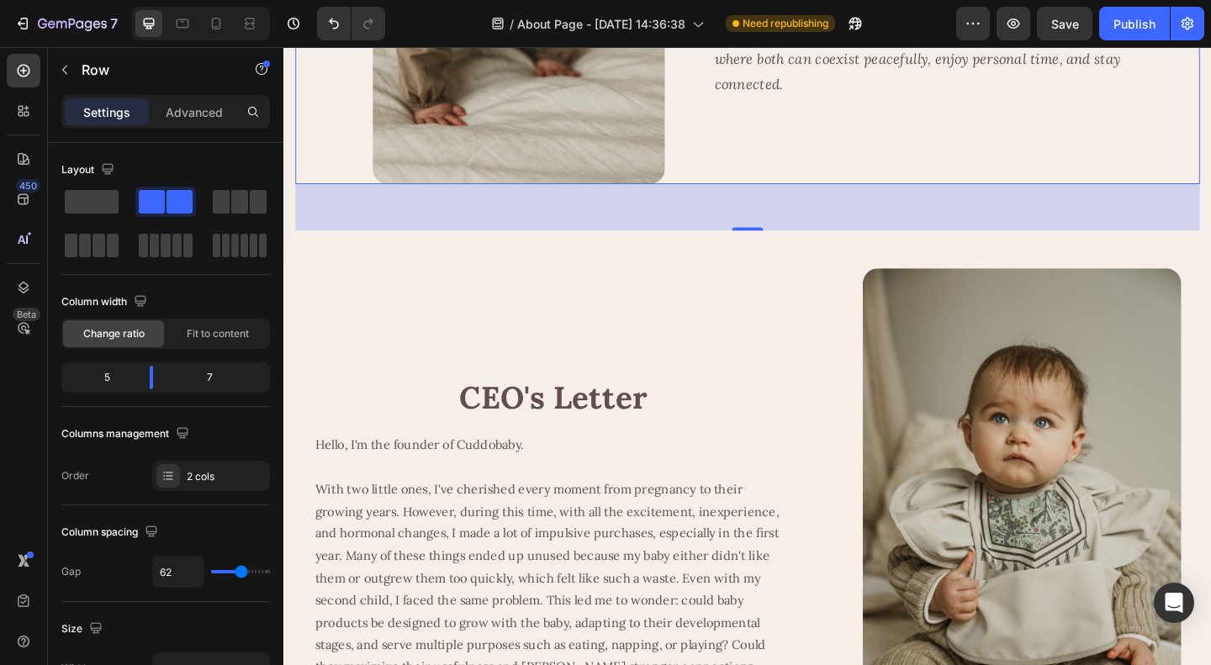
scroll to position [1766, 0]
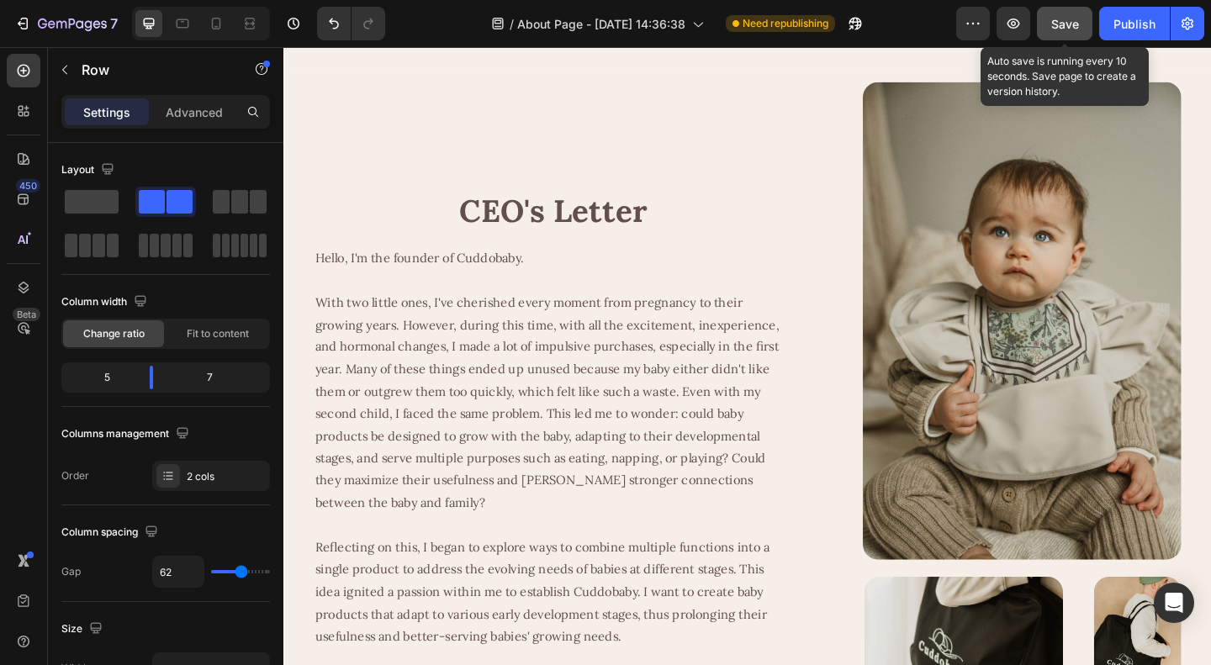
click at [1049, 21] on button "Save" at bounding box center [1064, 24] width 55 height 34
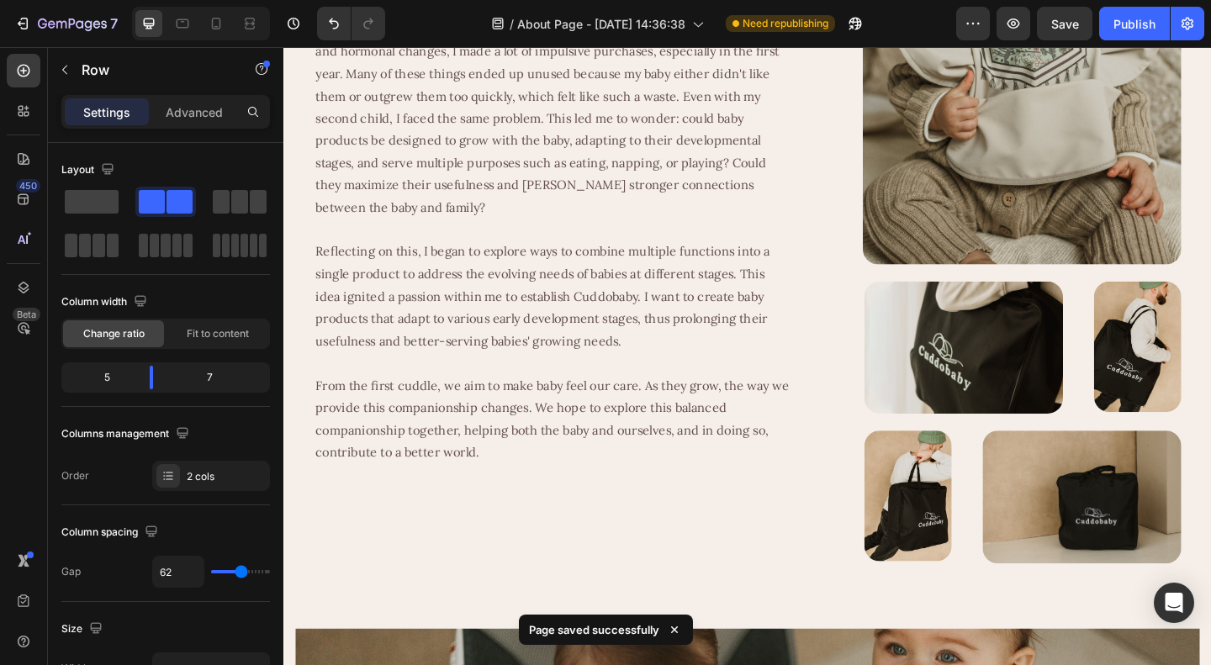
scroll to position [1651, 0]
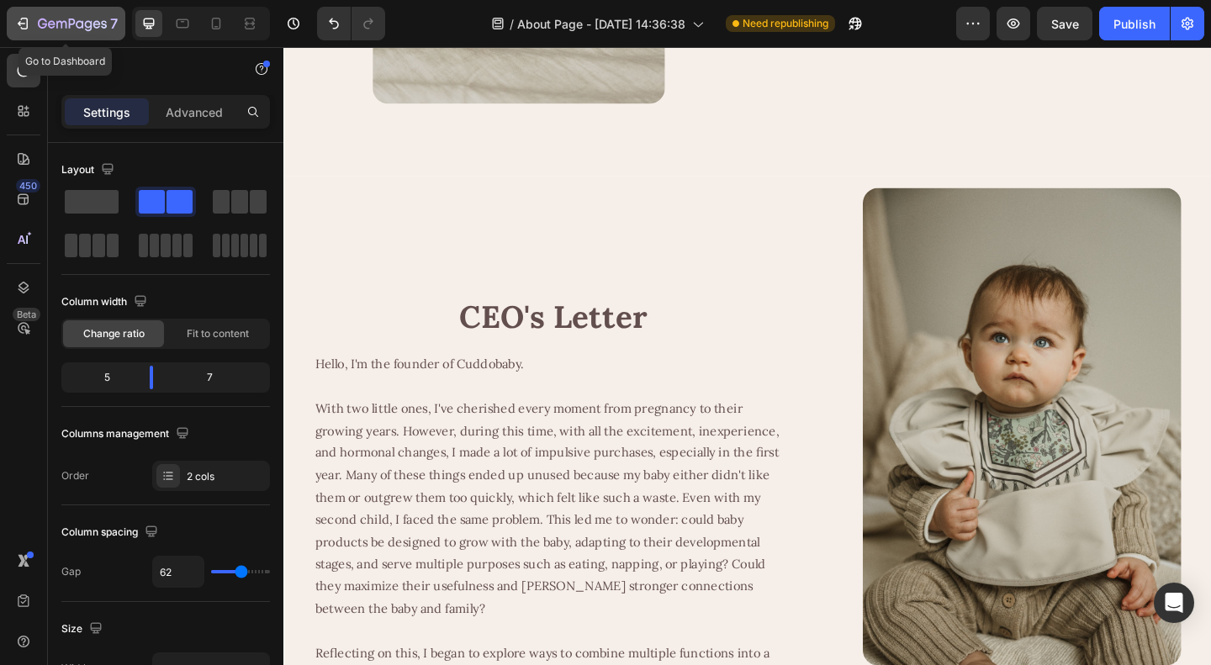
click at [74, 28] on icon "button" at bounding box center [72, 25] width 69 height 14
